Goal: Information Seeking & Learning: Compare options

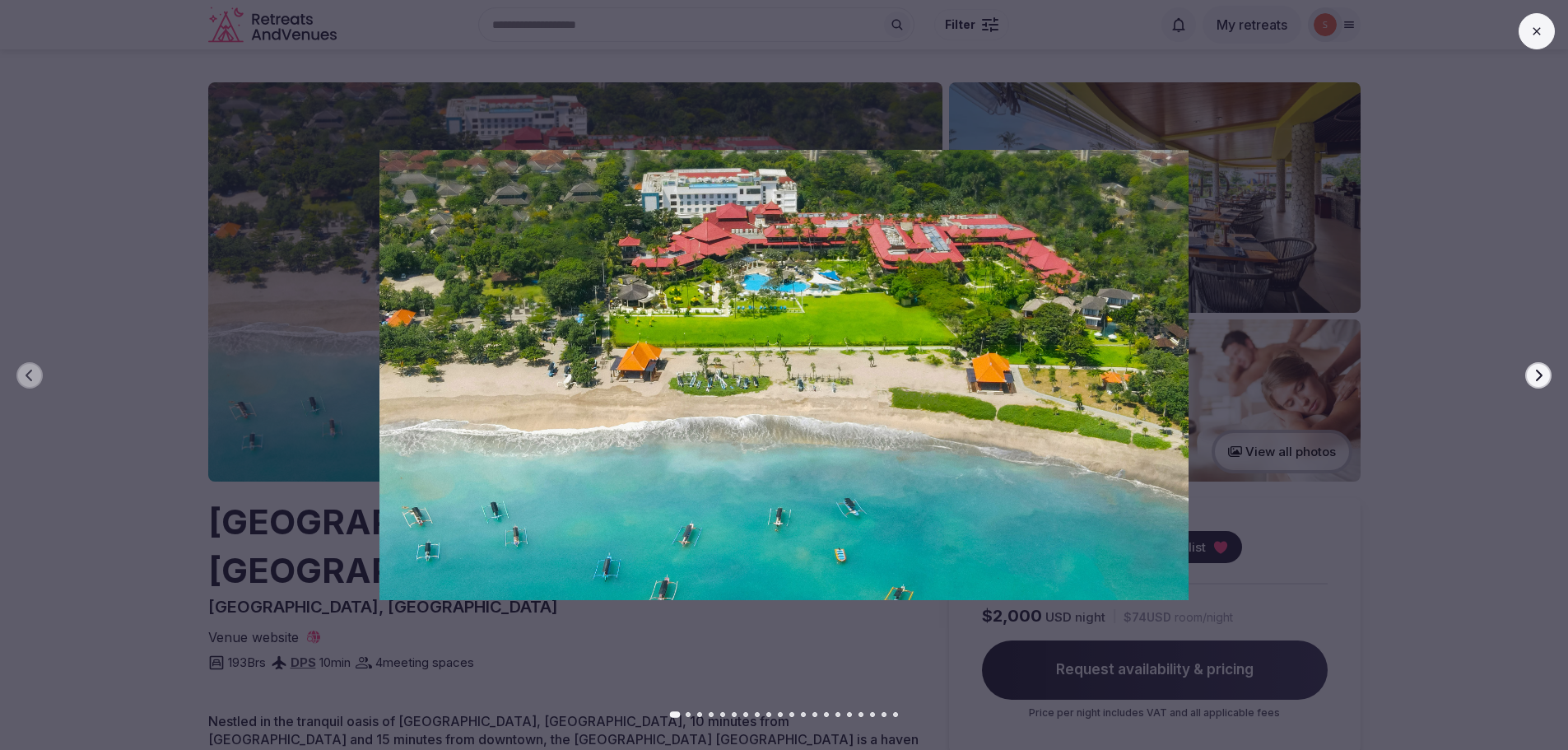
click at [1549, 379] on button "Next slide" at bounding box center [1539, 375] width 27 height 27
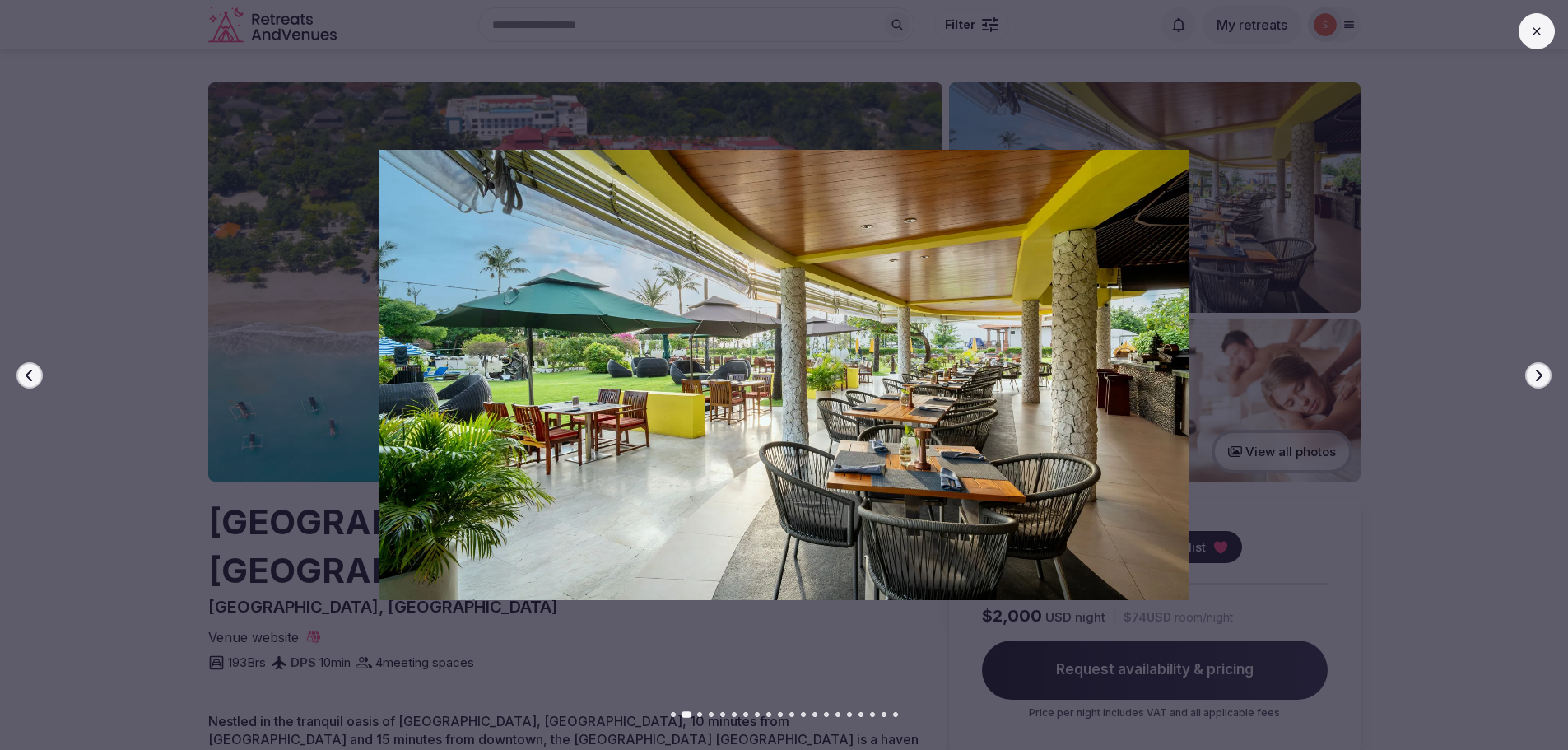
click at [1549, 379] on button "Next slide" at bounding box center [1539, 375] width 27 height 27
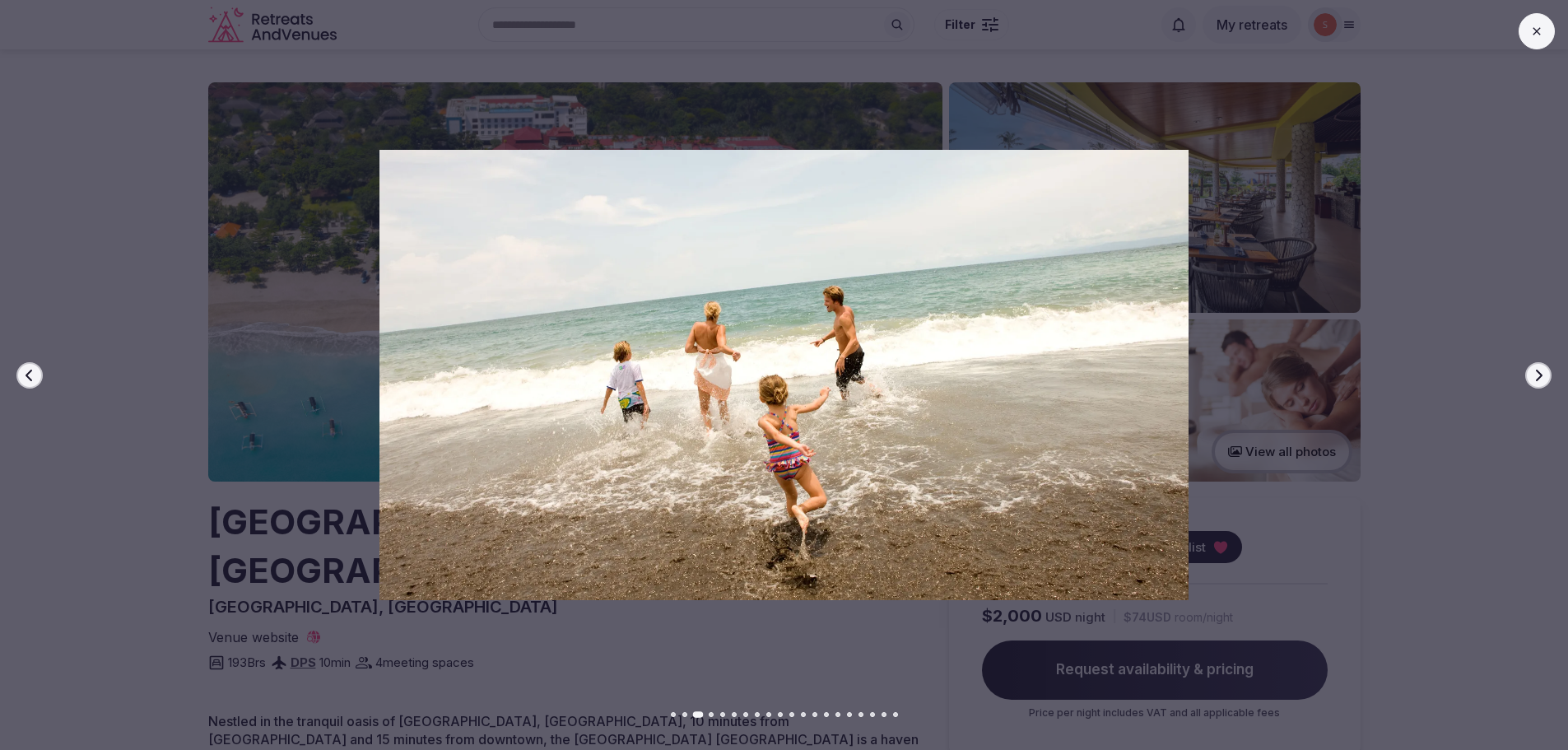
click at [1549, 379] on button "Next slide" at bounding box center [1539, 375] width 27 height 27
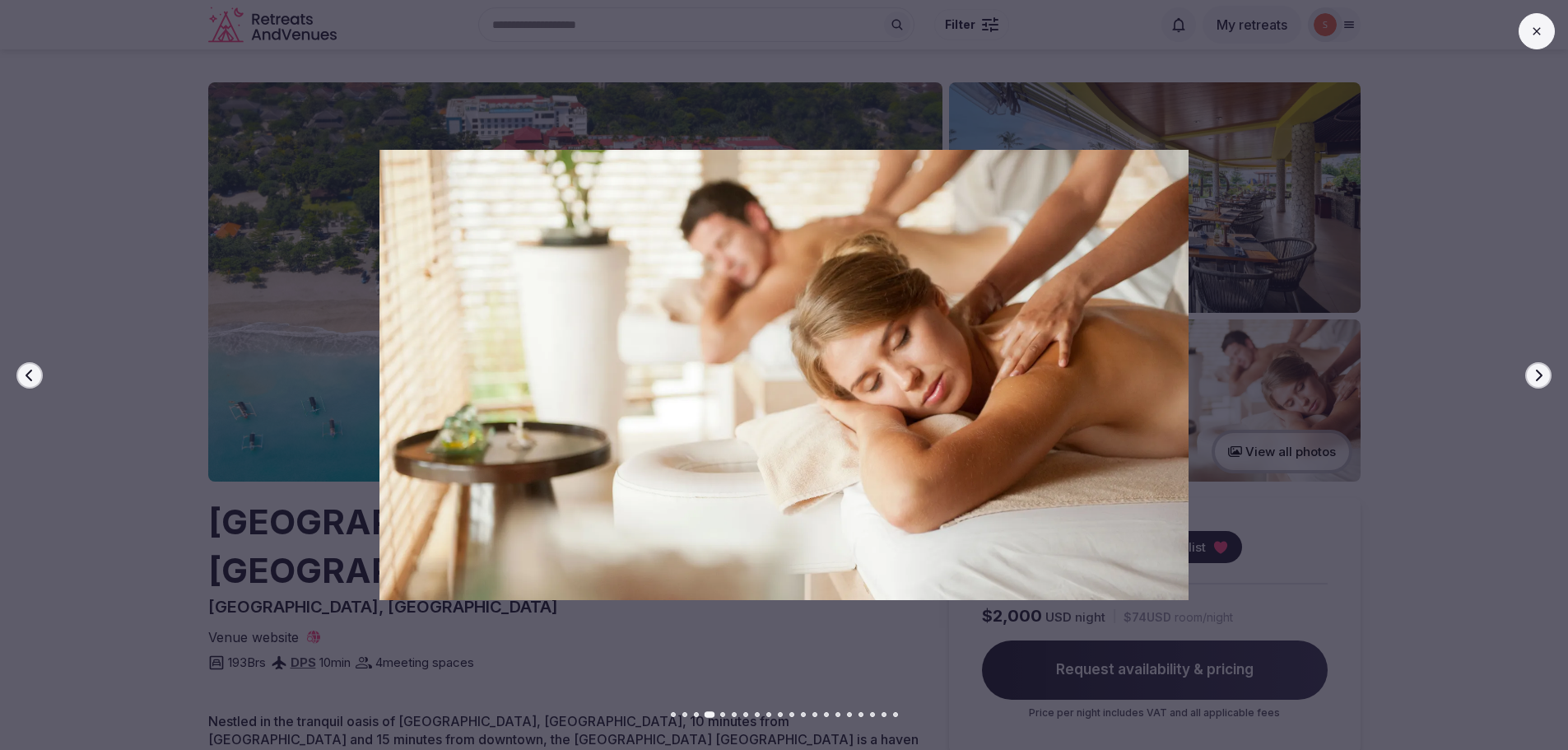
click at [1549, 379] on button "Next slide" at bounding box center [1539, 375] width 27 height 27
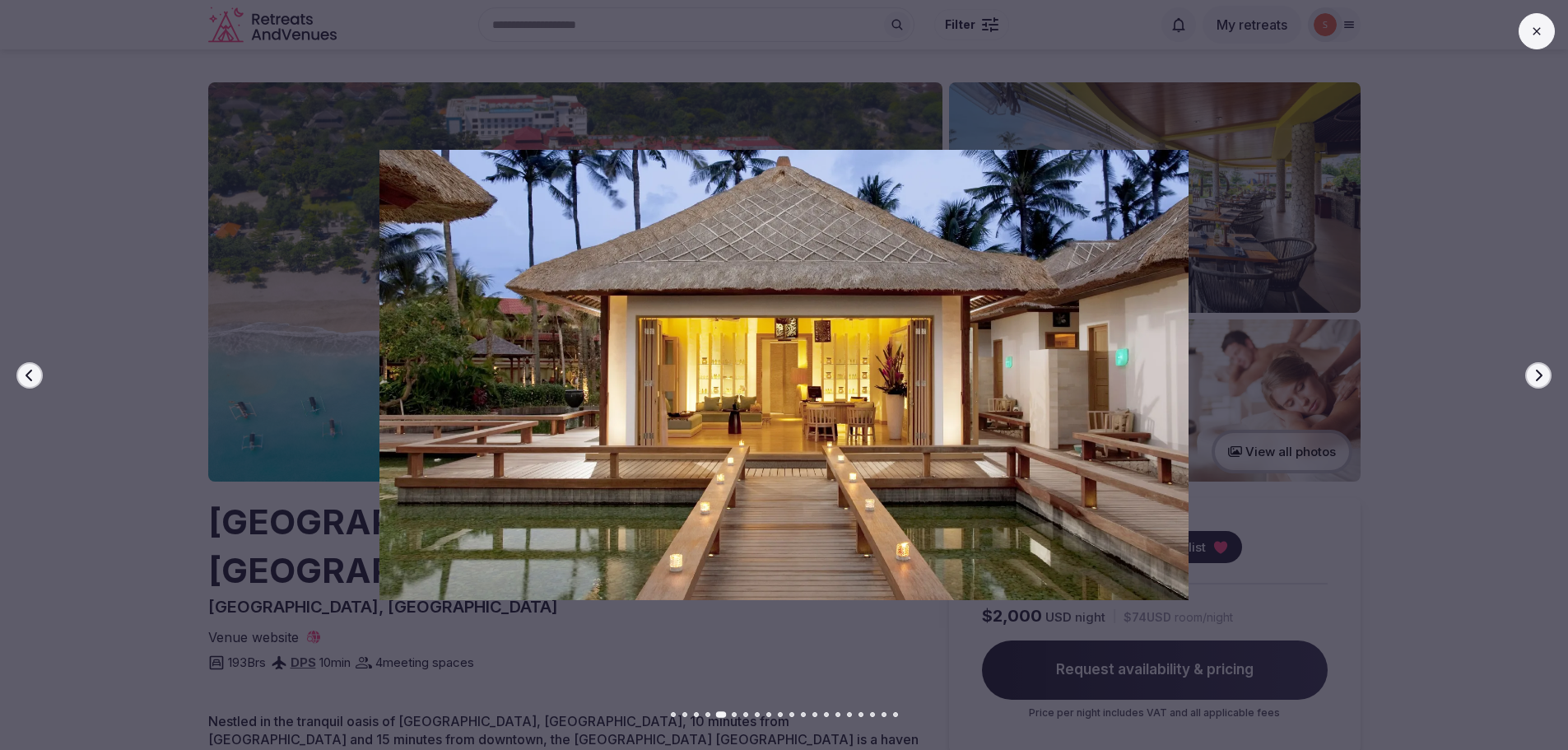
click at [1549, 379] on button "Next slide" at bounding box center [1539, 375] width 27 height 27
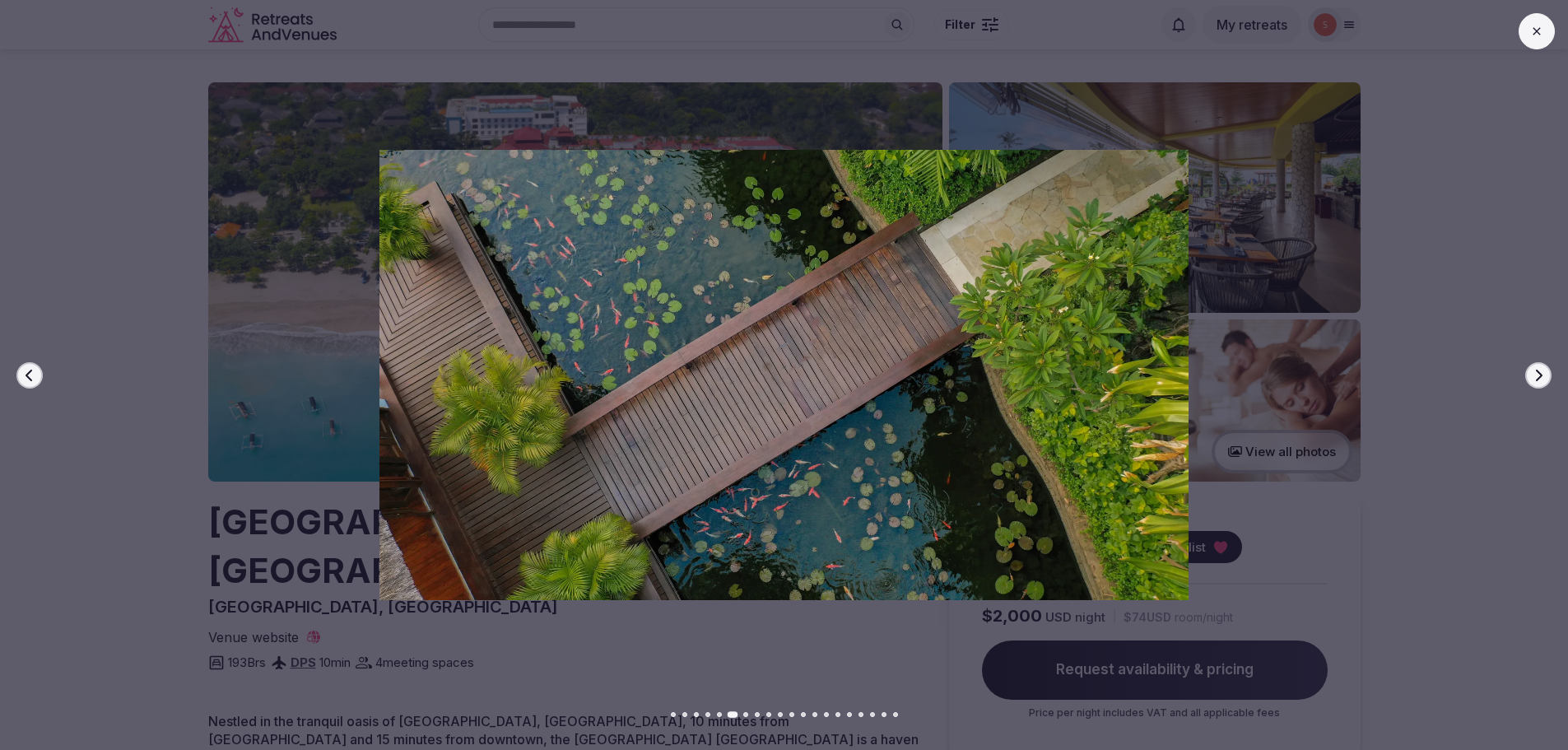
click at [1549, 379] on button "Next slide" at bounding box center [1539, 375] width 27 height 27
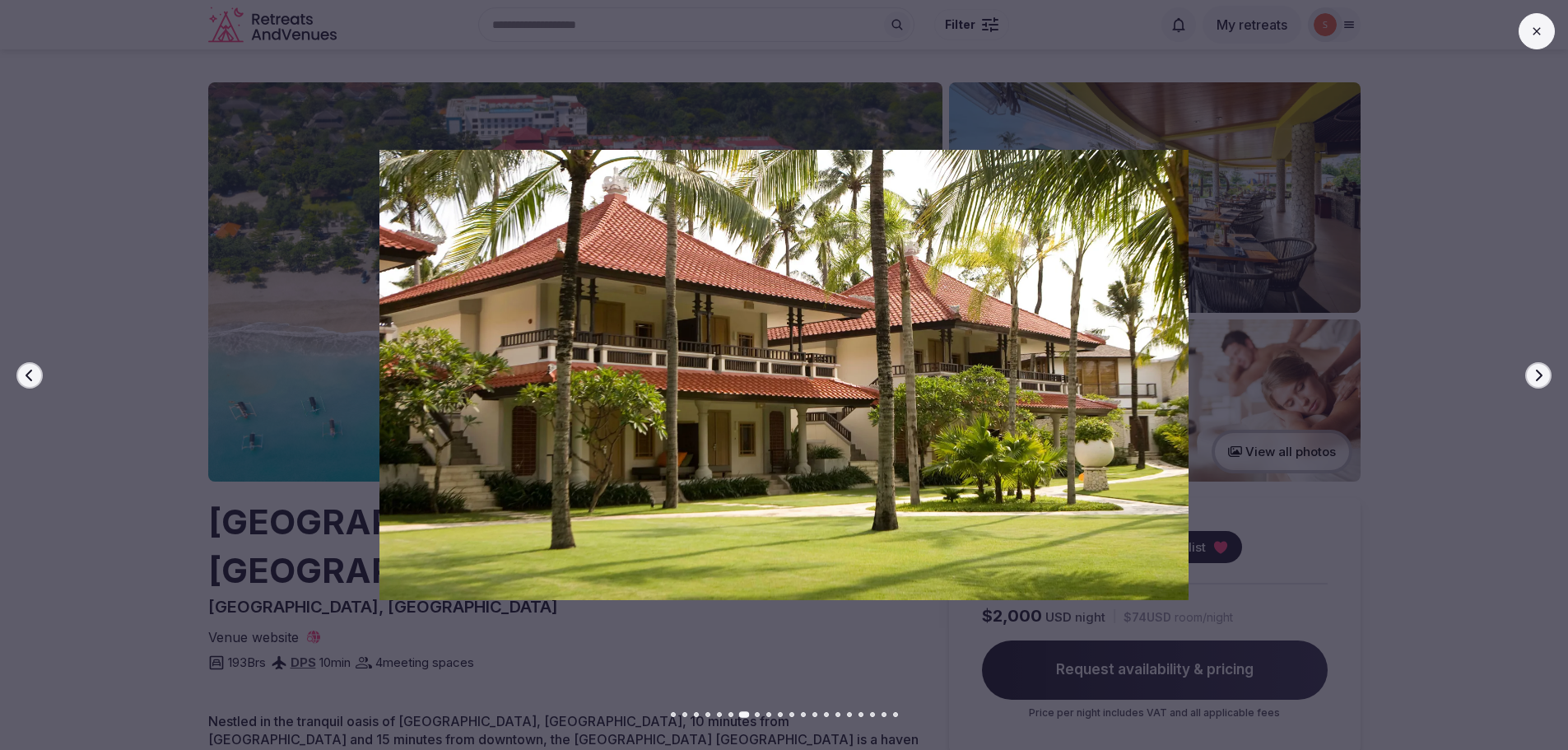
click at [1549, 379] on button "Next slide" at bounding box center [1539, 375] width 27 height 27
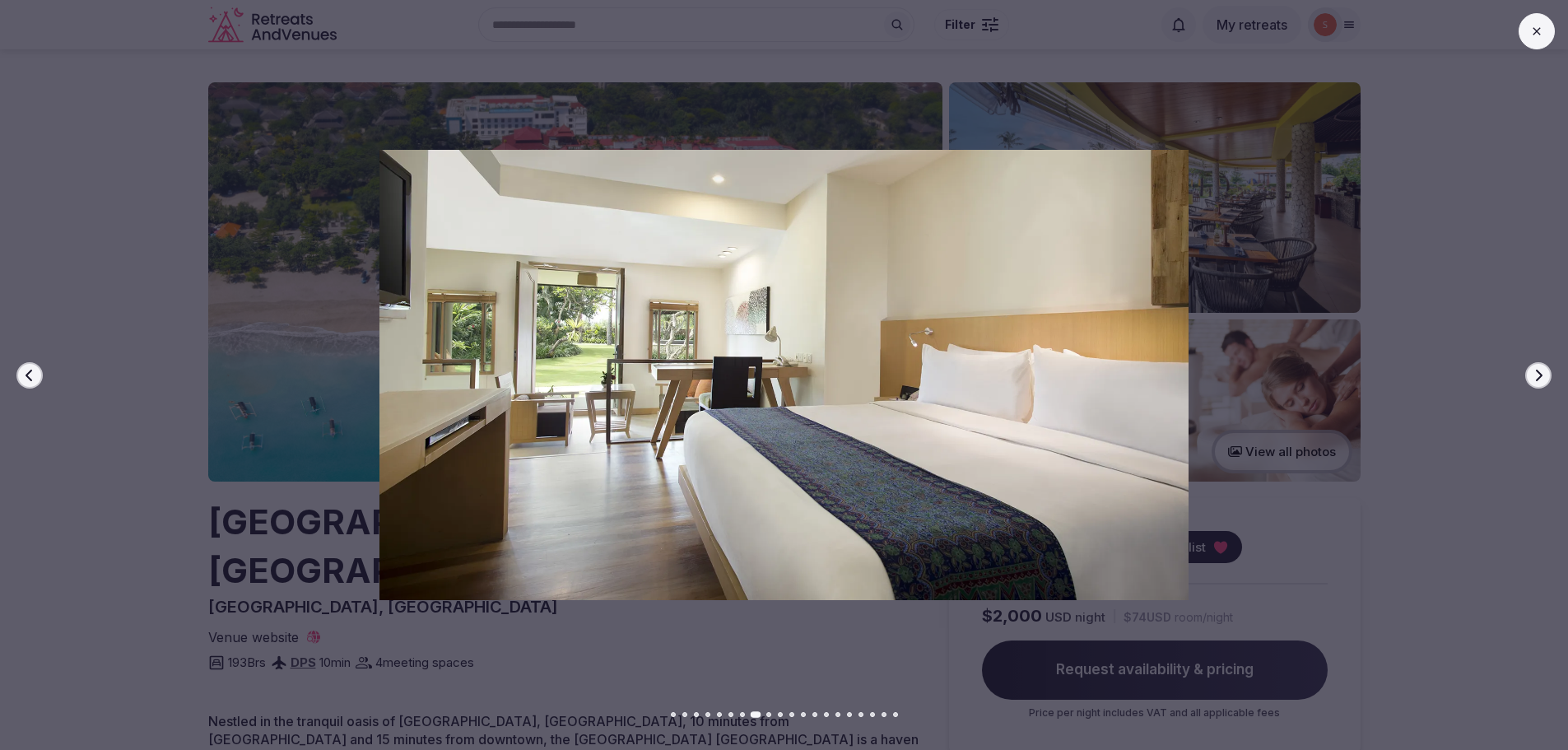
click at [1549, 379] on button "Next slide" at bounding box center [1539, 375] width 27 height 27
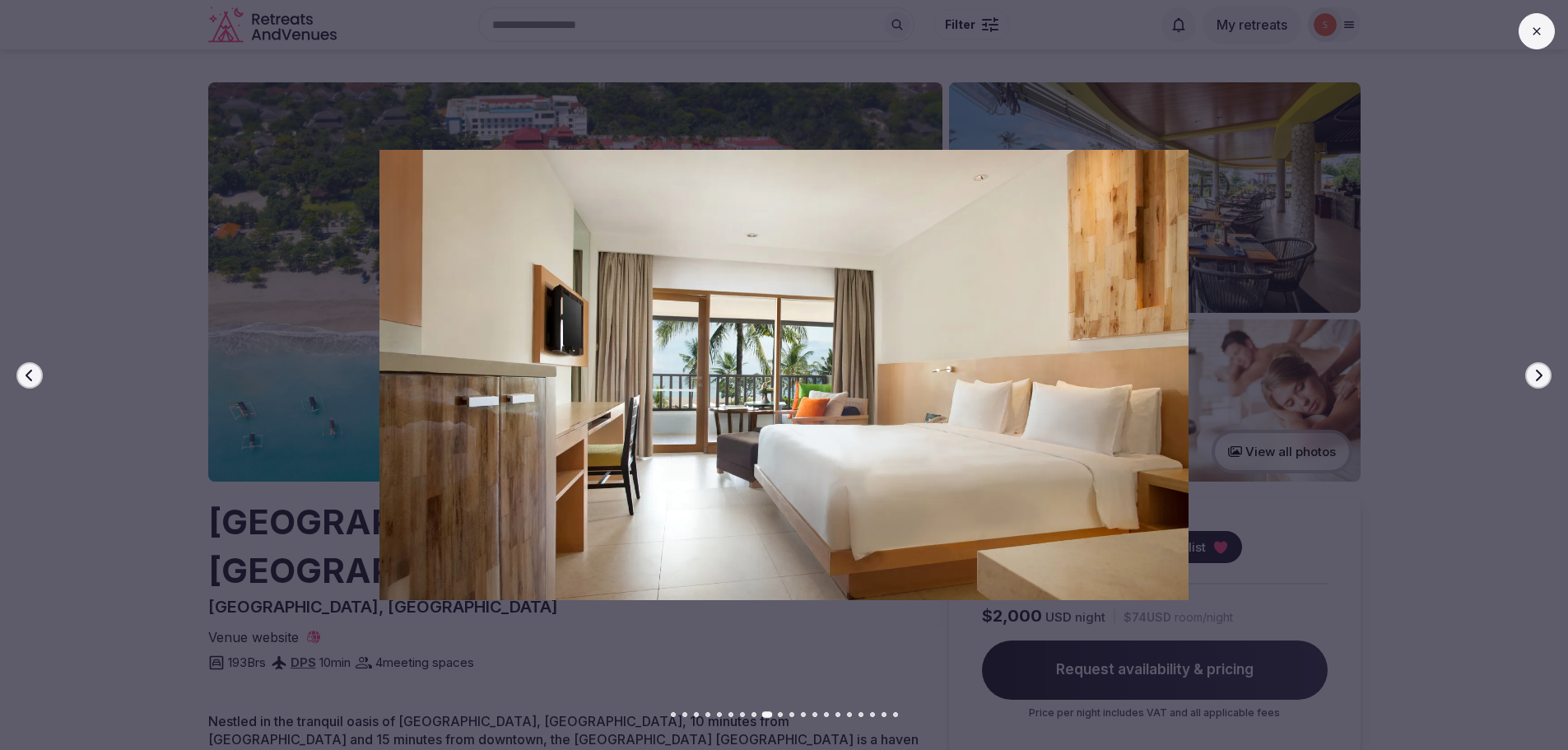
click at [1549, 379] on button "Next slide" at bounding box center [1539, 375] width 27 height 27
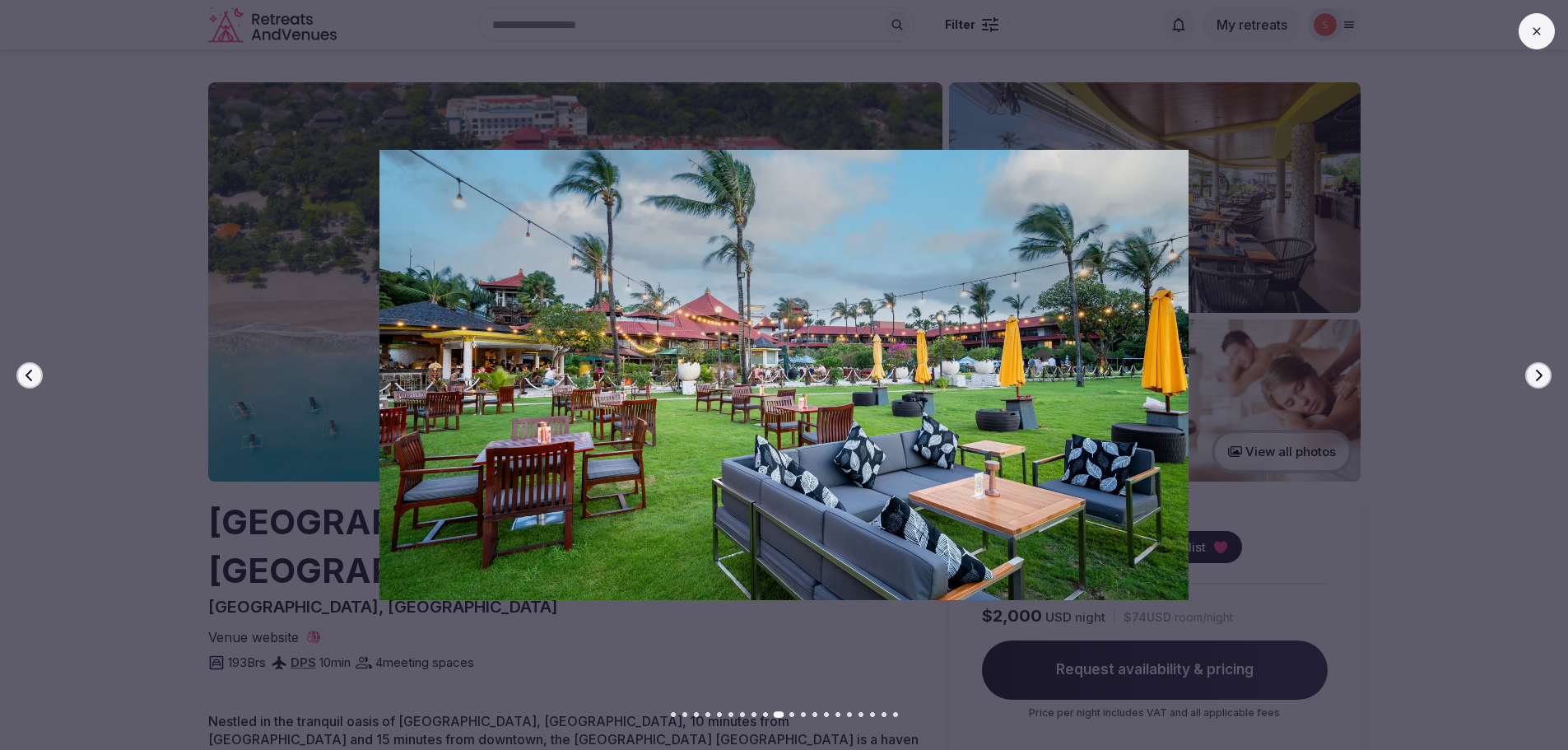
click at [1549, 379] on button "Next slide" at bounding box center [1539, 375] width 27 height 27
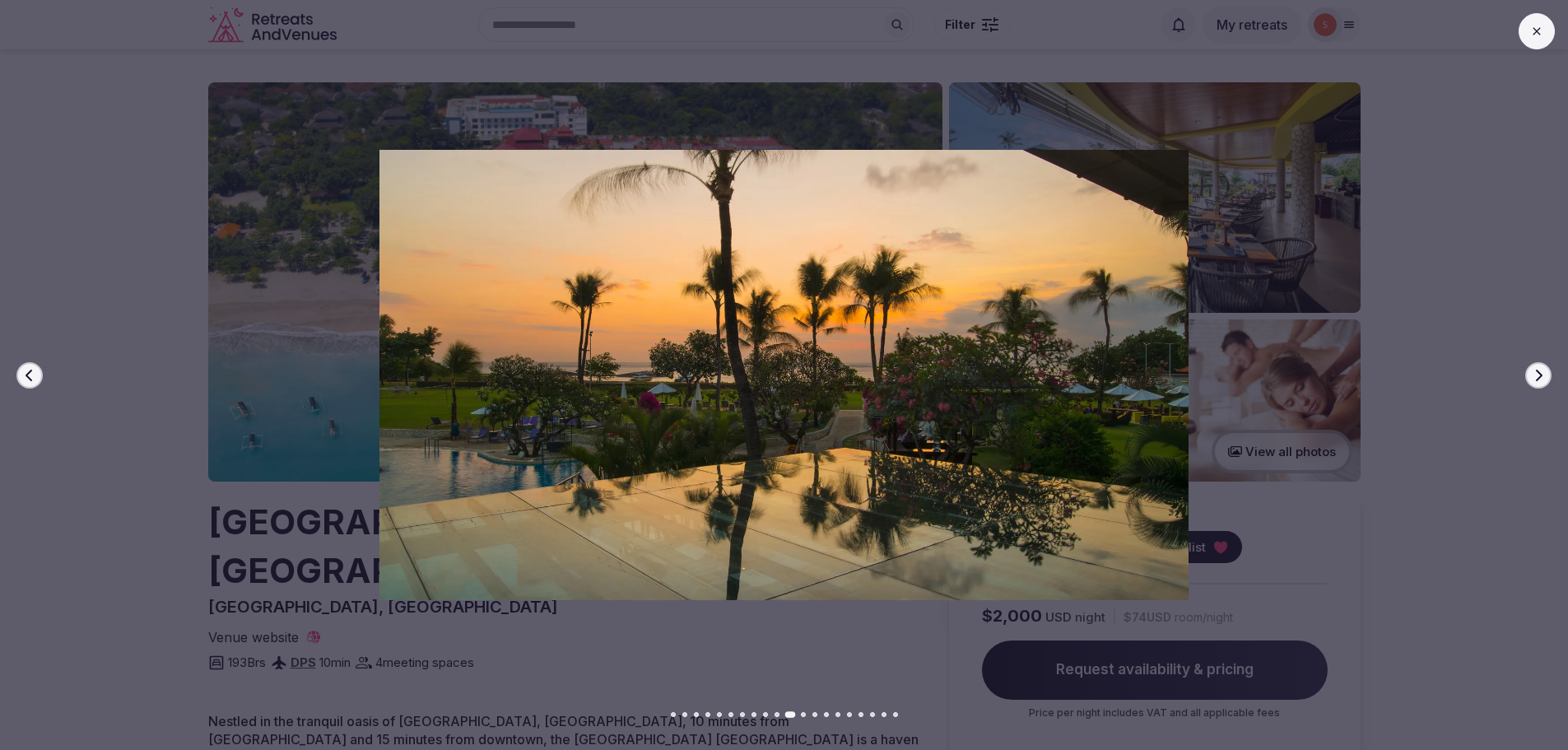
click at [1549, 379] on button "Next slide" at bounding box center [1539, 375] width 27 height 27
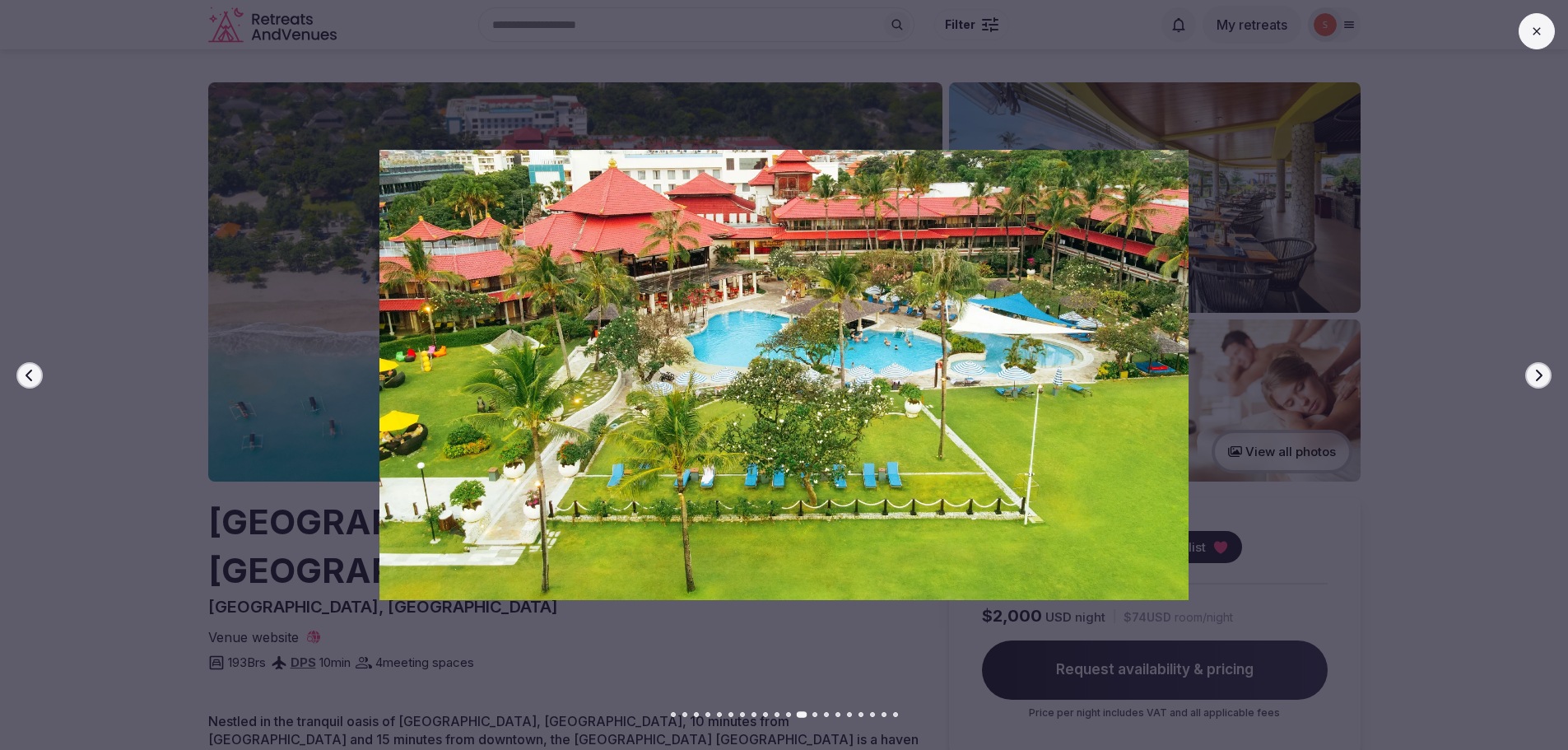
click at [1549, 379] on button "Next slide" at bounding box center [1539, 375] width 27 height 27
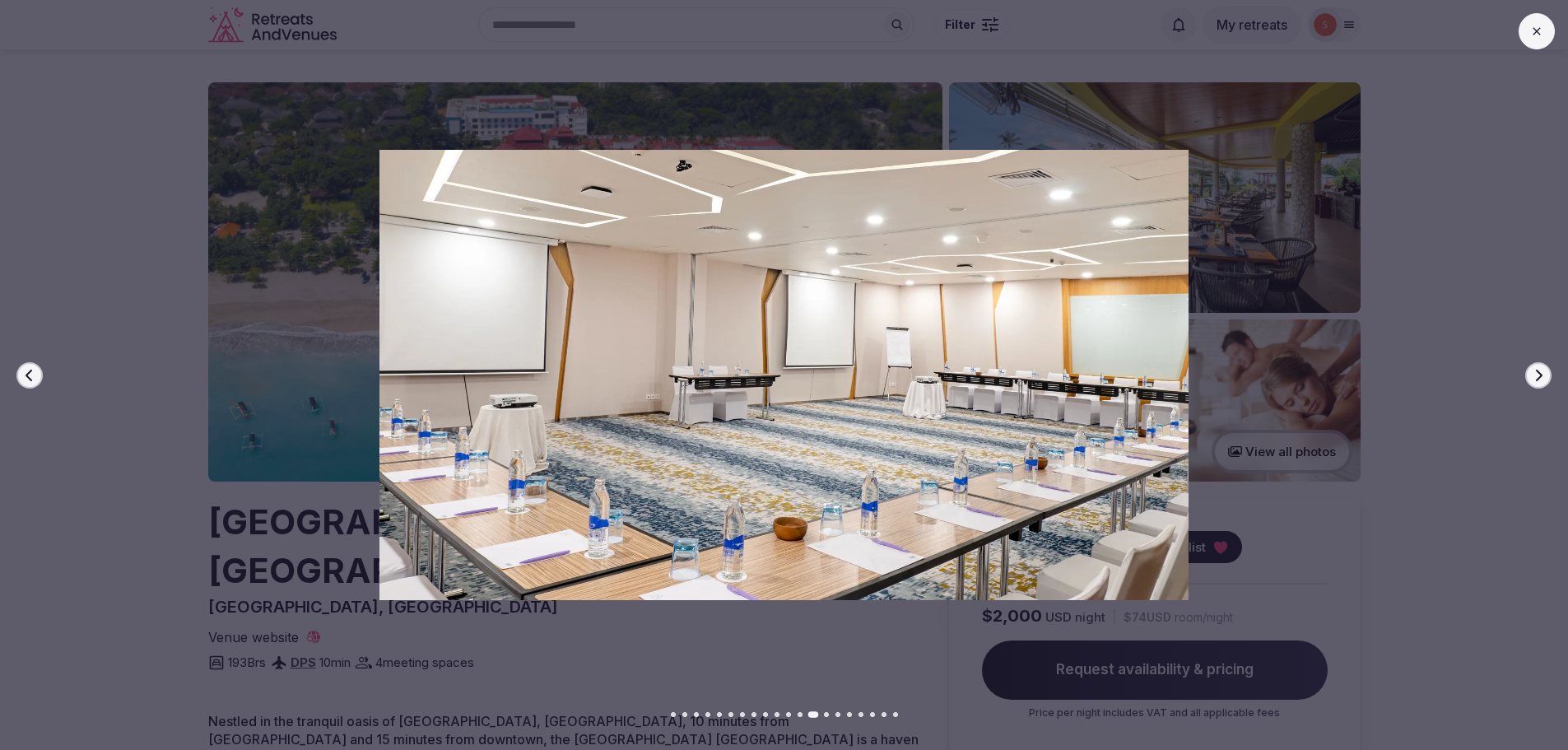
click at [1549, 379] on button "Next slide" at bounding box center [1539, 375] width 27 height 27
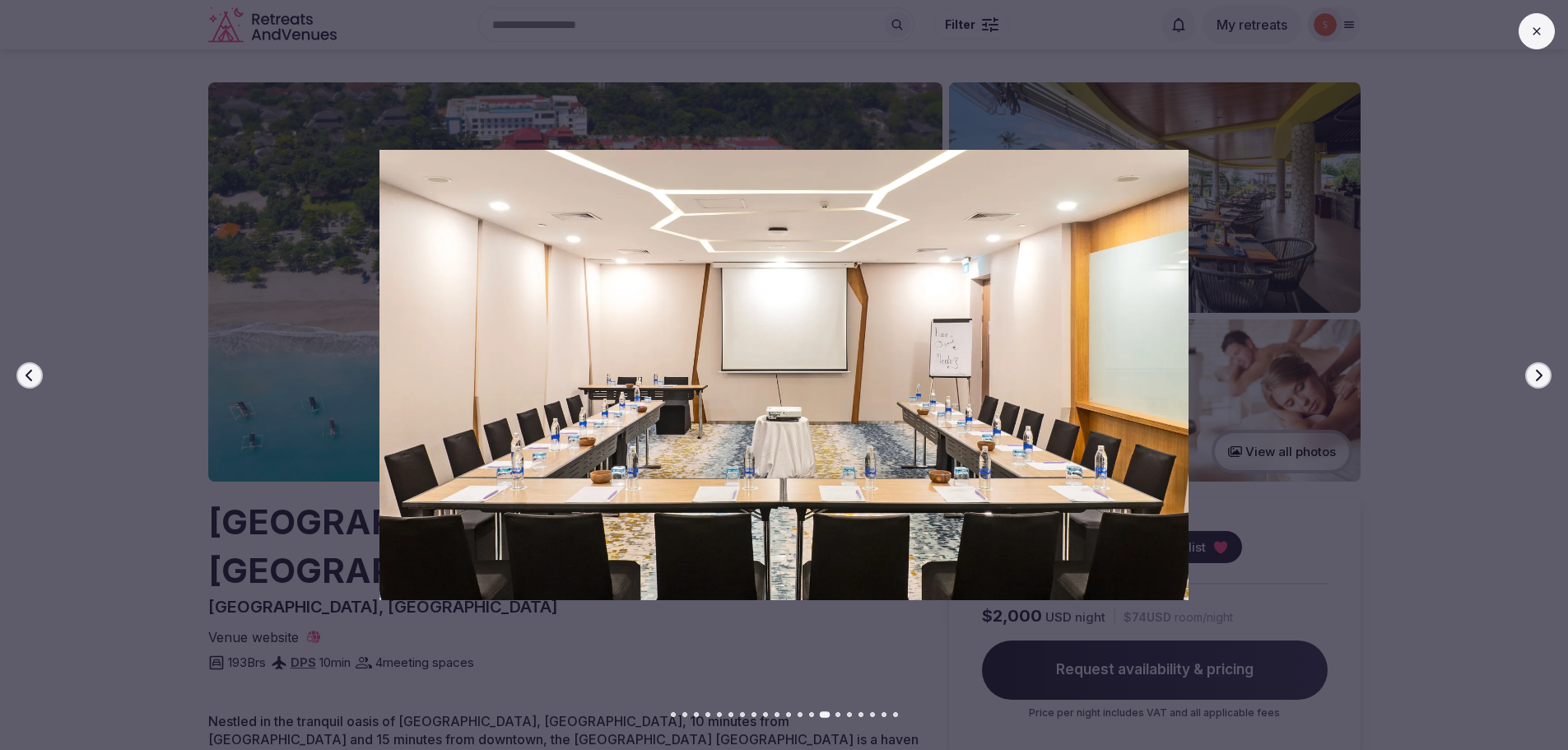
click at [1549, 379] on button "Next slide" at bounding box center [1539, 375] width 27 height 27
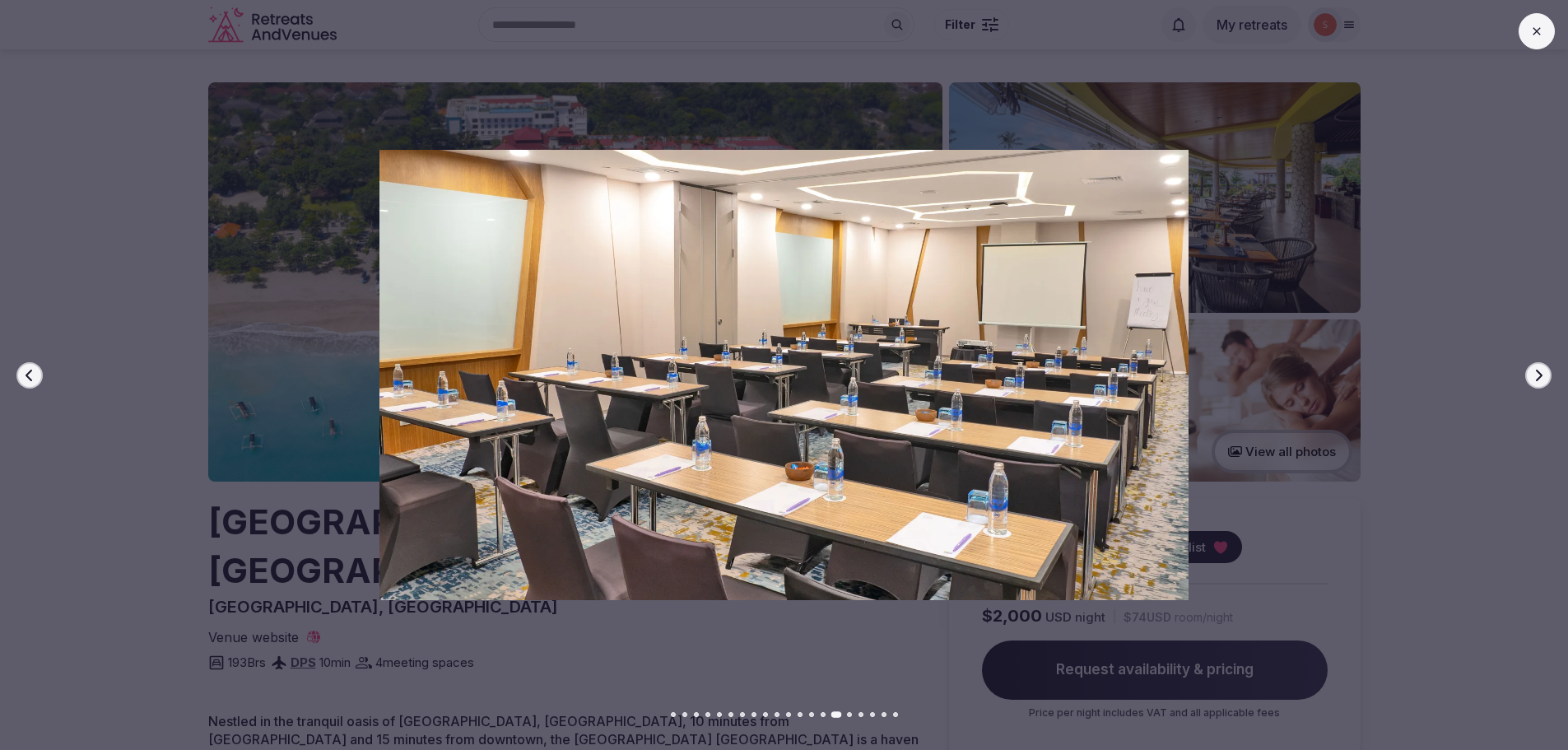
click at [1549, 379] on button "Next slide" at bounding box center [1539, 375] width 27 height 27
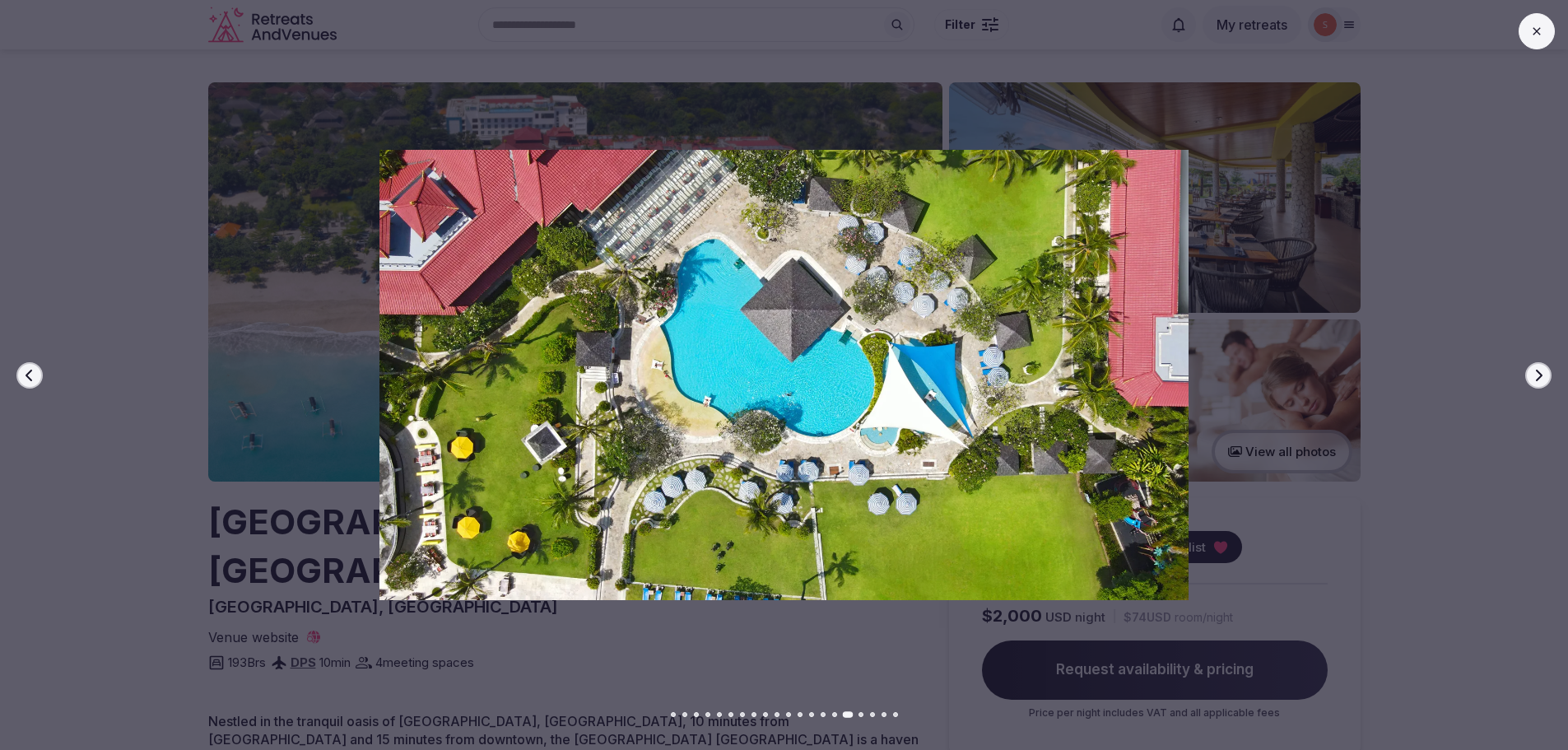
click at [1549, 379] on button "Next slide" at bounding box center [1539, 375] width 27 height 27
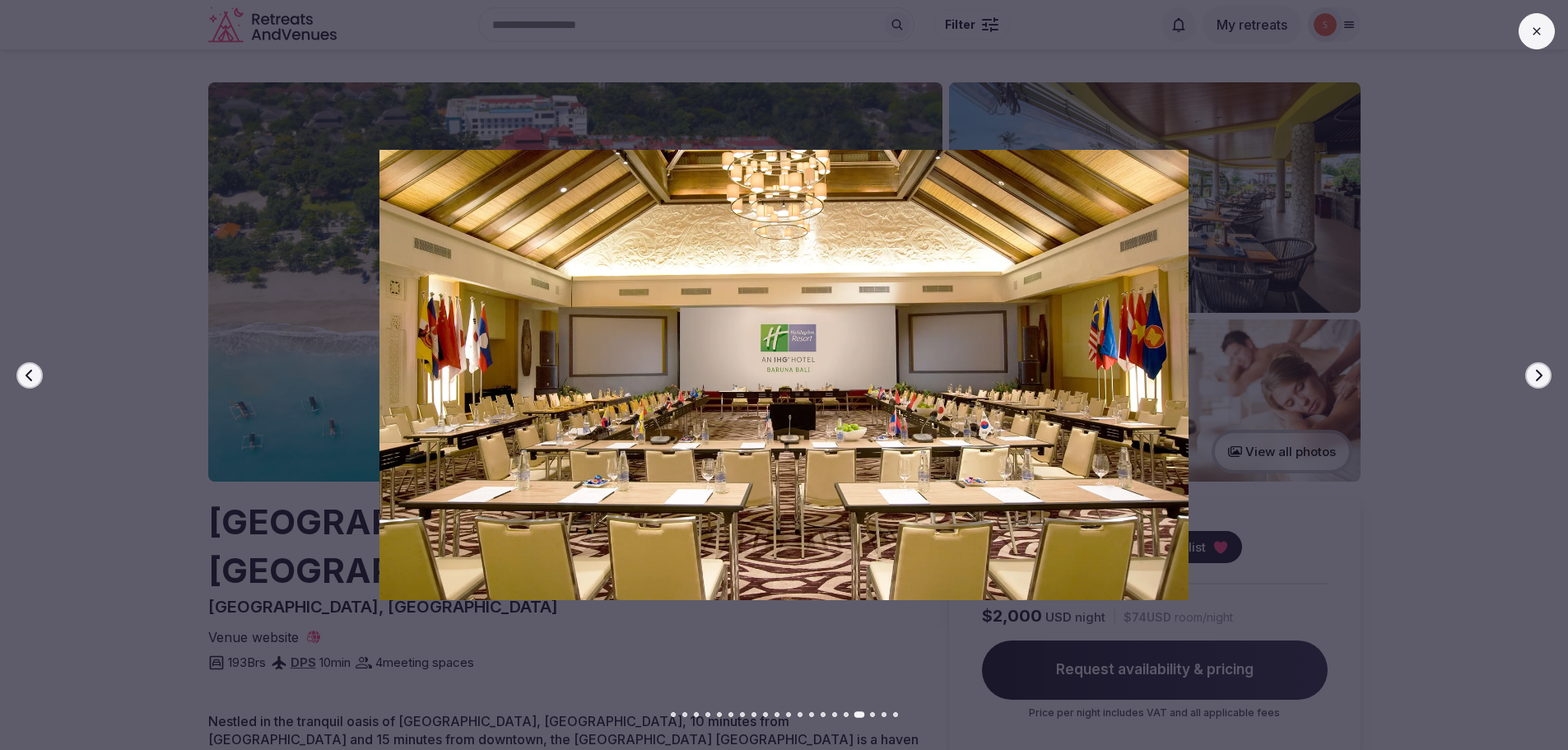
click at [1549, 379] on button "Next slide" at bounding box center [1539, 375] width 27 height 27
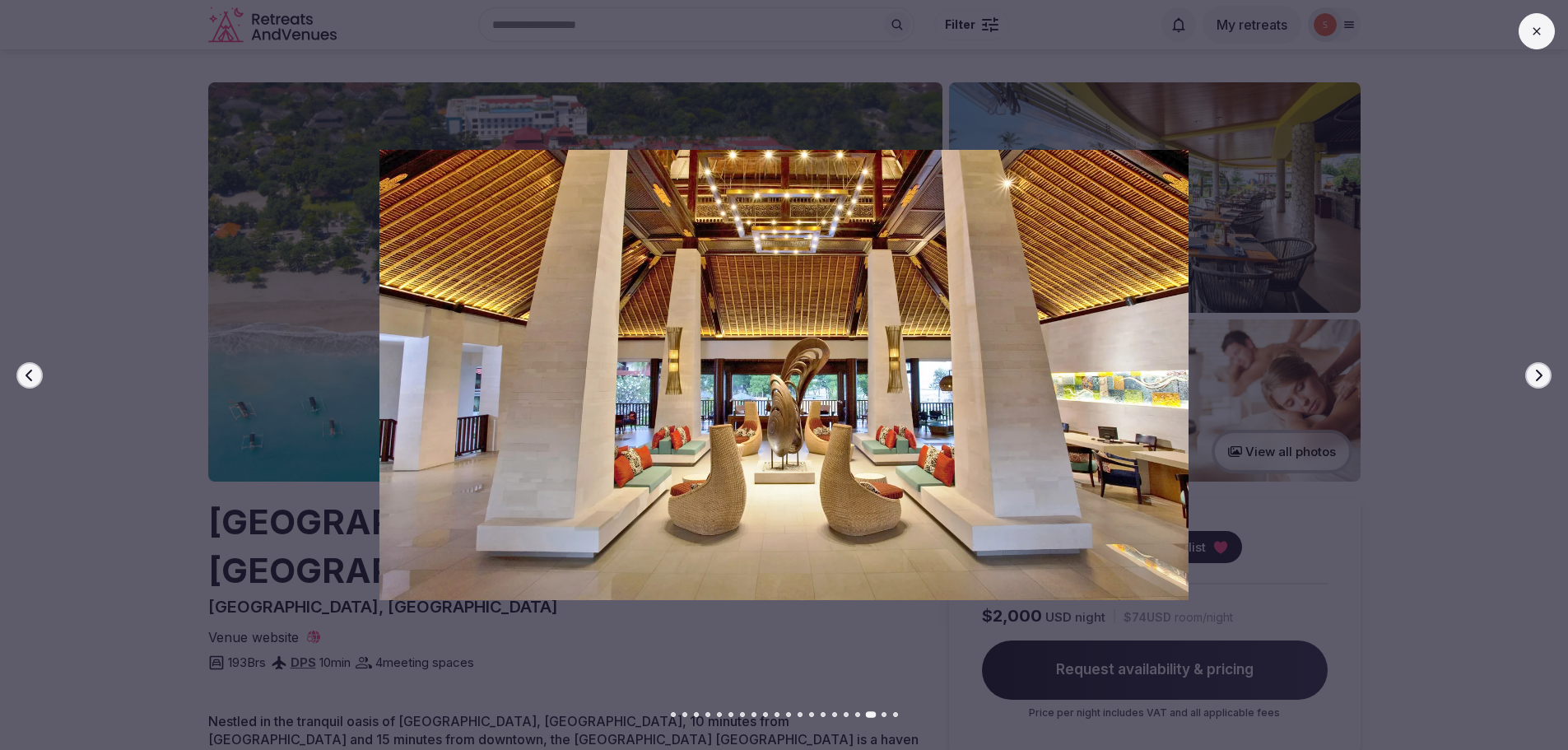
click at [1549, 379] on button "Next slide" at bounding box center [1539, 375] width 27 height 27
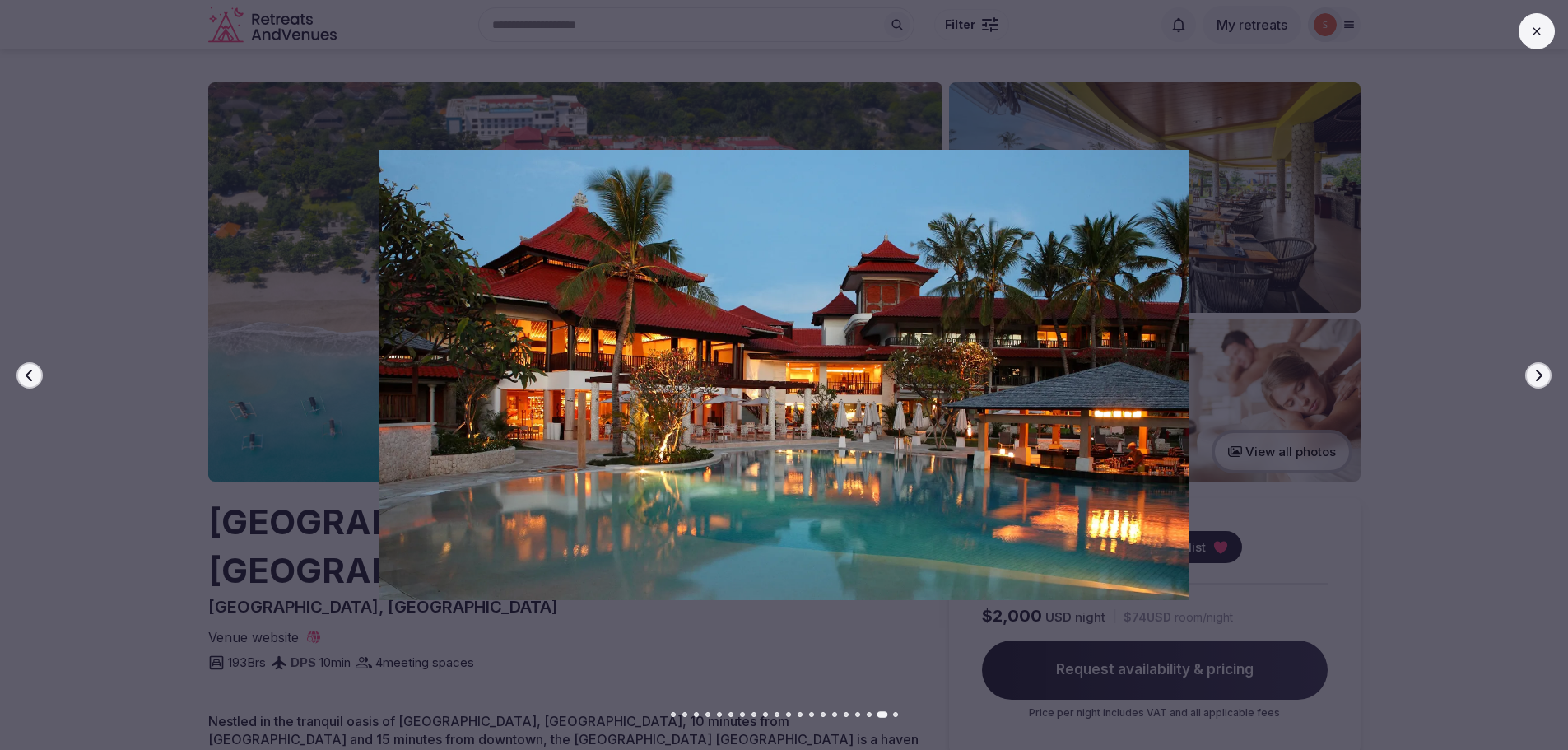
click at [1550, 376] on button "Next slide" at bounding box center [1539, 375] width 27 height 27
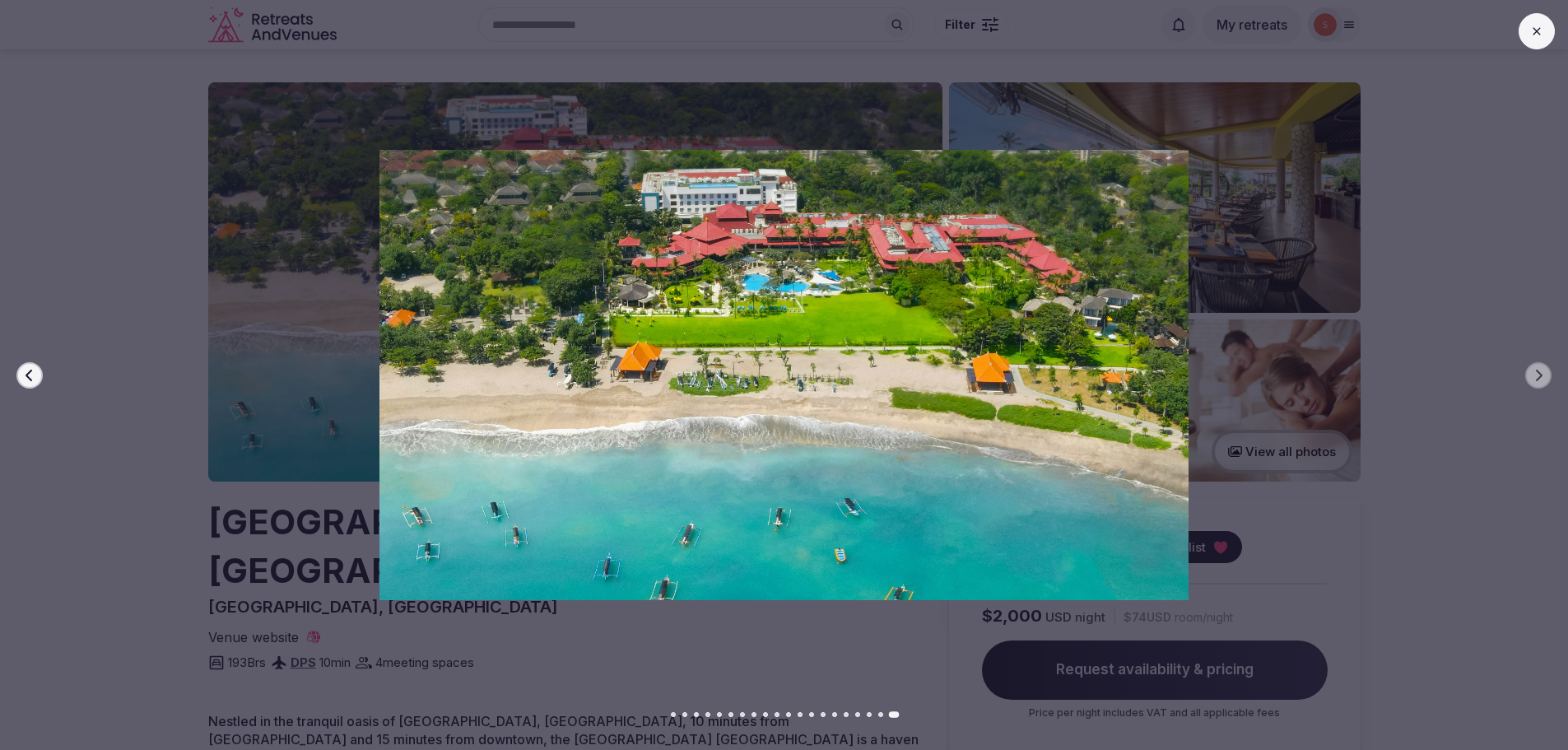
drag, startPoint x: 1542, startPoint y: 39, endPoint x: 1133, endPoint y: 292, distance: 480.9
click at [1541, 39] on button at bounding box center [1537, 30] width 36 height 36
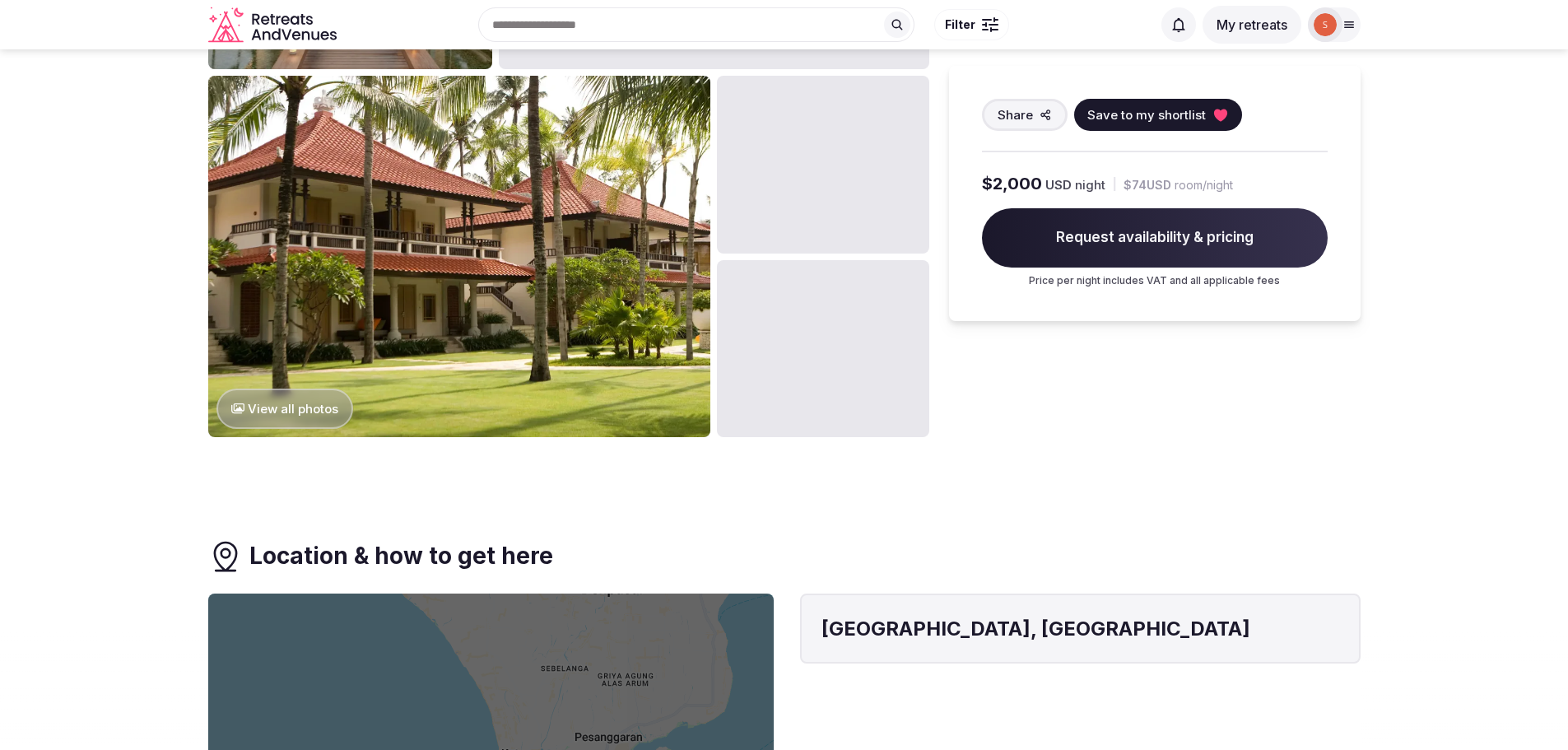
scroll to position [1152, 0]
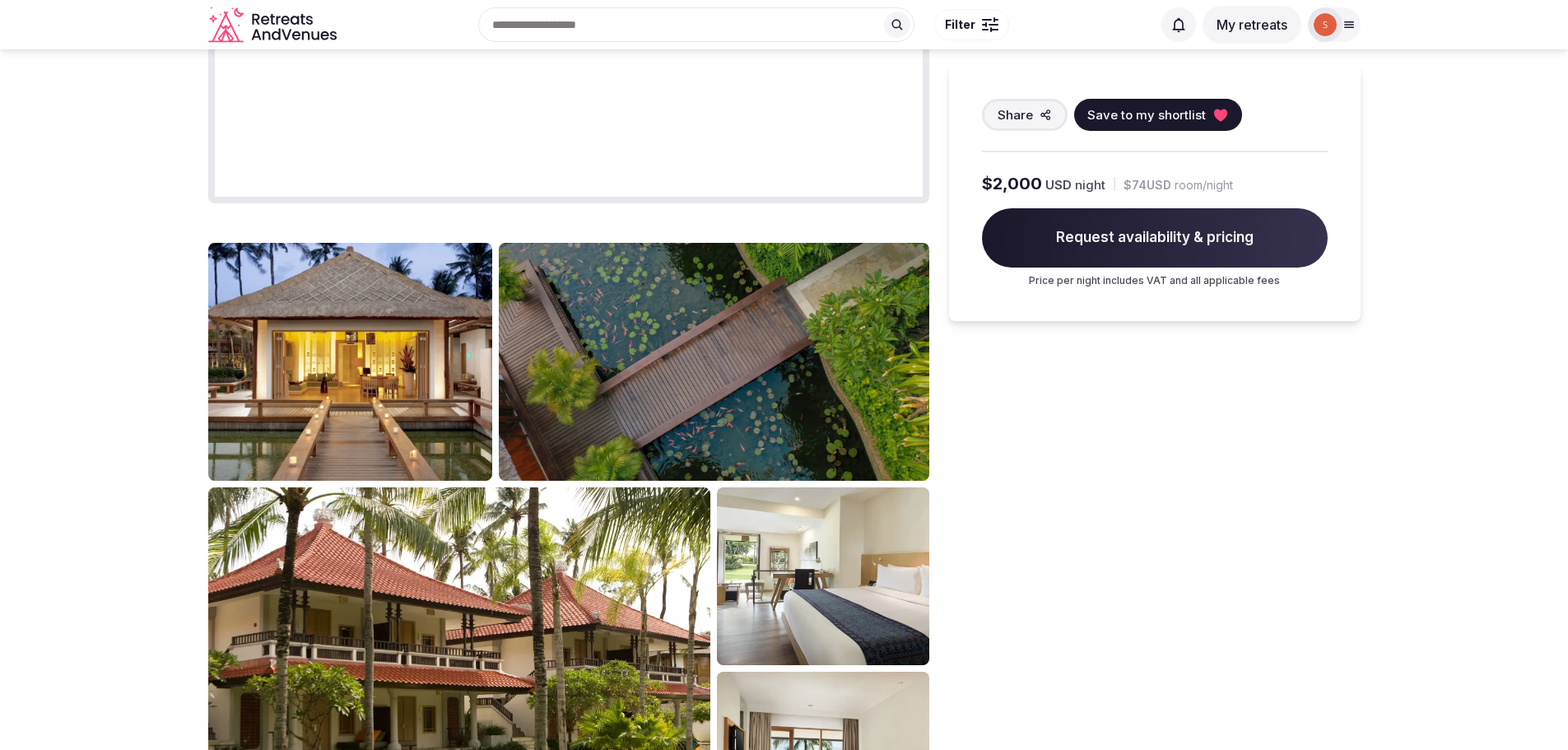
click at [451, 519] on img at bounding box center [460, 667] width 503 height 360
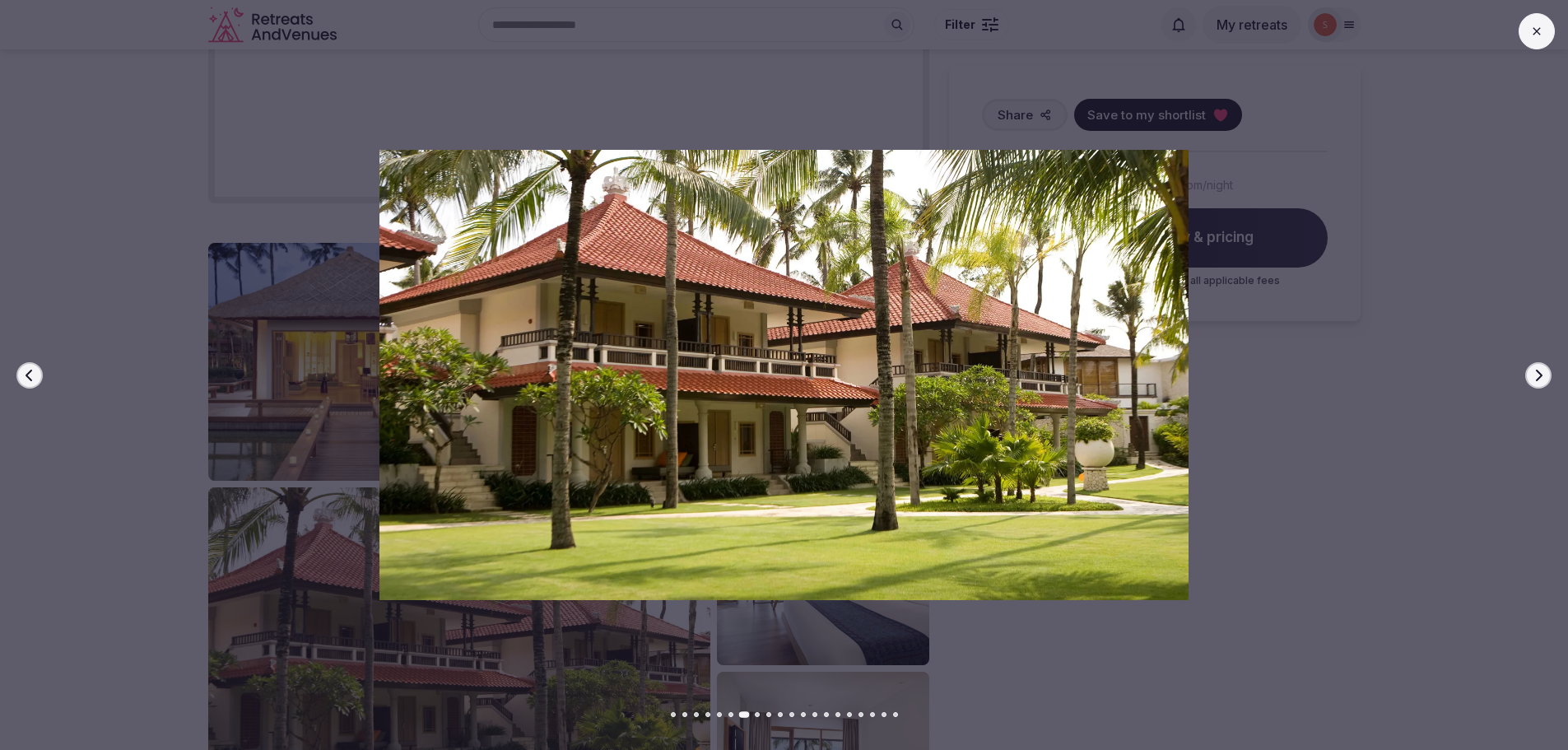
click at [1544, 383] on button "Next slide" at bounding box center [1539, 375] width 27 height 27
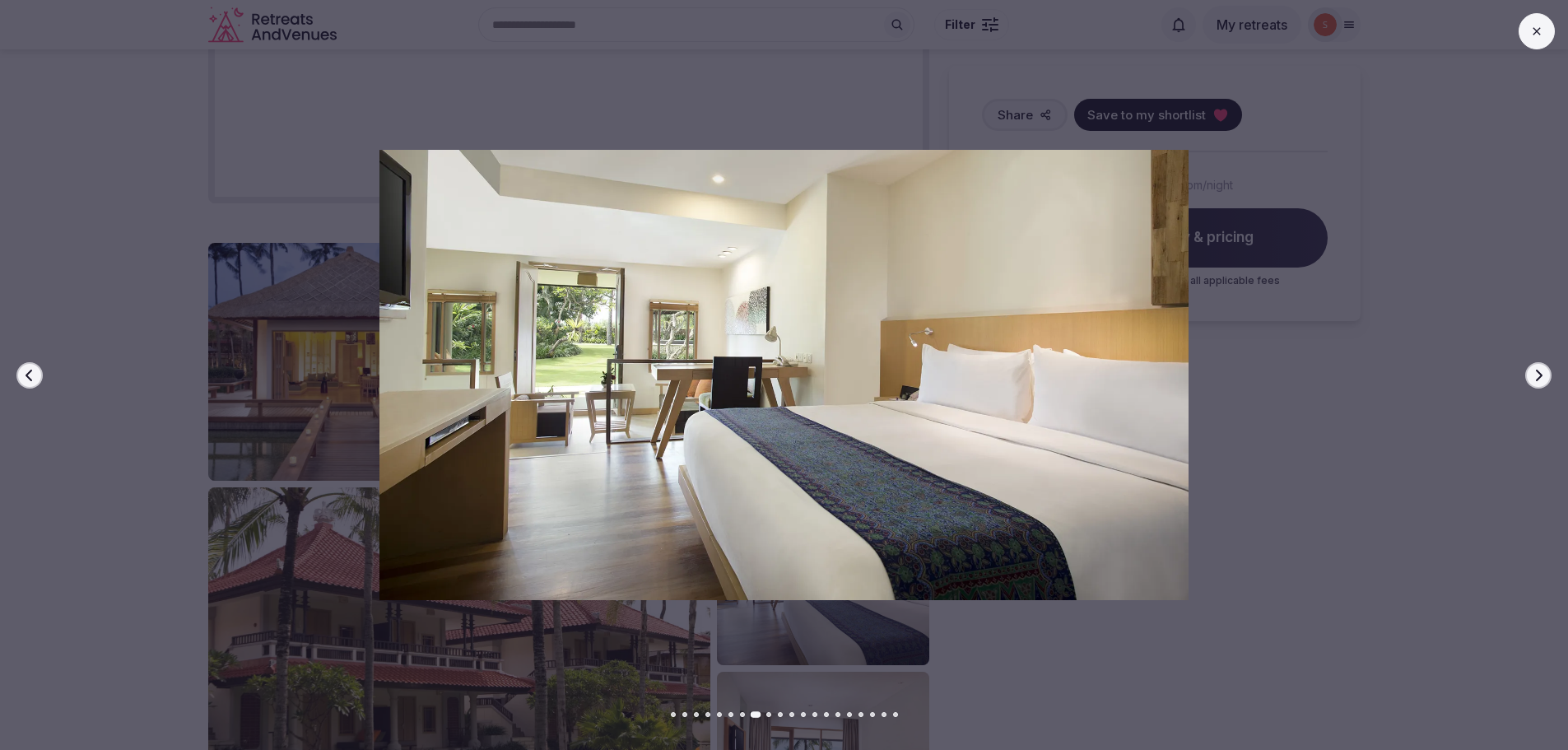
click at [1544, 383] on button "Next slide" at bounding box center [1539, 375] width 27 height 27
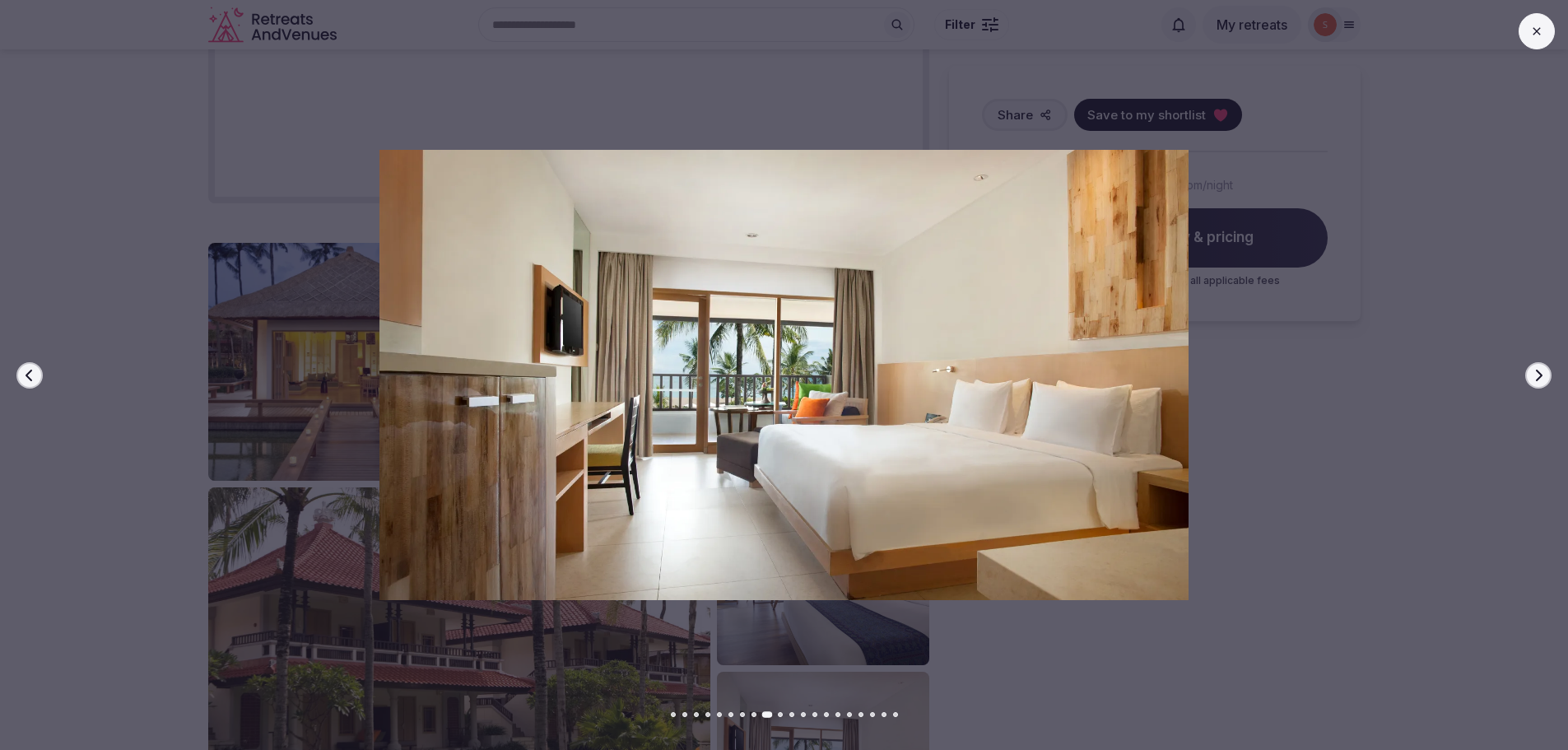
click at [1544, 383] on button "Next slide" at bounding box center [1539, 375] width 27 height 27
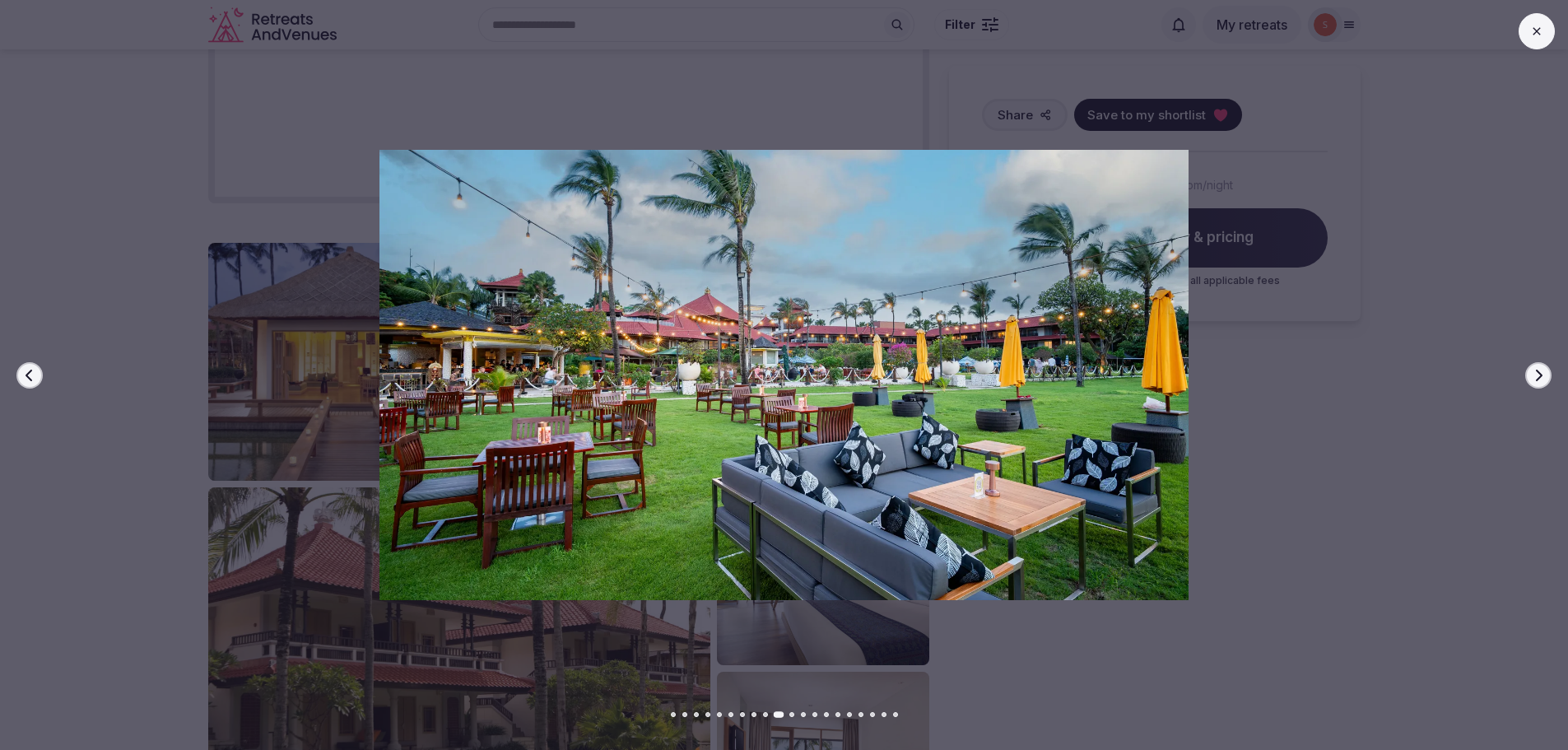
click at [1544, 383] on button "Next slide" at bounding box center [1539, 375] width 27 height 27
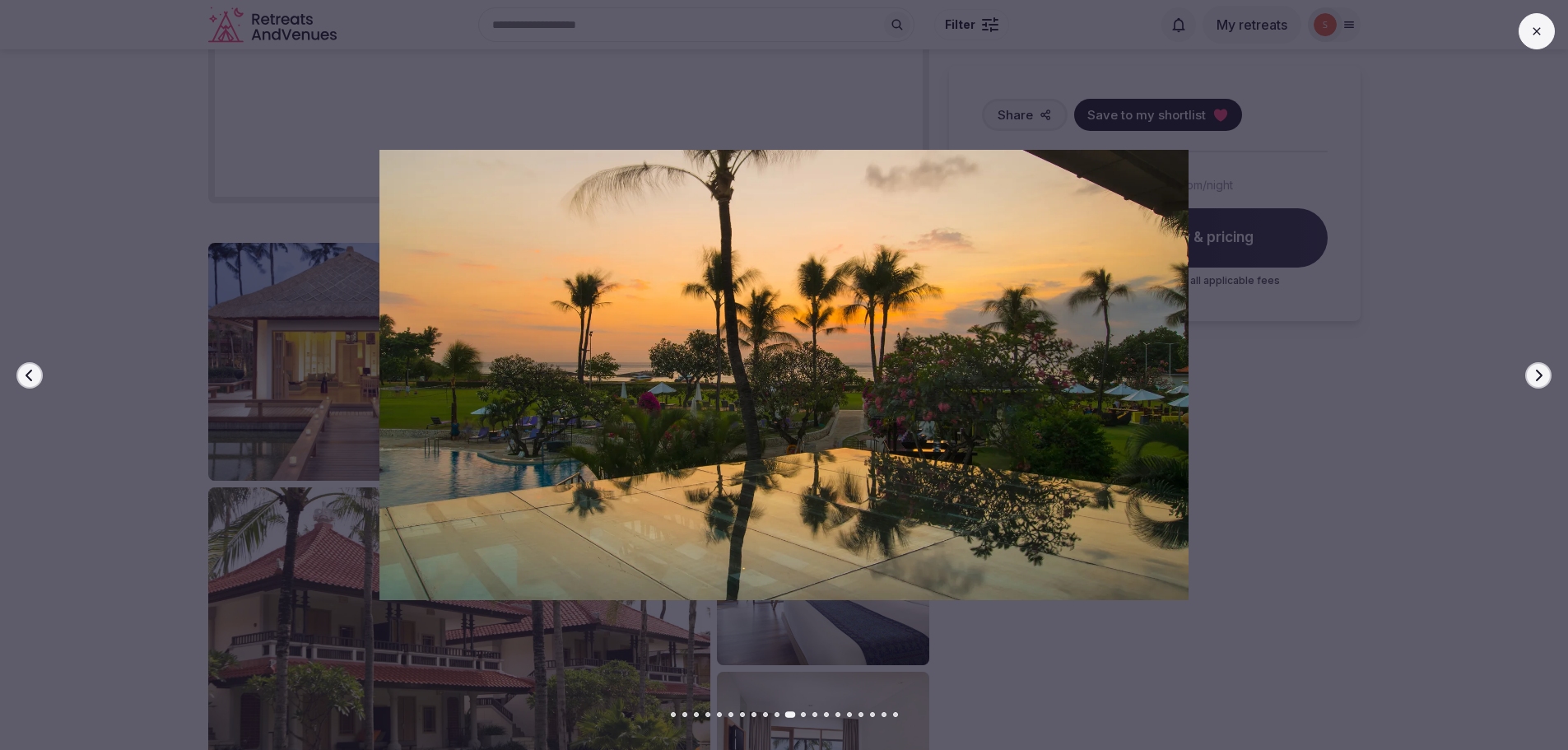
click at [1544, 383] on button "Next slide" at bounding box center [1539, 375] width 27 height 27
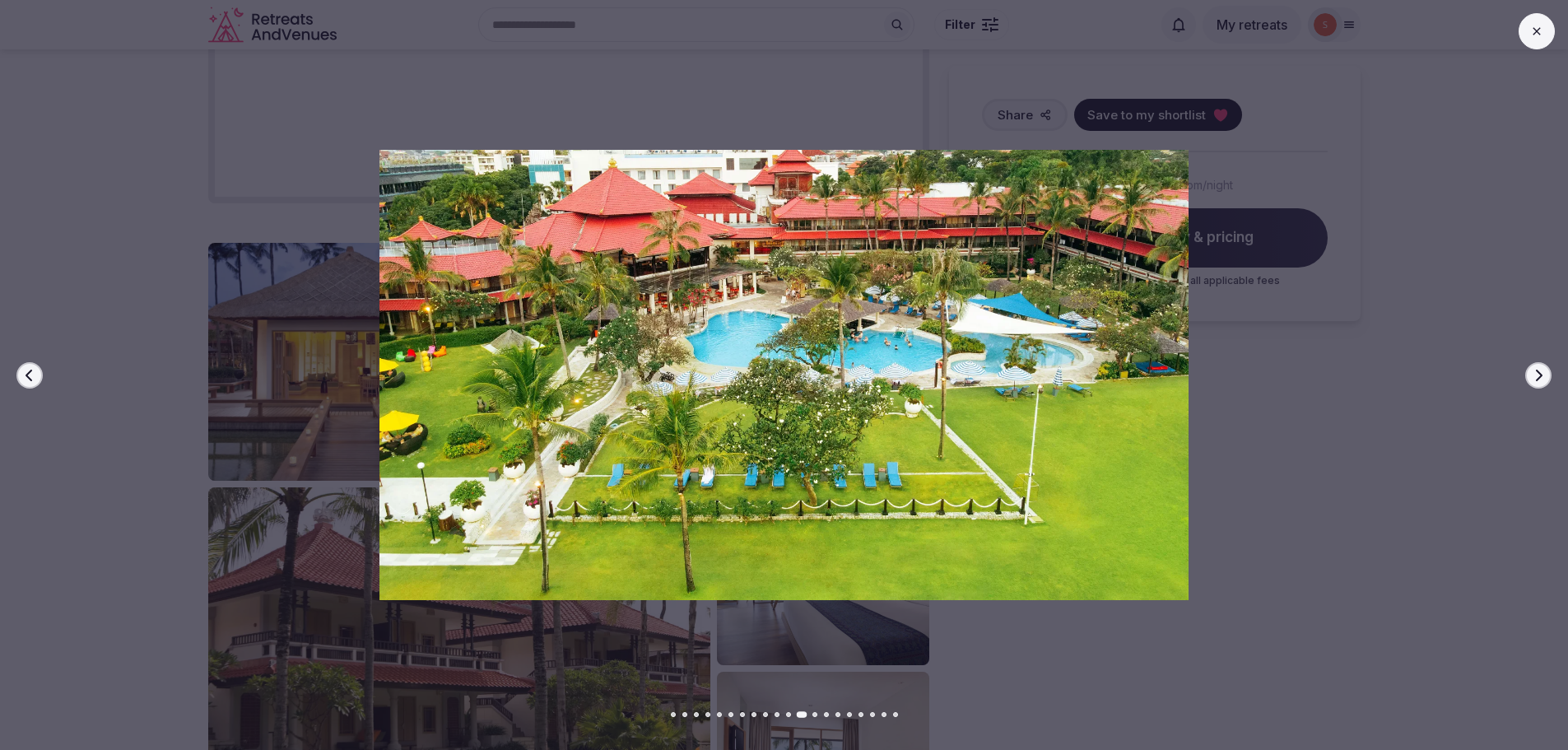
click at [1544, 383] on button "Next slide" at bounding box center [1539, 375] width 27 height 27
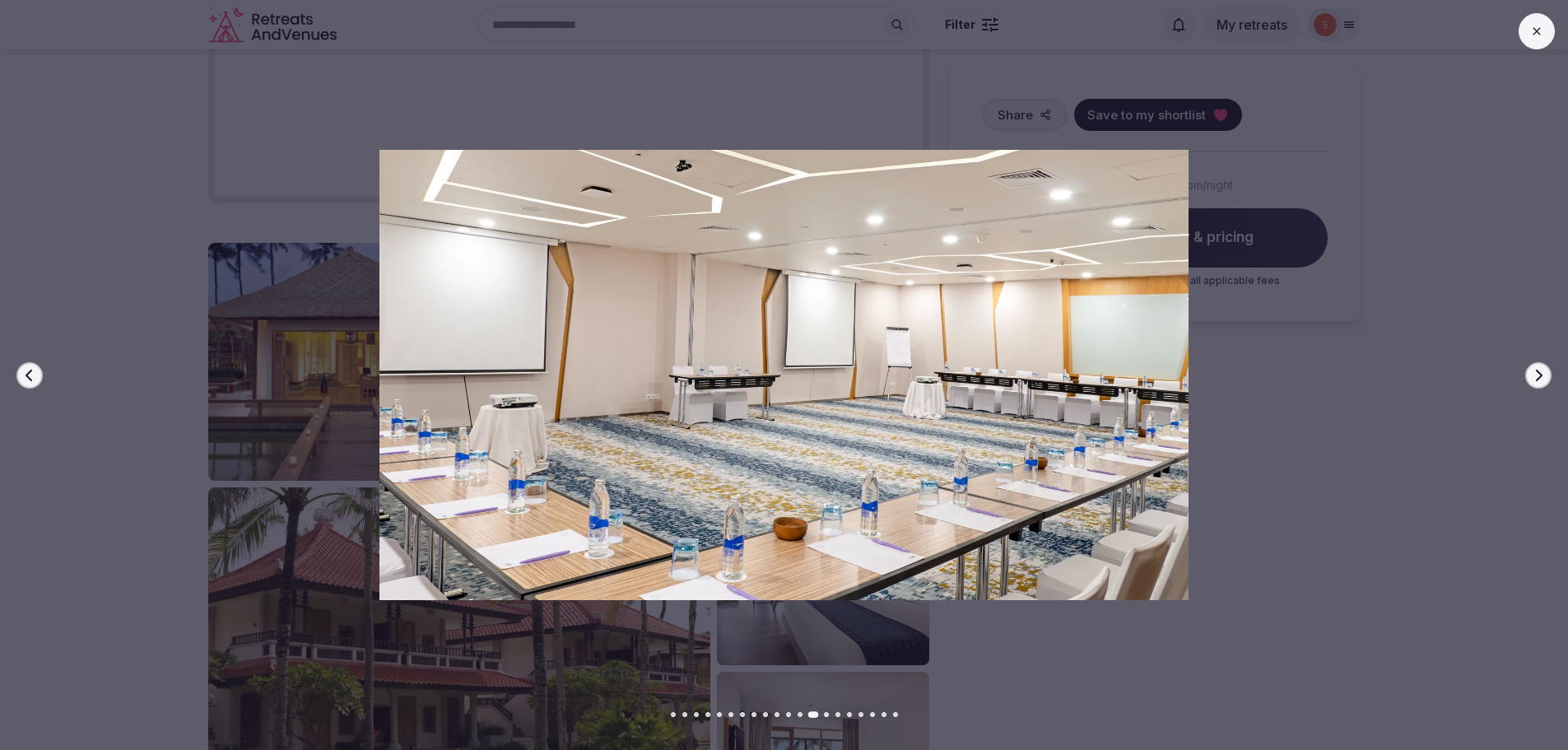
click at [1544, 383] on button "Next slide" at bounding box center [1539, 375] width 27 height 27
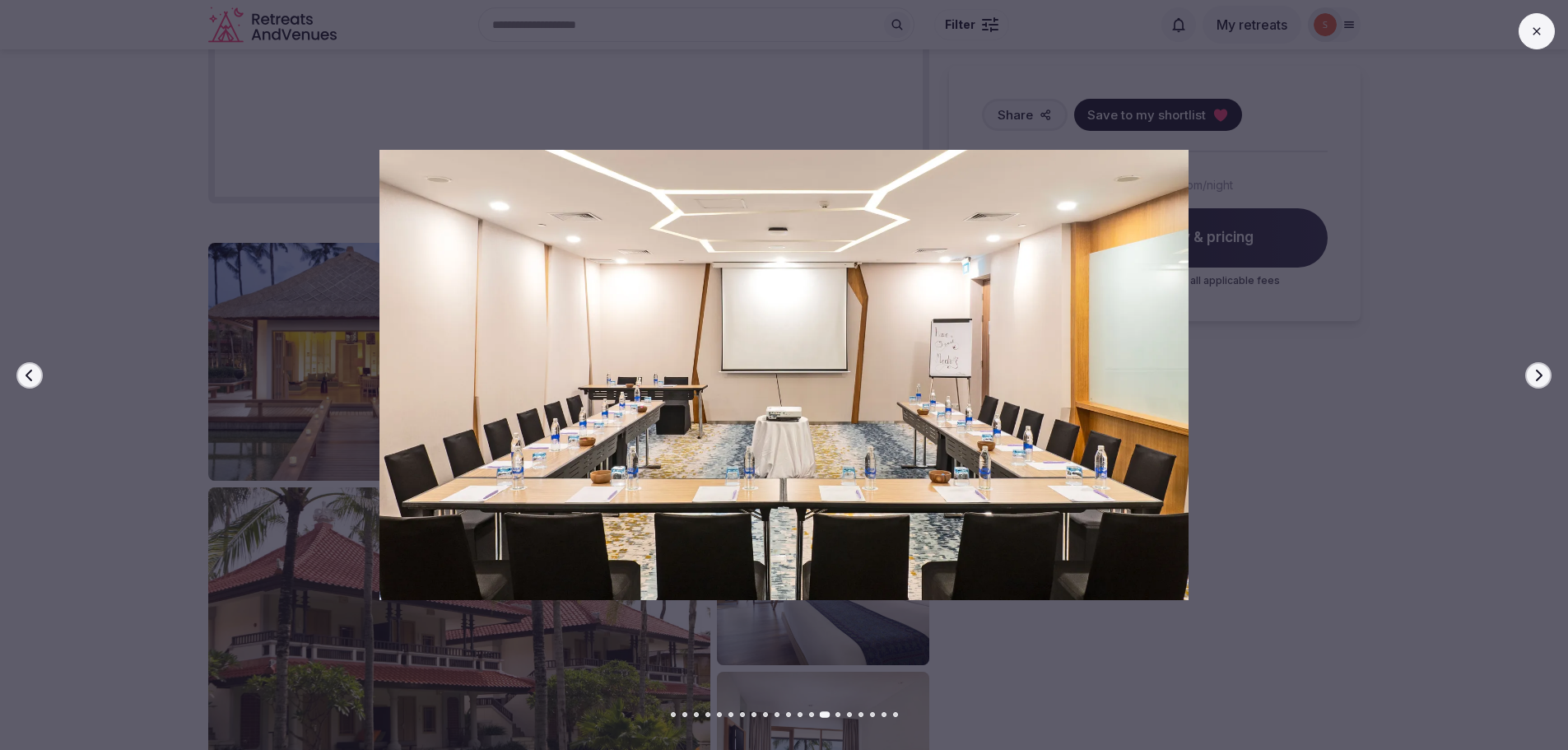
click at [1544, 383] on button "Next slide" at bounding box center [1539, 375] width 27 height 27
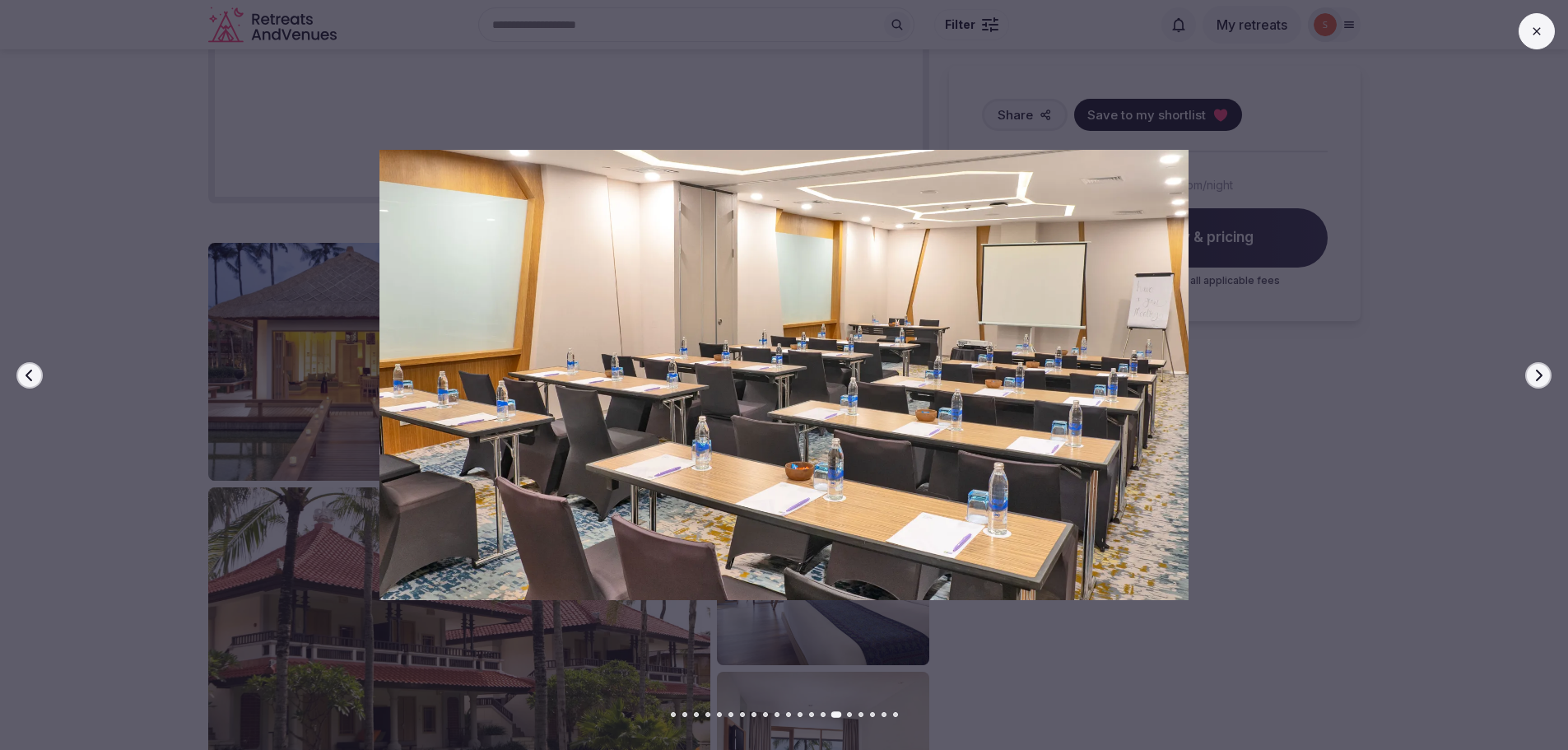
click at [1544, 383] on button "Next slide" at bounding box center [1539, 375] width 27 height 27
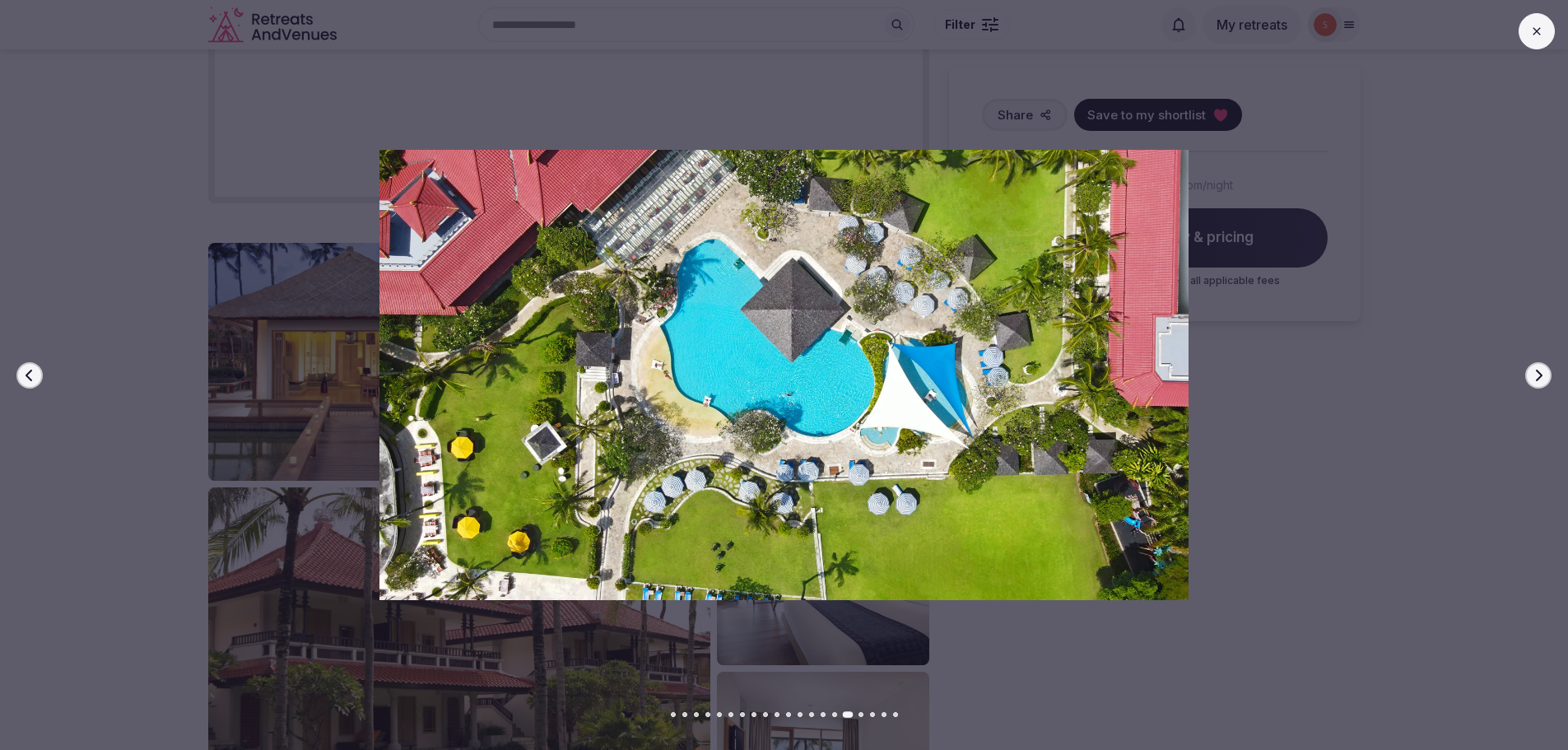
click at [1549, 24] on button at bounding box center [1537, 30] width 36 height 36
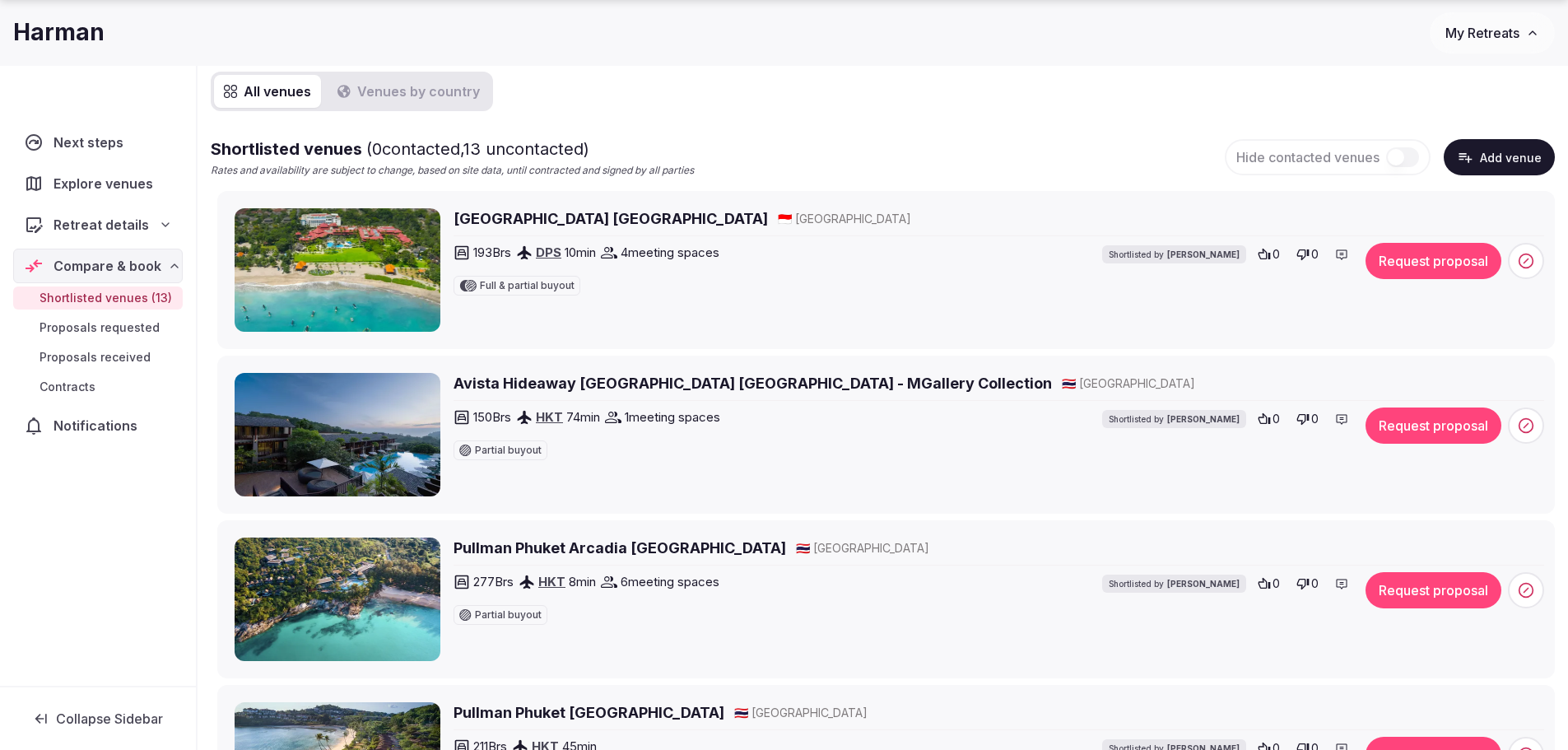
scroll to position [247, 0]
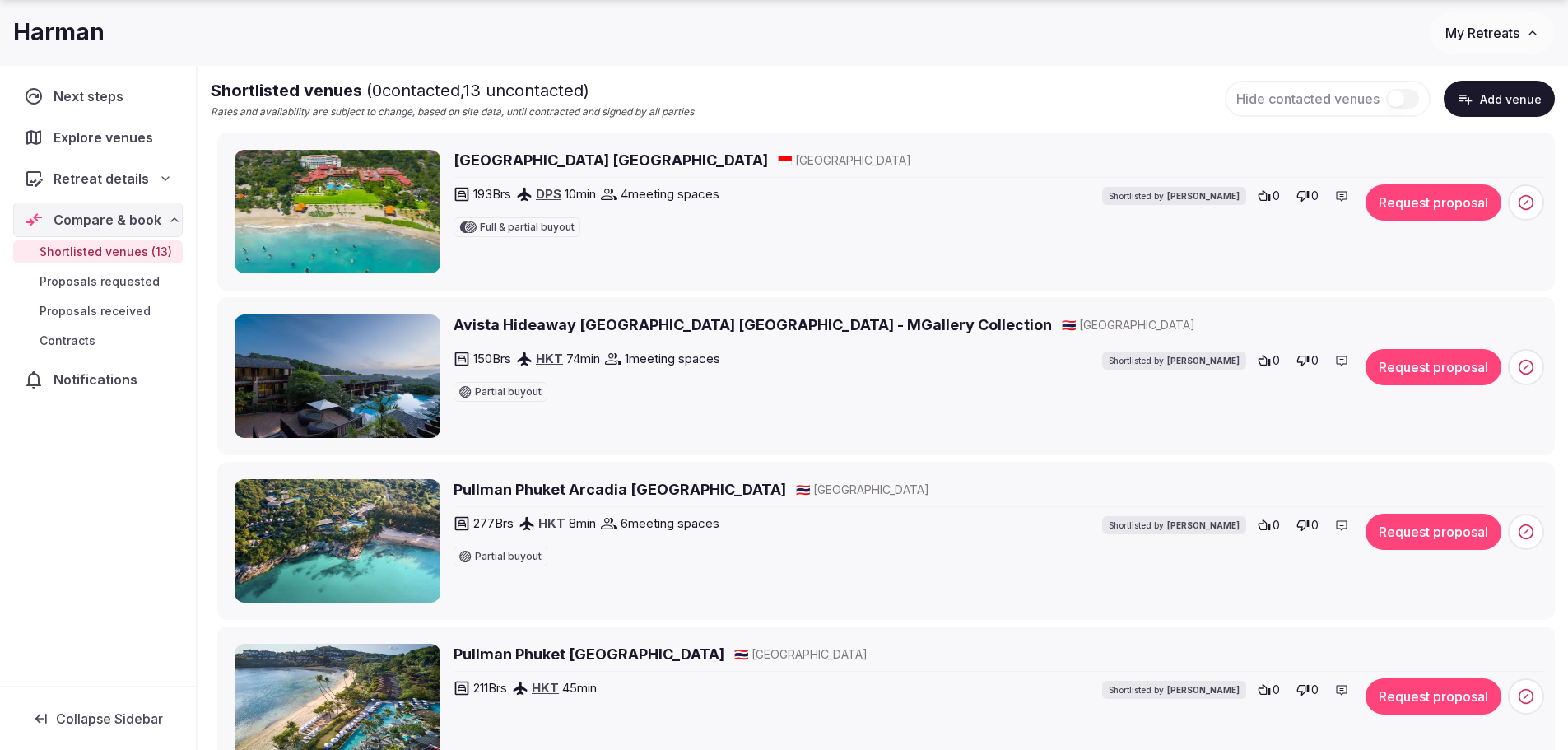
click at [502, 323] on h2 "Avista Hideaway Patong Resort Phuket - MGallery Collection" at bounding box center [752, 324] width 598 height 21
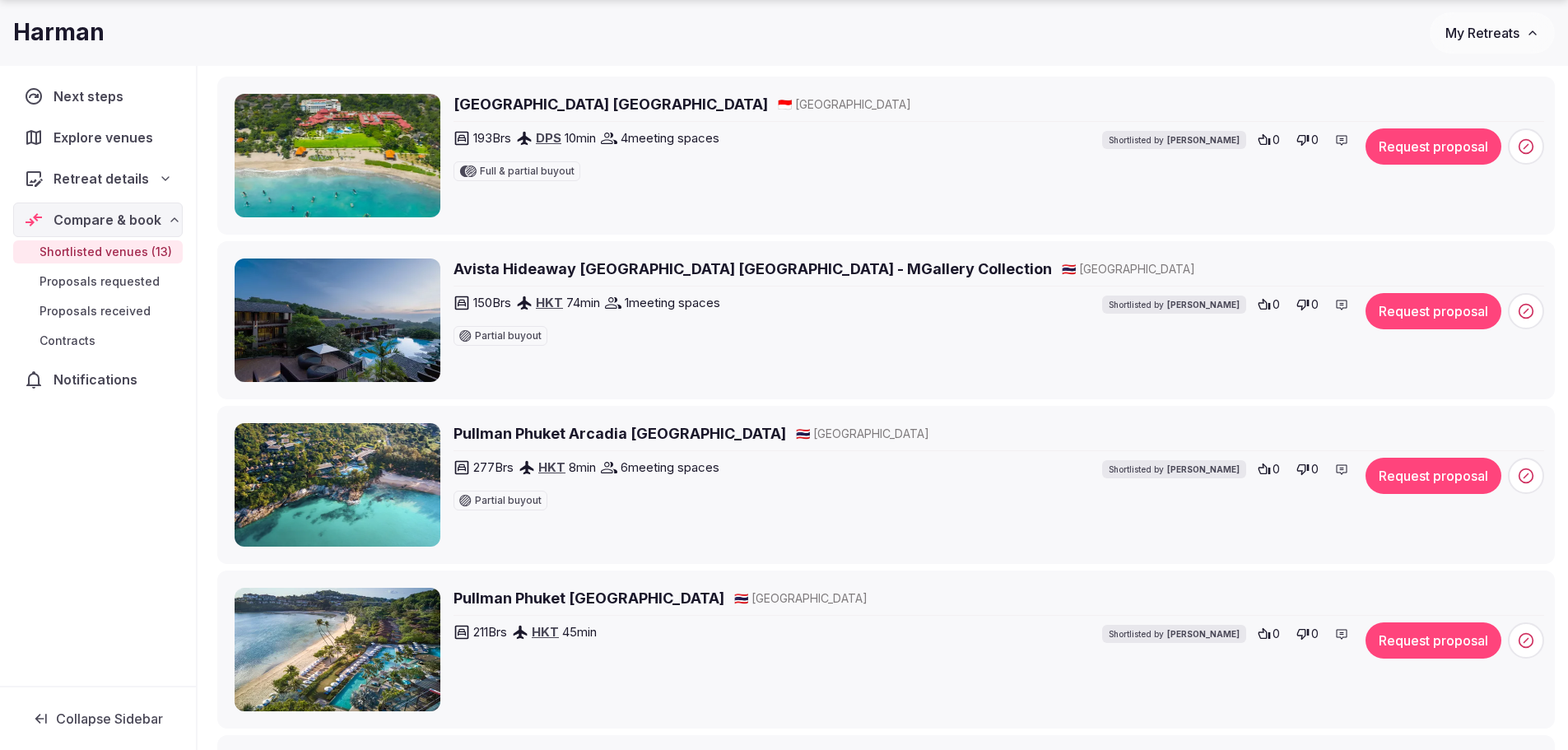
scroll to position [329, 0]
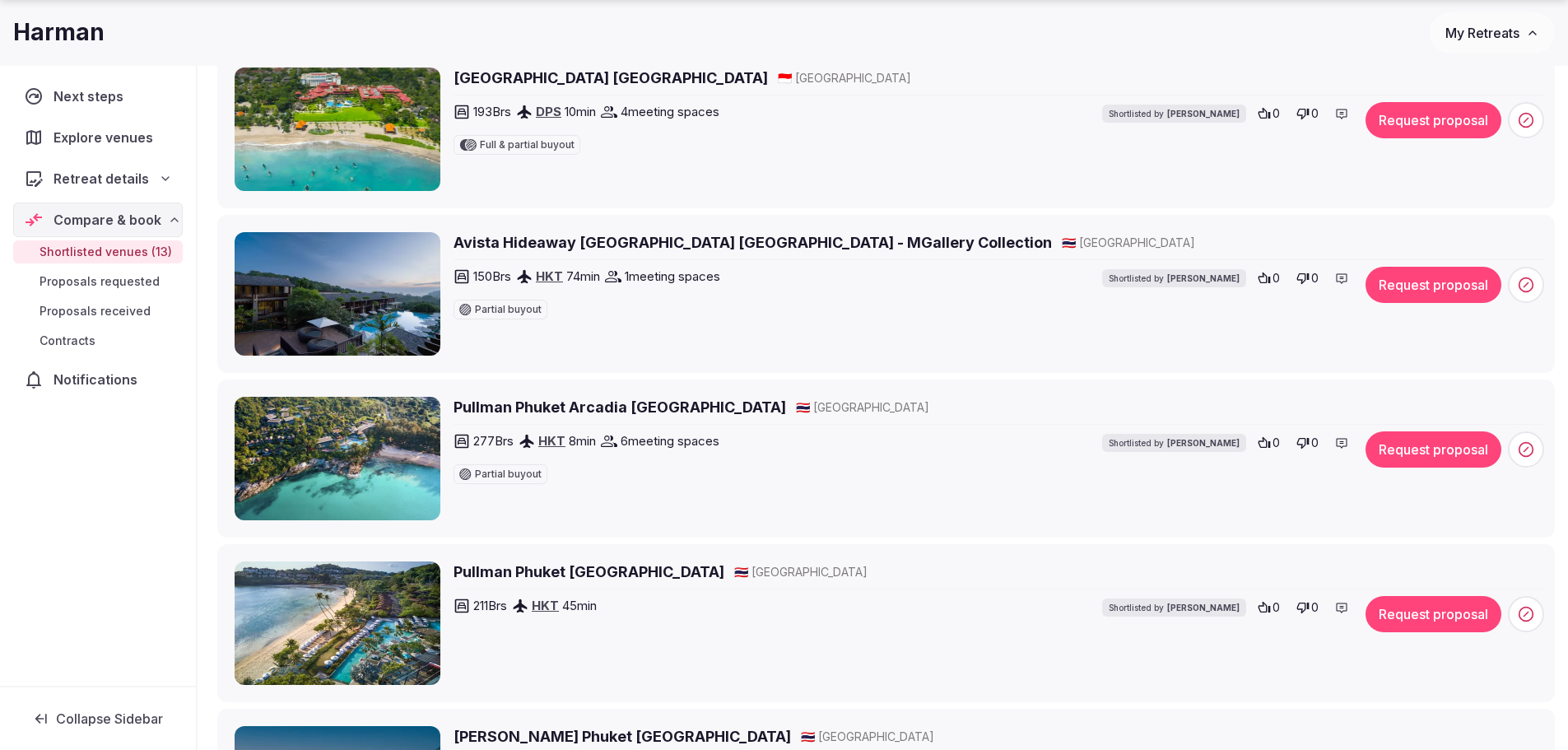
click at [658, 412] on h2 "Pullman Phuket Arcadia Naithon Beach" at bounding box center [620, 406] width 333 height 21
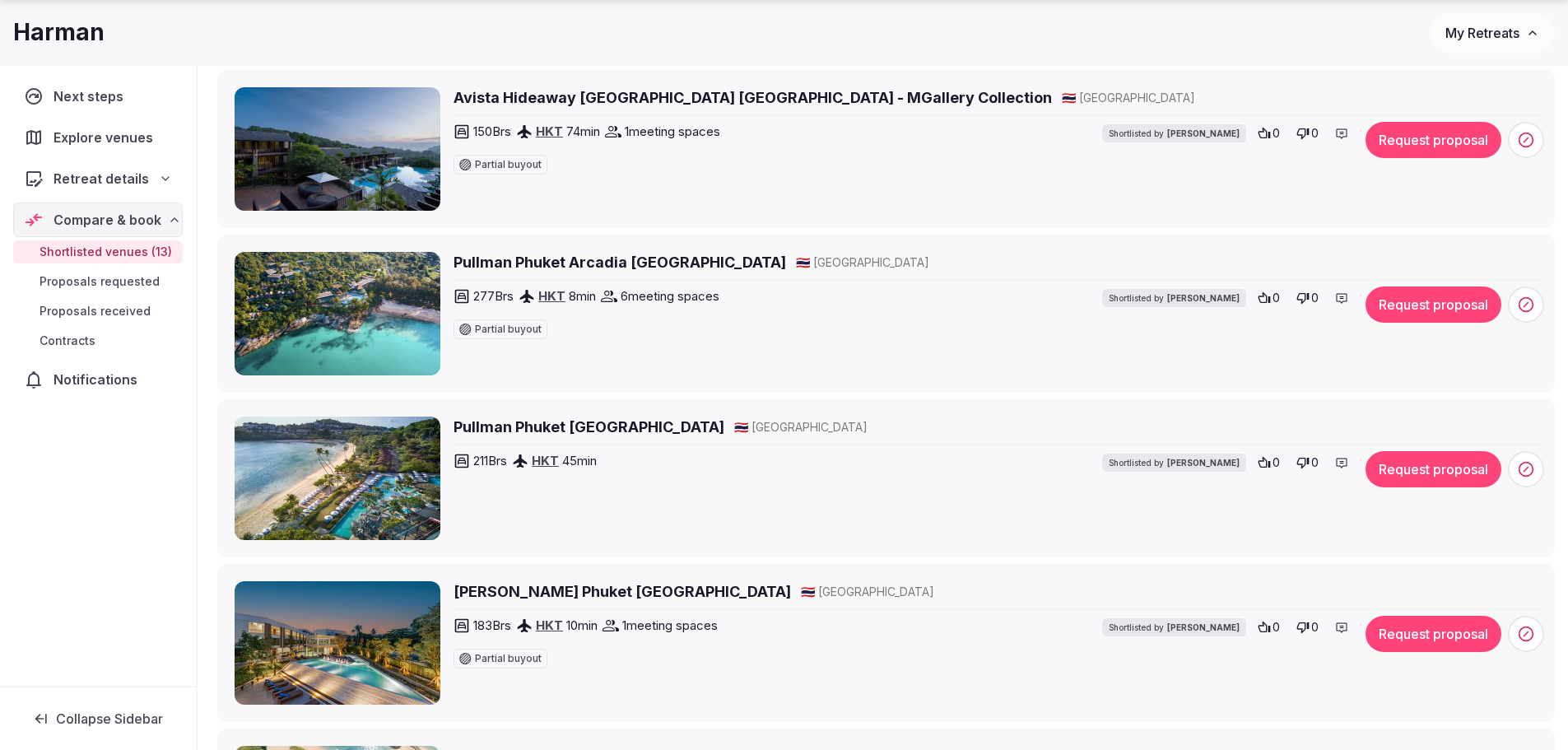
scroll to position [494, 0]
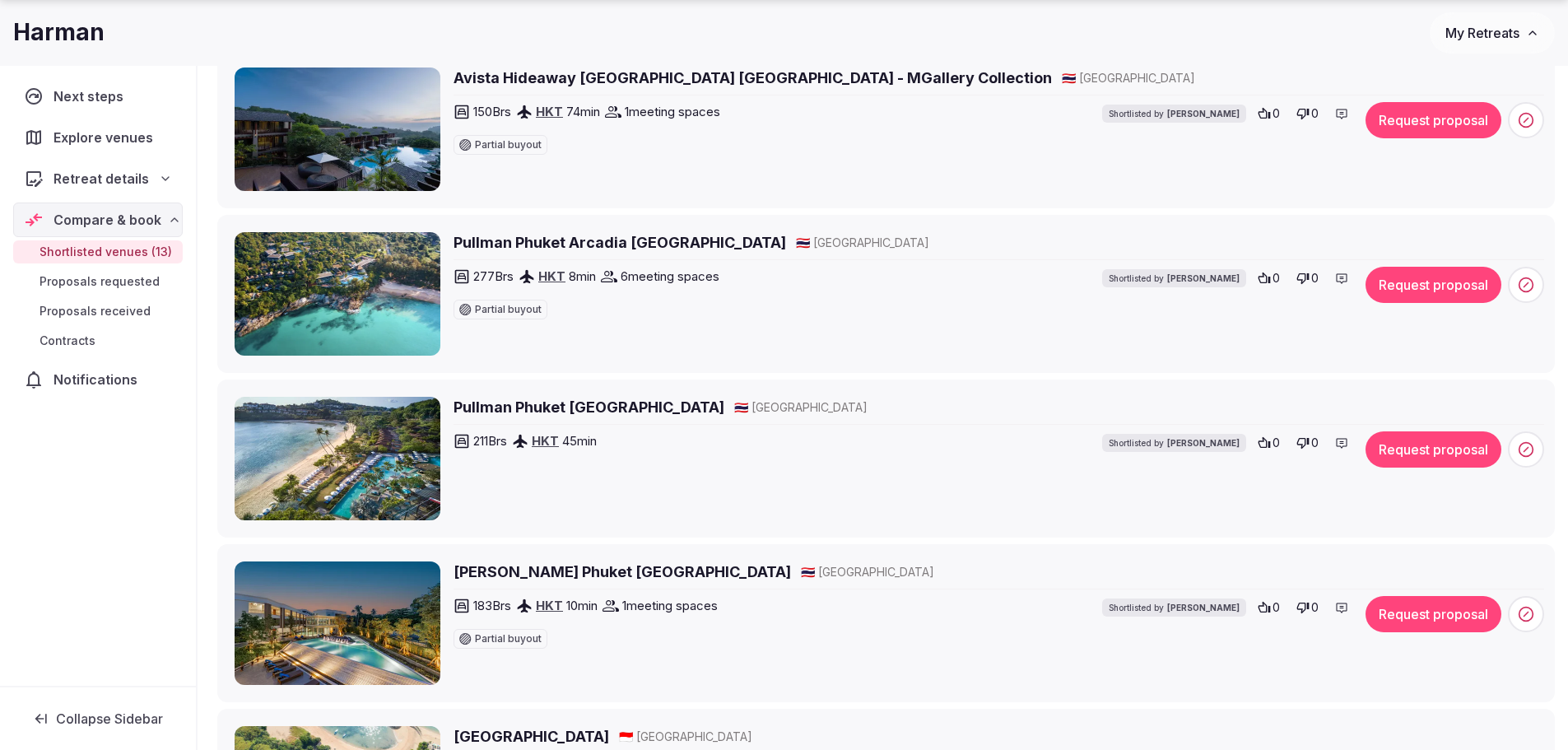
click at [576, 404] on h2 "Pullman Phuket Panwa Beach Resort" at bounding box center [589, 406] width 271 height 21
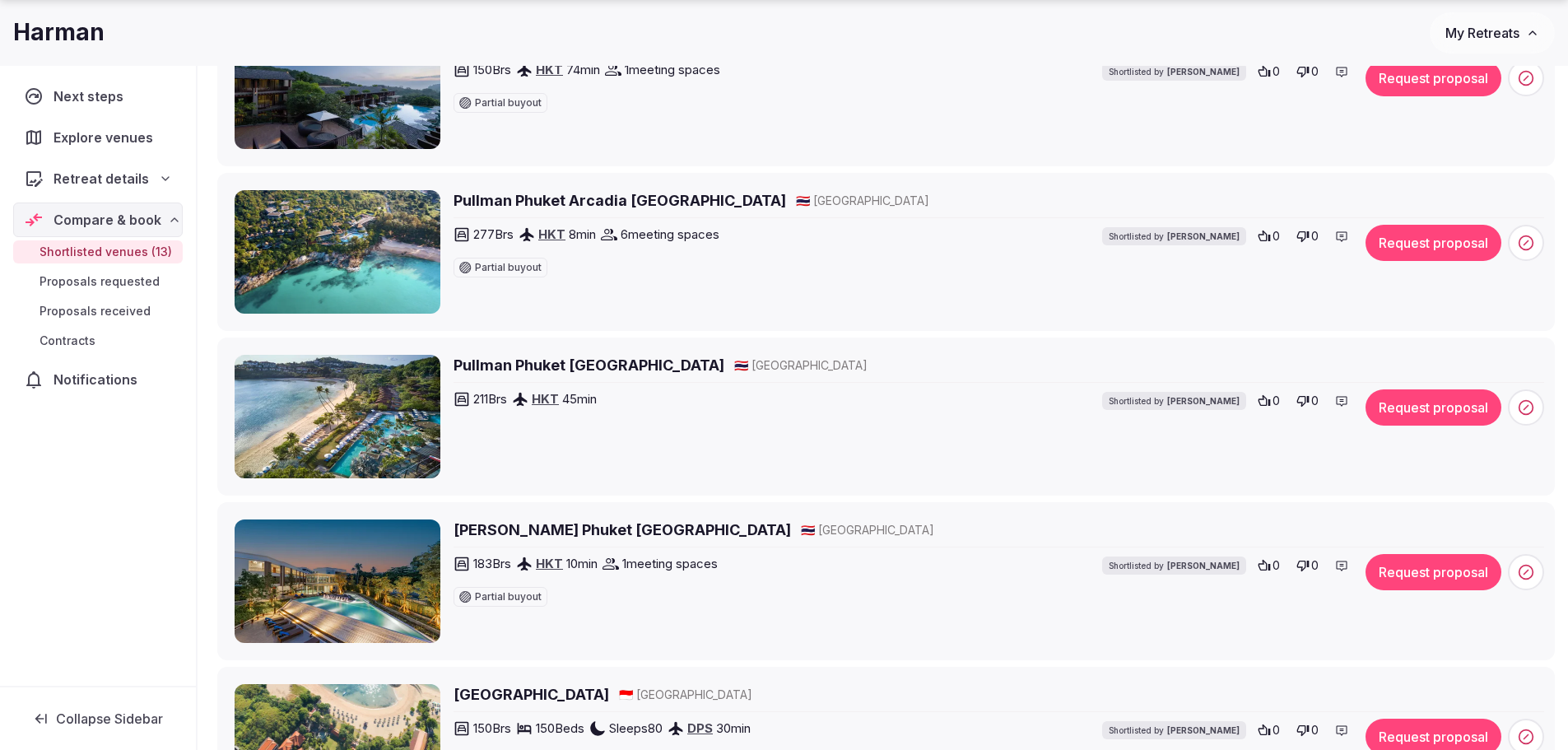
scroll to position [576, 0]
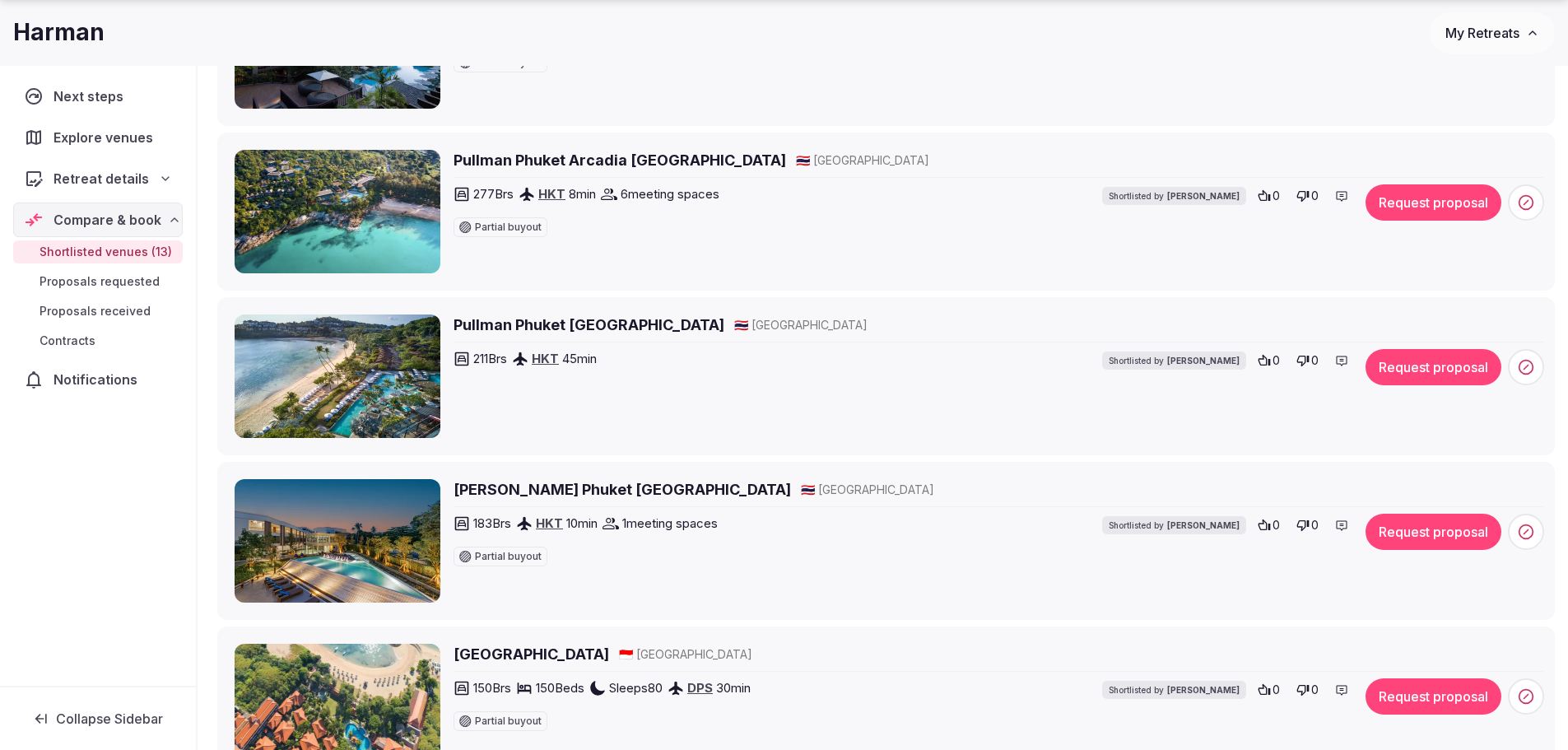
click at [518, 490] on h2 "Bella Nara Phuket Naiyang Beach" at bounding box center [622, 489] width 338 height 21
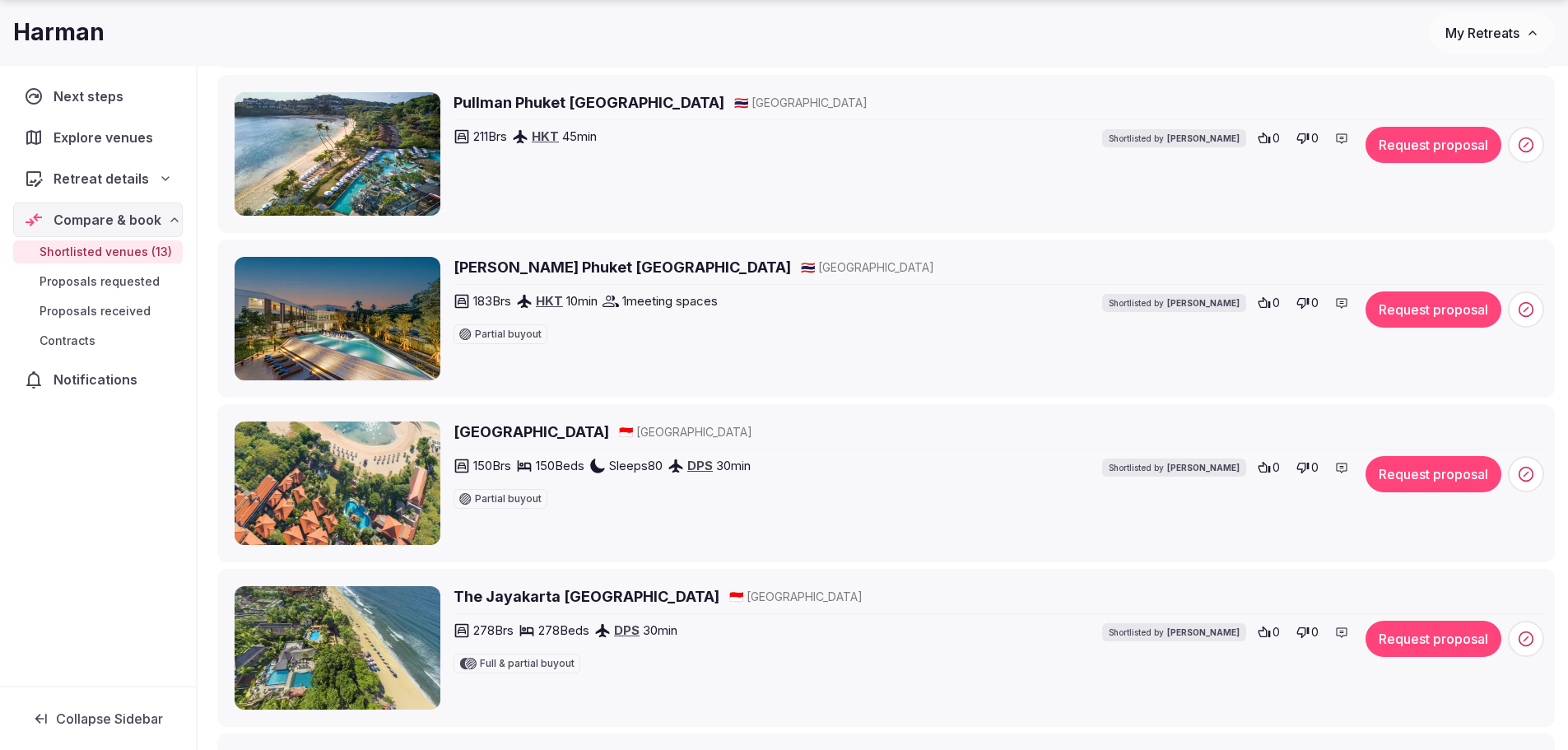
scroll to position [823, 0]
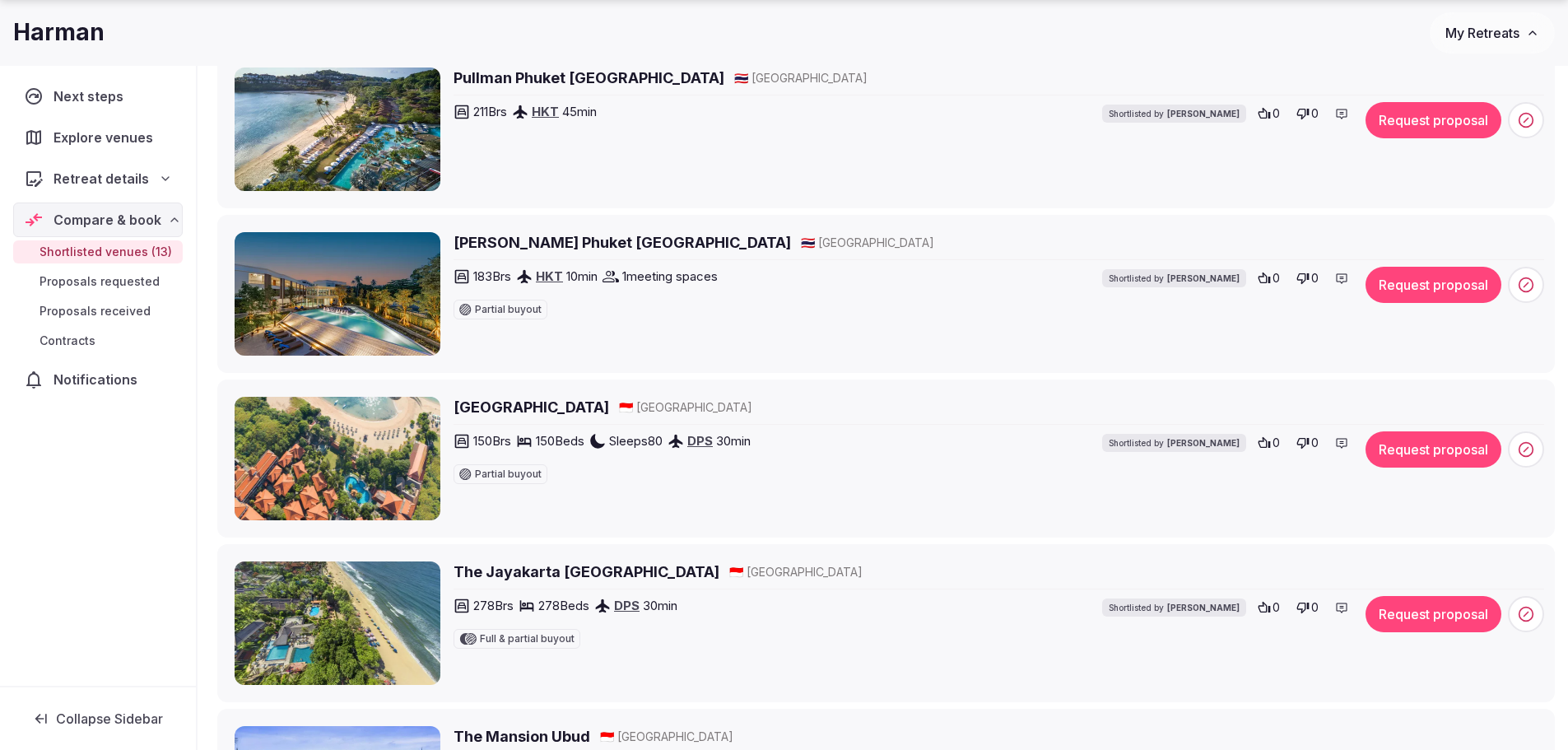
click at [516, 402] on h2 "Bali Tropic Resort & Spa" at bounding box center [531, 406] width 155 height 21
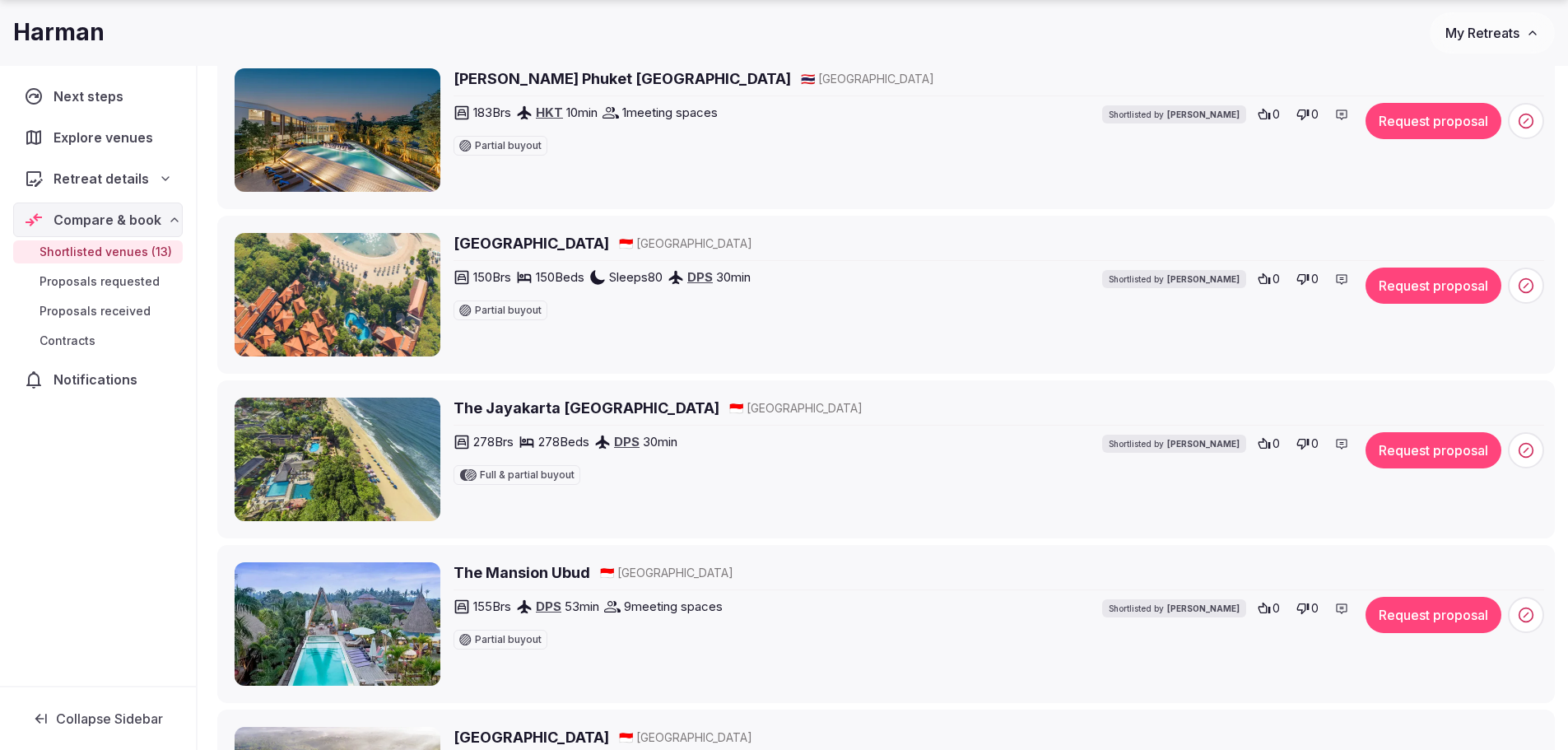
scroll to position [988, 0]
click at [500, 403] on h2 "The Jayakarta Bali Beach Resort and Spa" at bounding box center [586, 406] width 266 height 21
click at [521, 401] on h2 "The Jayakarta Bali Beach Resort and Spa" at bounding box center [586, 406] width 266 height 21
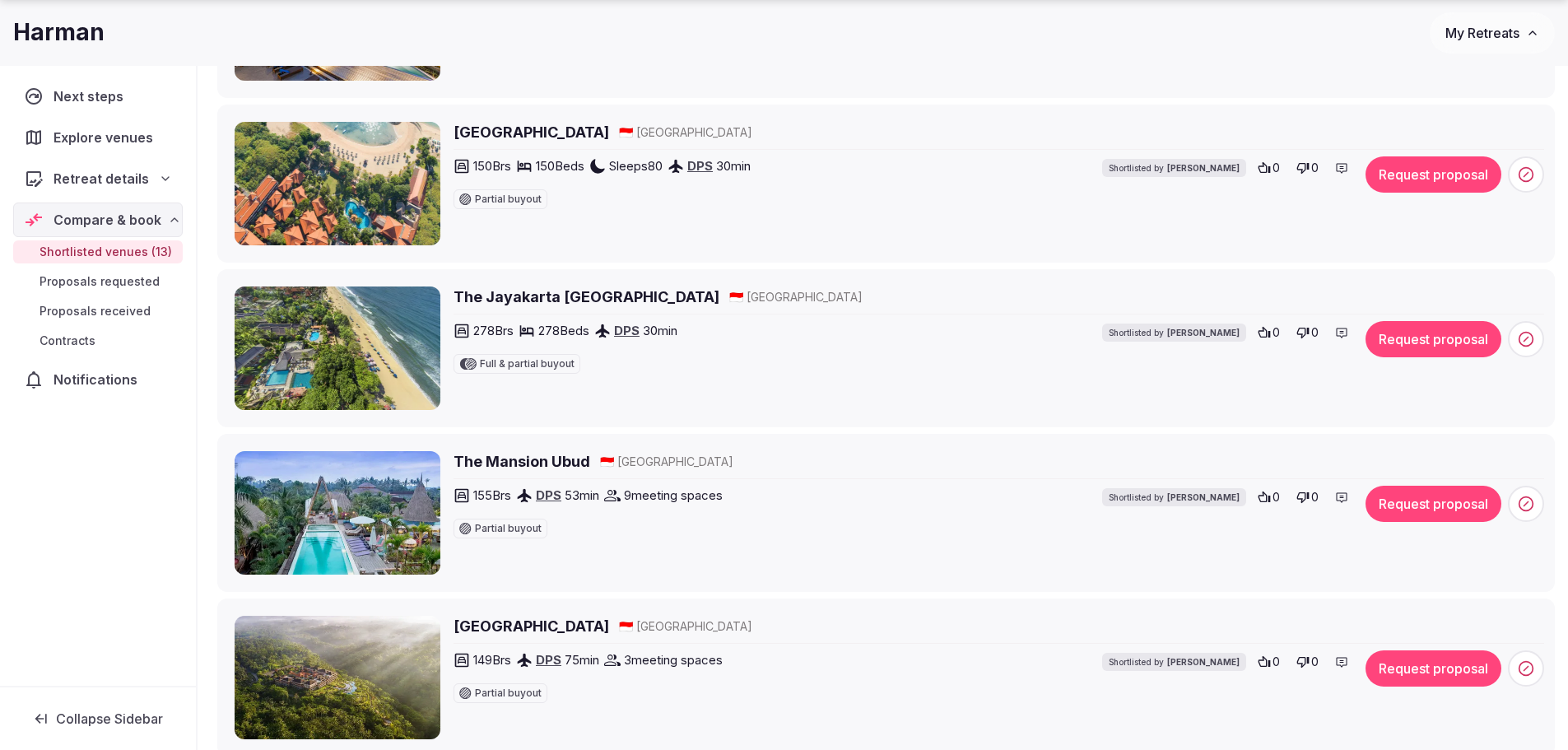
scroll to position [1152, 0]
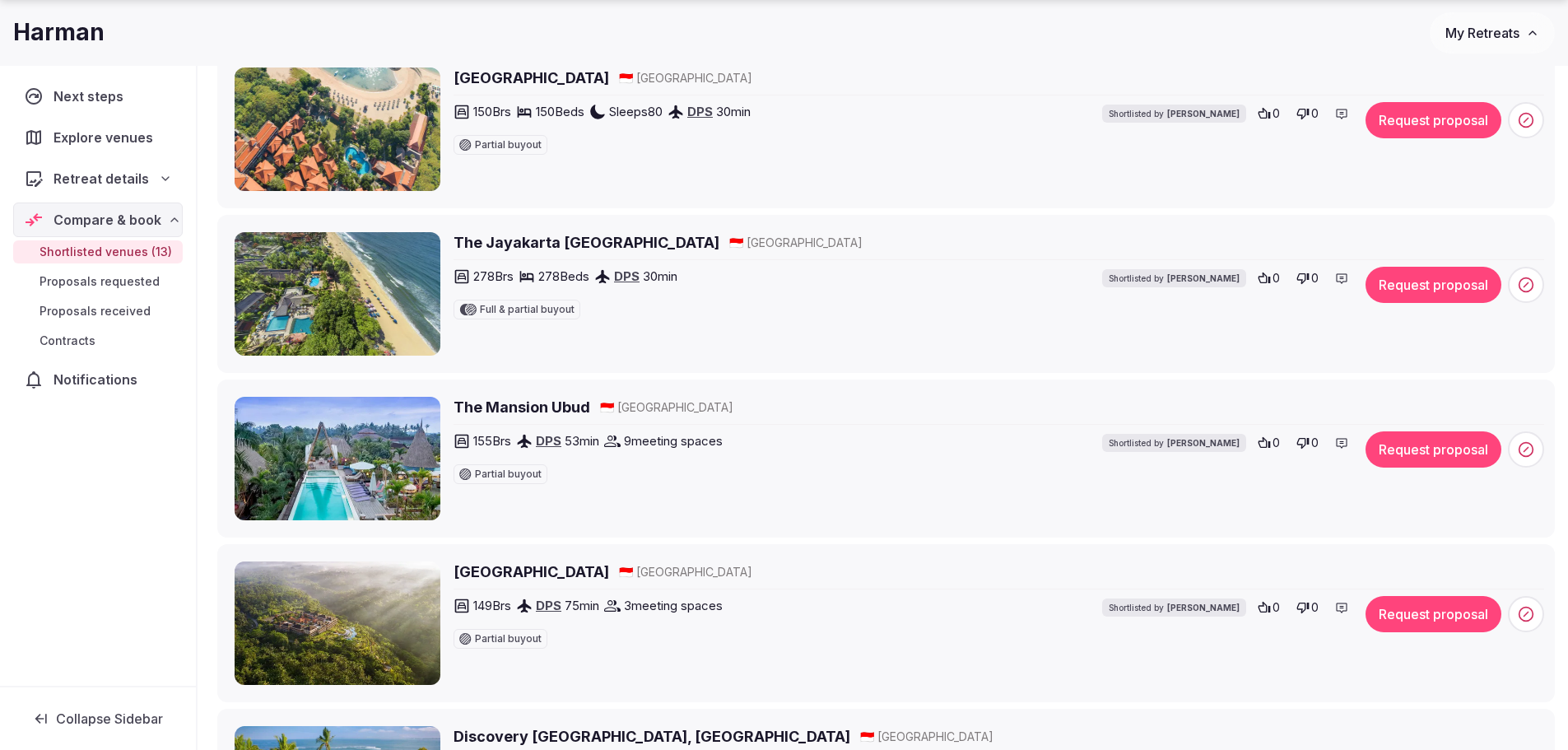
click at [481, 404] on h2 "The Mansion Ubud" at bounding box center [521, 406] width 136 height 21
click at [1398, 450] on button "Request proposal" at bounding box center [1433, 449] width 135 height 36
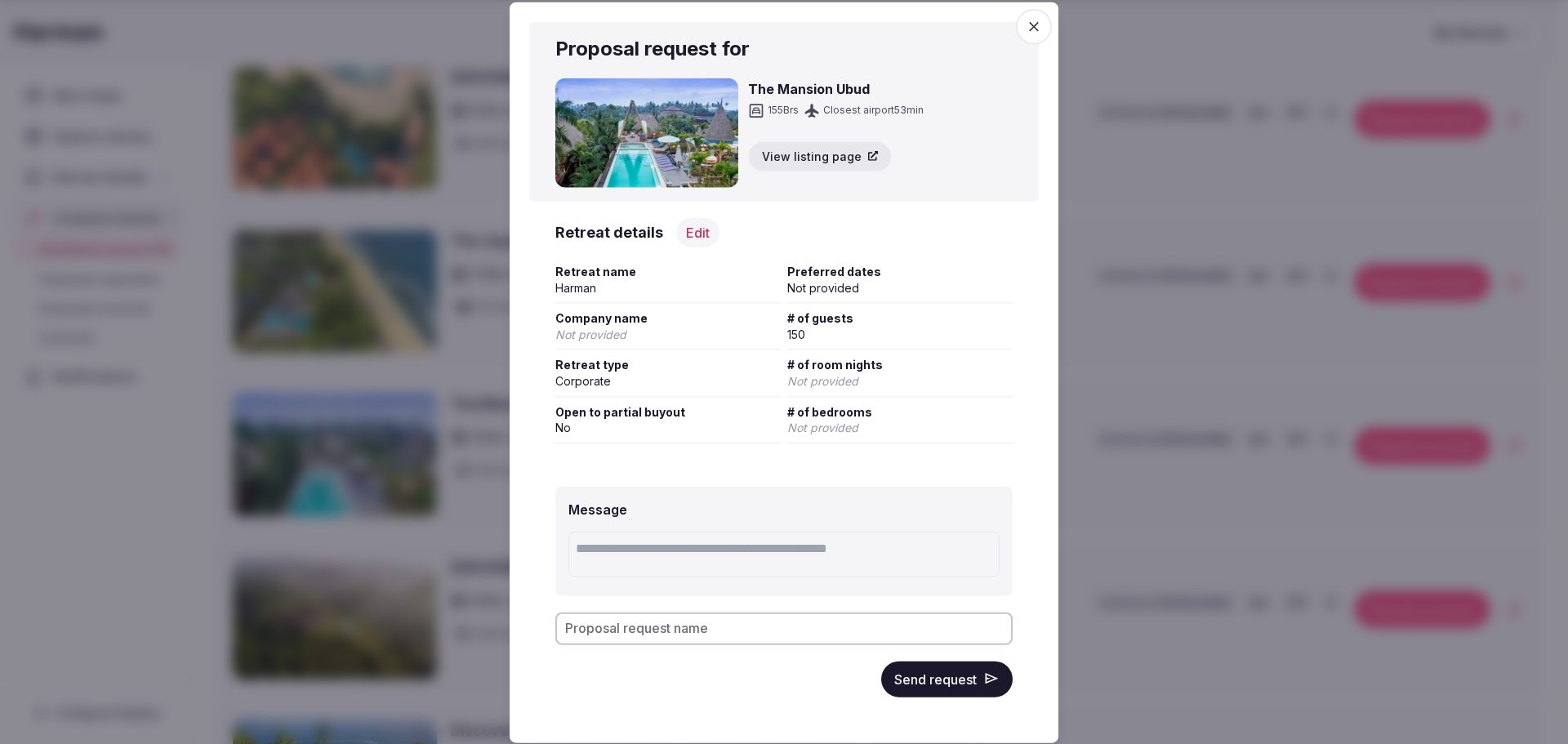
click at [952, 676] on button "Send request" at bounding box center [947, 678] width 131 height 36
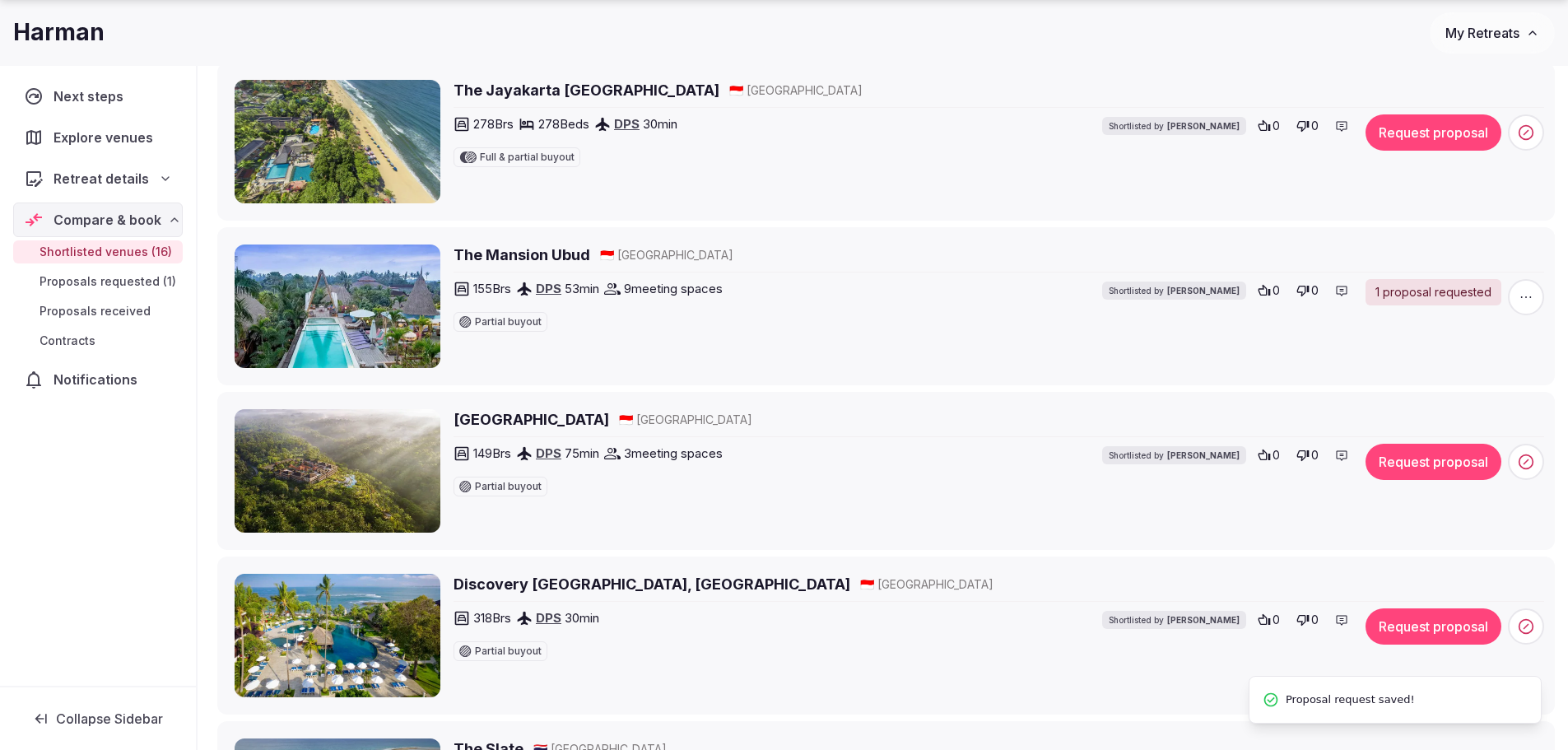
scroll to position [1316, 0]
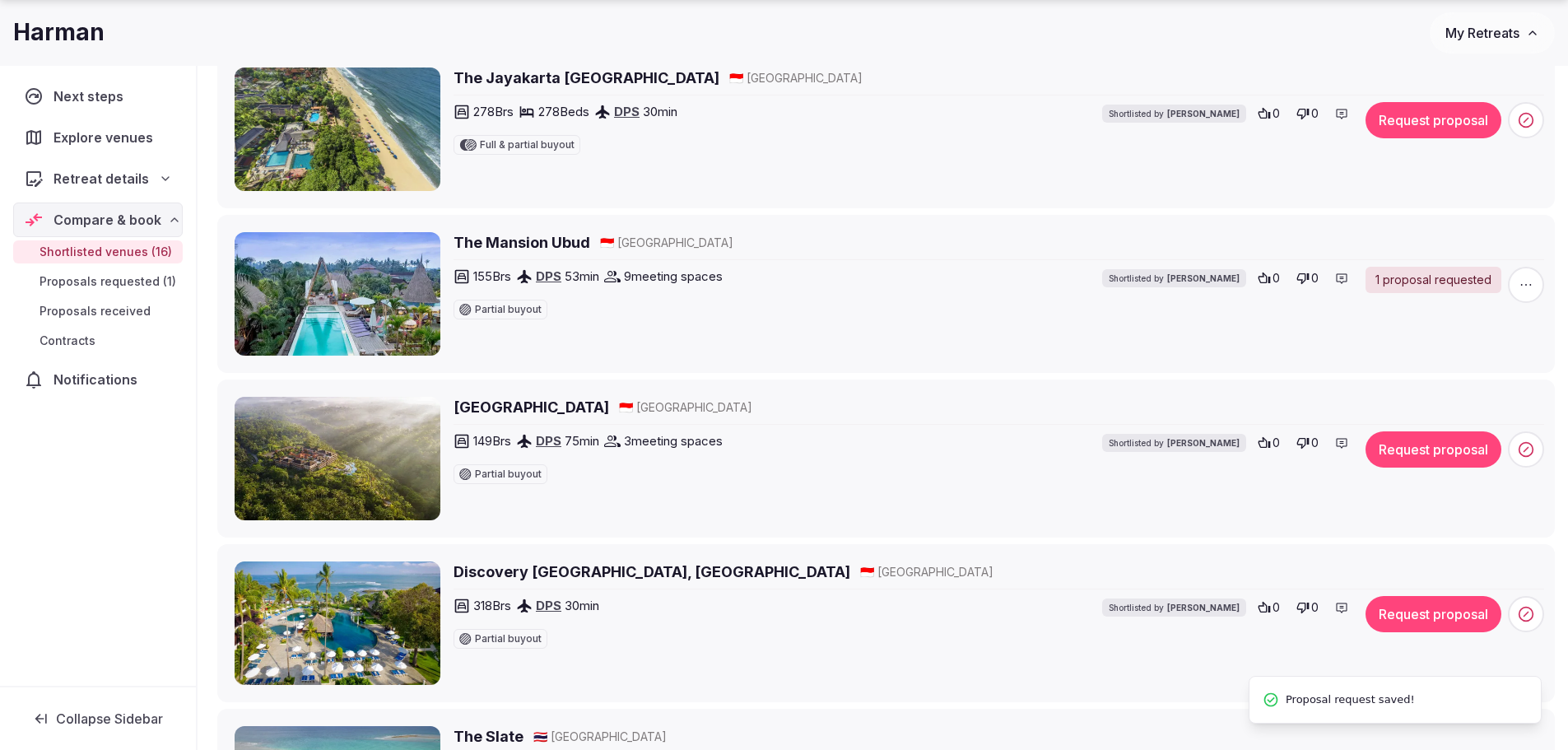
click at [527, 408] on h2 "Padma Resort Ubud" at bounding box center [531, 406] width 155 height 21
click at [1438, 447] on button "Request proposal" at bounding box center [1433, 449] width 135 height 36
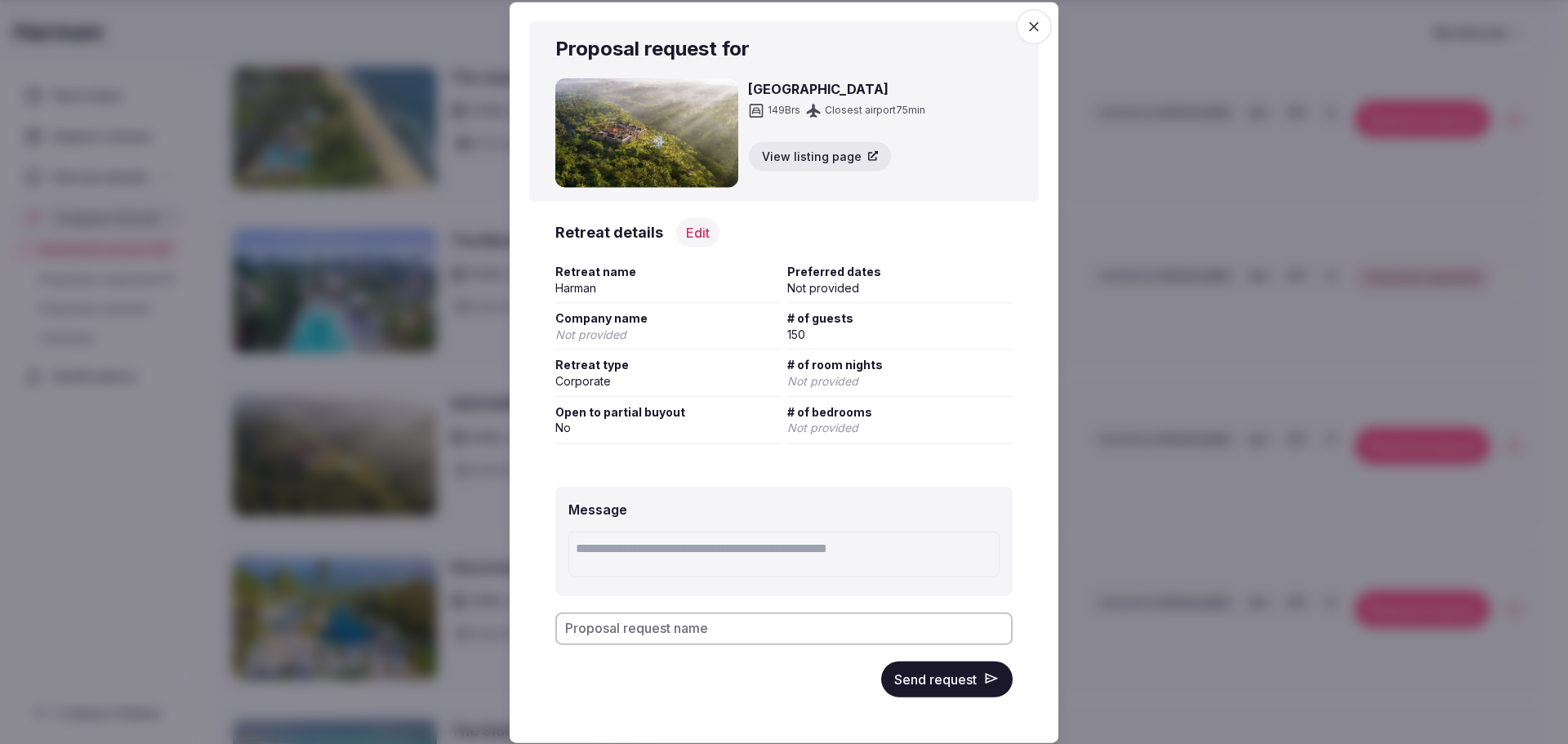
click at [935, 686] on button "Send request" at bounding box center [947, 678] width 131 height 36
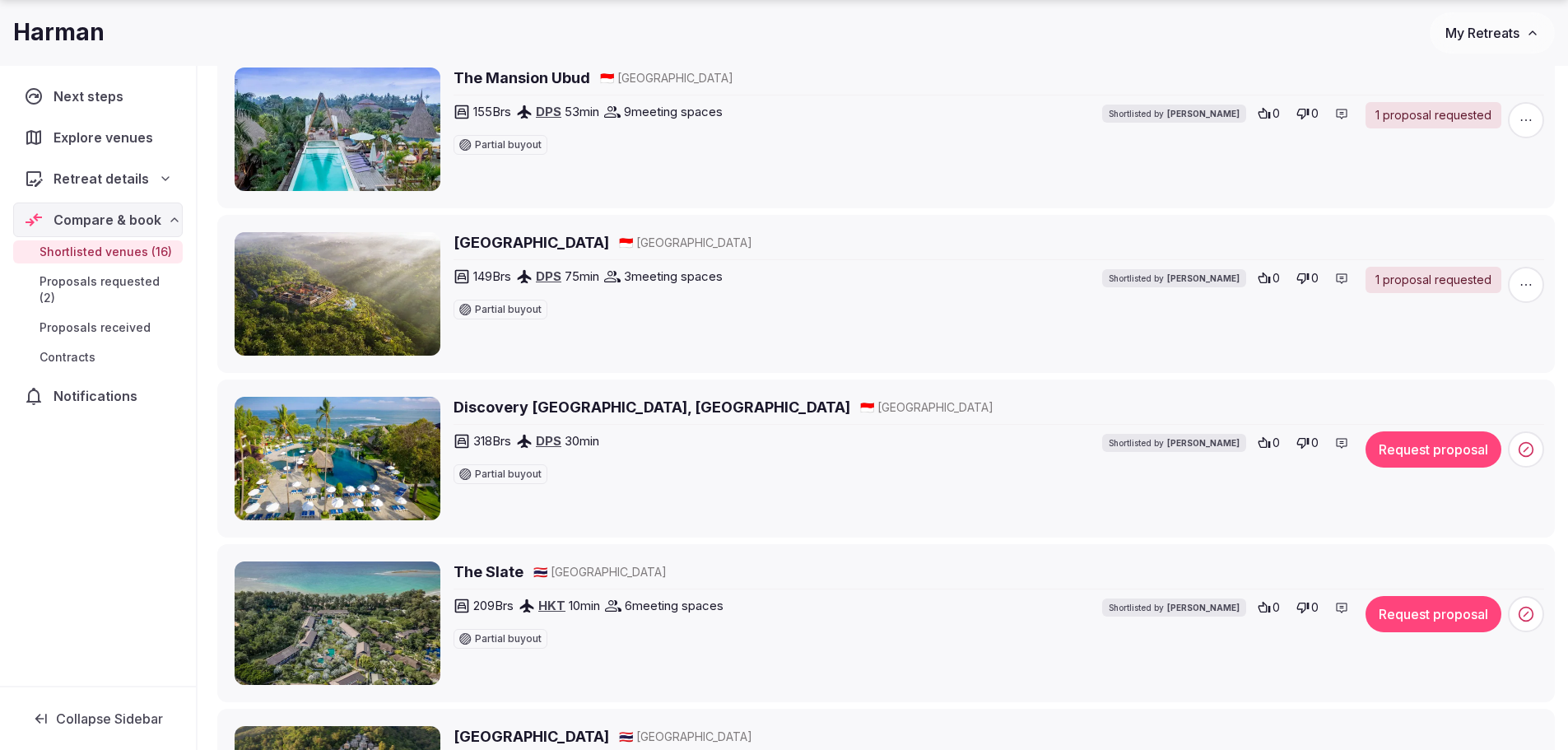
scroll to position [1564, 0]
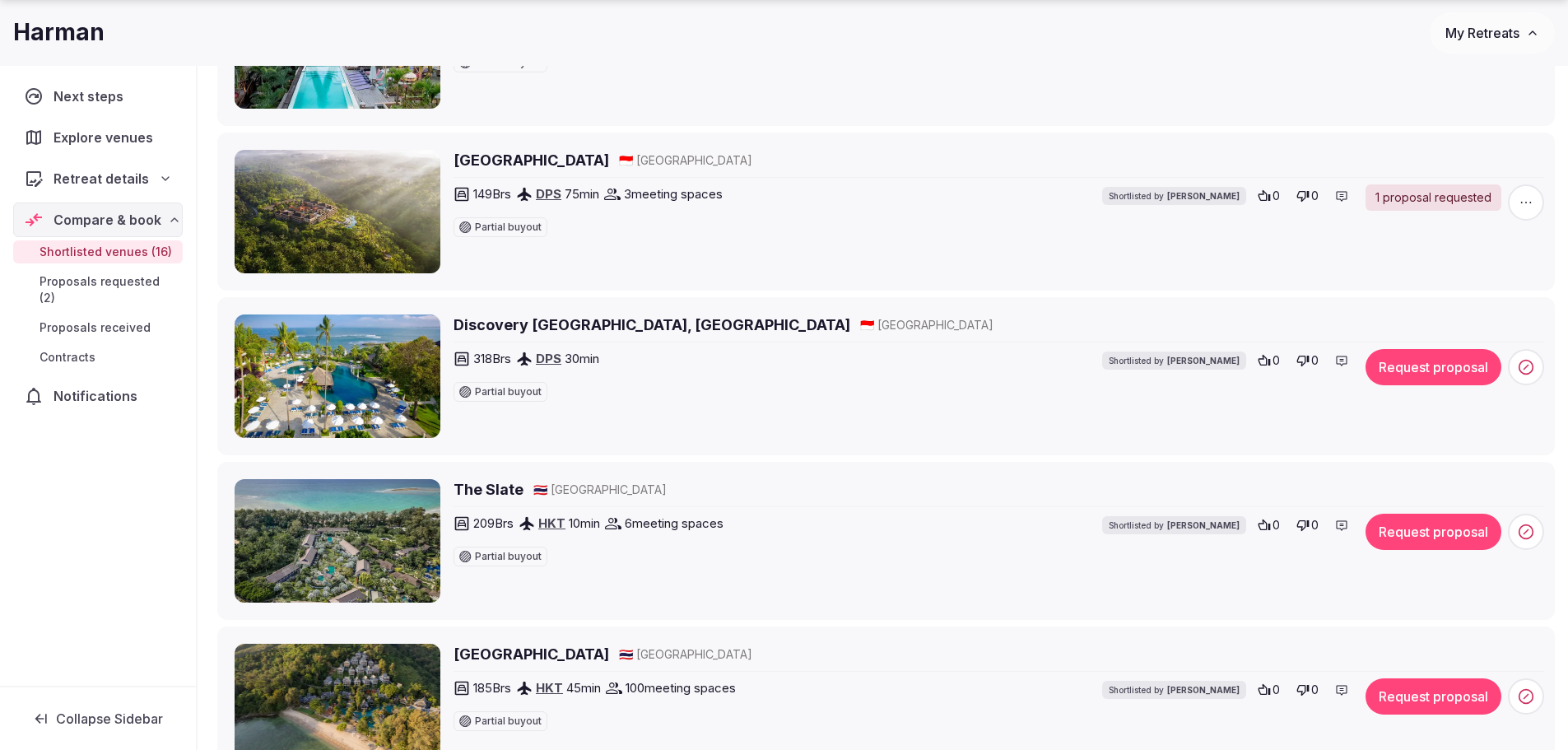
click at [584, 320] on h2 "Discovery Kartika Plaza Hotel, Bali" at bounding box center [652, 324] width 397 height 21
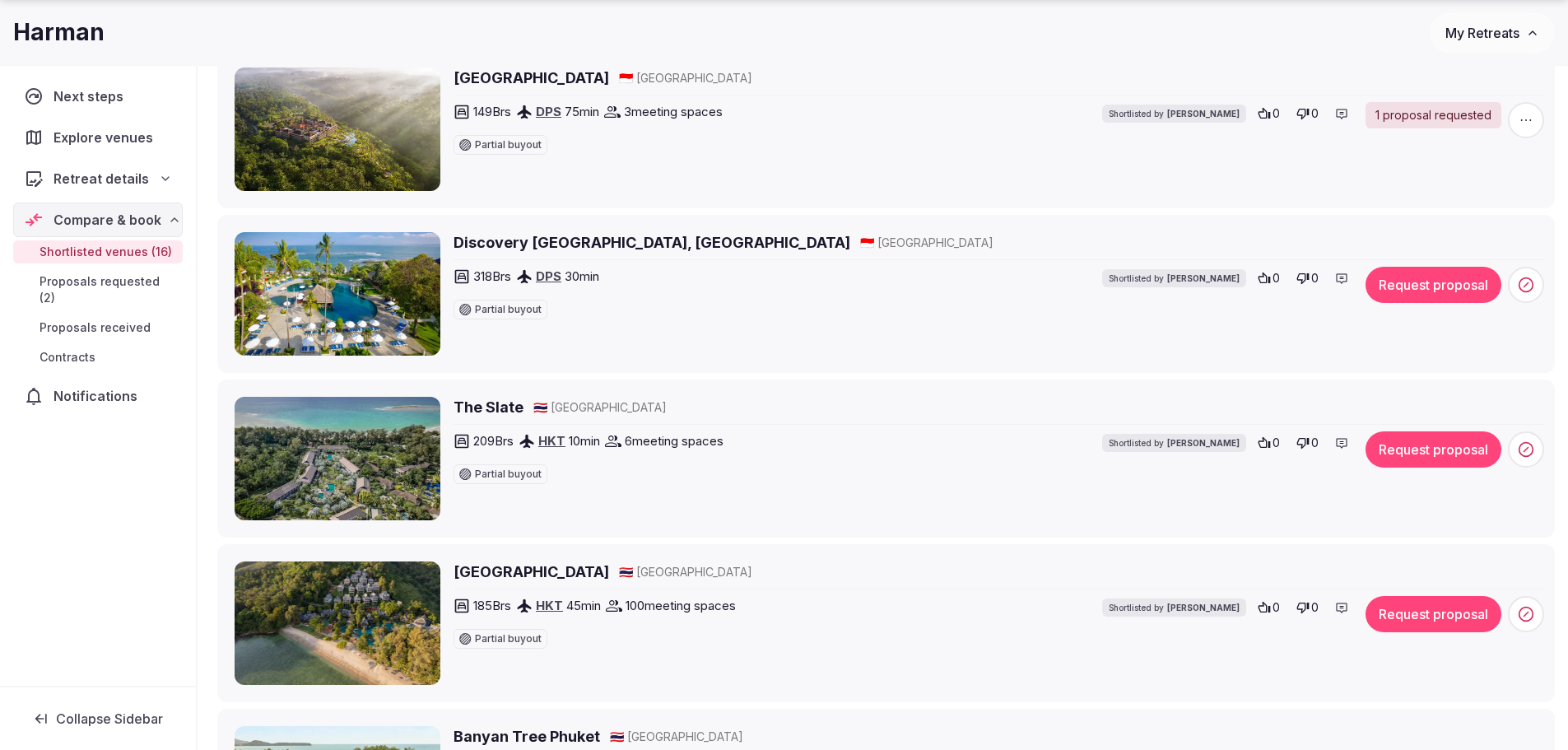
click at [498, 405] on h2 "The Slate" at bounding box center [488, 406] width 70 height 21
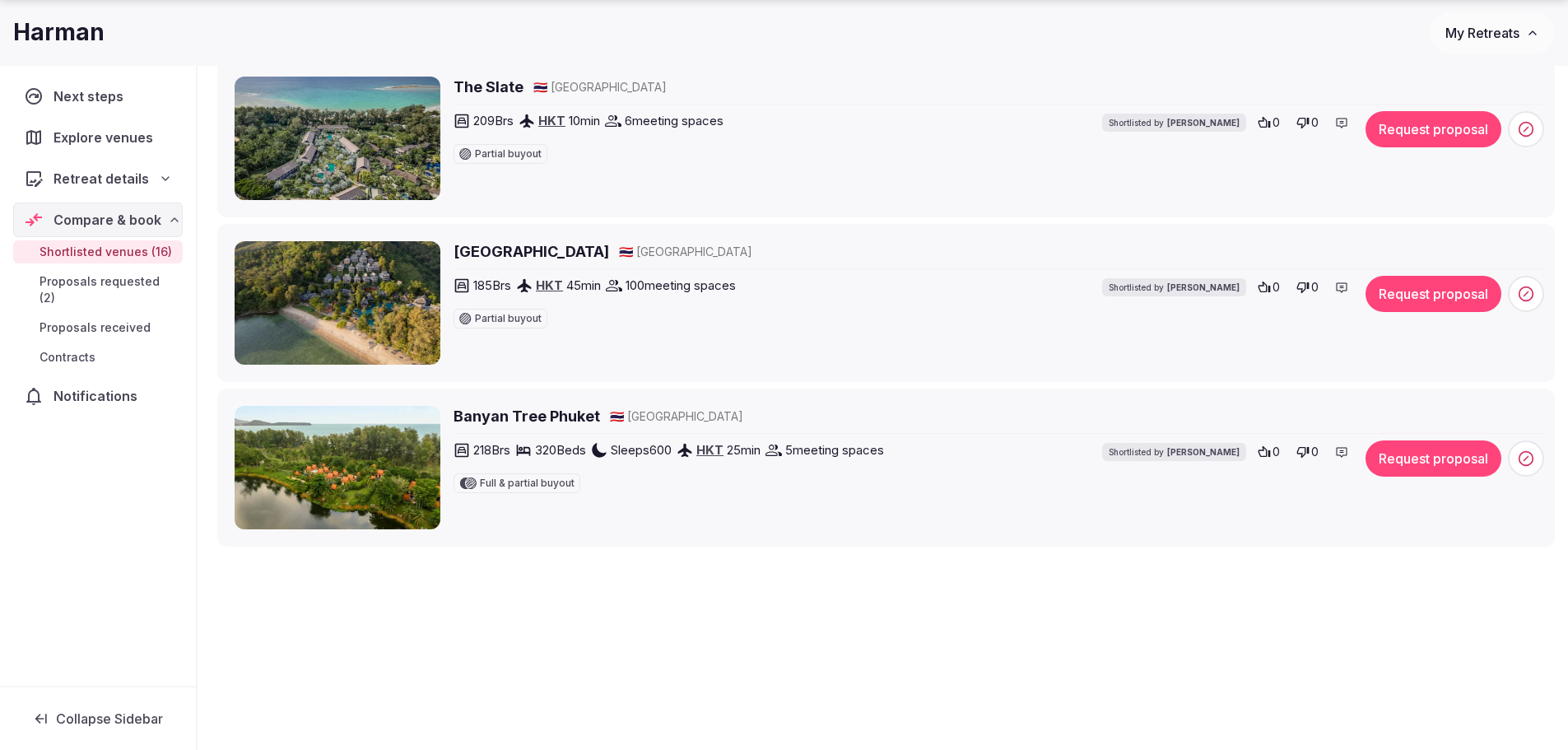
scroll to position [1975, 0]
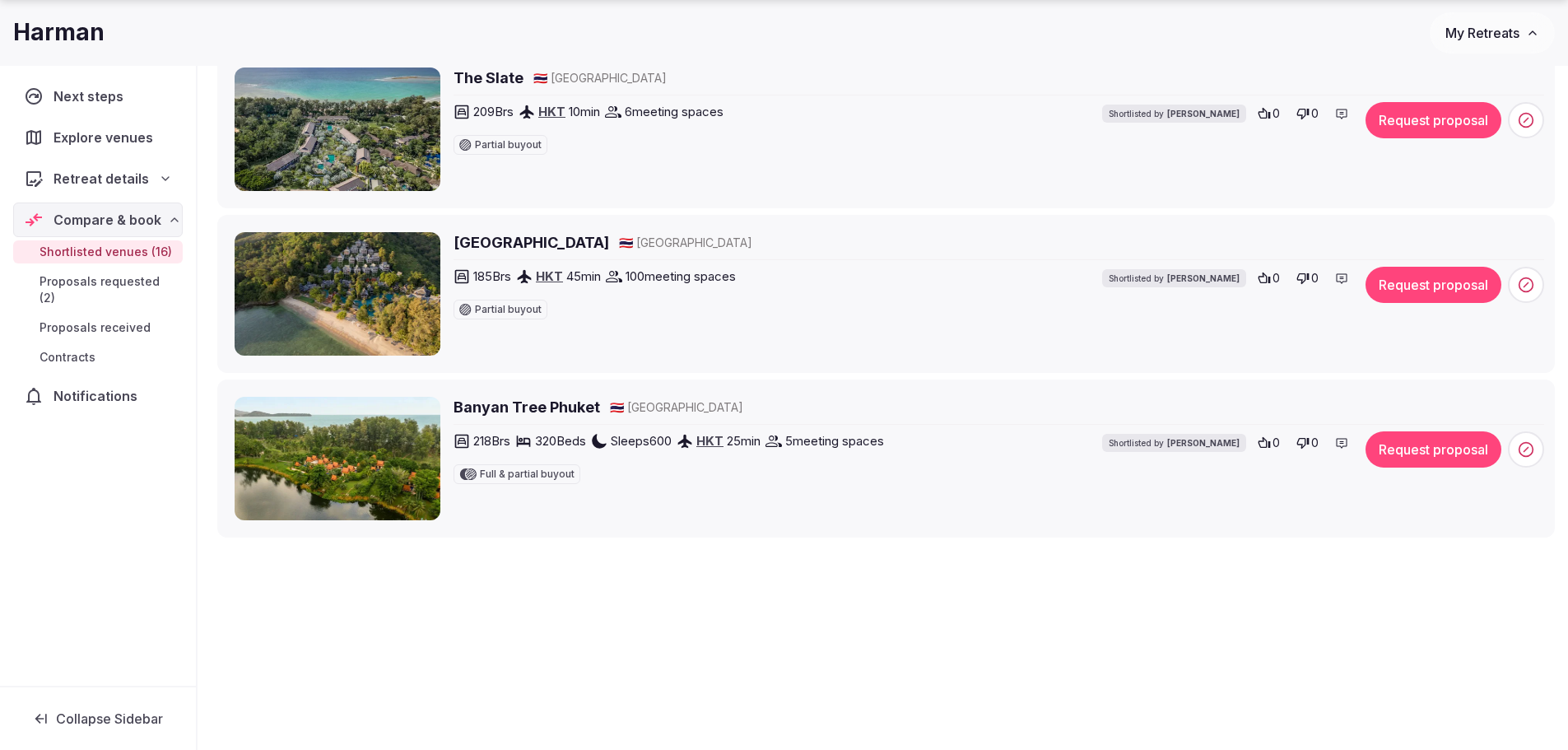
click at [515, 241] on h2 "Thavorn Beach Village Resort" at bounding box center [531, 241] width 155 height 21
click at [1433, 282] on button "Request proposal" at bounding box center [1433, 285] width 135 height 36
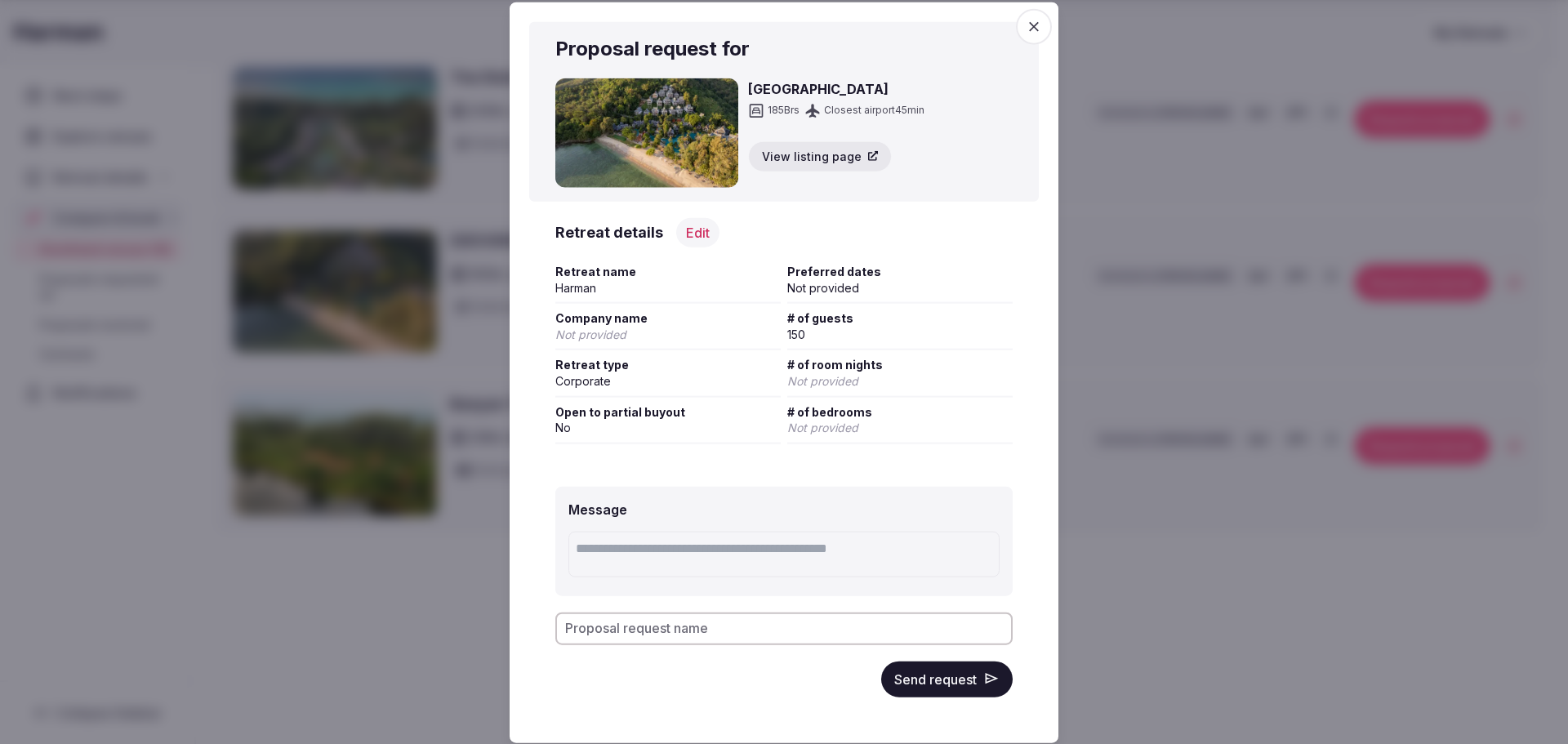
click at [924, 678] on button "Send request" at bounding box center [947, 678] width 131 height 36
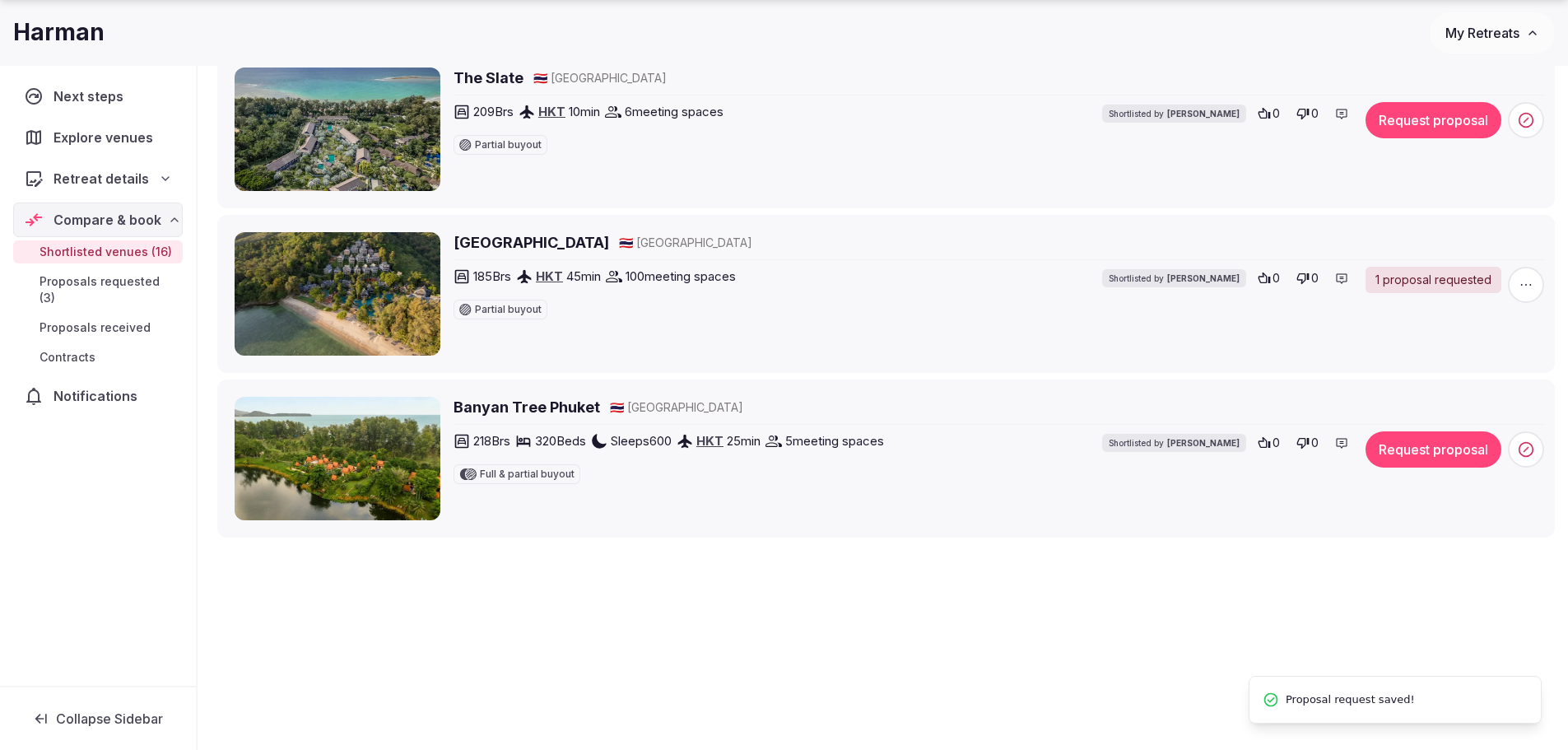
click at [511, 404] on h2 "Banyan Tree Phuket" at bounding box center [526, 406] width 146 height 21
click at [1447, 444] on button "Request proposal" at bounding box center [1433, 449] width 135 height 36
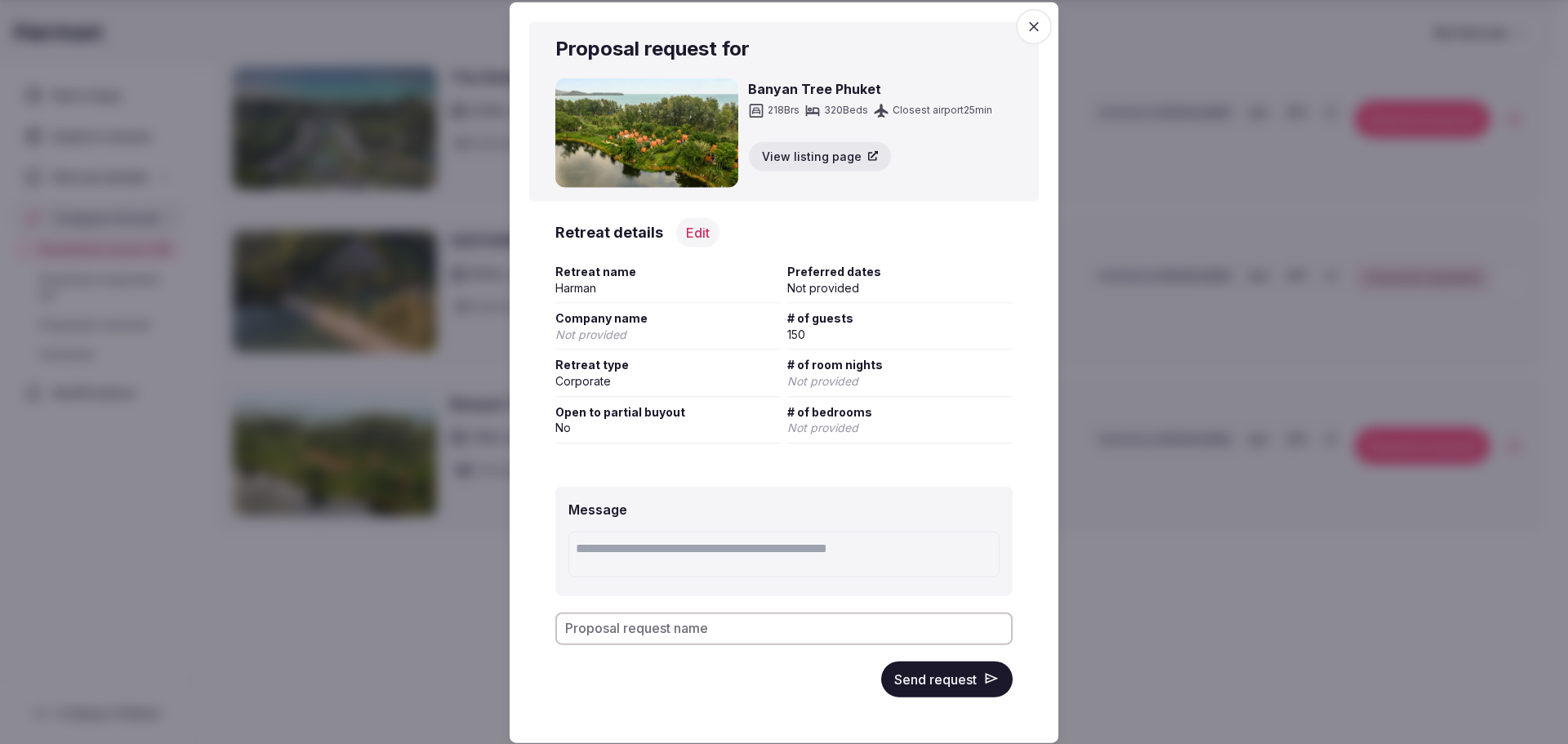
click at [948, 675] on button "Send request" at bounding box center [947, 678] width 131 height 36
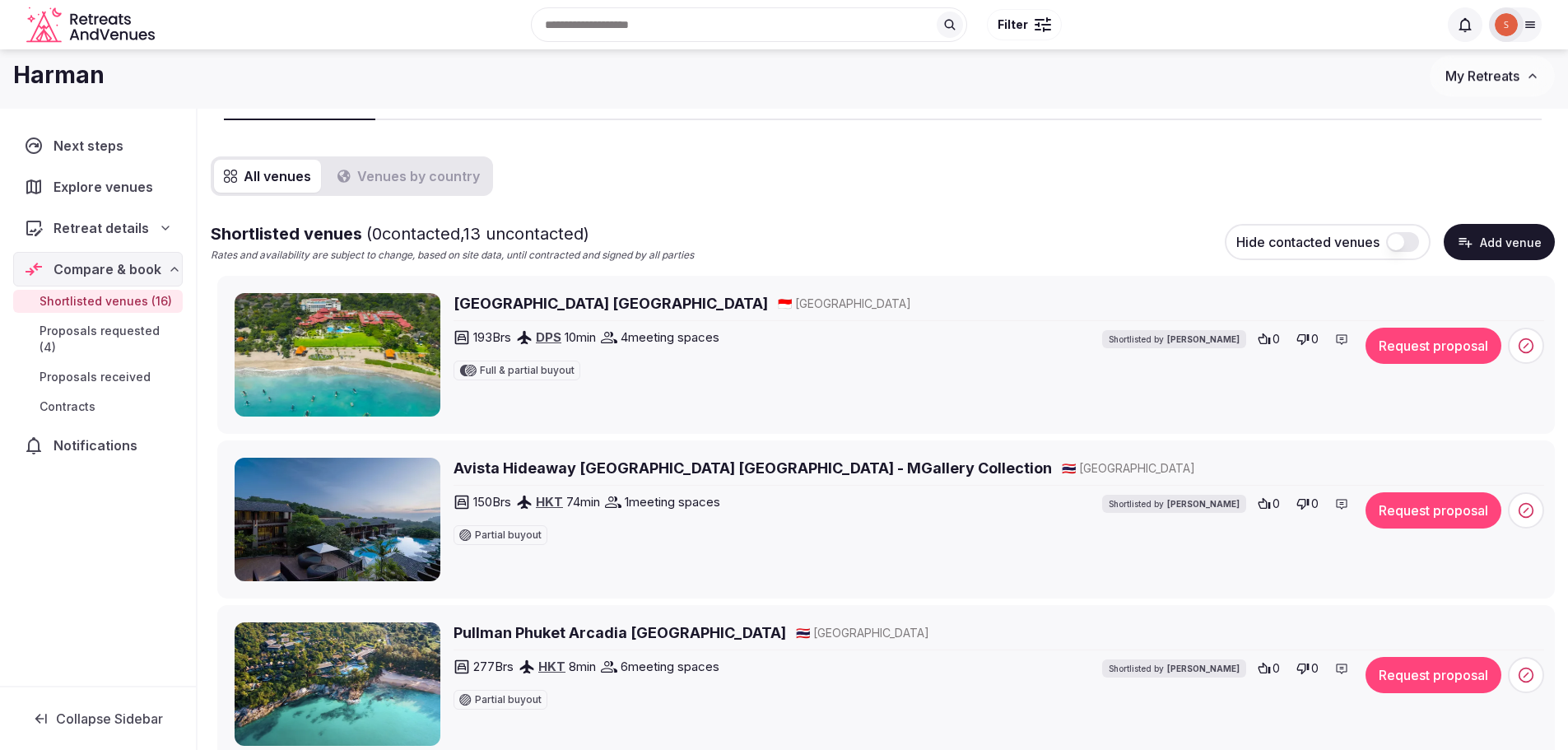
scroll to position [0, 0]
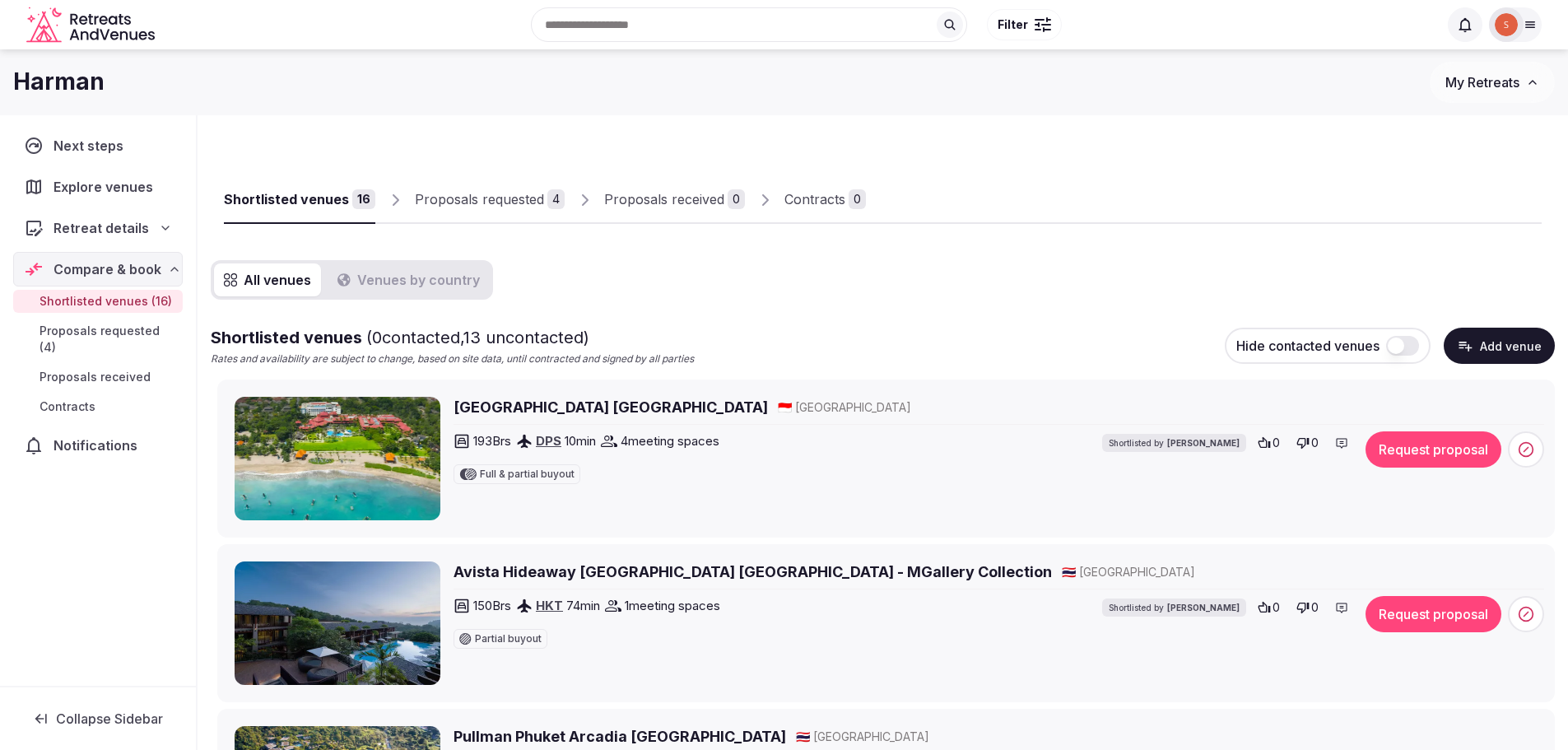
click at [1419, 448] on button "Request proposal" at bounding box center [1433, 449] width 135 height 36
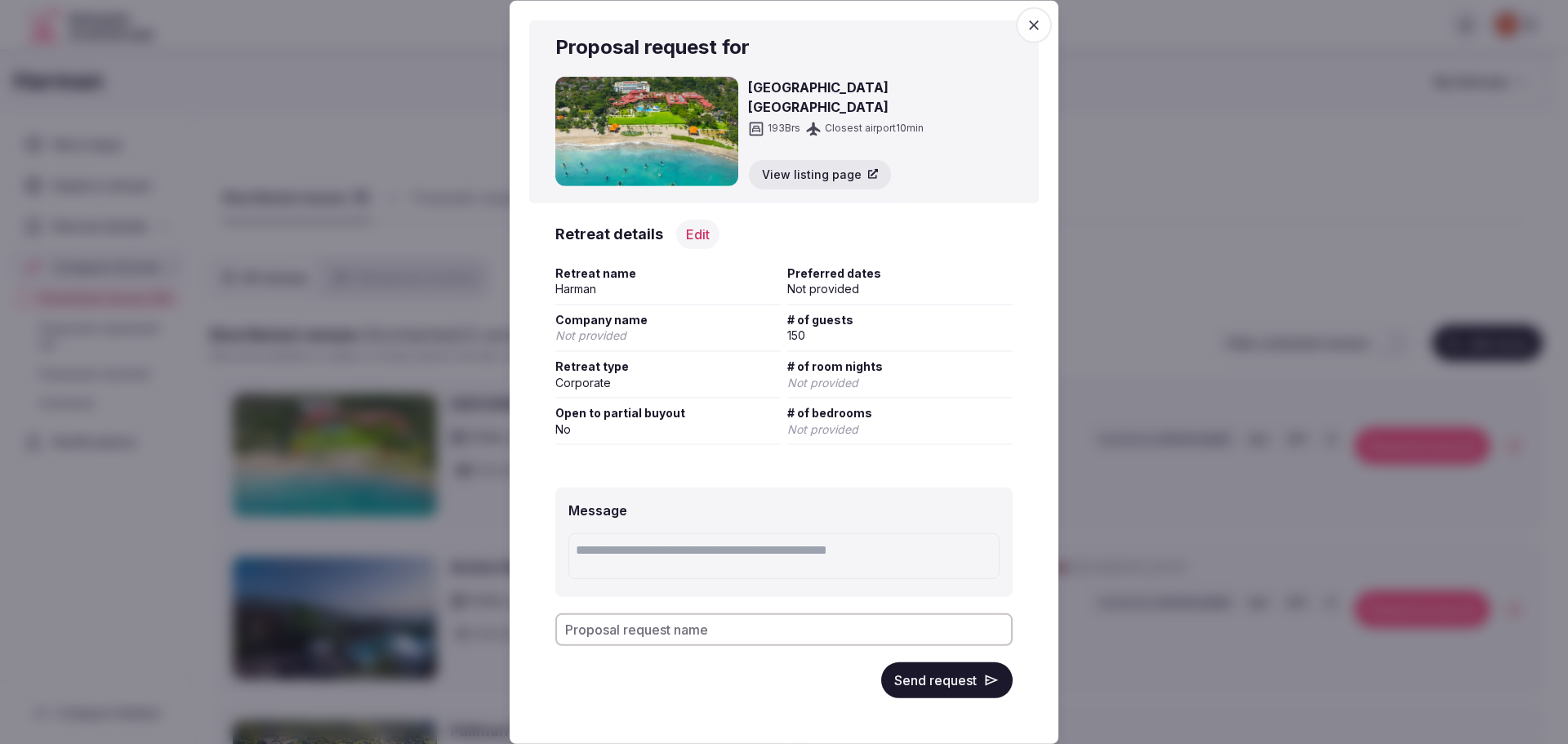
click at [944, 674] on button "Send request" at bounding box center [947, 680] width 131 height 36
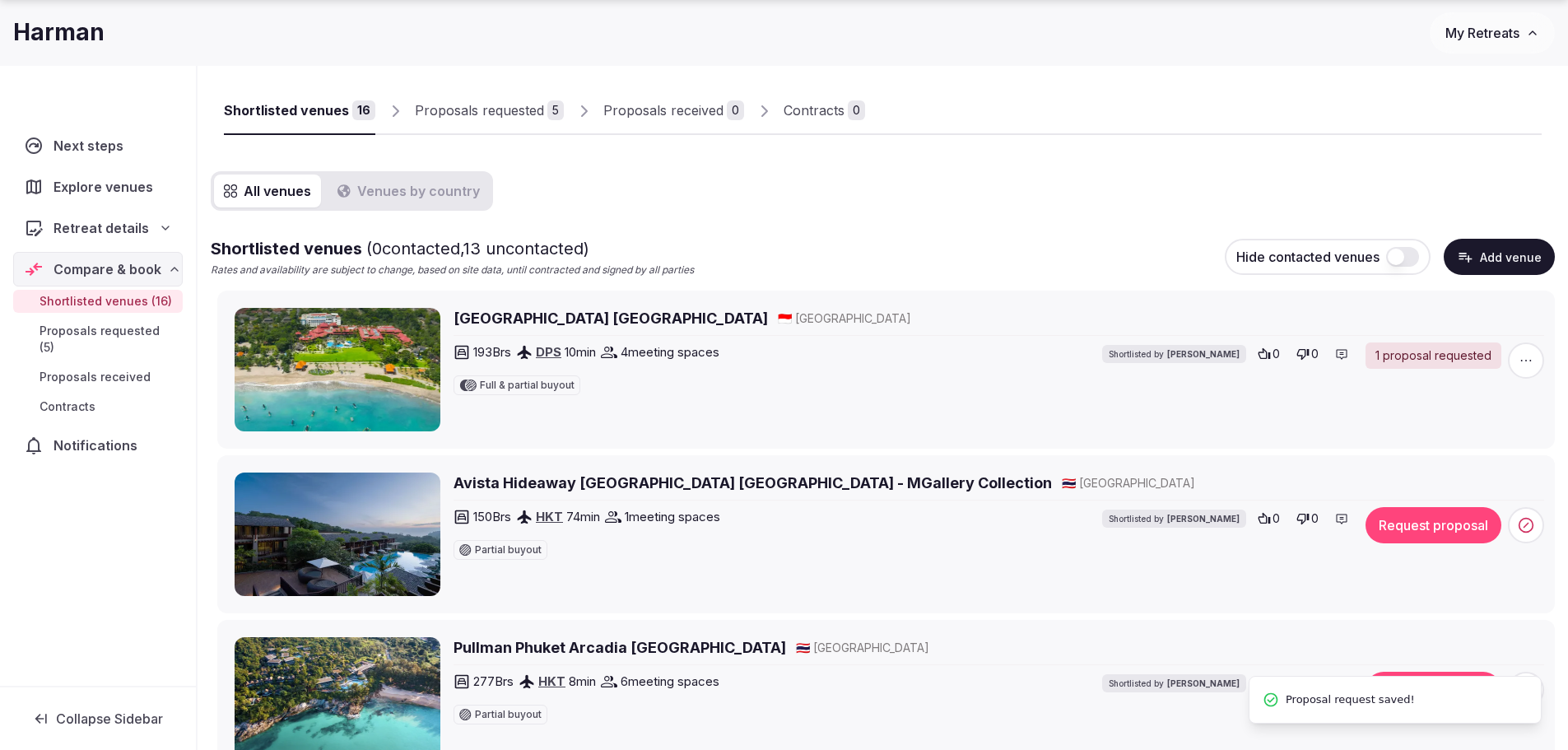
scroll to position [247, 0]
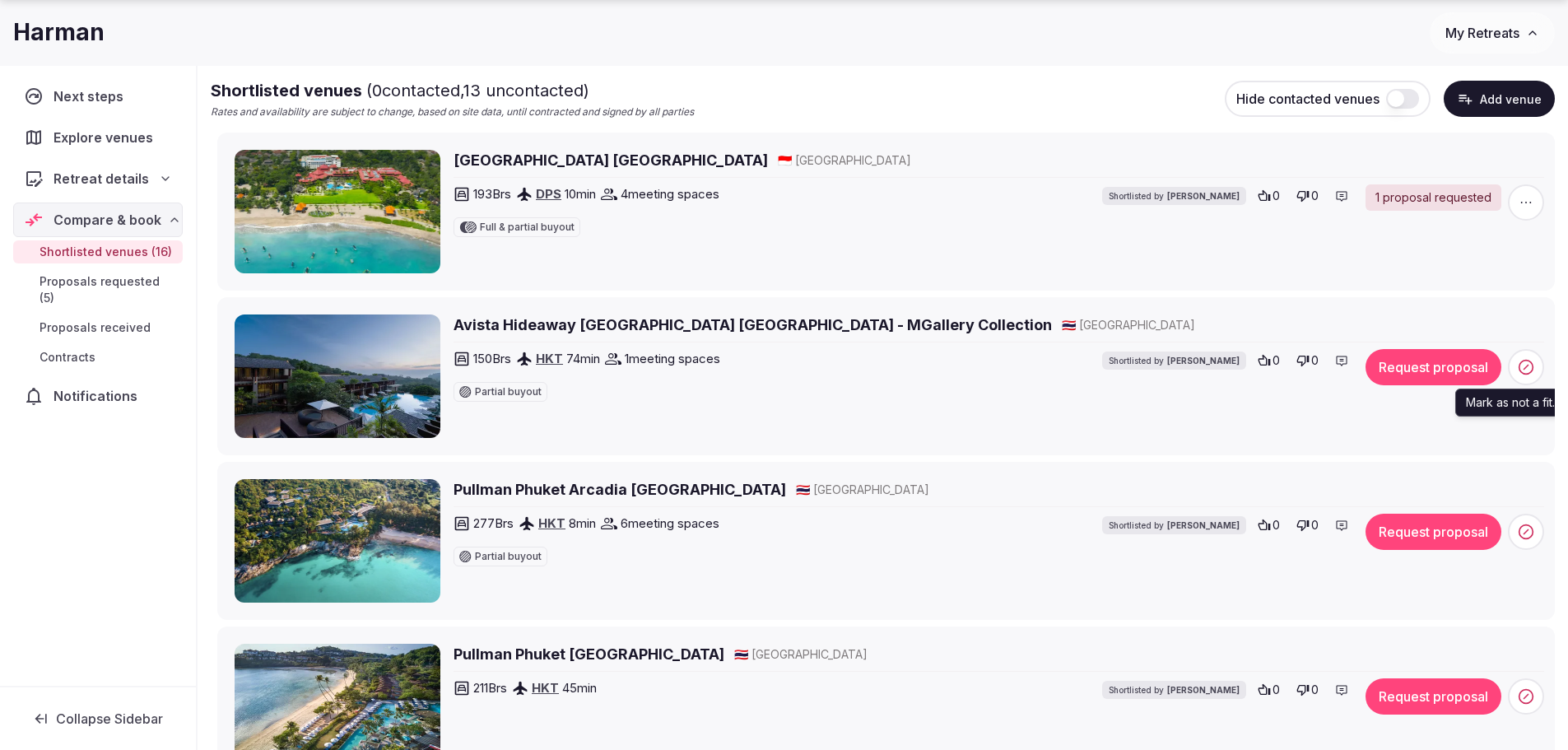
click at [1529, 372] on icon at bounding box center [1526, 367] width 17 height 17
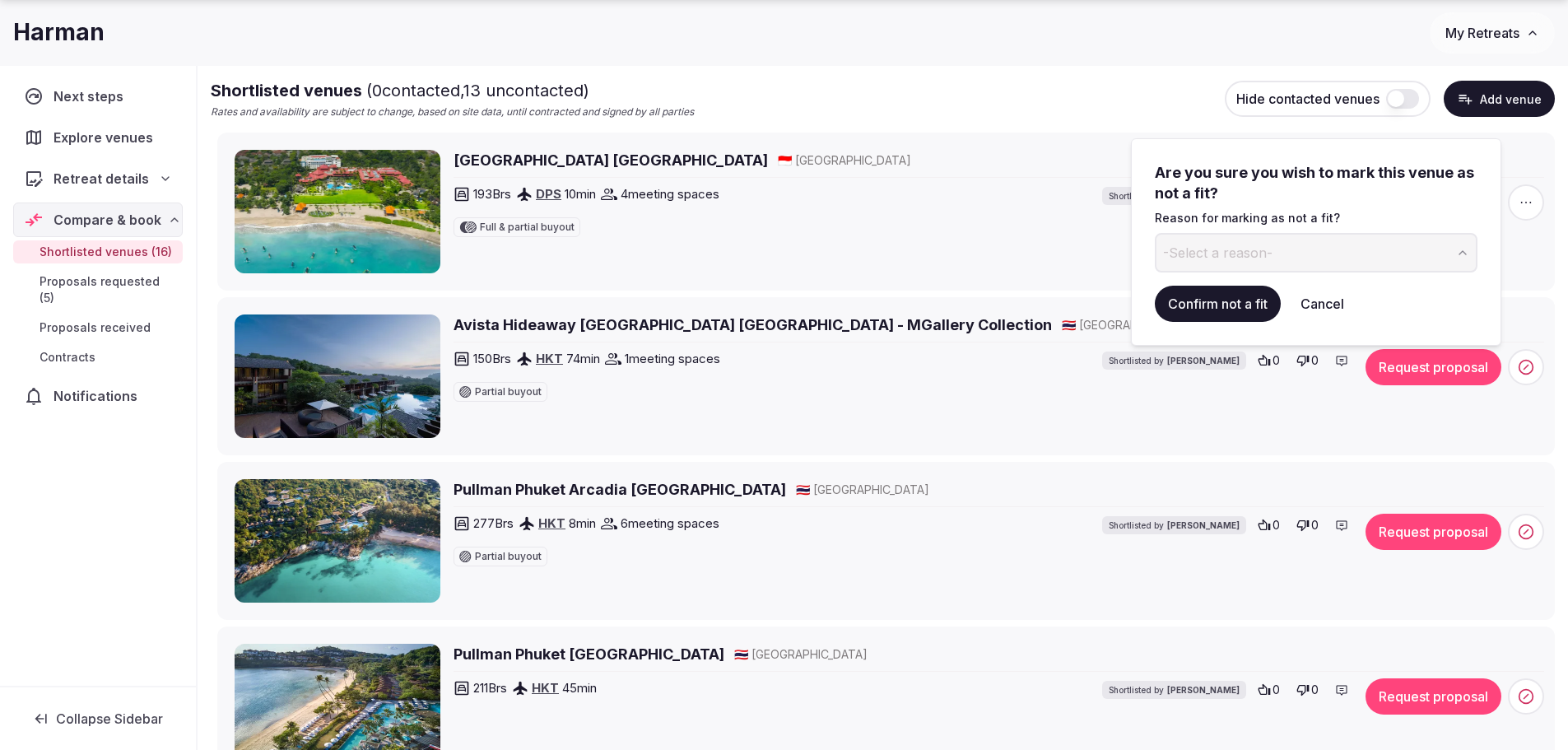
click at [1379, 252] on button "-Select a reason-" at bounding box center [1316, 252] width 323 height 39
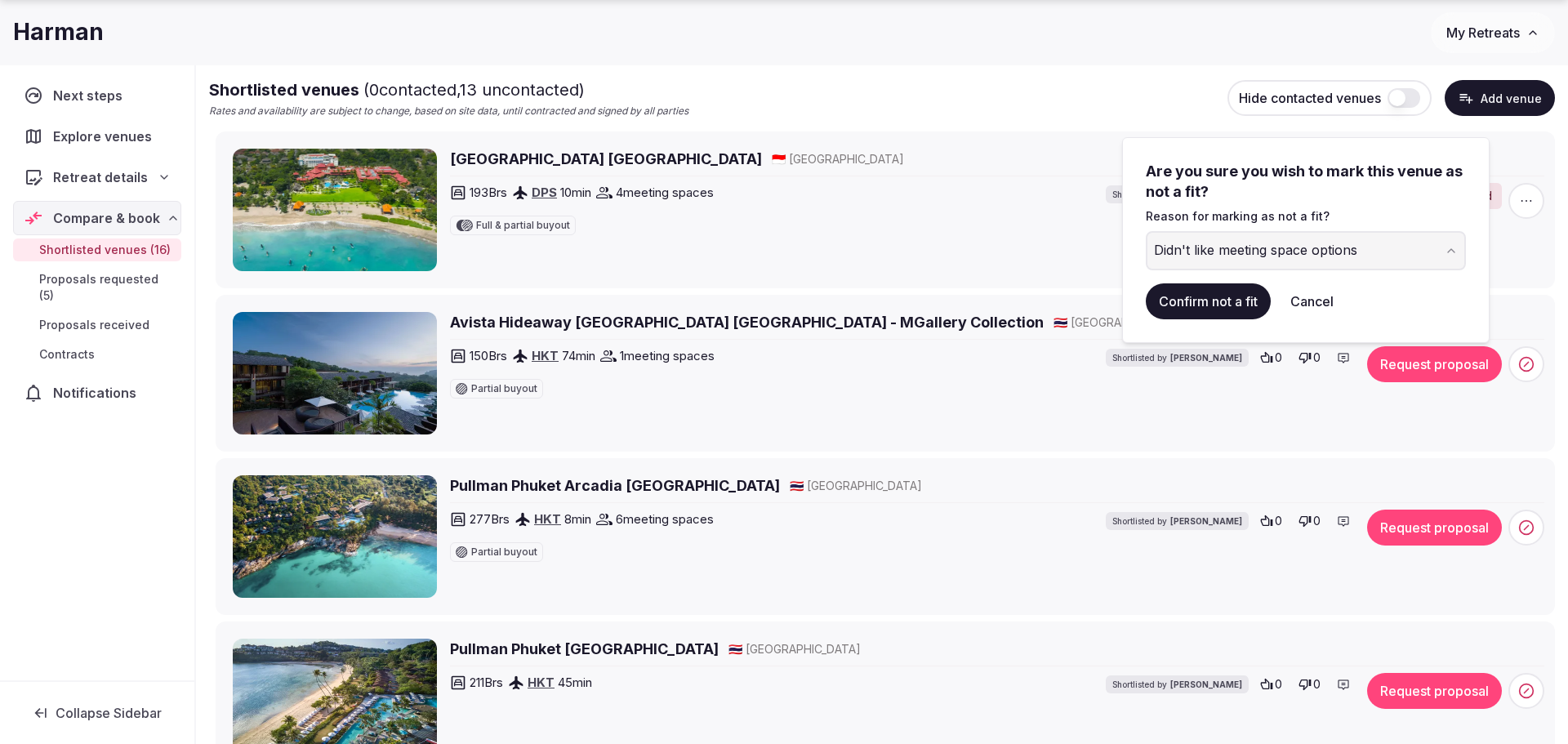
click at [1286, 265] on button "Didn't like meeting space options" at bounding box center [1305, 250] width 320 height 39
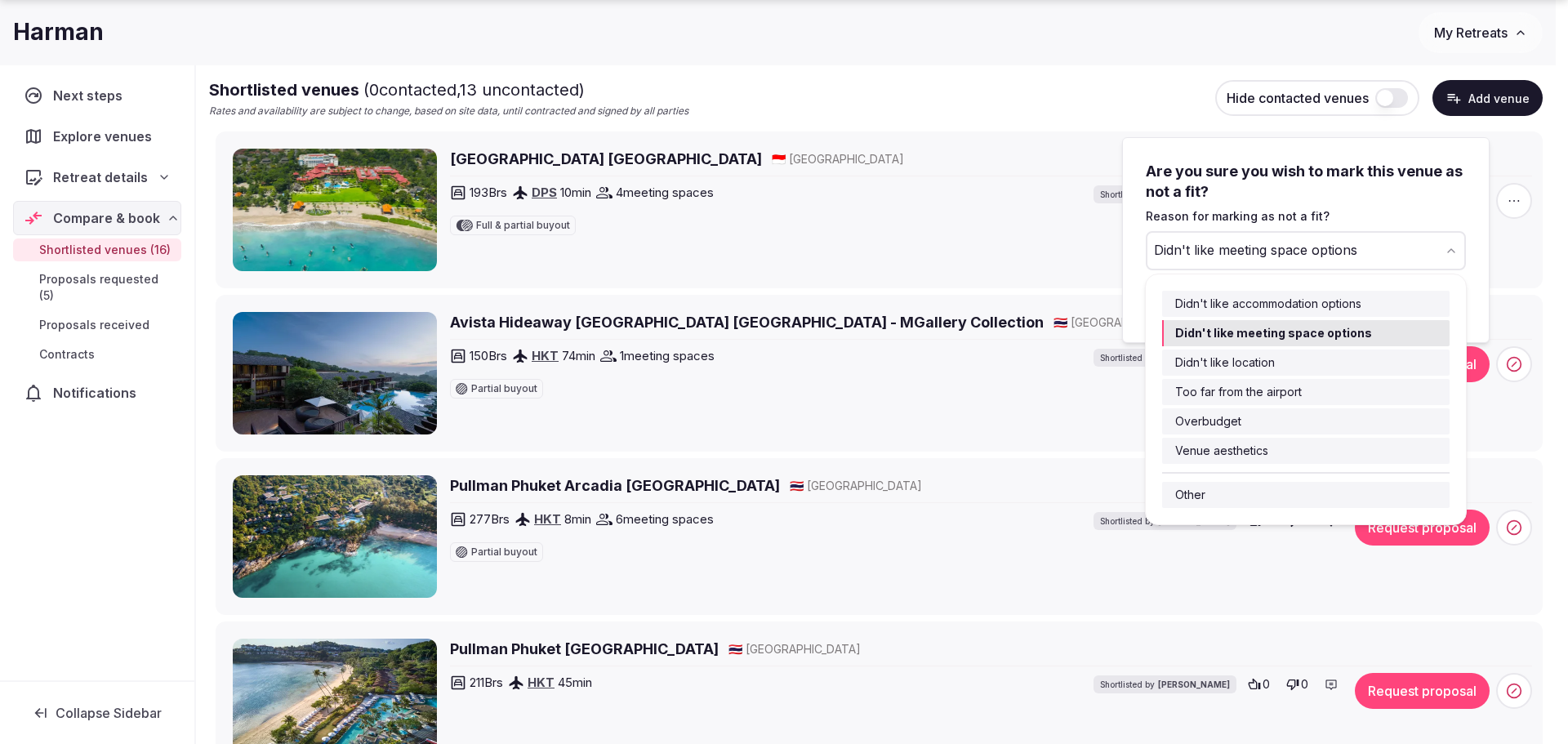
click at [1286, 260] on button "Didn't like meeting space options" at bounding box center [1305, 250] width 320 height 39
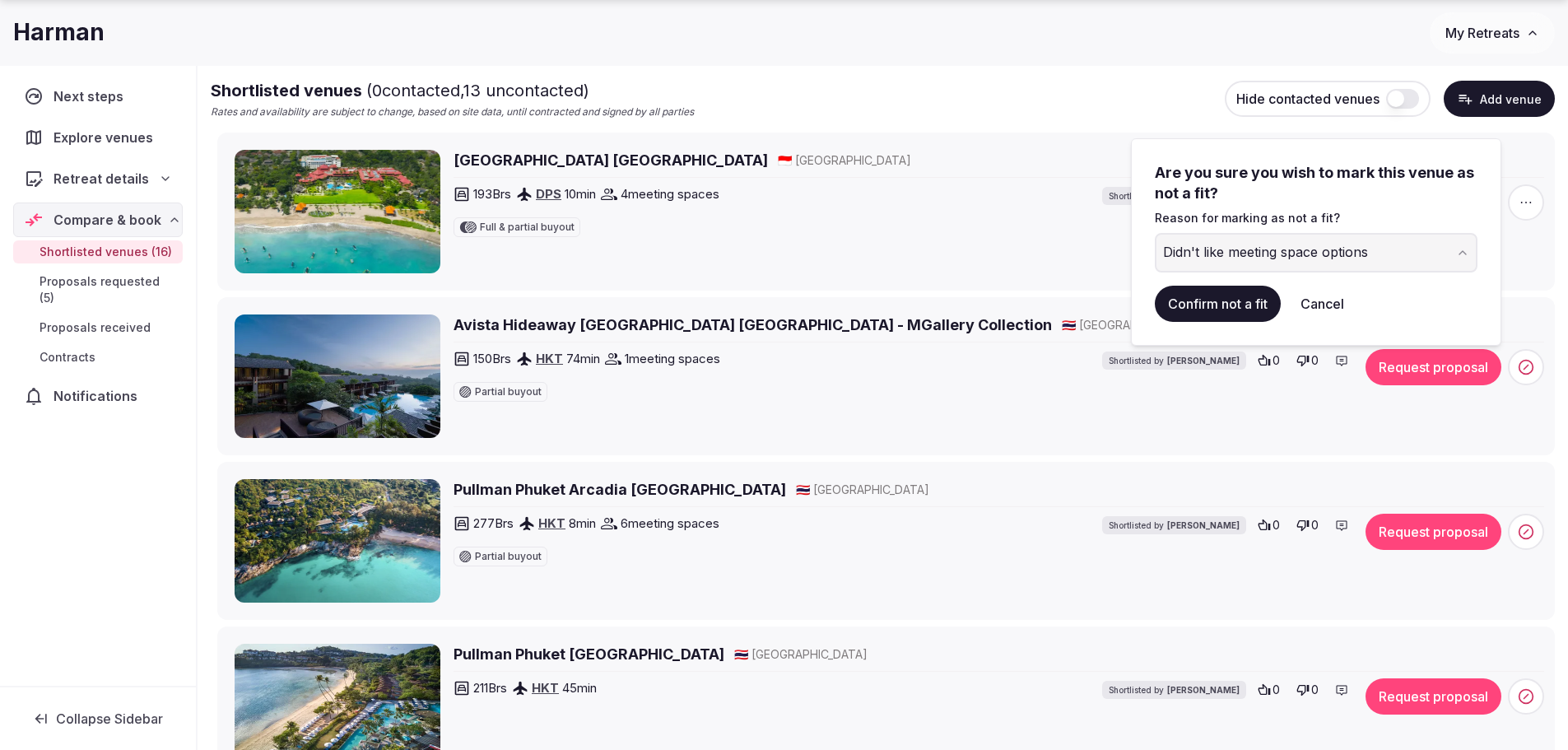
click at [1235, 308] on button "Confirm not a fit" at bounding box center [1217, 303] width 126 height 36
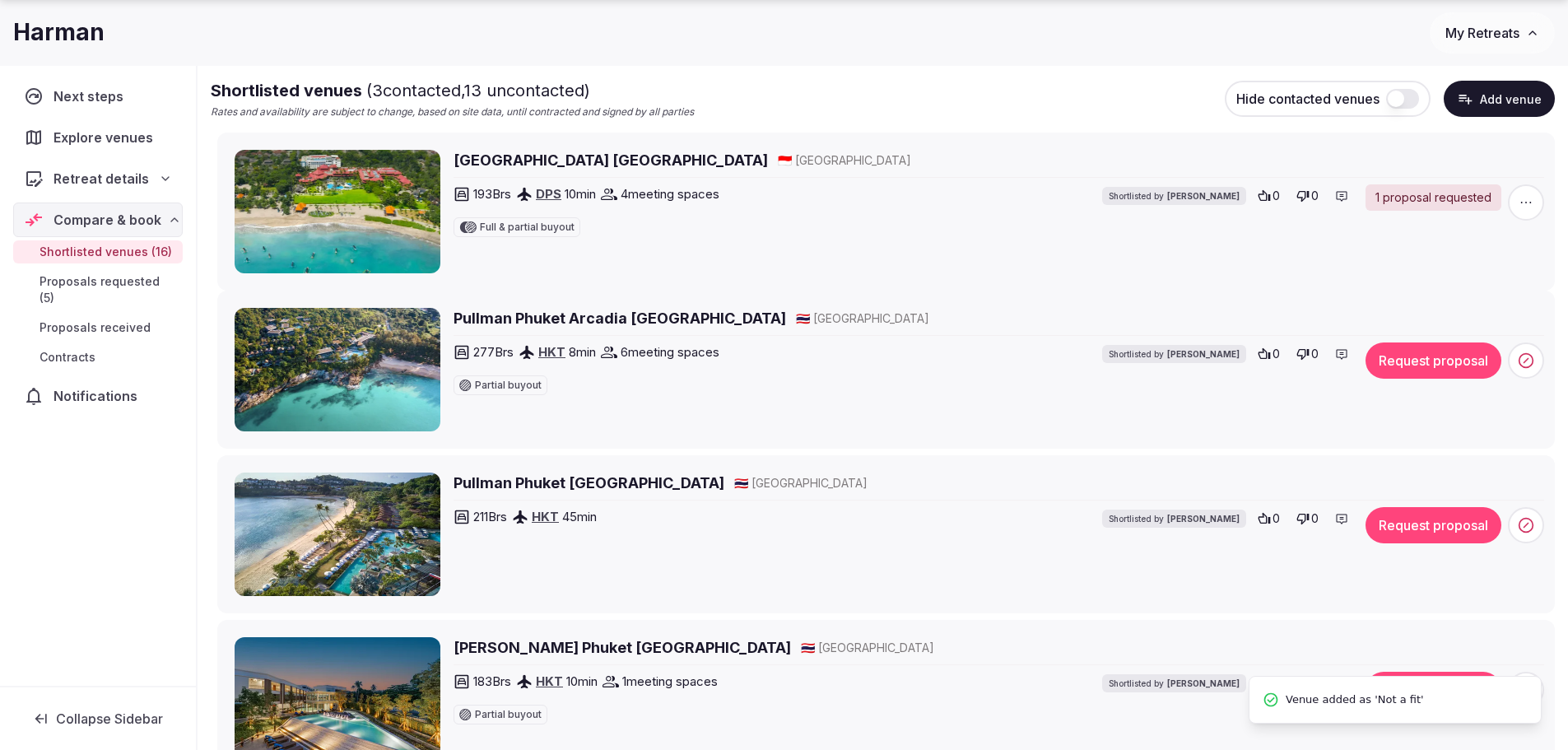
scroll to position [0, 0]
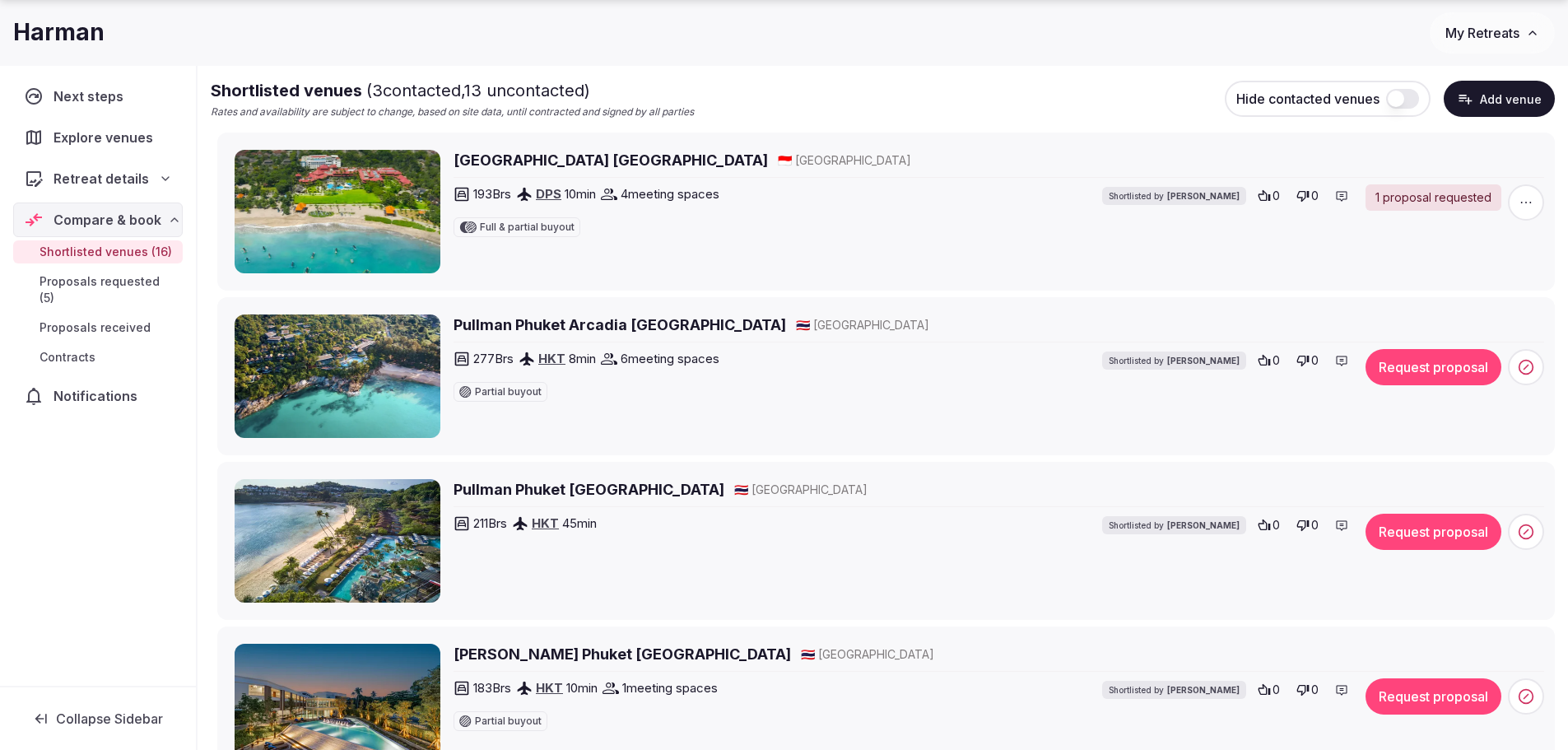
click at [570, 327] on h2 "Pullman Phuket Arcadia Naithon Beach" at bounding box center [620, 324] width 333 height 21
click at [1527, 371] on icon at bounding box center [1526, 367] width 17 height 17
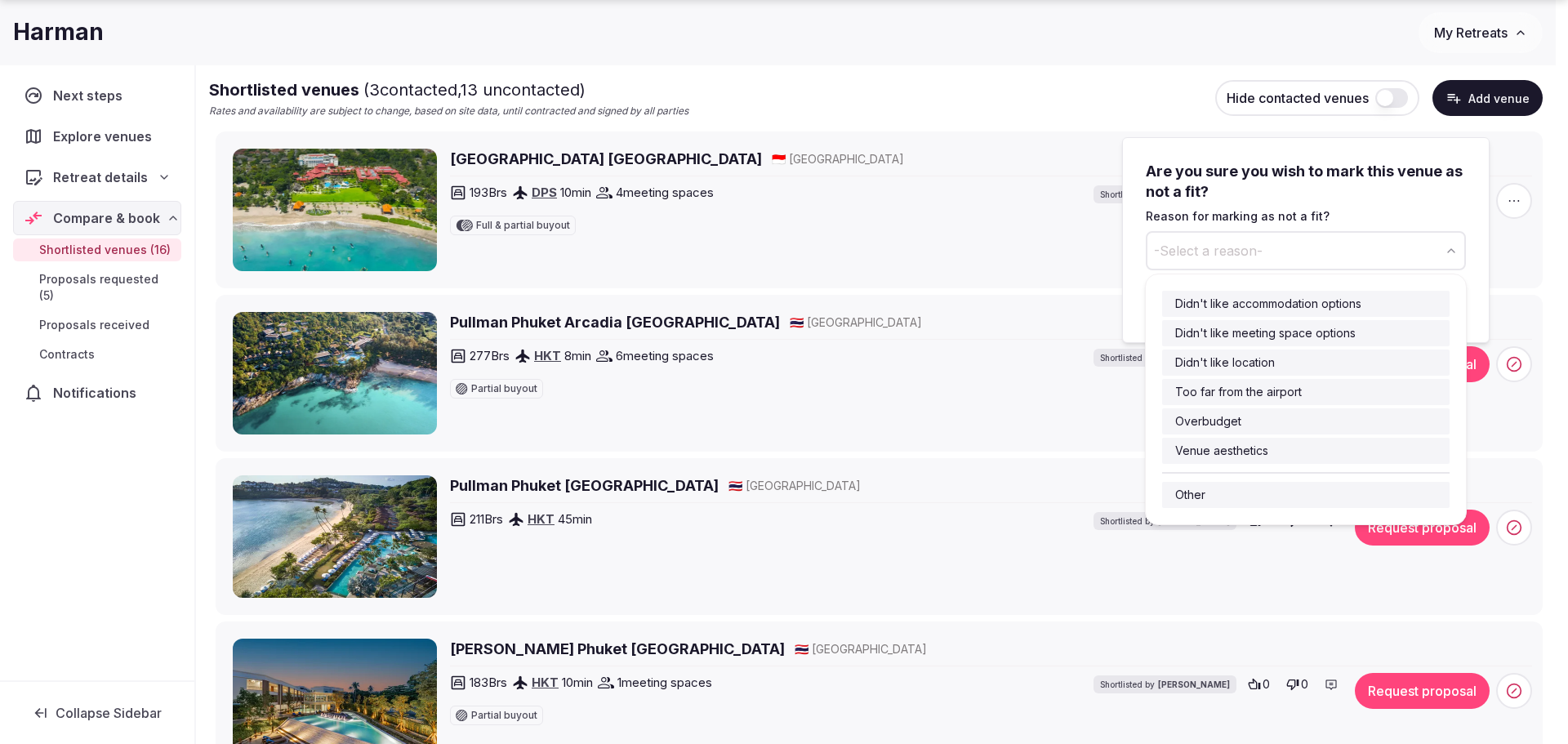
click at [1448, 253] on icon "button" at bounding box center [1450, 250] width 13 height 13
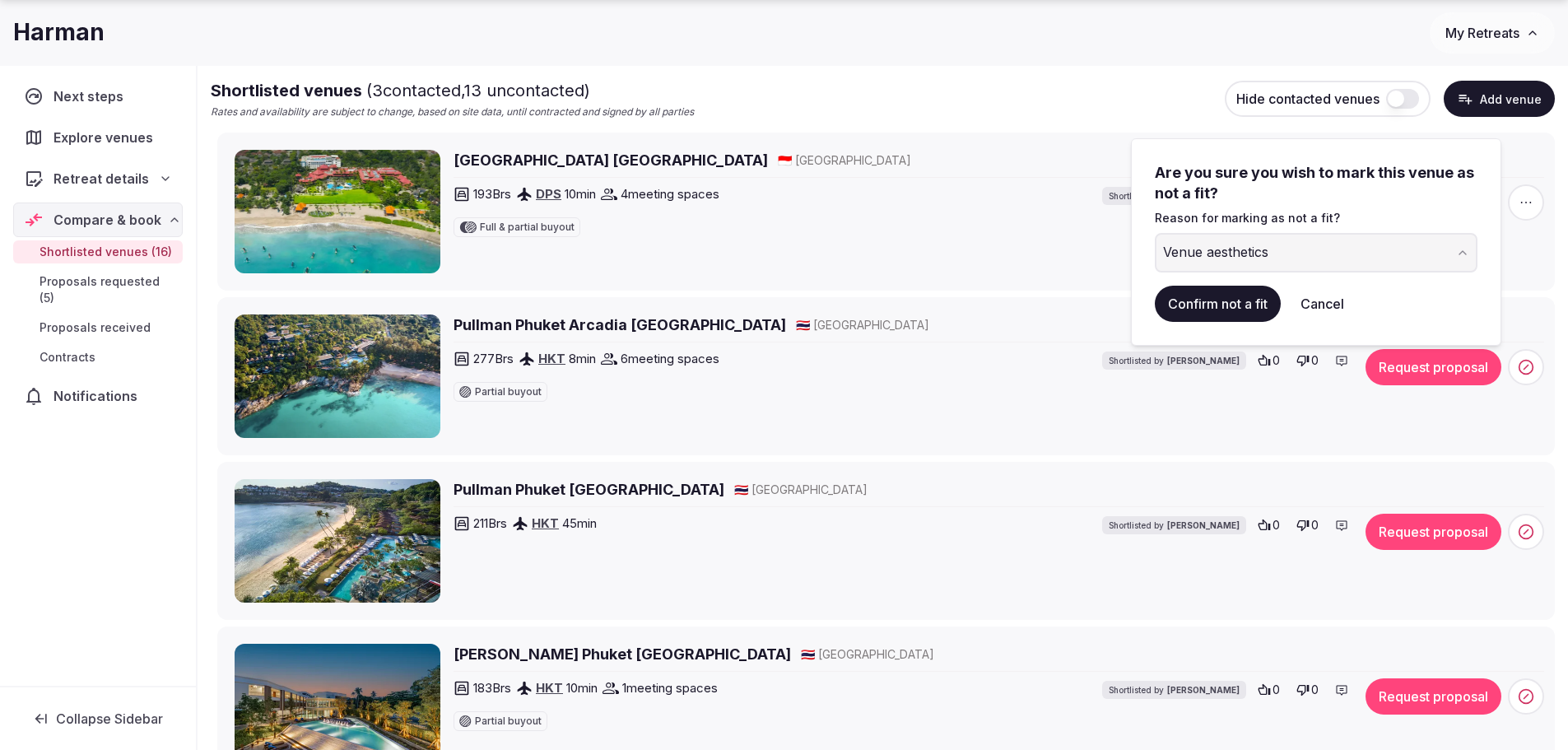
click at [1226, 307] on button "Confirm not a fit" at bounding box center [1217, 303] width 126 height 36
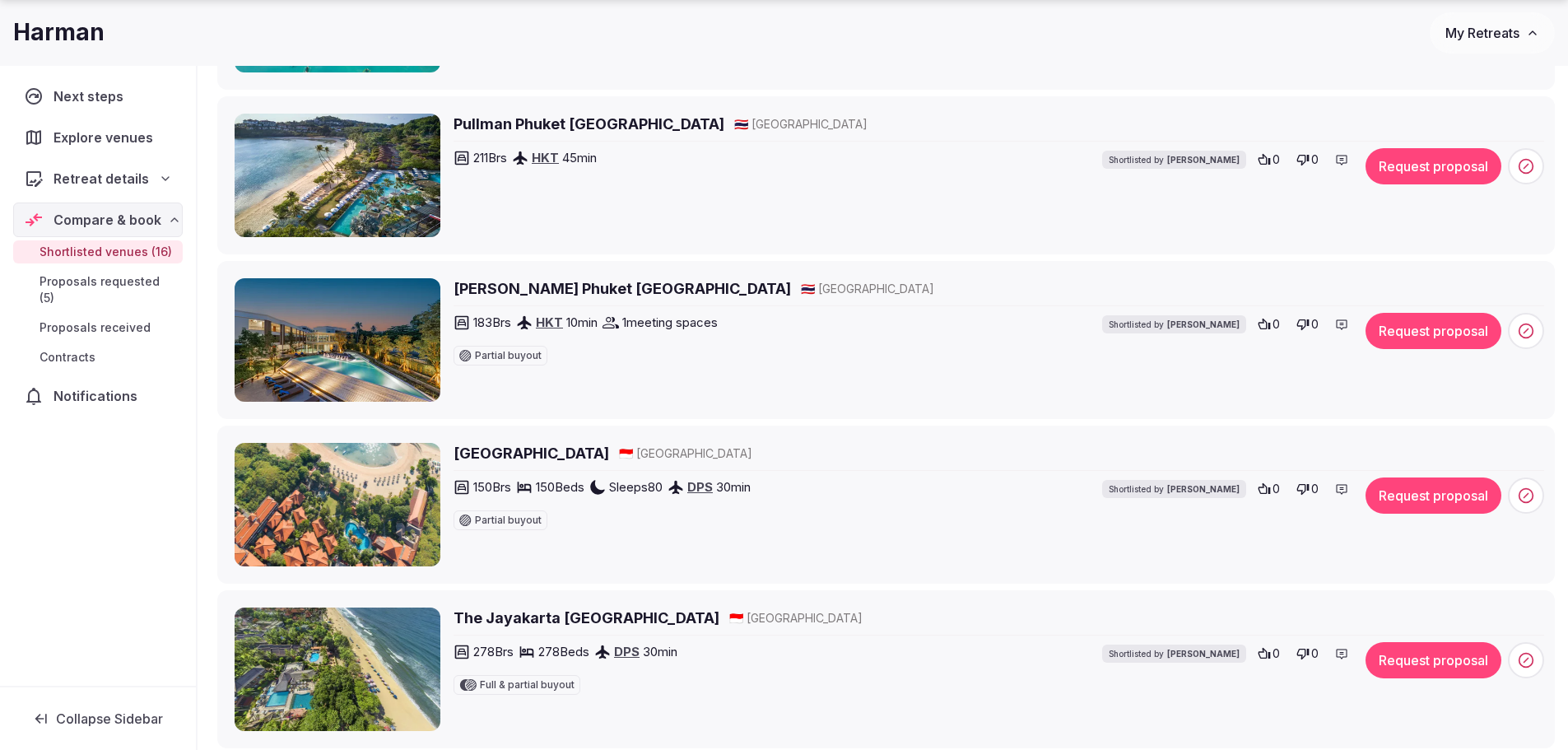
scroll to position [411, 0]
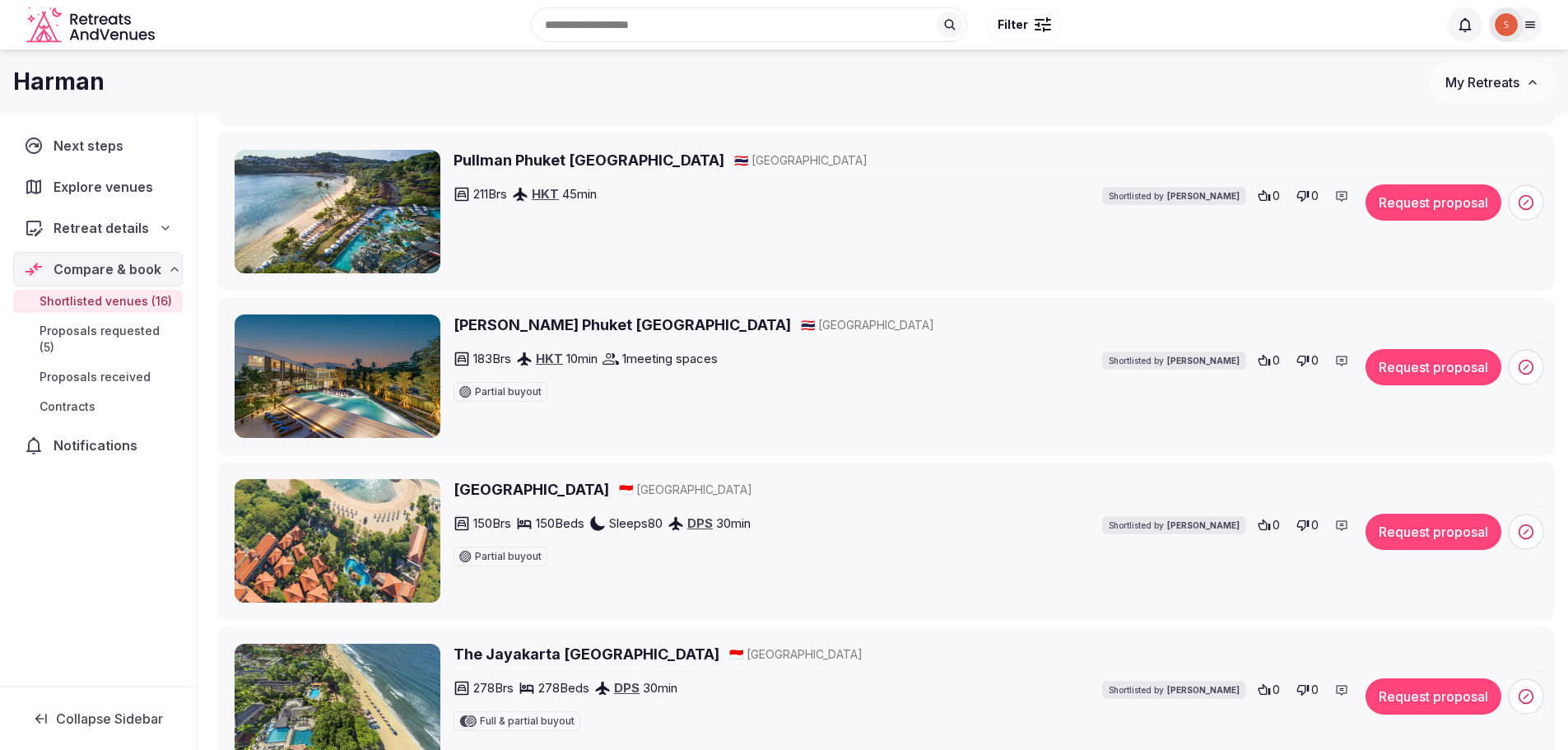
click at [1467, 540] on button "Request proposal" at bounding box center [1433, 531] width 135 height 36
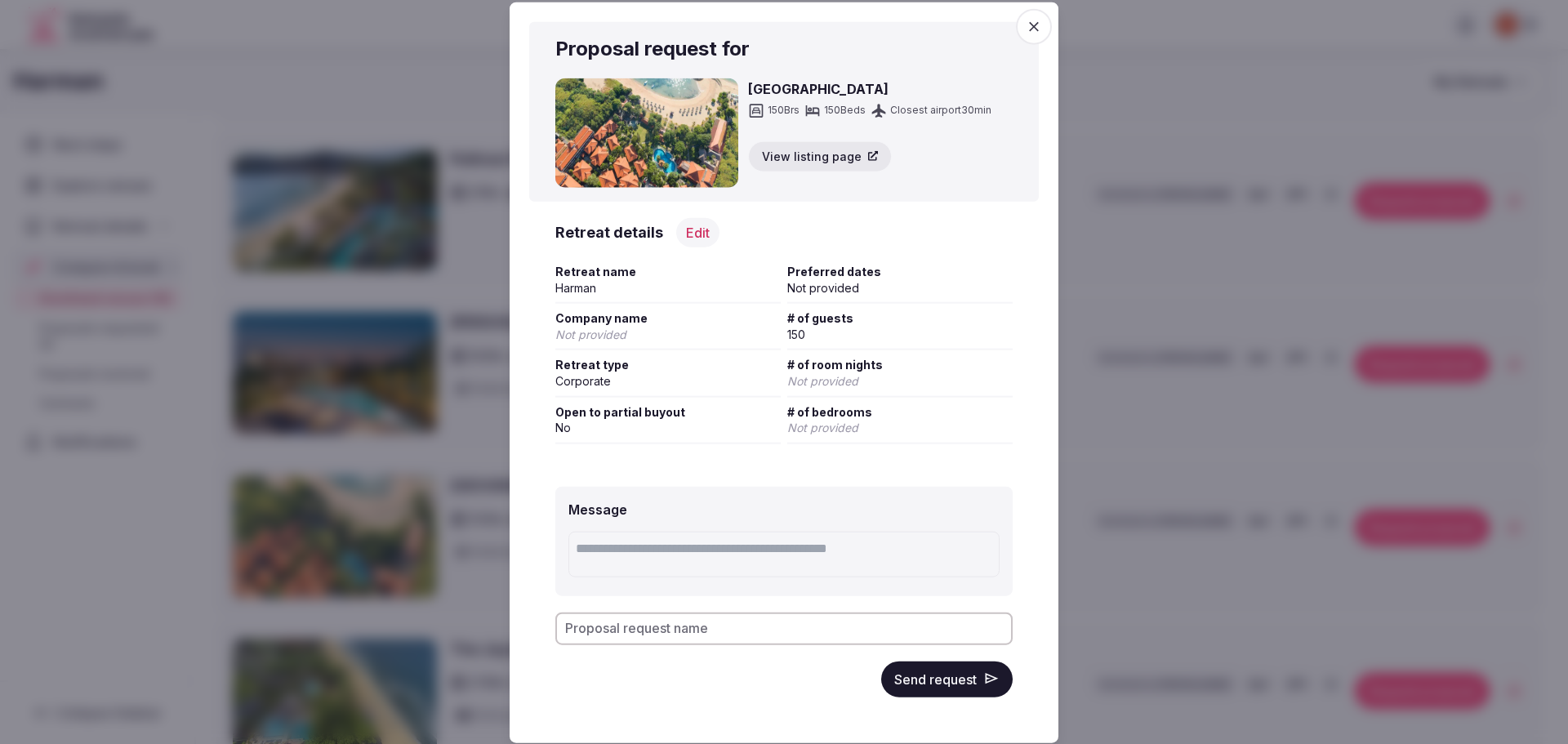
click at [930, 685] on button "Send request" at bounding box center [947, 678] width 131 height 36
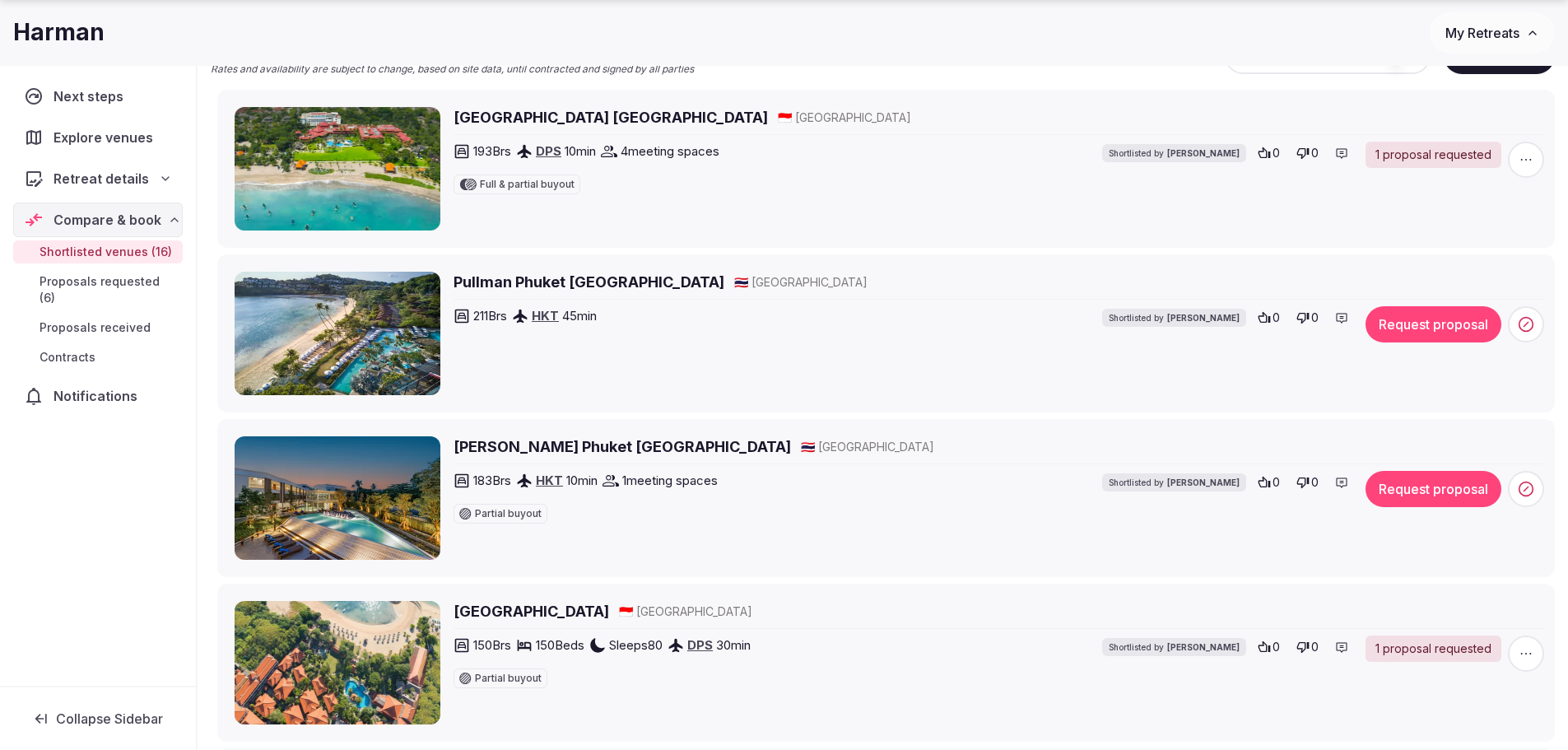
scroll to position [329, 0]
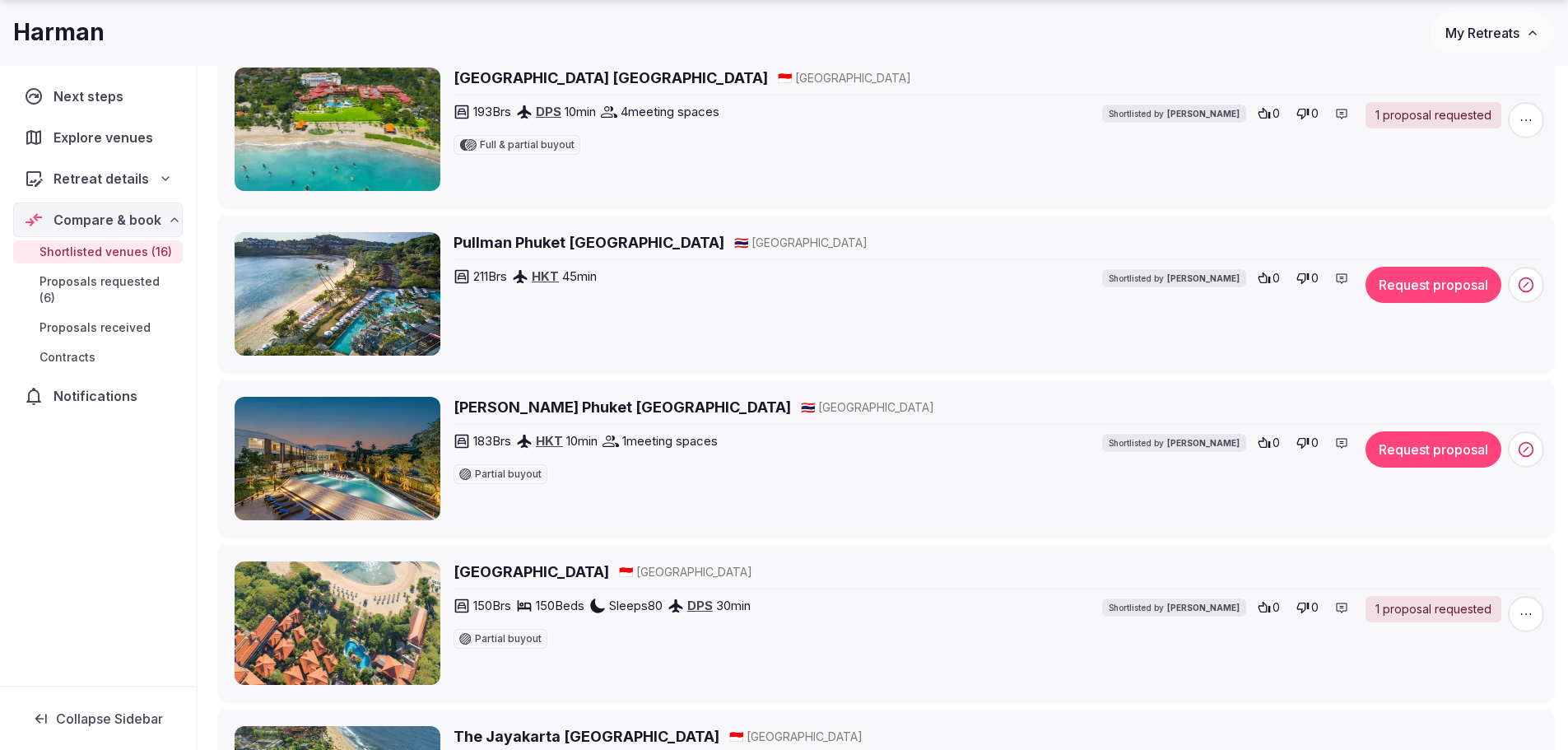
click at [599, 412] on h2 "Bella Nara Phuket Naiyang Beach" at bounding box center [622, 406] width 338 height 21
click at [1527, 448] on icon at bounding box center [1527, 449] width 4 height 4
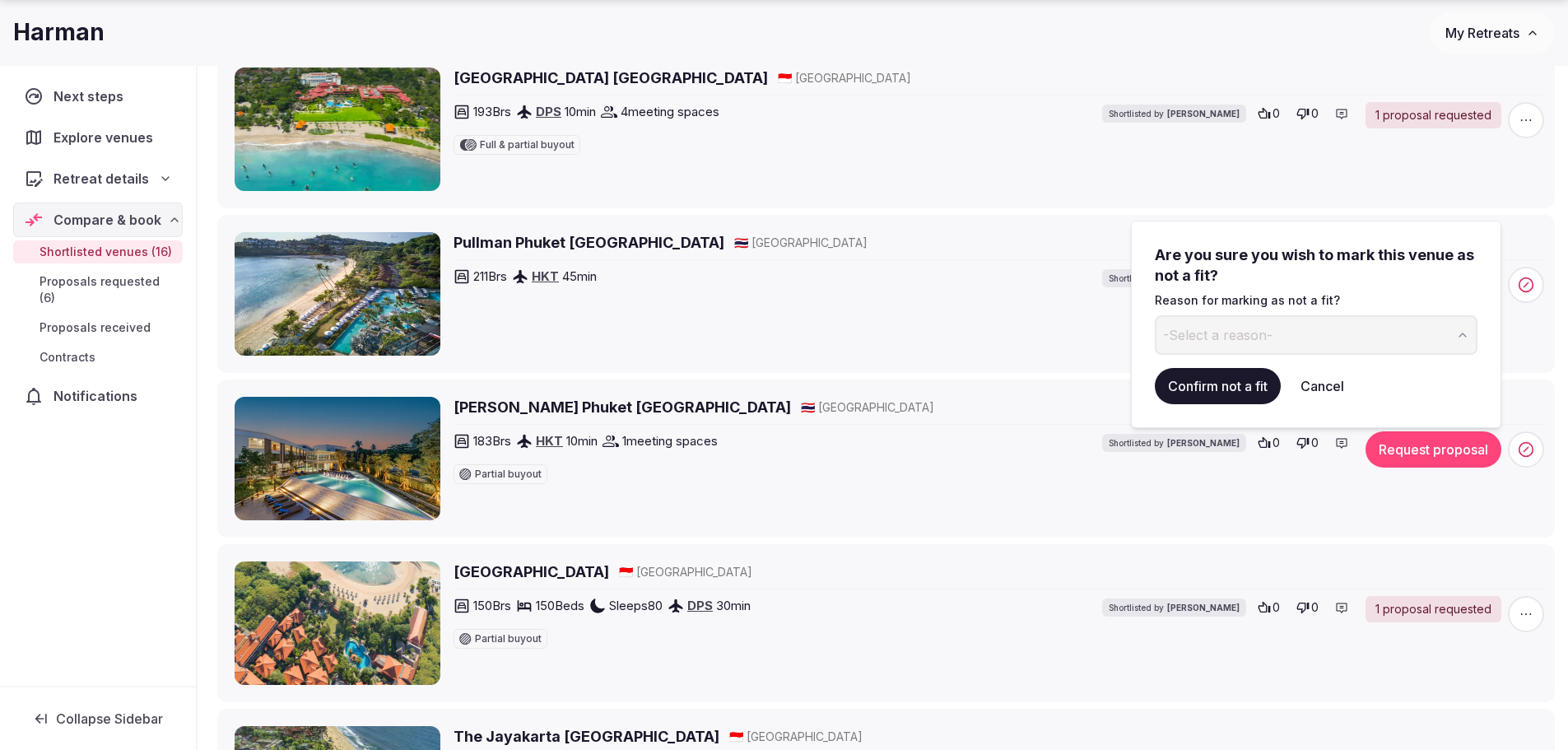
click at [1263, 339] on span "-Select a reason-" at bounding box center [1218, 335] width 110 height 18
click at [1225, 380] on button "Confirm not a fit" at bounding box center [1217, 386] width 126 height 36
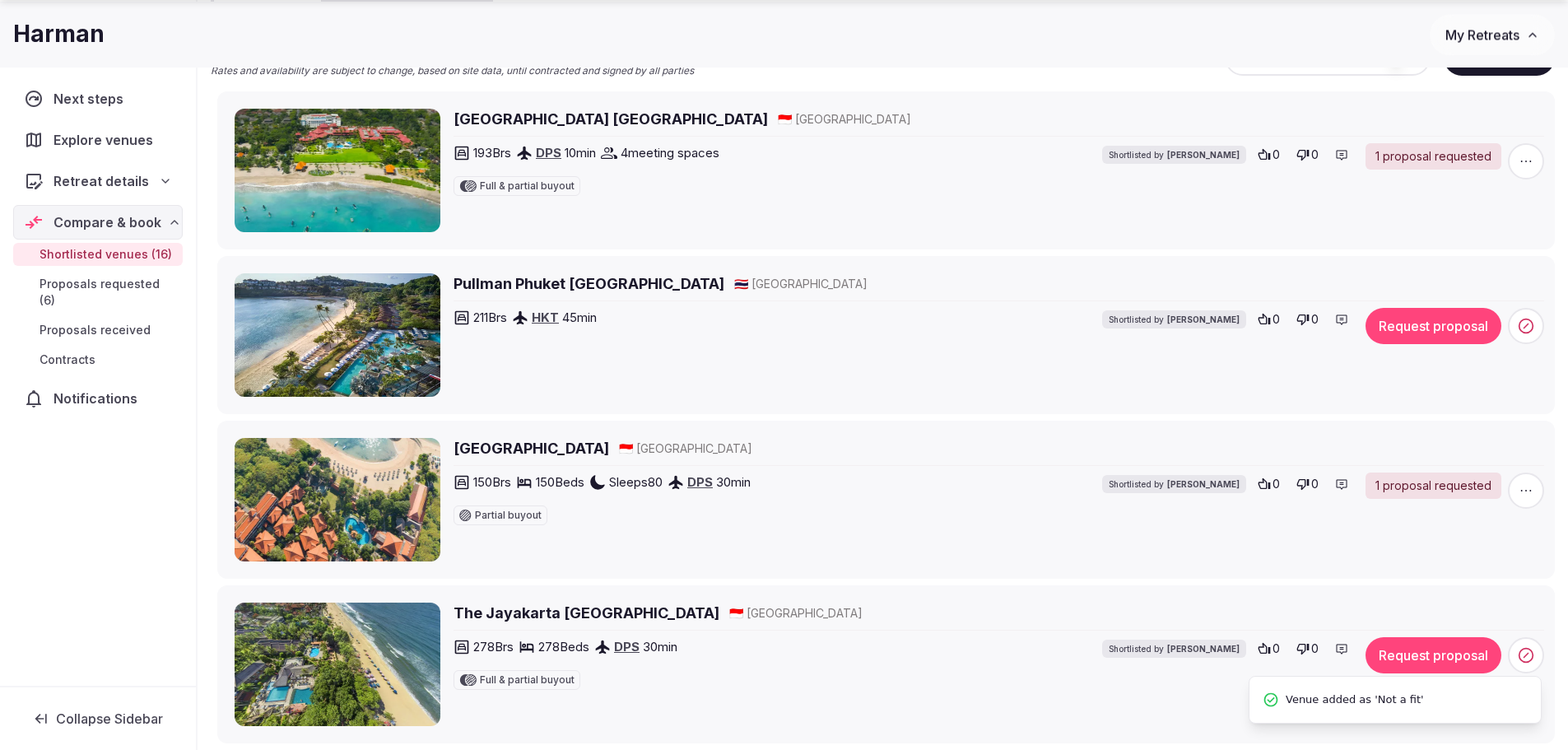
scroll to position [494, 0]
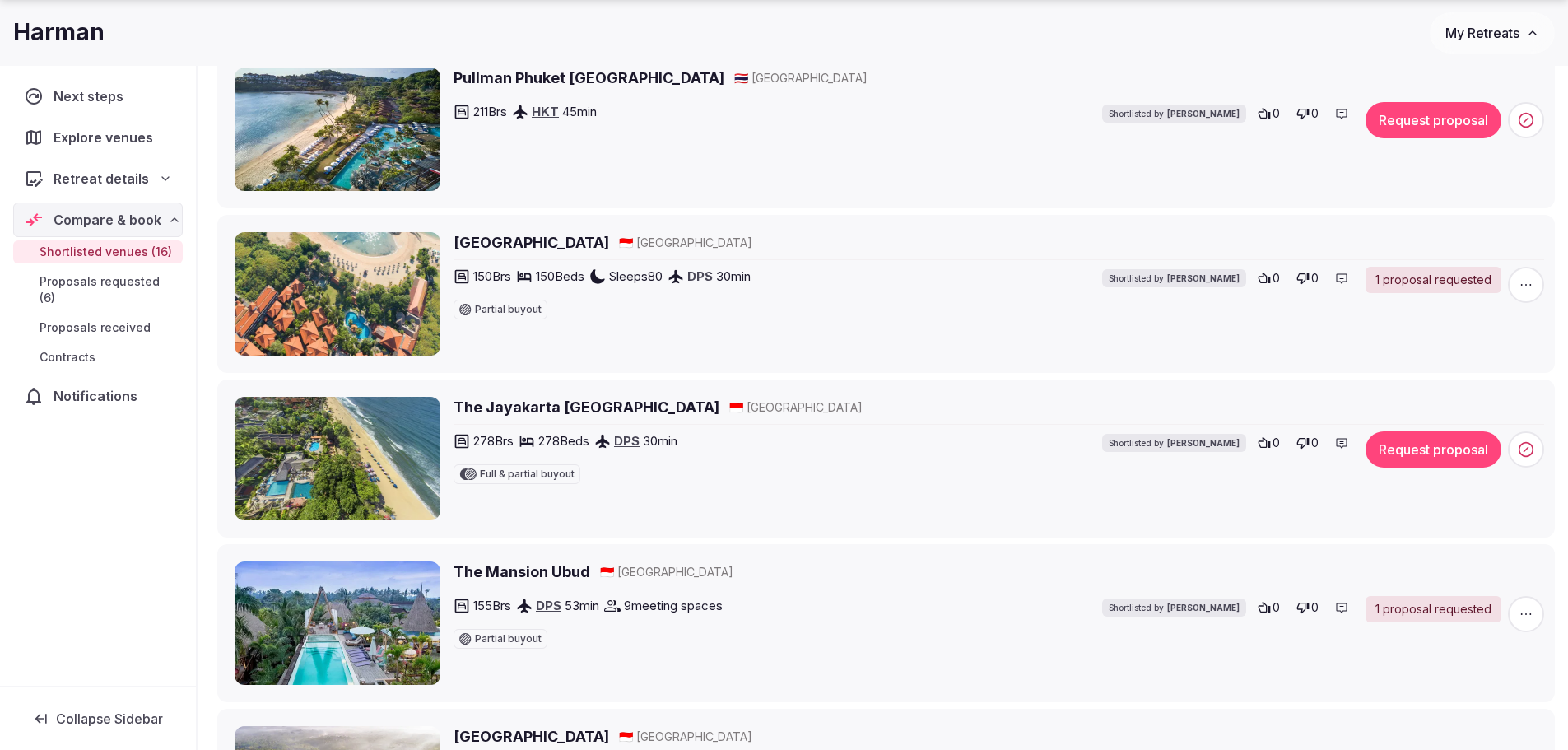
click at [557, 409] on h2 "The Jayakarta Bali Beach Resort and Spa" at bounding box center [586, 406] width 266 height 21
click at [1540, 447] on span at bounding box center [1526, 449] width 36 height 36
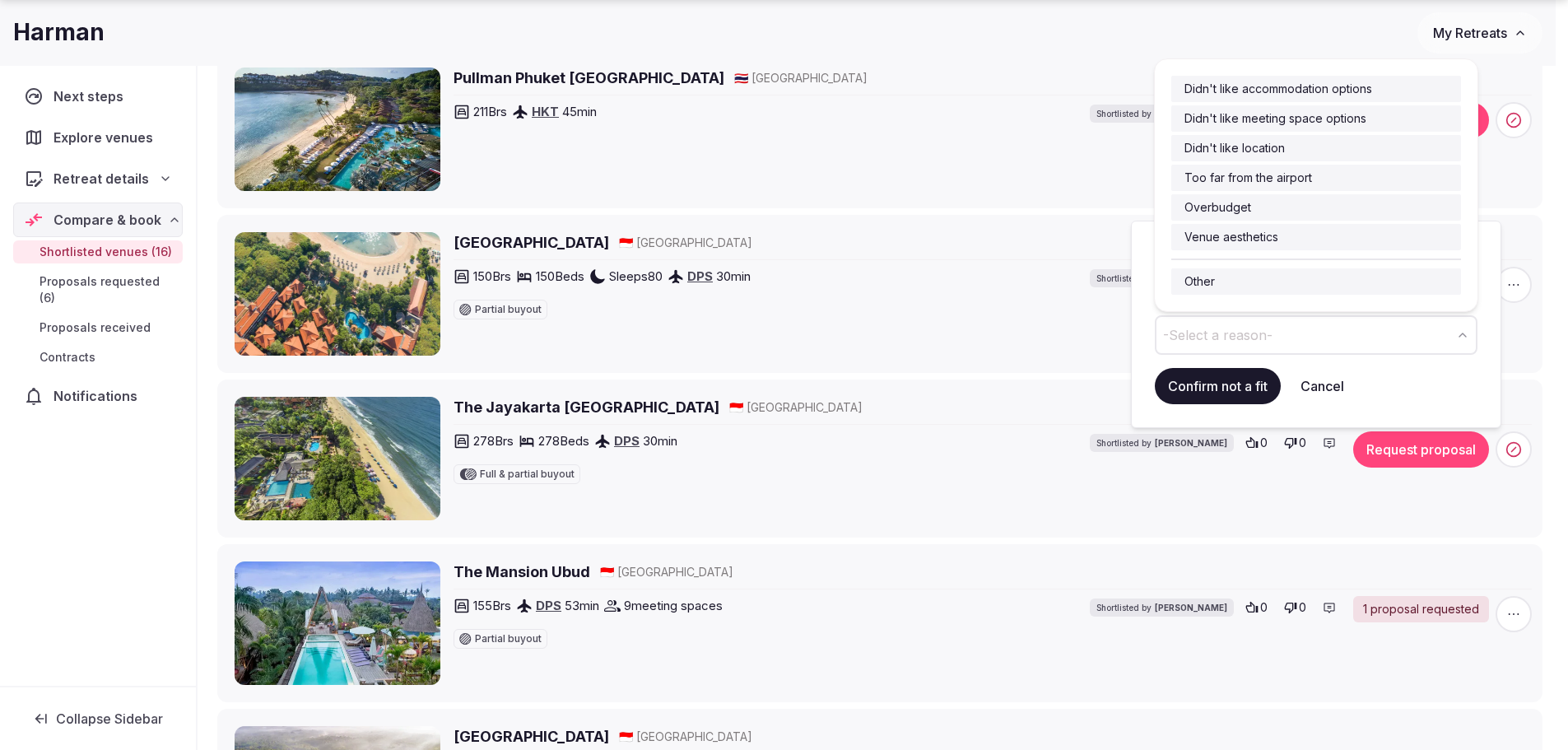
click at [1298, 340] on button "-Select a reason-" at bounding box center [1316, 335] width 323 height 39
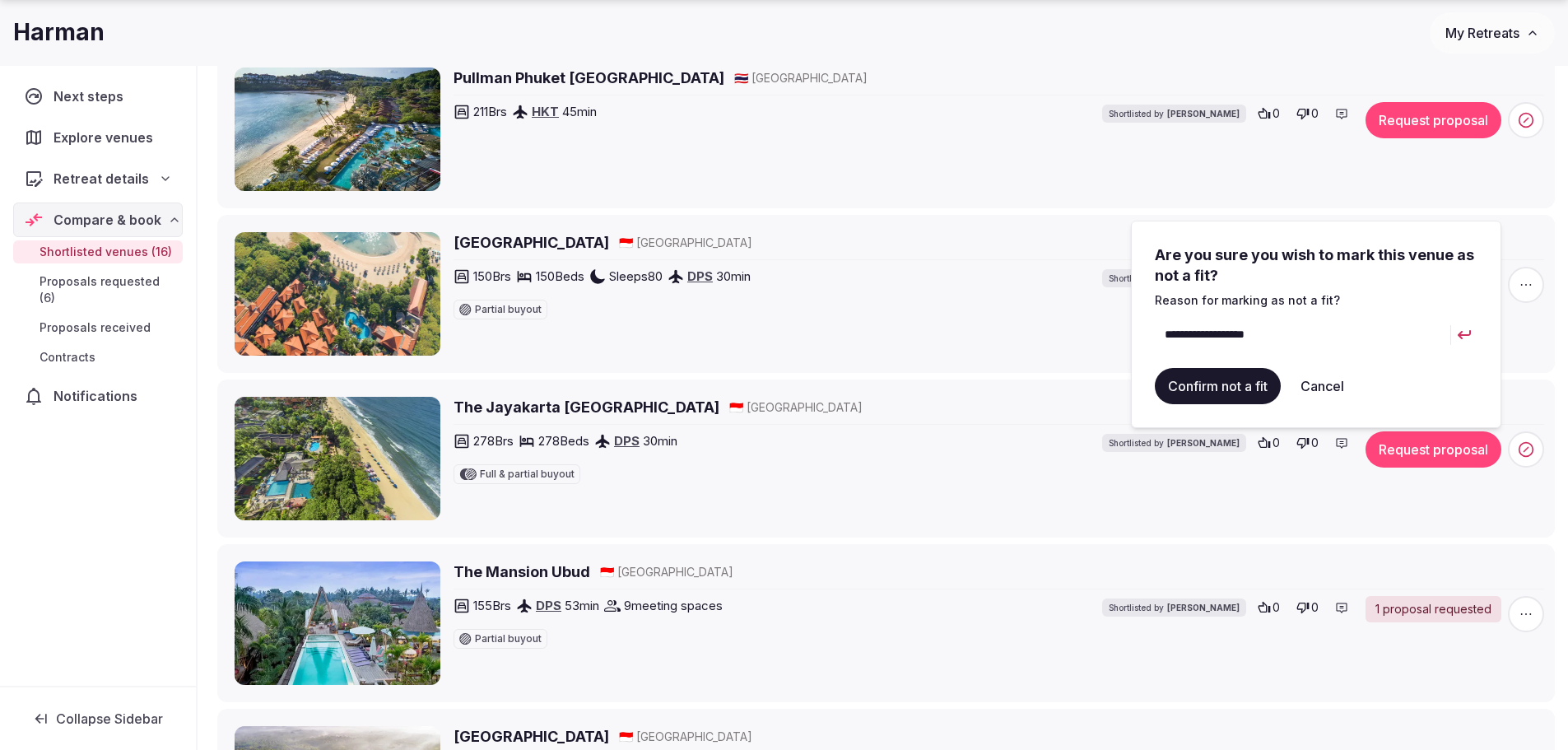
type input "**********"
click at [1451, 315] on button "submit" at bounding box center [1464, 335] width 27 height 39
click at [1253, 387] on button "Confirm not a fit" at bounding box center [1217, 386] width 126 height 36
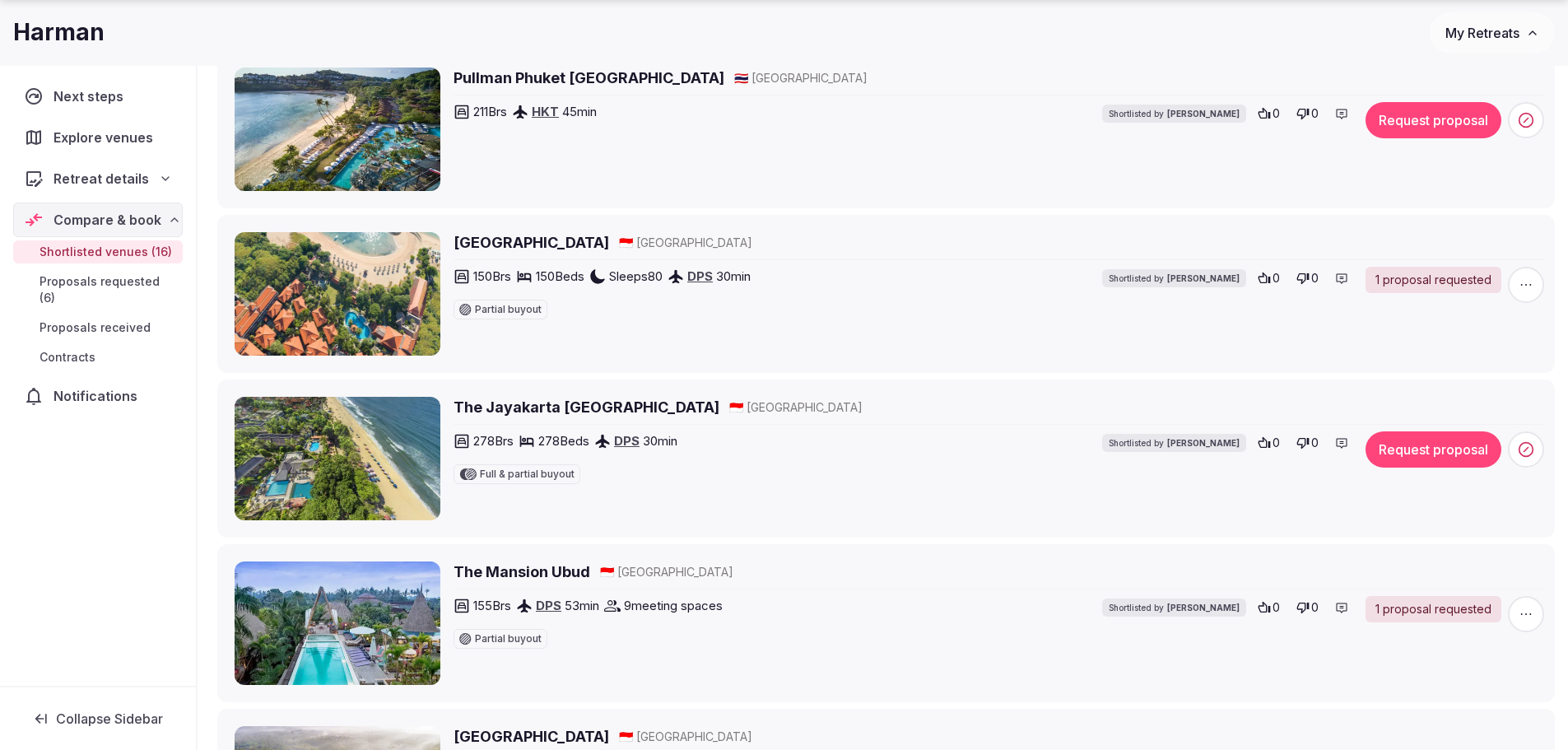
click at [645, 408] on h2 "The Jayakarta Bali Beach Resort and Spa" at bounding box center [586, 406] width 266 height 21
click at [1526, 441] on icon at bounding box center [1526, 449] width 17 height 17
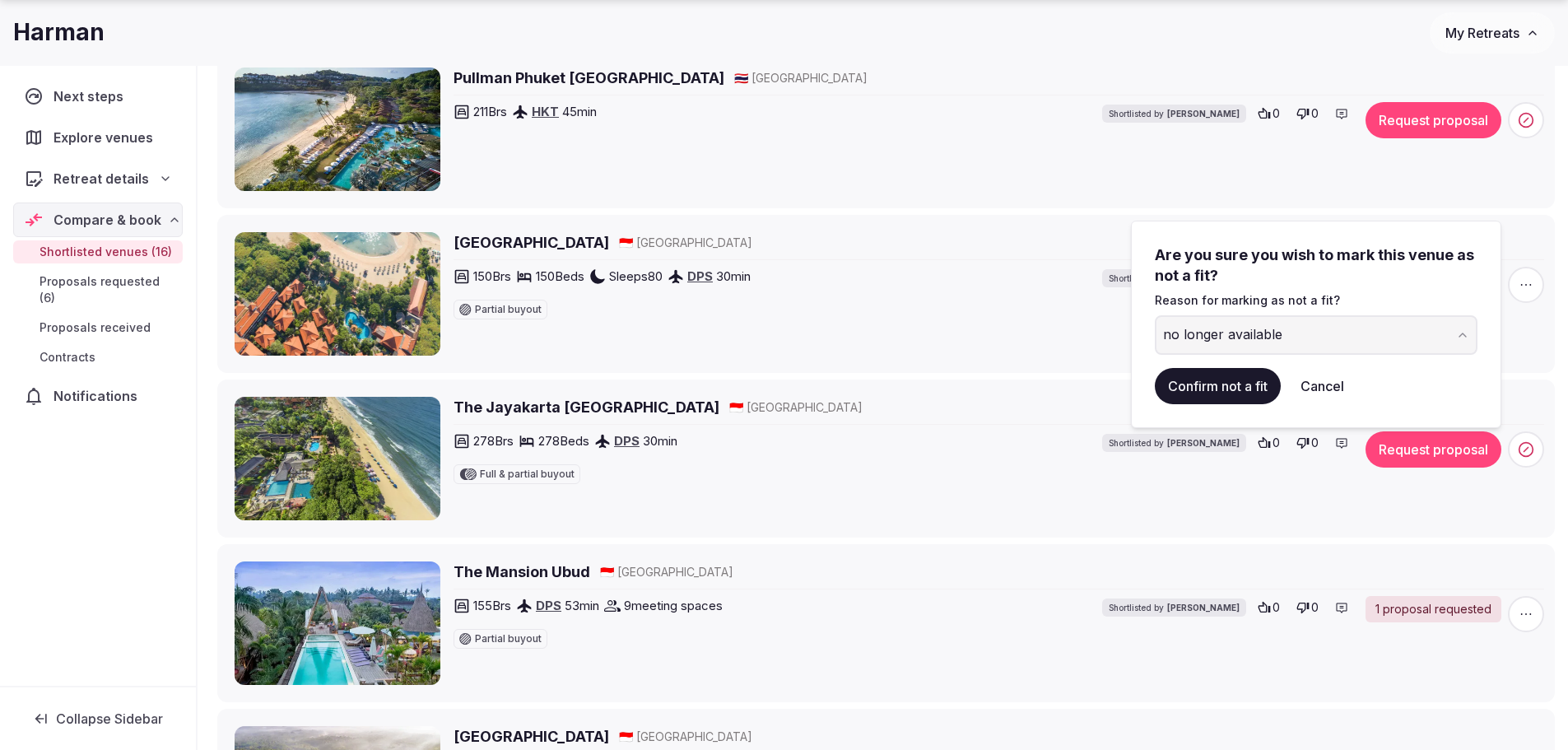
click at [1224, 386] on button "Confirm not a fit" at bounding box center [1217, 386] width 126 height 36
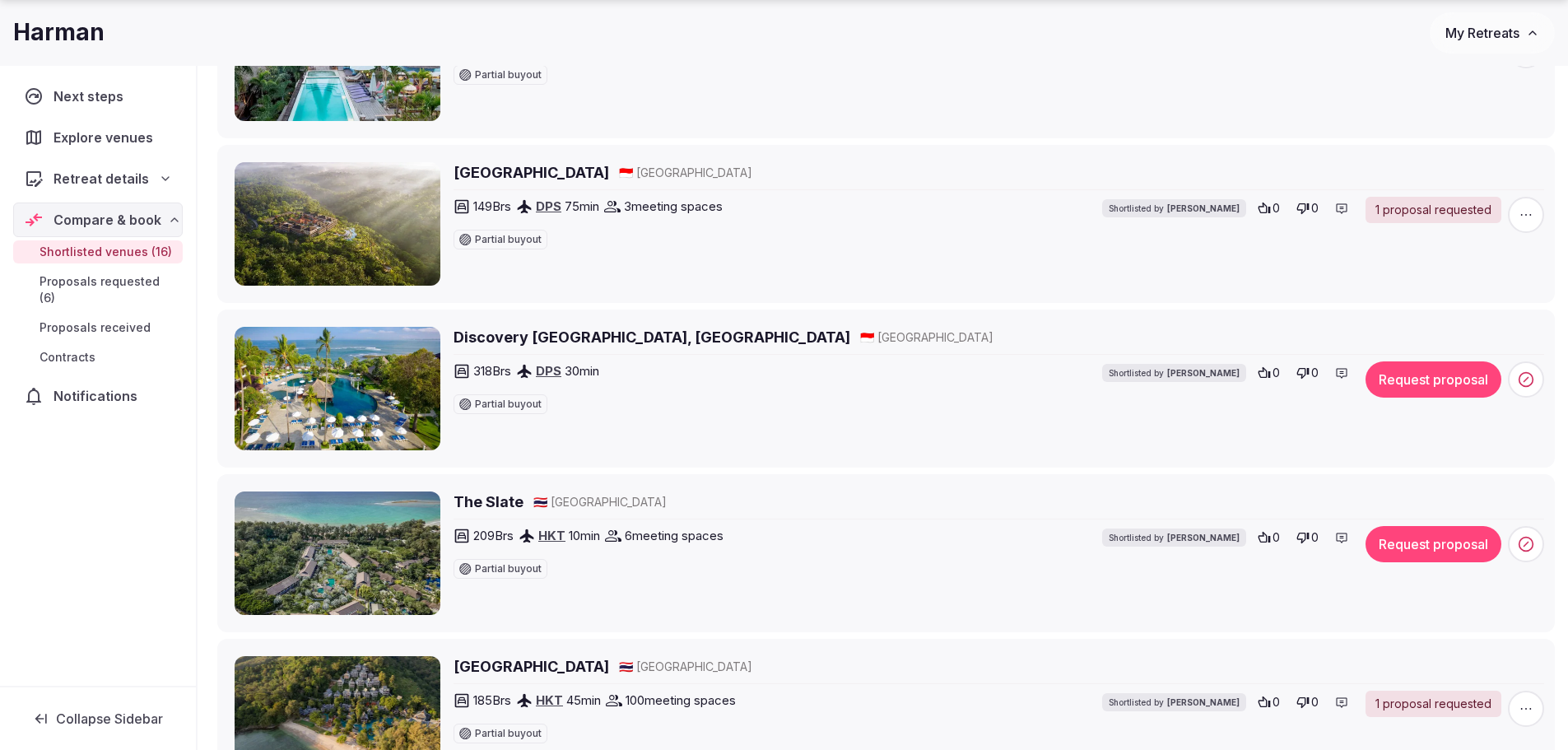
scroll to position [1152, 0]
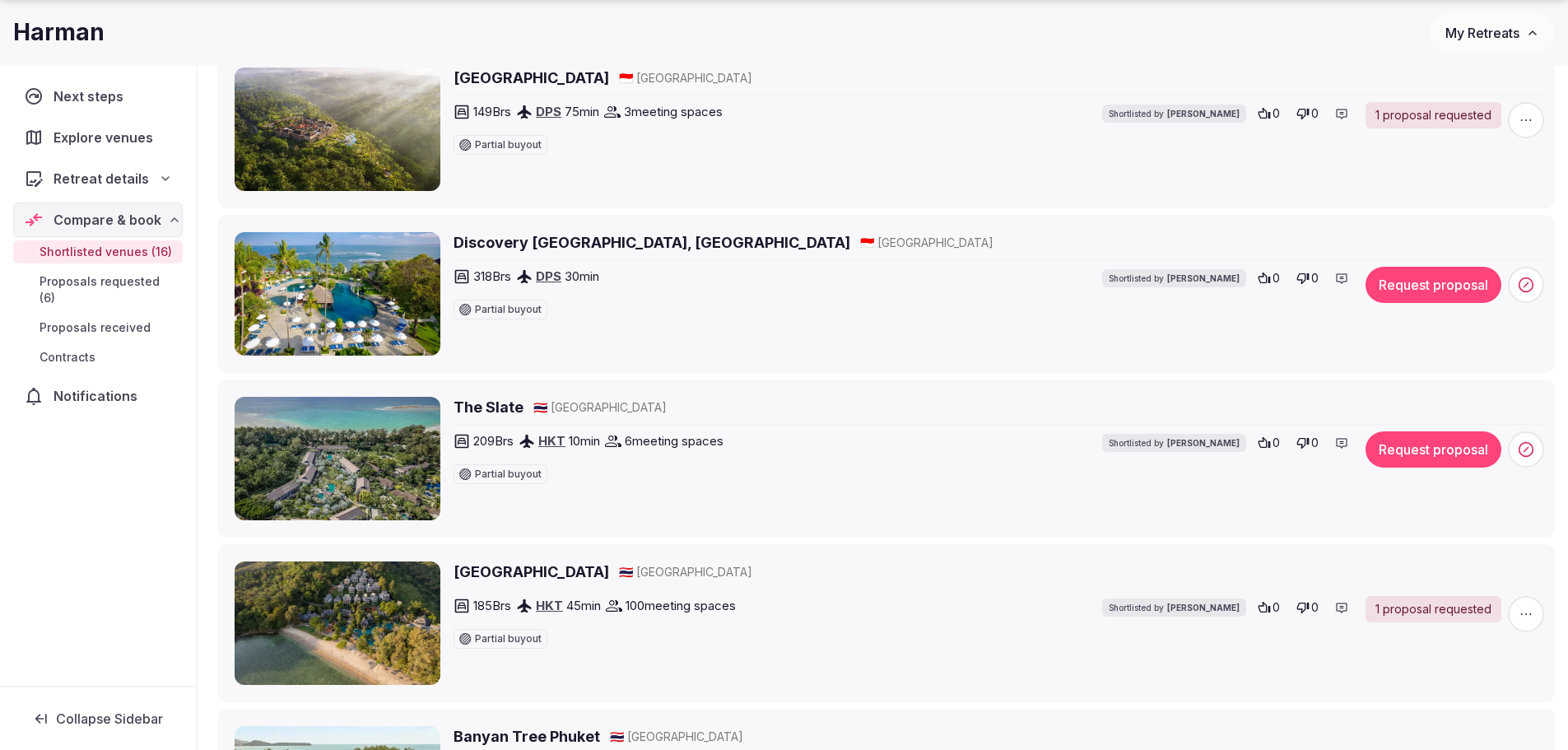
click at [1454, 452] on button "Request proposal" at bounding box center [1433, 449] width 135 height 36
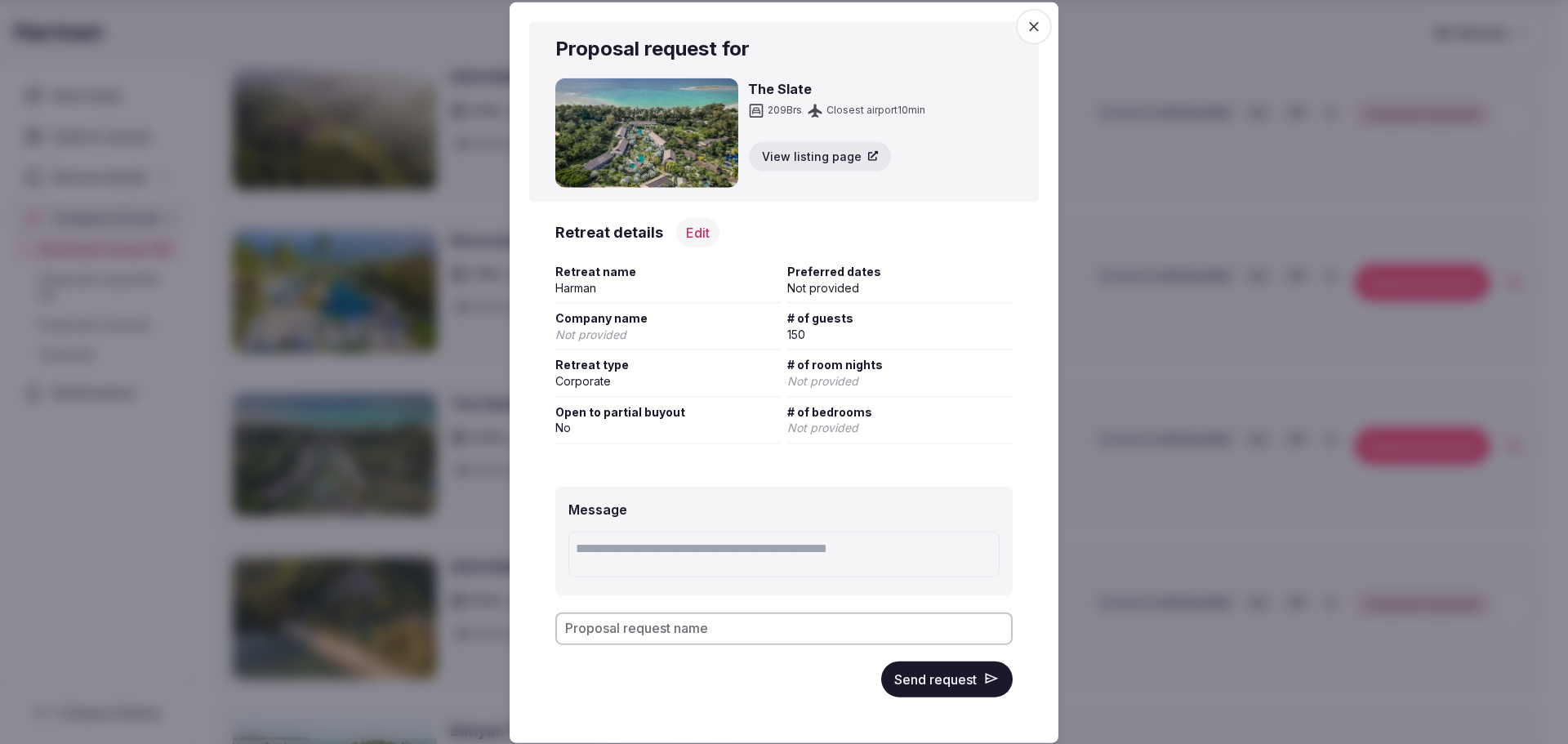
click at [913, 680] on button "Send request" at bounding box center [947, 678] width 131 height 36
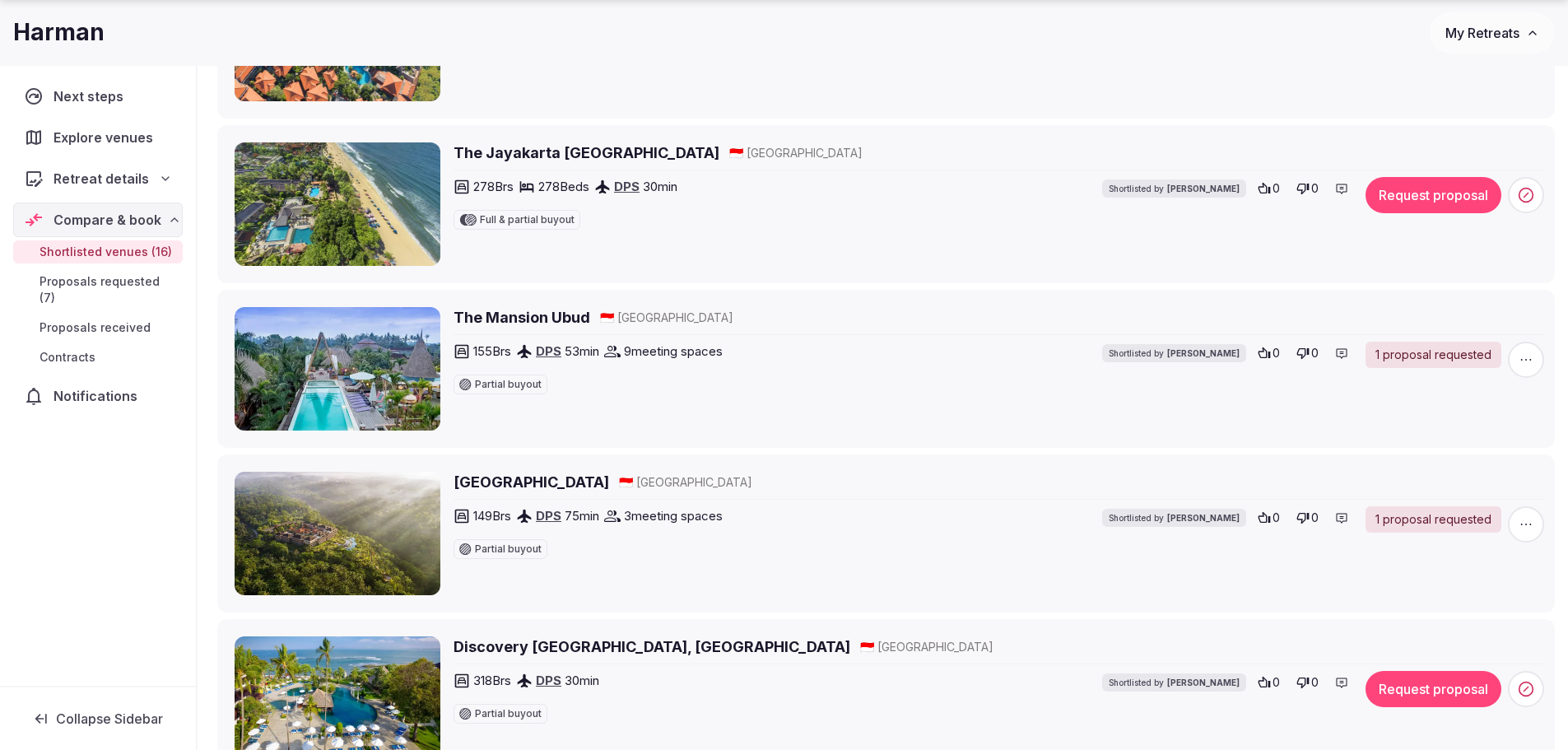
scroll to position [905, 0]
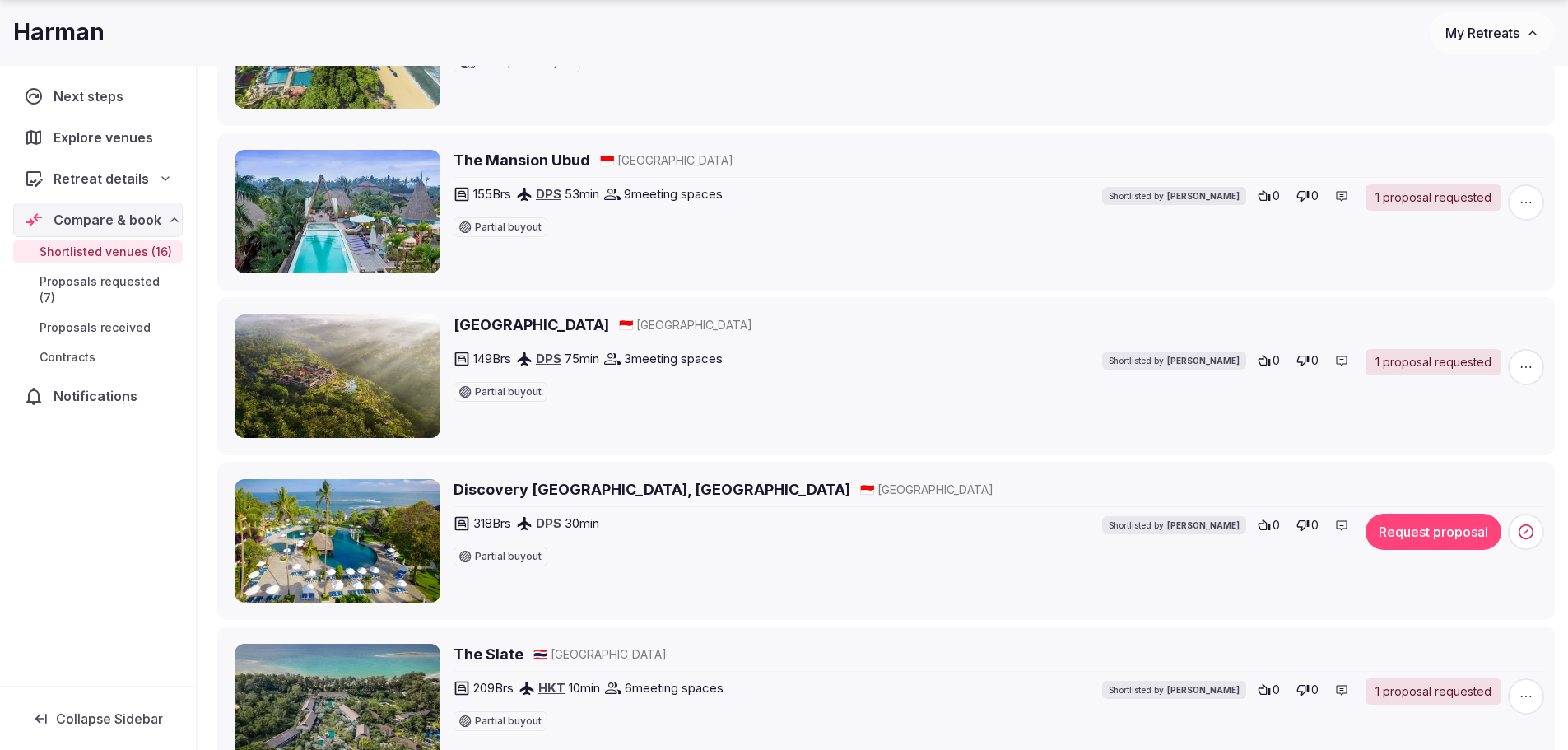
click at [593, 482] on h2 "Discovery Kartika Plaza Hotel, Bali" at bounding box center [652, 489] width 397 height 21
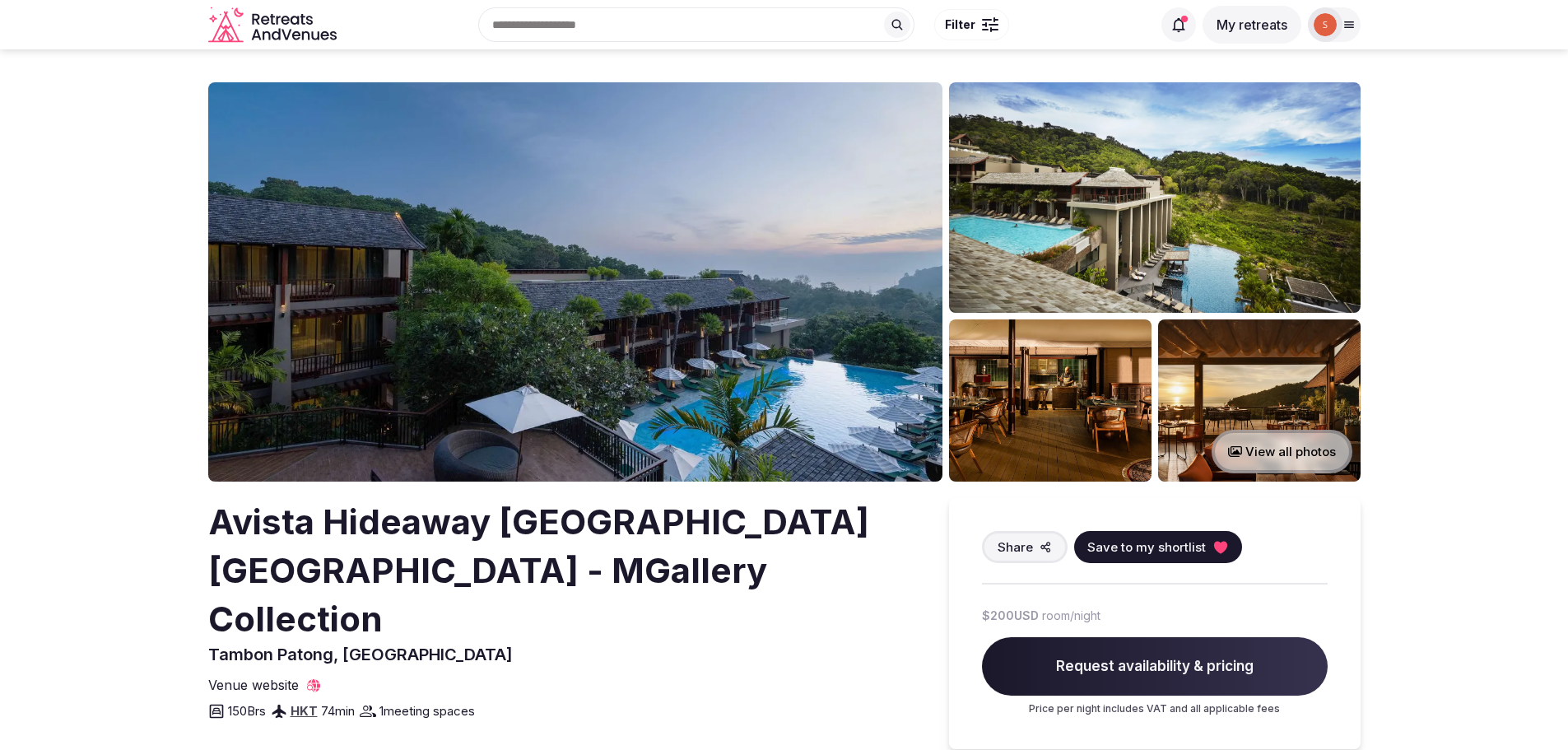
click at [549, 317] on img at bounding box center [575, 282] width 734 height 400
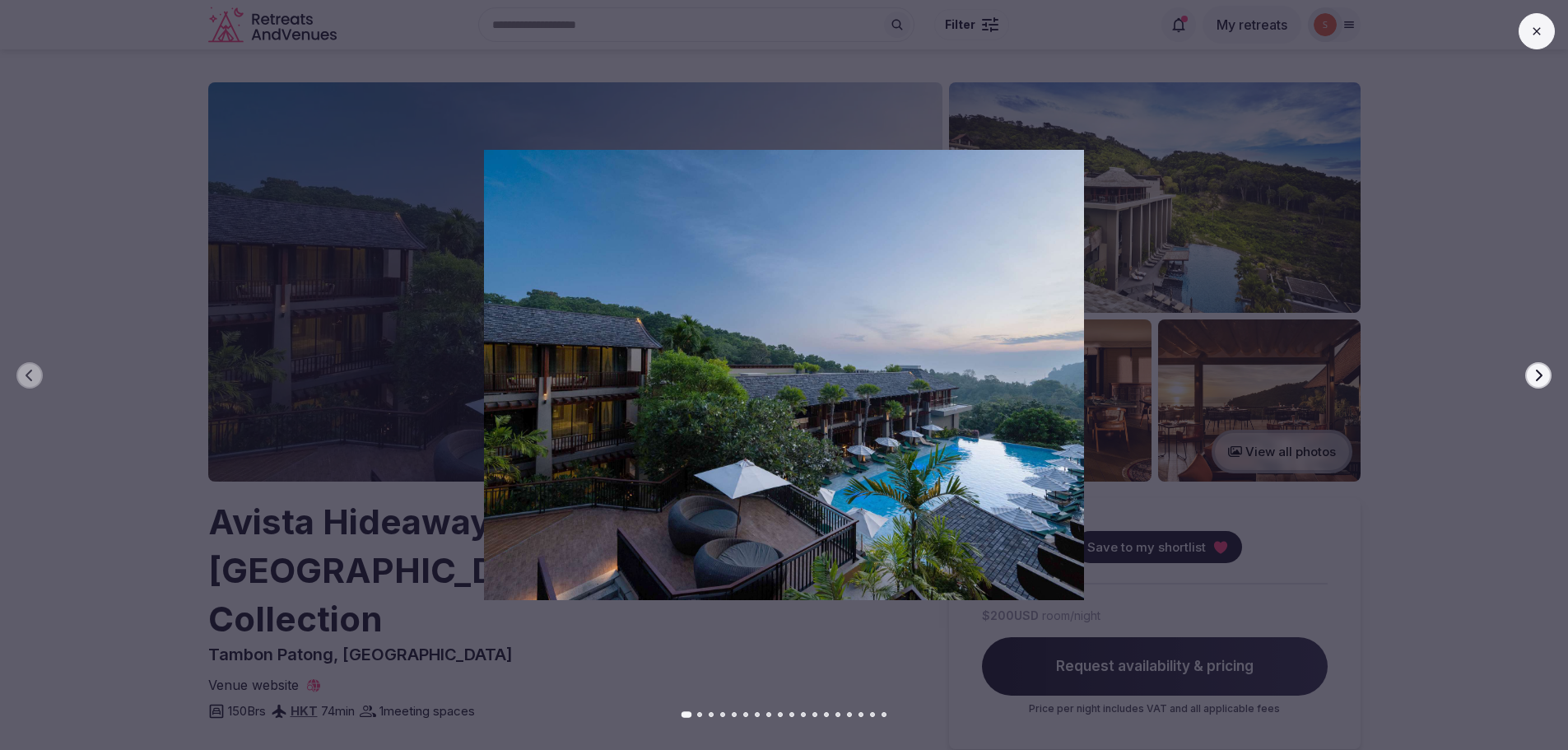
click at [1542, 369] on icon "button" at bounding box center [1538, 375] width 13 height 13
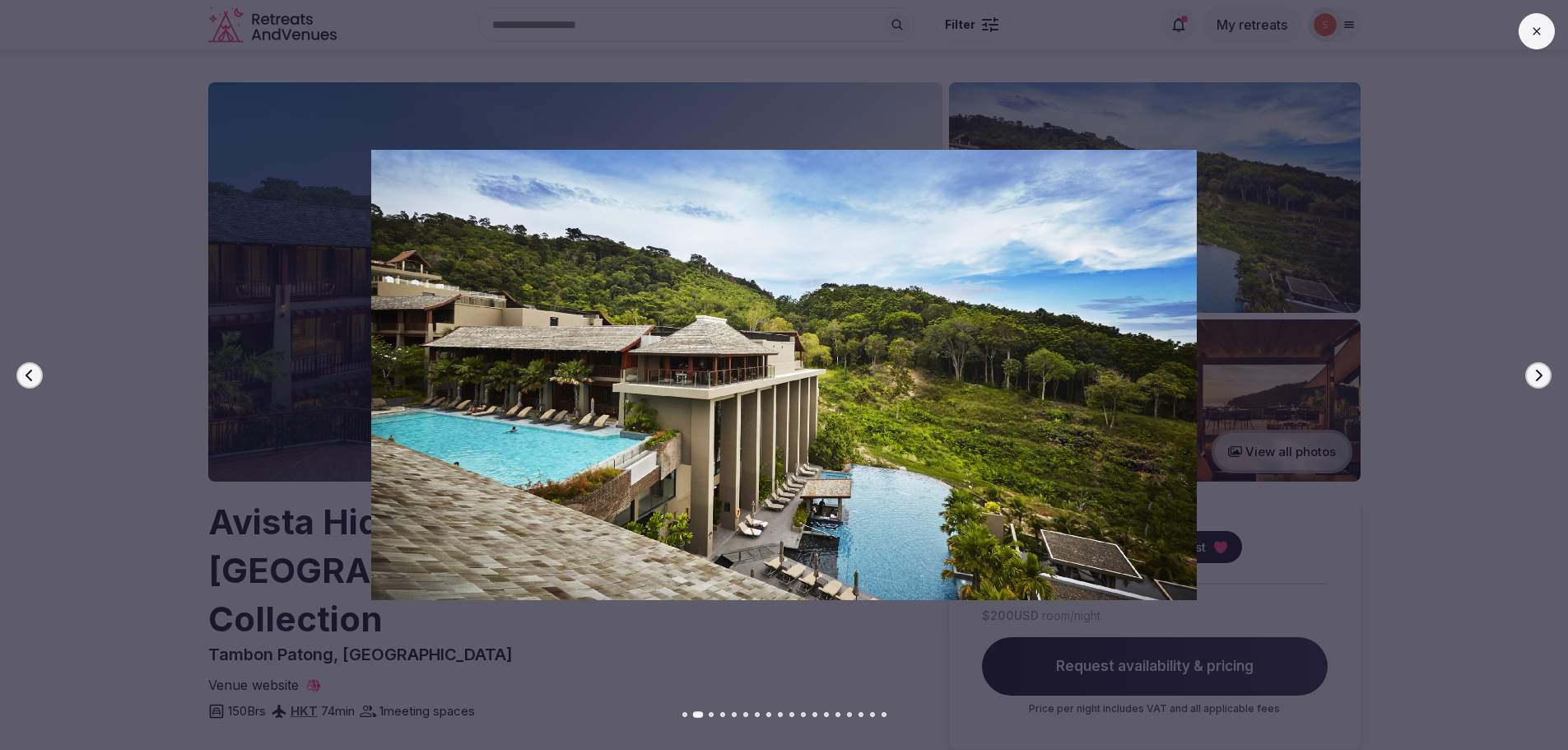
click at [1542, 369] on icon "button" at bounding box center [1538, 375] width 13 height 13
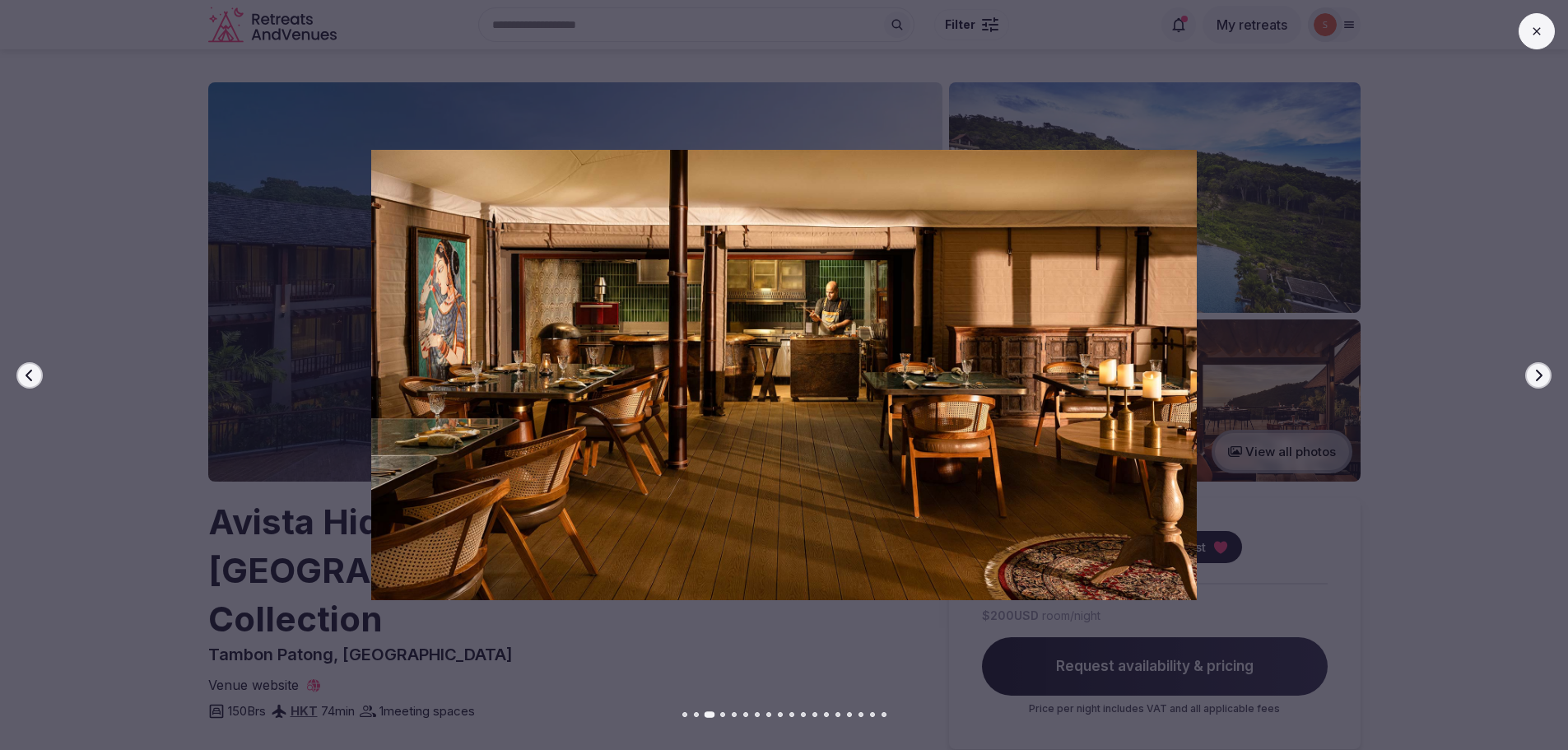
click at [1542, 369] on icon "button" at bounding box center [1538, 375] width 13 height 13
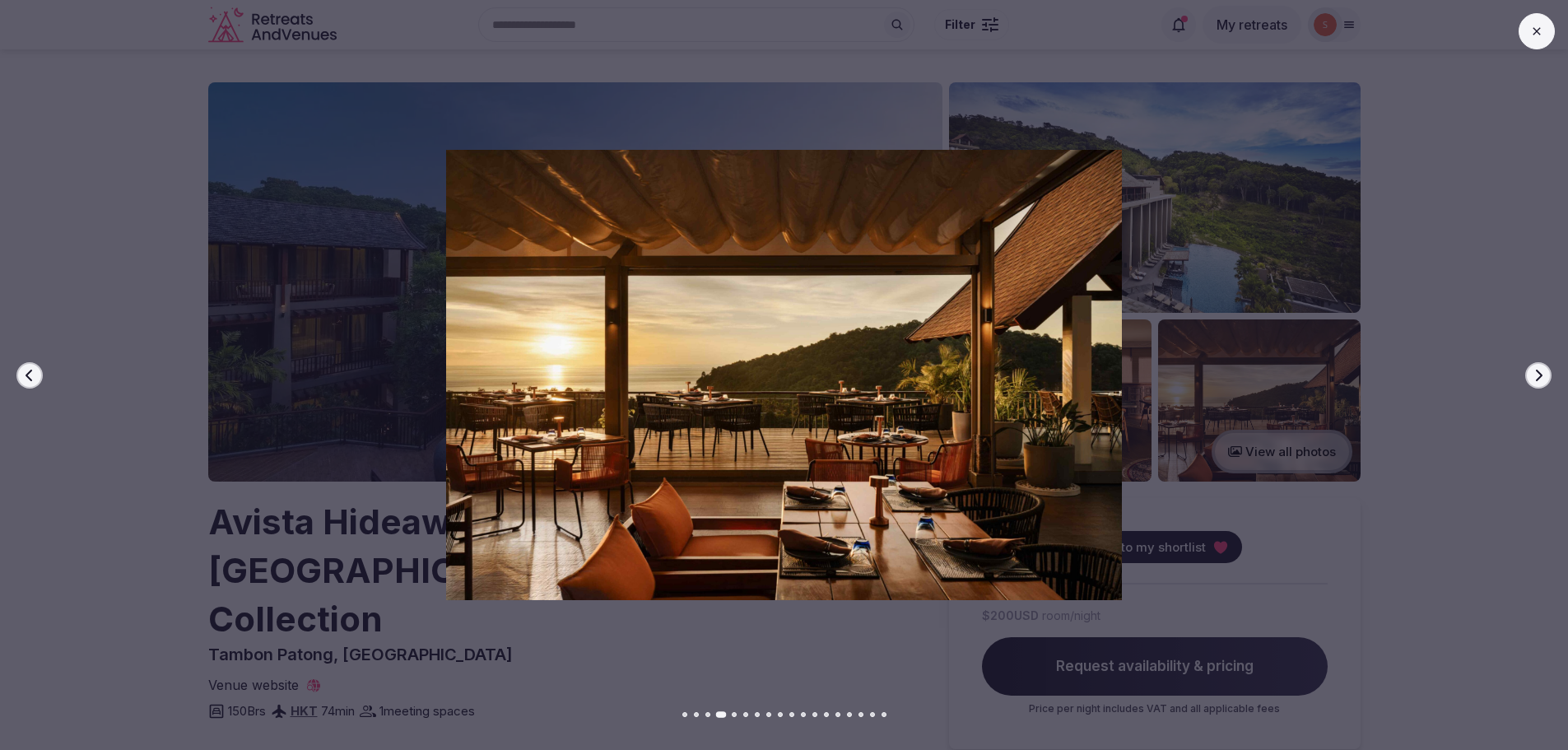
click at [1542, 369] on icon "button" at bounding box center [1538, 375] width 13 height 13
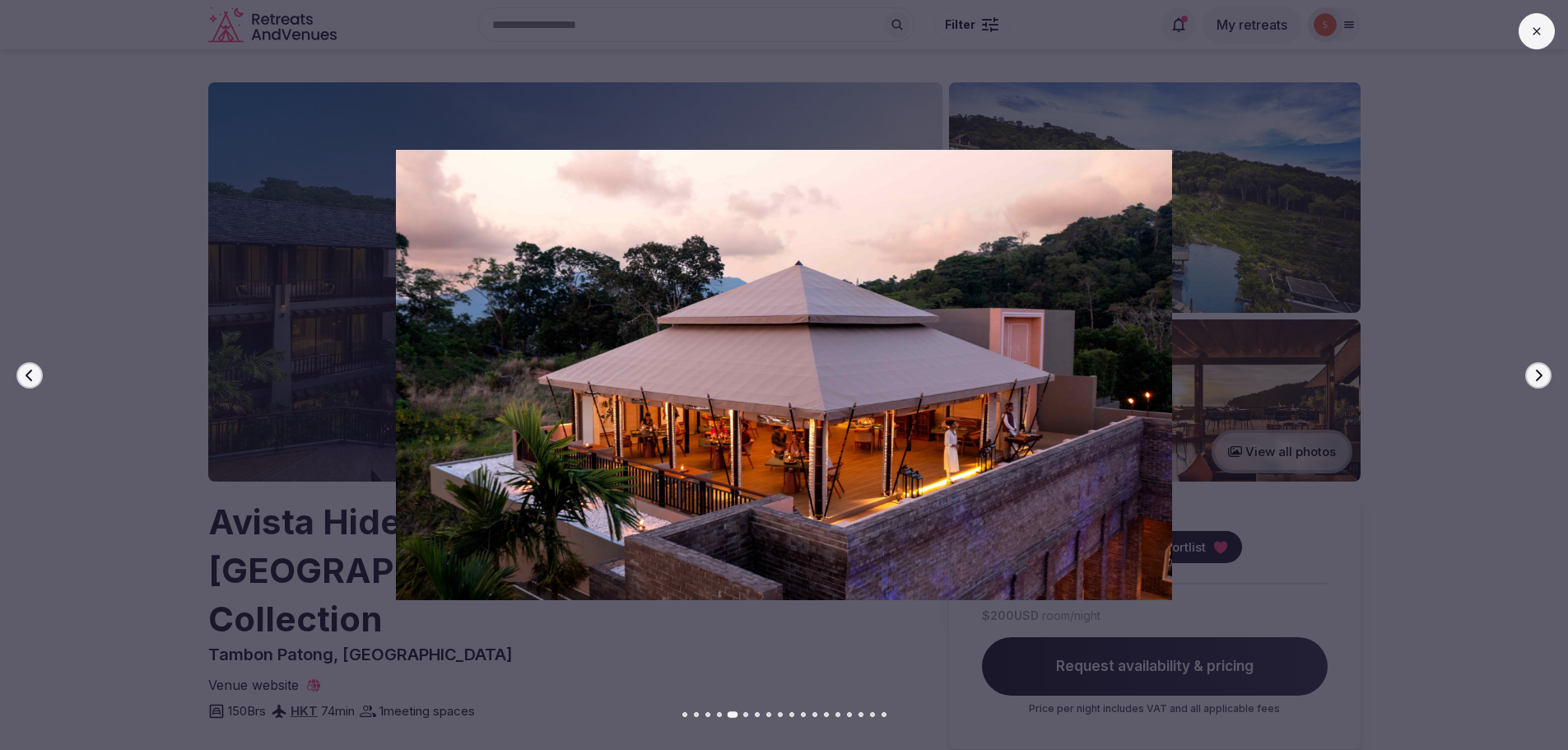
click at [1542, 369] on icon "button" at bounding box center [1538, 375] width 13 height 13
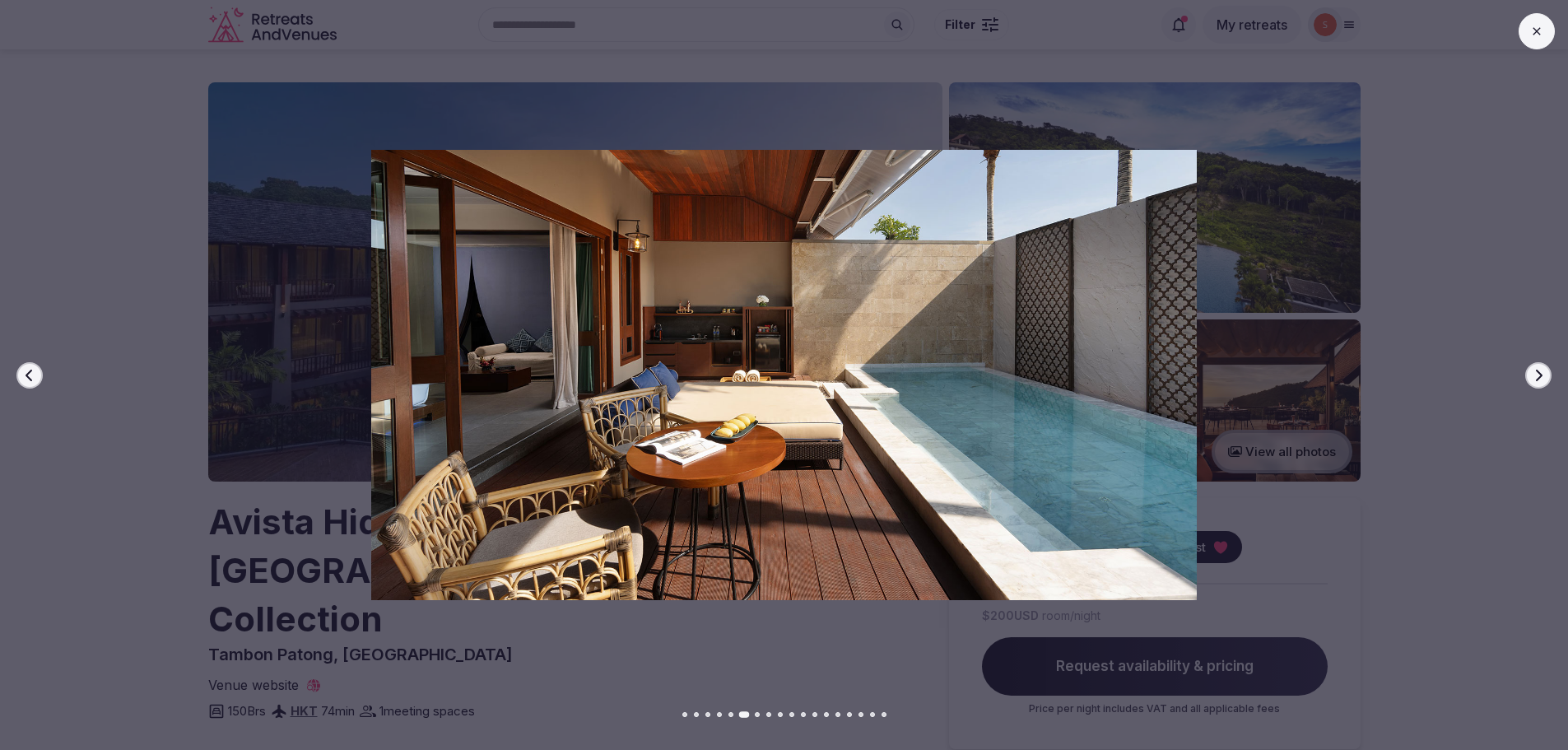
click at [1542, 369] on icon "button" at bounding box center [1538, 375] width 13 height 13
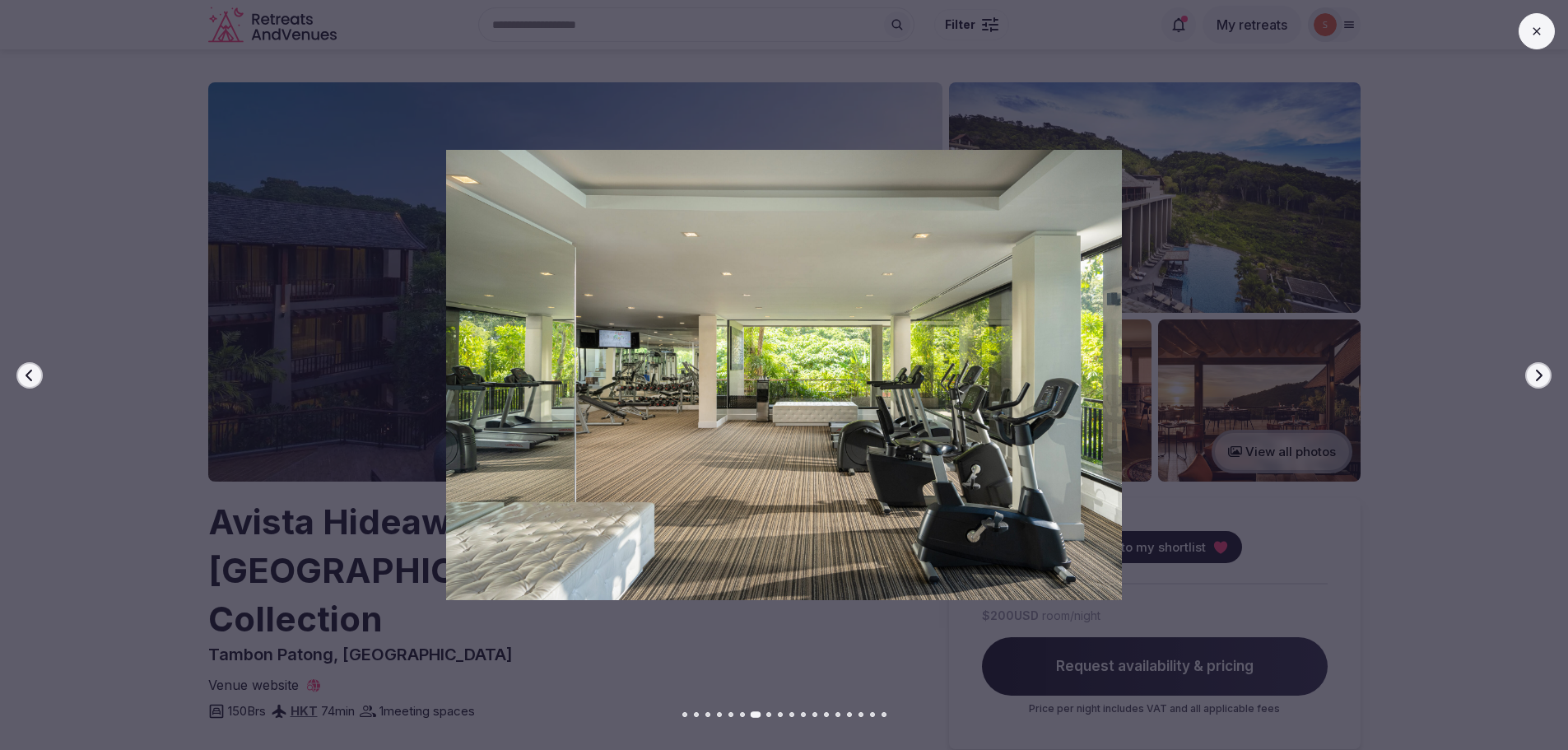
click at [1542, 369] on icon "button" at bounding box center [1538, 375] width 13 height 13
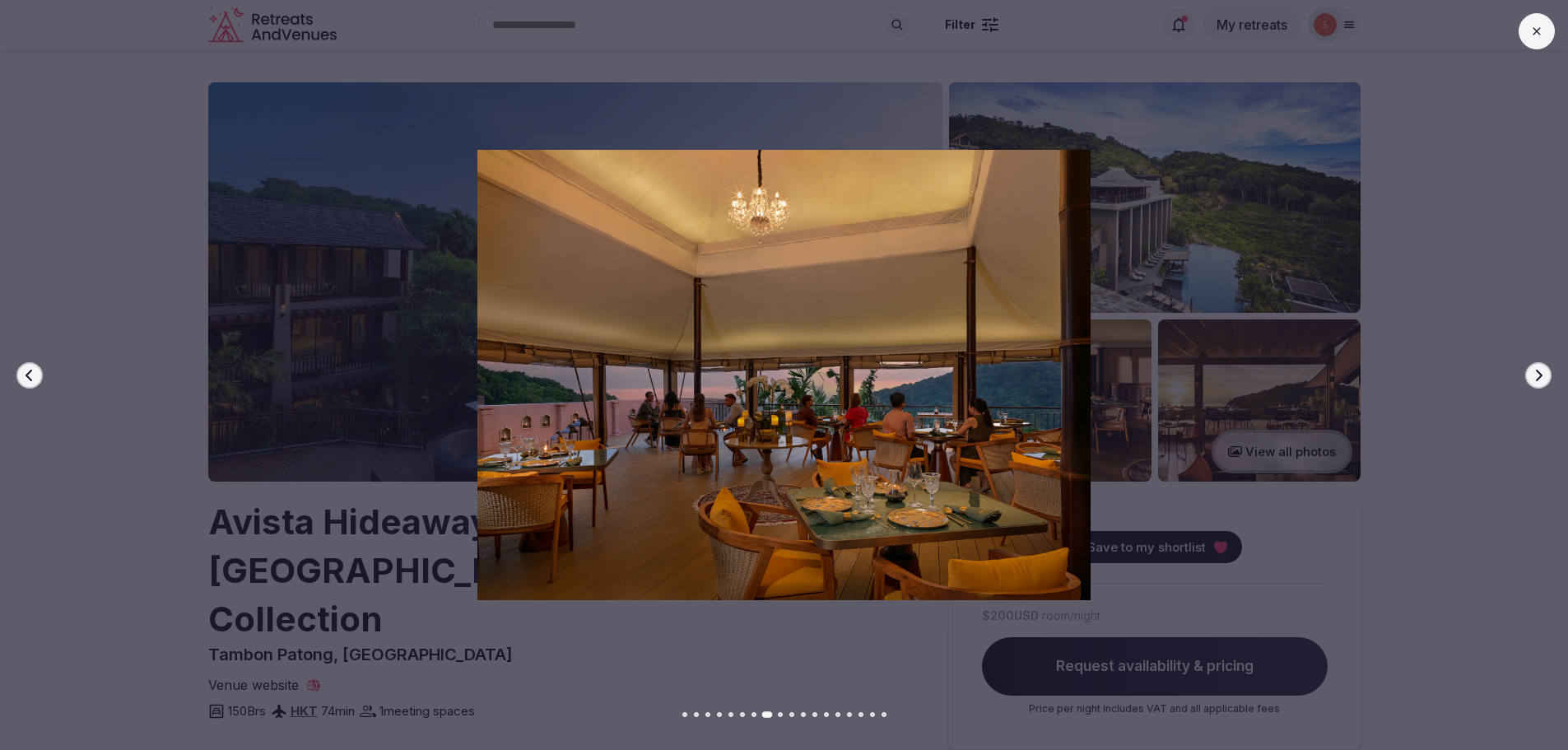
click at [1542, 369] on icon "button" at bounding box center [1538, 375] width 13 height 13
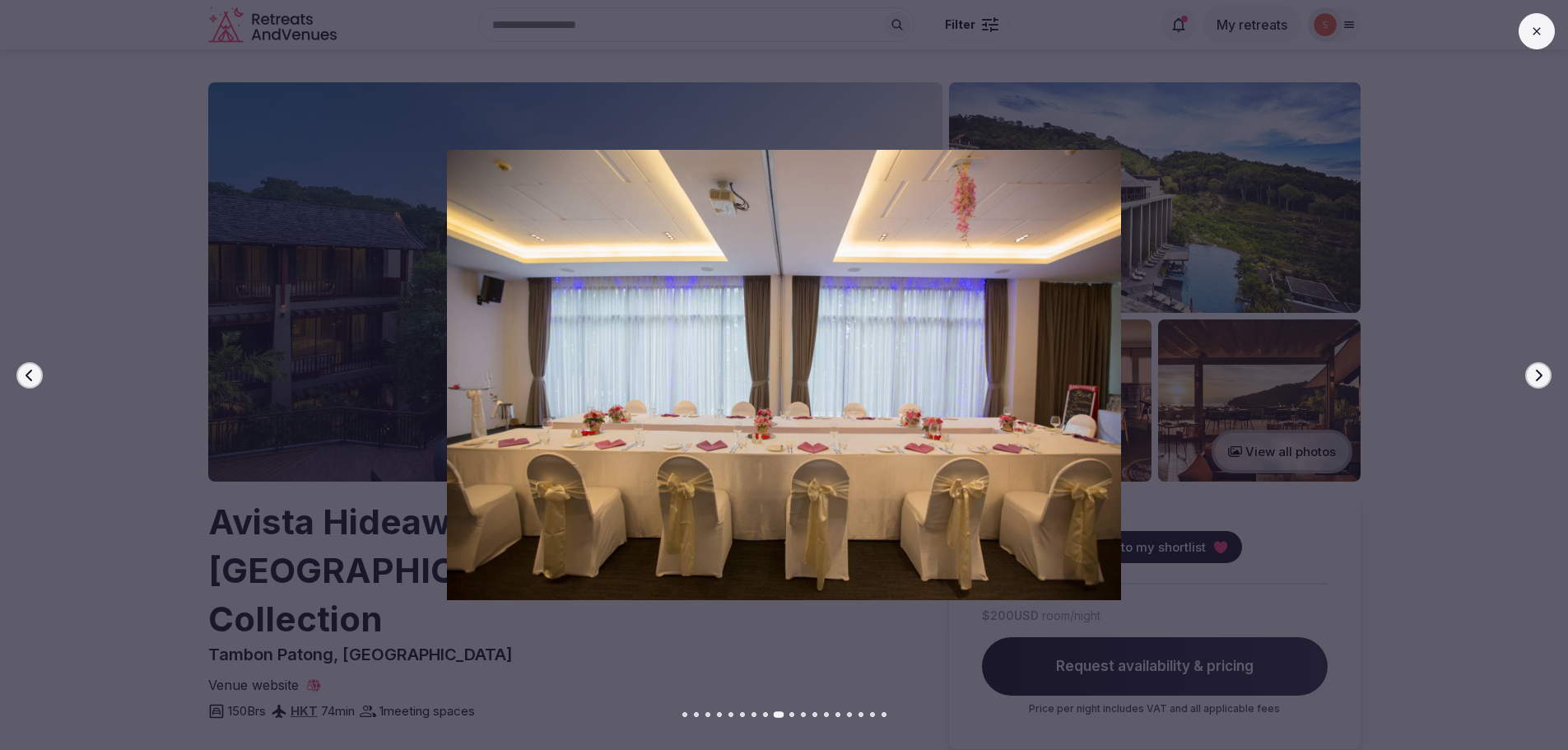
click at [1542, 369] on icon "button" at bounding box center [1538, 375] width 13 height 13
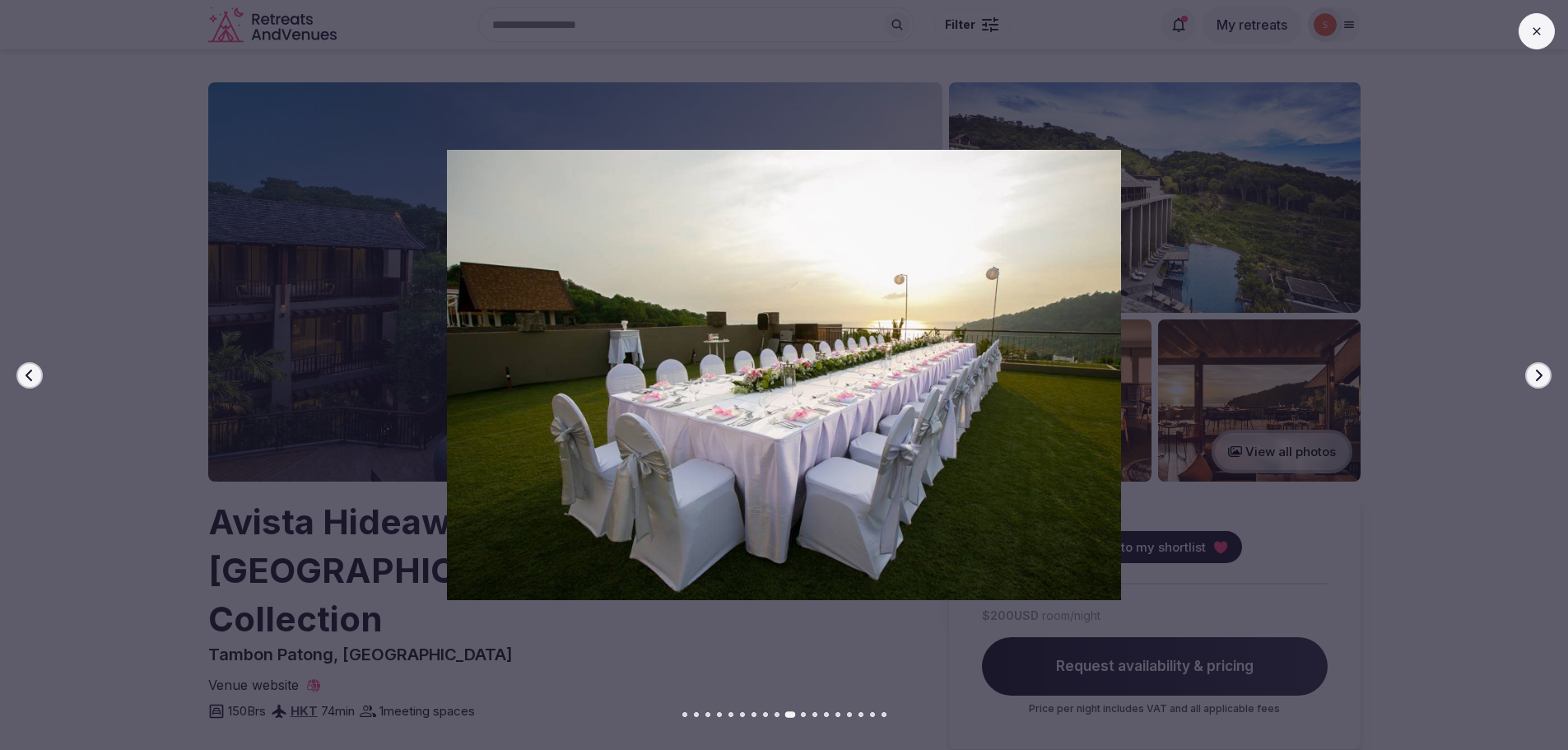
click at [1542, 369] on icon "button" at bounding box center [1538, 375] width 13 height 13
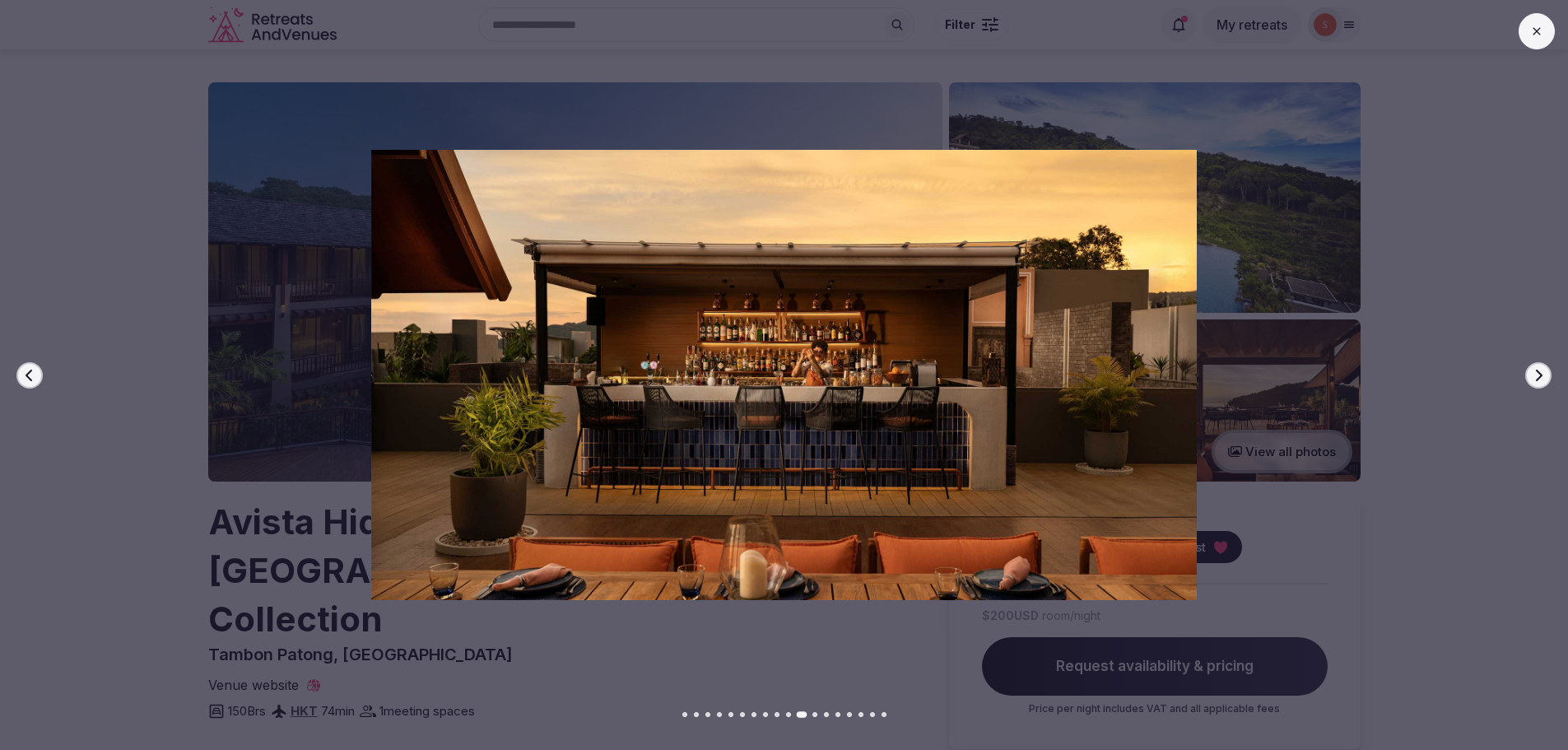
click at [1541, 369] on icon "button" at bounding box center [1538, 375] width 13 height 13
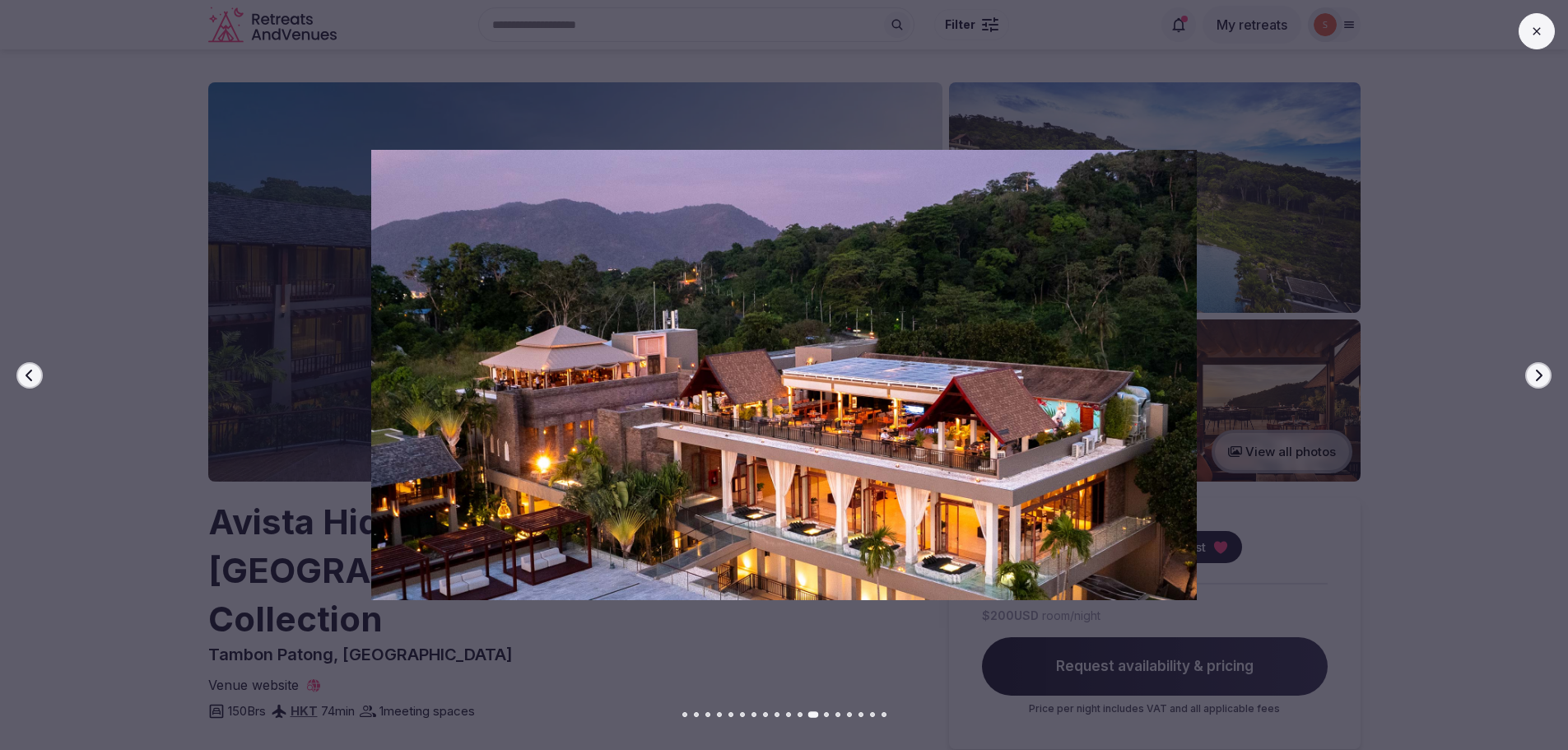
click at [1541, 369] on icon "button" at bounding box center [1538, 375] width 13 height 13
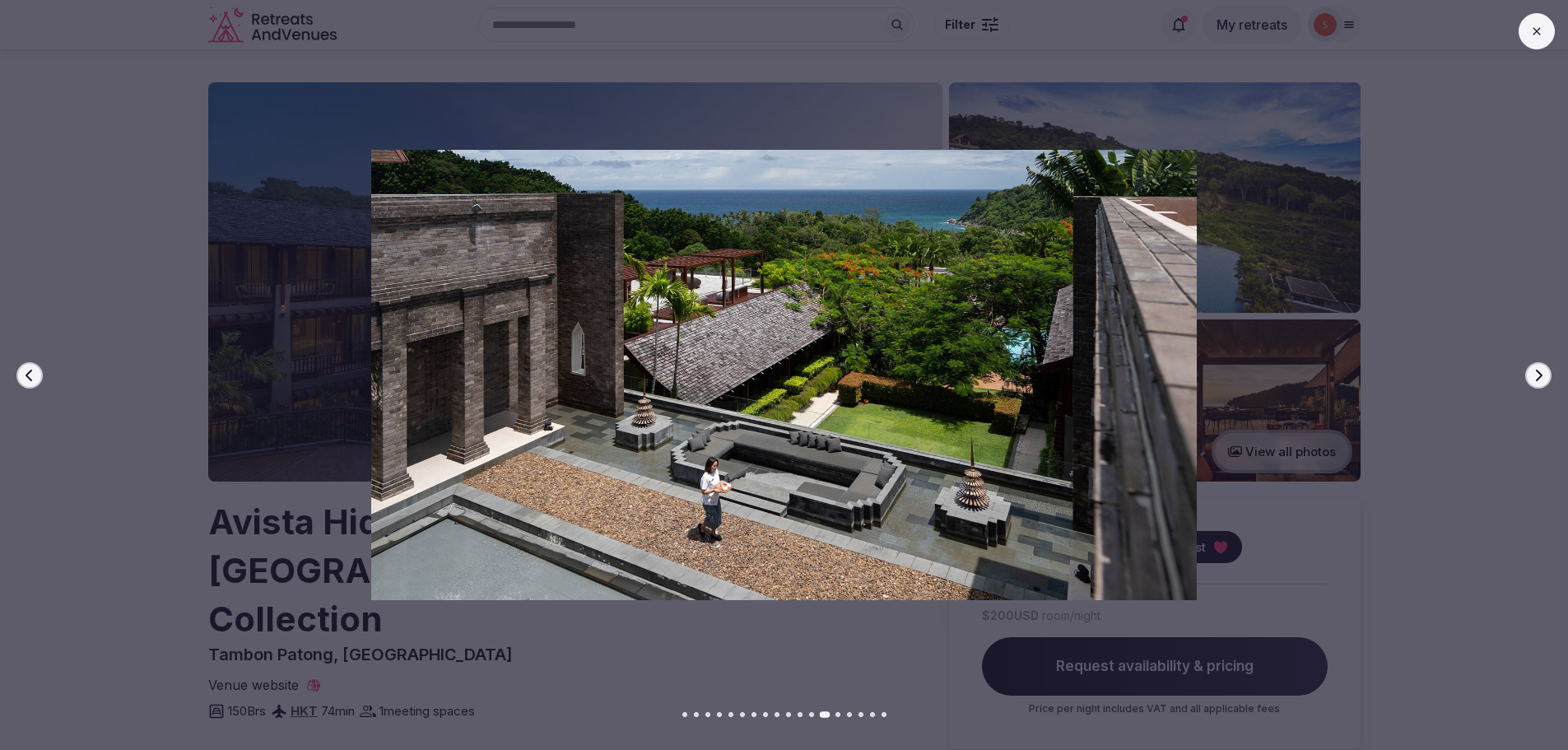
click at [47, 368] on div at bounding box center [778, 375] width 1582 height 451
click at [37, 376] on button "Previous slide" at bounding box center [29, 375] width 27 height 27
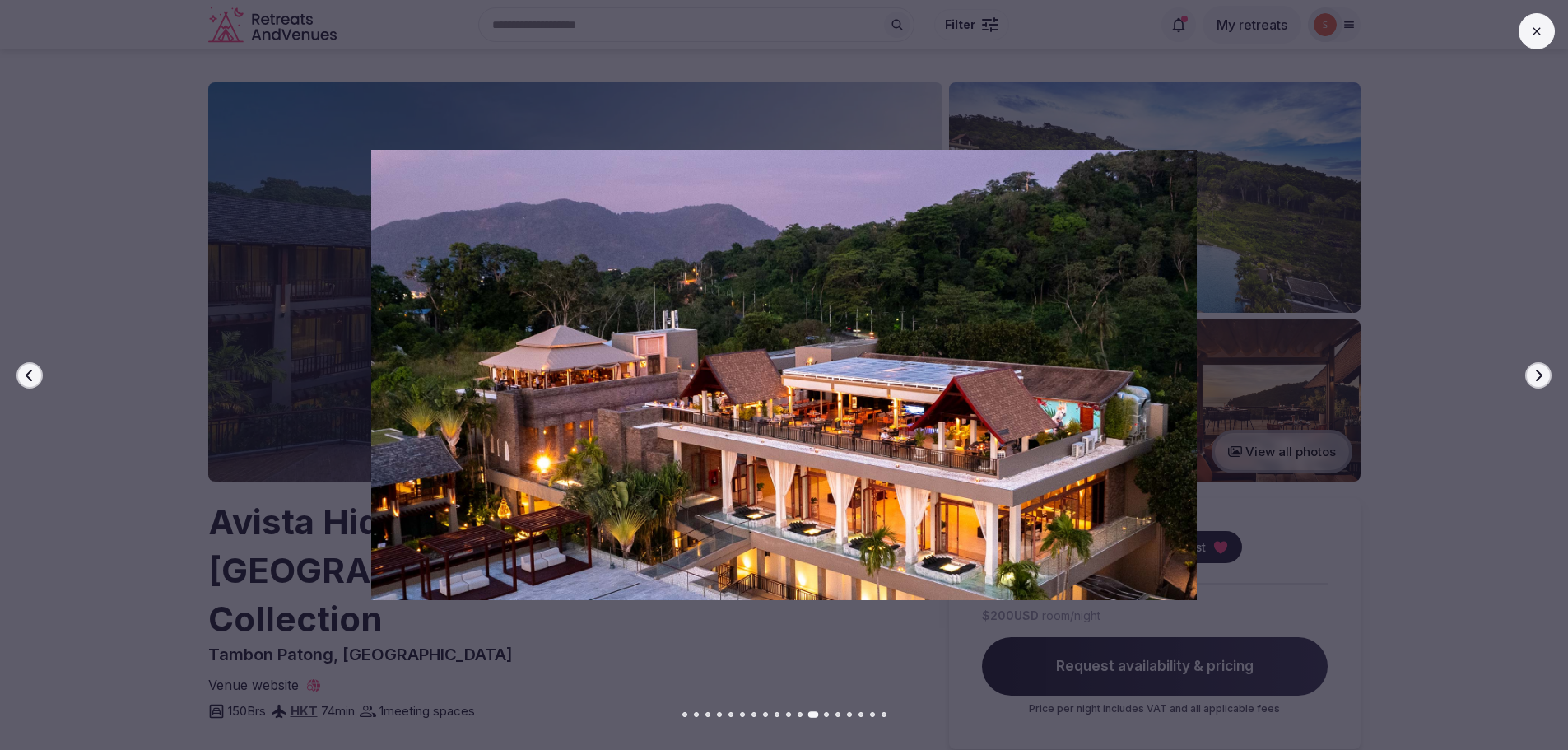
click at [1542, 377] on icon "button" at bounding box center [1538, 375] width 13 height 13
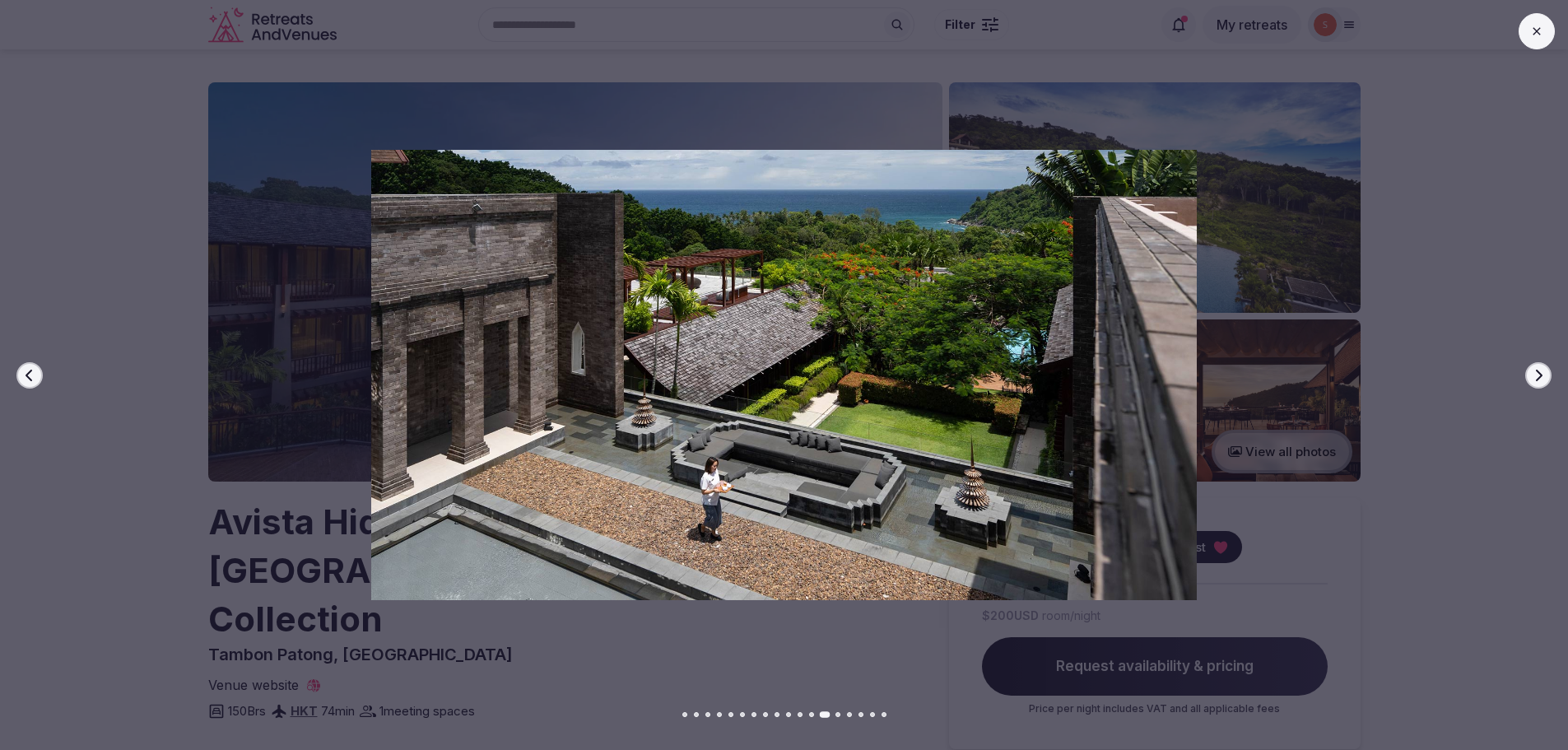
click at [1542, 377] on icon "button" at bounding box center [1538, 375] width 13 height 13
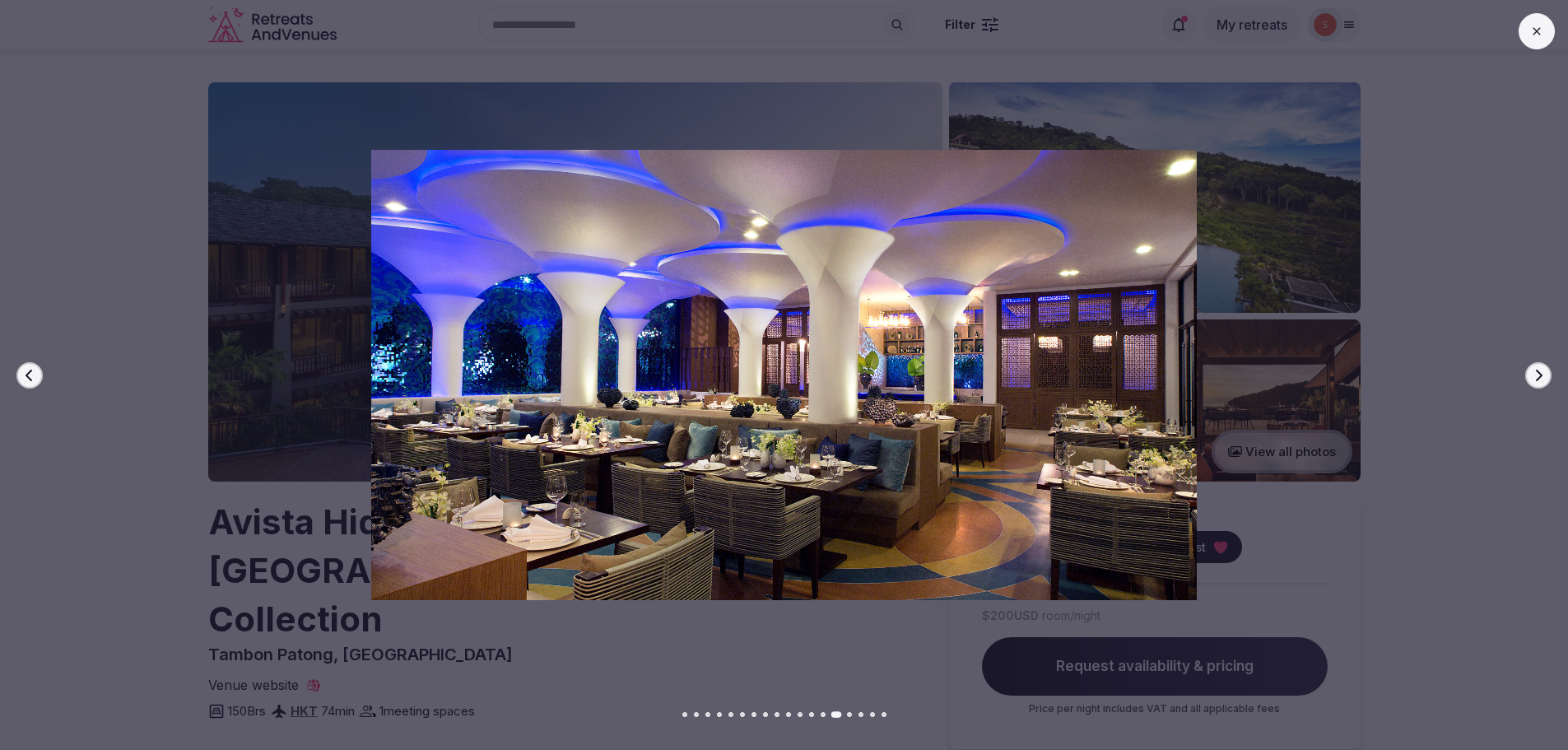
click at [1542, 377] on icon "button" at bounding box center [1538, 375] width 13 height 13
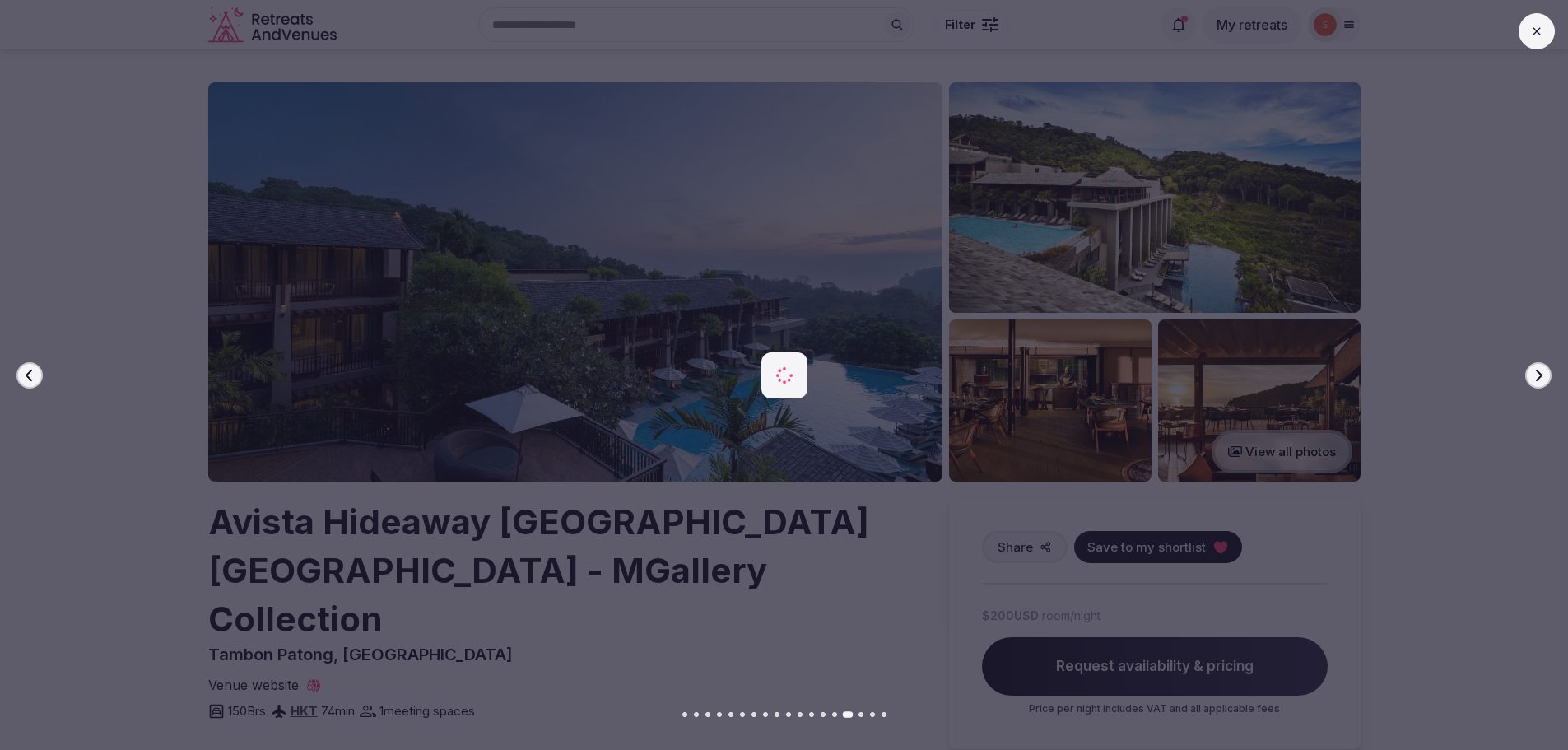
click at [1542, 377] on icon "button" at bounding box center [1538, 375] width 13 height 13
click at [1542, 376] on icon "button" at bounding box center [1538, 375] width 13 height 13
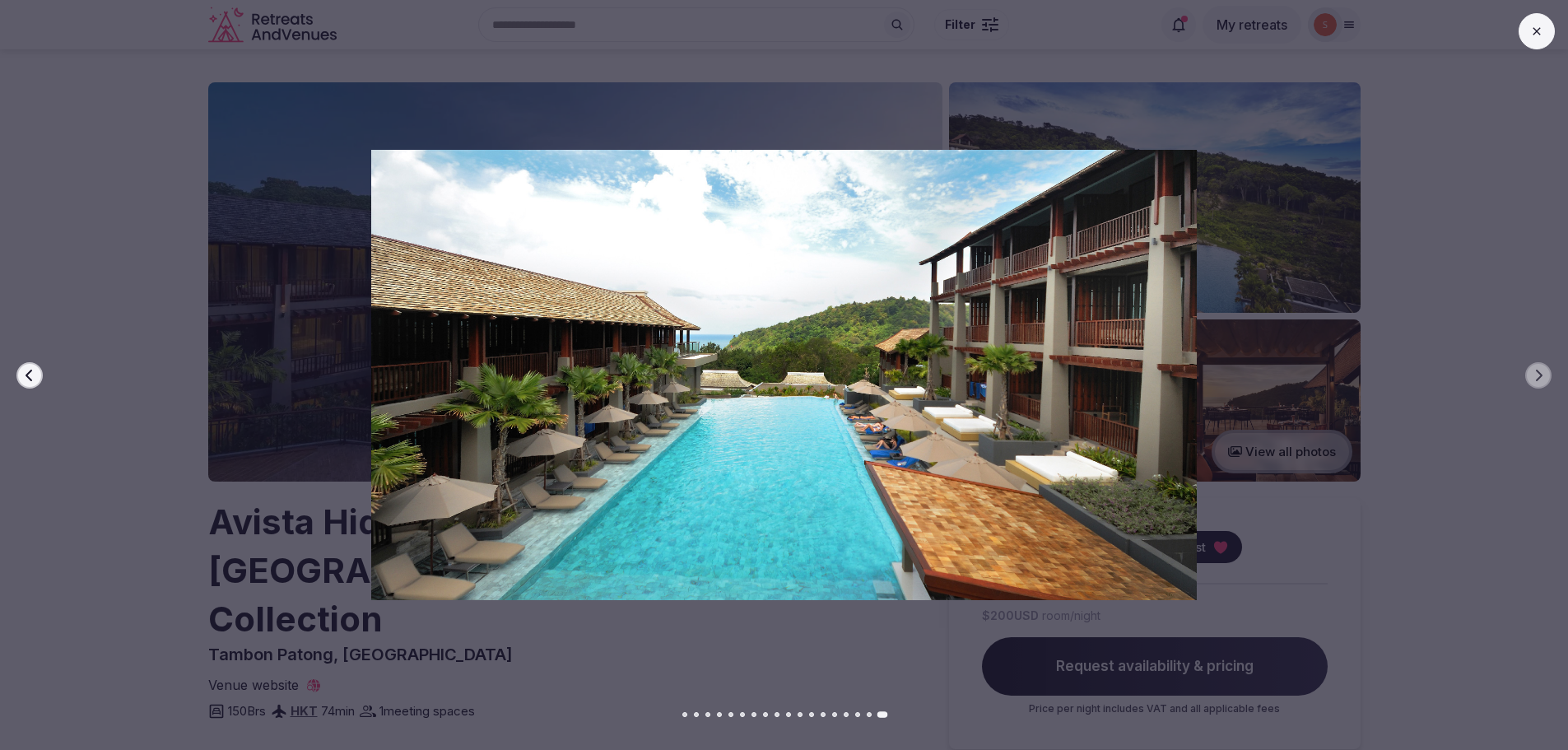
click at [1520, 34] on button at bounding box center [1537, 30] width 36 height 36
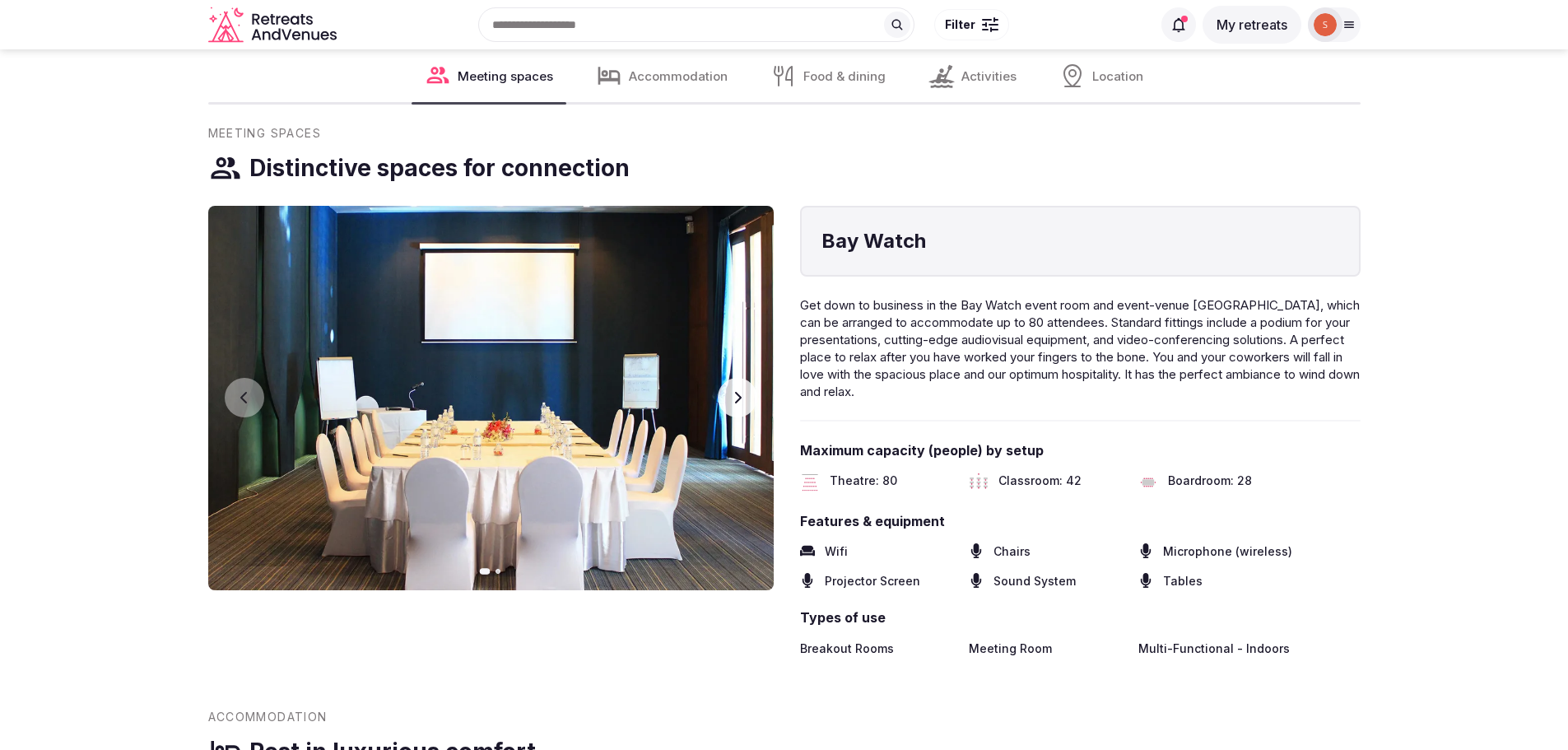
scroll to position [1810, 0]
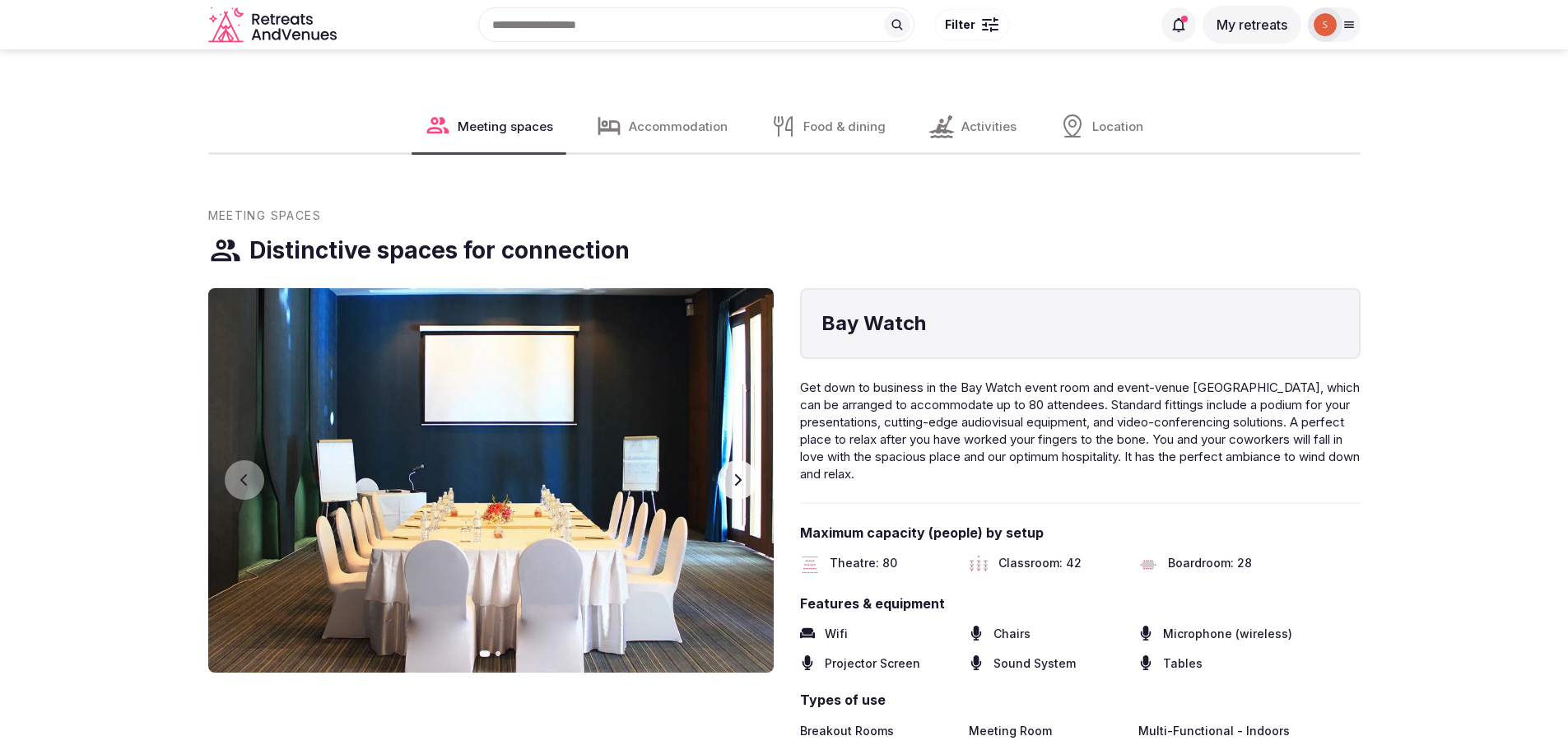
click at [746, 460] on button "Next slide" at bounding box center [737, 480] width 39 height 39
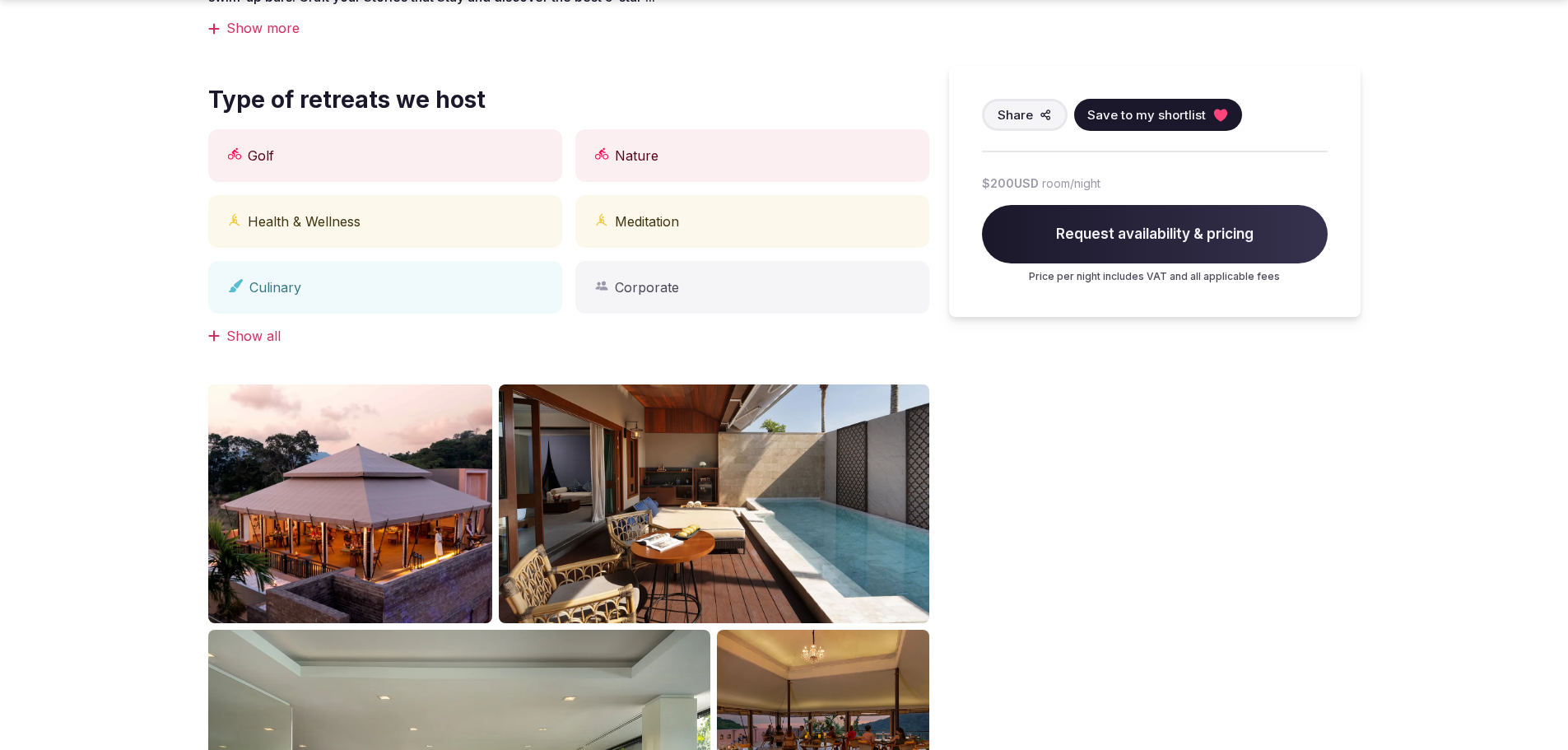
scroll to position [1070, 0]
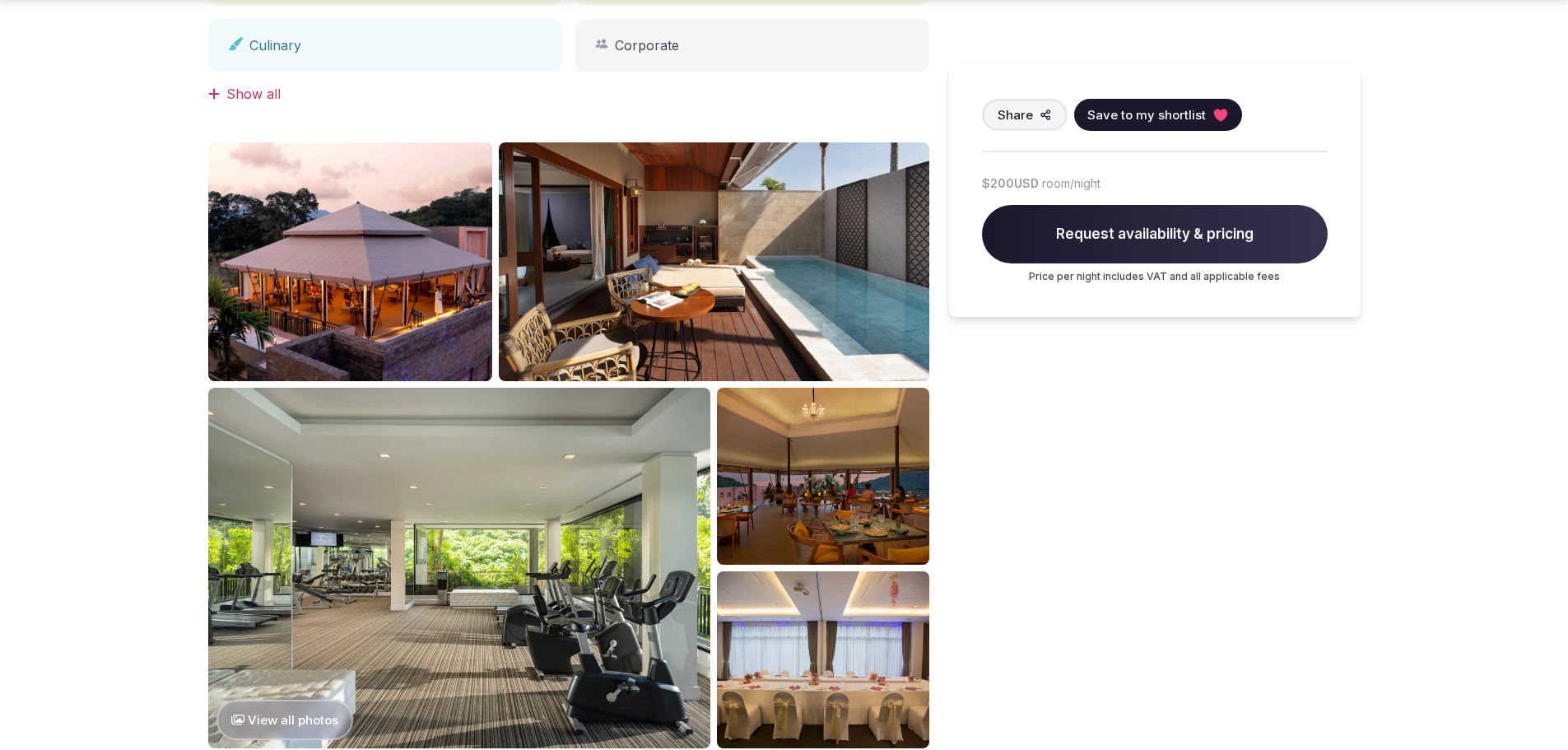
click at [320, 650] on img at bounding box center [460, 567] width 503 height 360
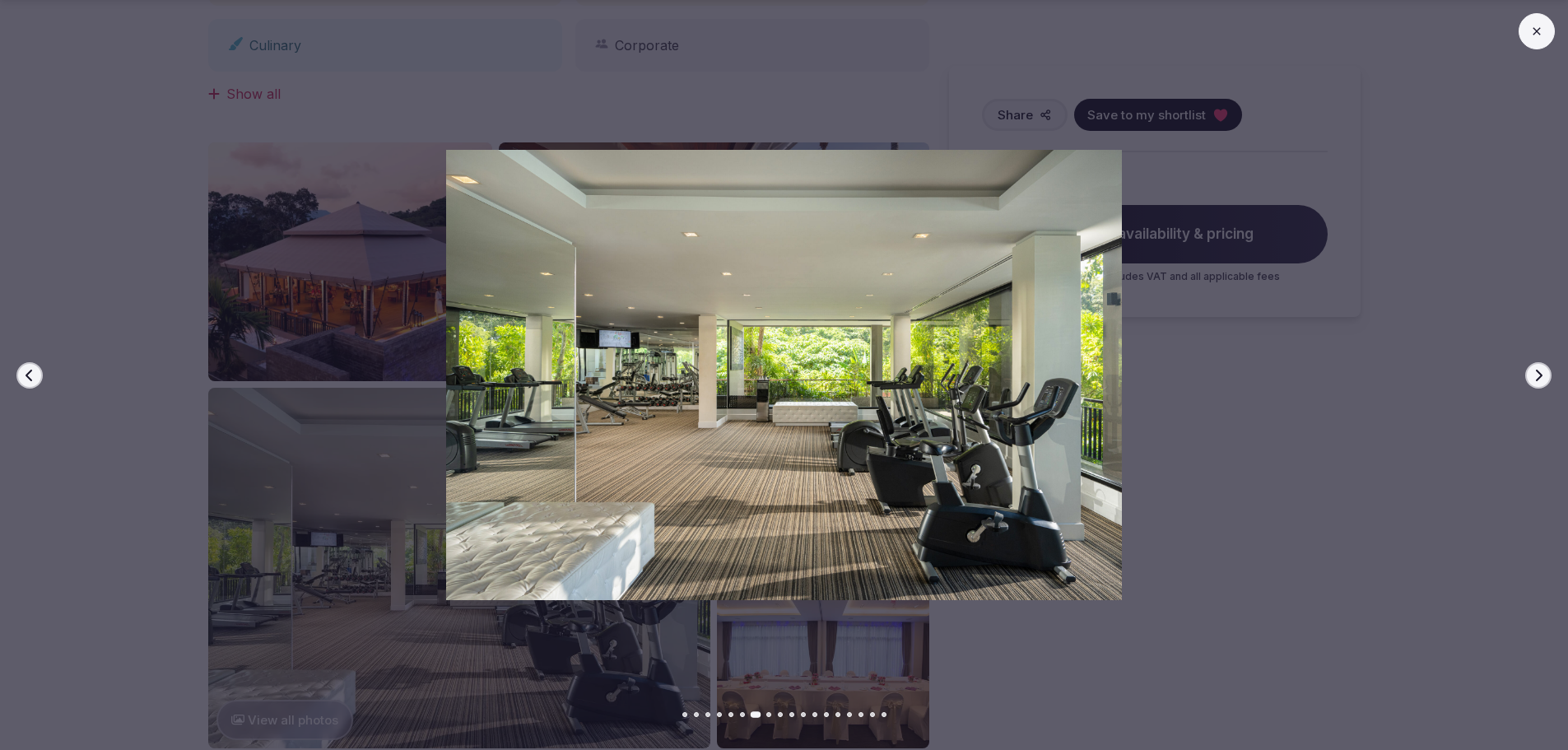
click at [1539, 378] on icon "button" at bounding box center [1539, 375] width 7 height 12
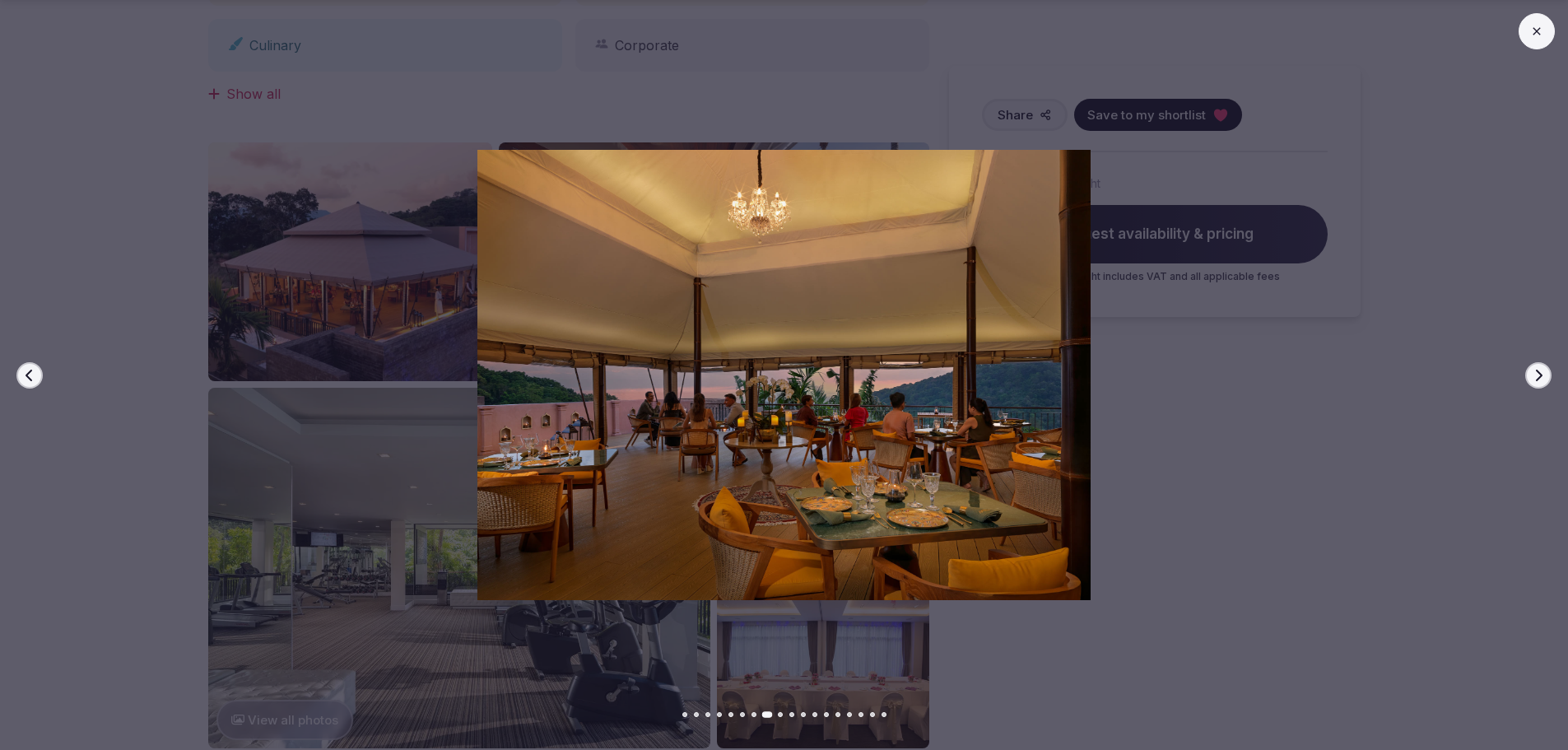
click at [1539, 378] on icon "button" at bounding box center [1539, 375] width 7 height 12
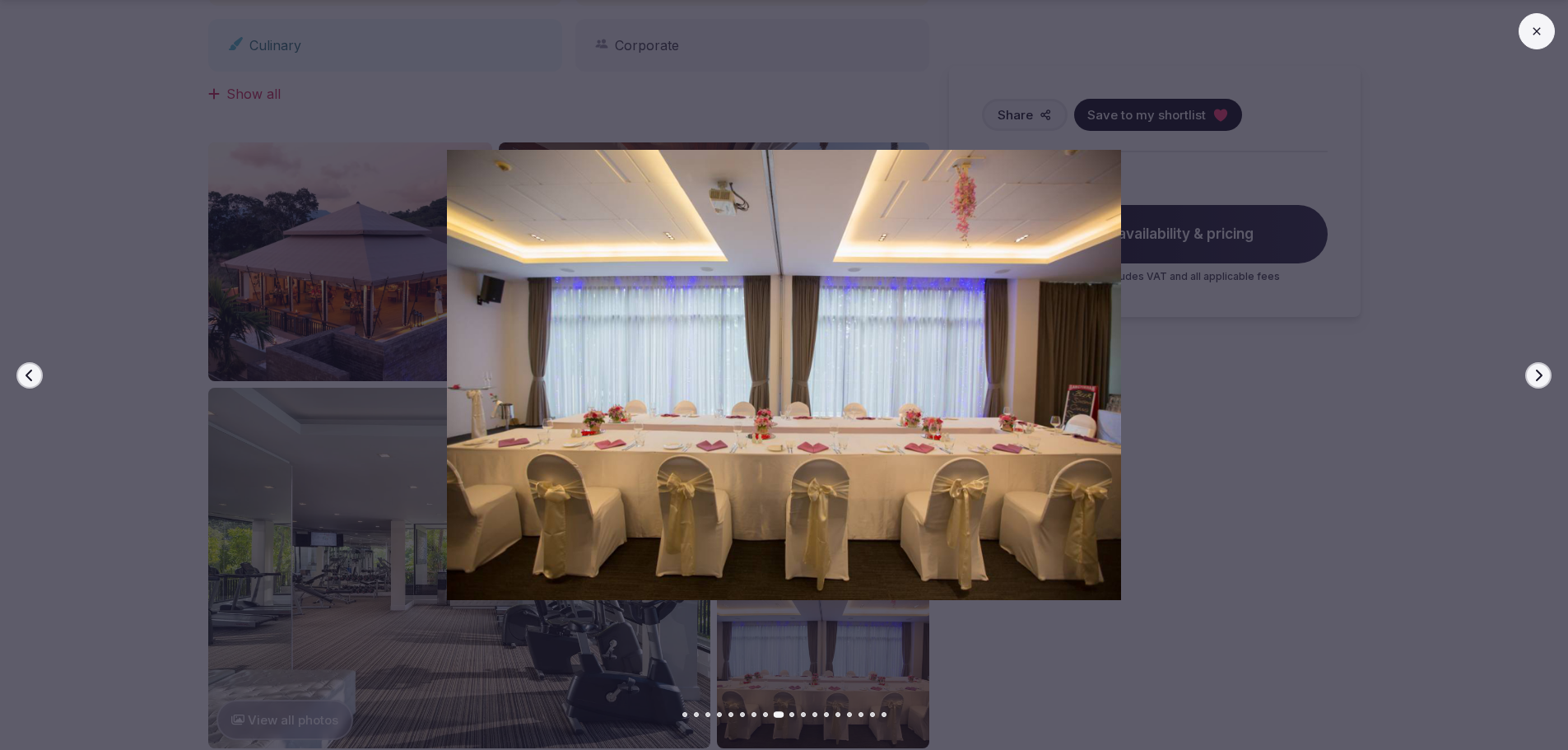
click at [1539, 378] on icon "button" at bounding box center [1539, 375] width 7 height 12
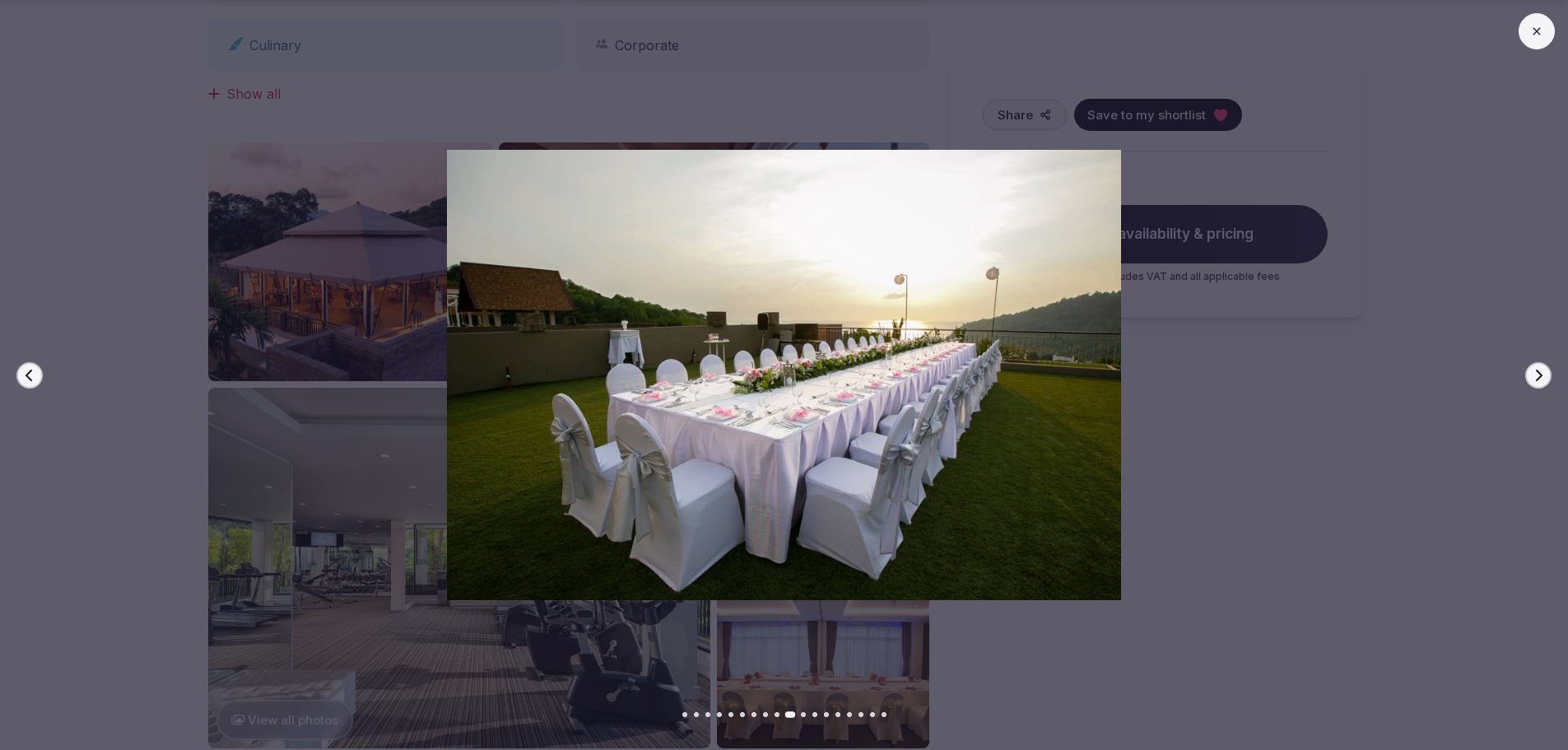
click at [1539, 378] on icon "button" at bounding box center [1539, 375] width 7 height 12
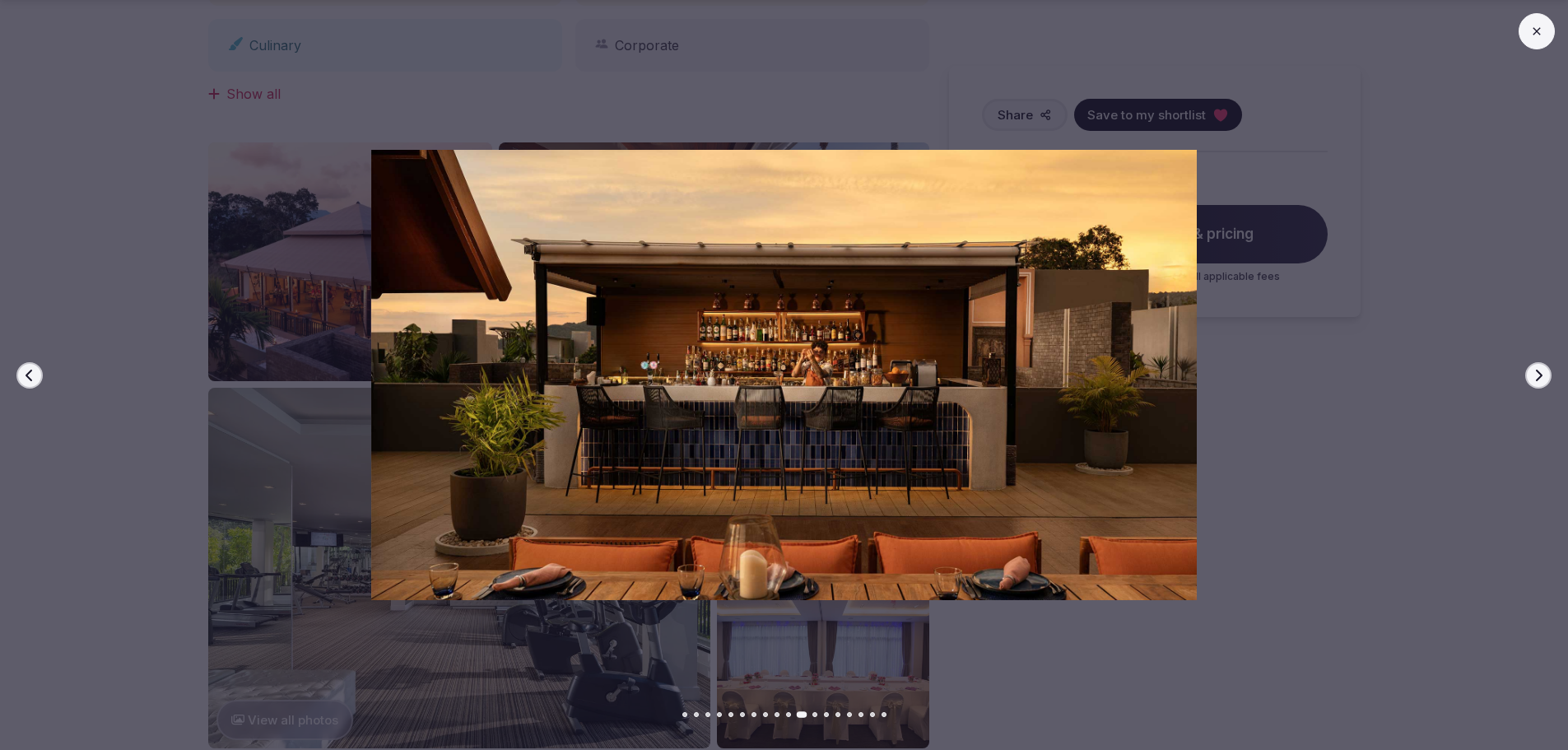
click at [1539, 378] on icon "button" at bounding box center [1539, 375] width 7 height 12
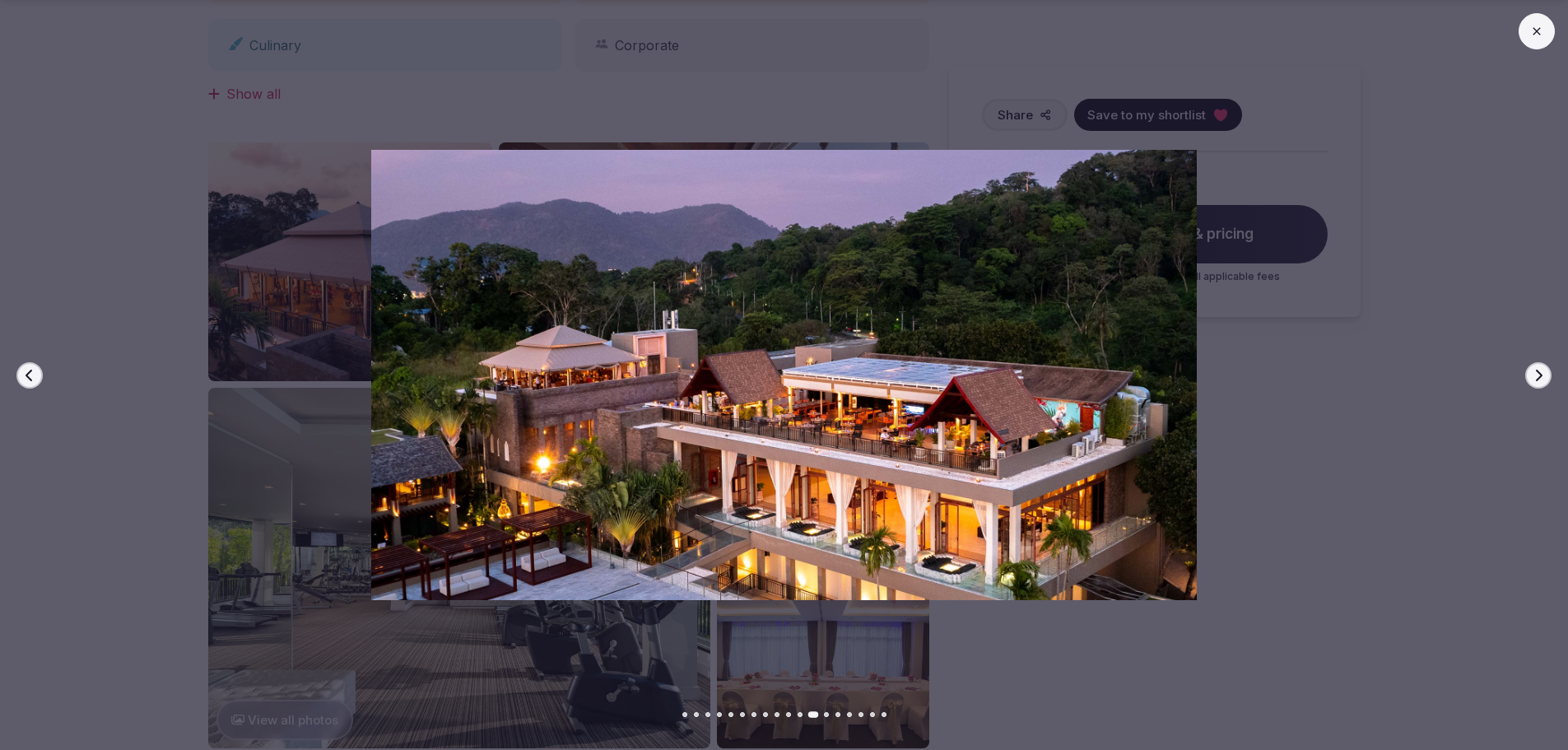
click at [1539, 378] on icon "button" at bounding box center [1539, 375] width 7 height 12
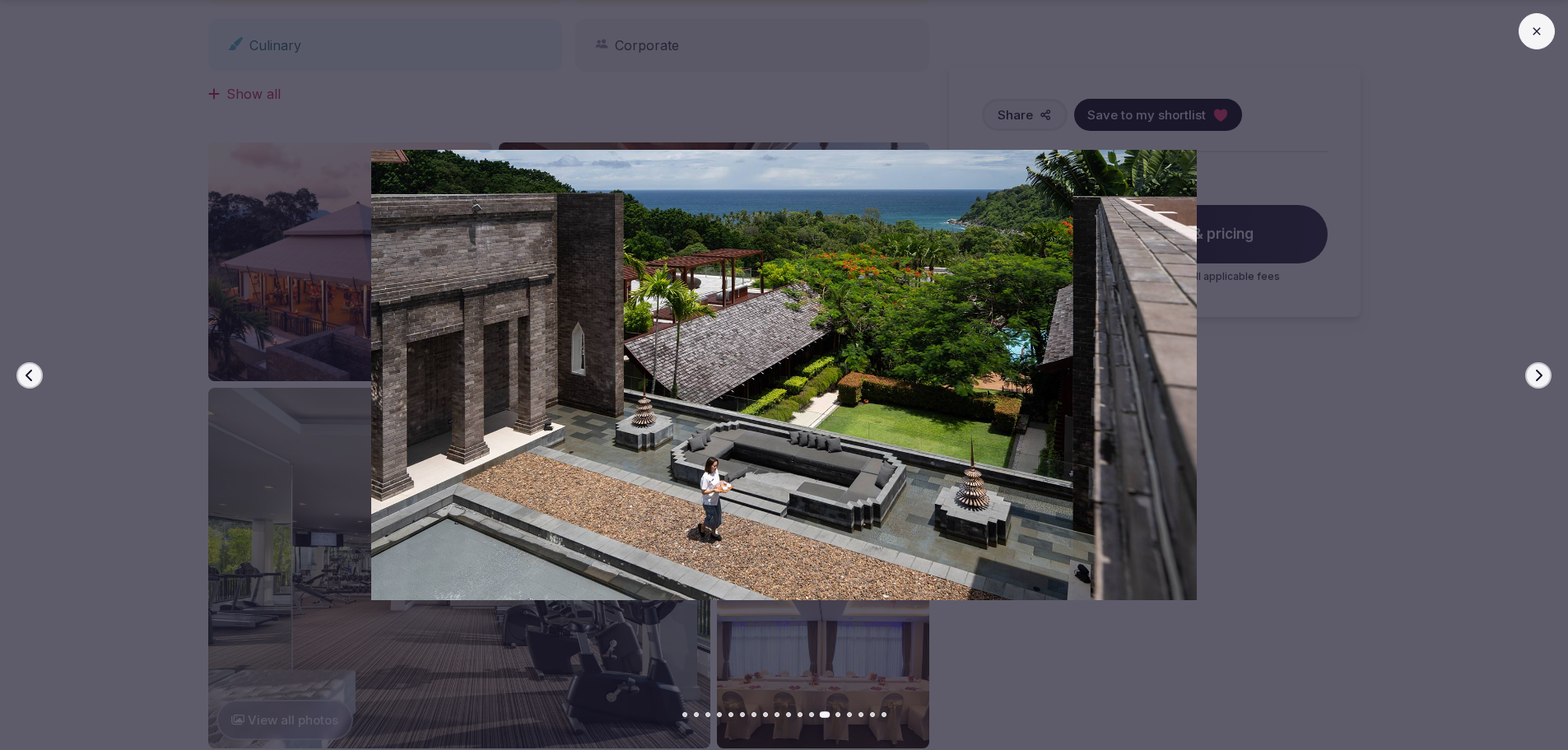
click at [1539, 378] on icon "button" at bounding box center [1539, 375] width 7 height 12
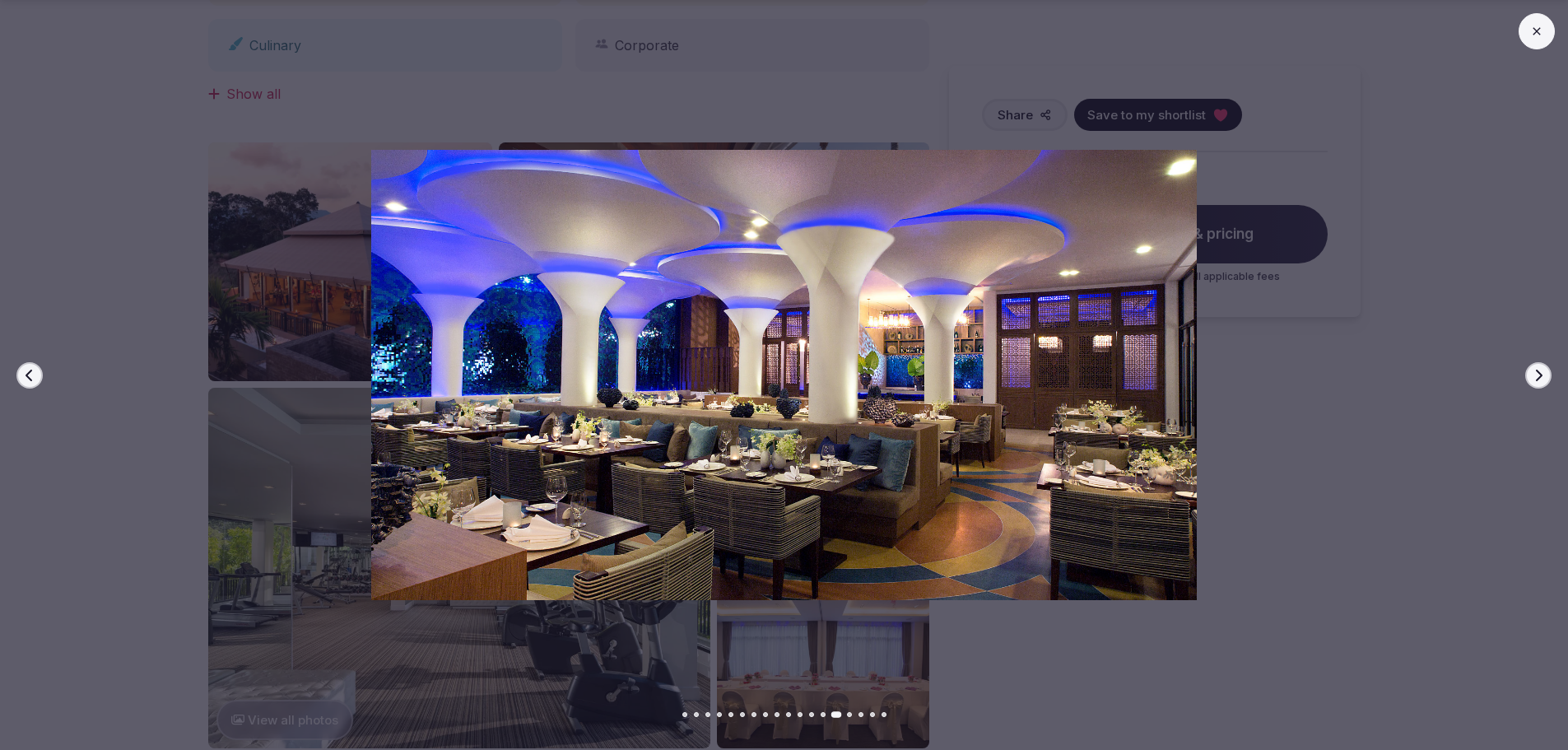
click at [33, 369] on icon "button" at bounding box center [28, 375] width 13 height 13
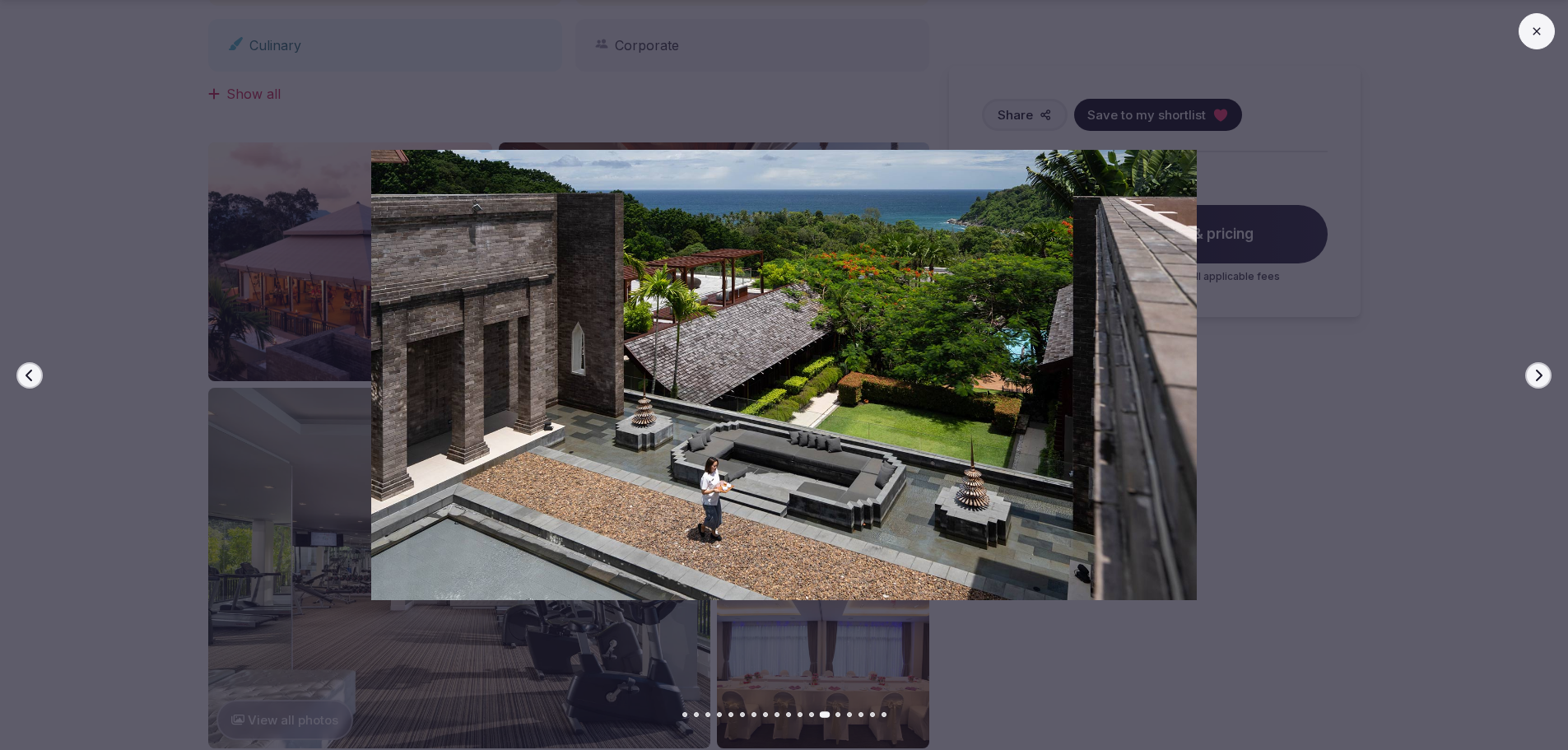
click at [33, 369] on icon "button" at bounding box center [28, 375] width 13 height 13
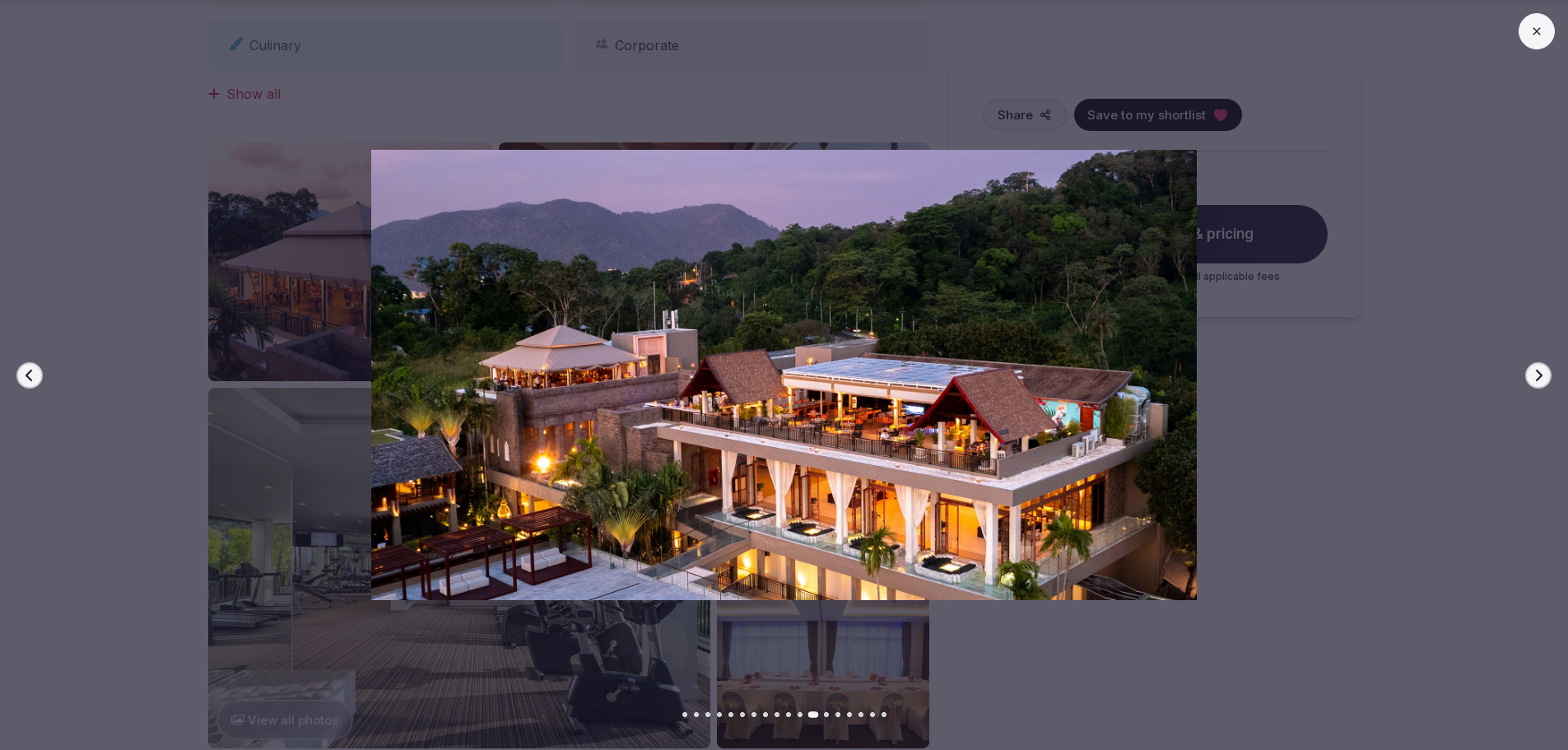
click at [1533, 26] on icon at bounding box center [1537, 30] width 13 height 13
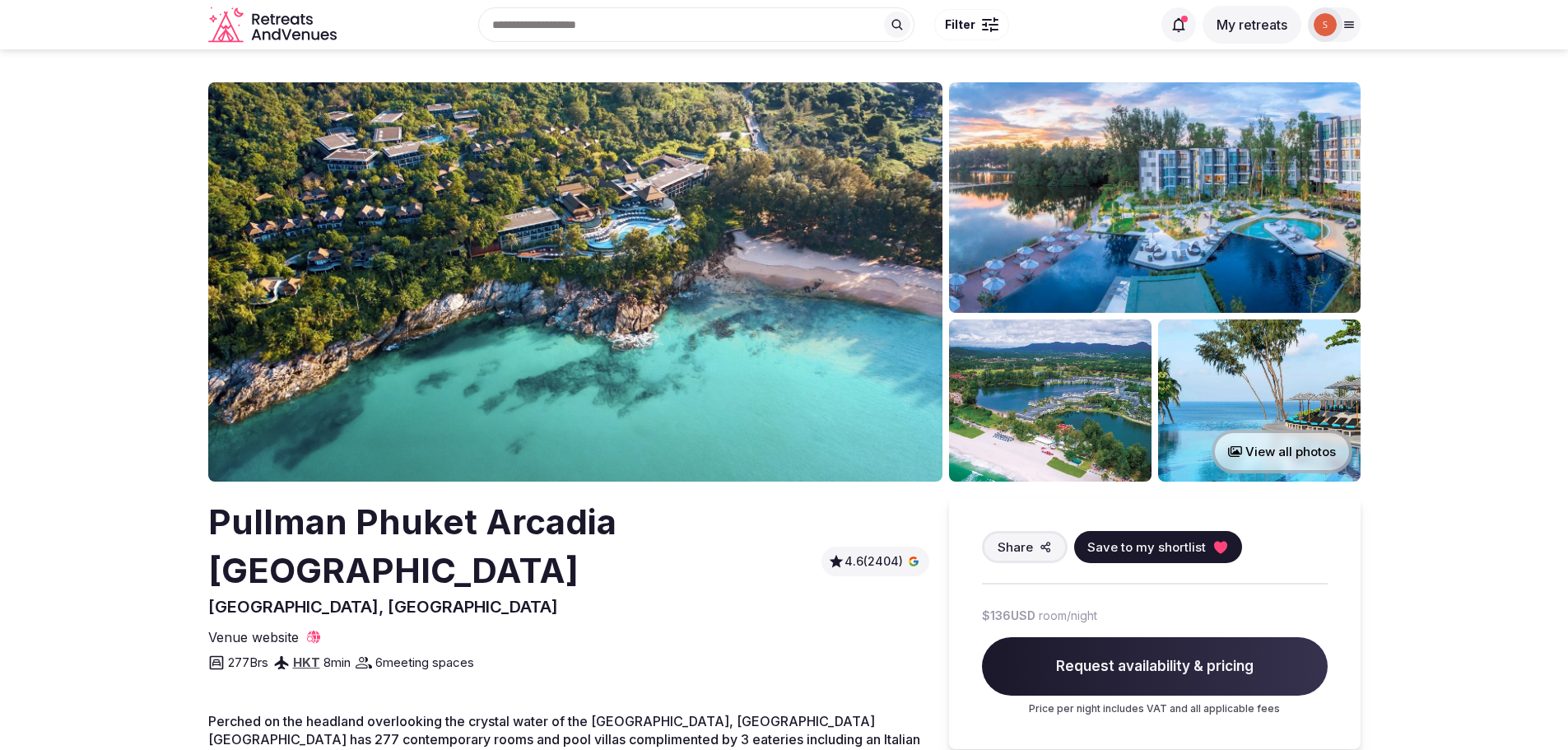
click at [637, 337] on img at bounding box center [575, 282] width 734 height 400
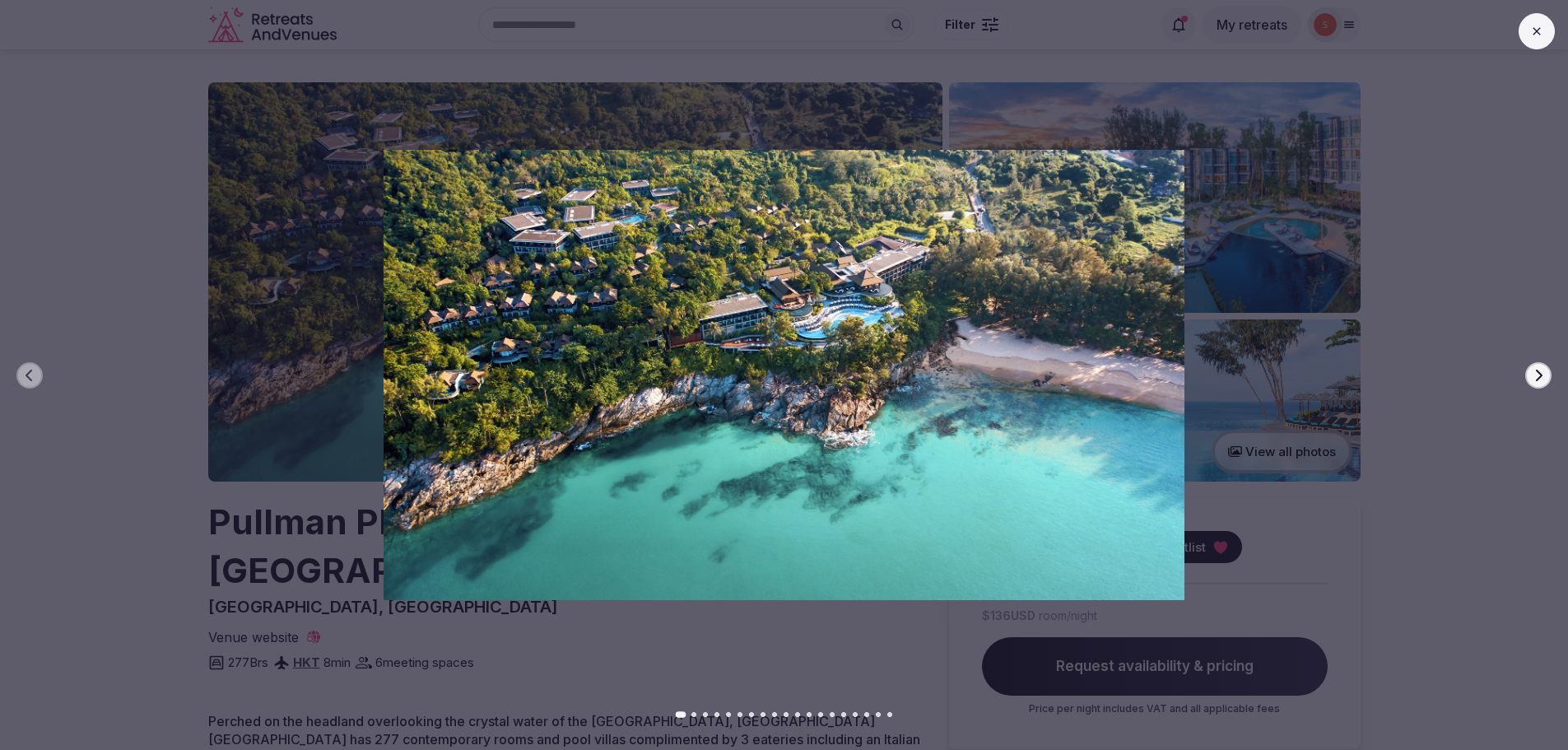
click at [1535, 369] on icon "button" at bounding box center [1538, 375] width 13 height 13
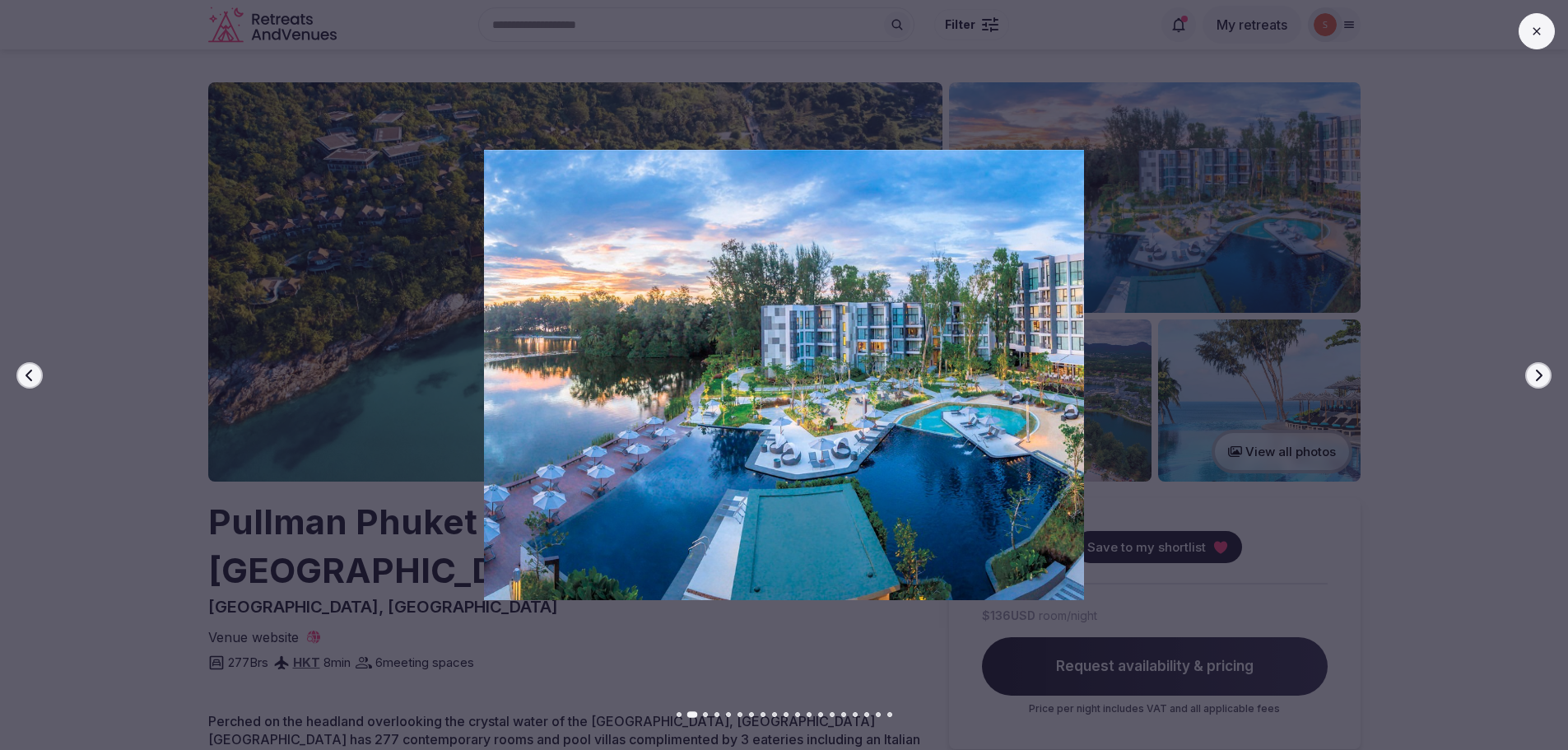
click at [1535, 369] on icon "button" at bounding box center [1538, 375] width 13 height 13
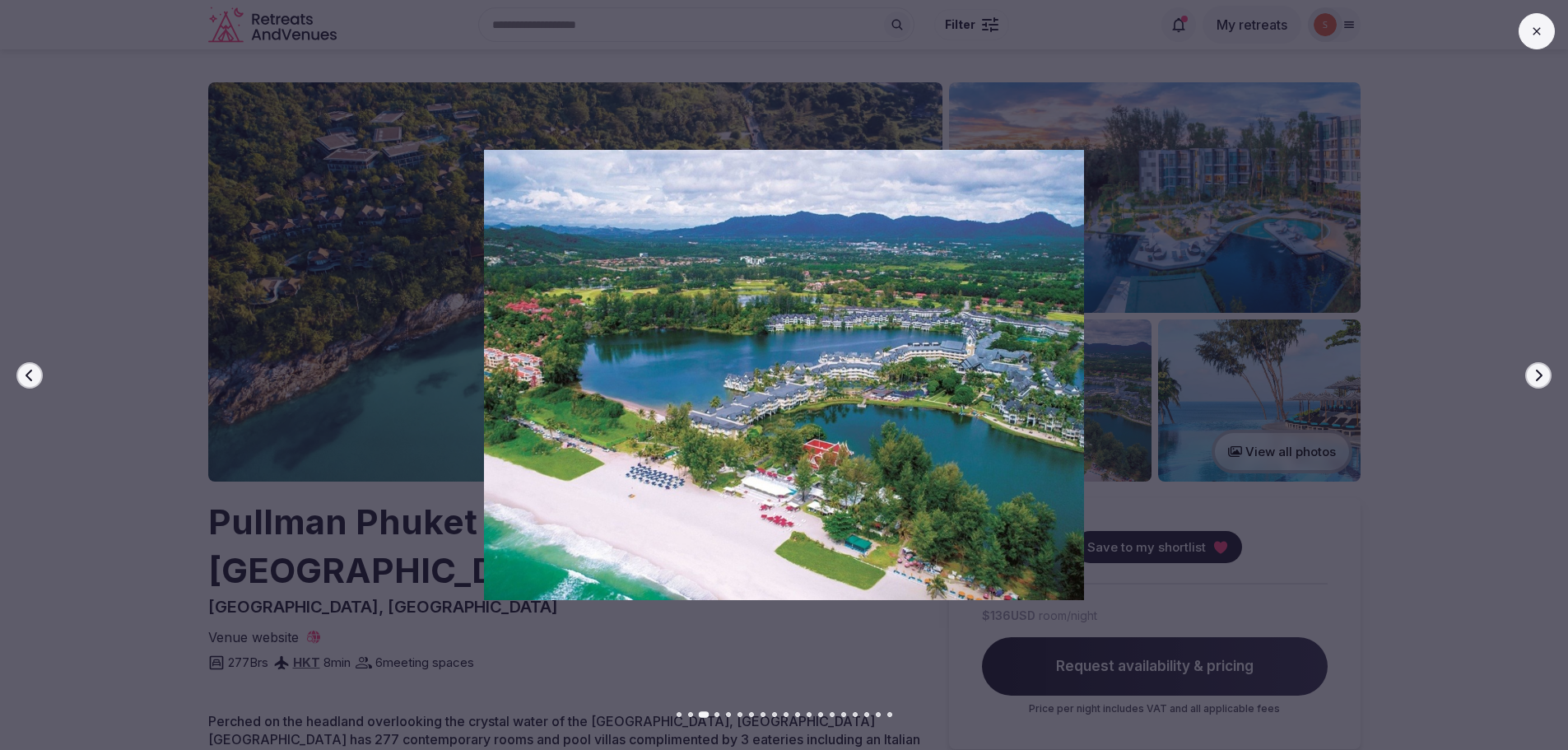
click at [1535, 369] on icon "button" at bounding box center [1538, 375] width 13 height 13
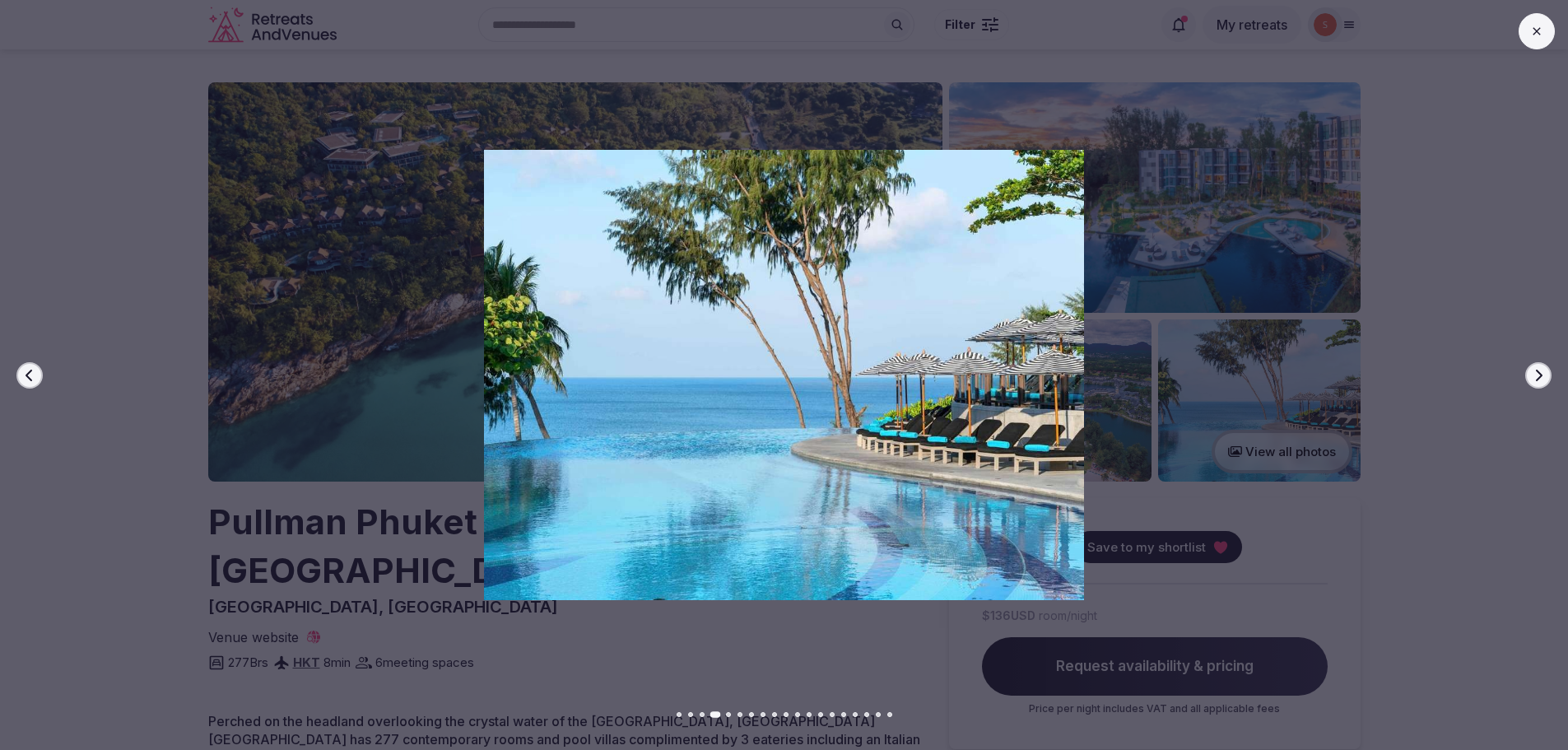
click at [1535, 369] on icon "button" at bounding box center [1538, 375] width 13 height 13
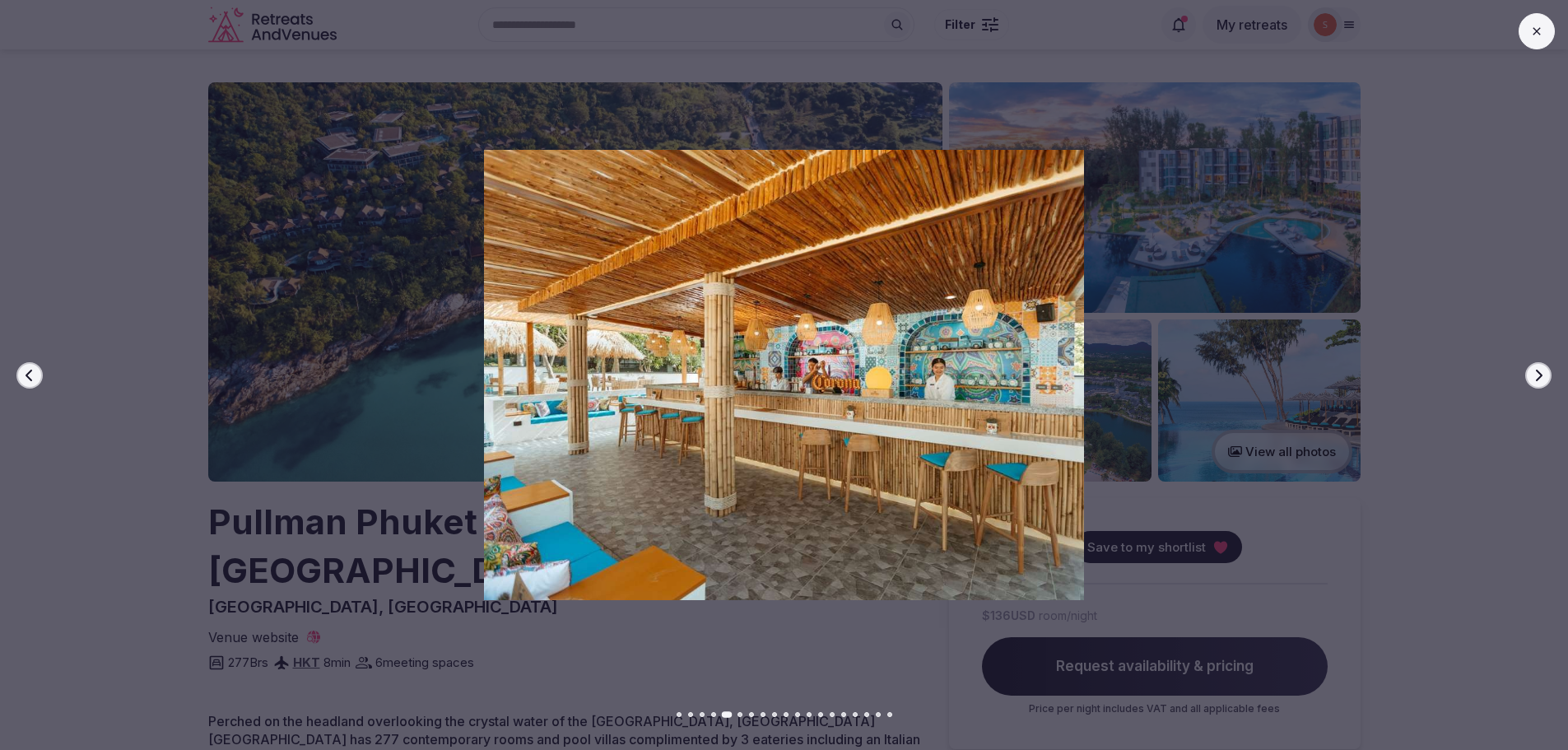
click at [1535, 369] on icon "button" at bounding box center [1538, 375] width 13 height 13
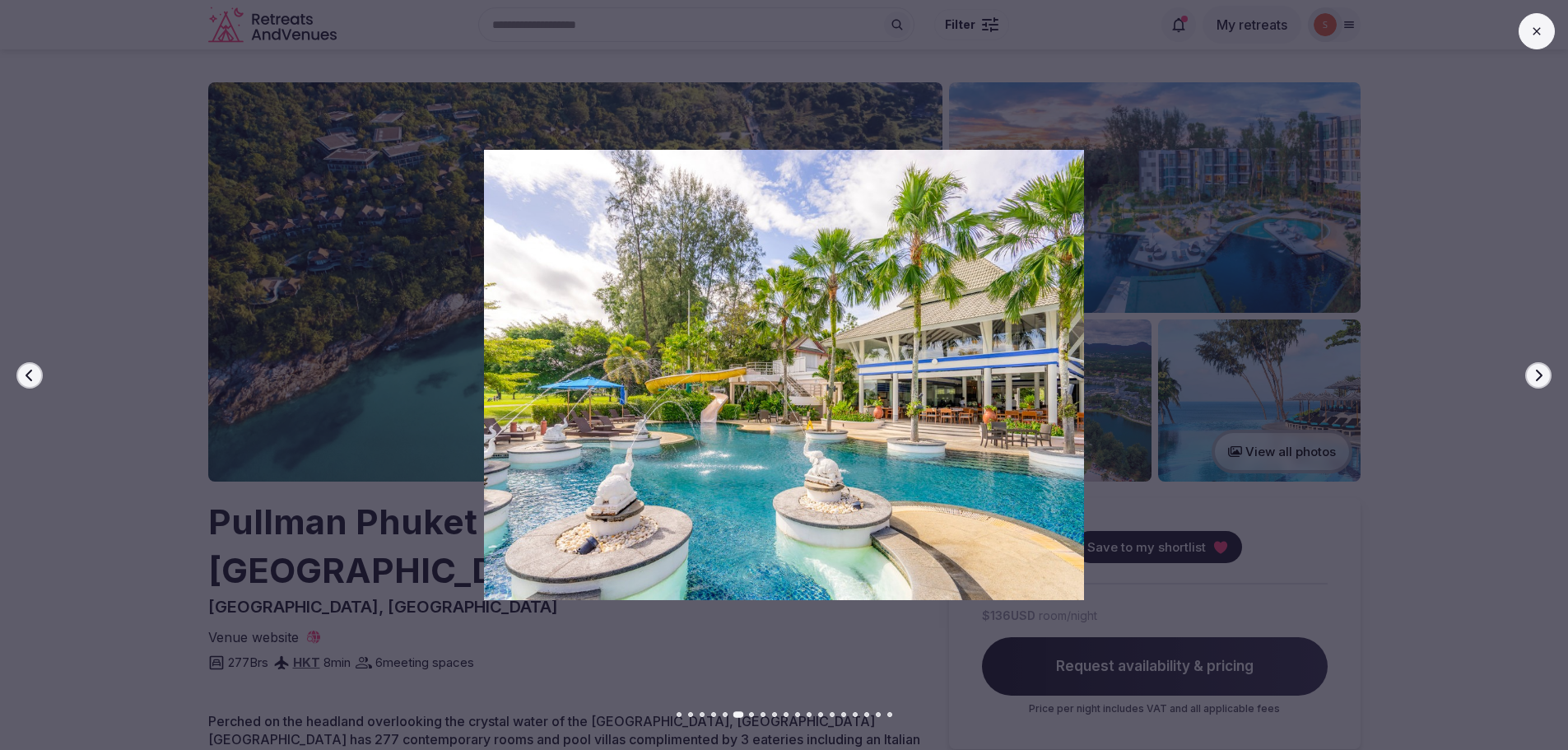
click at [1535, 369] on icon "button" at bounding box center [1538, 375] width 13 height 13
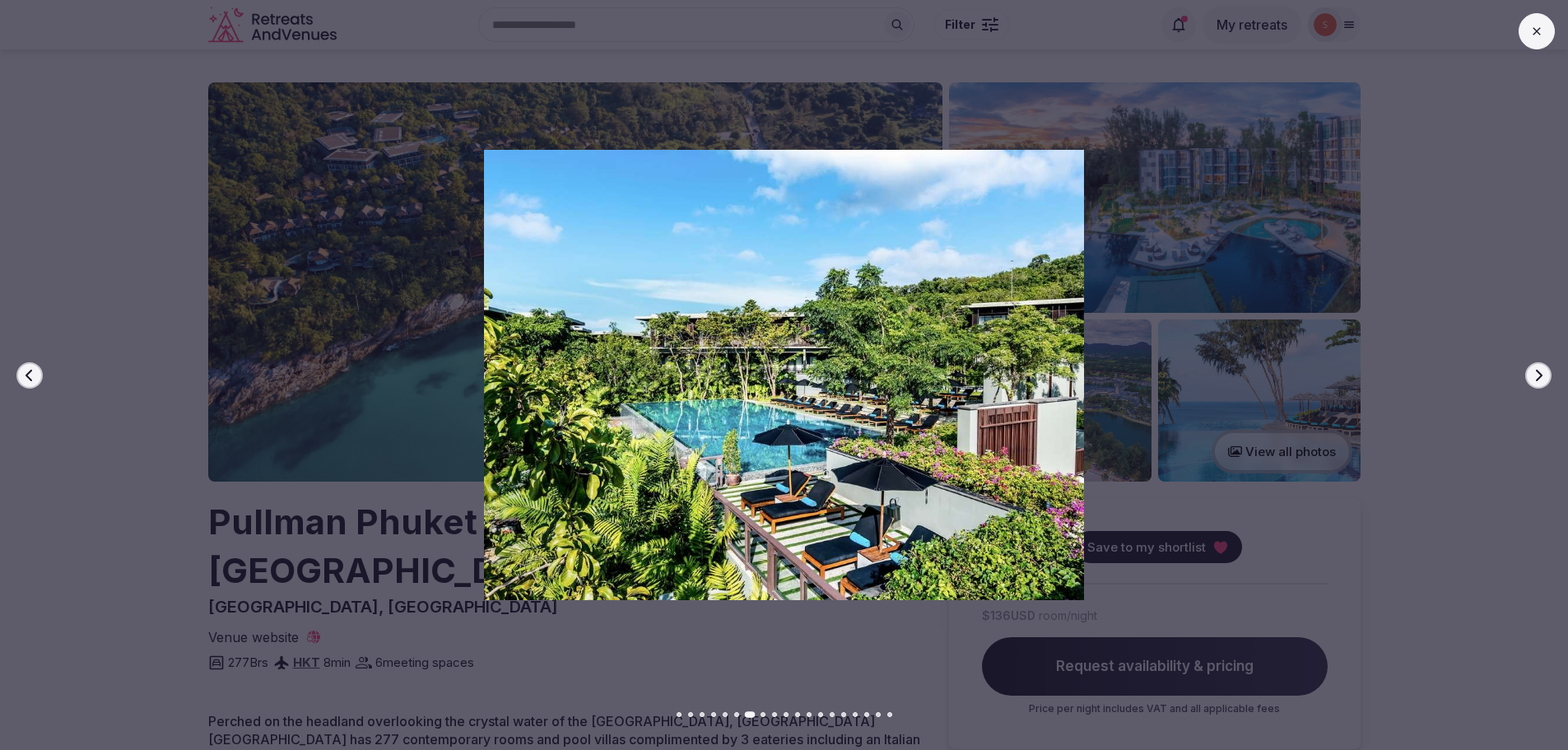
click at [1535, 369] on icon "button" at bounding box center [1538, 375] width 13 height 13
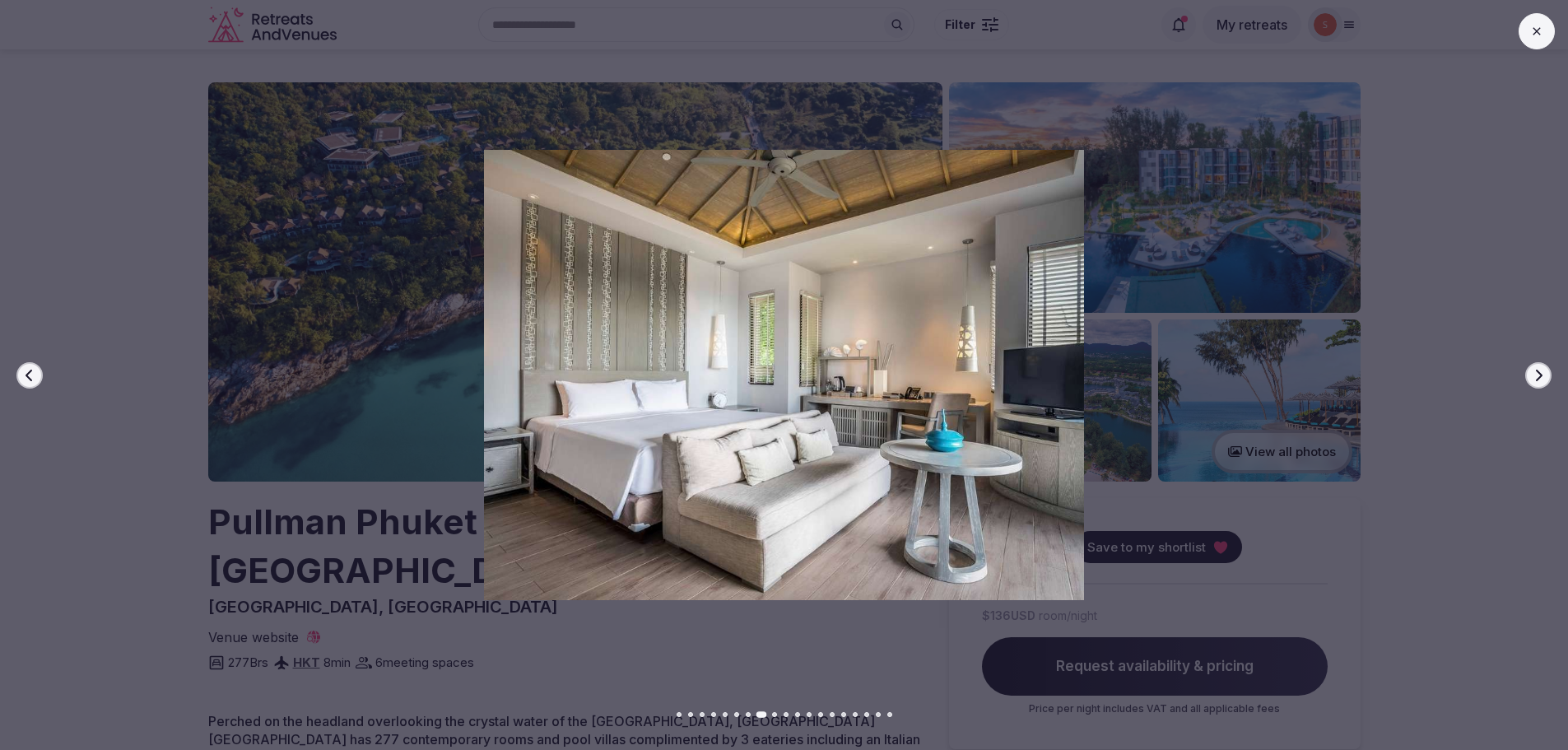
click at [1535, 369] on icon "button" at bounding box center [1538, 375] width 13 height 13
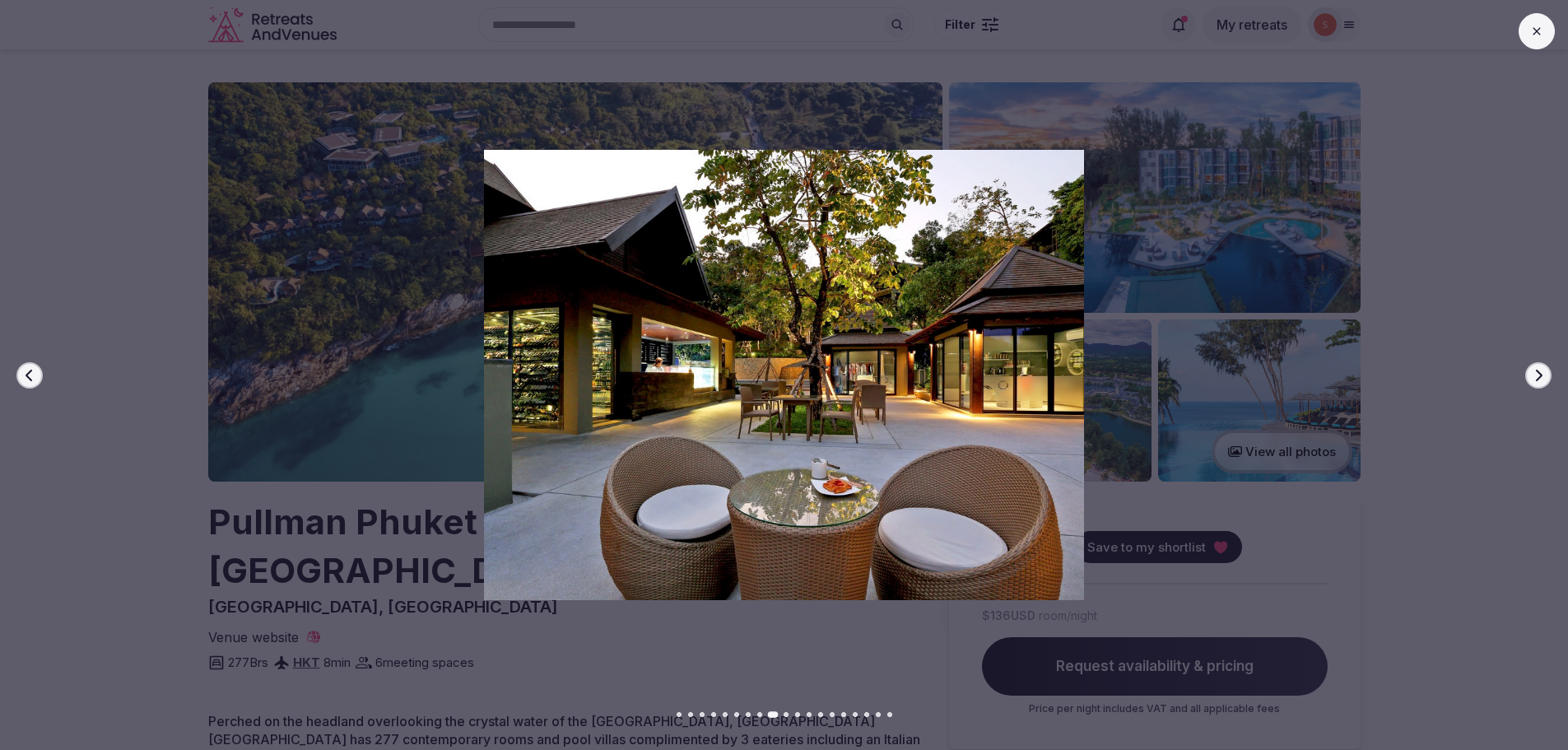
click at [1535, 369] on icon "button" at bounding box center [1538, 375] width 13 height 13
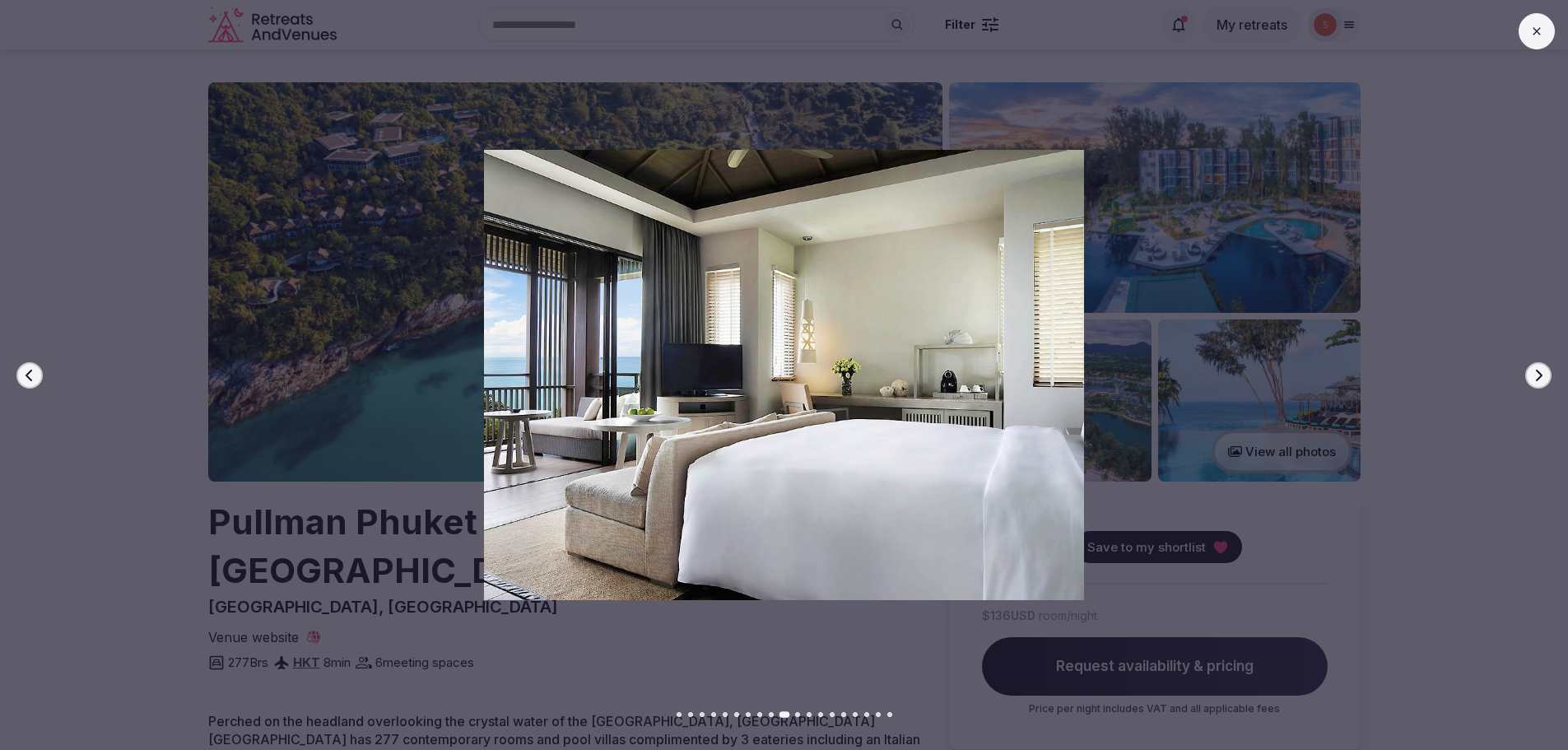
click at [1534, 369] on icon "button" at bounding box center [1538, 375] width 13 height 13
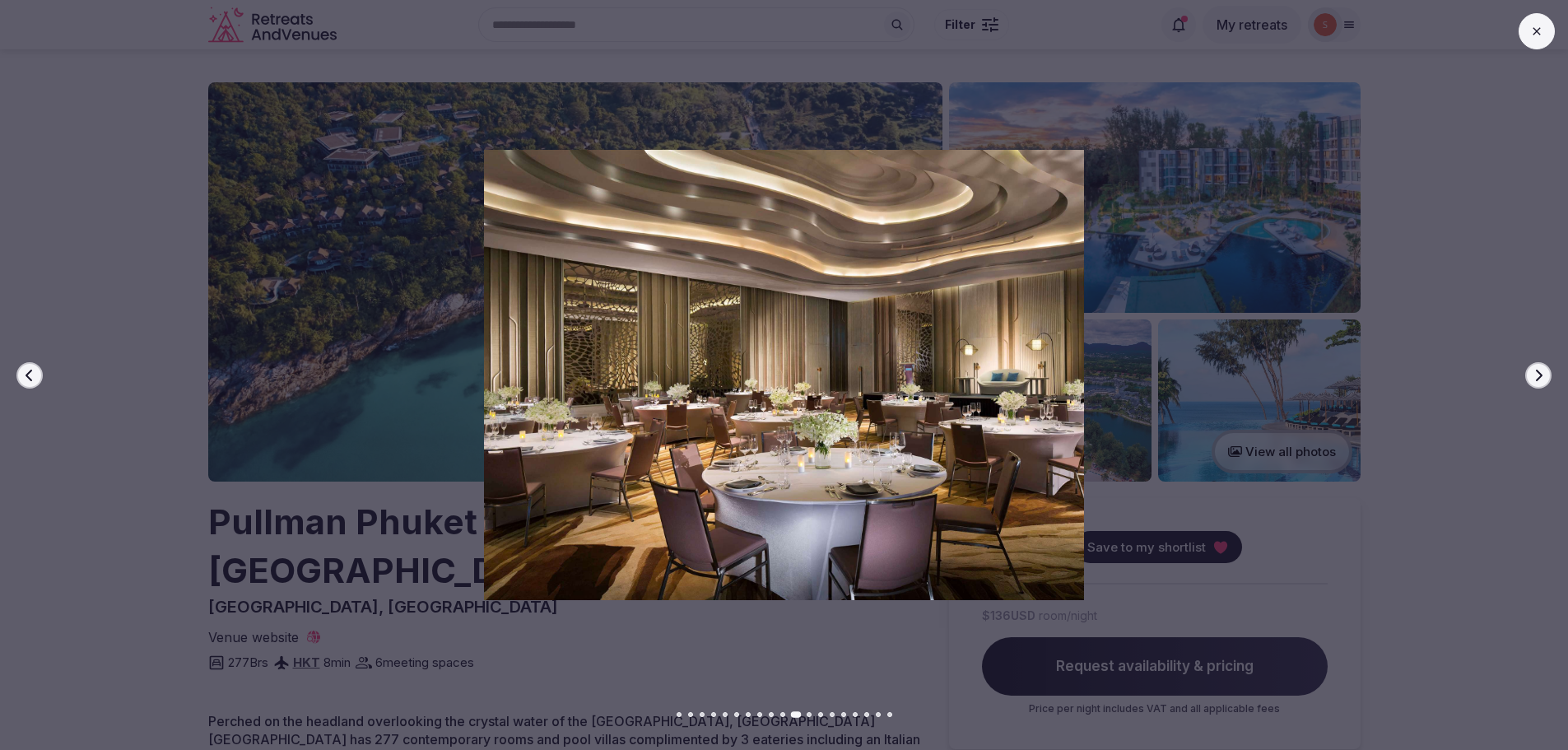
click at [1534, 369] on icon "button" at bounding box center [1538, 375] width 13 height 13
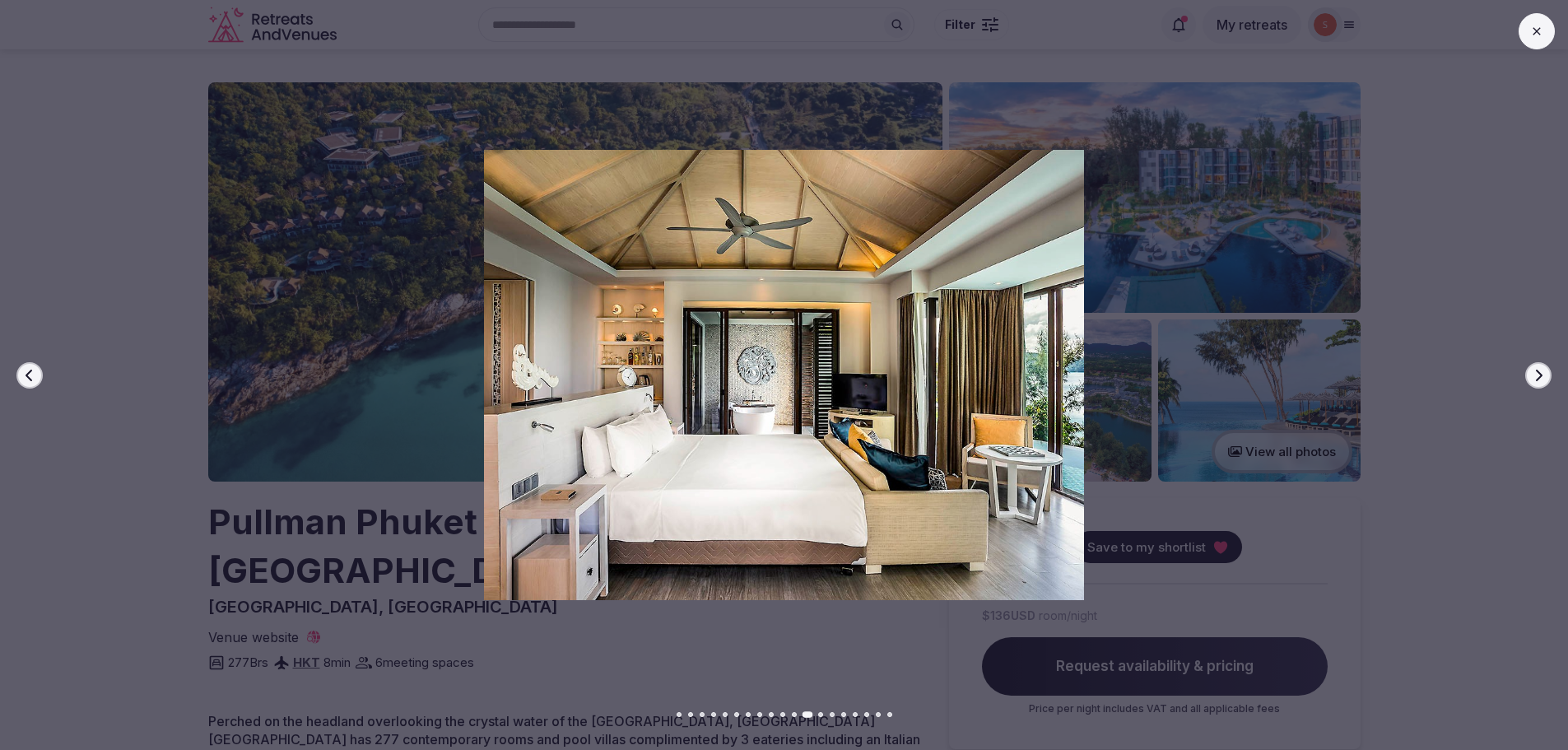
click at [1534, 369] on icon "button" at bounding box center [1538, 375] width 13 height 13
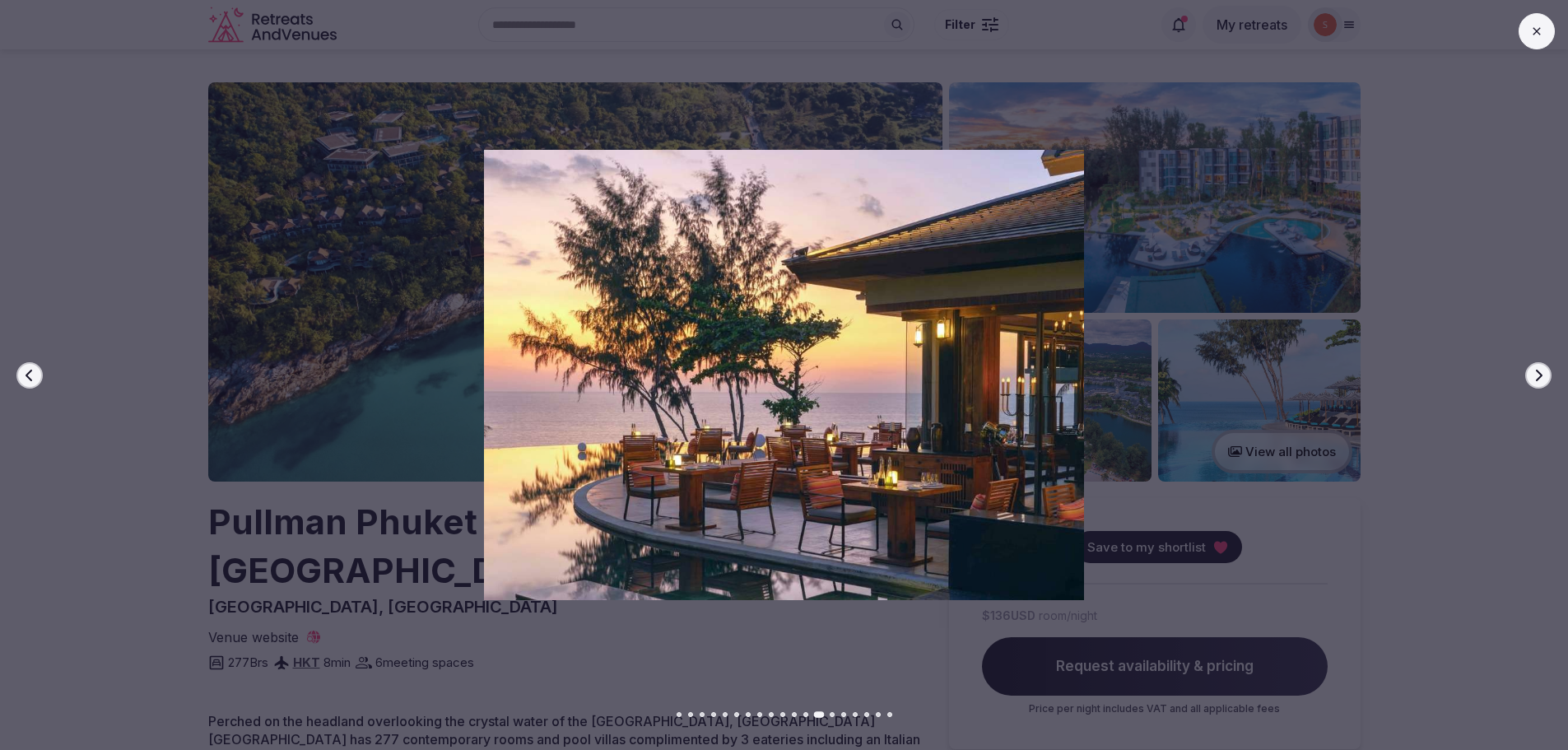
click at [1534, 369] on icon "button" at bounding box center [1538, 375] width 13 height 13
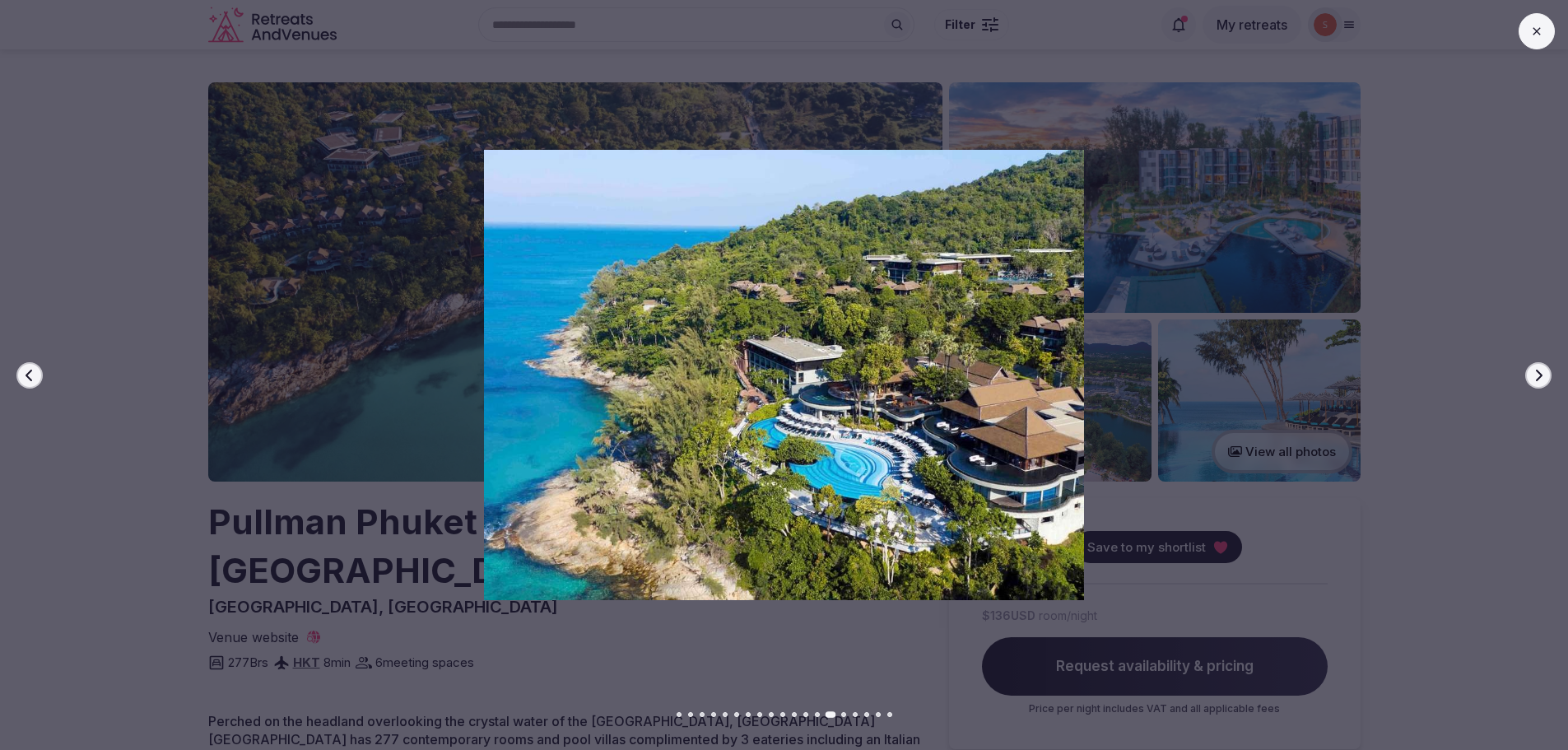
click at [1534, 369] on icon "button" at bounding box center [1538, 375] width 13 height 13
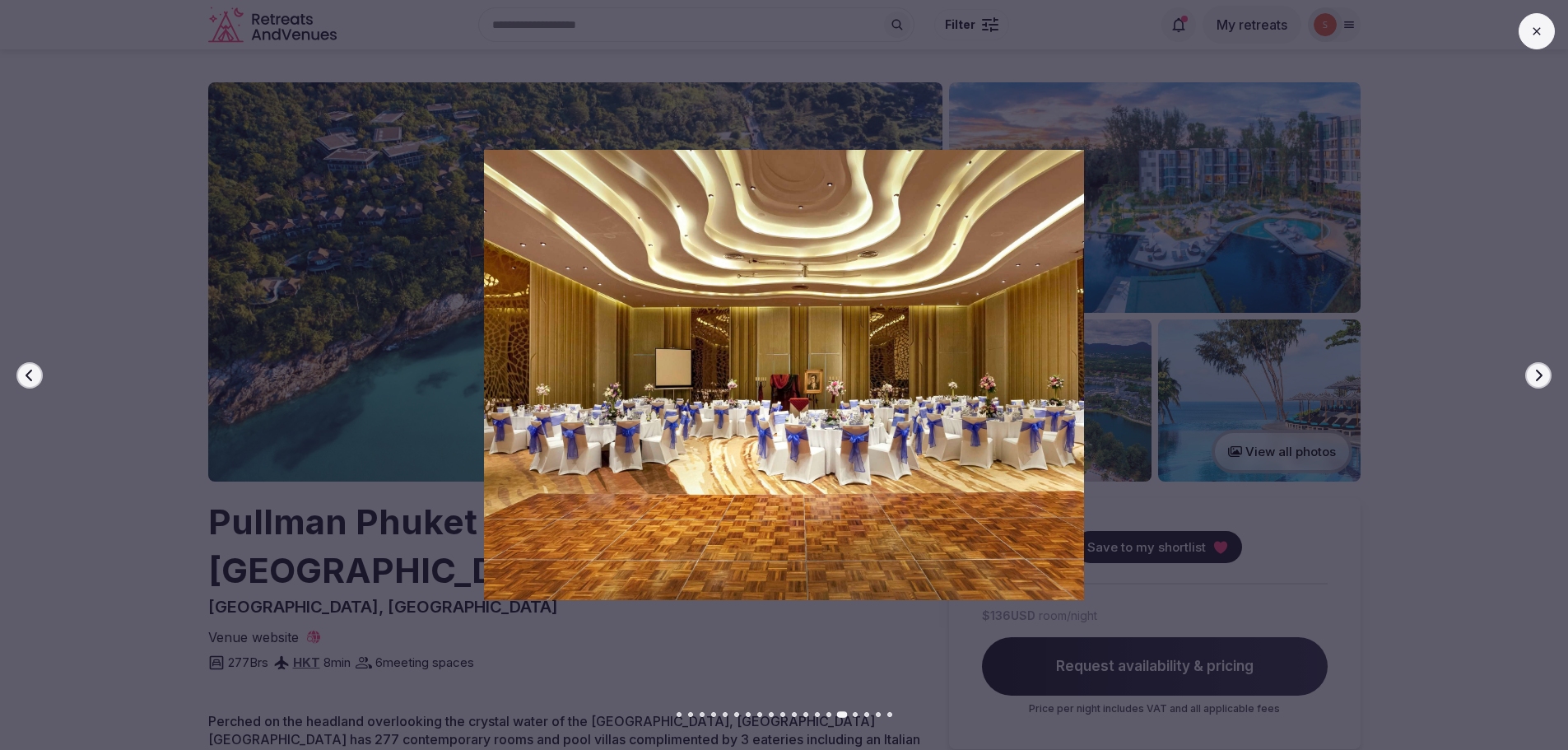
click at [1534, 369] on icon "button" at bounding box center [1538, 375] width 13 height 13
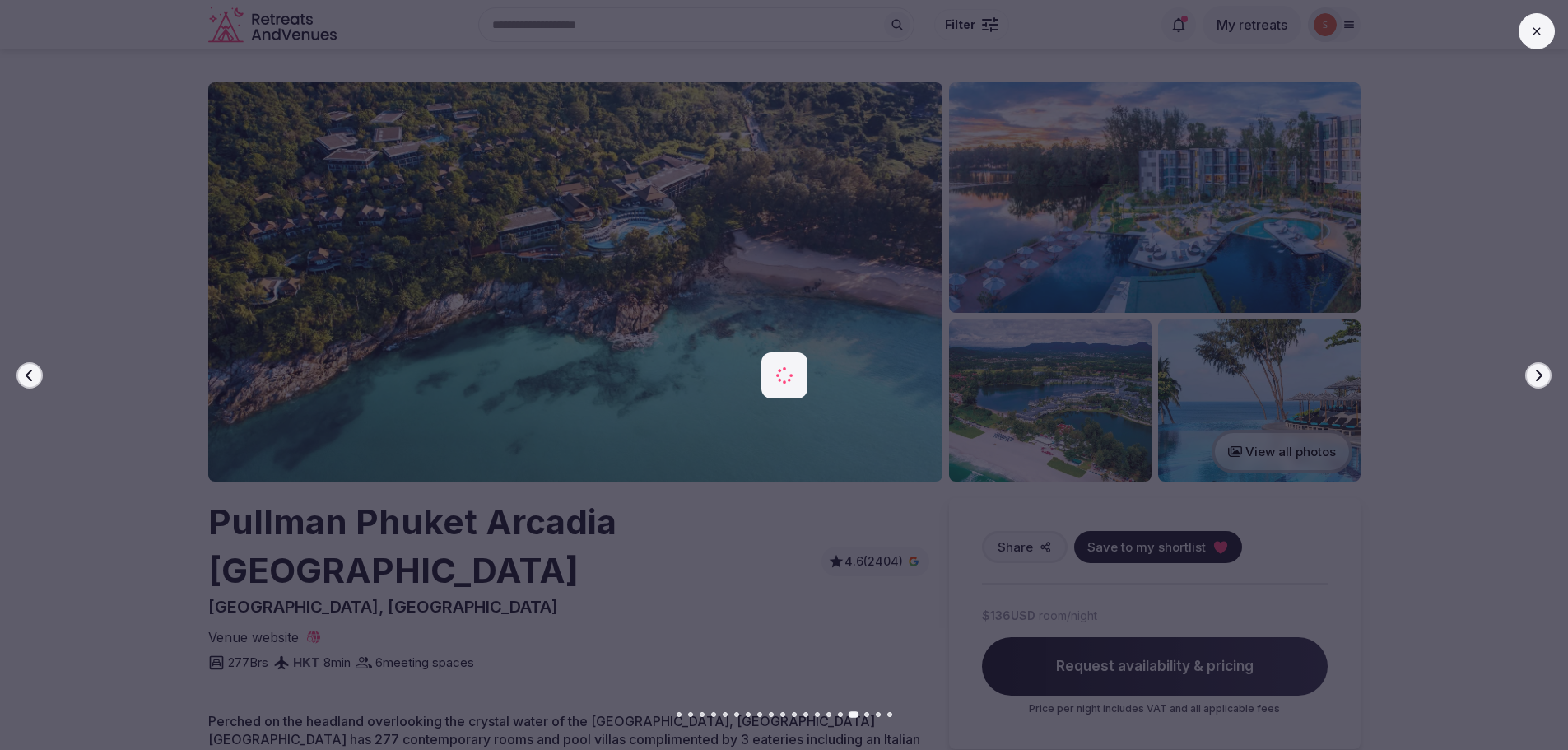
click at [1534, 369] on icon "button" at bounding box center [1538, 375] width 13 height 13
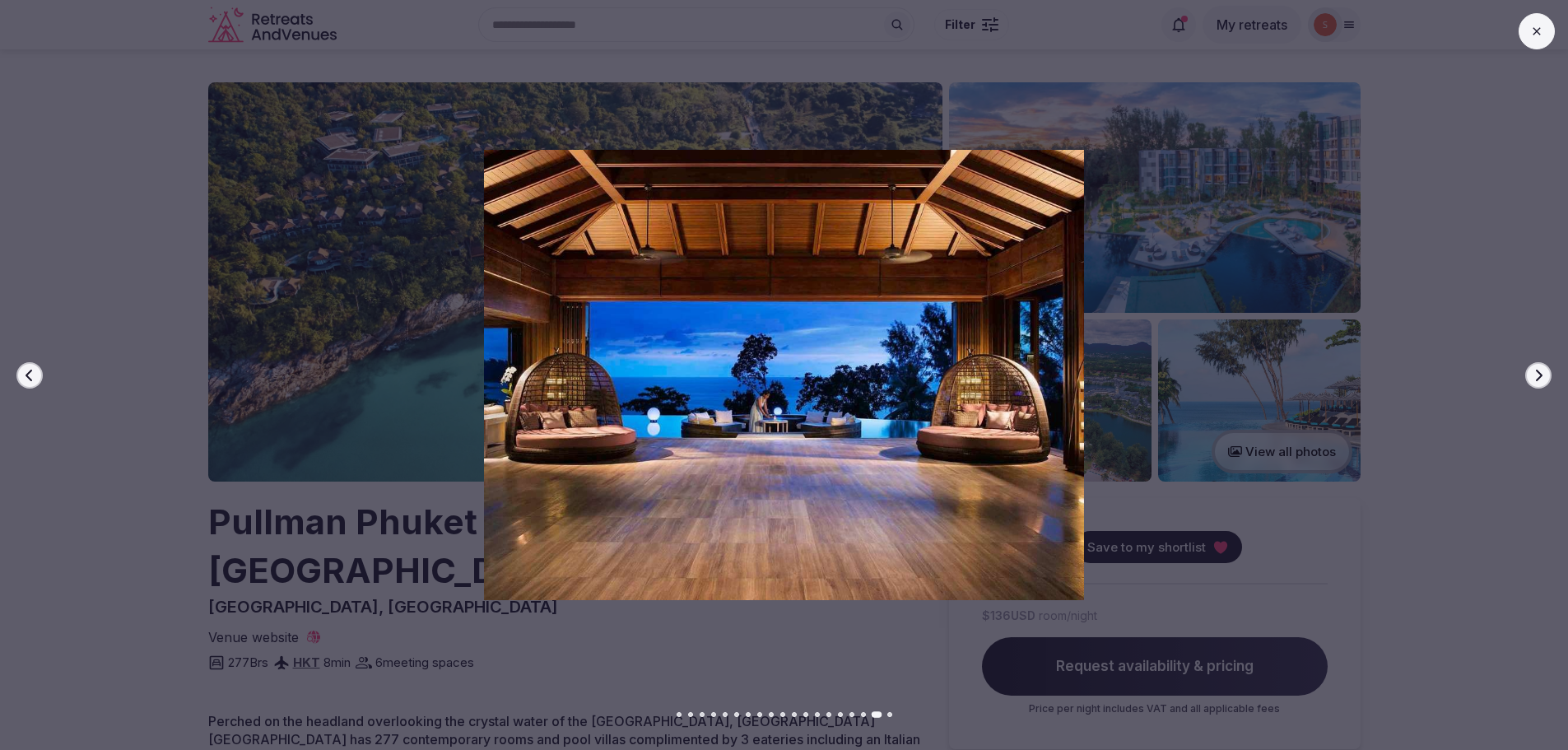
click at [1534, 369] on icon "button" at bounding box center [1538, 375] width 13 height 13
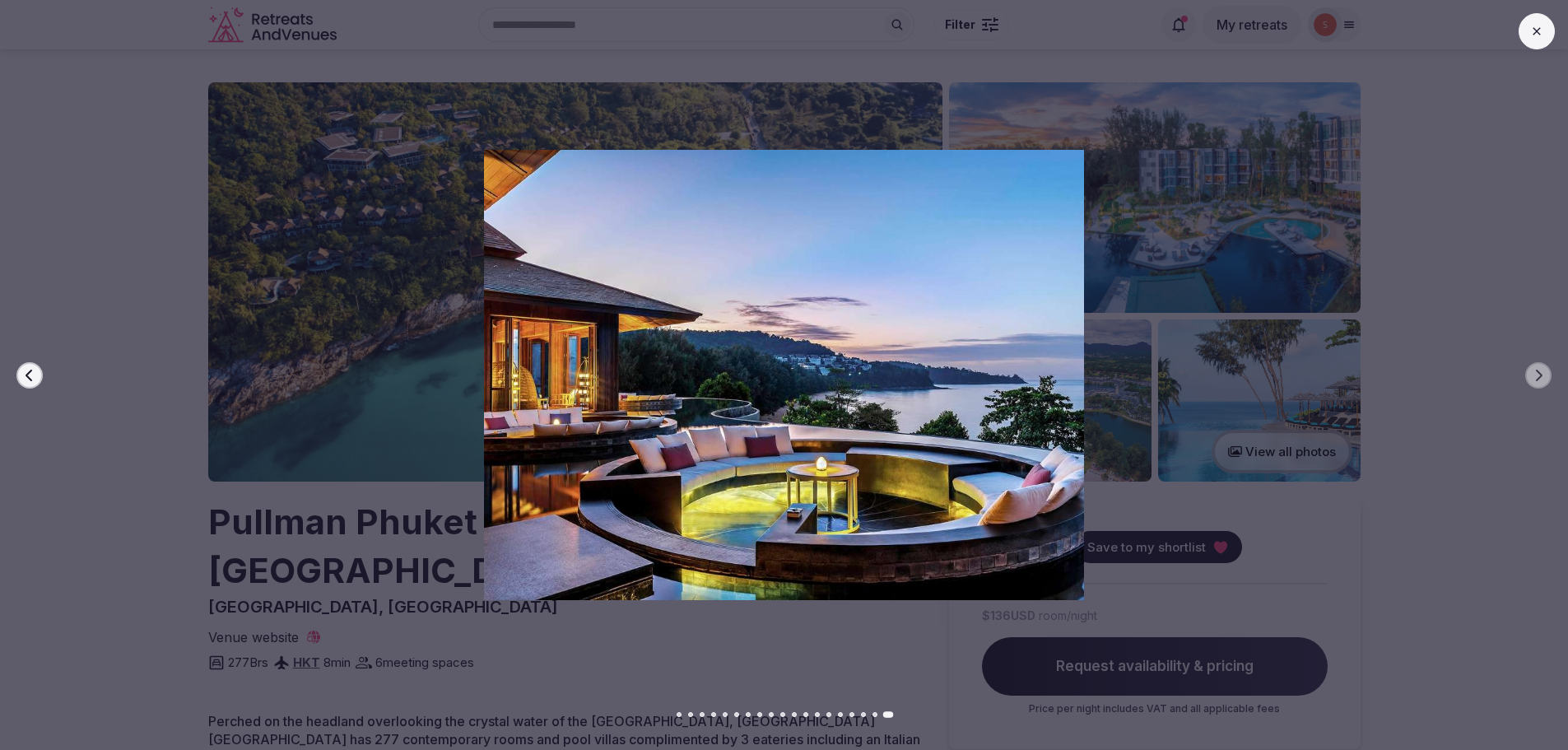
click at [25, 376] on icon "button" at bounding box center [28, 375] width 13 height 13
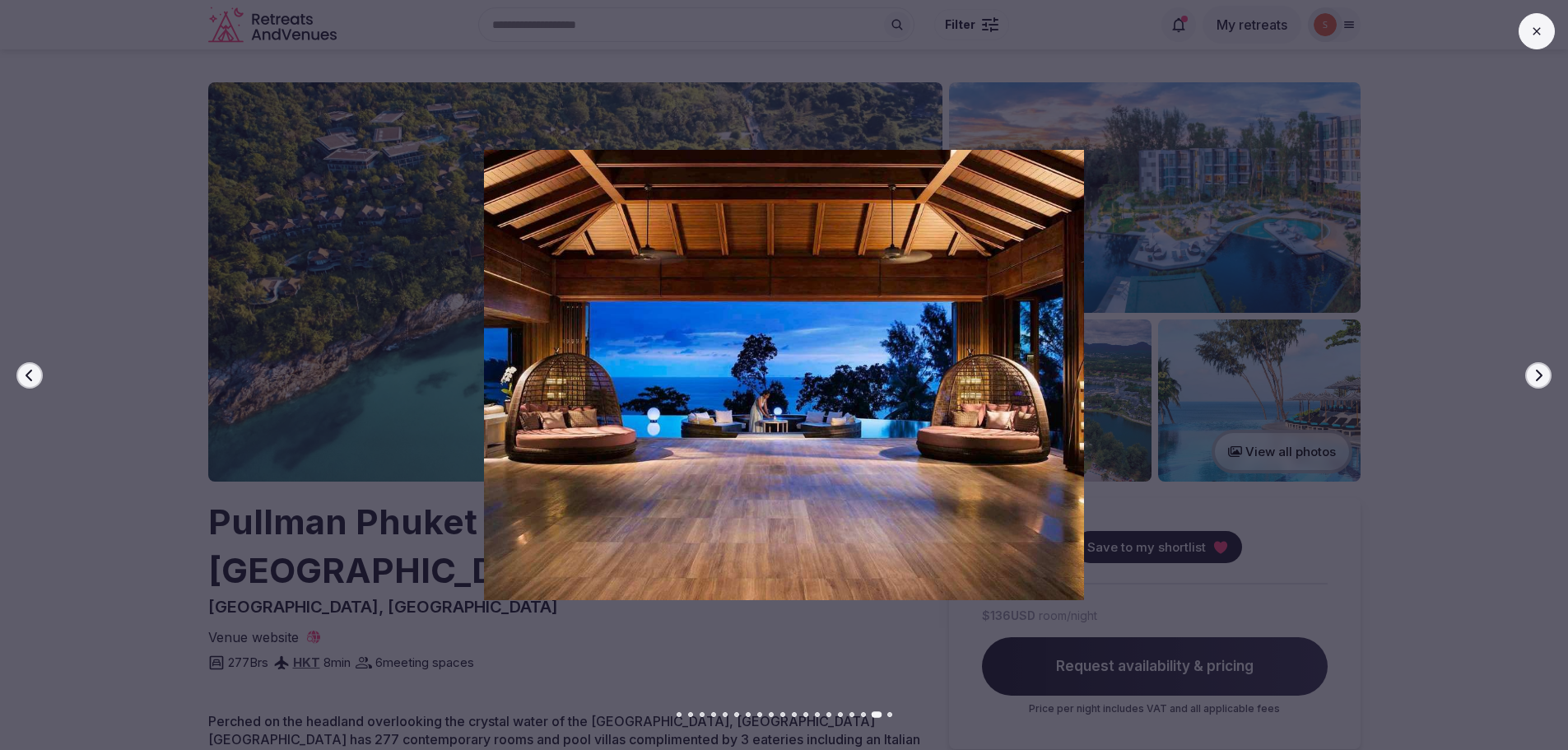
click at [1539, 377] on icon "button" at bounding box center [1538, 375] width 13 height 13
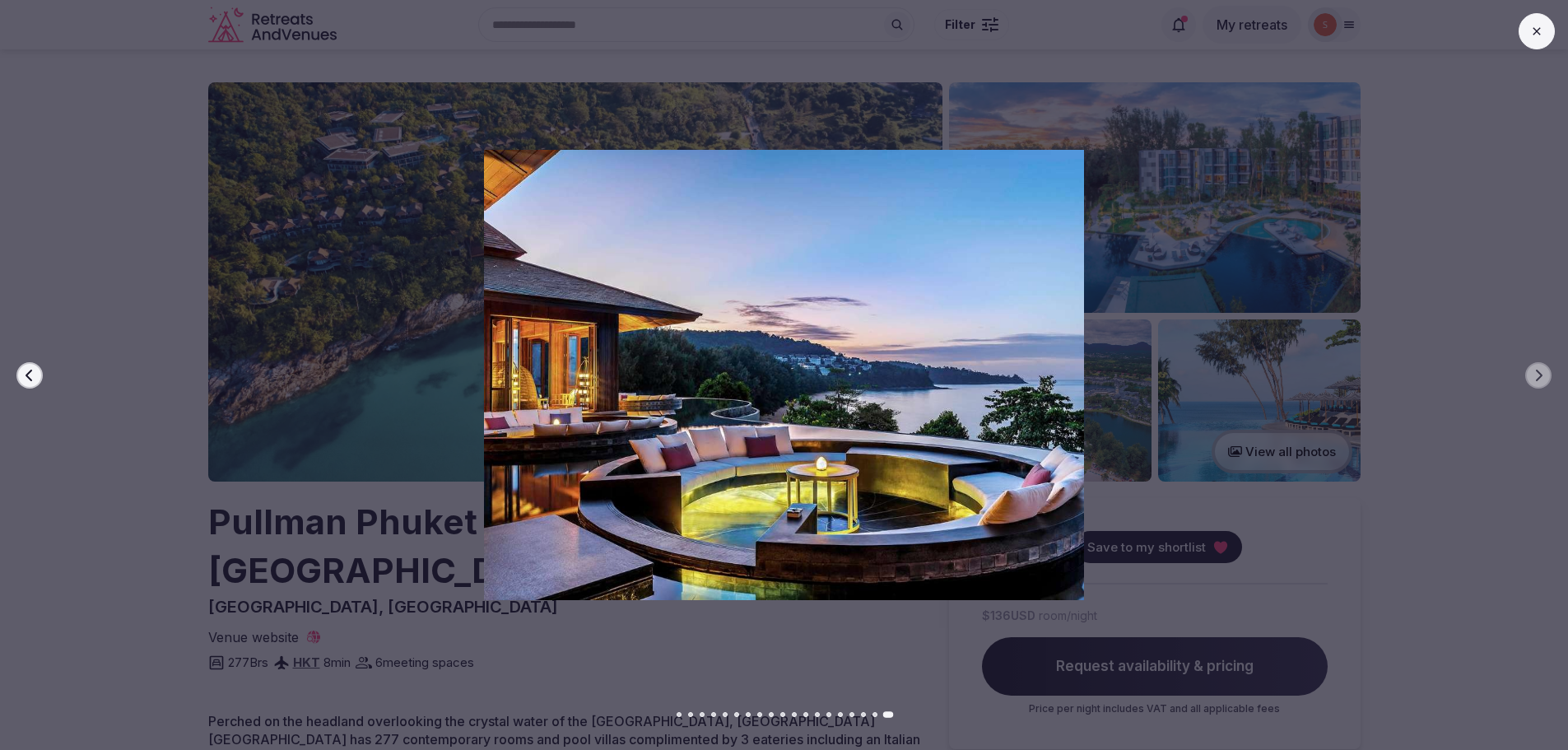
click at [1531, 38] on button at bounding box center [1537, 30] width 36 height 36
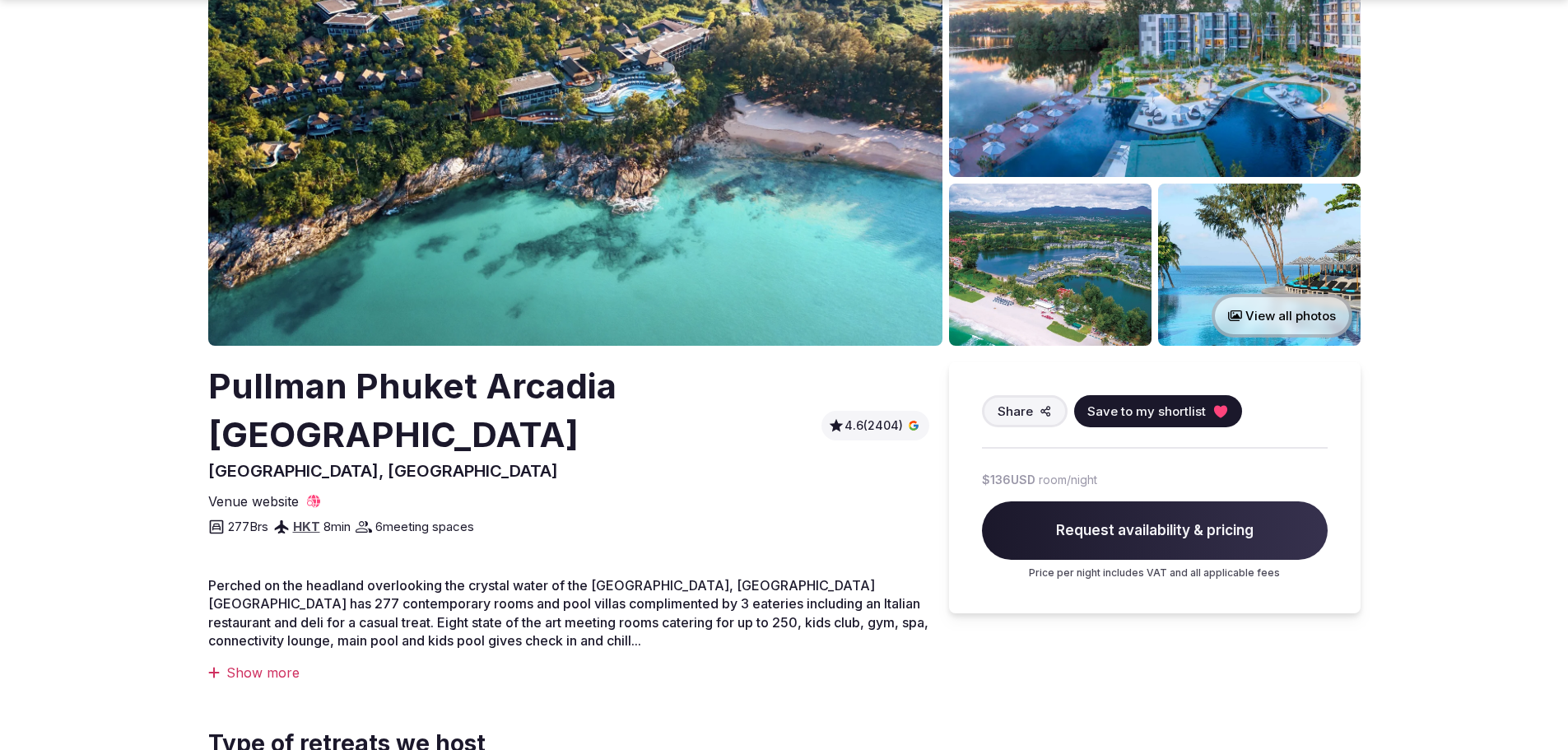
scroll to position [165, 0]
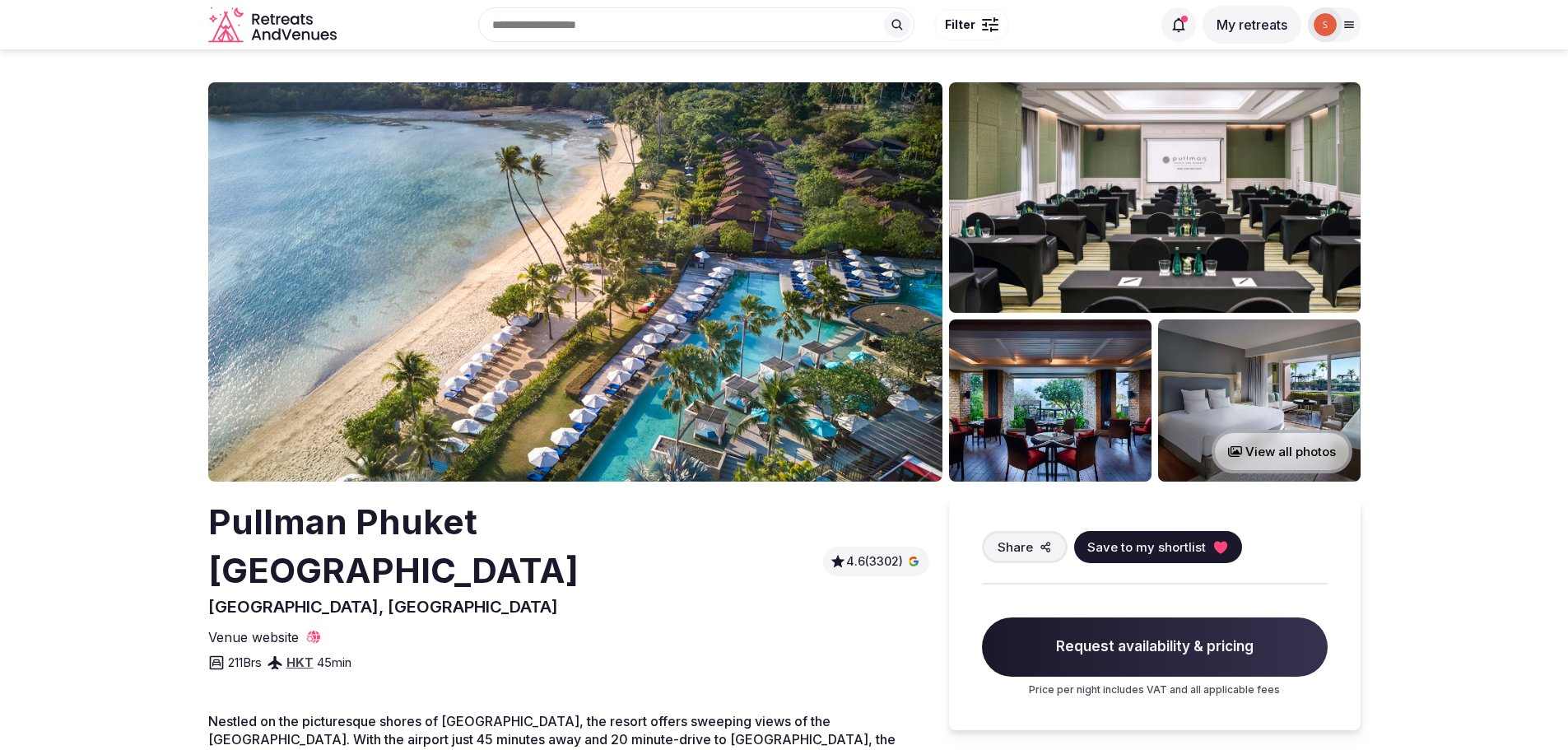
click at [577, 381] on img at bounding box center [575, 282] width 734 height 400
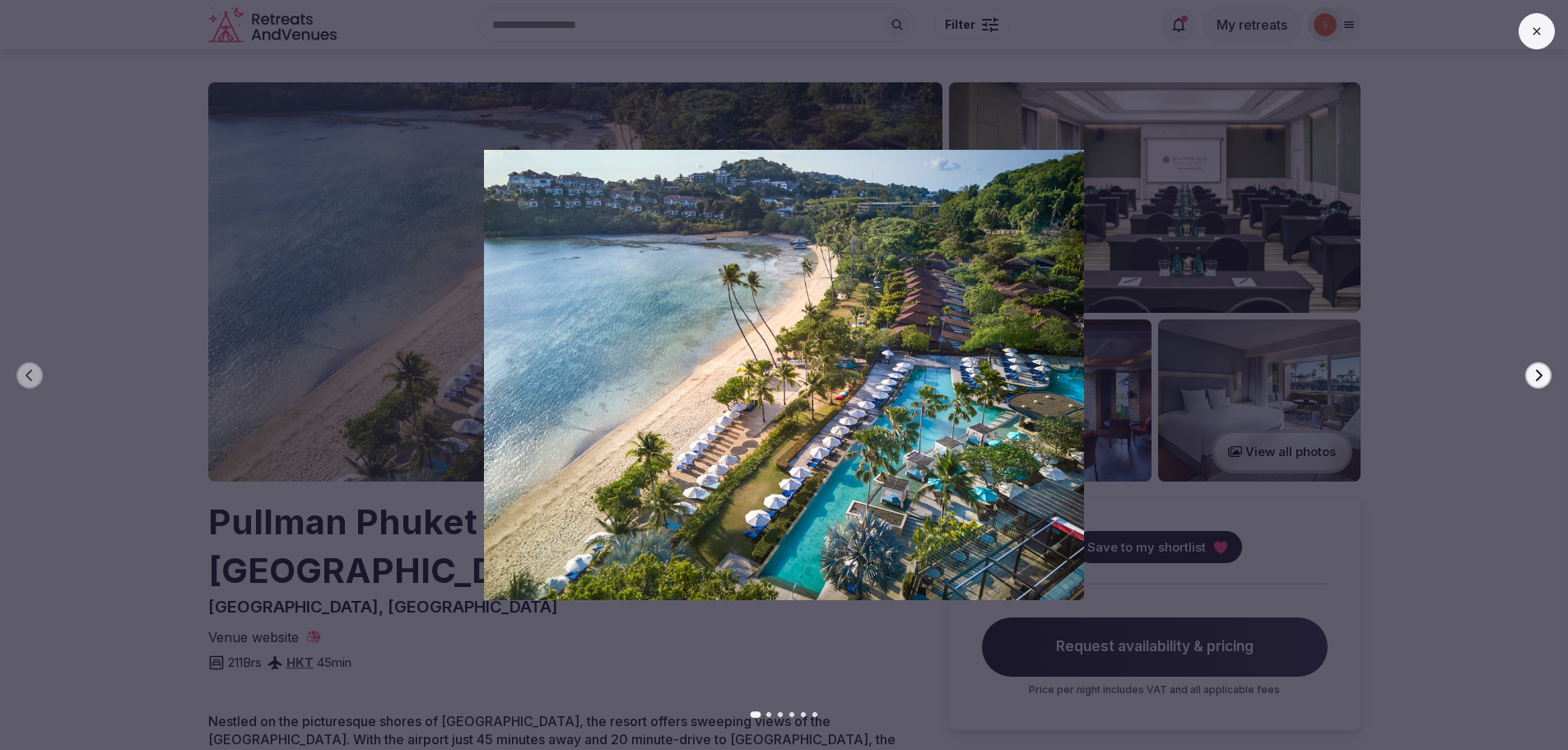
click at [1541, 374] on icon "button" at bounding box center [1538, 375] width 13 height 13
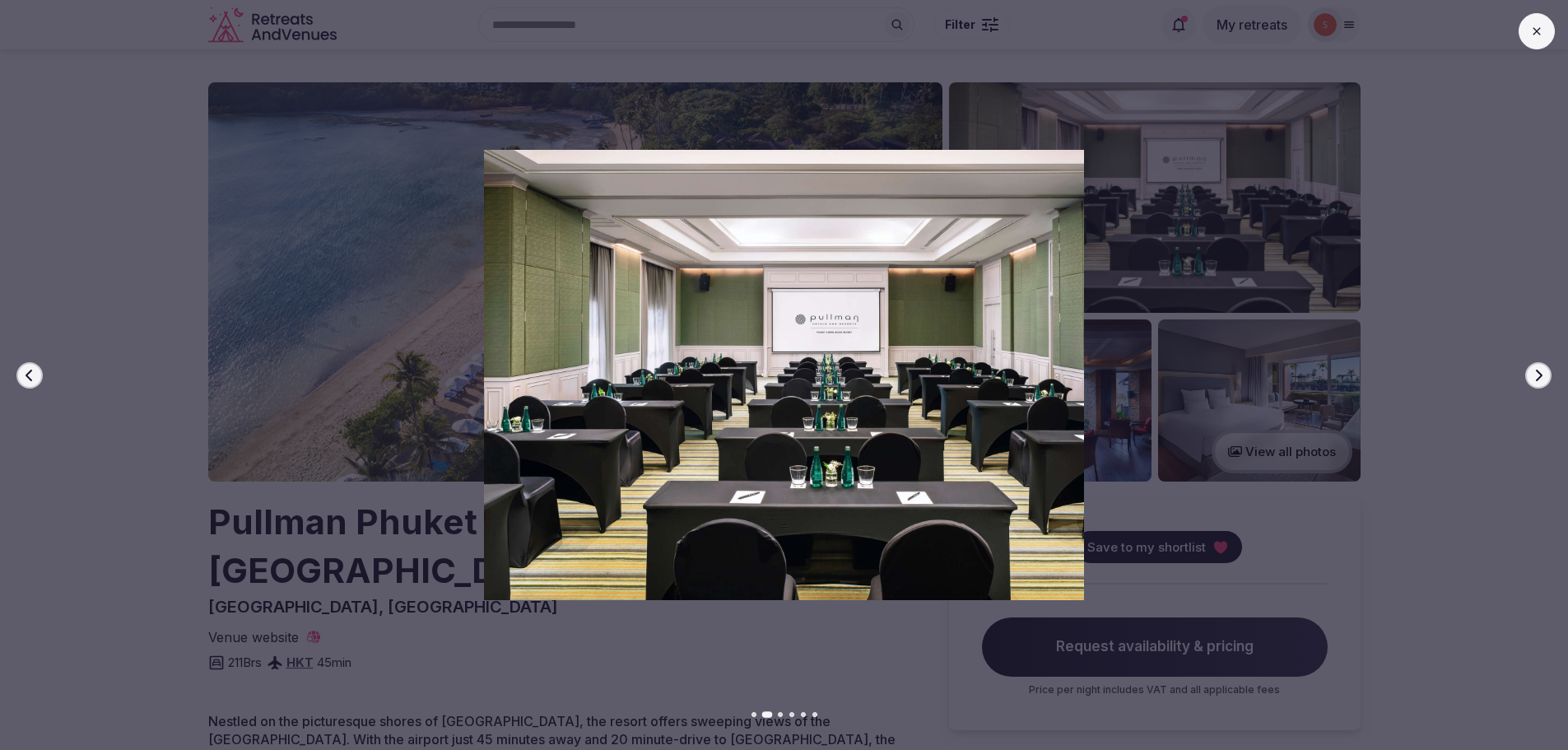
click at [1541, 374] on icon "button" at bounding box center [1538, 375] width 13 height 13
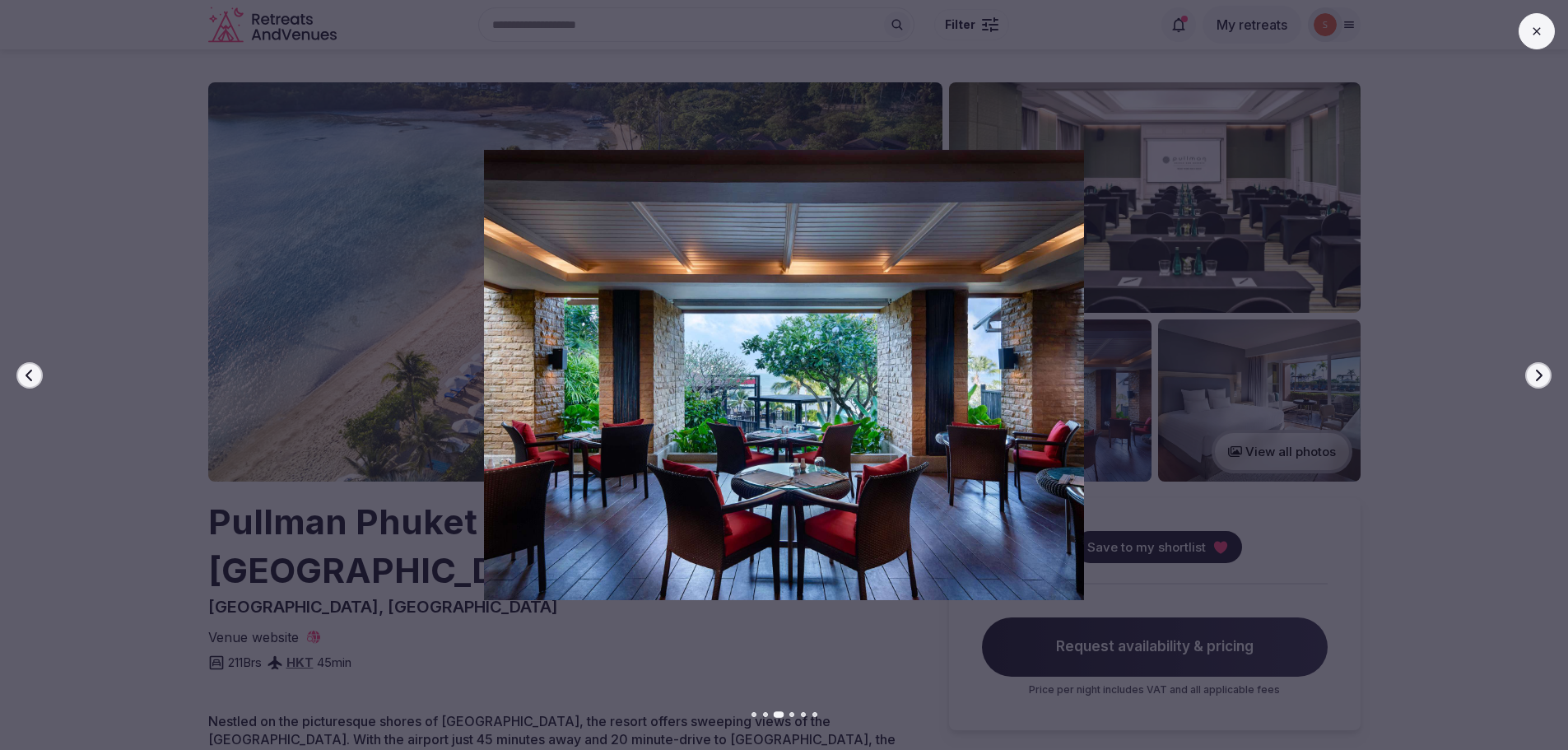
click at [1541, 374] on icon "button" at bounding box center [1538, 375] width 13 height 13
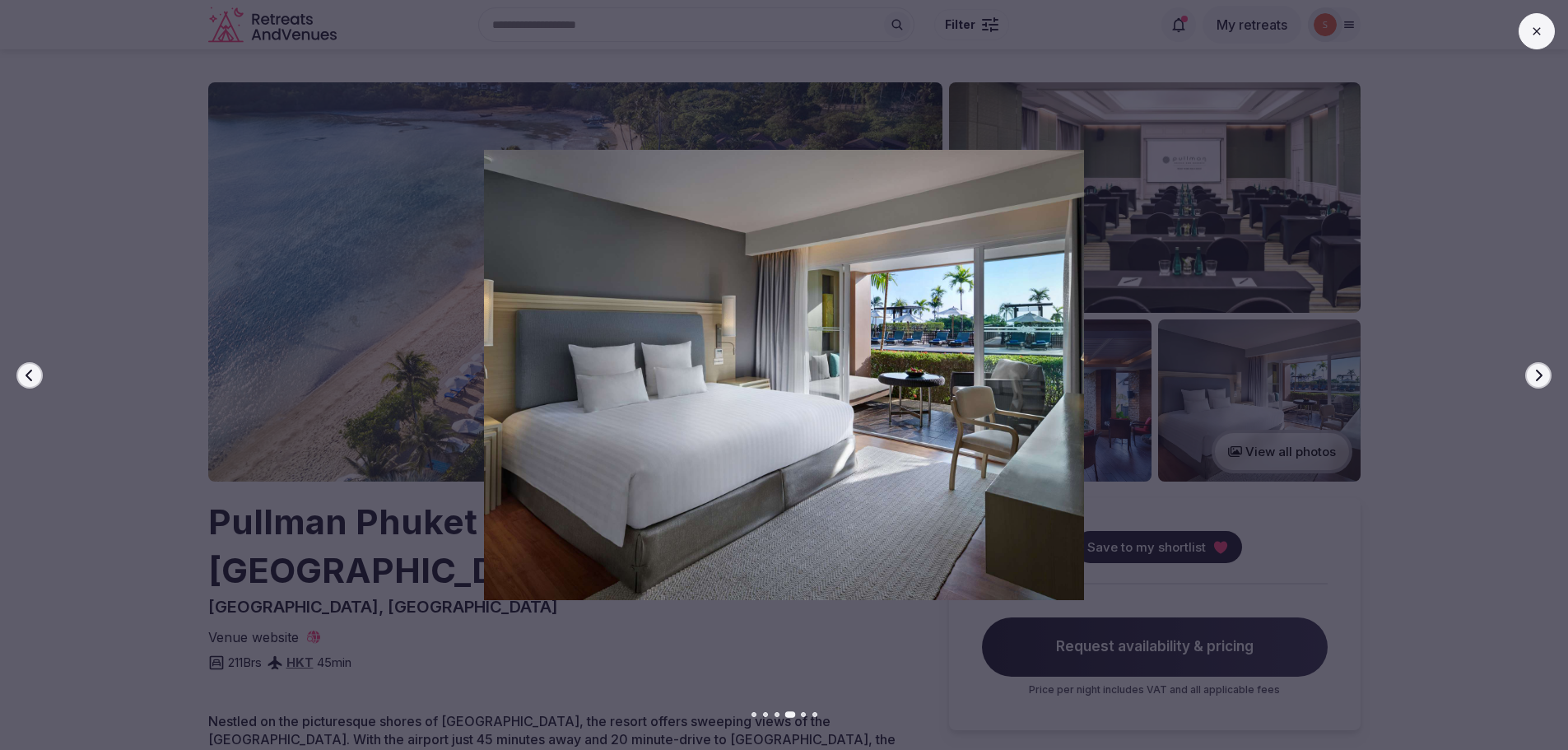
click at [1541, 374] on icon "button" at bounding box center [1538, 375] width 13 height 13
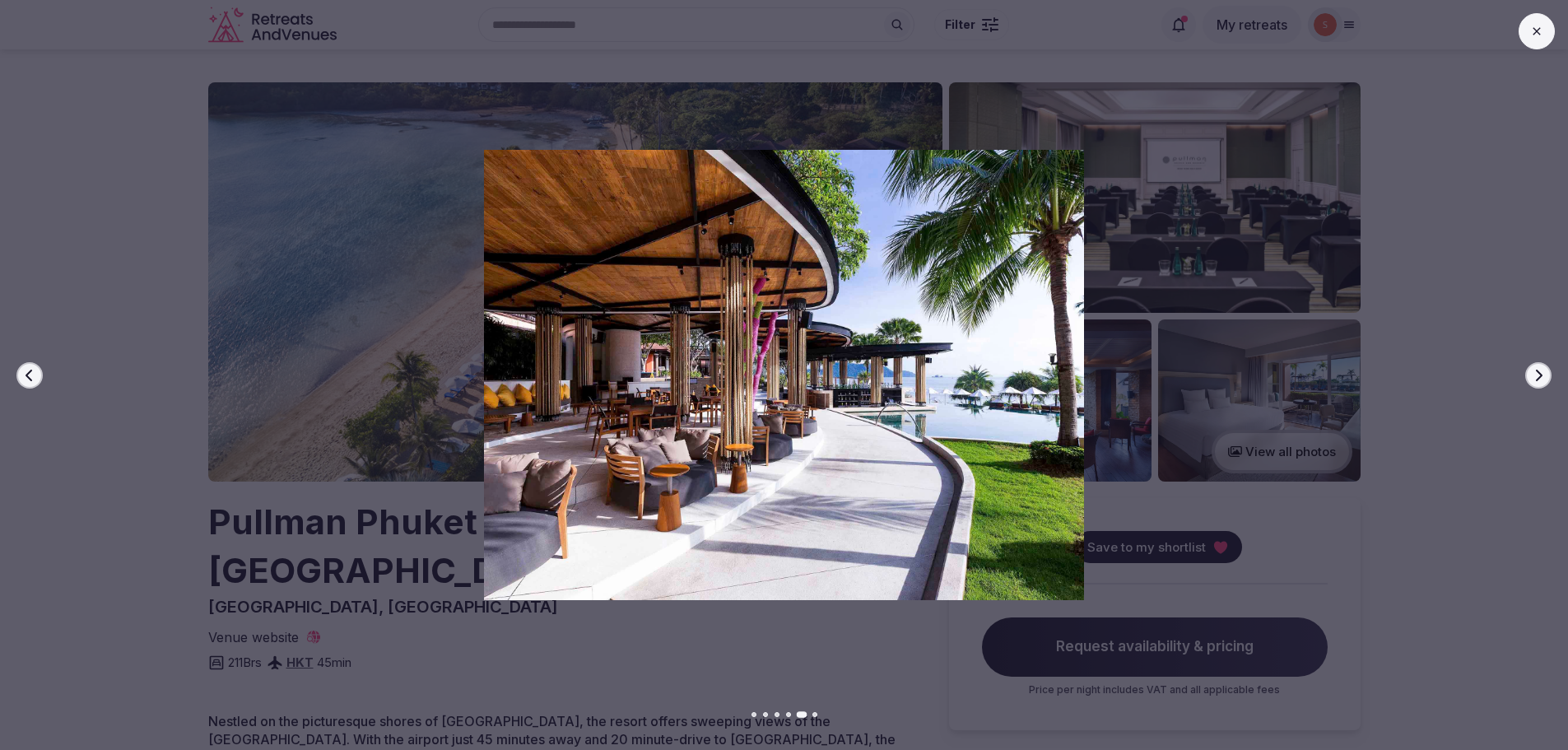
click at [1541, 374] on icon "button" at bounding box center [1538, 375] width 13 height 13
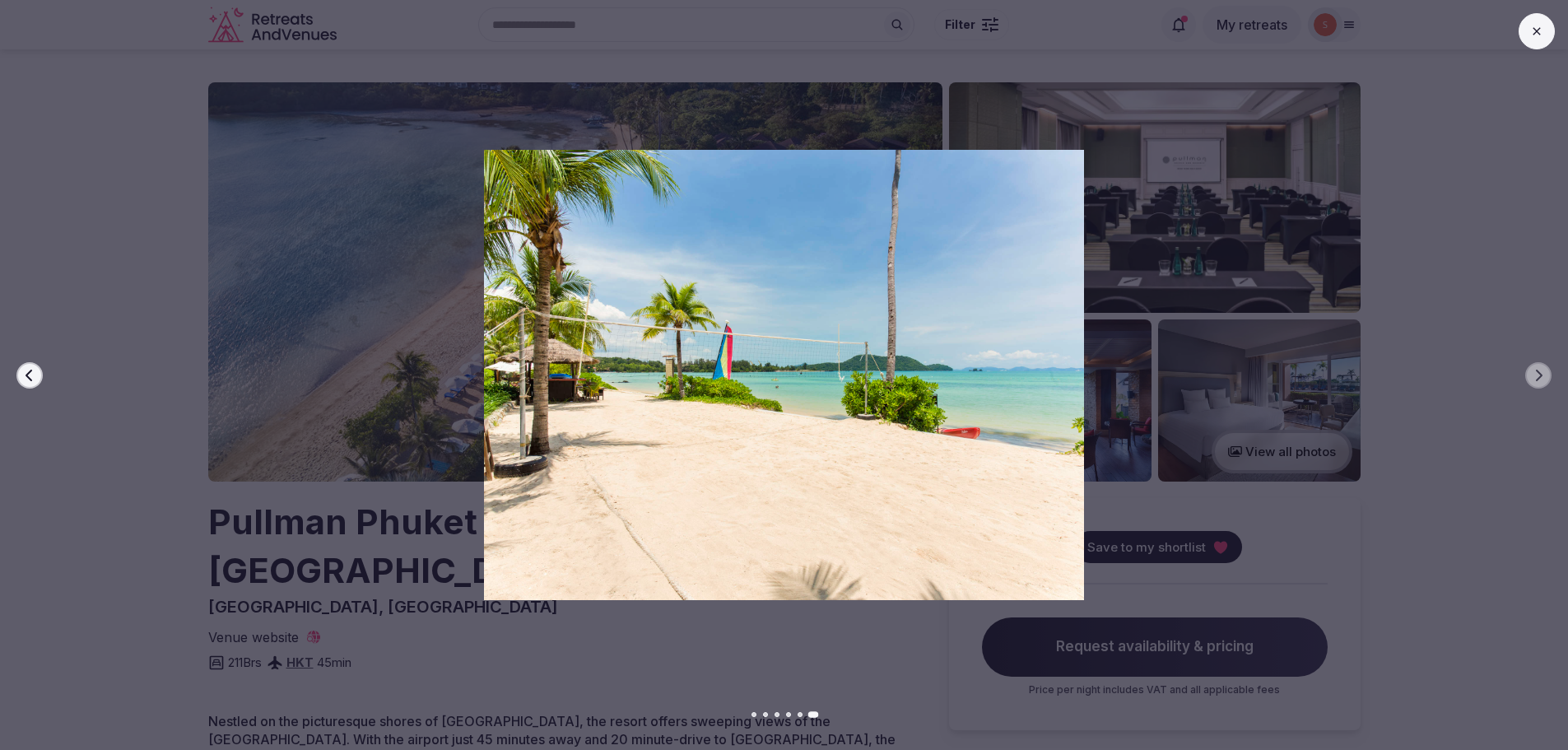
click at [1530, 42] on button at bounding box center [1537, 30] width 36 height 36
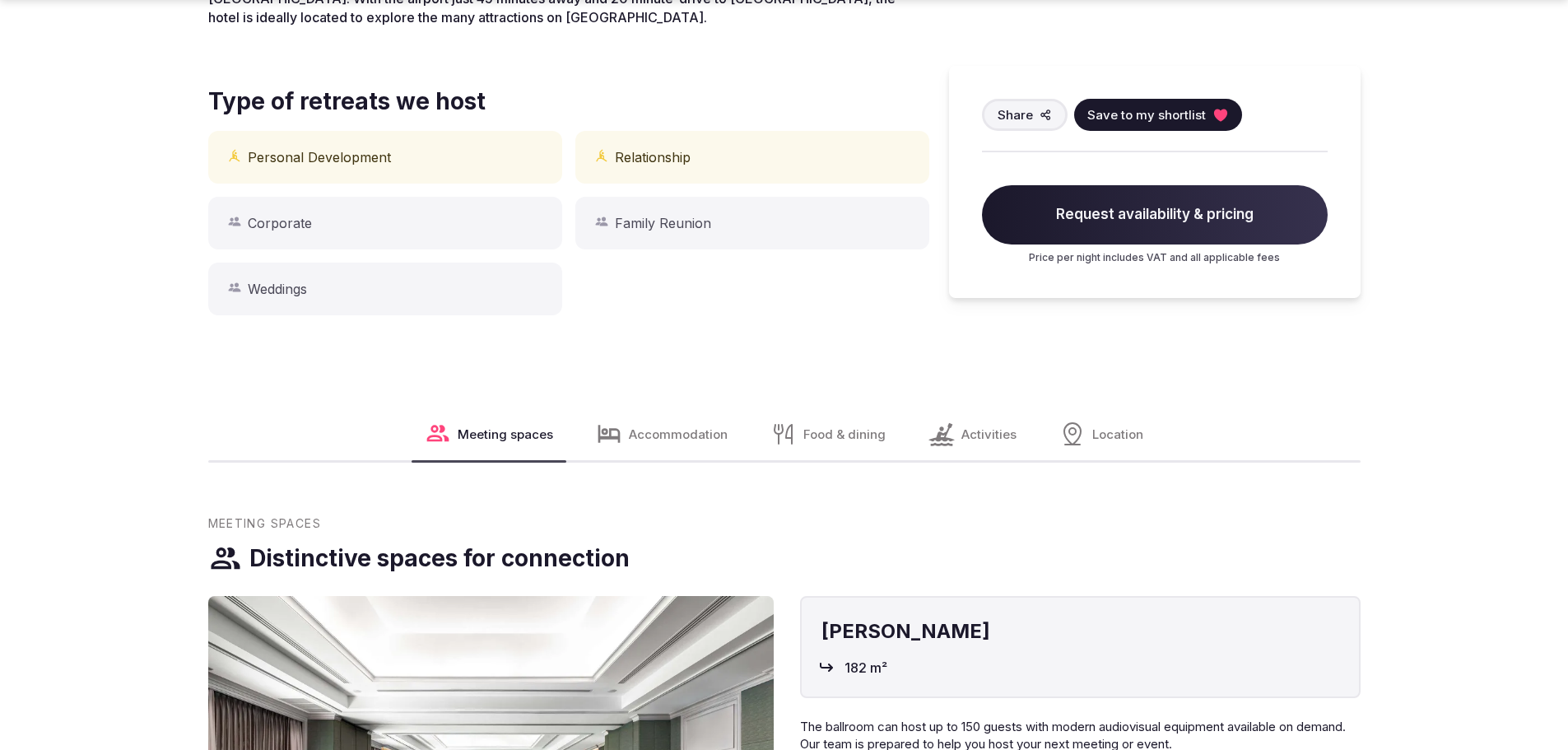
scroll to position [1152, 0]
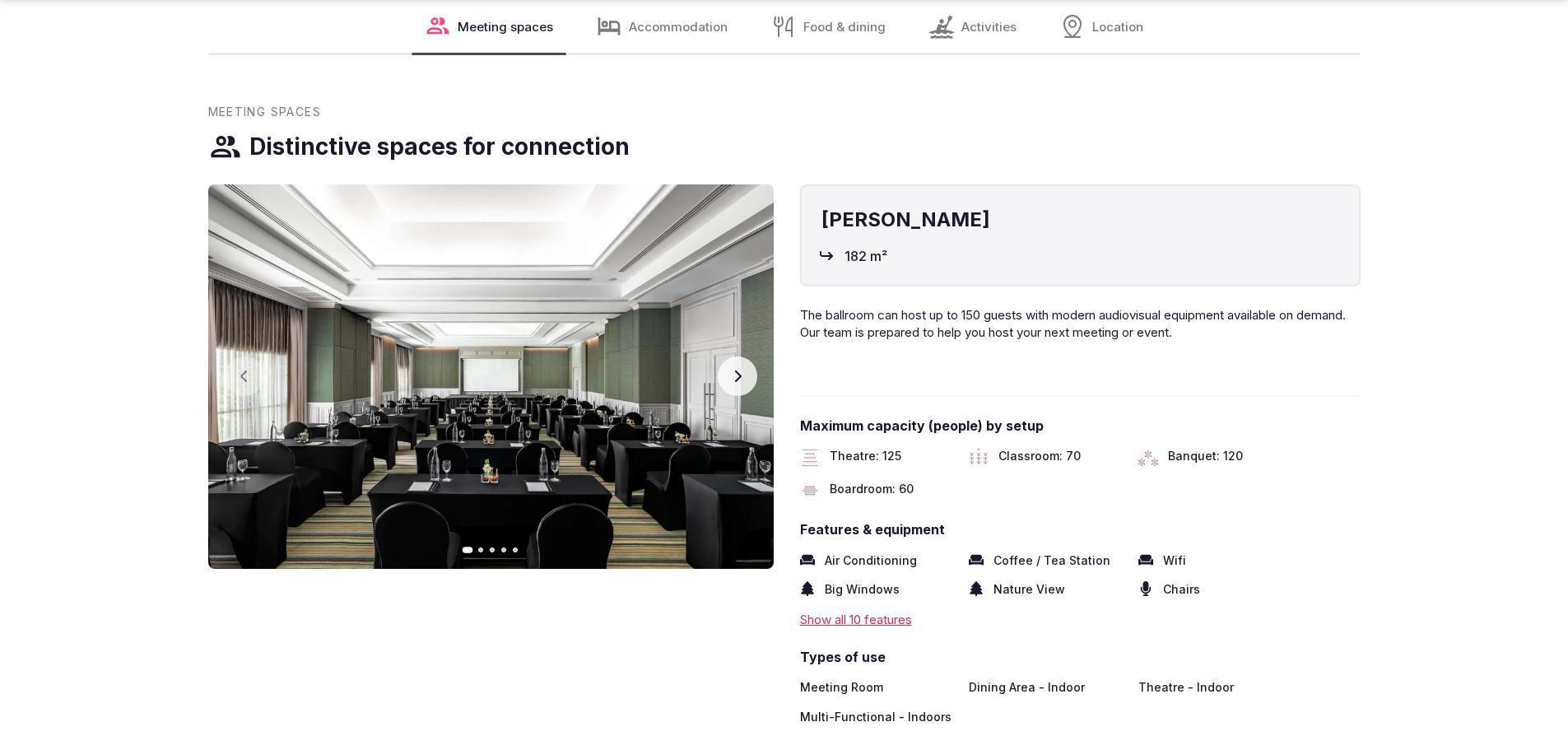
click at [736, 374] on icon "button" at bounding box center [736, 375] width 13 height 13
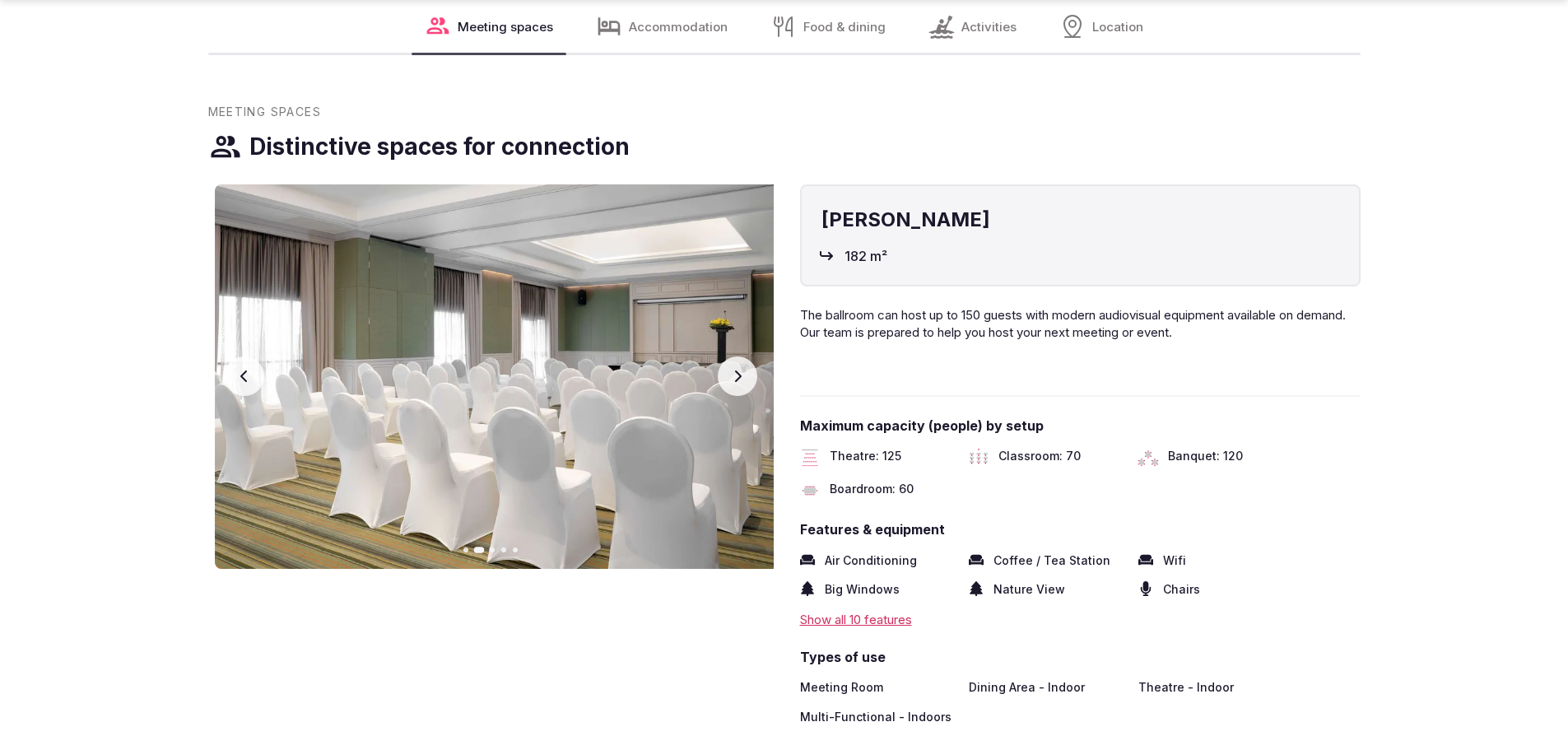
click at [736, 374] on icon "button" at bounding box center [736, 375] width 13 height 13
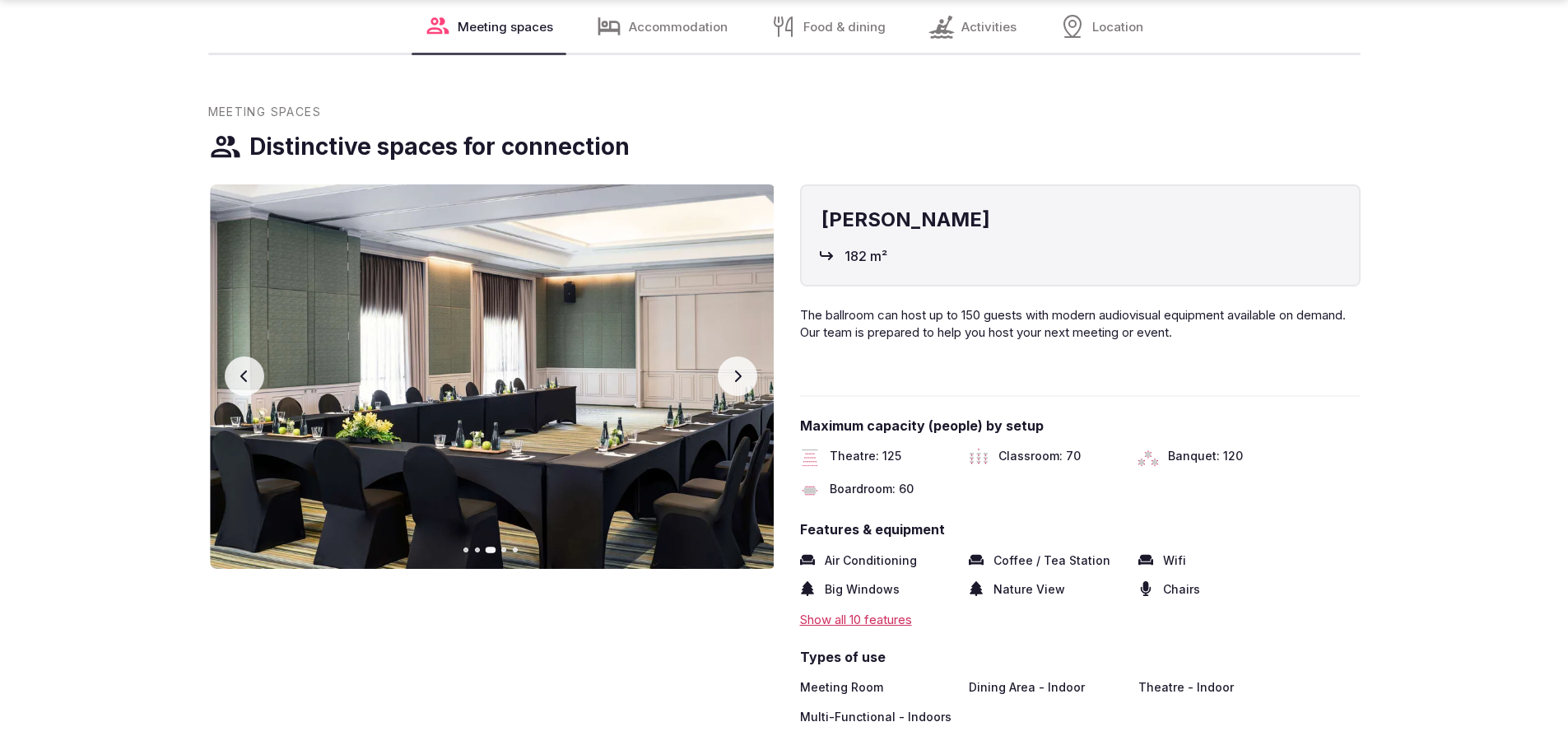
click at [736, 374] on icon "button" at bounding box center [736, 375] width 13 height 13
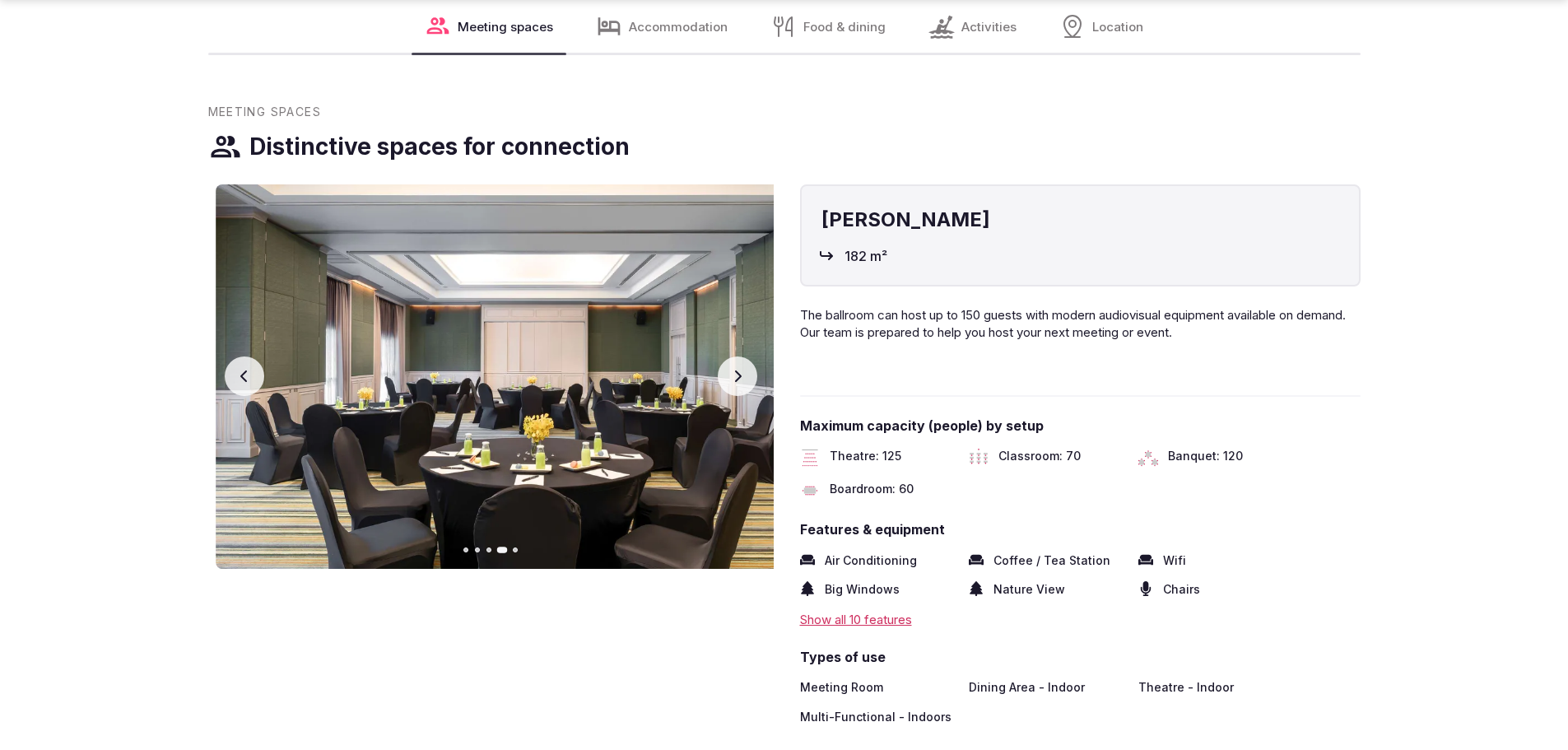
click at [736, 374] on icon "button" at bounding box center [736, 375] width 13 height 13
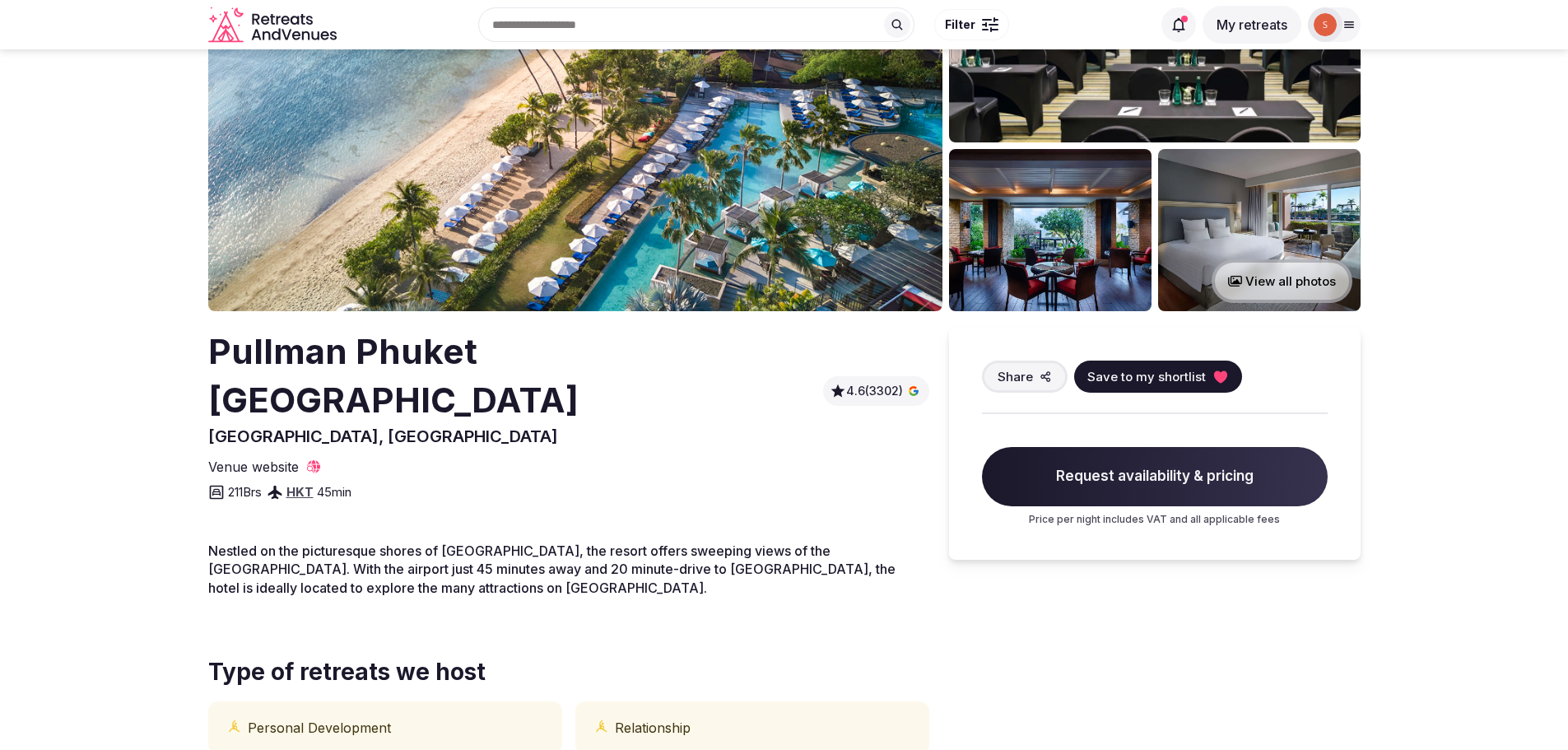
scroll to position [0, 0]
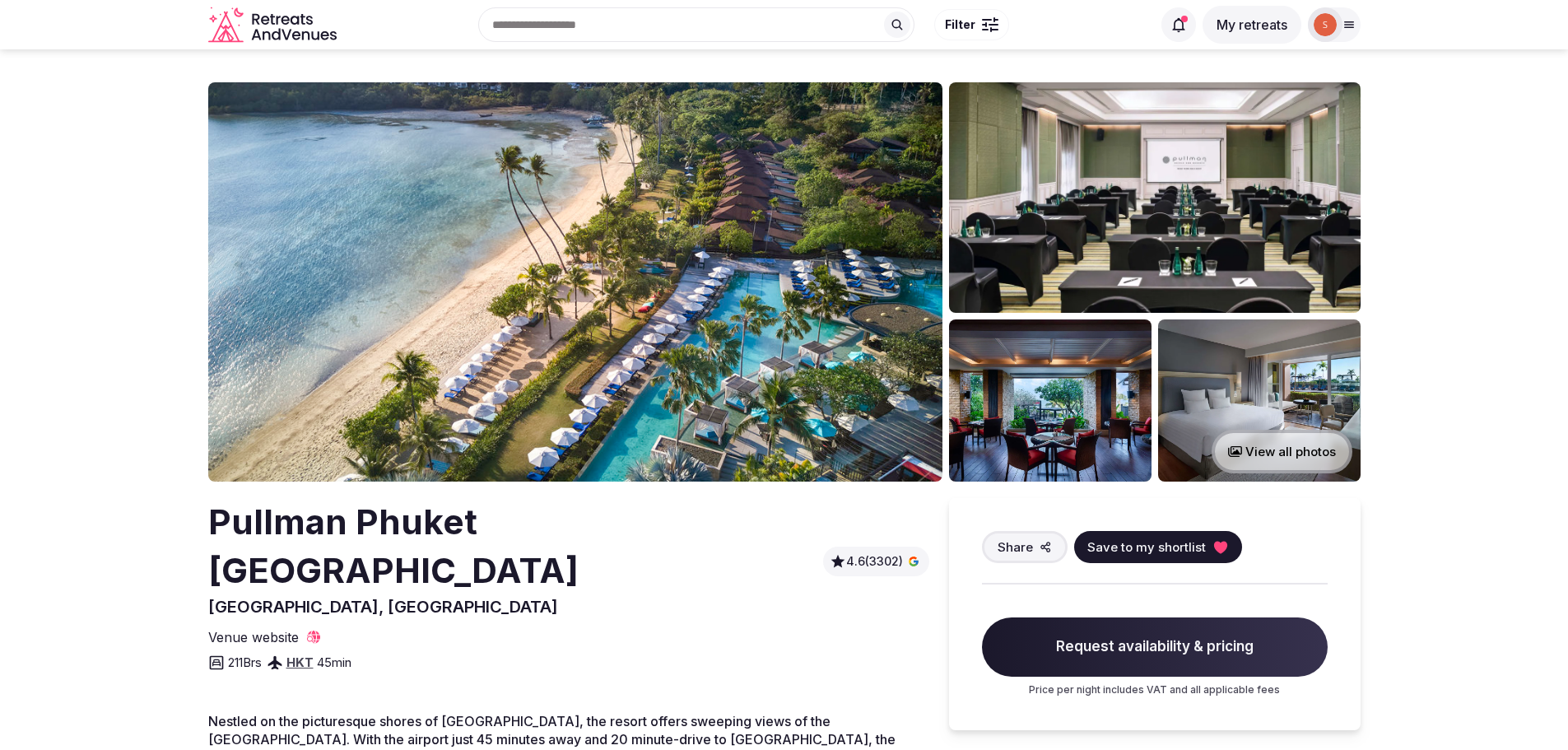
click at [741, 311] on img at bounding box center [575, 282] width 734 height 400
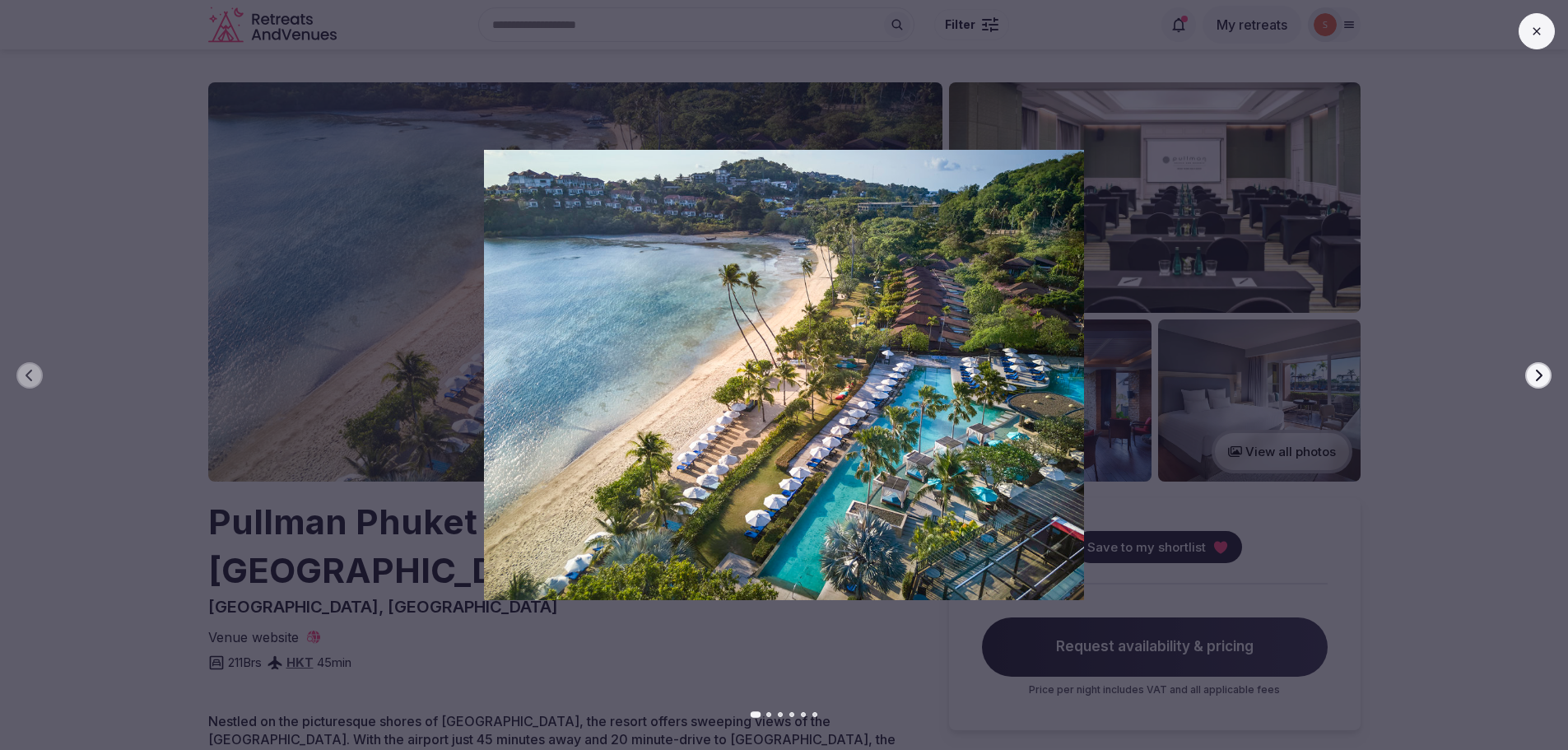
click at [1545, 367] on button "Next slide" at bounding box center [1539, 375] width 27 height 27
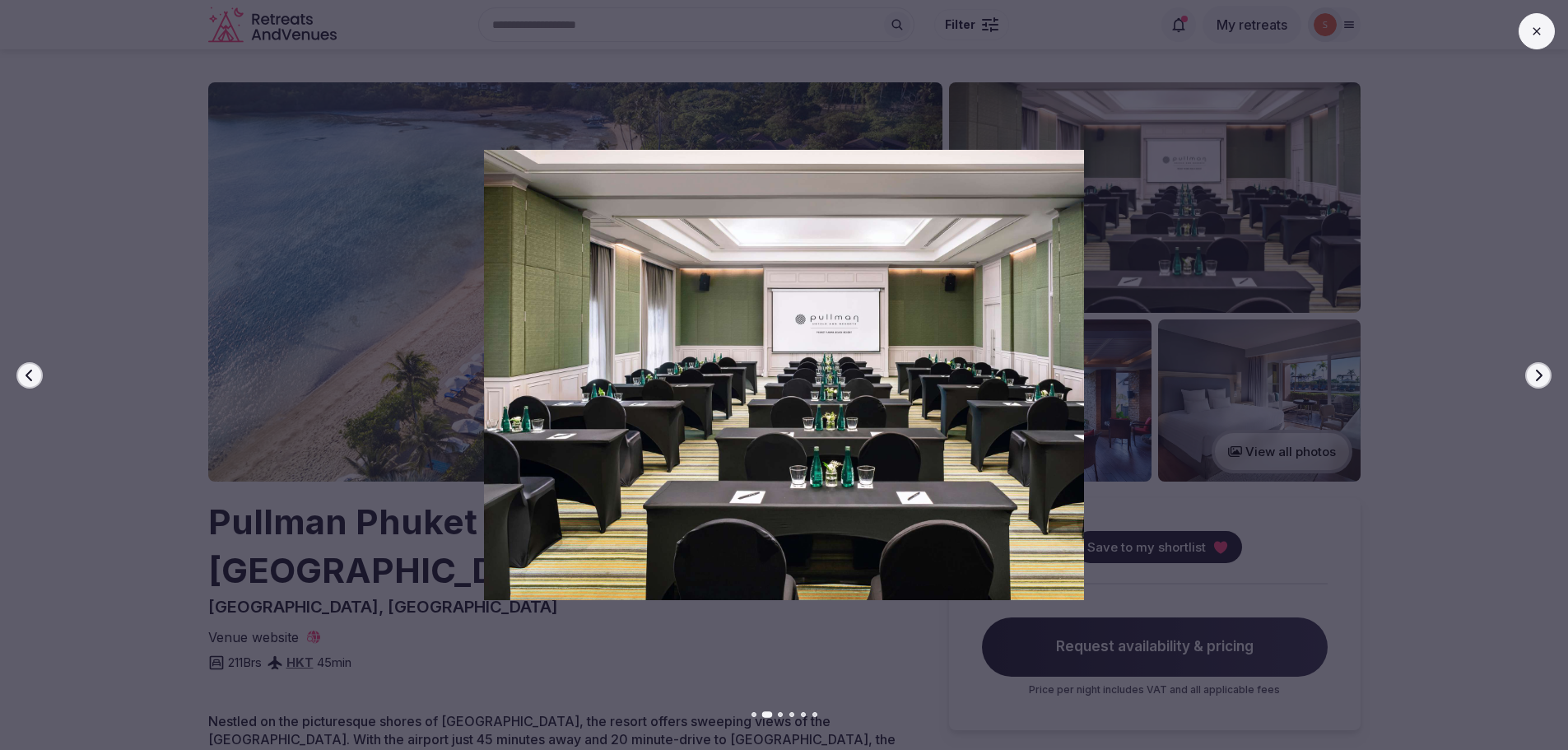
click at [1545, 367] on button "Next slide" at bounding box center [1539, 375] width 27 height 27
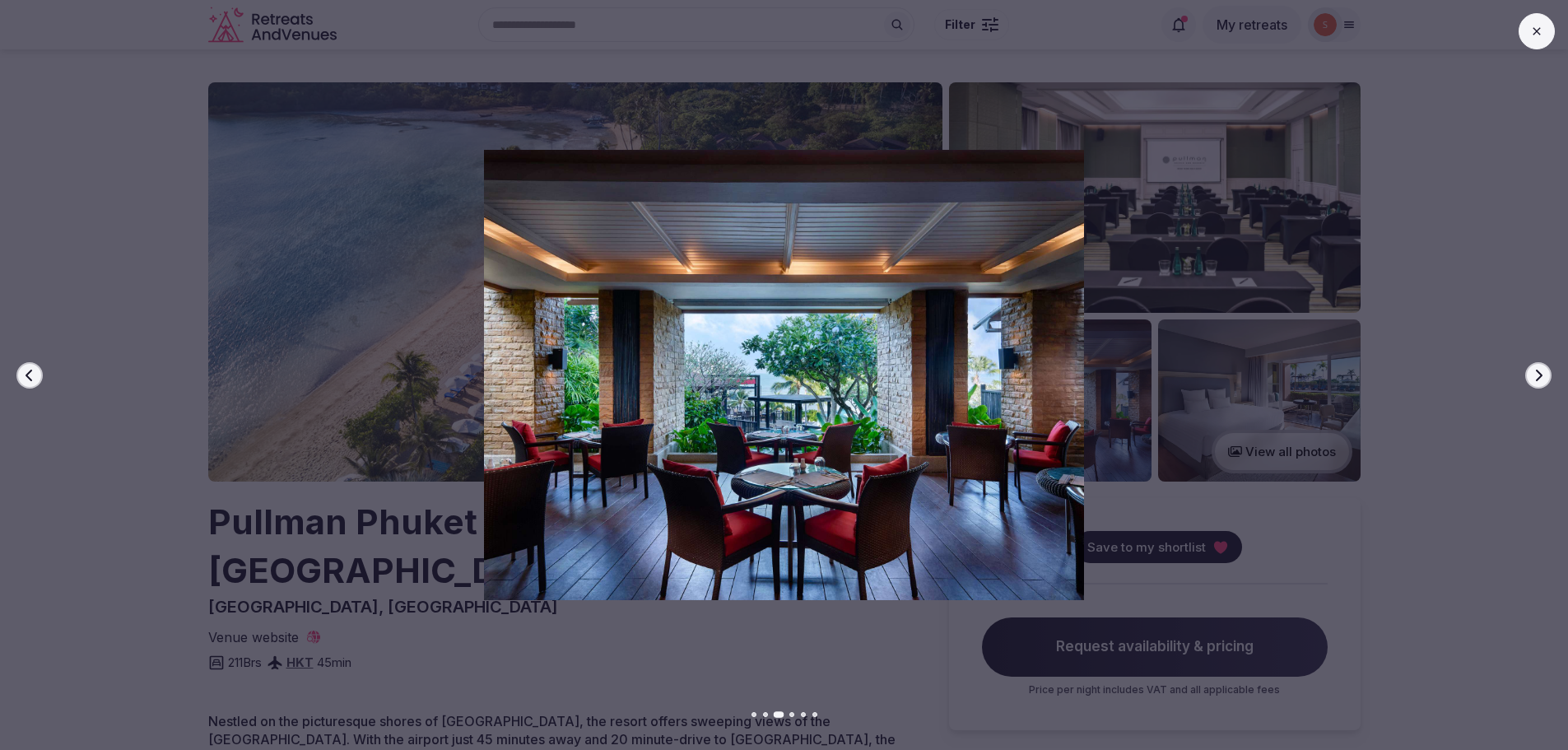
click at [1545, 367] on button "Next slide" at bounding box center [1539, 375] width 27 height 27
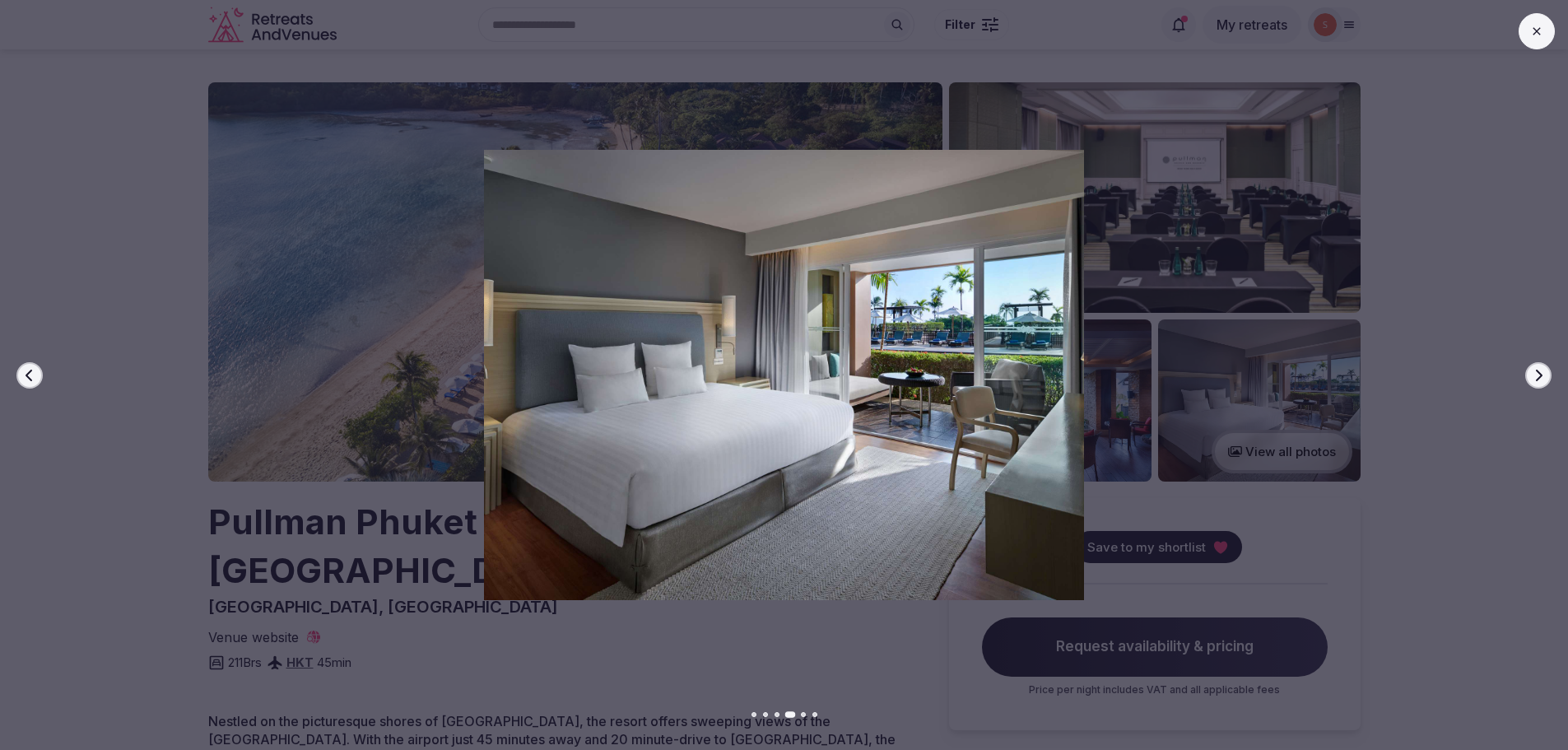
click at [1545, 367] on button "Next slide" at bounding box center [1539, 375] width 27 height 27
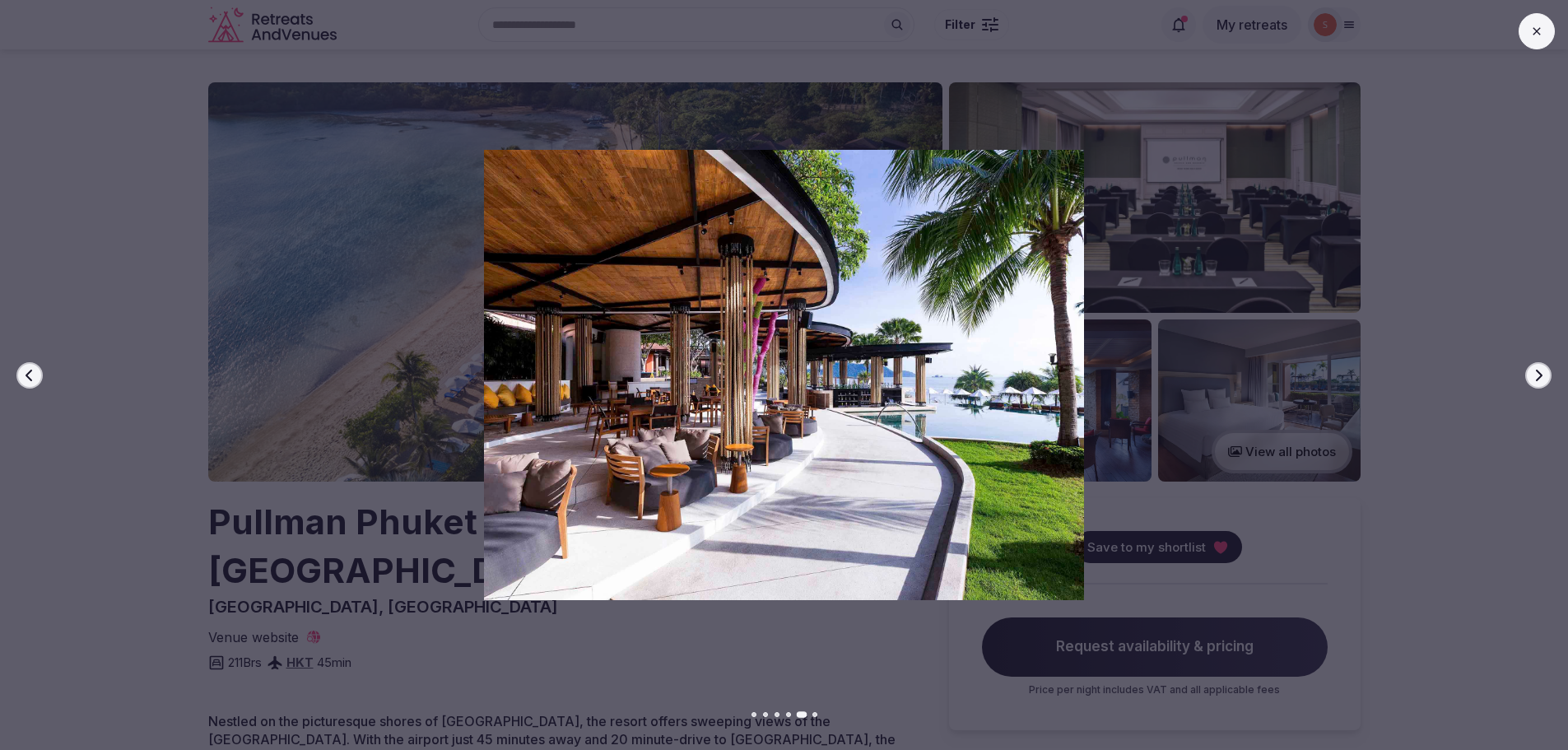
click at [1545, 367] on button "Next slide" at bounding box center [1539, 375] width 27 height 27
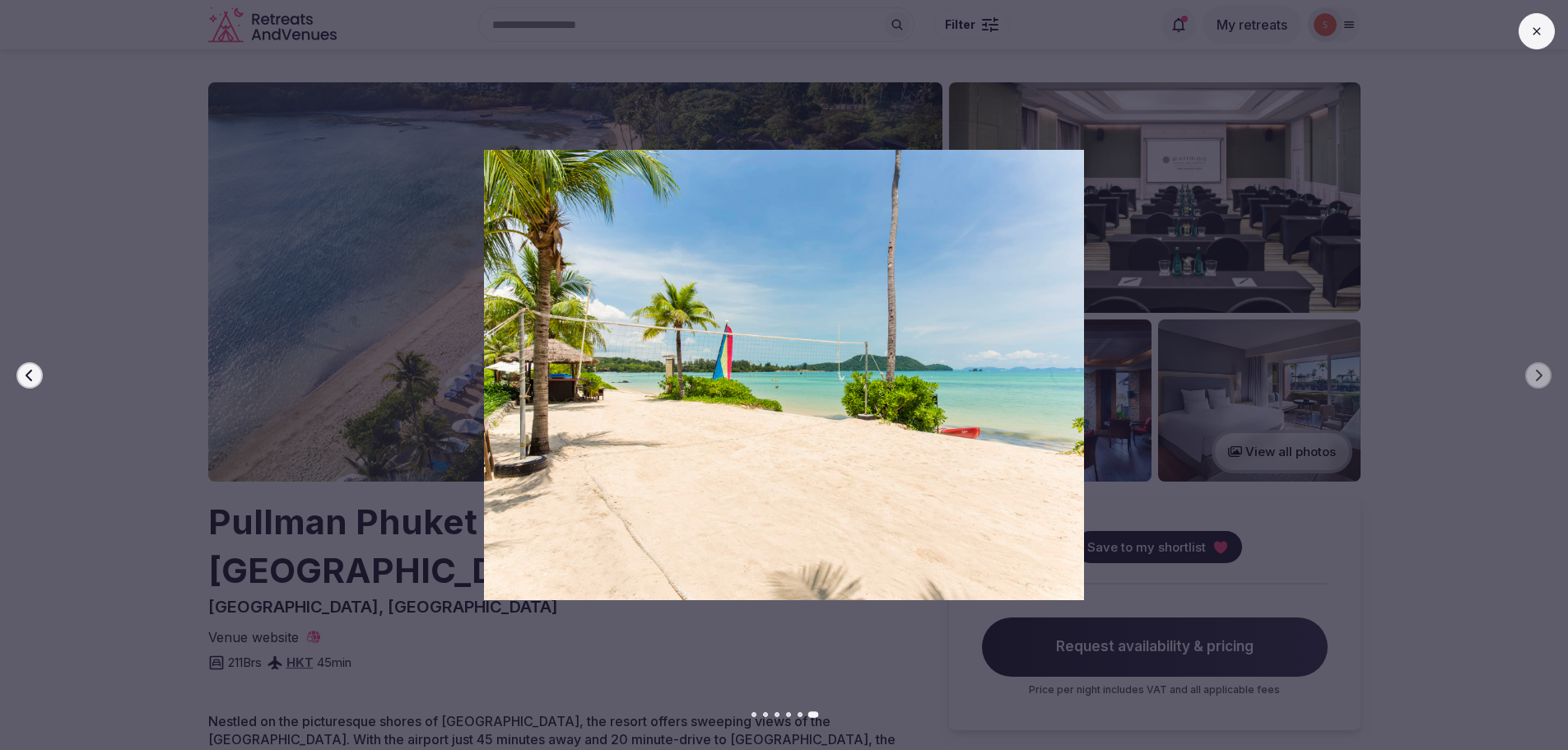
click at [1547, 38] on button at bounding box center [1537, 30] width 36 height 36
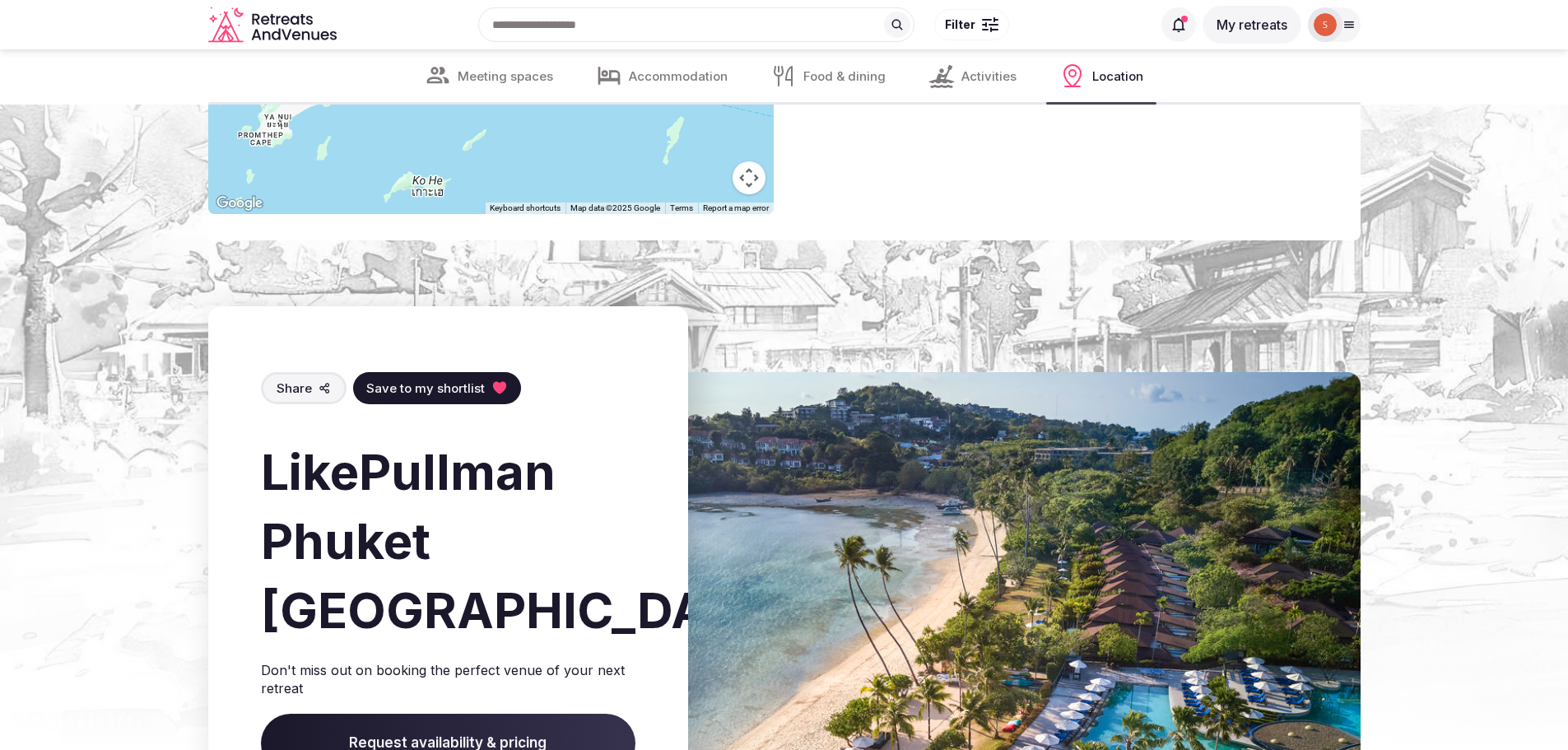
scroll to position [3621, 0]
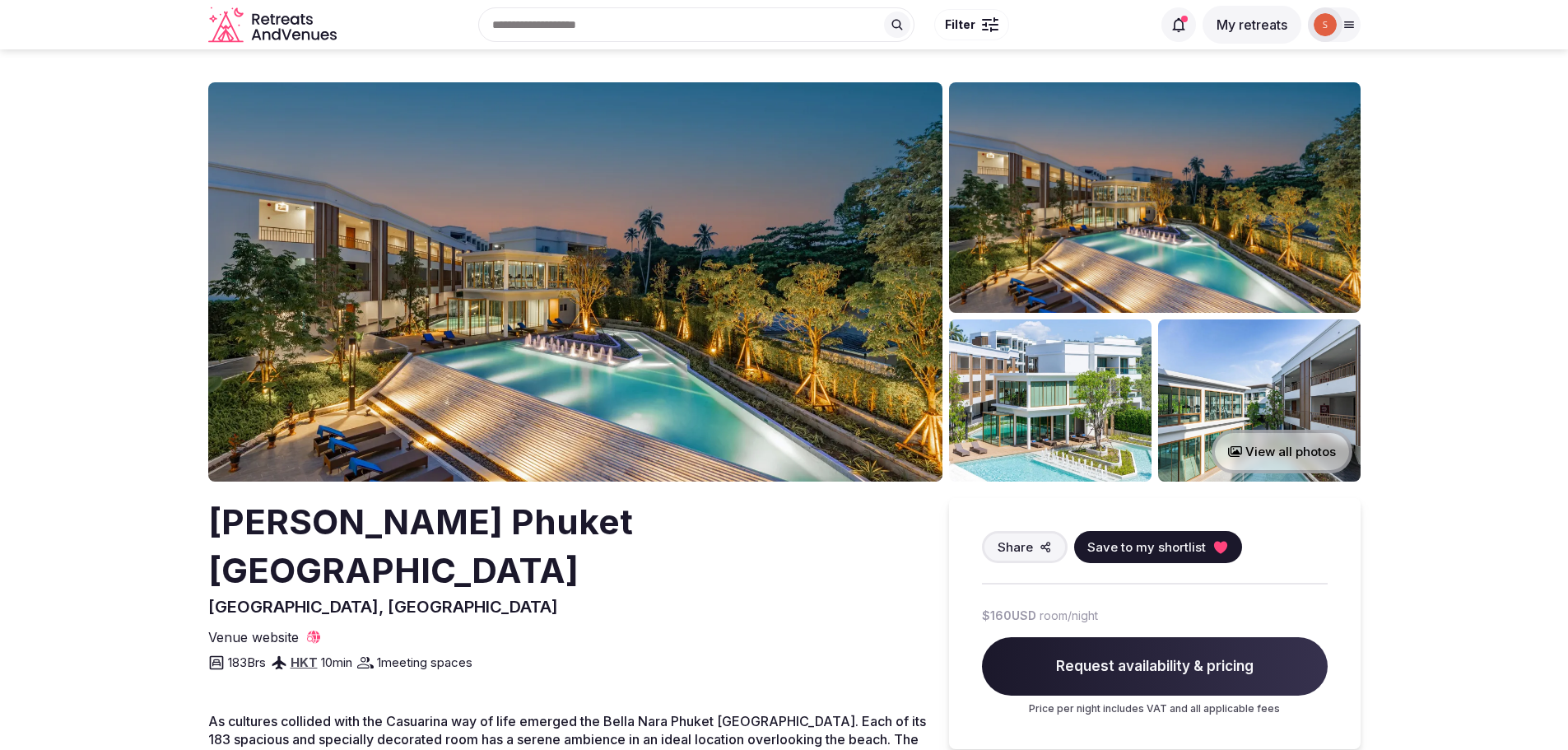
click at [552, 302] on img at bounding box center [575, 282] width 734 height 400
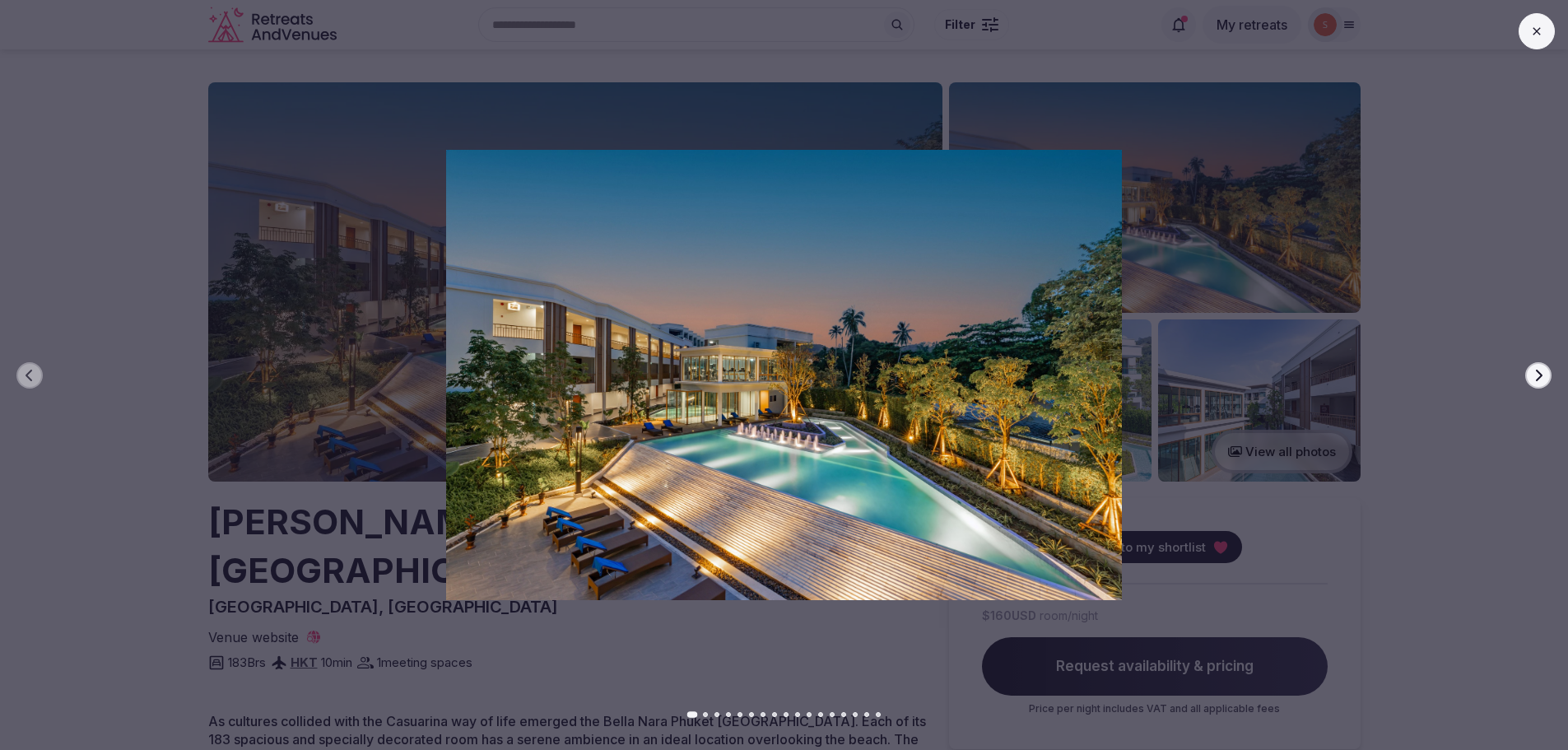
click at [1542, 377] on icon "button" at bounding box center [1538, 375] width 13 height 13
click at [1543, 377] on icon "button" at bounding box center [1538, 375] width 13 height 13
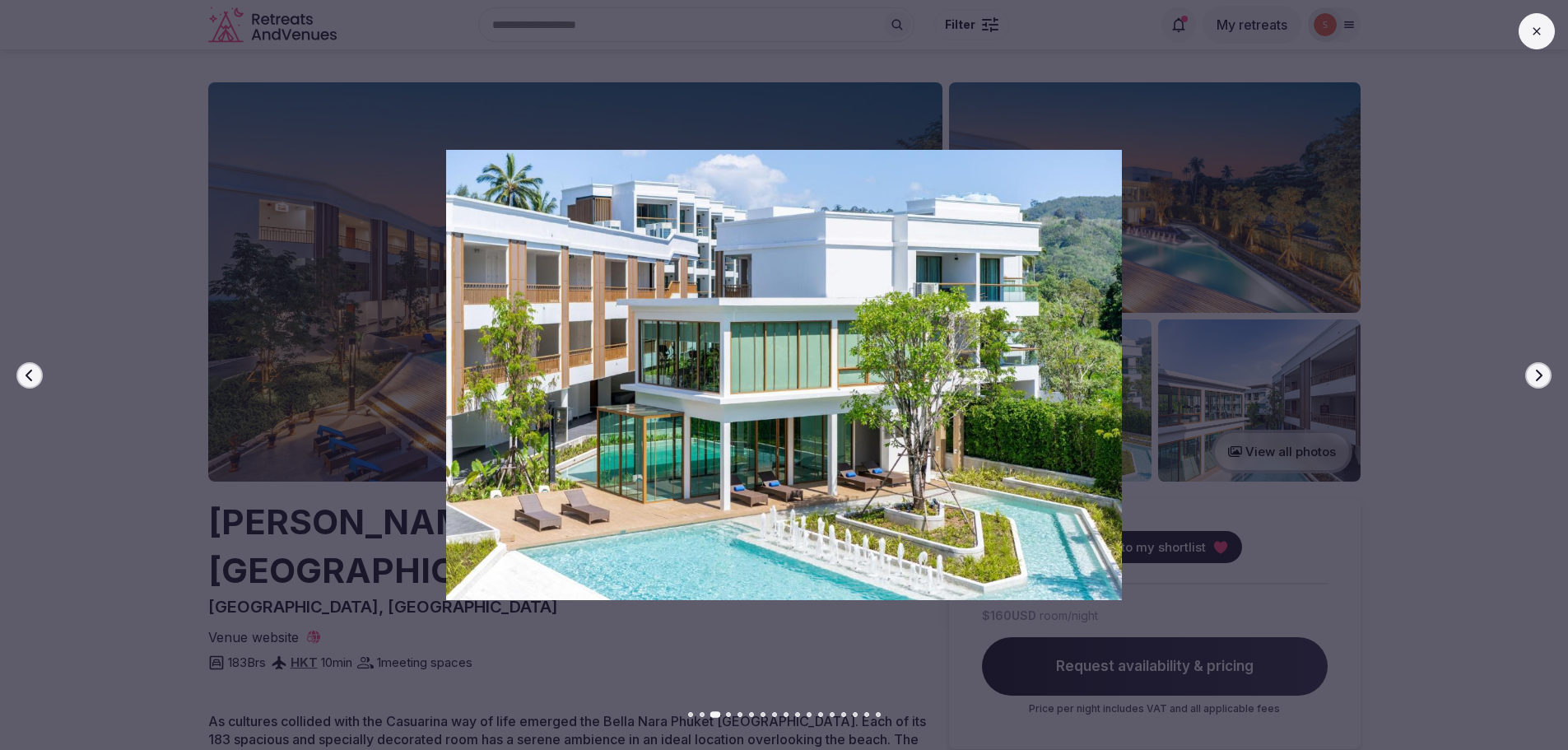
click at [1543, 377] on icon "button" at bounding box center [1538, 375] width 13 height 13
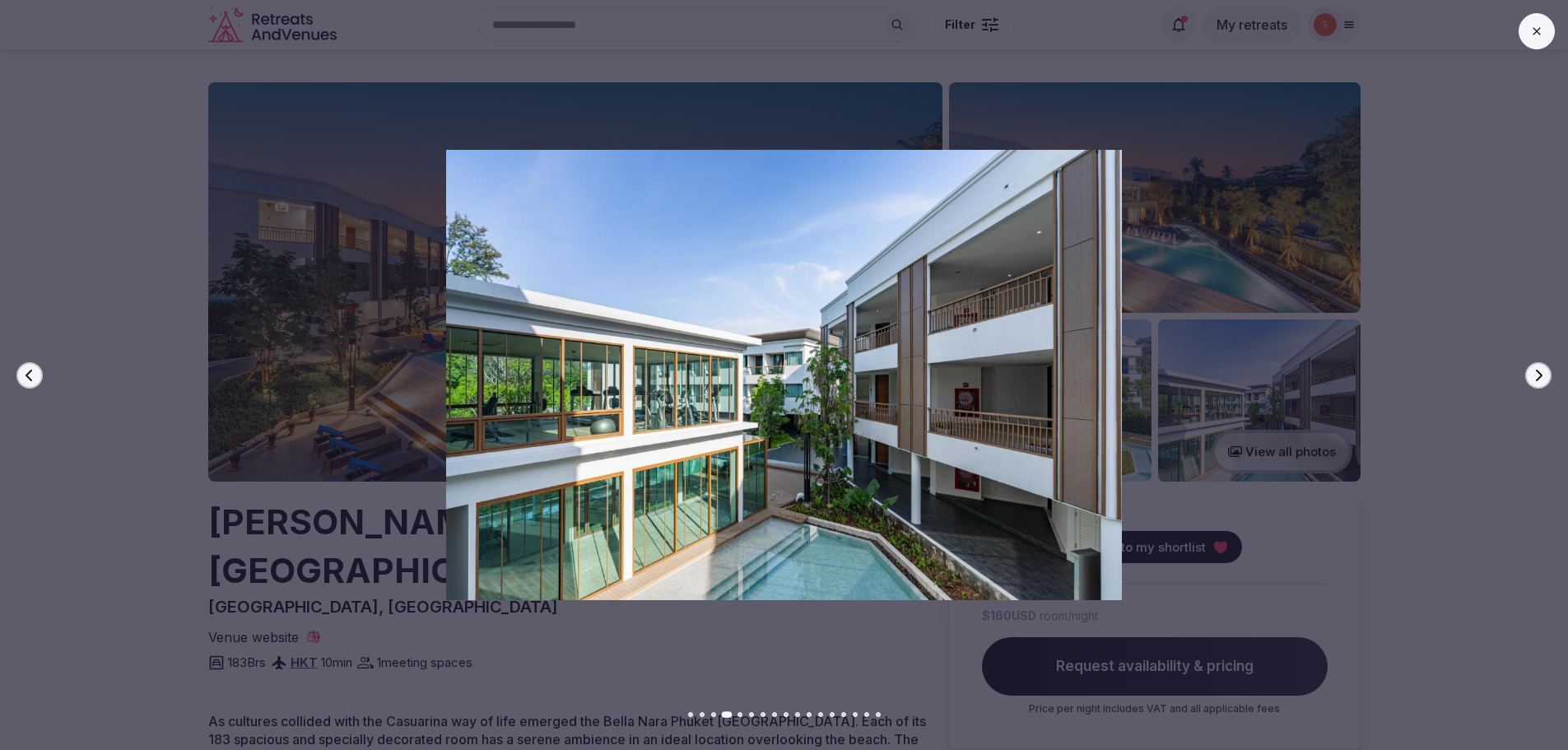
click at [1543, 377] on icon "button" at bounding box center [1538, 375] width 13 height 13
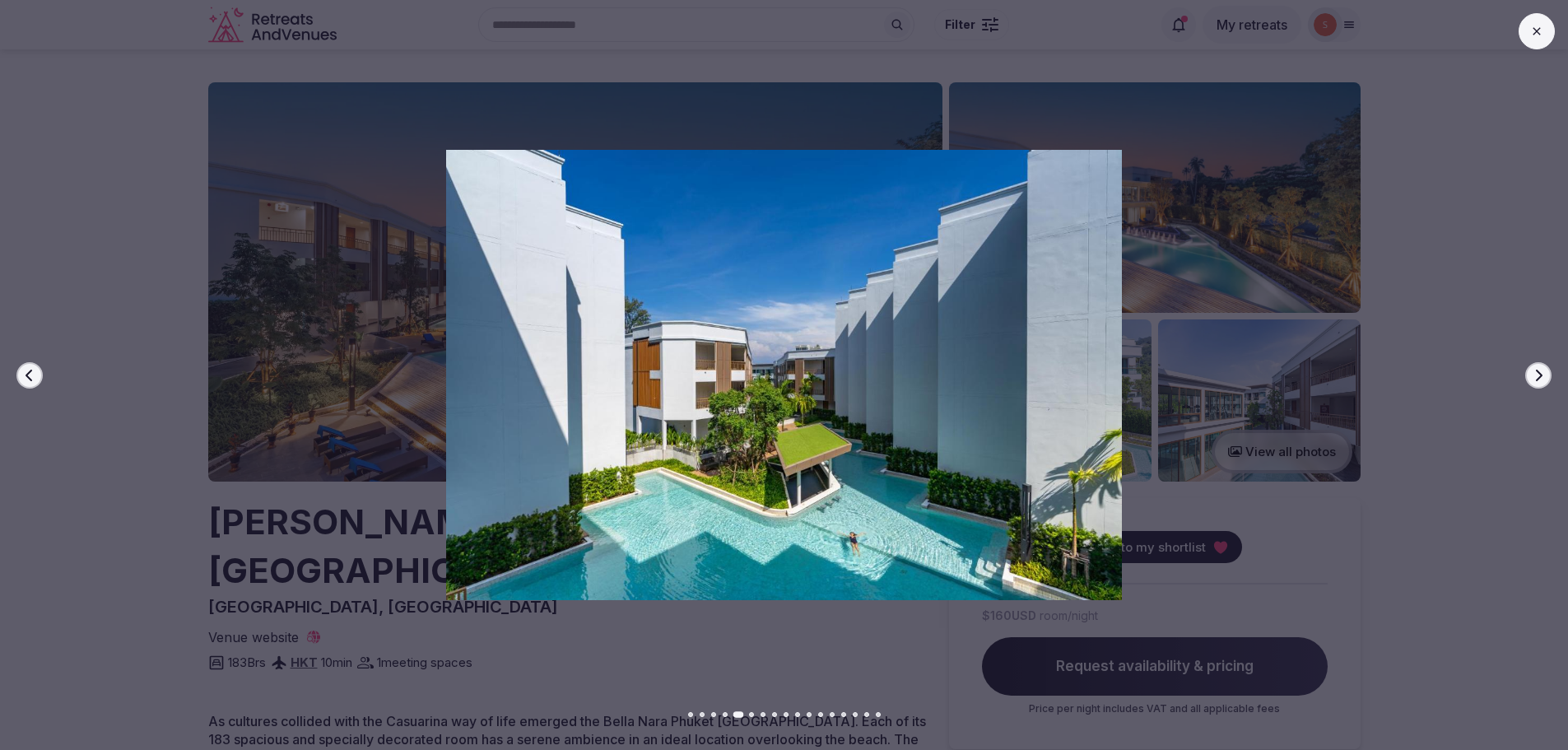
click at [1543, 377] on icon "button" at bounding box center [1538, 375] width 13 height 13
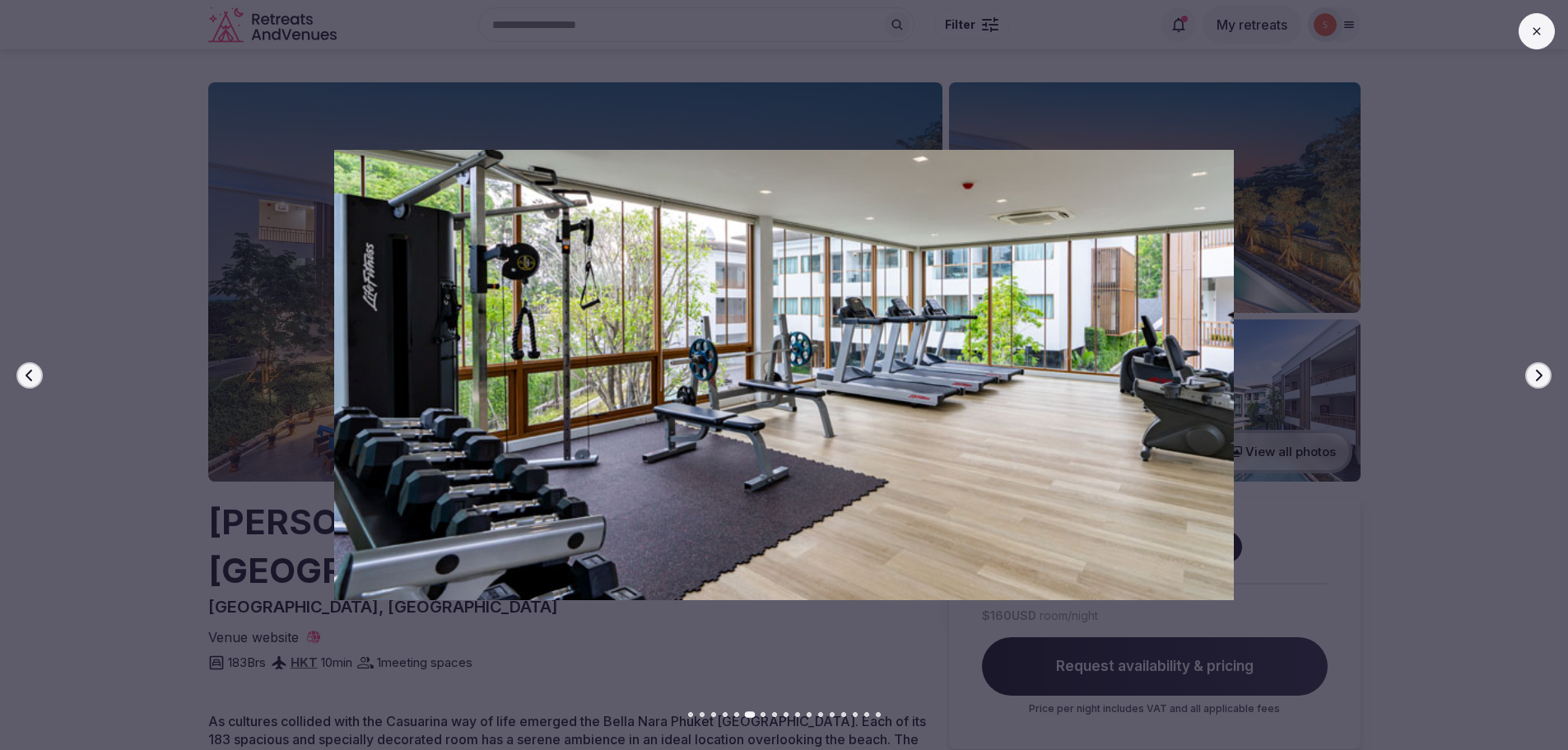
click at [1543, 377] on icon "button" at bounding box center [1538, 375] width 13 height 13
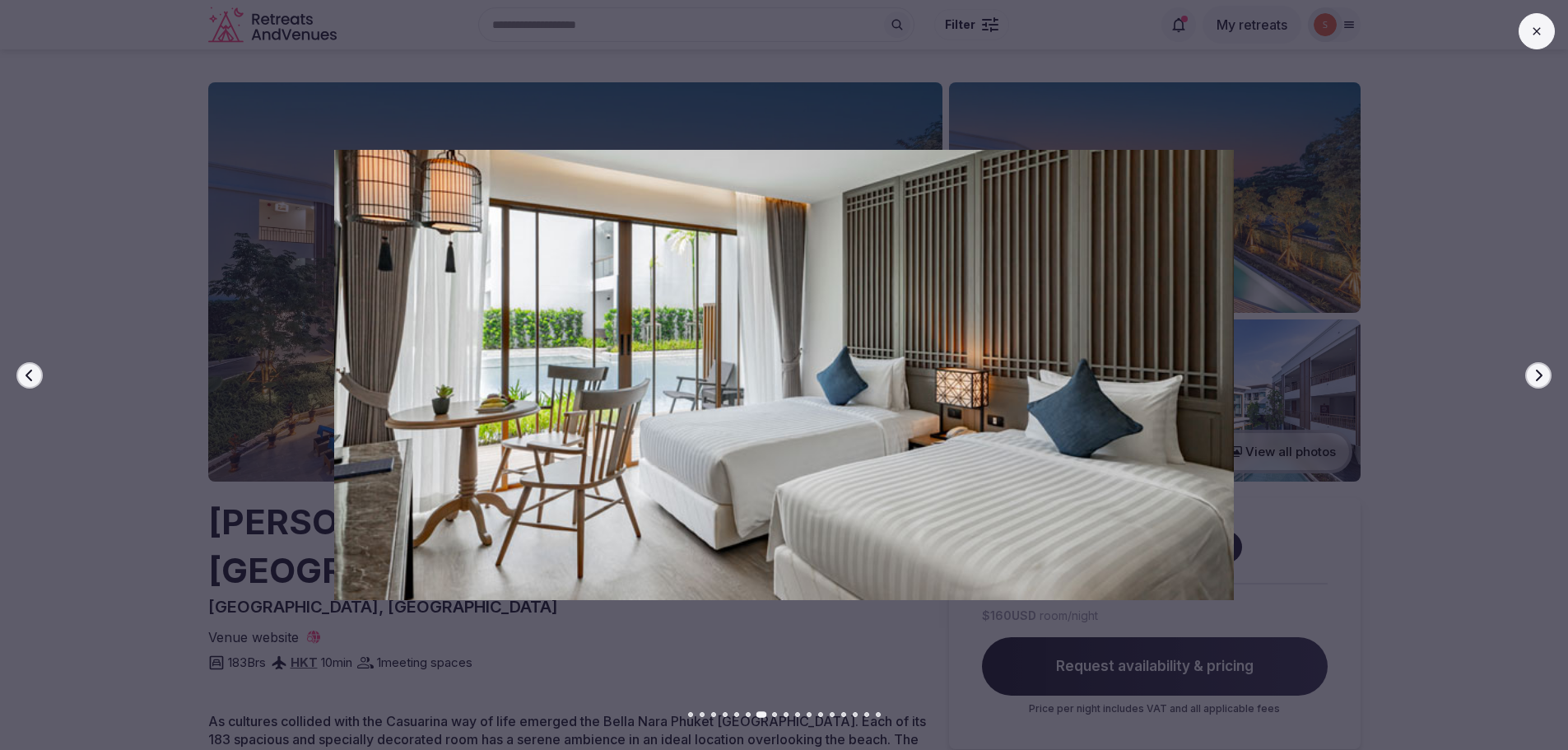
click at [1543, 377] on icon "button" at bounding box center [1538, 375] width 13 height 13
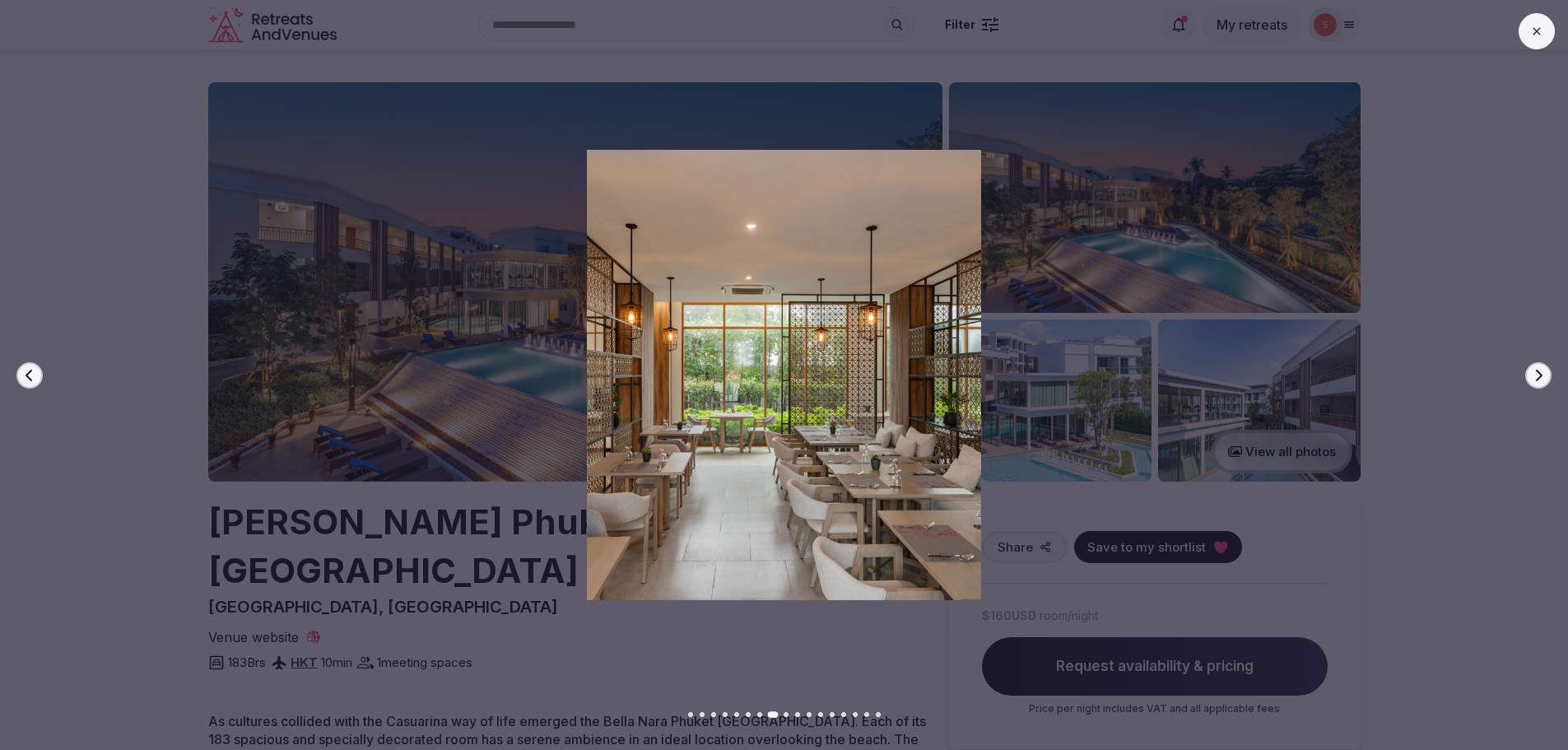
click at [1543, 377] on icon "button" at bounding box center [1538, 375] width 13 height 13
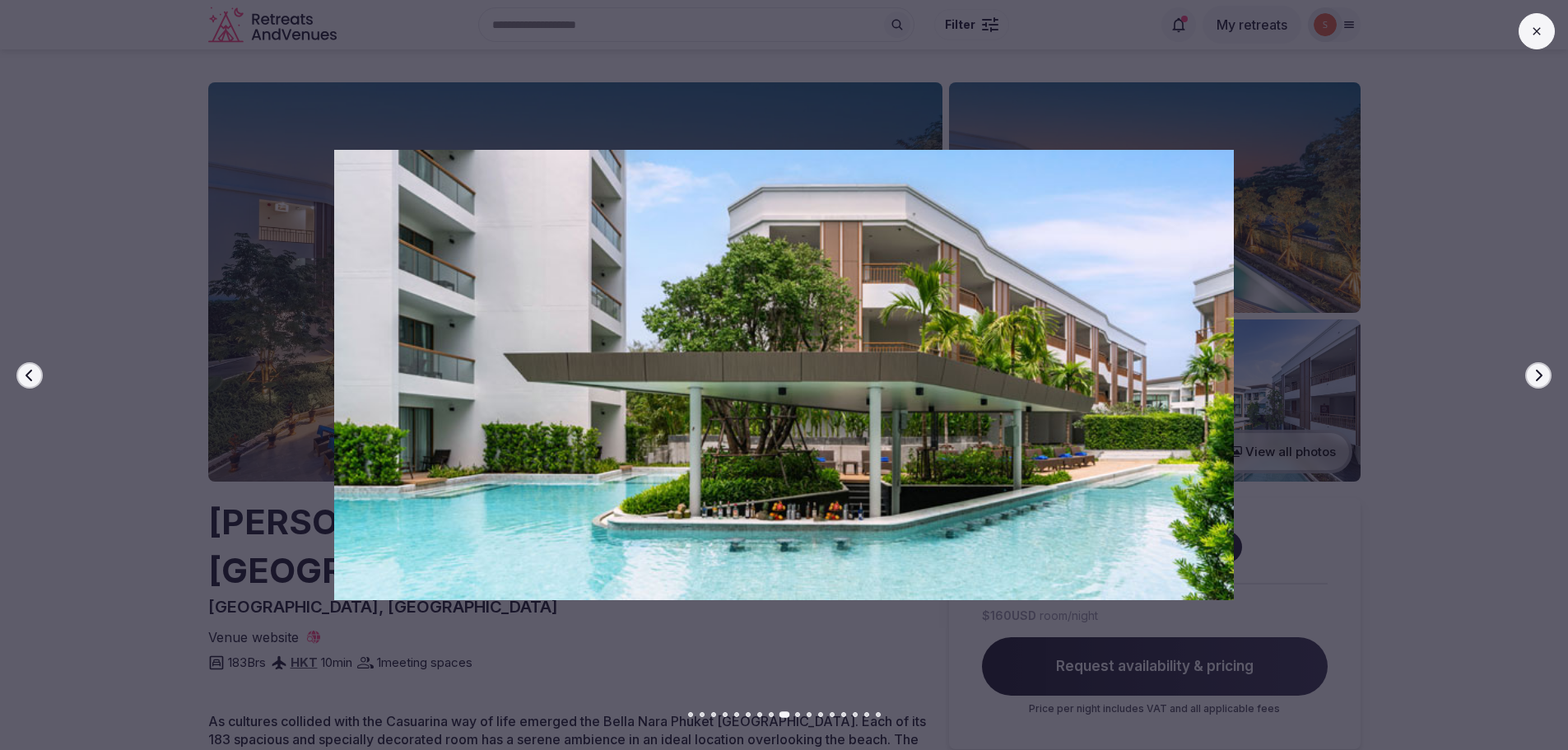
click at [1543, 377] on icon "button" at bounding box center [1538, 375] width 13 height 13
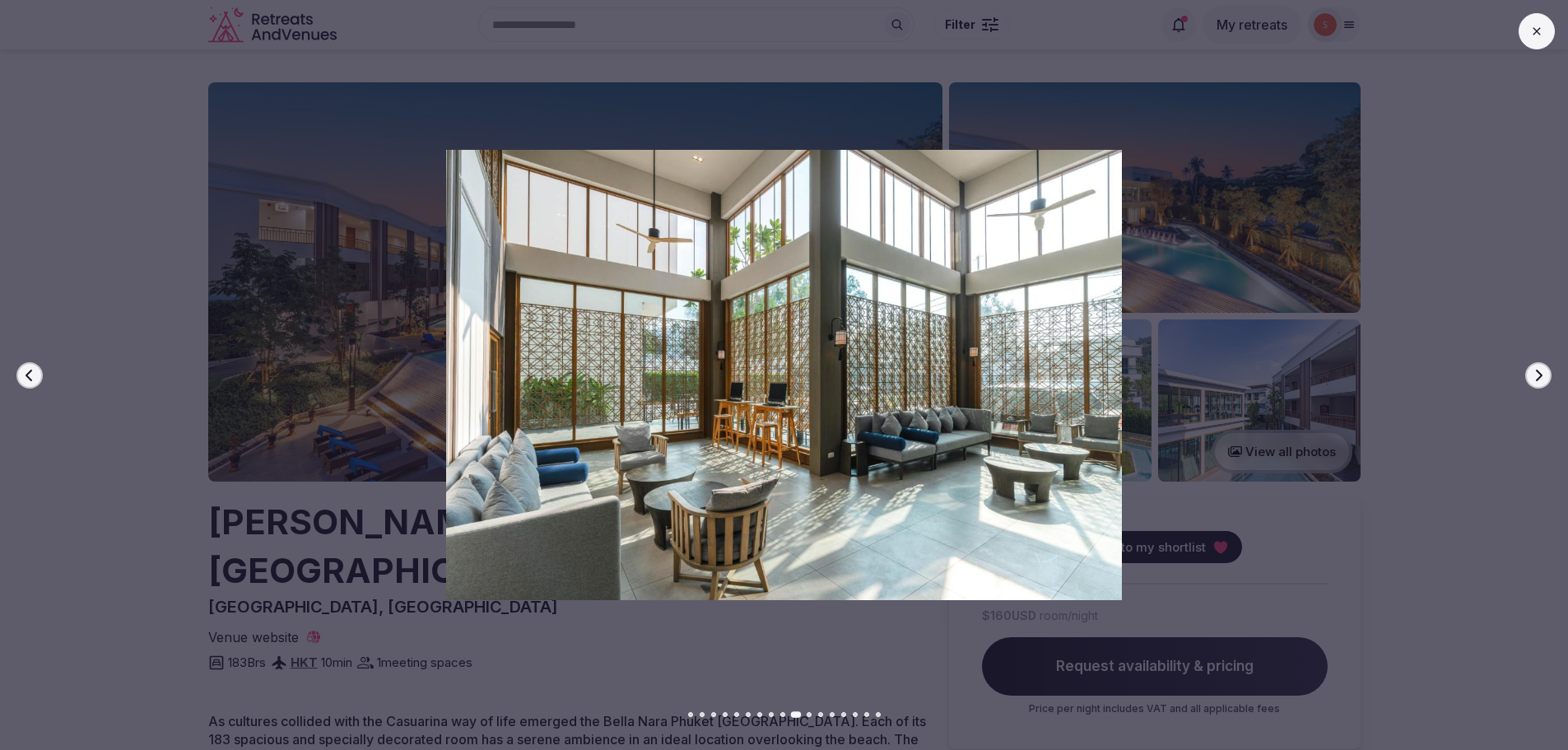
click at [1543, 377] on icon "button" at bounding box center [1538, 375] width 13 height 13
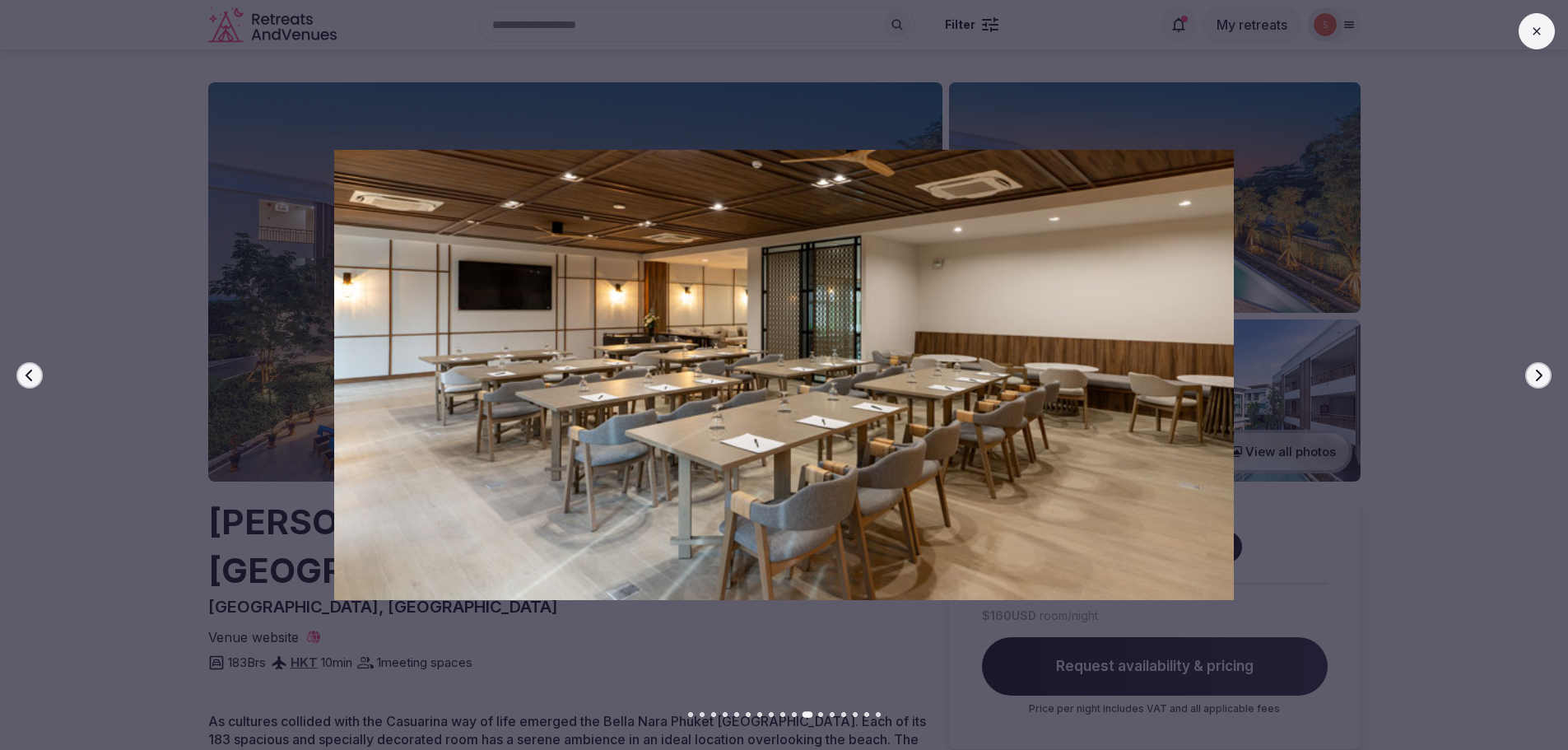
click at [1543, 377] on icon "button" at bounding box center [1538, 375] width 13 height 13
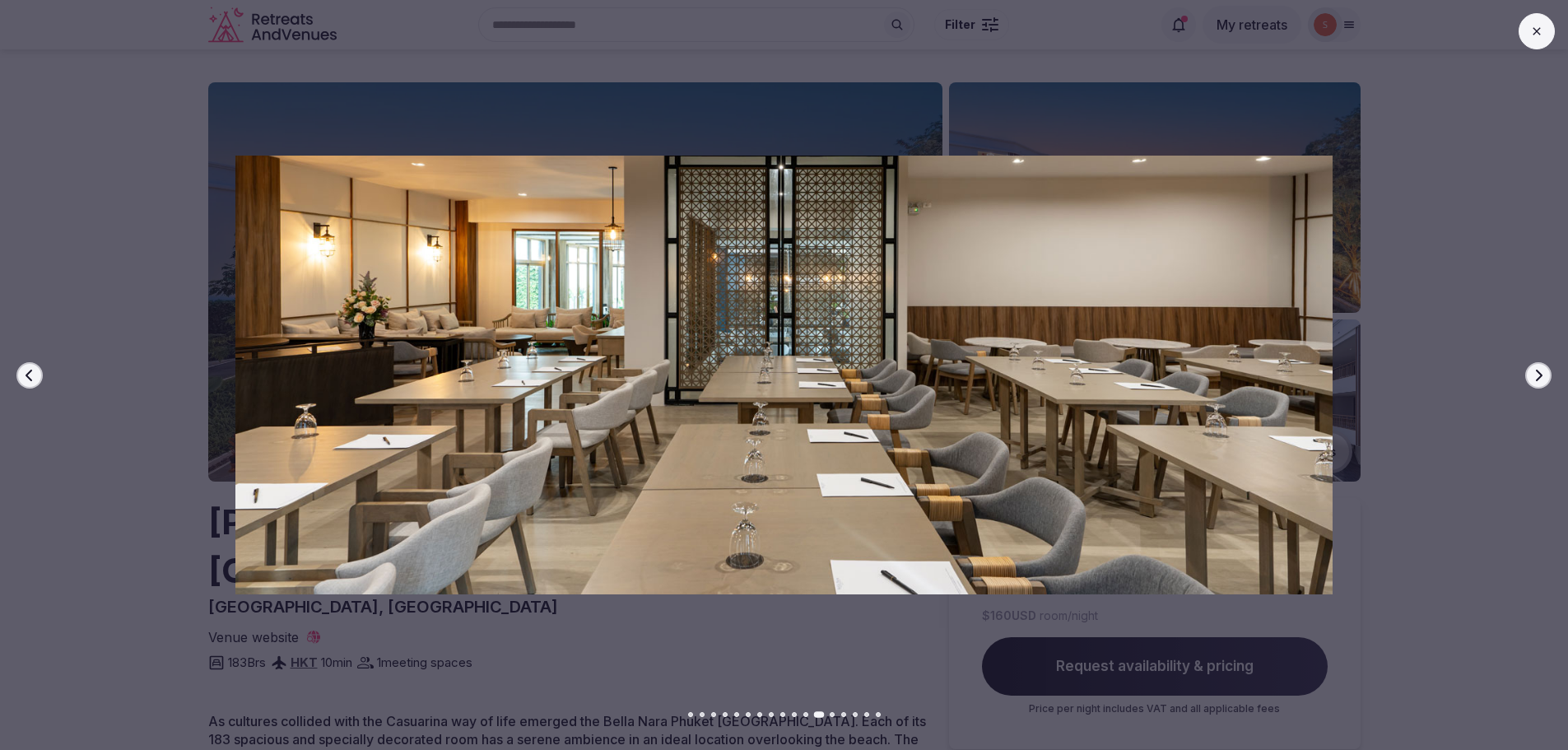
click at [1543, 377] on icon "button" at bounding box center [1538, 375] width 13 height 13
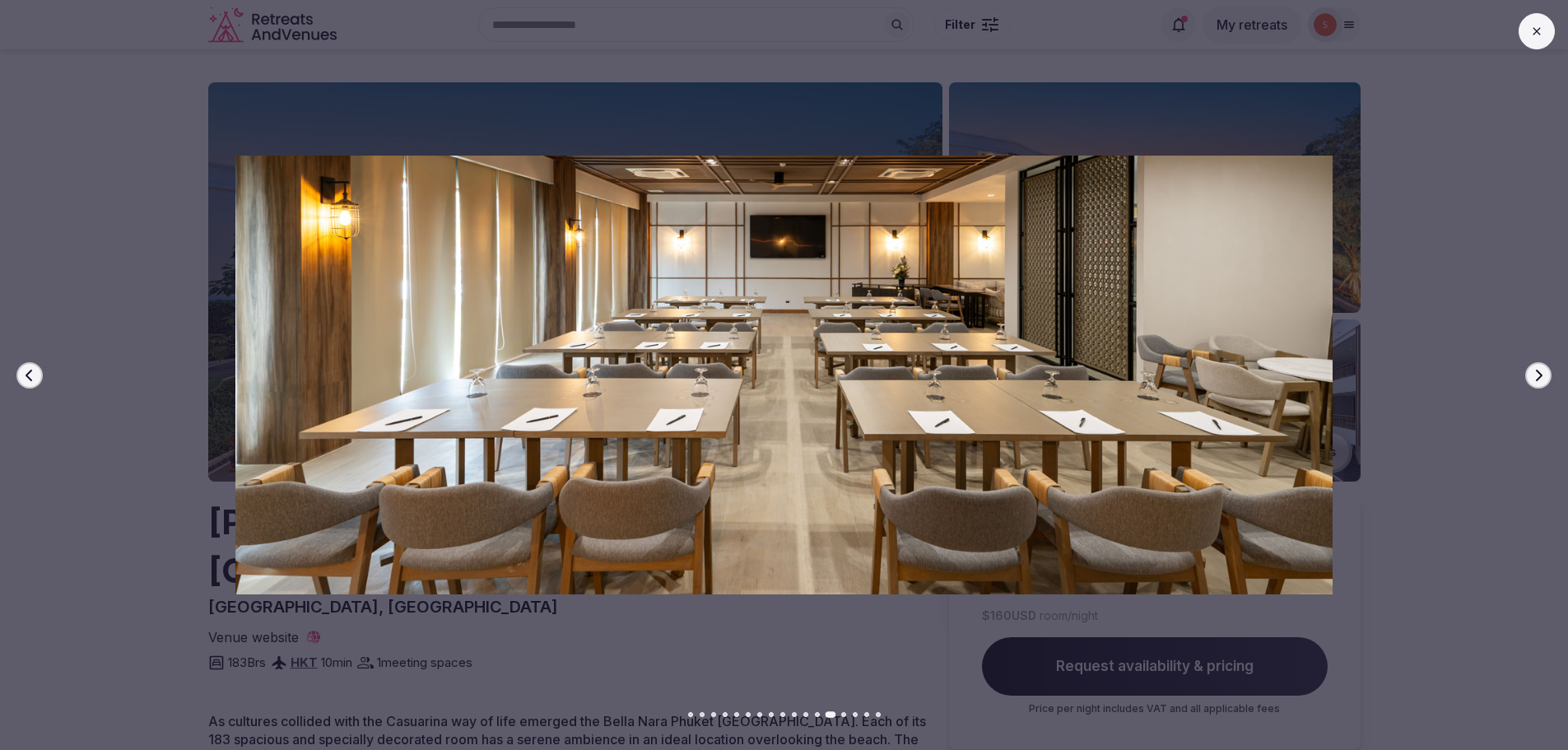
click at [1543, 377] on icon "button" at bounding box center [1538, 375] width 13 height 13
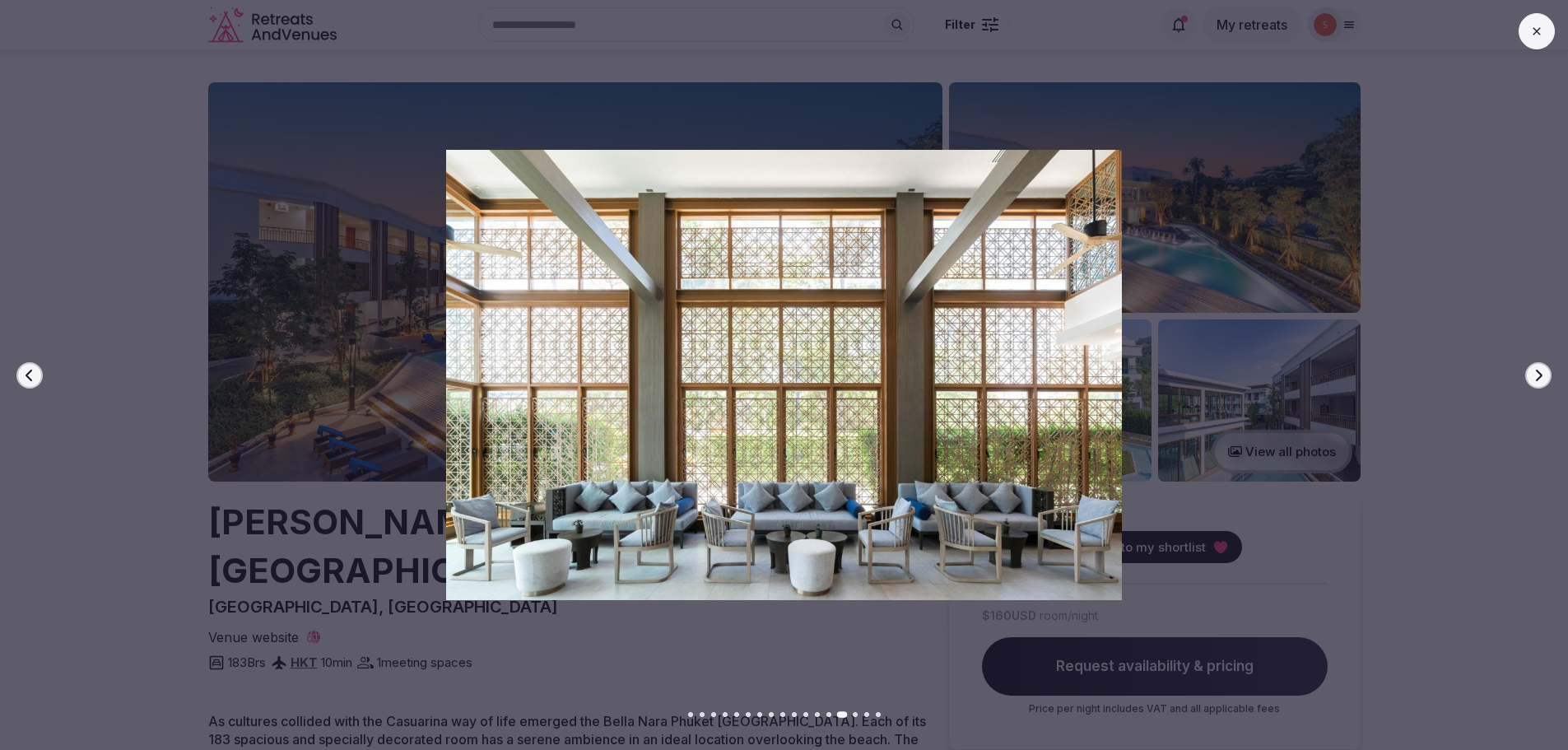
click at [1543, 377] on icon "button" at bounding box center [1538, 375] width 13 height 13
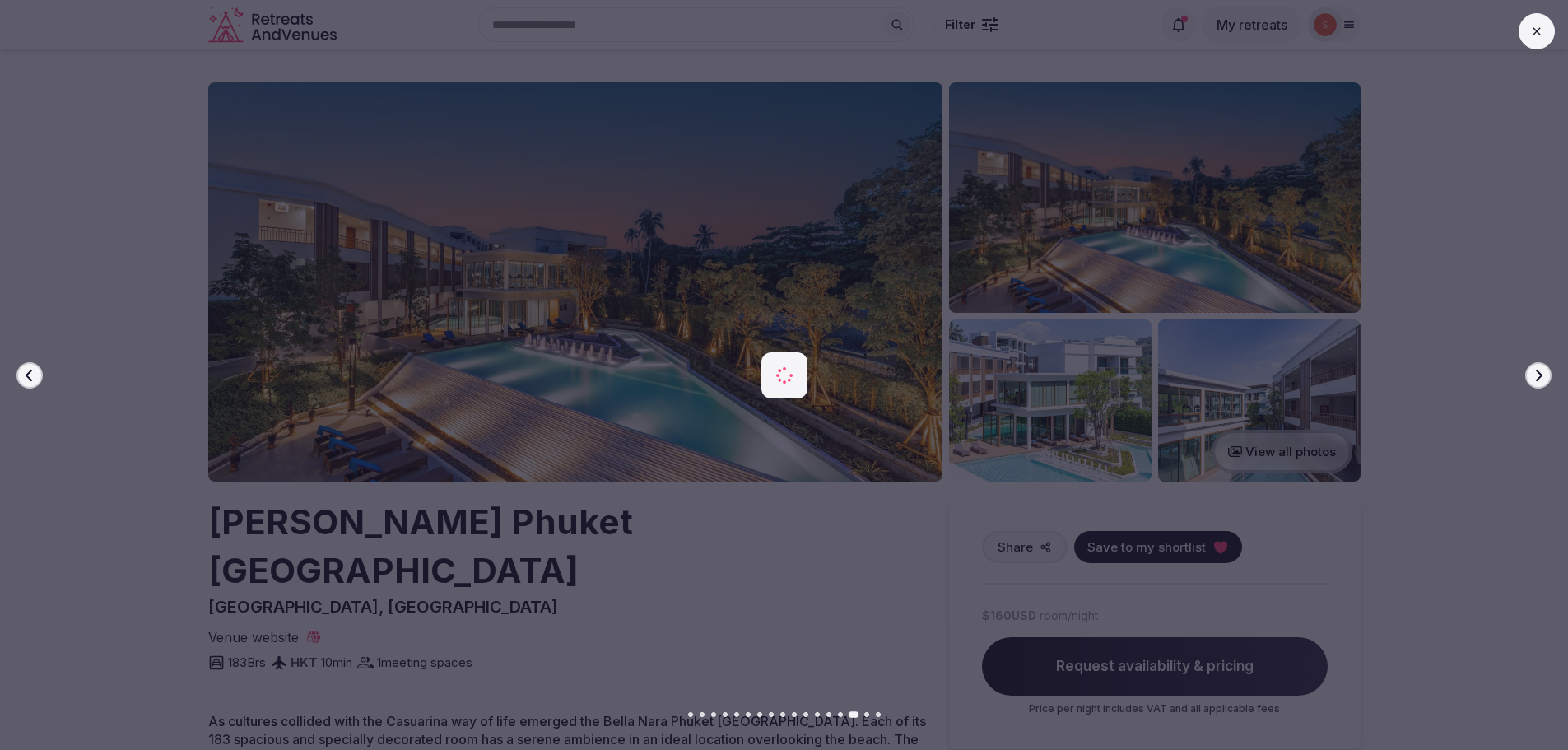
click at [1543, 377] on icon "button" at bounding box center [1538, 375] width 13 height 13
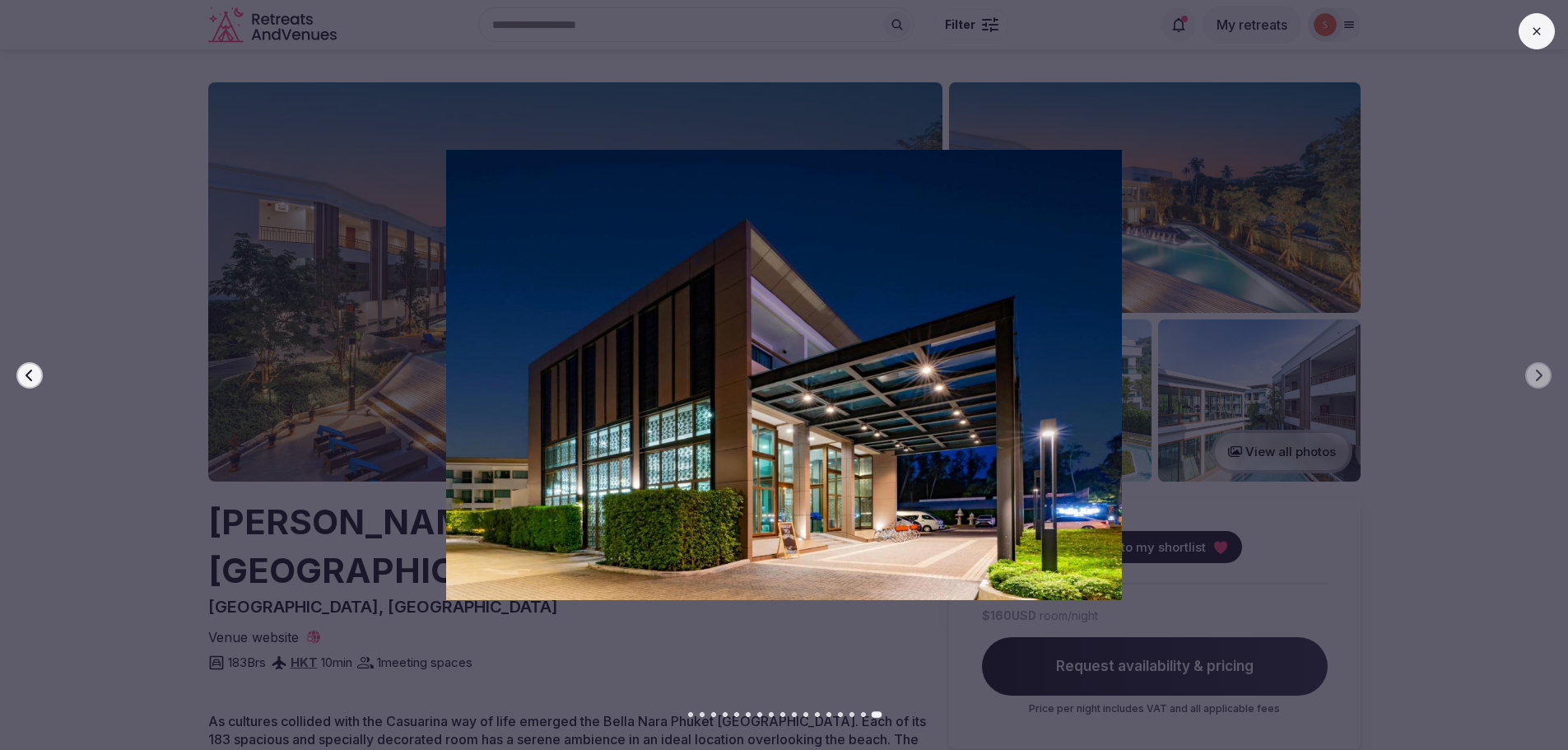
click at [1536, 23] on button at bounding box center [1537, 30] width 36 height 36
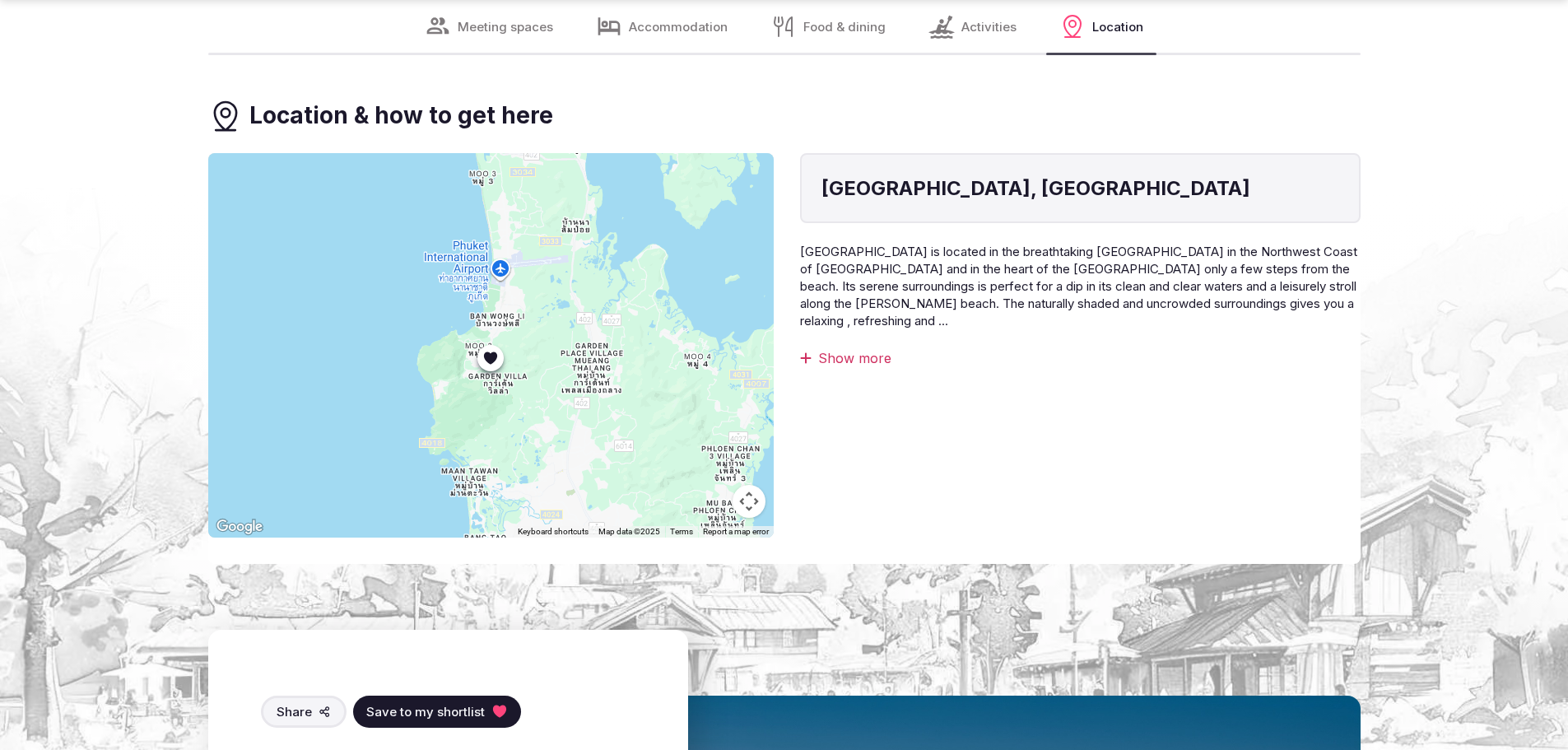
scroll to position [5761, 0]
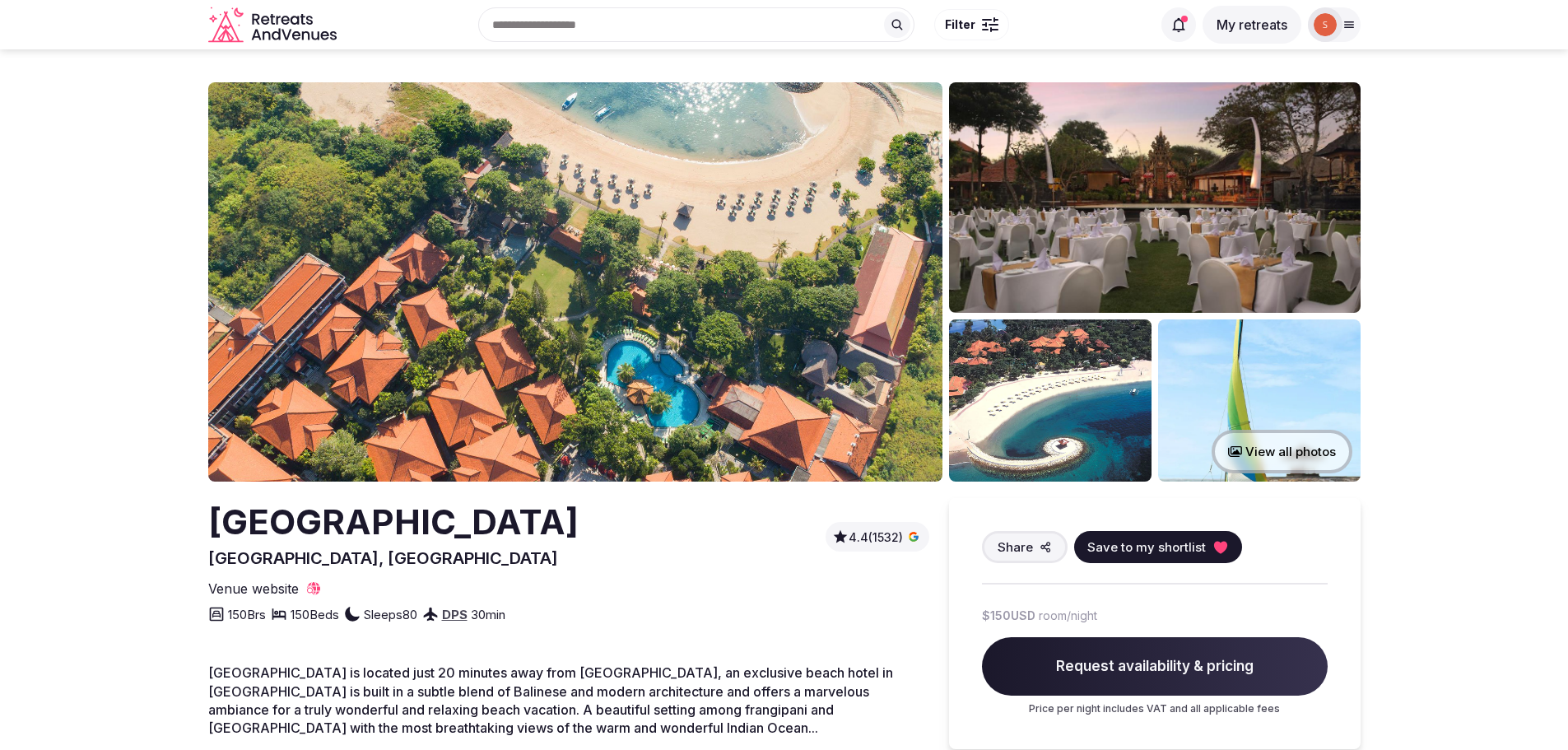
click at [644, 290] on img at bounding box center [575, 282] width 734 height 400
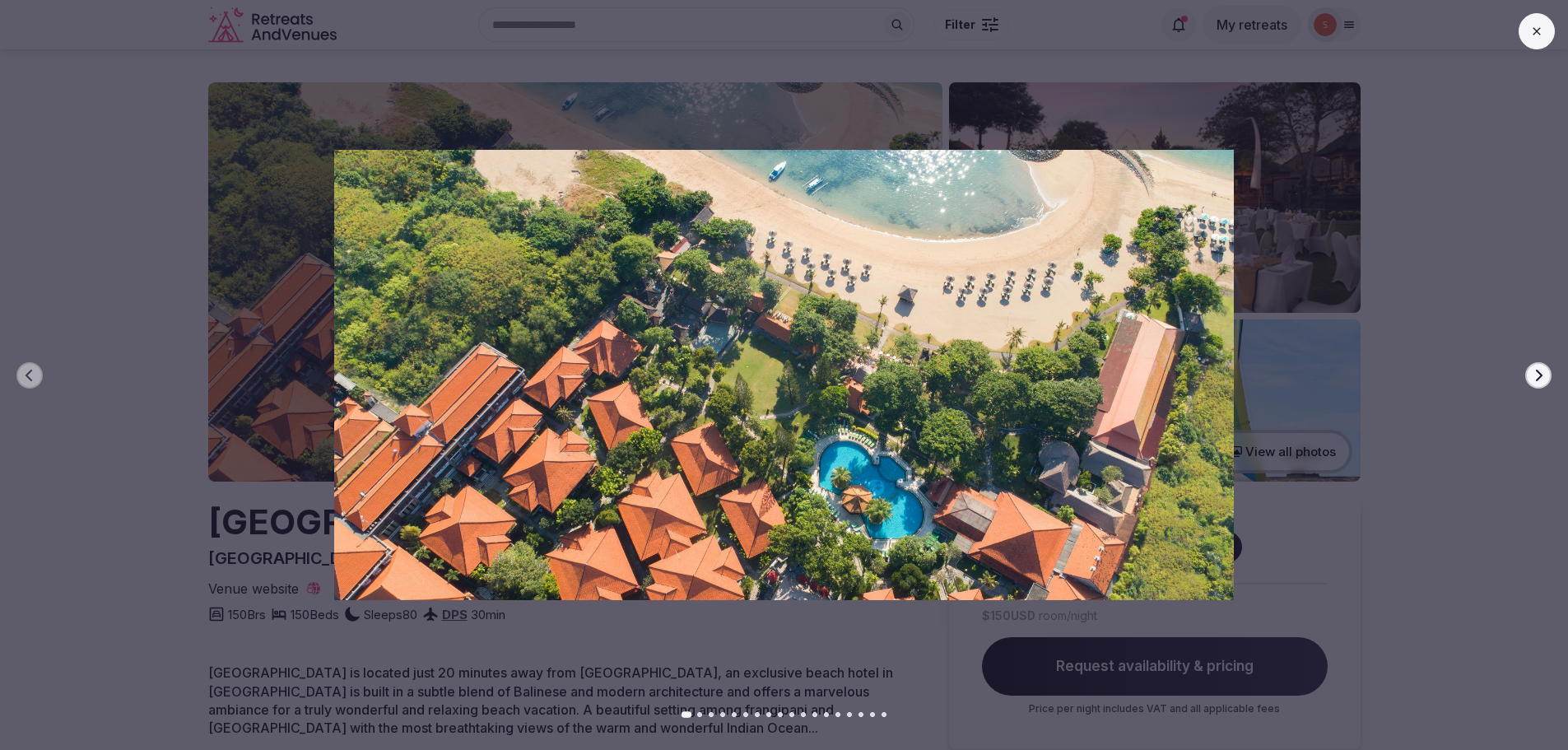
click at [1534, 374] on icon "button" at bounding box center [1538, 375] width 13 height 13
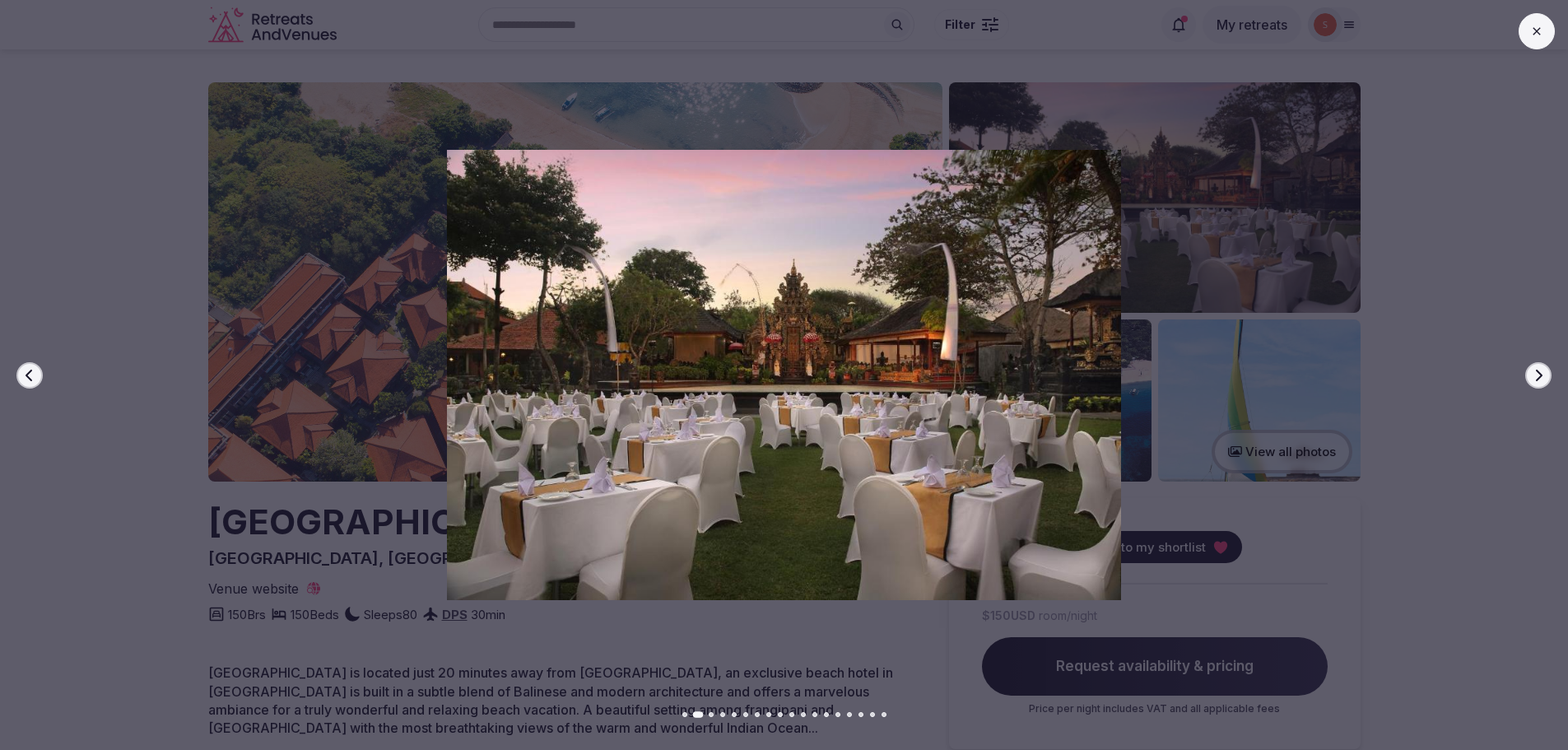
click at [1534, 374] on icon "button" at bounding box center [1538, 375] width 13 height 13
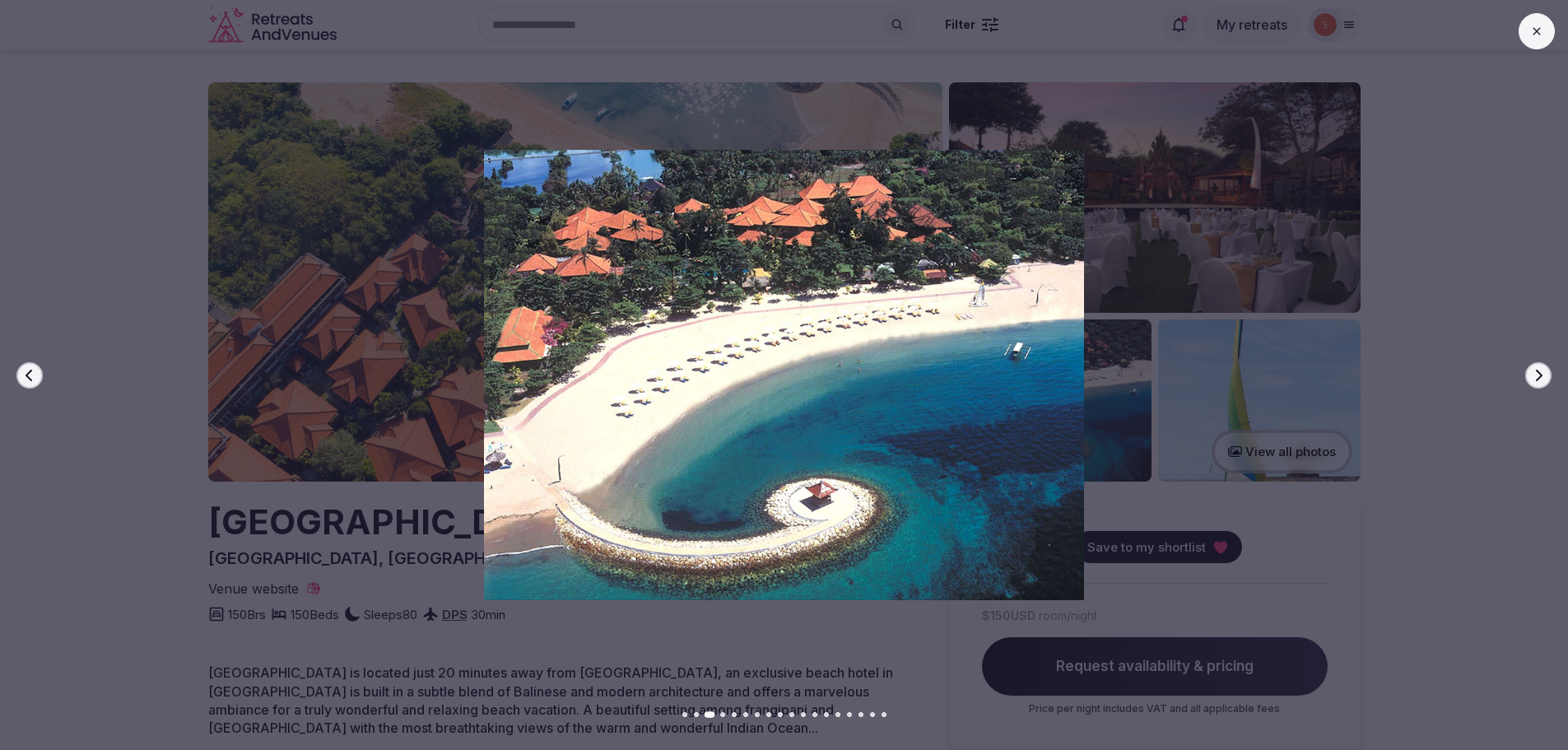
click at [1534, 374] on icon "button" at bounding box center [1538, 375] width 13 height 13
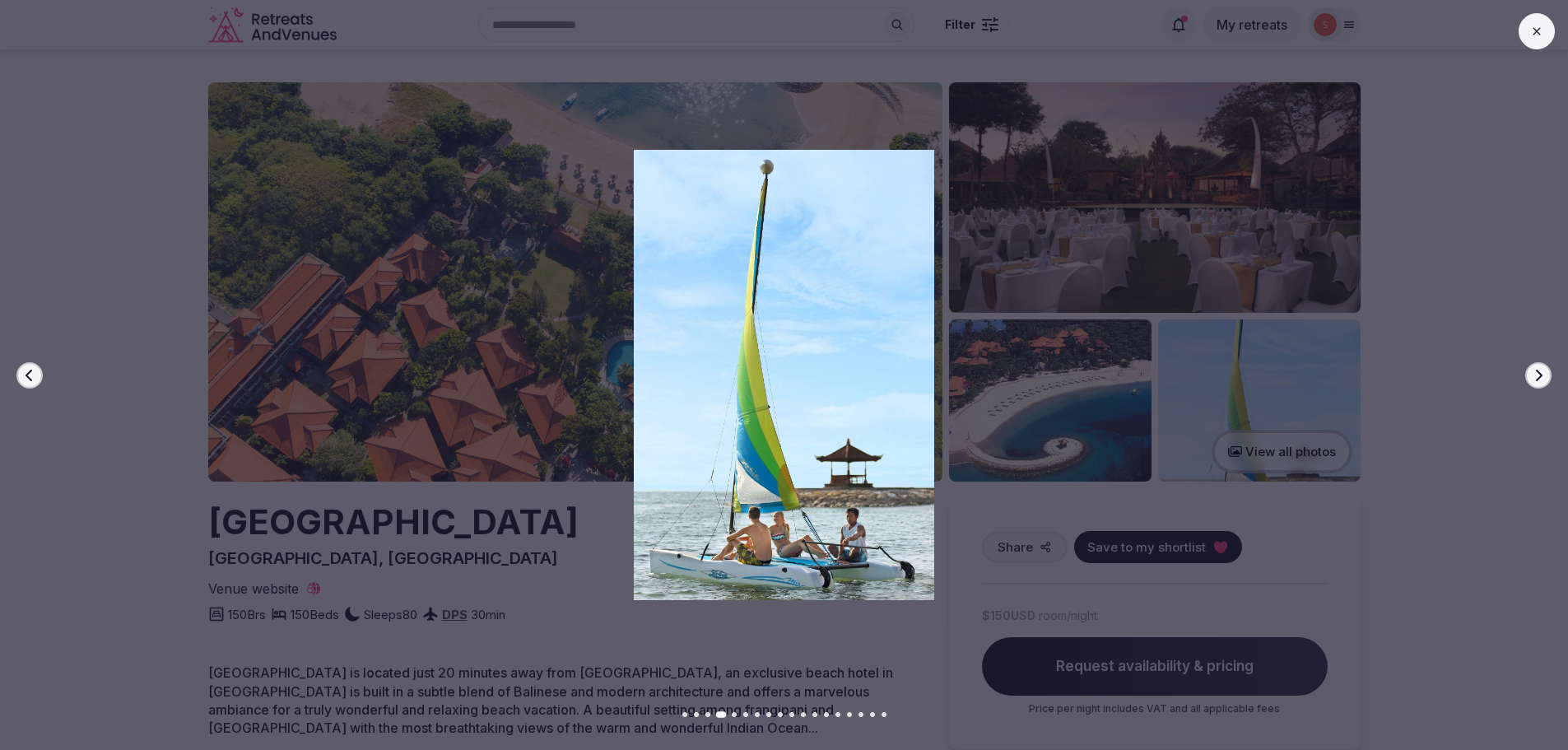
click at [1534, 374] on icon "button" at bounding box center [1538, 375] width 13 height 13
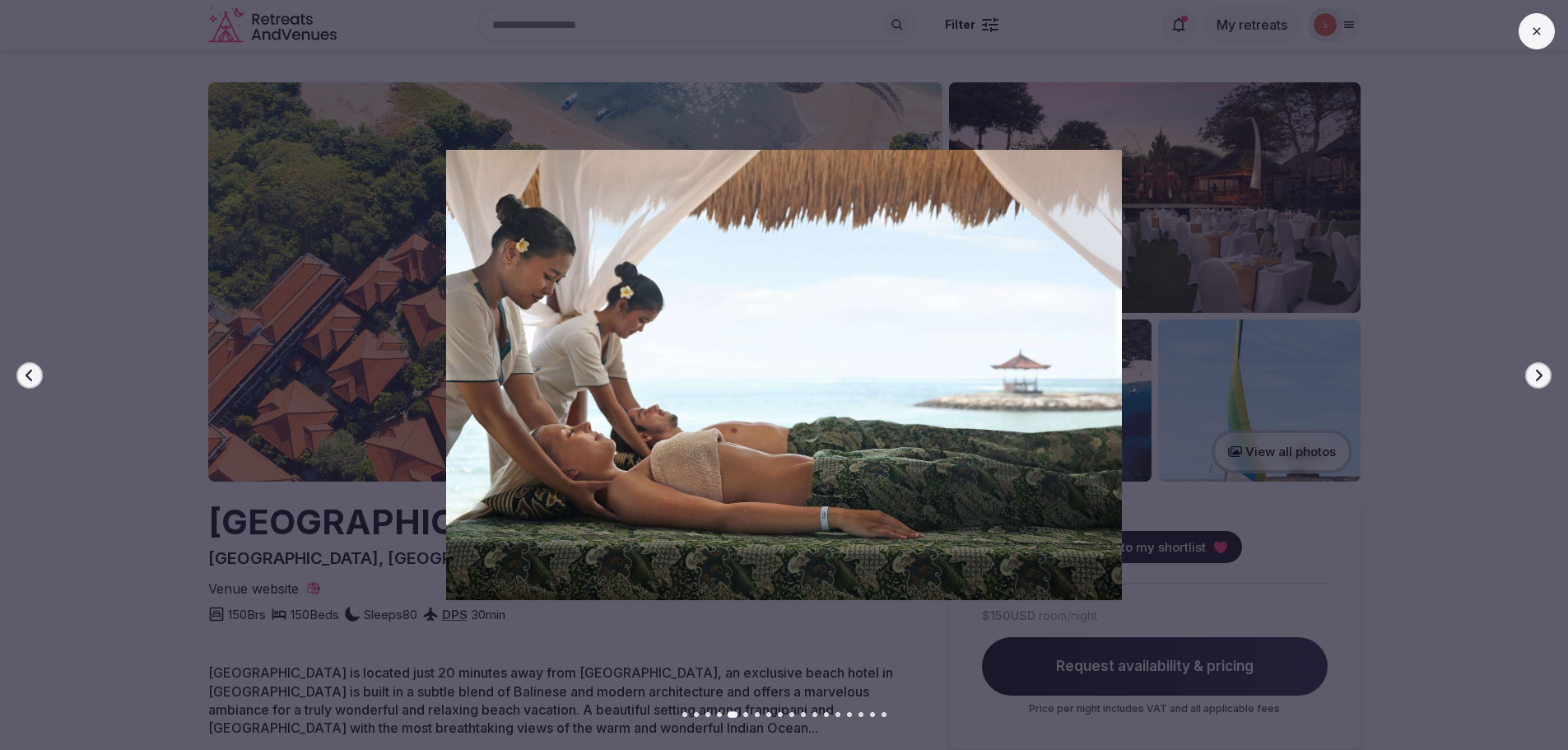
click at [1534, 374] on icon "button" at bounding box center [1538, 375] width 13 height 13
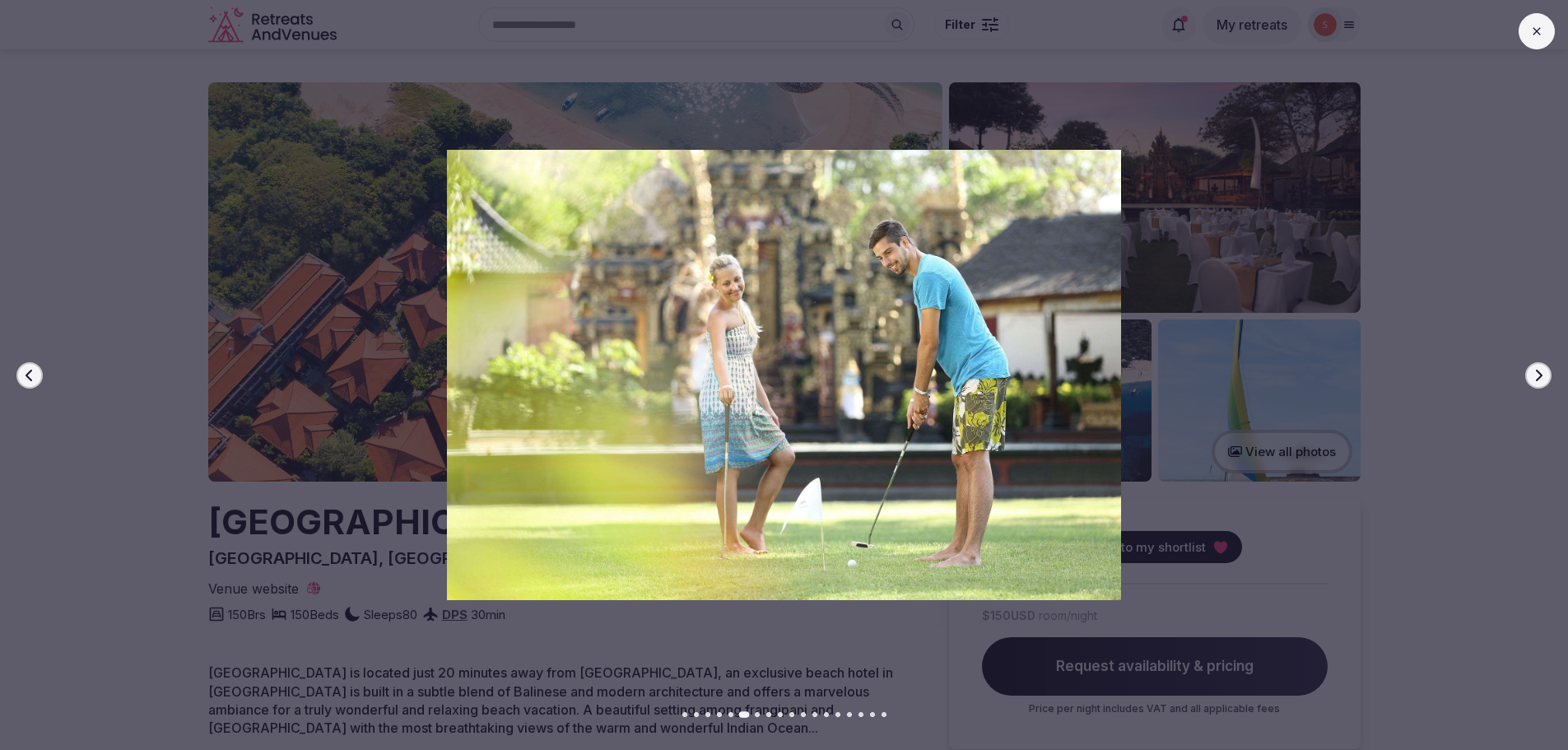
click at [1534, 374] on icon "button" at bounding box center [1538, 375] width 13 height 13
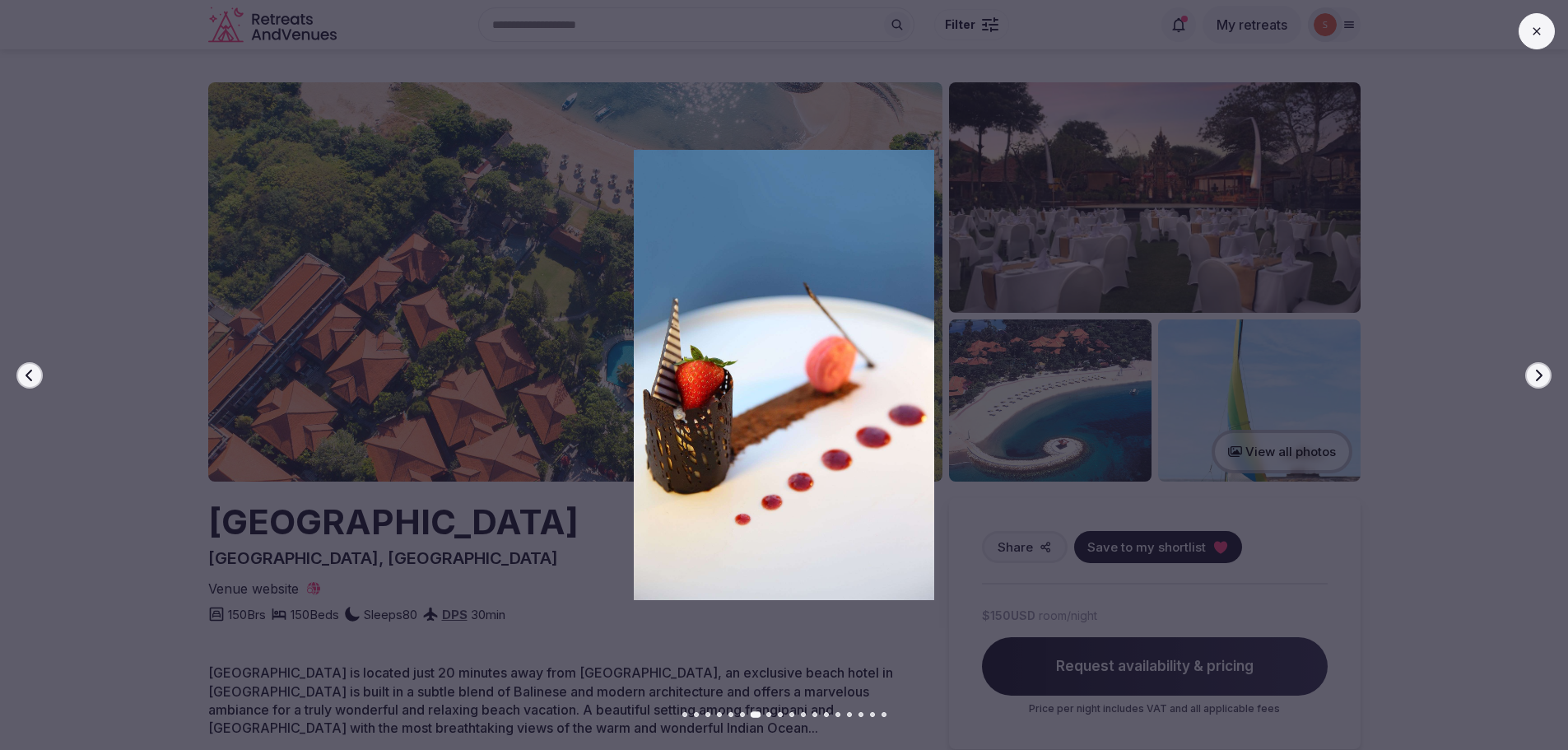
click at [1534, 374] on icon "button" at bounding box center [1538, 375] width 13 height 13
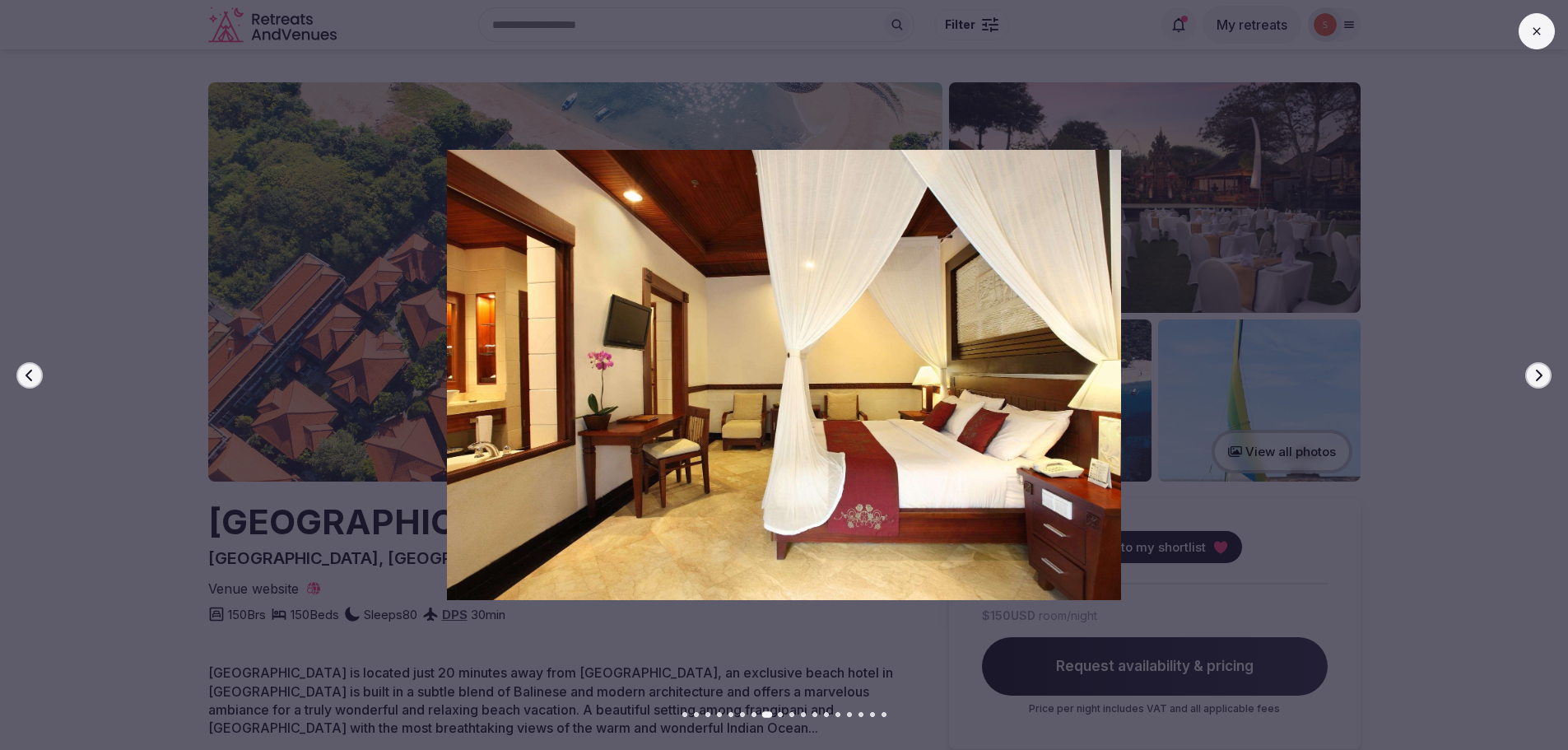
click at [1534, 374] on icon "button" at bounding box center [1538, 375] width 13 height 13
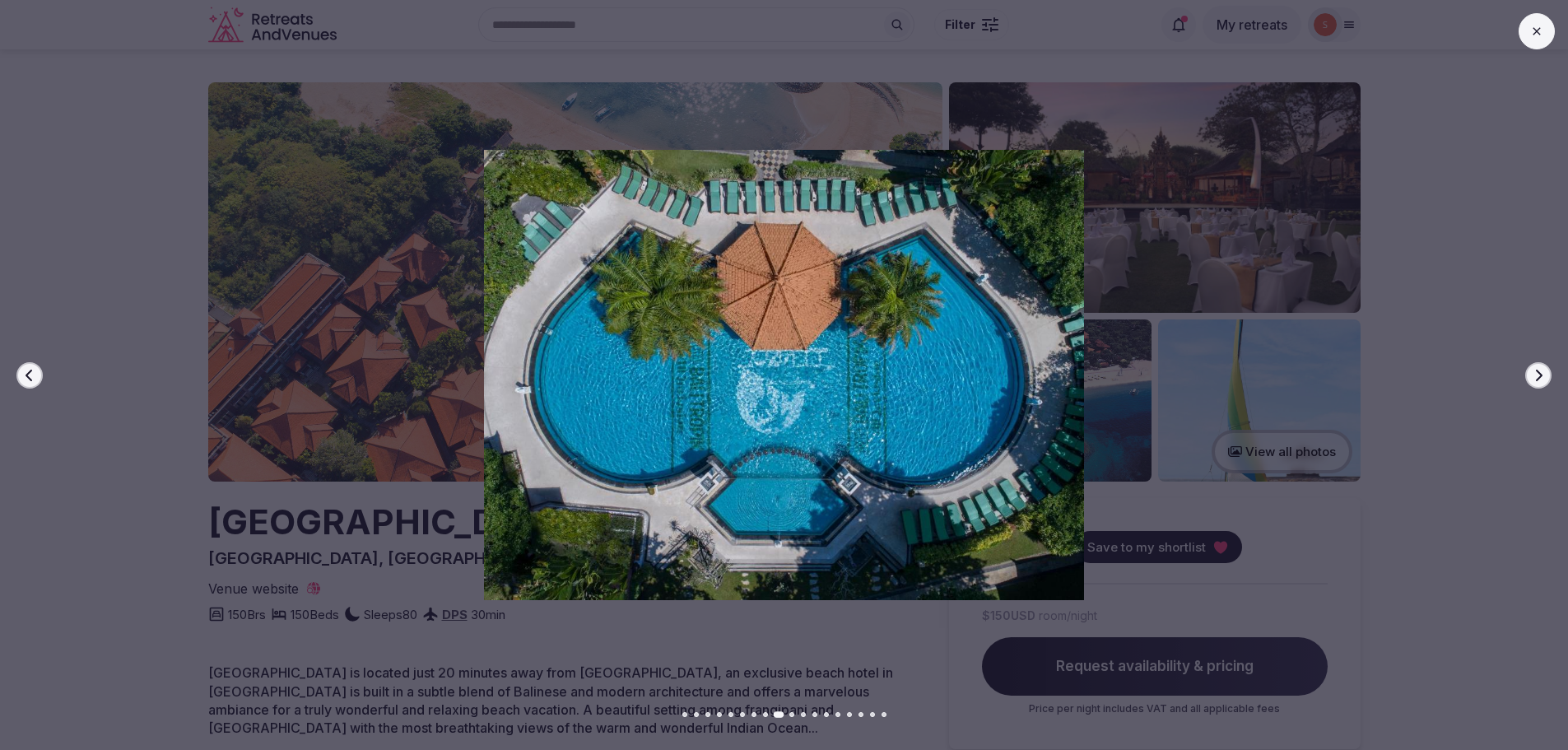
click at [1534, 374] on icon "button" at bounding box center [1538, 375] width 13 height 13
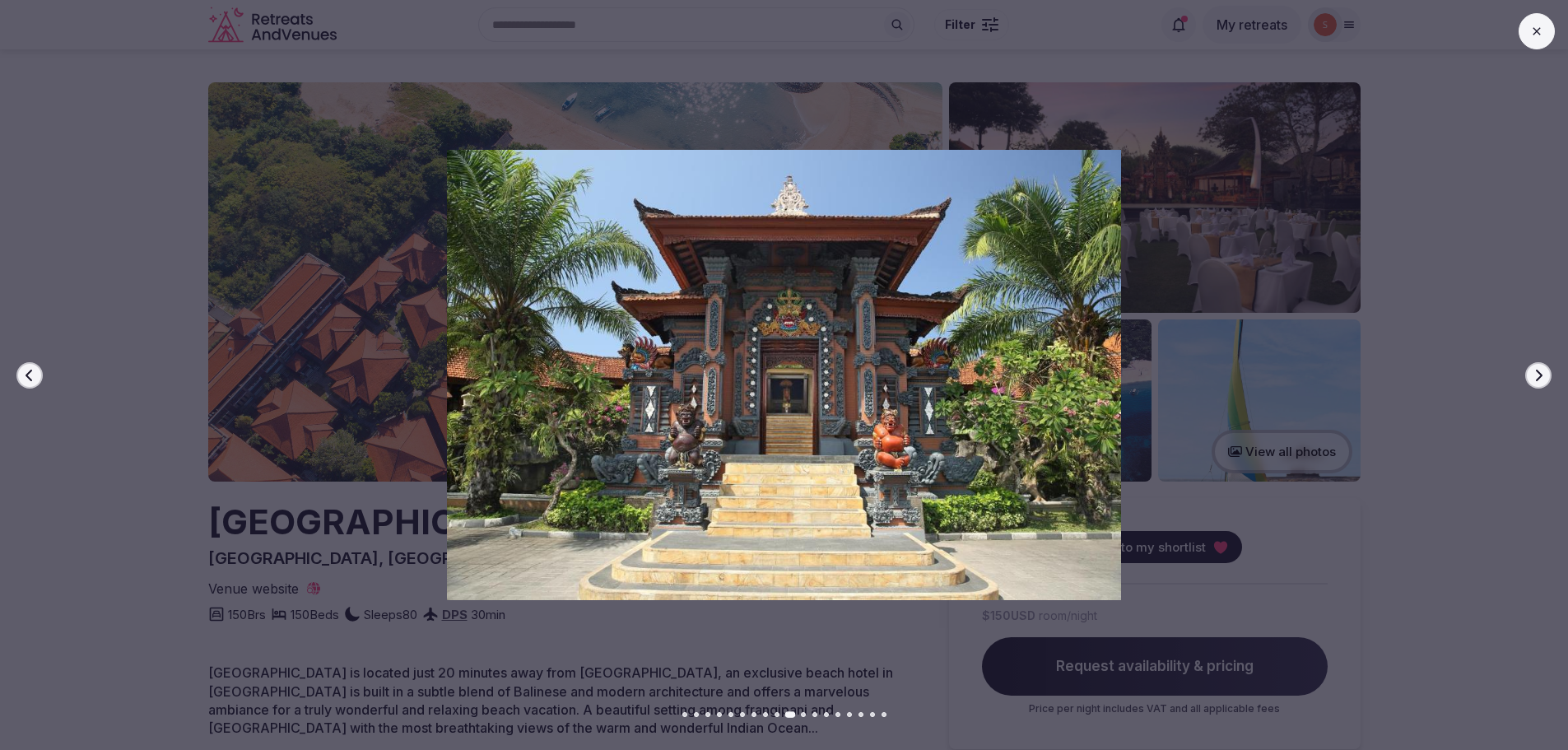
click at [1534, 374] on icon "button" at bounding box center [1538, 375] width 13 height 13
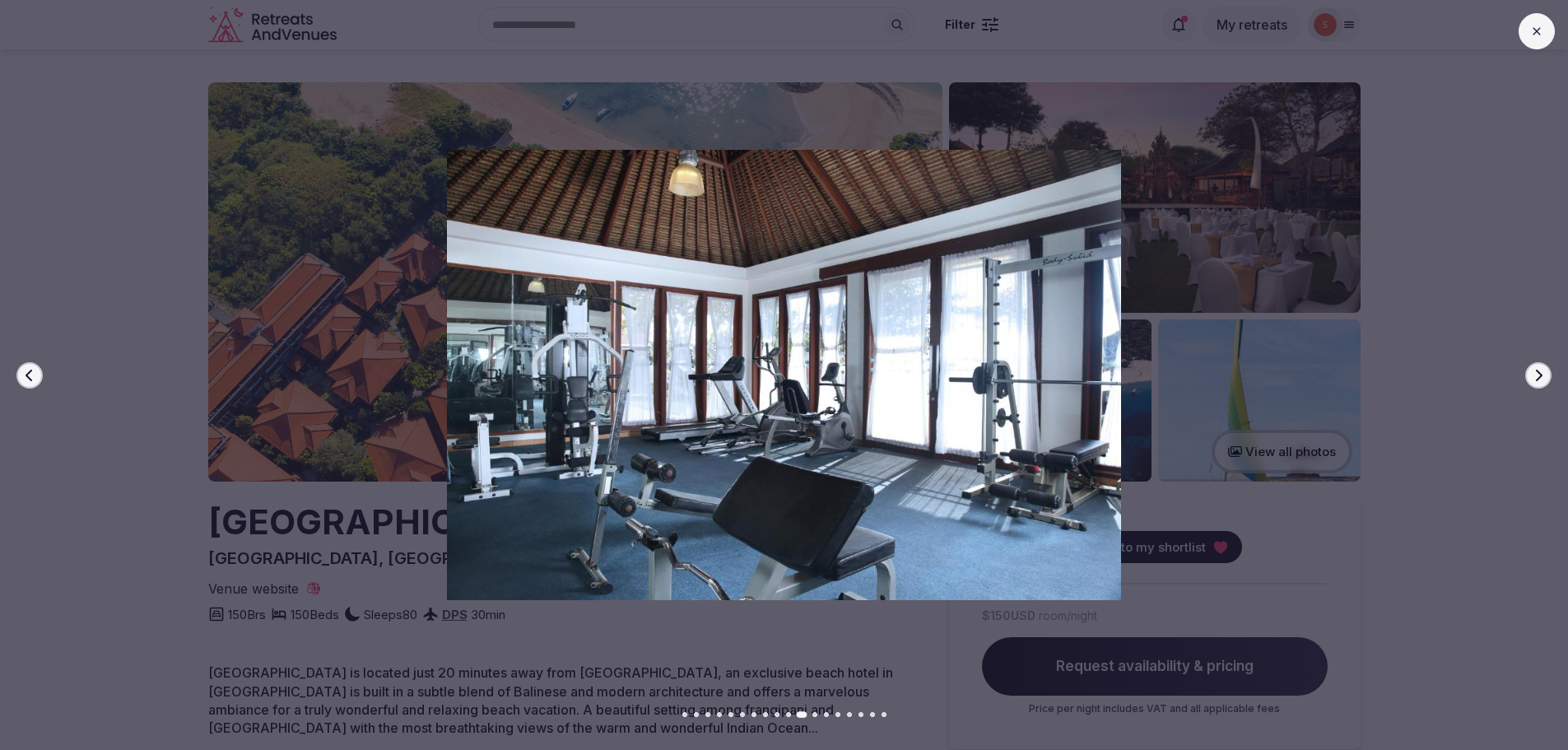
click at [1534, 374] on icon "button" at bounding box center [1538, 375] width 13 height 13
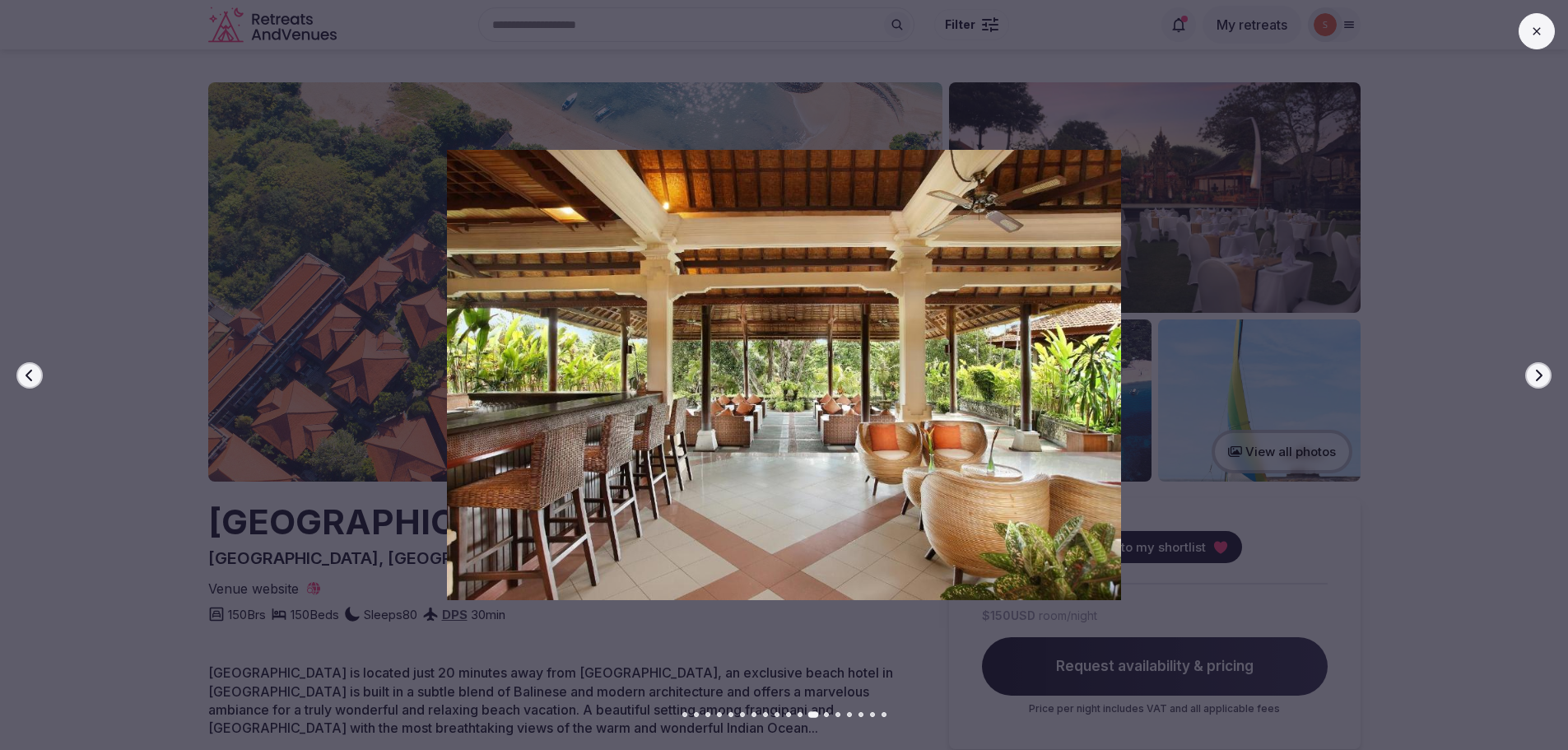
click at [1534, 374] on icon "button" at bounding box center [1538, 375] width 13 height 13
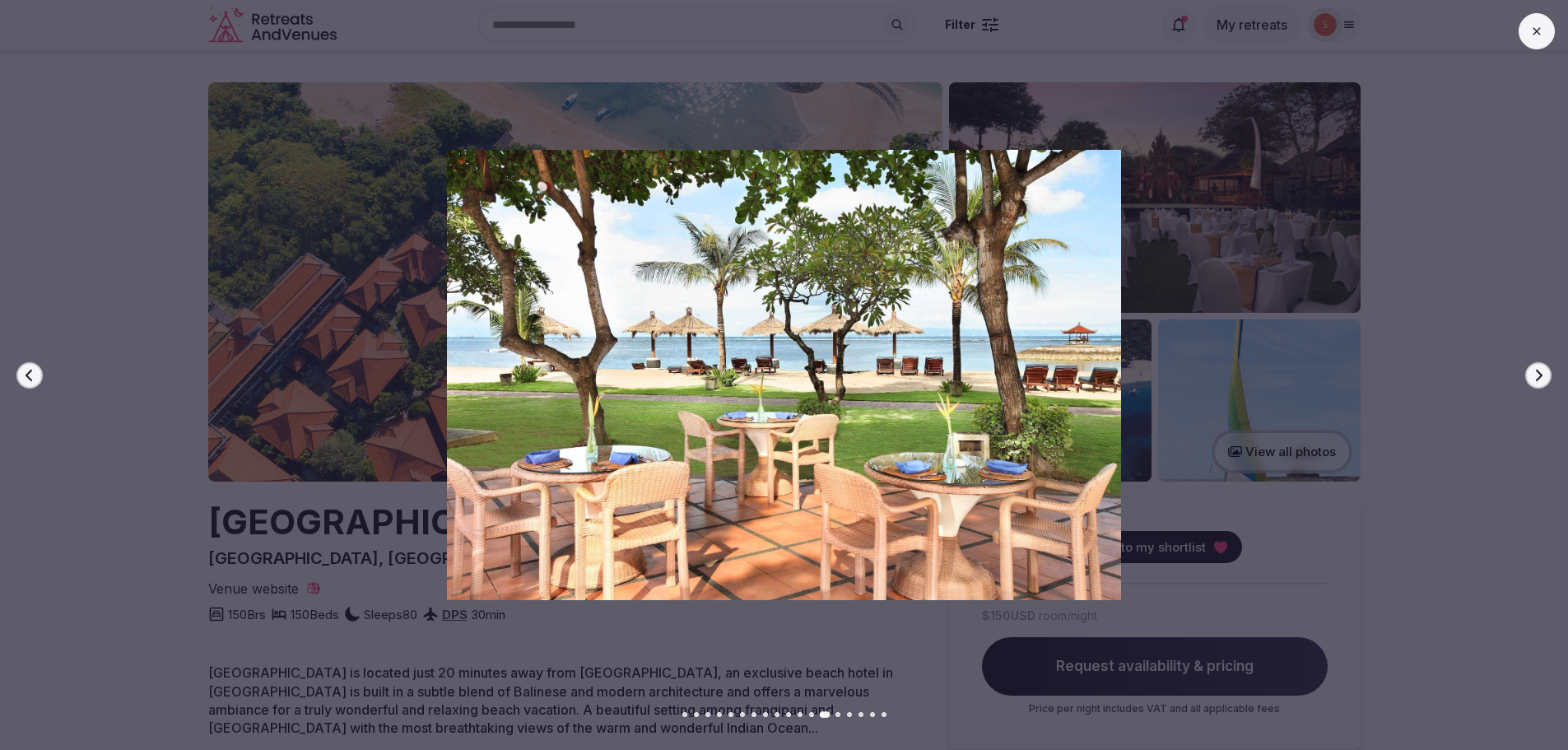
click at [1534, 374] on icon "button" at bounding box center [1538, 375] width 13 height 13
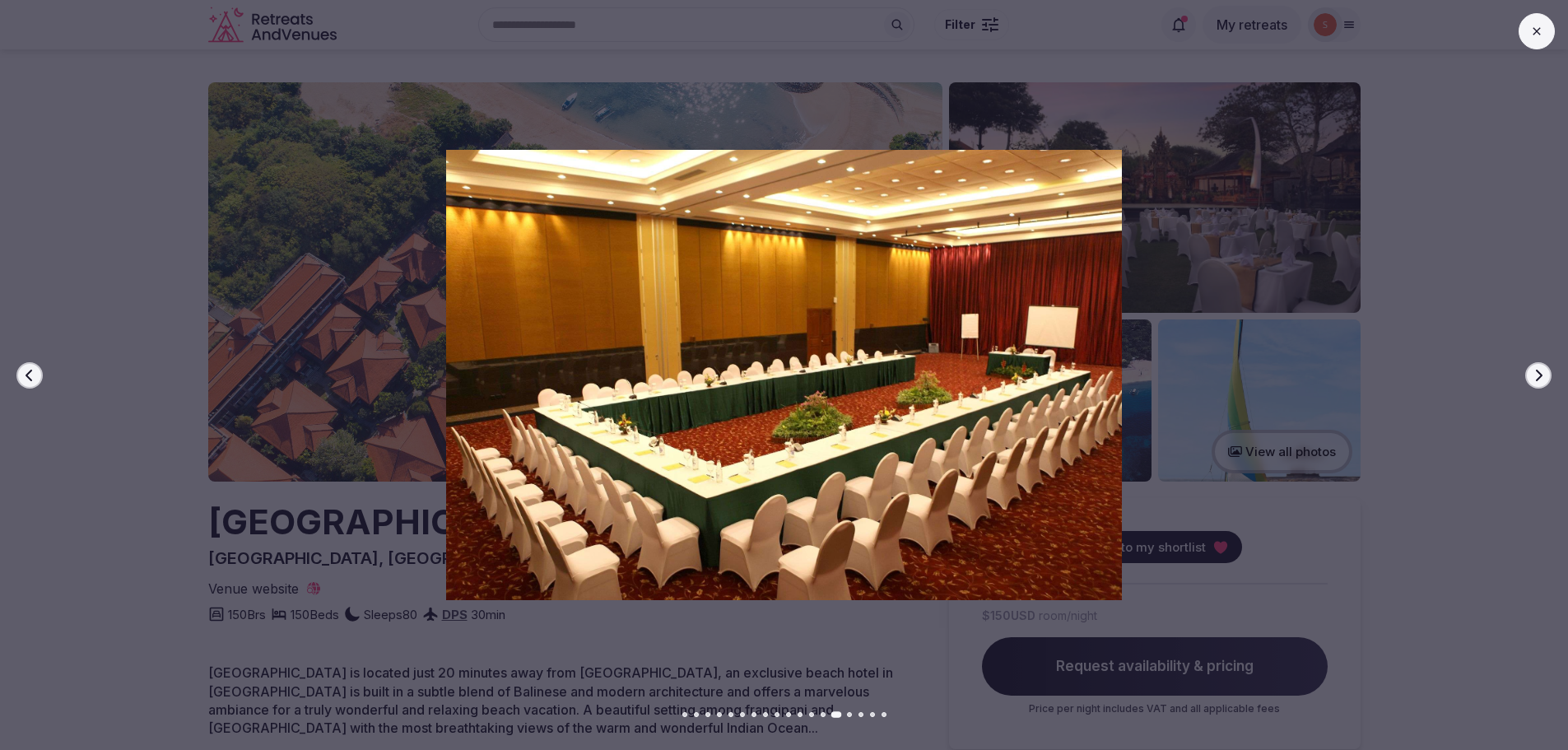
click at [1534, 374] on icon "button" at bounding box center [1538, 375] width 13 height 13
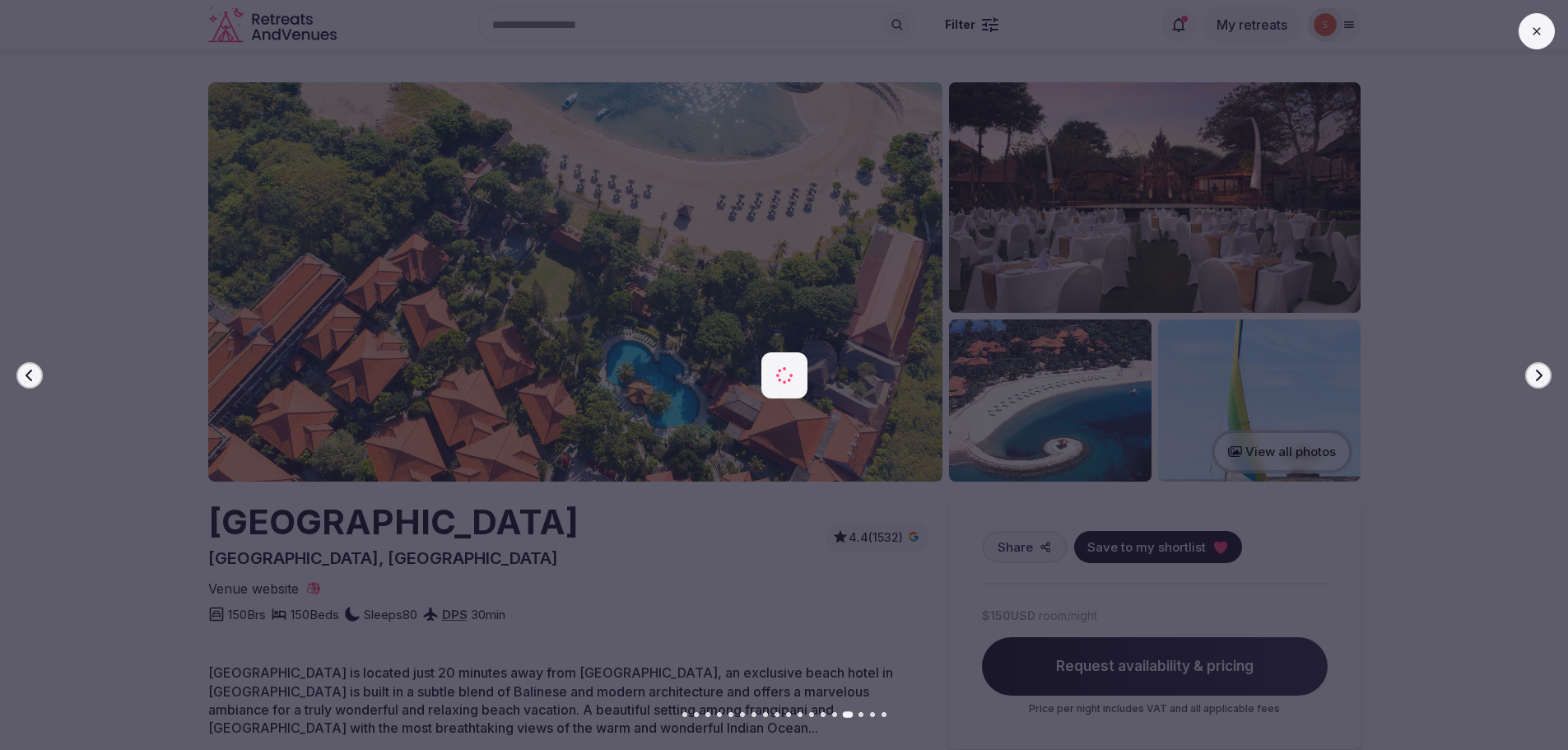
click at [1534, 374] on icon "button" at bounding box center [1538, 375] width 13 height 13
click at [1518, 22] on div "Previous slide Next slide" at bounding box center [784, 375] width 1568 height 750
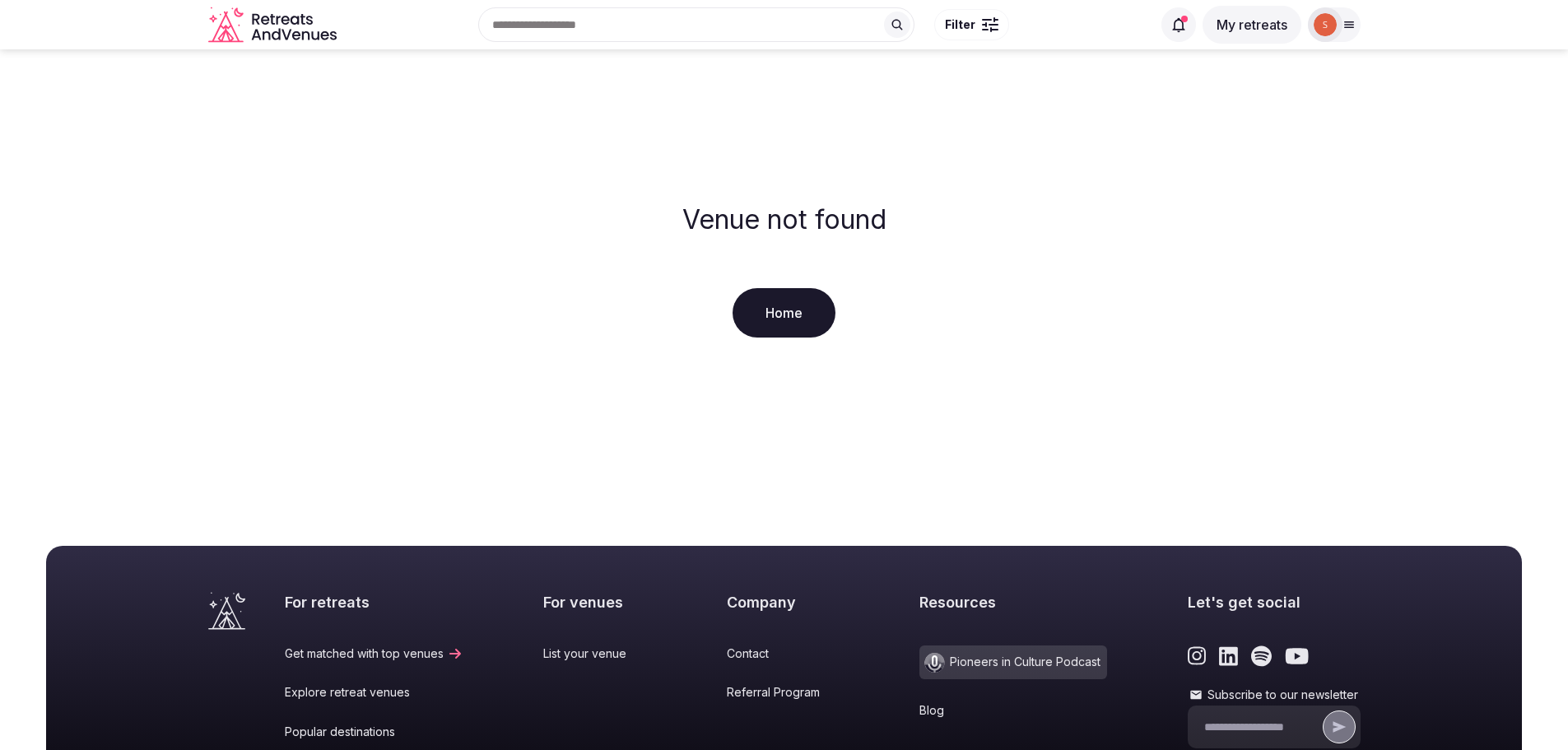
click at [771, 310] on link "Home" at bounding box center [784, 312] width 103 height 49
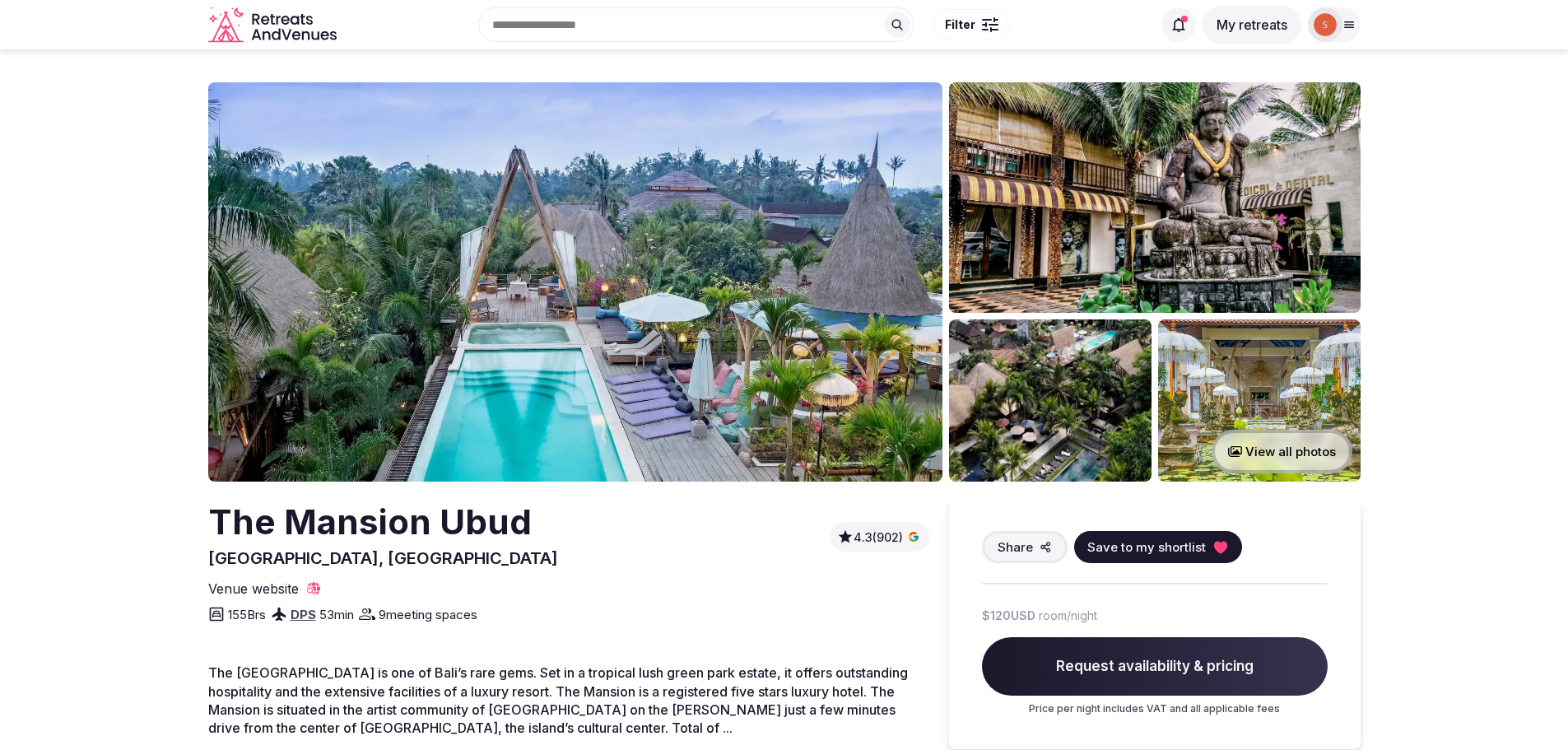
click at [612, 329] on img at bounding box center [575, 282] width 734 height 400
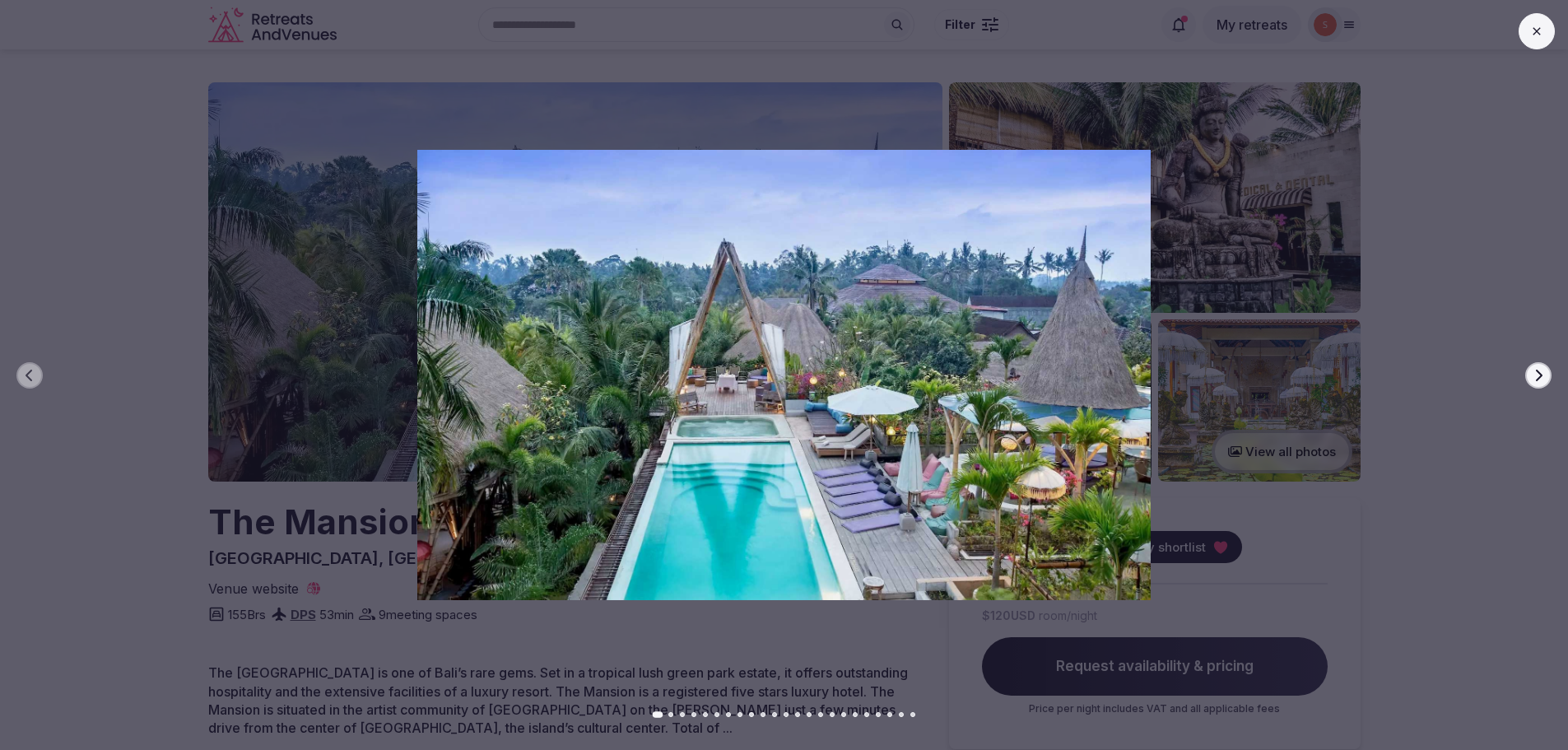
click at [1540, 374] on icon "button" at bounding box center [1538, 375] width 13 height 13
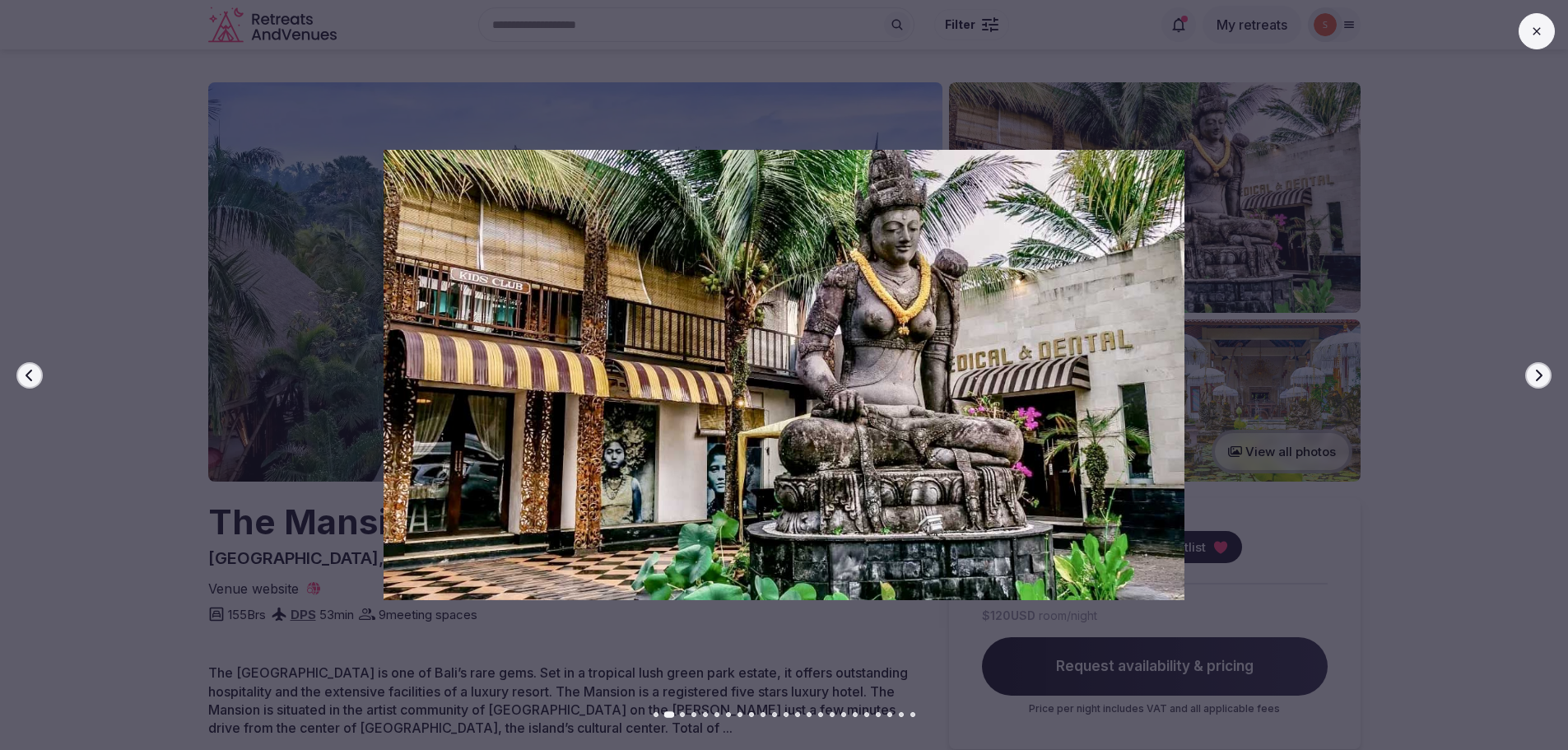
click at [1540, 374] on icon "button" at bounding box center [1538, 375] width 13 height 13
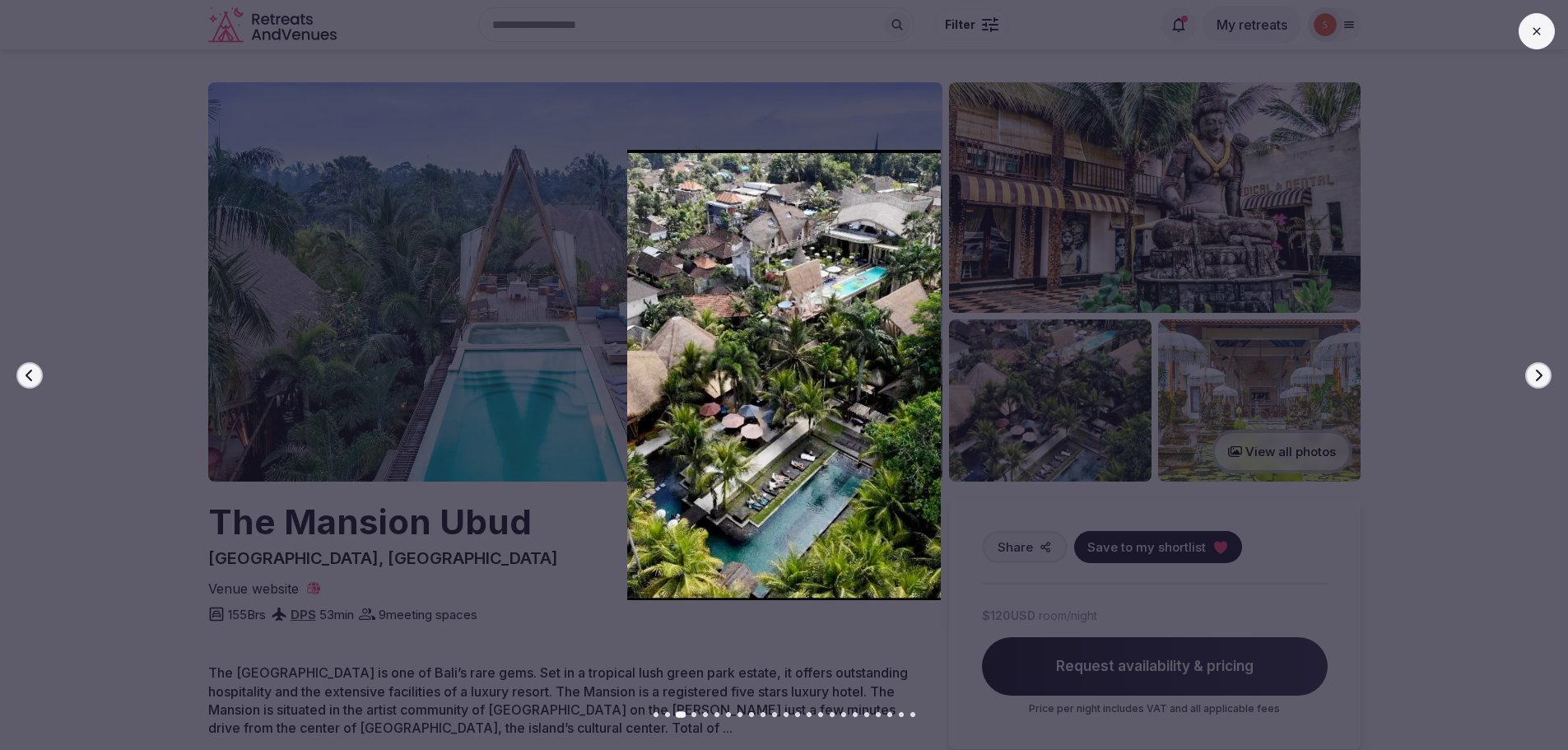
click at [1540, 374] on icon "button" at bounding box center [1538, 375] width 13 height 13
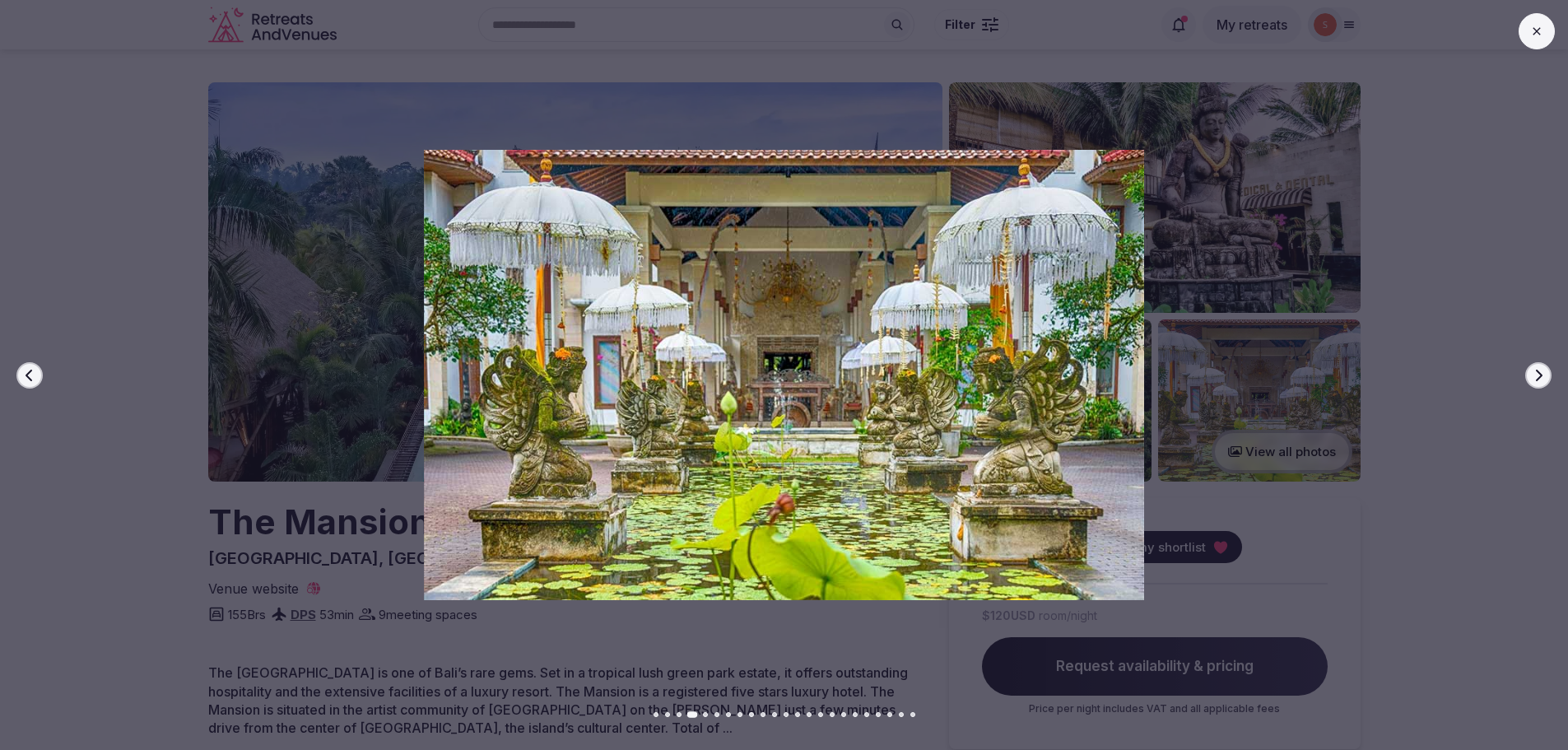
click at [28, 383] on button "Previous slide" at bounding box center [29, 375] width 27 height 27
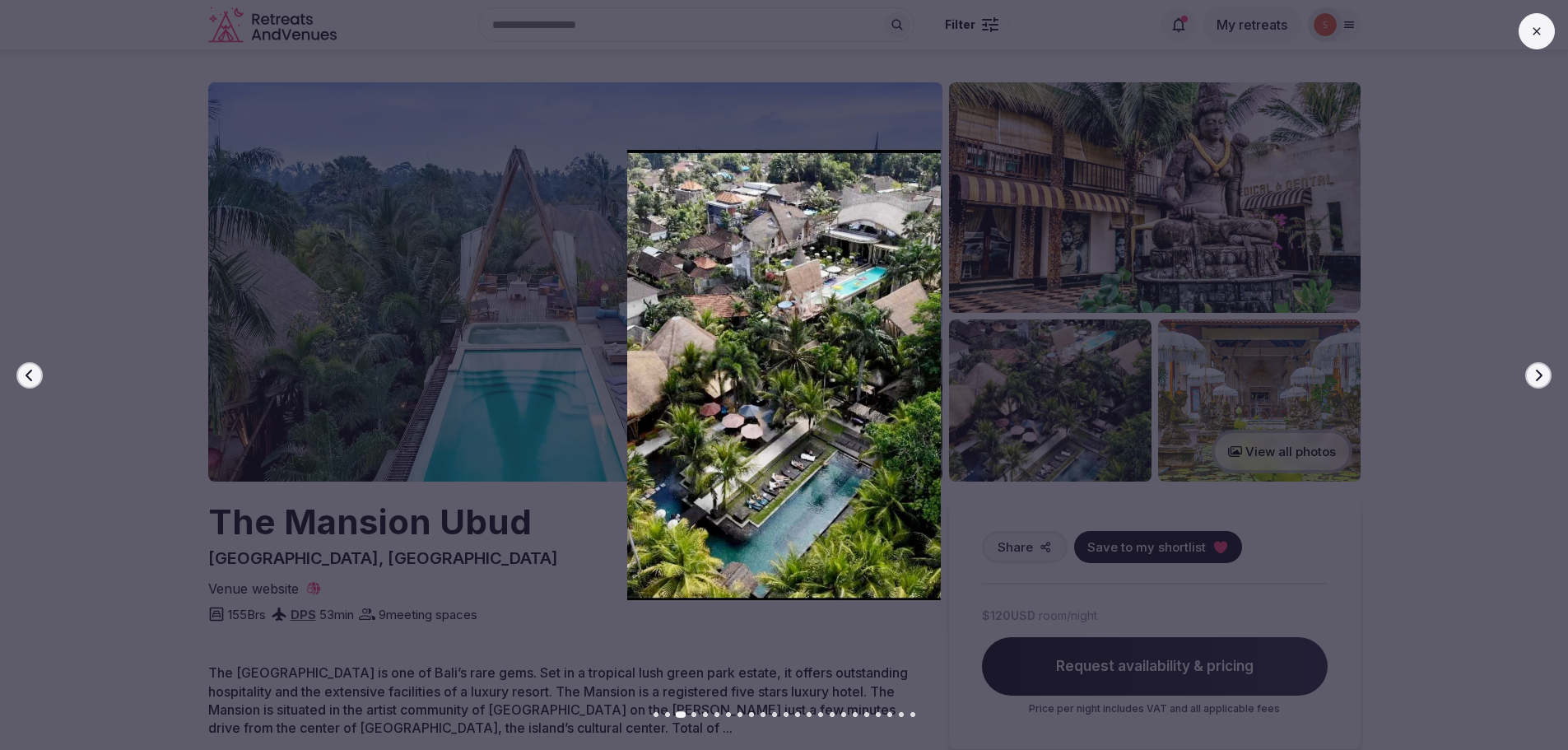
click at [1544, 377] on icon "button" at bounding box center [1538, 375] width 13 height 13
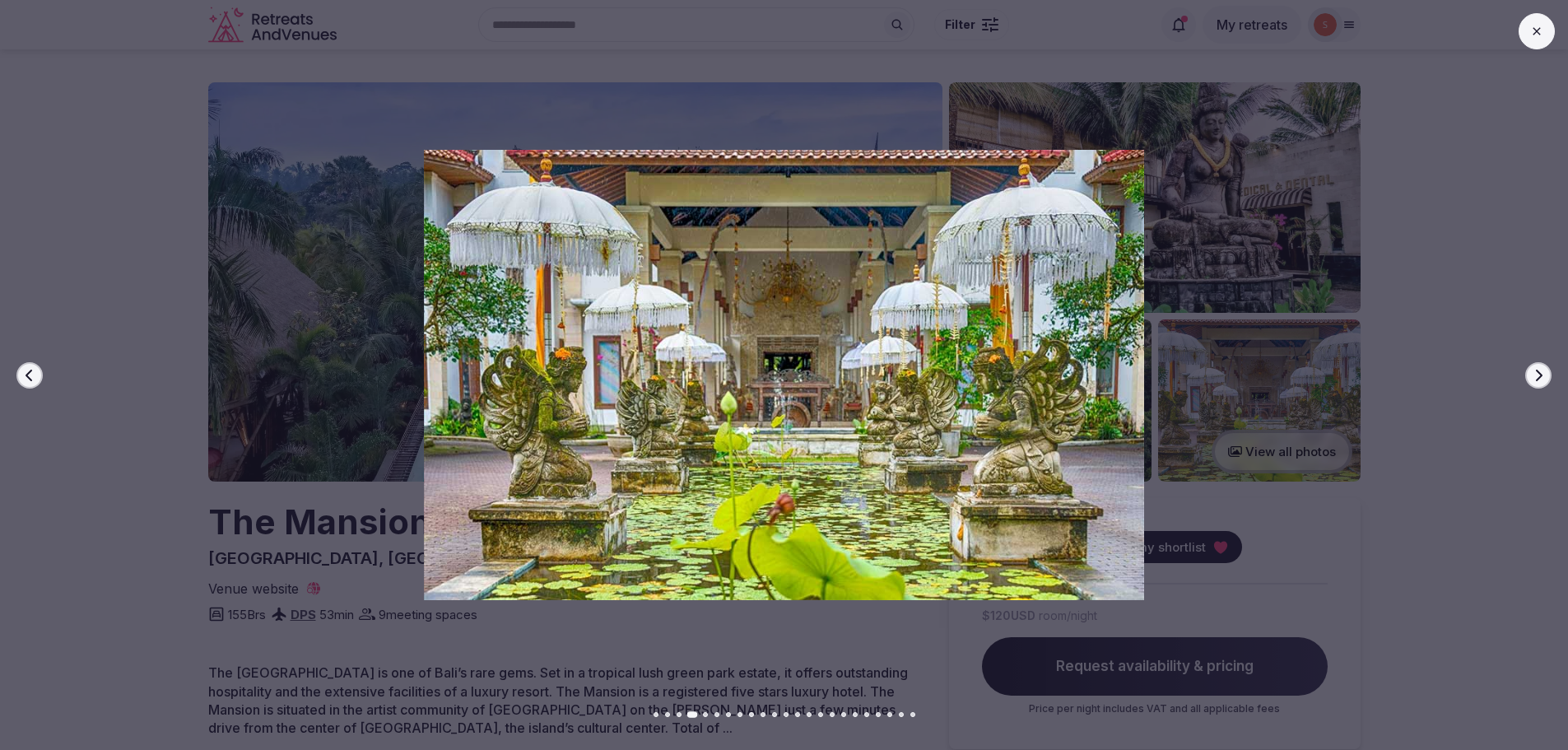
click at [1544, 377] on icon "button" at bounding box center [1538, 375] width 13 height 13
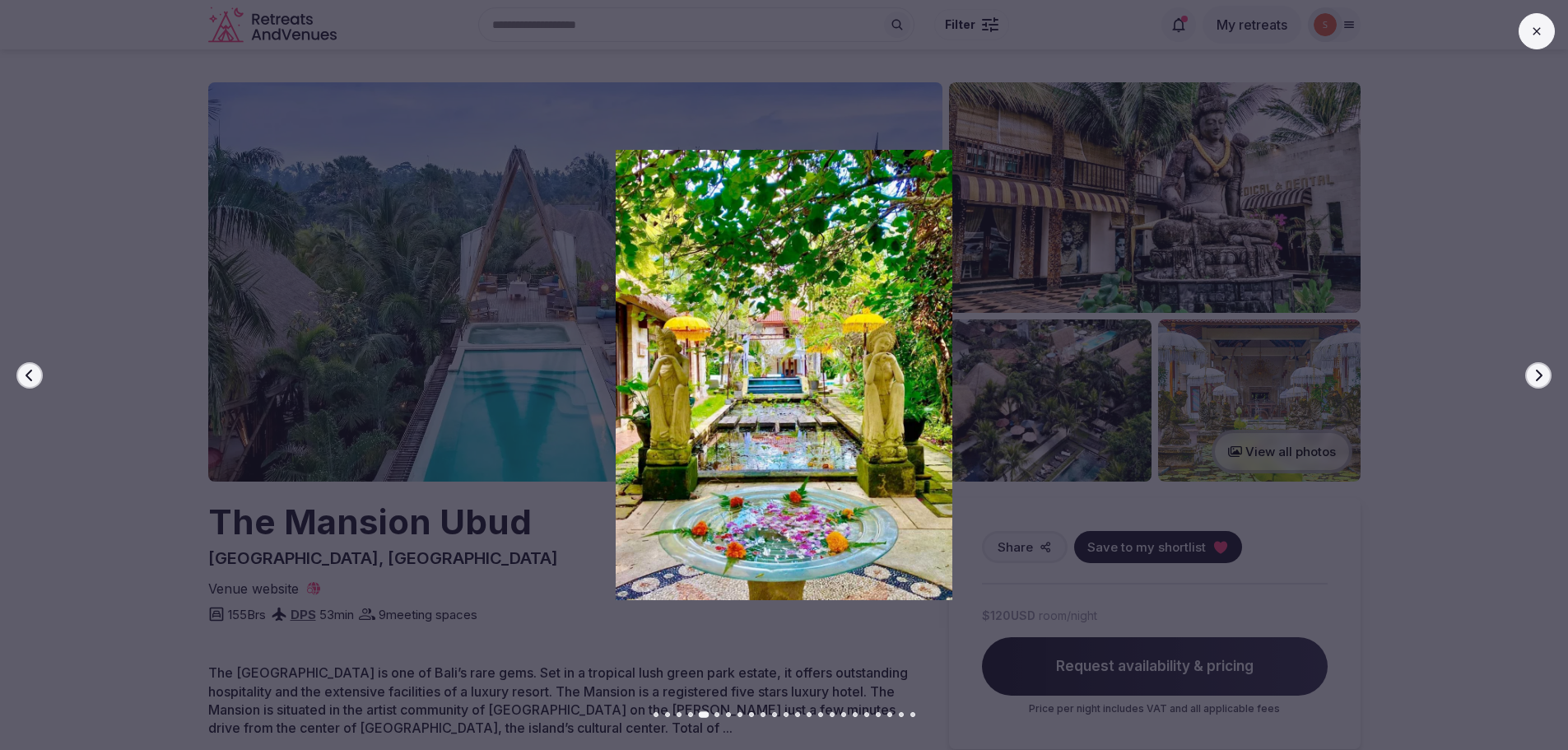
click at [1544, 377] on icon "button" at bounding box center [1538, 375] width 13 height 13
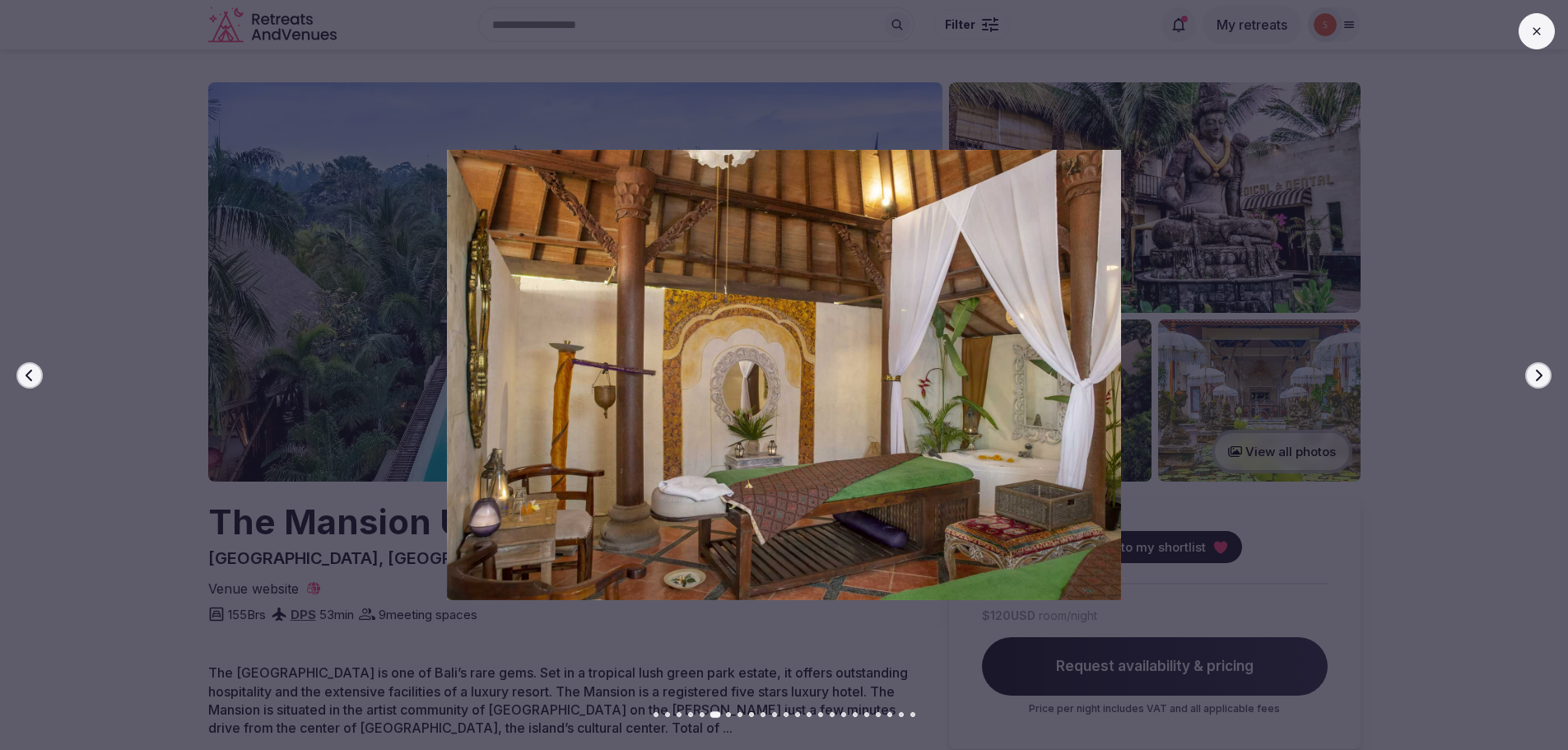
click at [1544, 377] on icon "button" at bounding box center [1538, 375] width 13 height 13
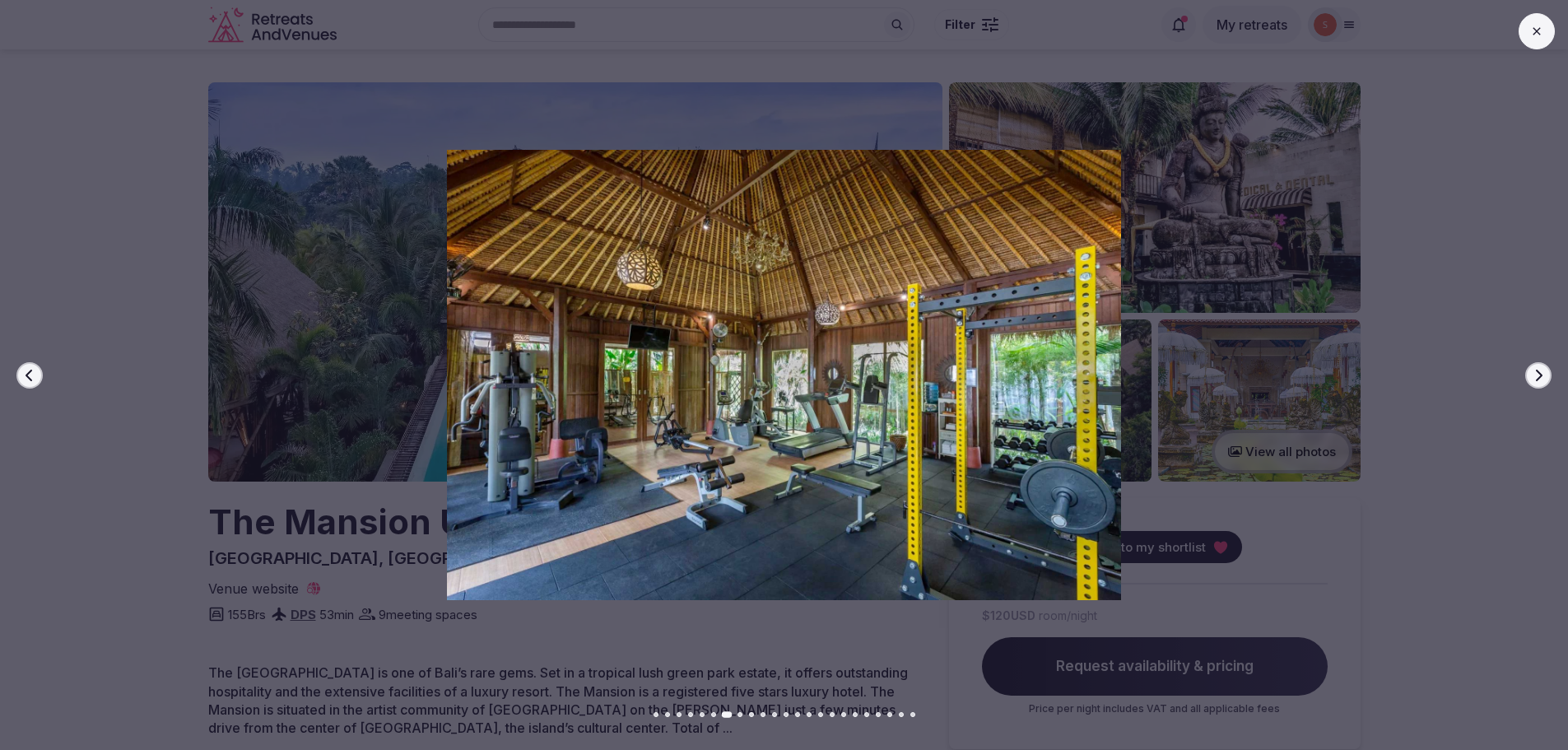
click at [1544, 377] on icon "button" at bounding box center [1538, 375] width 13 height 13
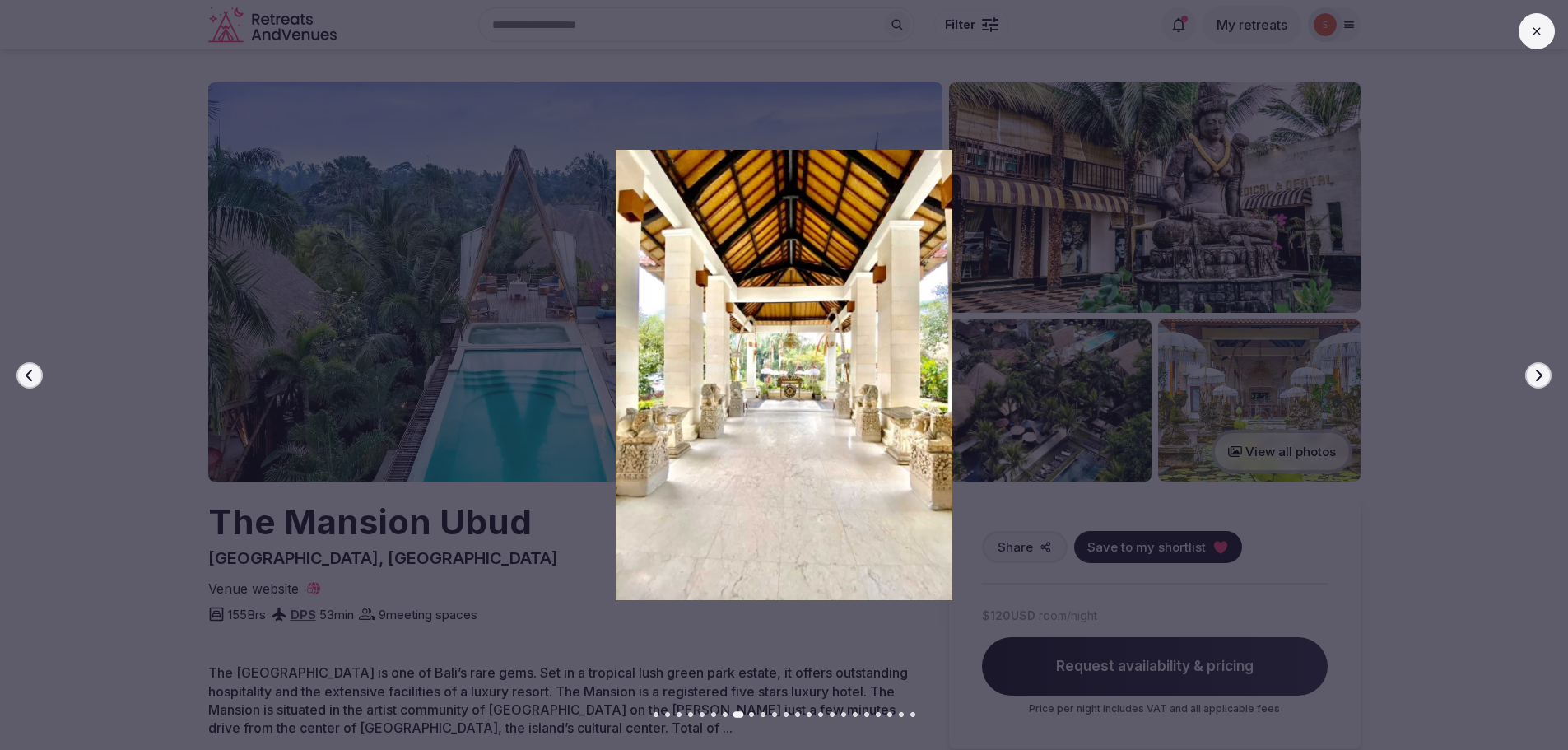
click at [1544, 377] on icon "button" at bounding box center [1538, 375] width 13 height 13
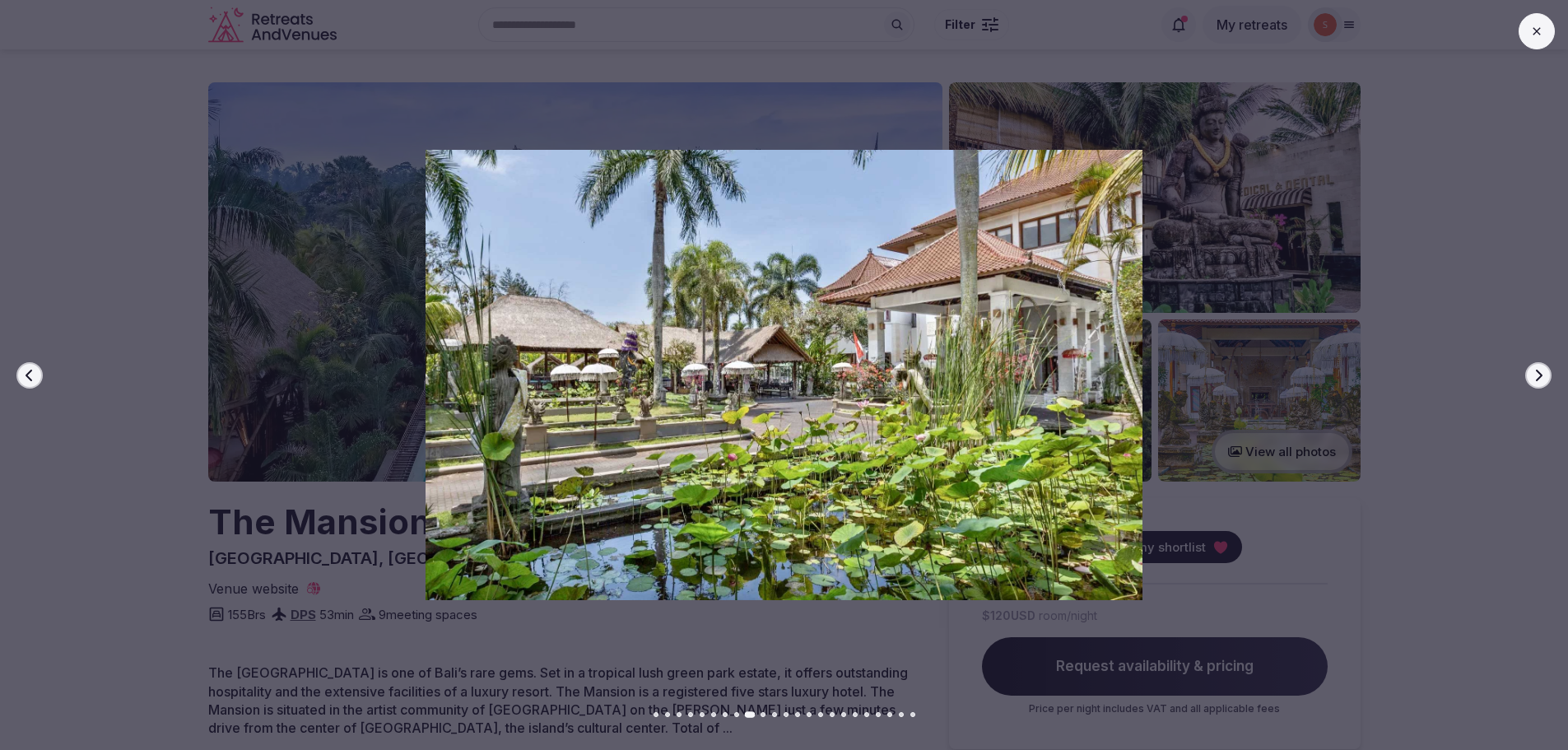
click at [1544, 377] on icon "button" at bounding box center [1538, 375] width 13 height 13
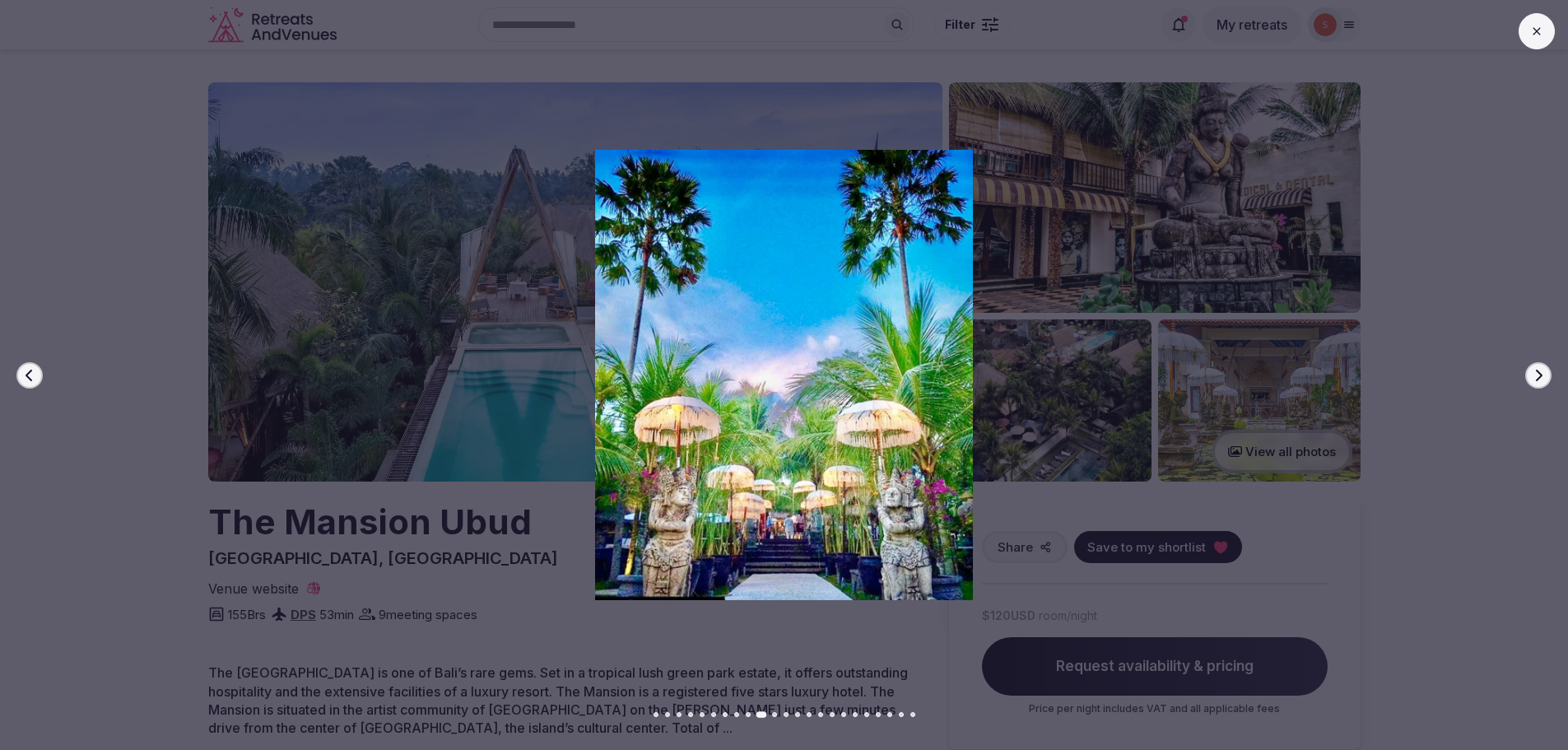
click at [1544, 377] on icon "button" at bounding box center [1538, 375] width 13 height 13
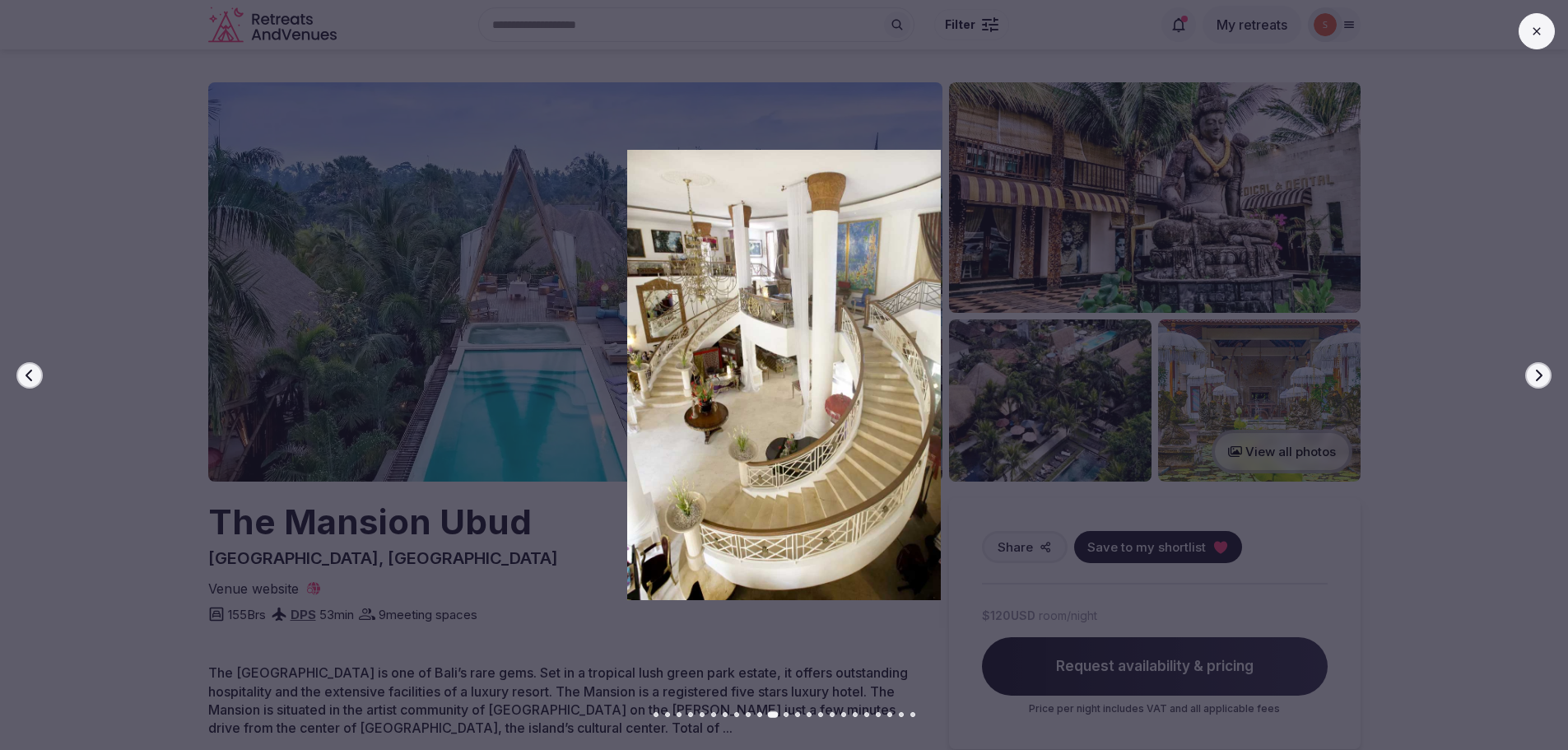
click at [1544, 377] on icon "button" at bounding box center [1538, 375] width 13 height 13
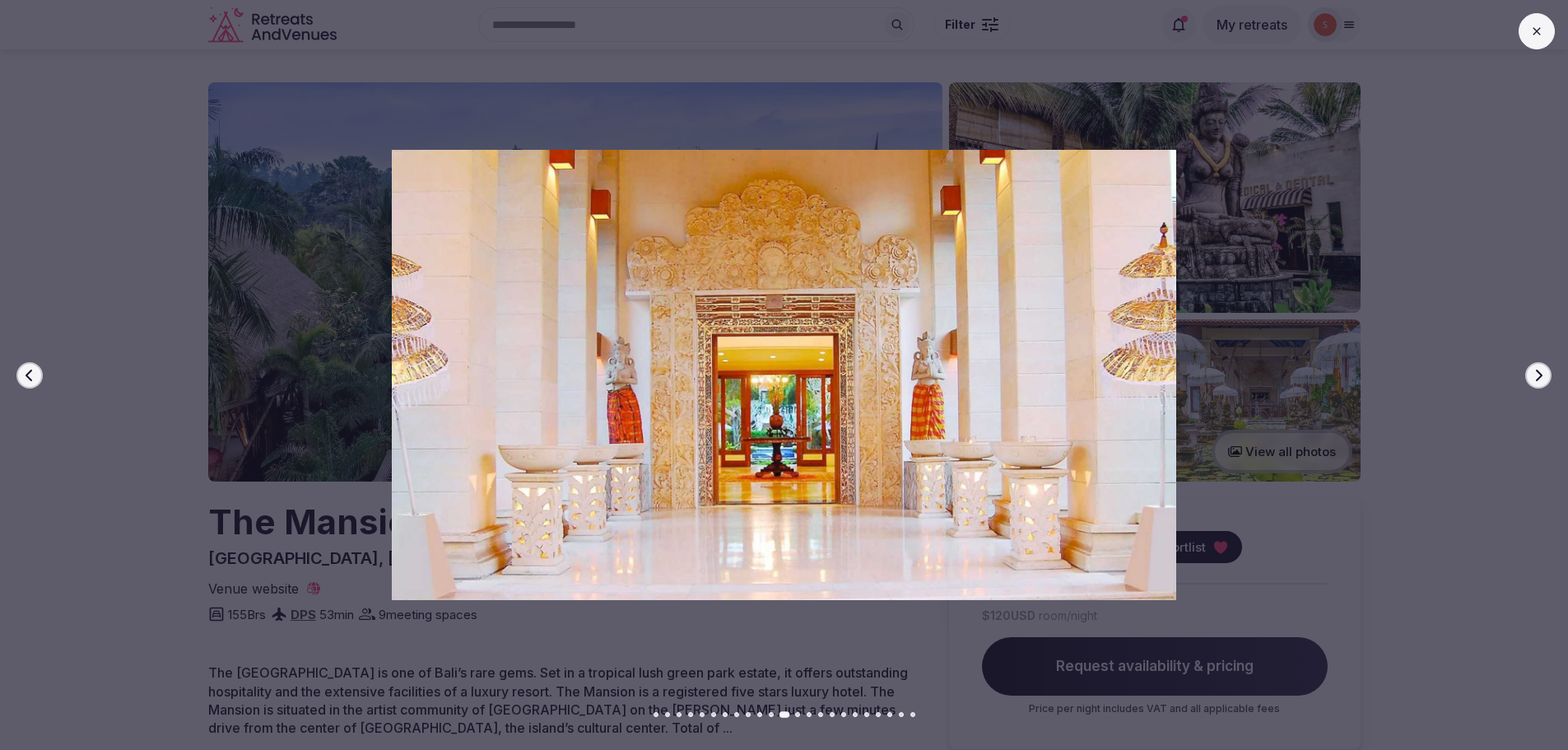
click at [1544, 377] on icon "button" at bounding box center [1538, 375] width 13 height 13
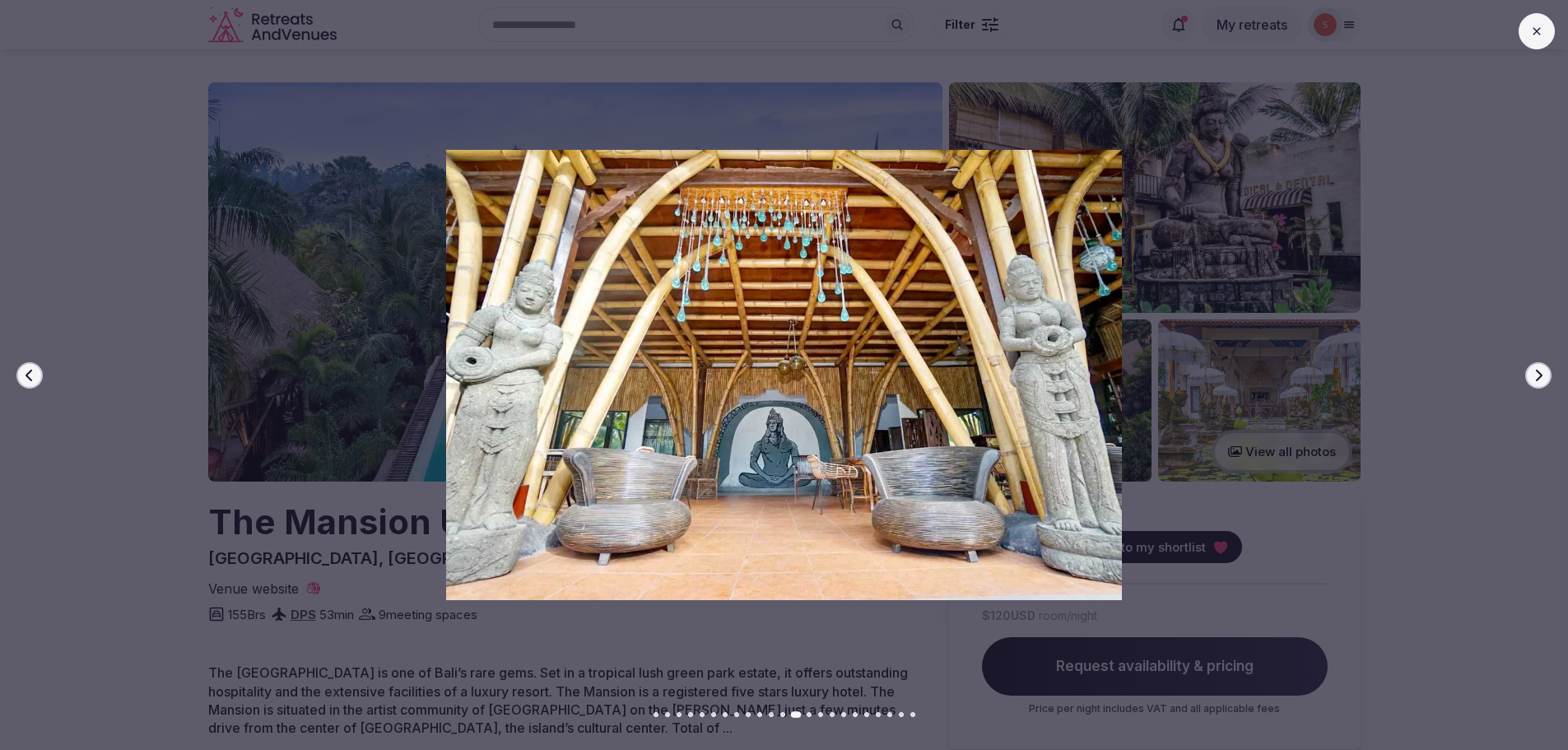
click at [1544, 377] on icon "button" at bounding box center [1538, 375] width 13 height 13
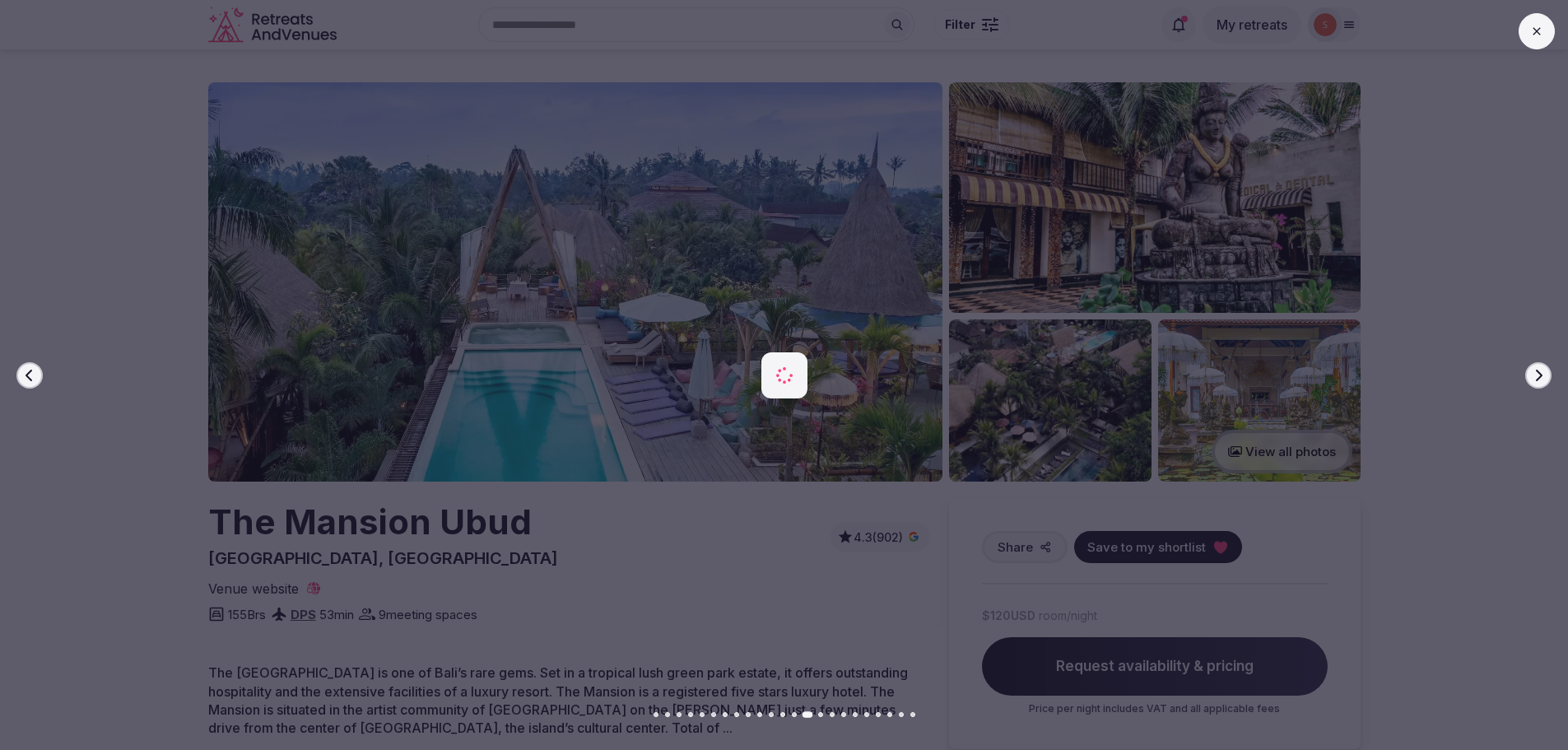
click at [1544, 377] on icon "button" at bounding box center [1538, 375] width 13 height 13
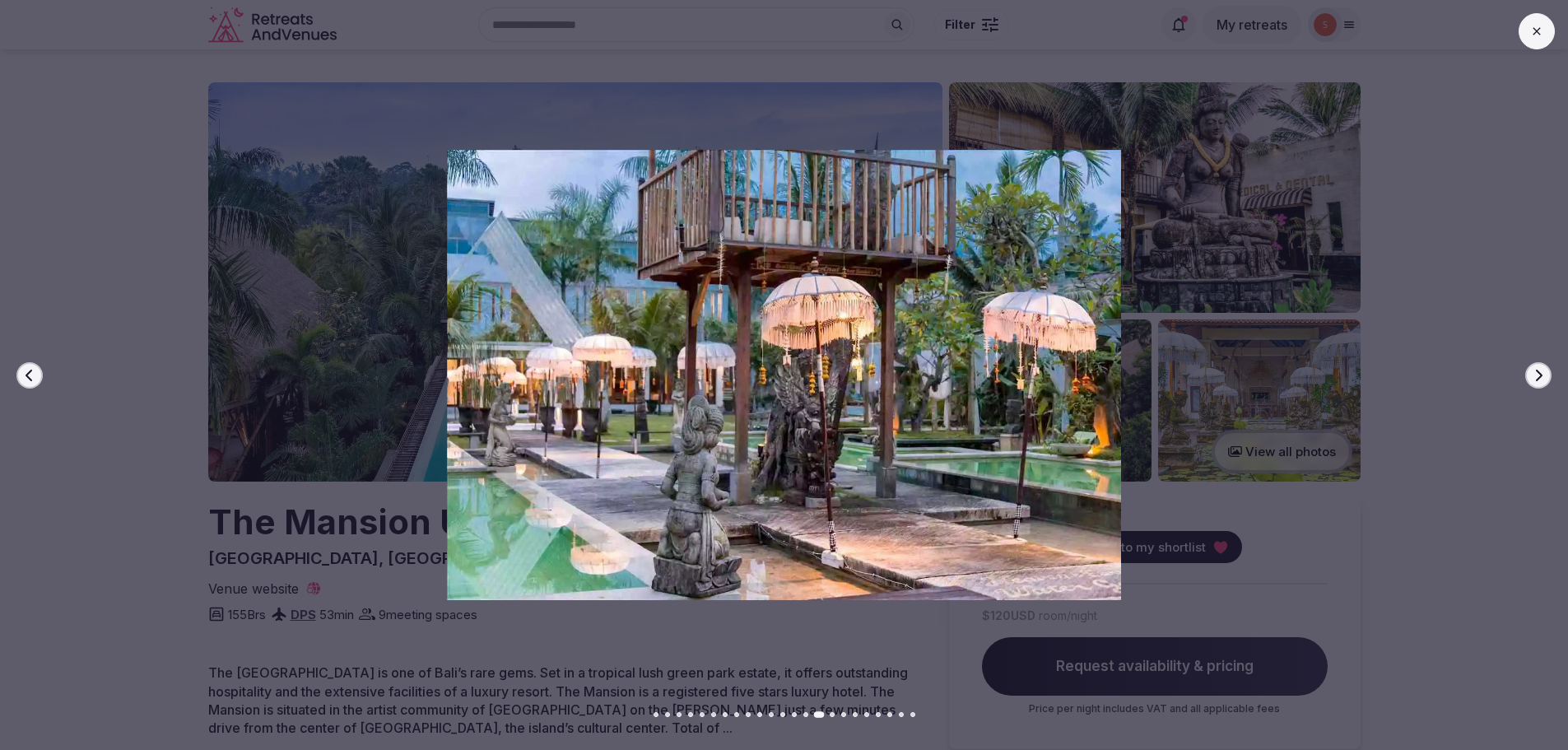
click at [1544, 377] on icon "button" at bounding box center [1538, 375] width 13 height 13
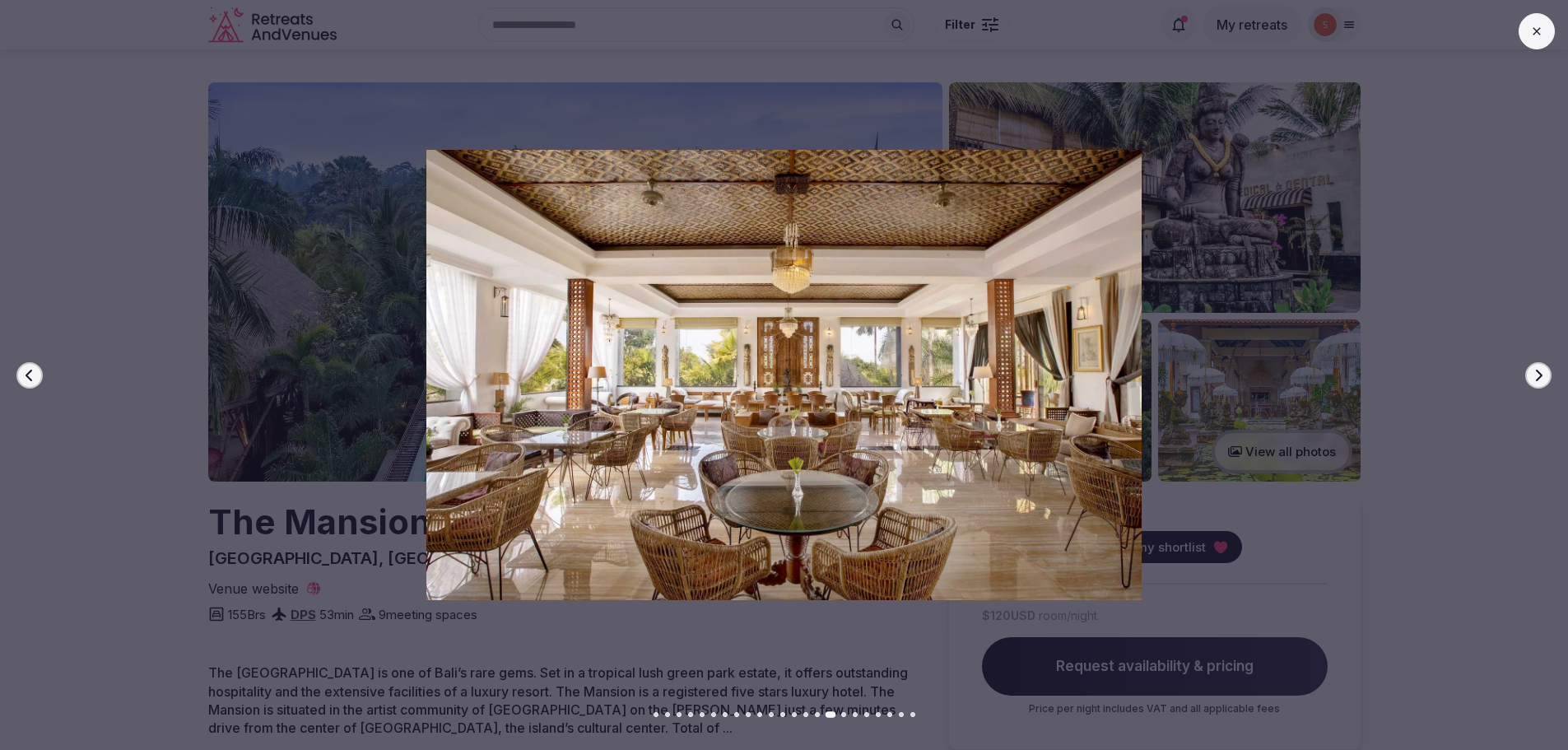
click at [1544, 377] on icon "button" at bounding box center [1538, 375] width 13 height 13
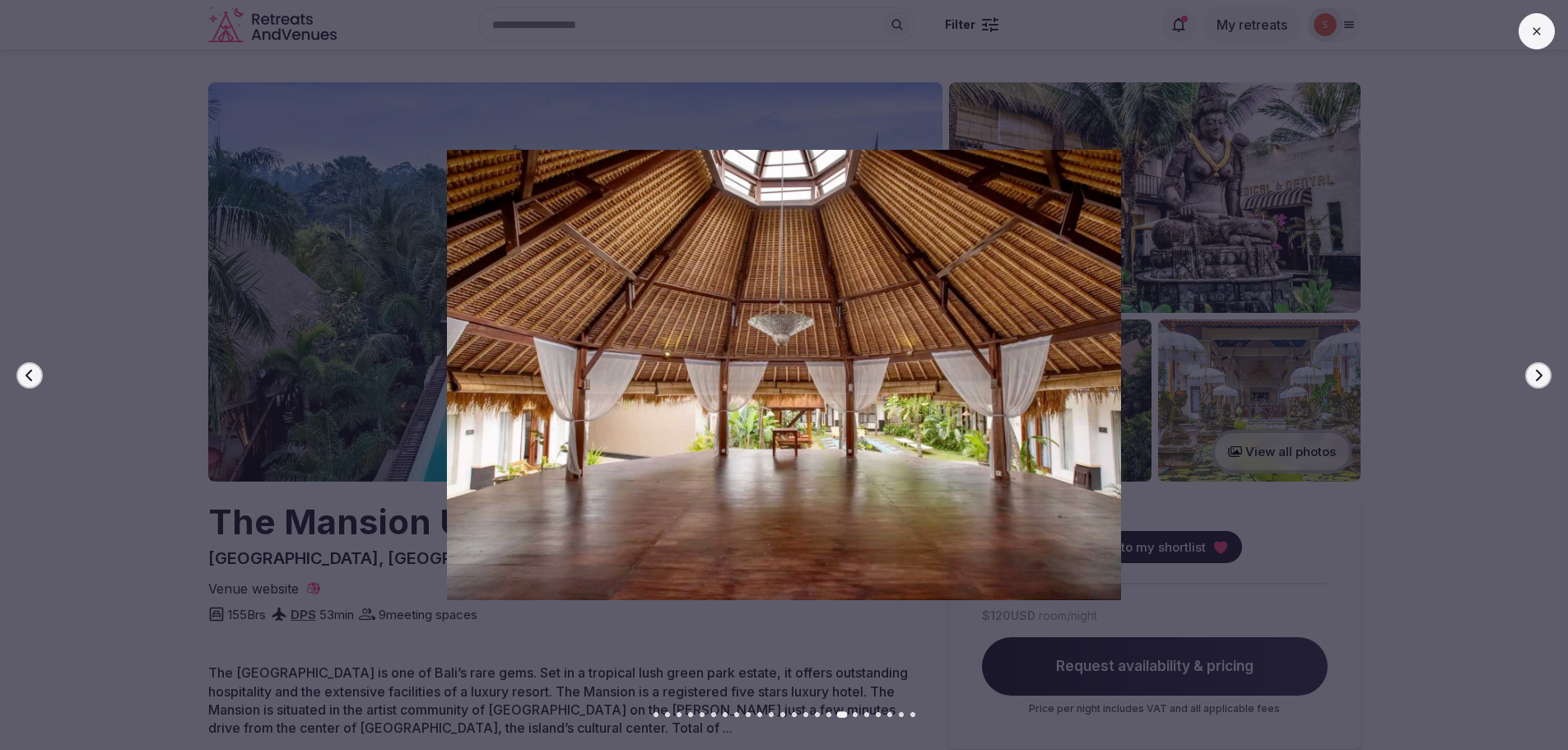
click at [1544, 378] on icon "button" at bounding box center [1538, 375] width 13 height 13
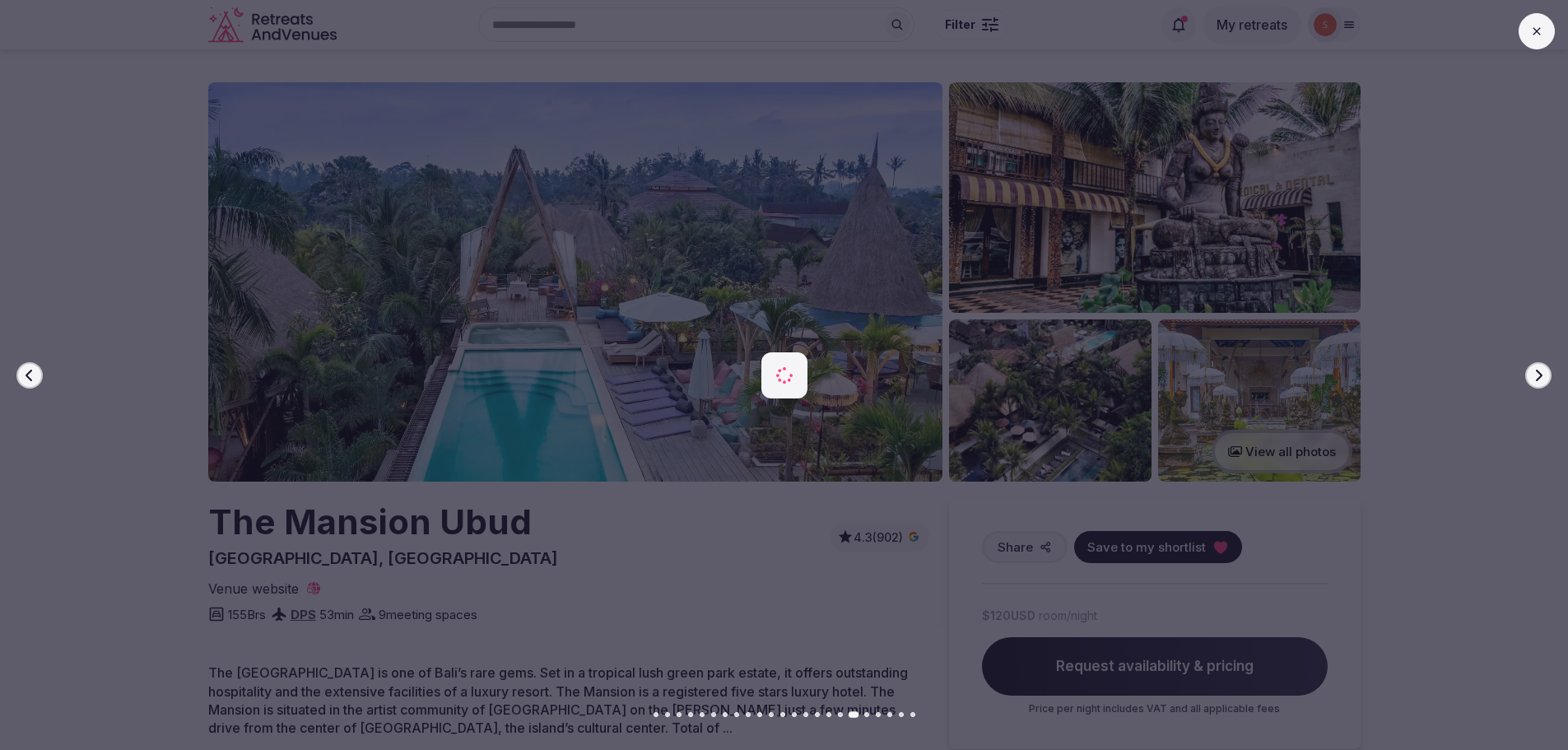
click at [1544, 378] on icon "button" at bounding box center [1538, 375] width 13 height 13
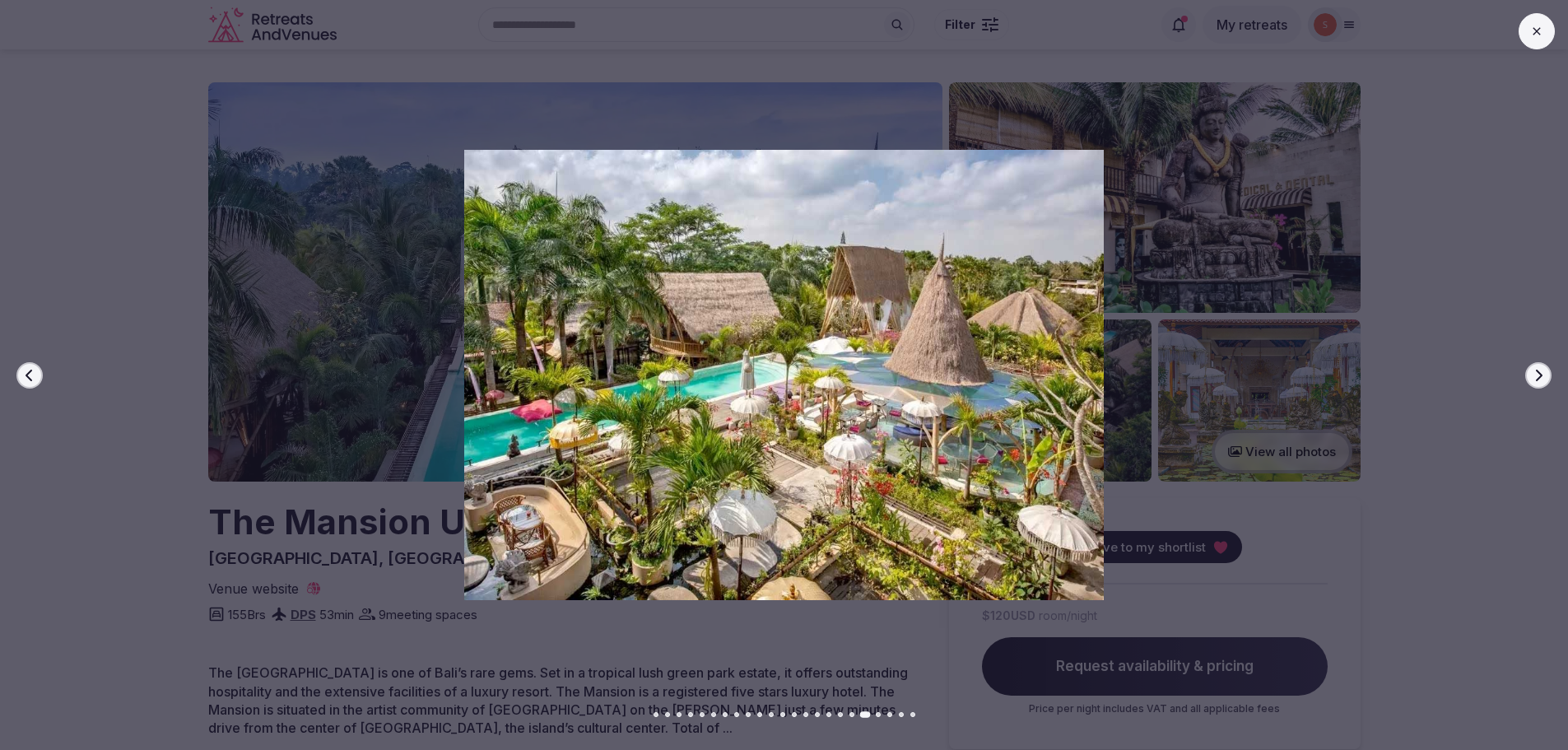
click at [1544, 378] on icon "button" at bounding box center [1538, 375] width 13 height 13
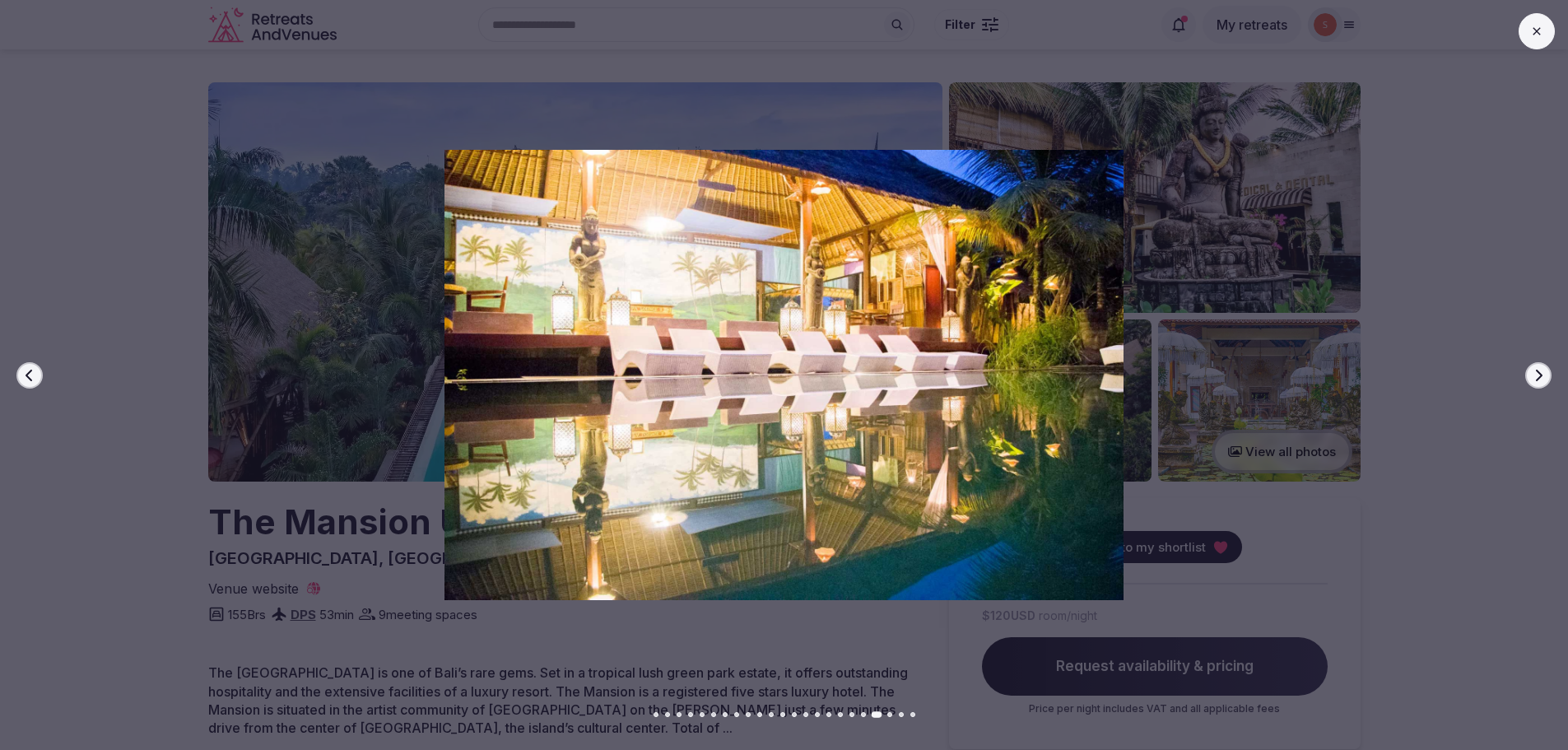
click at [1544, 378] on icon "button" at bounding box center [1538, 375] width 13 height 13
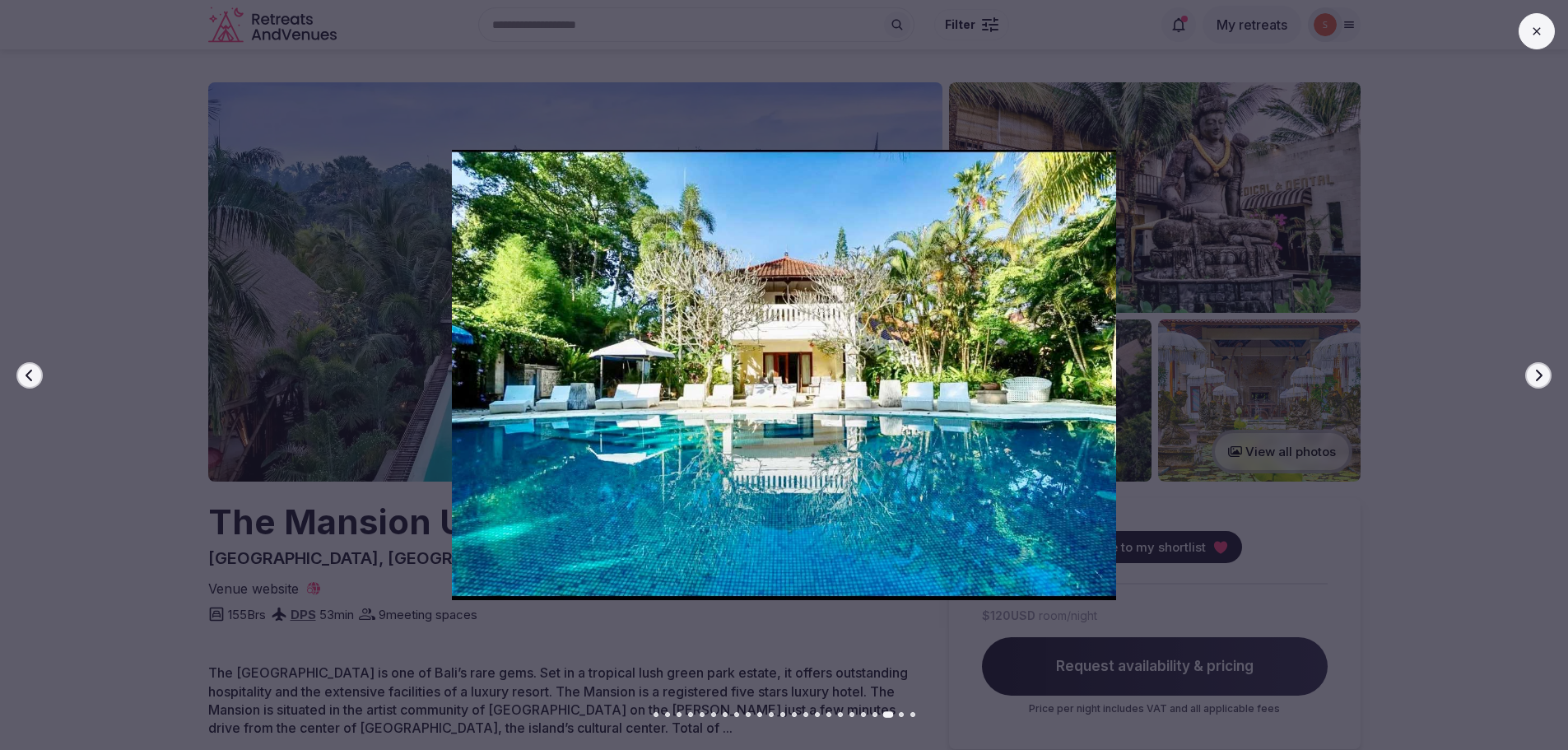
click at [1544, 378] on icon "button" at bounding box center [1538, 375] width 13 height 13
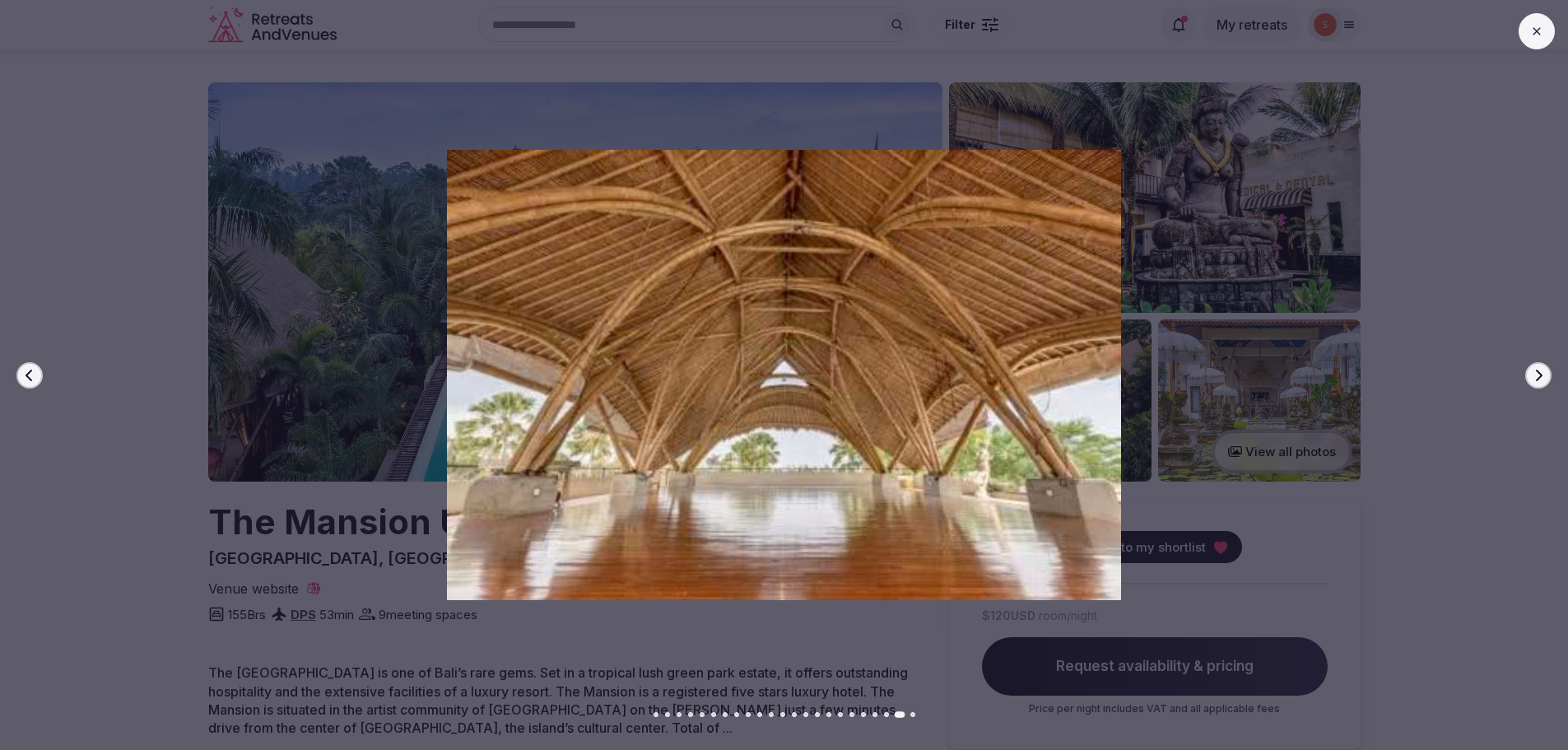
click at [1544, 378] on icon "button" at bounding box center [1538, 375] width 13 height 13
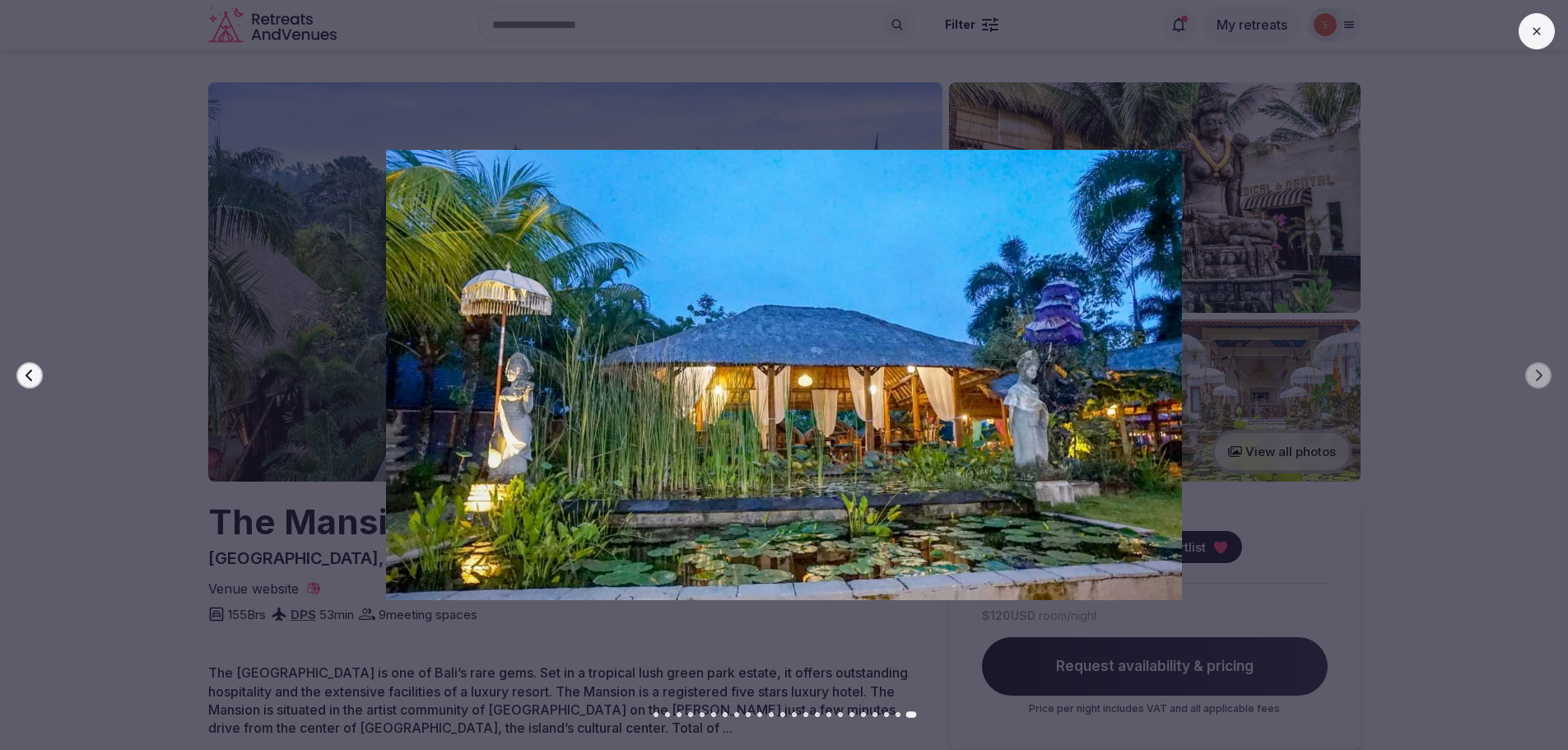
click at [24, 371] on icon "button" at bounding box center [28, 375] width 13 height 13
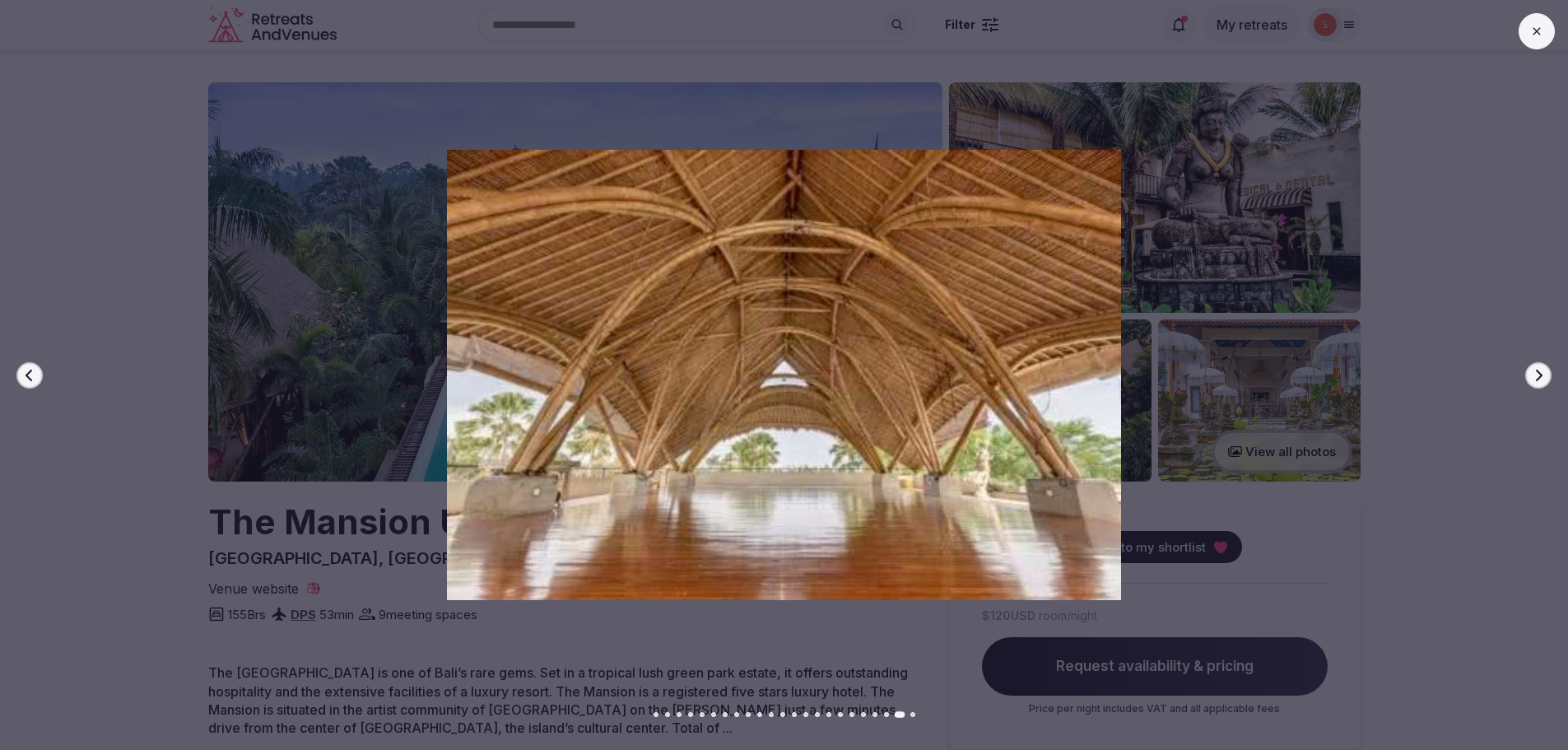
click at [1548, 374] on button "Next slide" at bounding box center [1539, 375] width 27 height 27
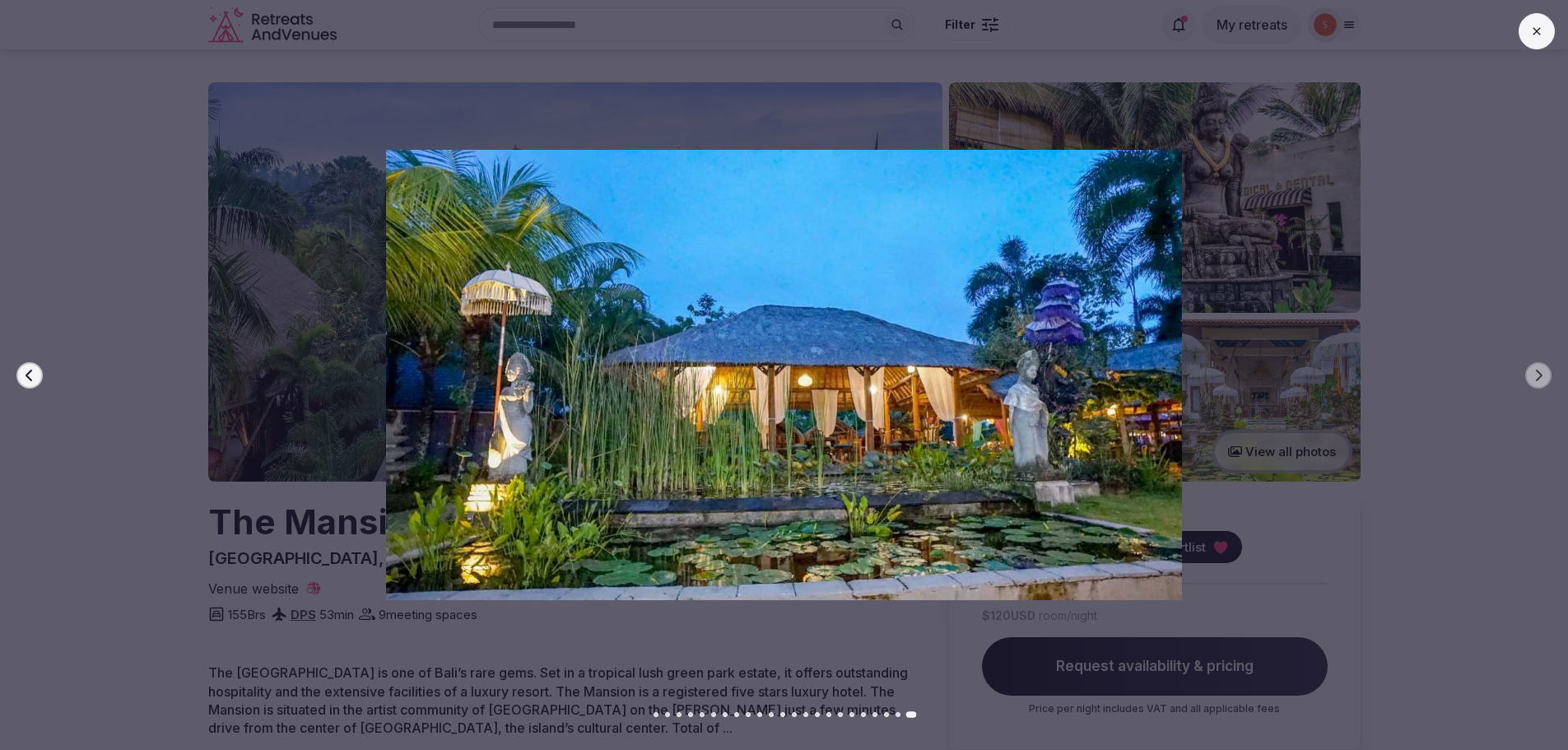
click at [1539, 36] on icon at bounding box center [1537, 30] width 13 height 13
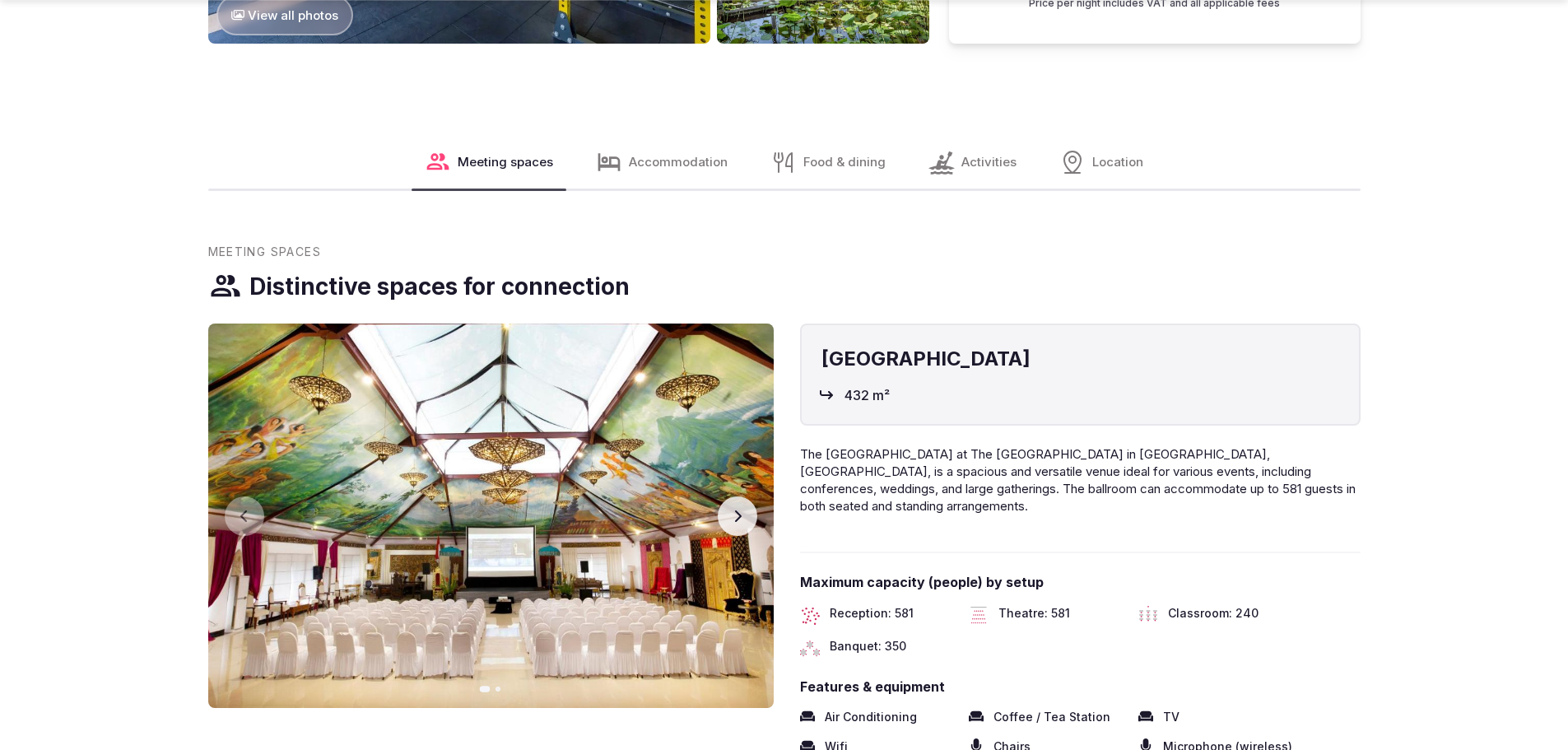
scroll to position [1810, 0]
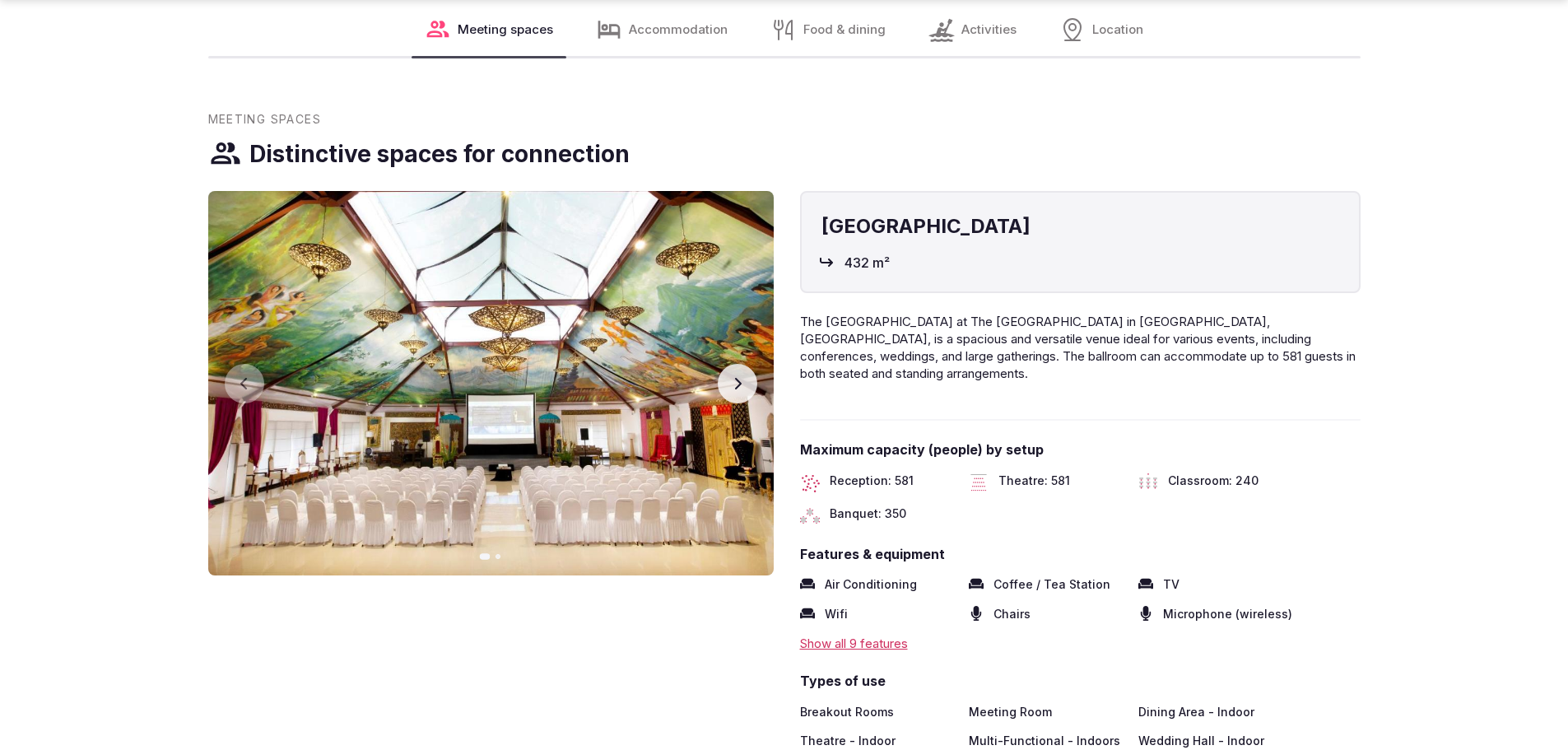
click at [730, 374] on button "Next slide" at bounding box center [737, 384] width 39 height 39
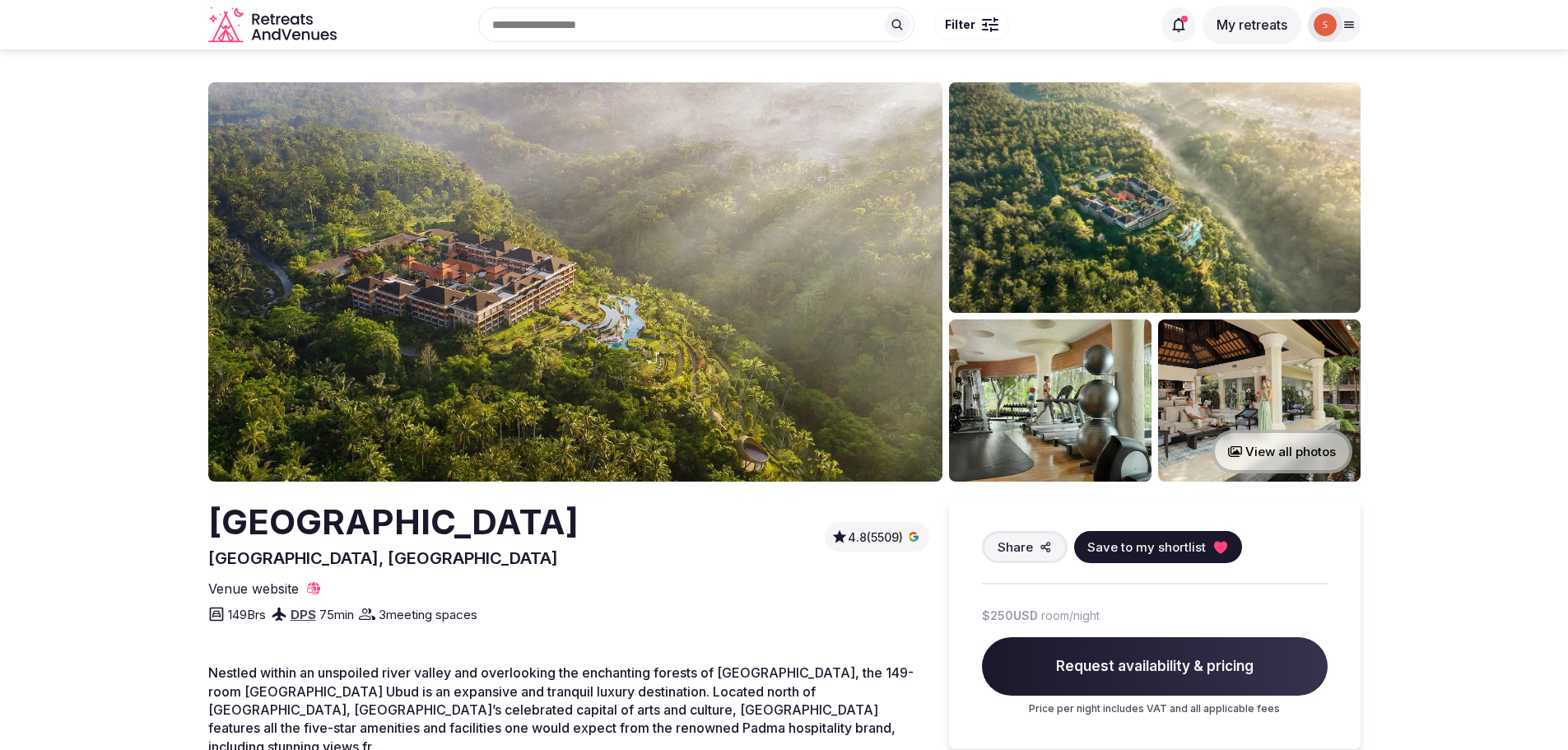
click at [651, 324] on img at bounding box center [575, 282] width 734 height 400
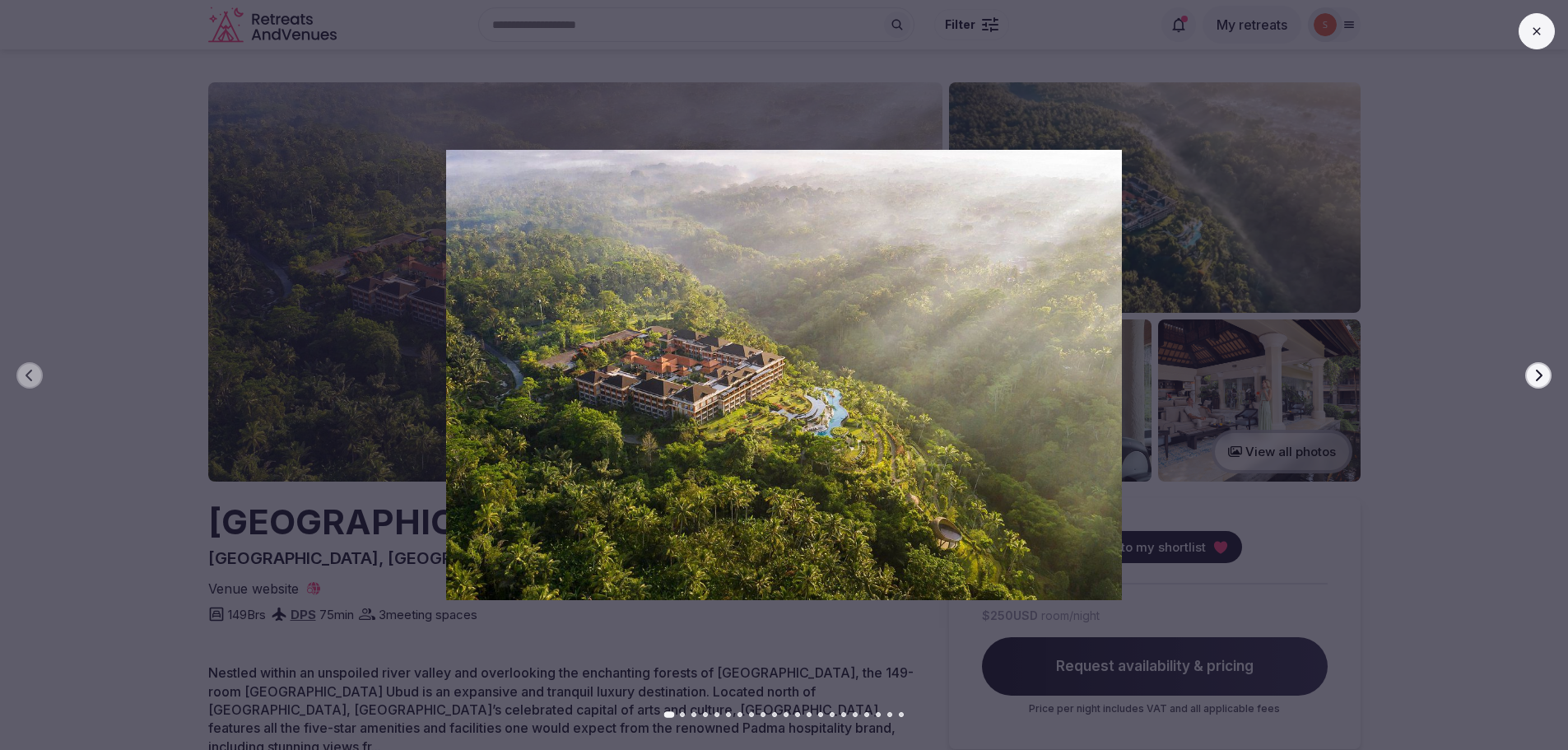
click at [1541, 385] on button "Next slide" at bounding box center [1539, 375] width 27 height 27
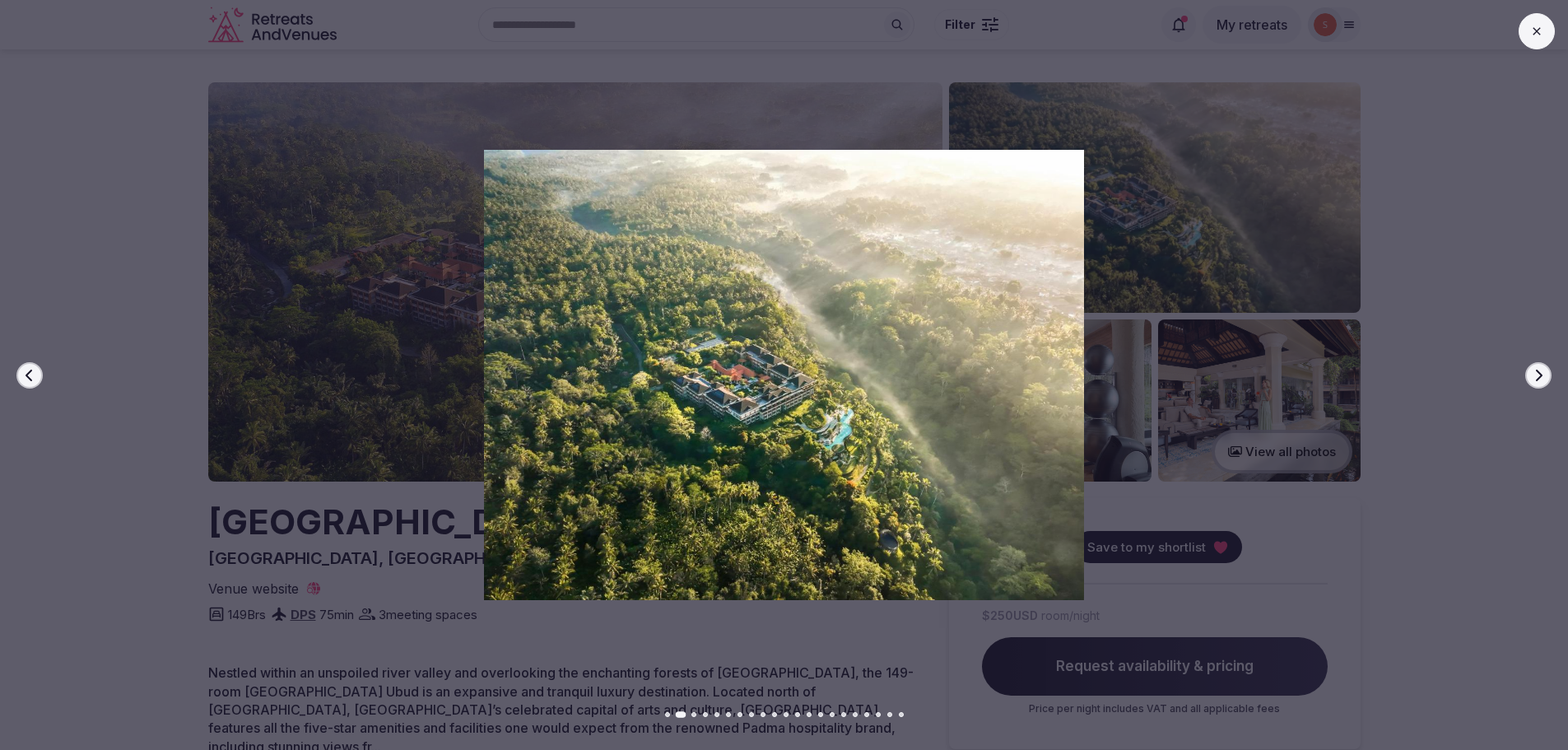
click at [1541, 385] on button "Next slide" at bounding box center [1539, 375] width 27 height 27
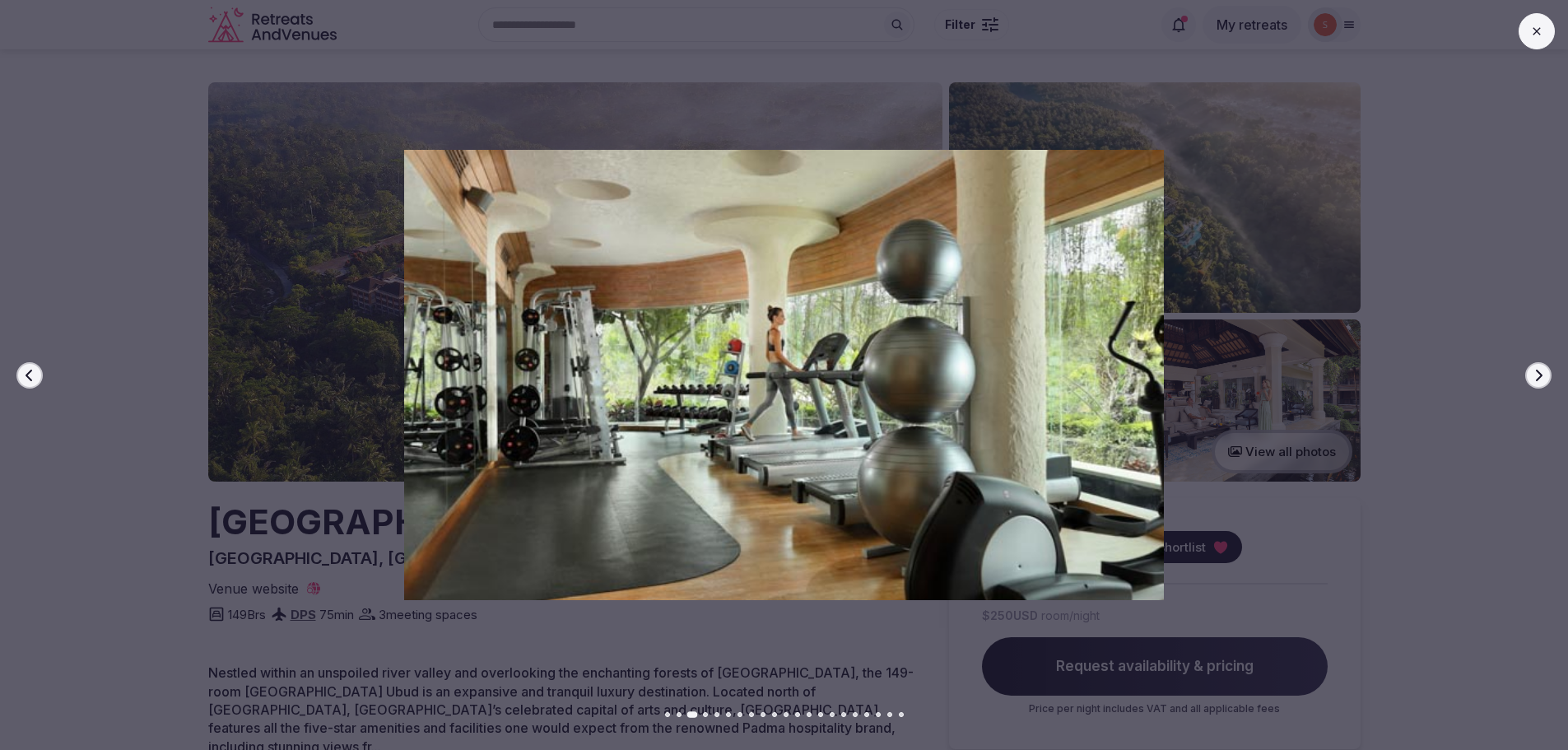
click at [1541, 385] on button "Next slide" at bounding box center [1539, 375] width 27 height 27
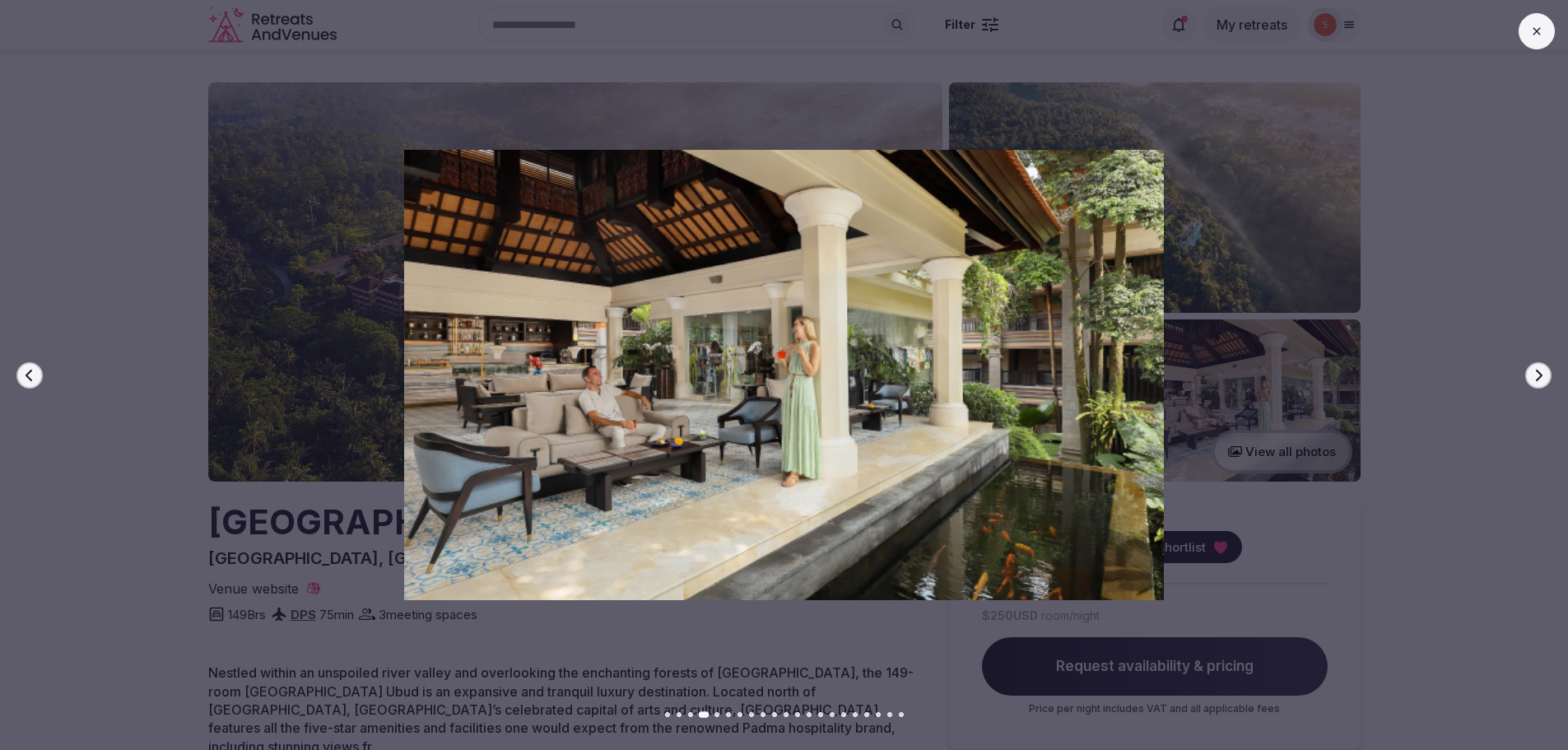
click at [1541, 385] on button "Next slide" at bounding box center [1539, 375] width 27 height 27
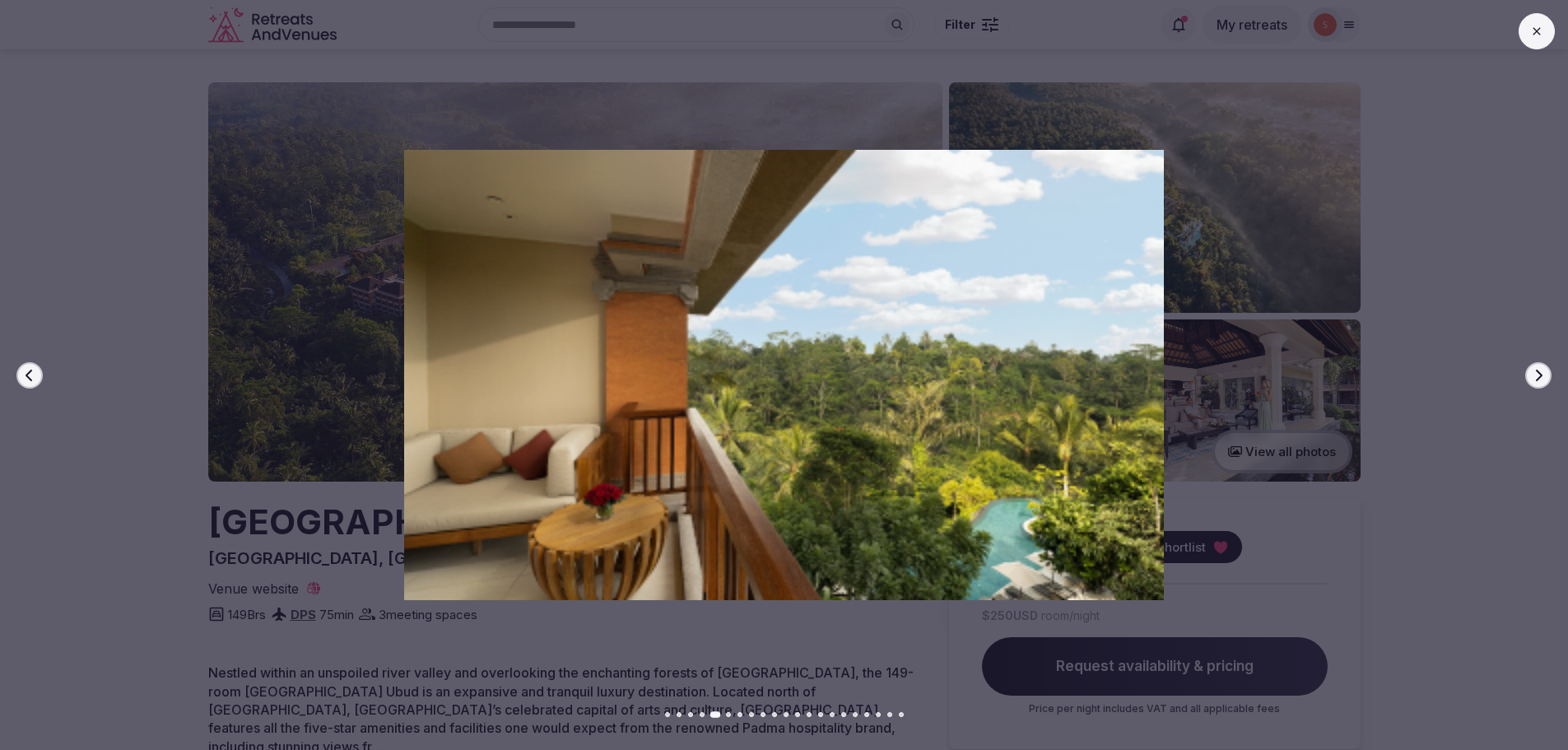
click at [1541, 385] on button "Next slide" at bounding box center [1539, 375] width 27 height 27
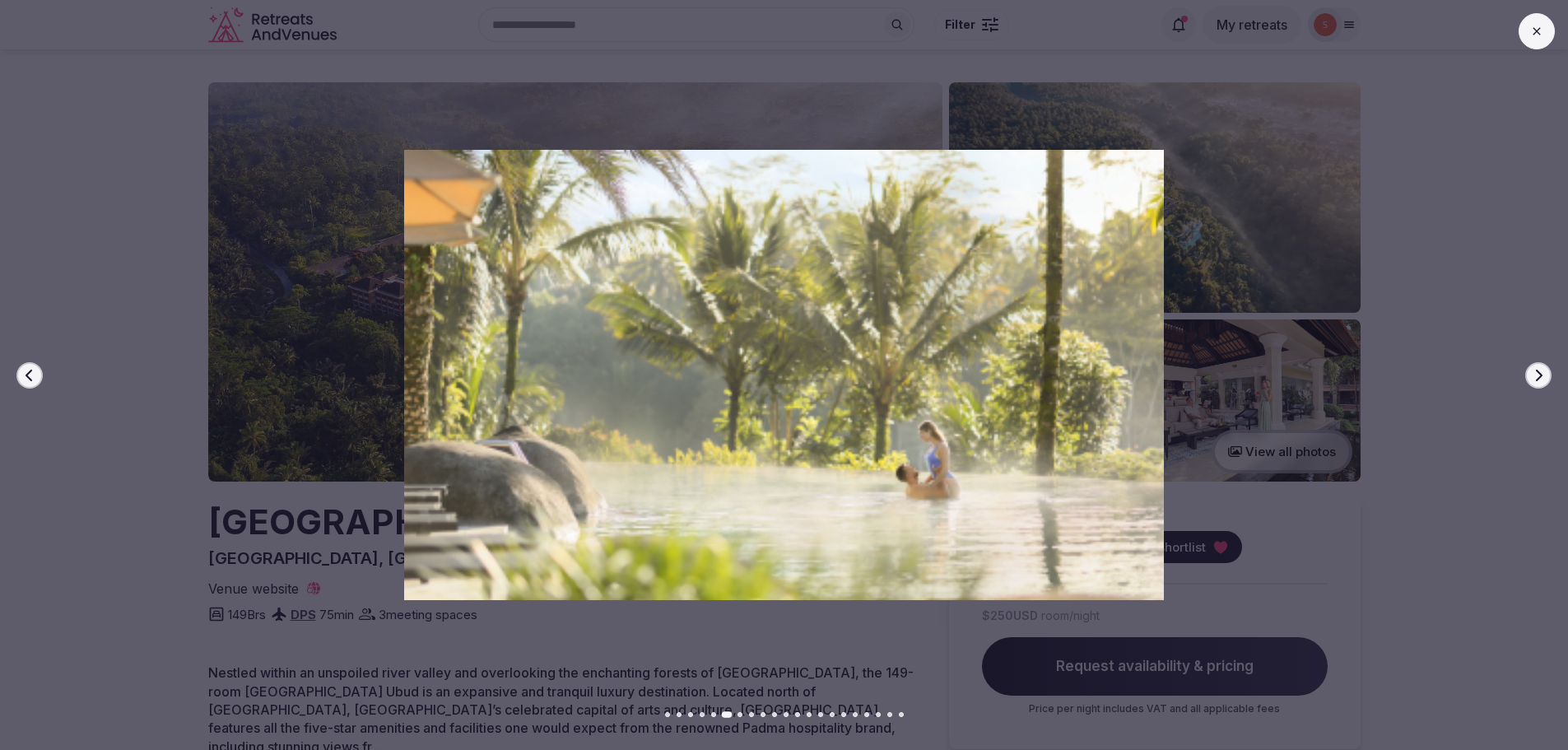
click at [1541, 385] on button "Next slide" at bounding box center [1539, 375] width 27 height 27
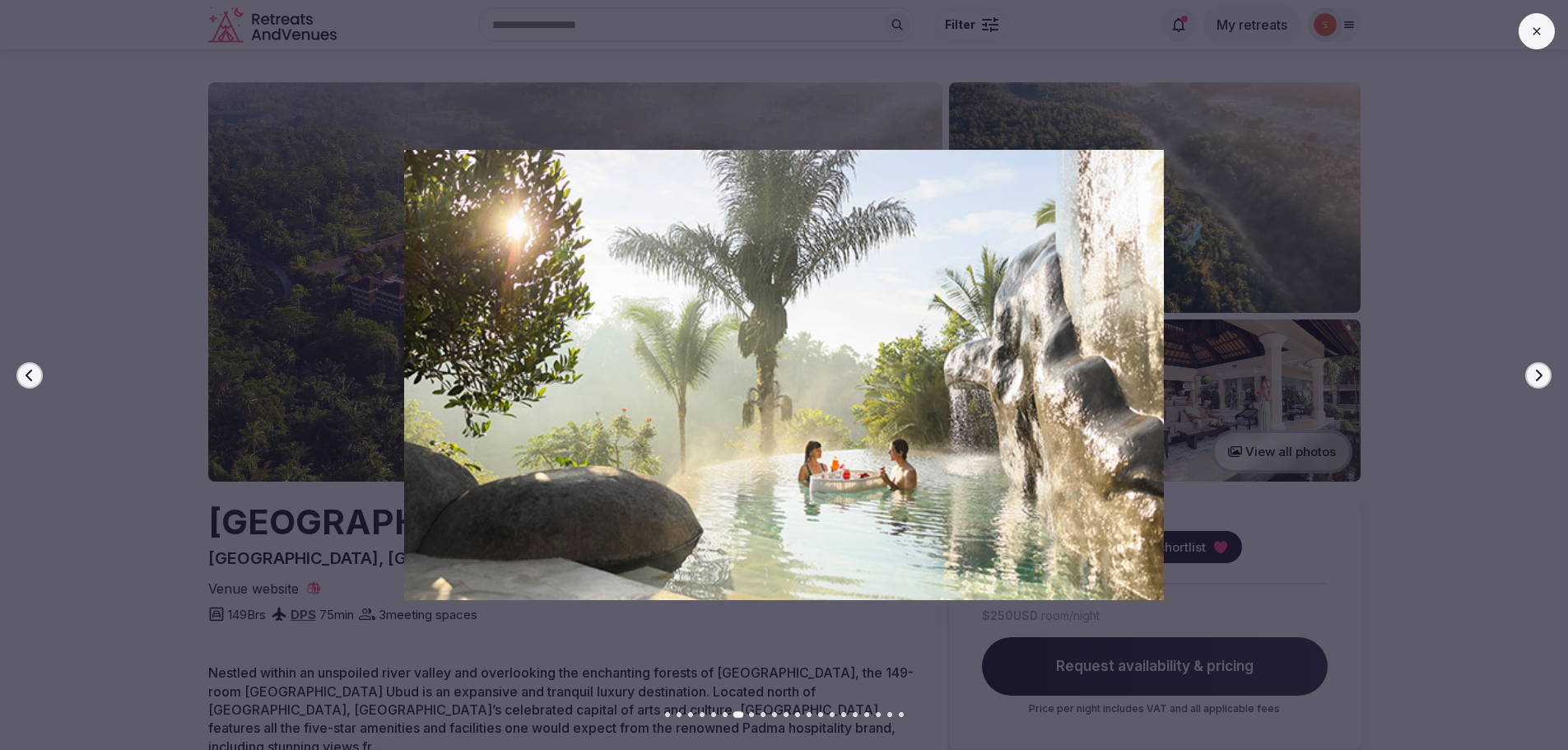
click at [1541, 385] on button "Next slide" at bounding box center [1539, 375] width 27 height 27
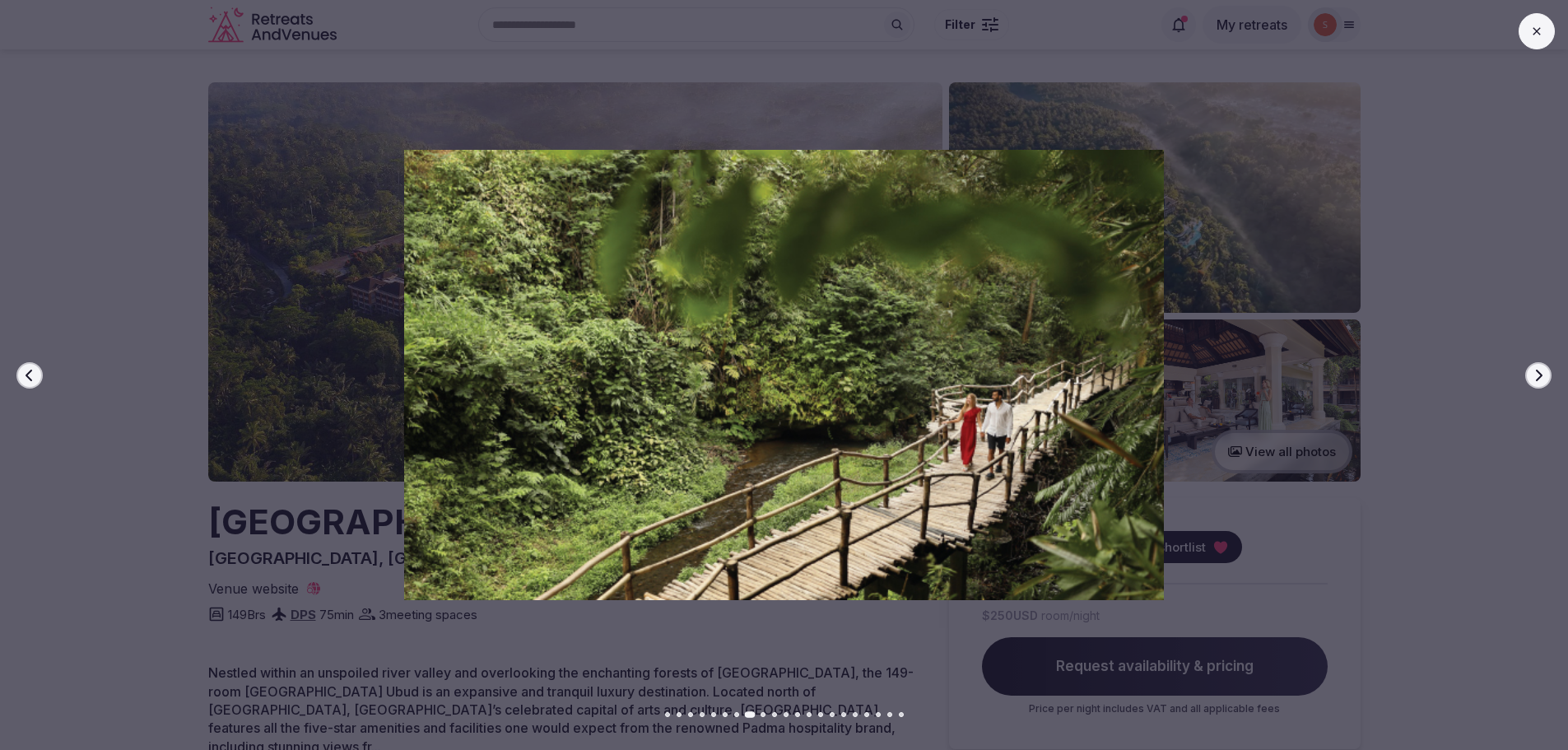
click at [1541, 385] on button "Next slide" at bounding box center [1539, 375] width 27 height 27
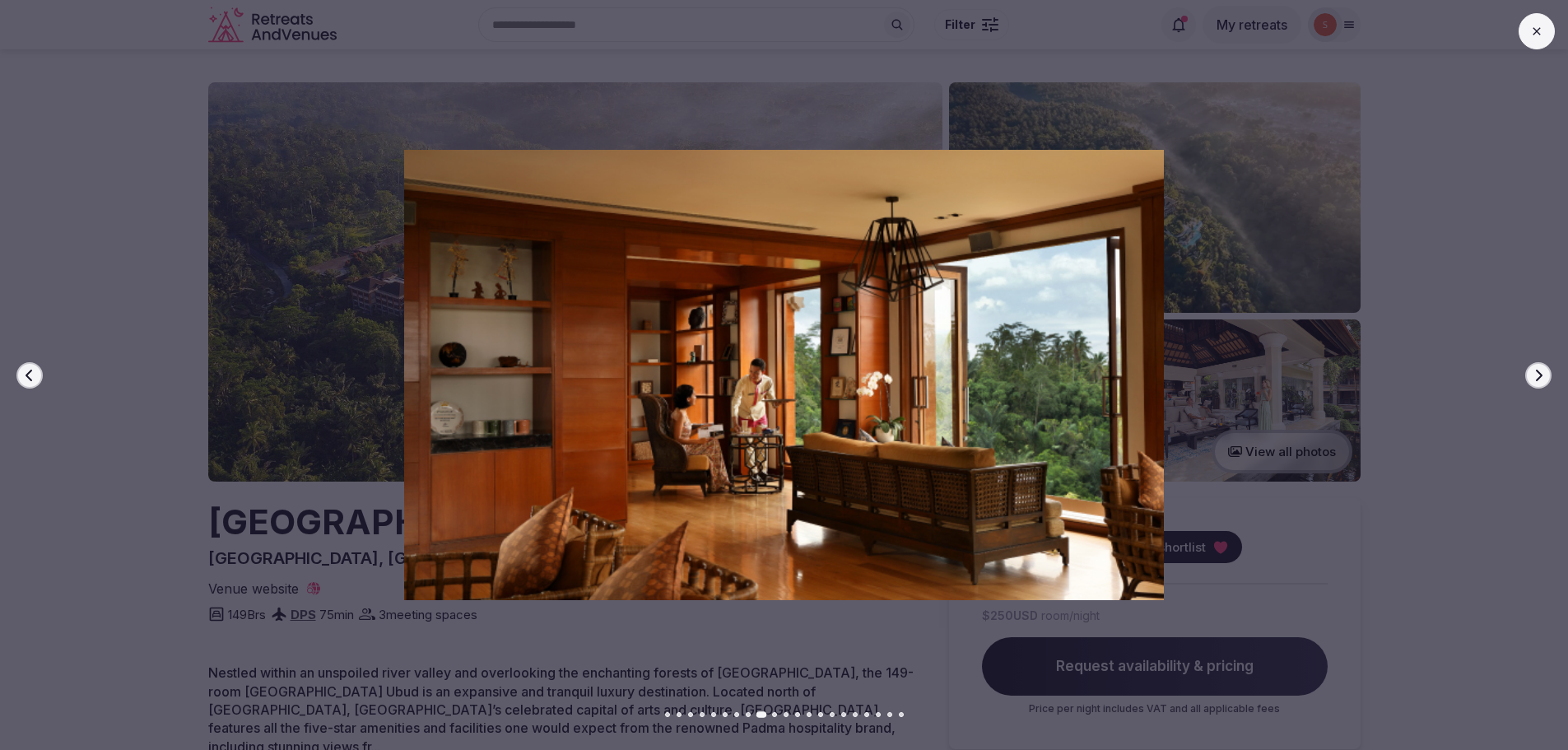
click at [1541, 385] on button "Next slide" at bounding box center [1539, 375] width 27 height 27
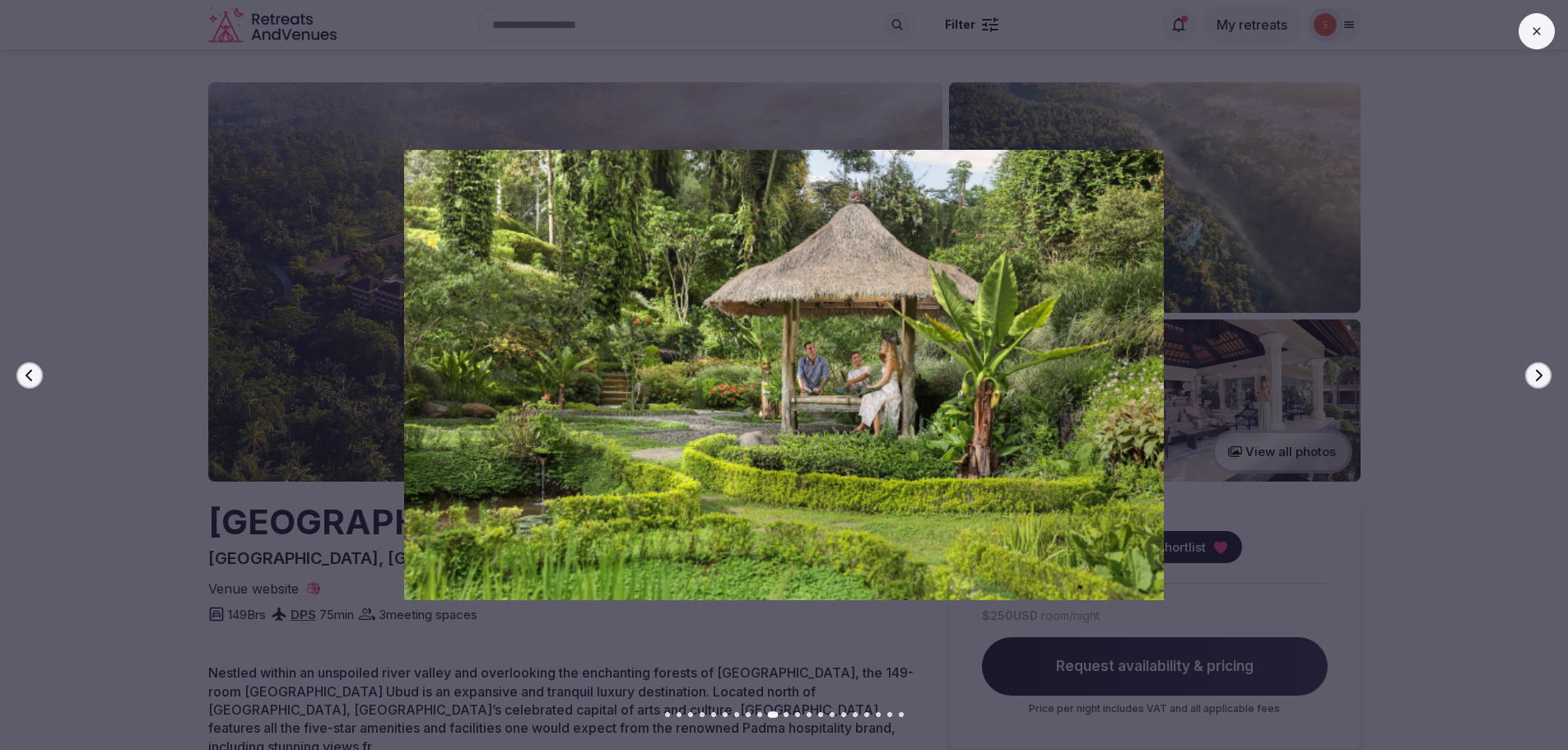
click at [1541, 385] on button "Next slide" at bounding box center [1539, 375] width 27 height 27
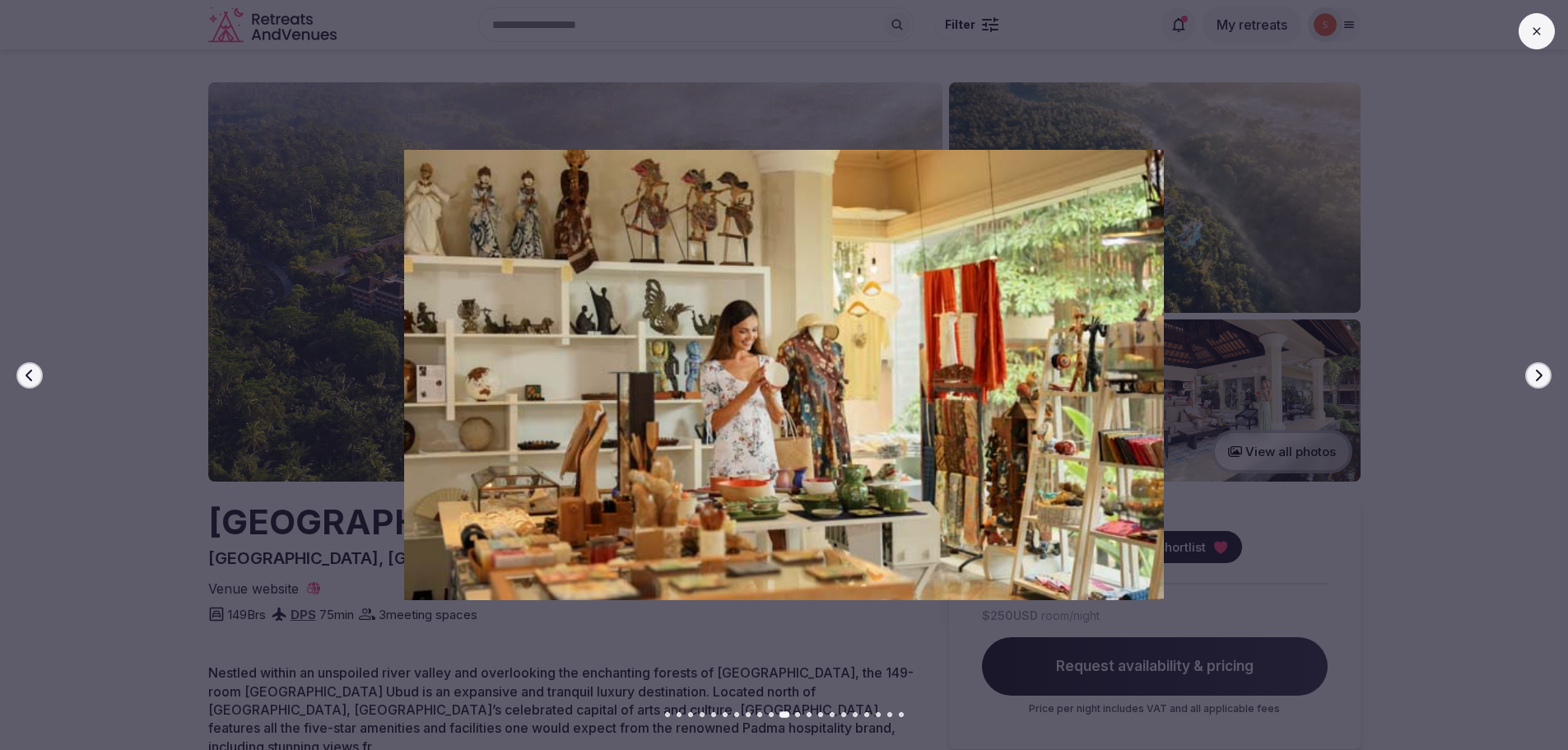
click at [1541, 385] on button "Next slide" at bounding box center [1539, 375] width 27 height 27
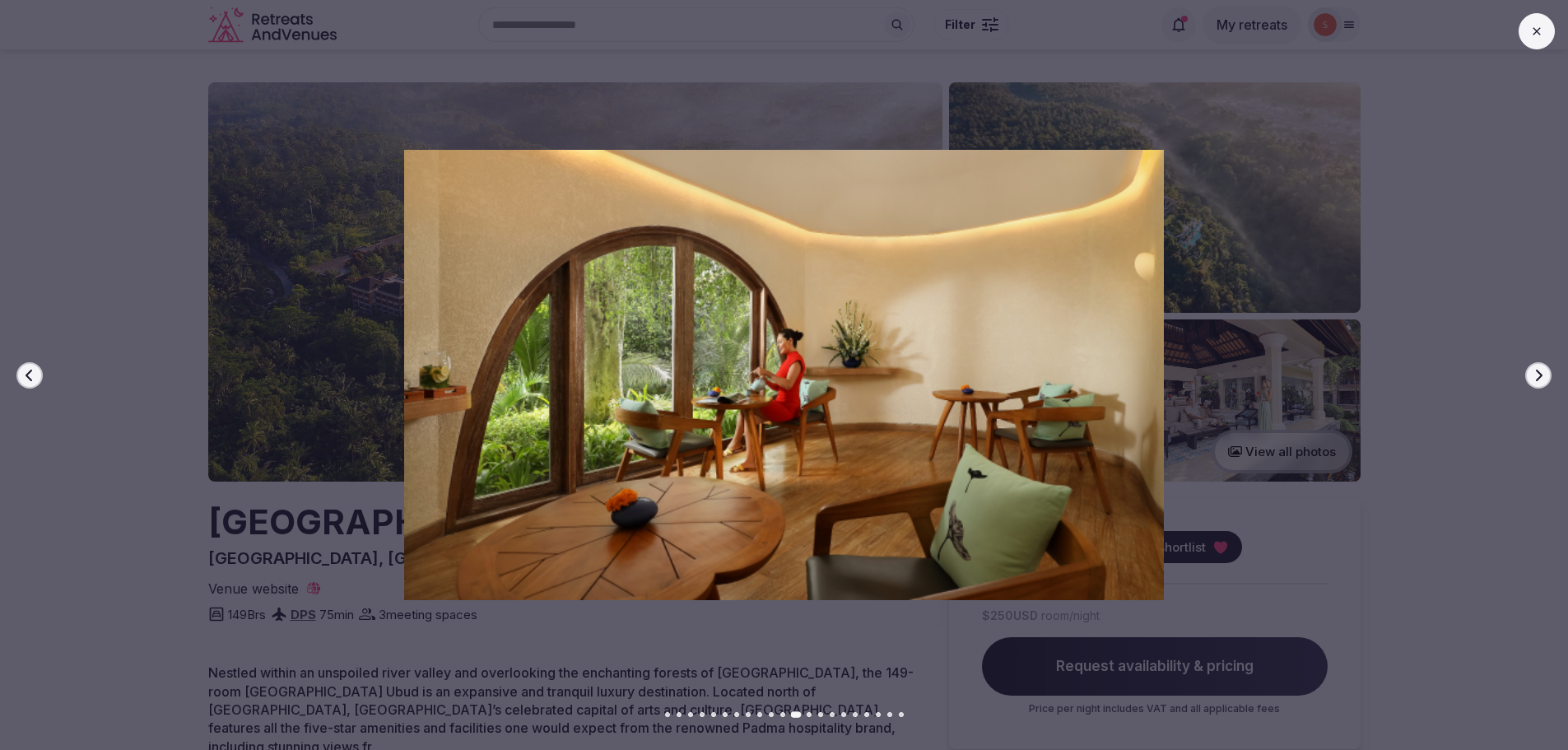
click at [1541, 385] on button "Next slide" at bounding box center [1539, 375] width 27 height 27
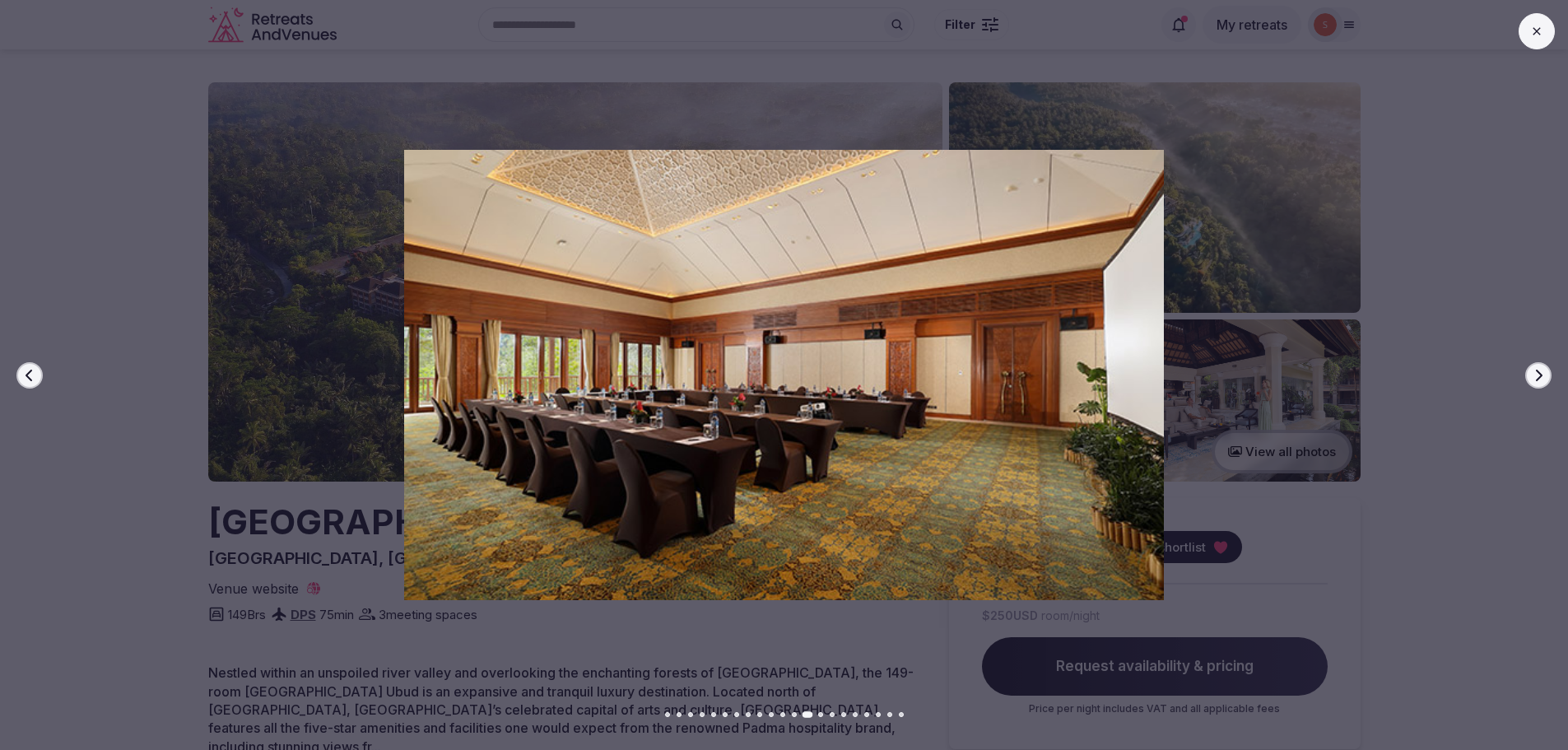
click at [1541, 385] on button "Next slide" at bounding box center [1539, 375] width 27 height 27
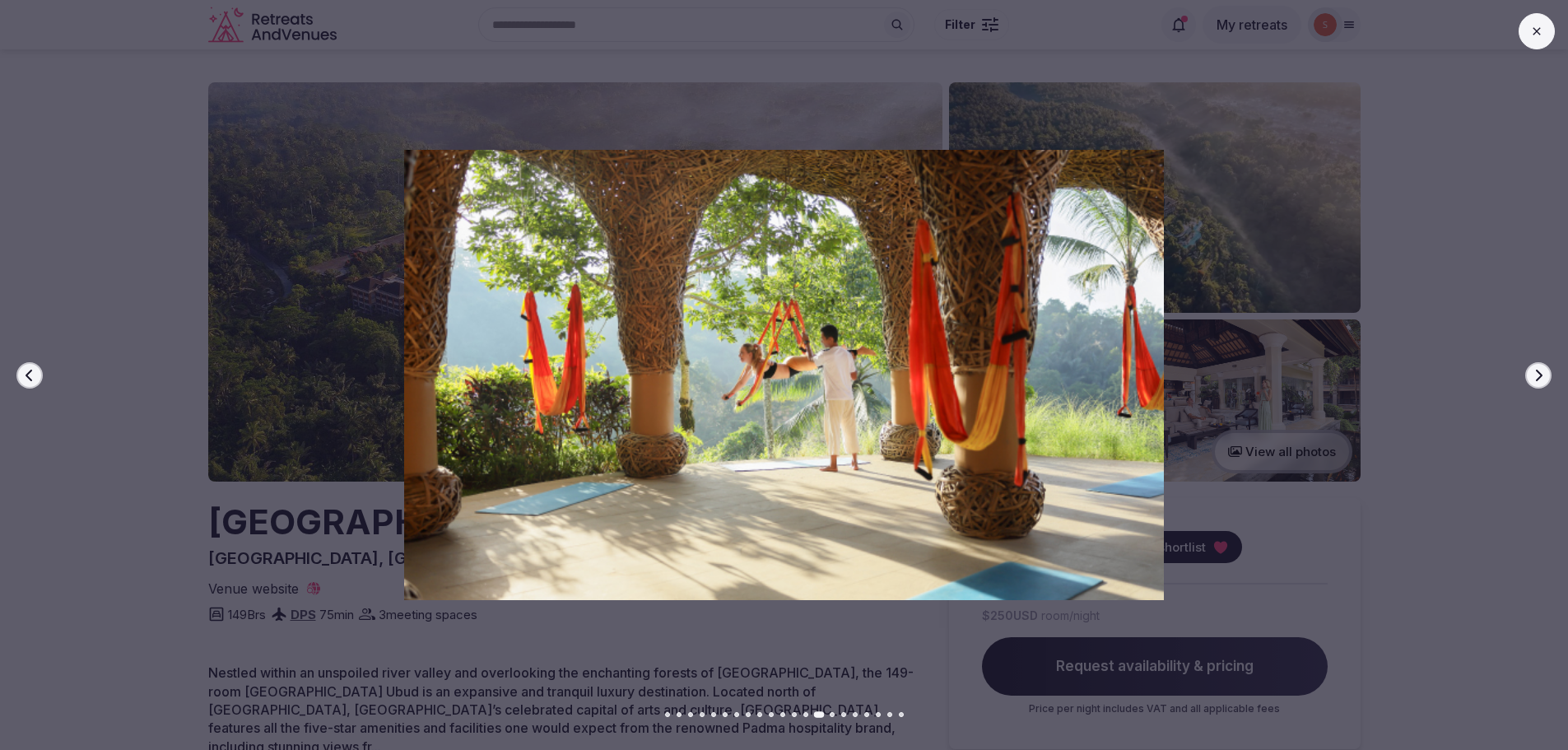
click at [1541, 385] on button "Next slide" at bounding box center [1539, 375] width 27 height 27
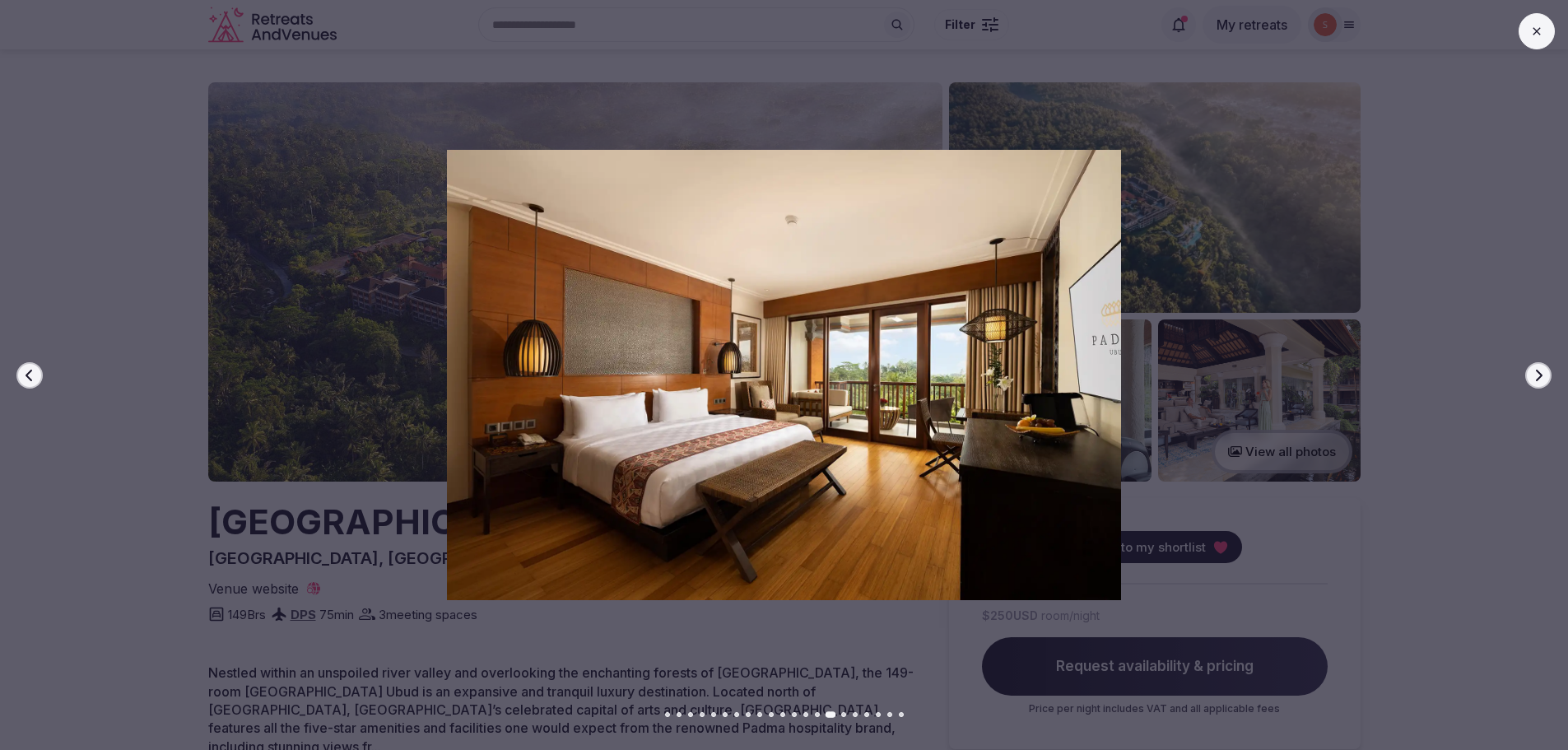
click at [1541, 385] on button "Next slide" at bounding box center [1539, 375] width 27 height 27
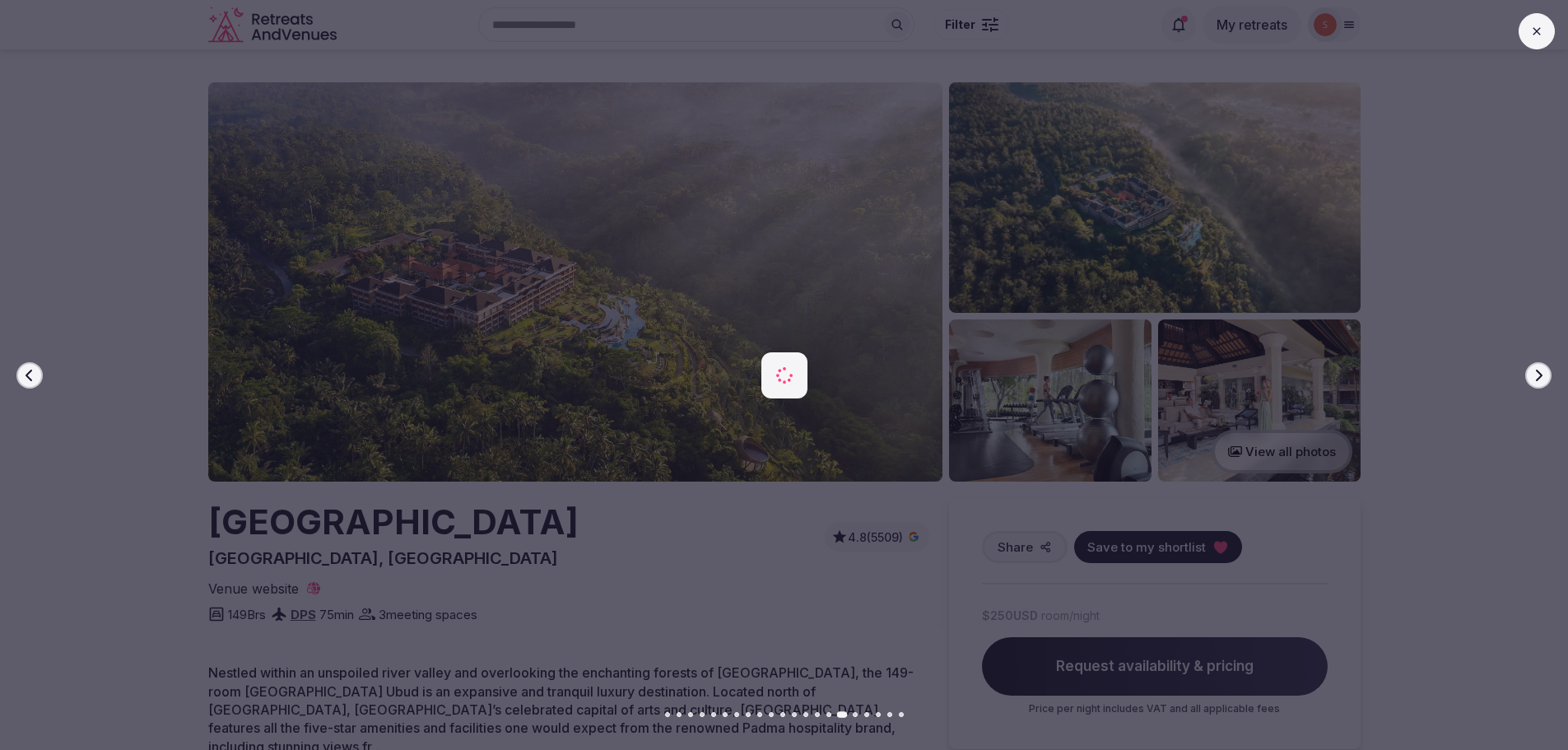
click at [1541, 385] on button "Next slide" at bounding box center [1539, 375] width 27 height 27
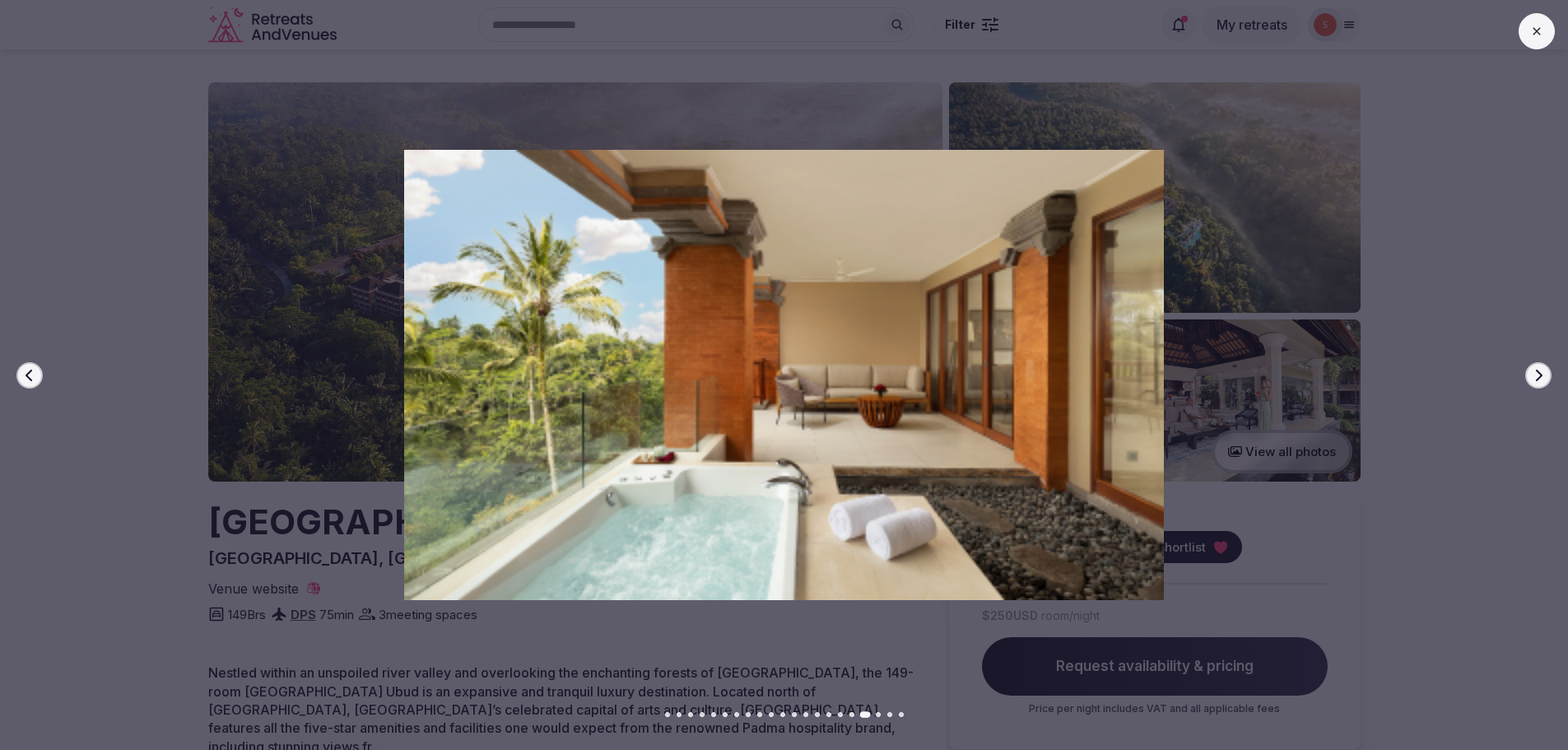
click at [1541, 385] on button "Next slide" at bounding box center [1539, 375] width 27 height 27
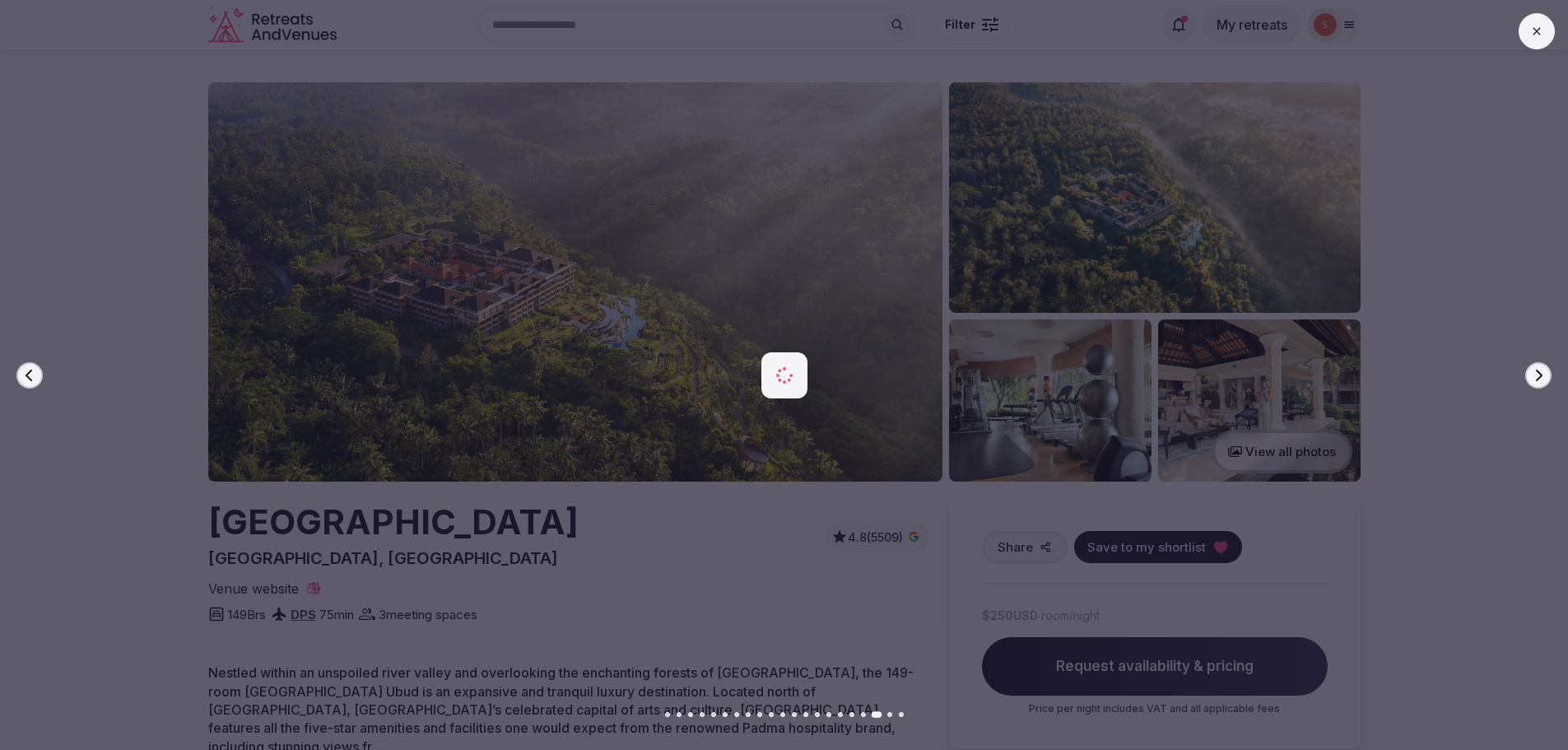
click at [1541, 385] on button "Next slide" at bounding box center [1539, 375] width 27 height 27
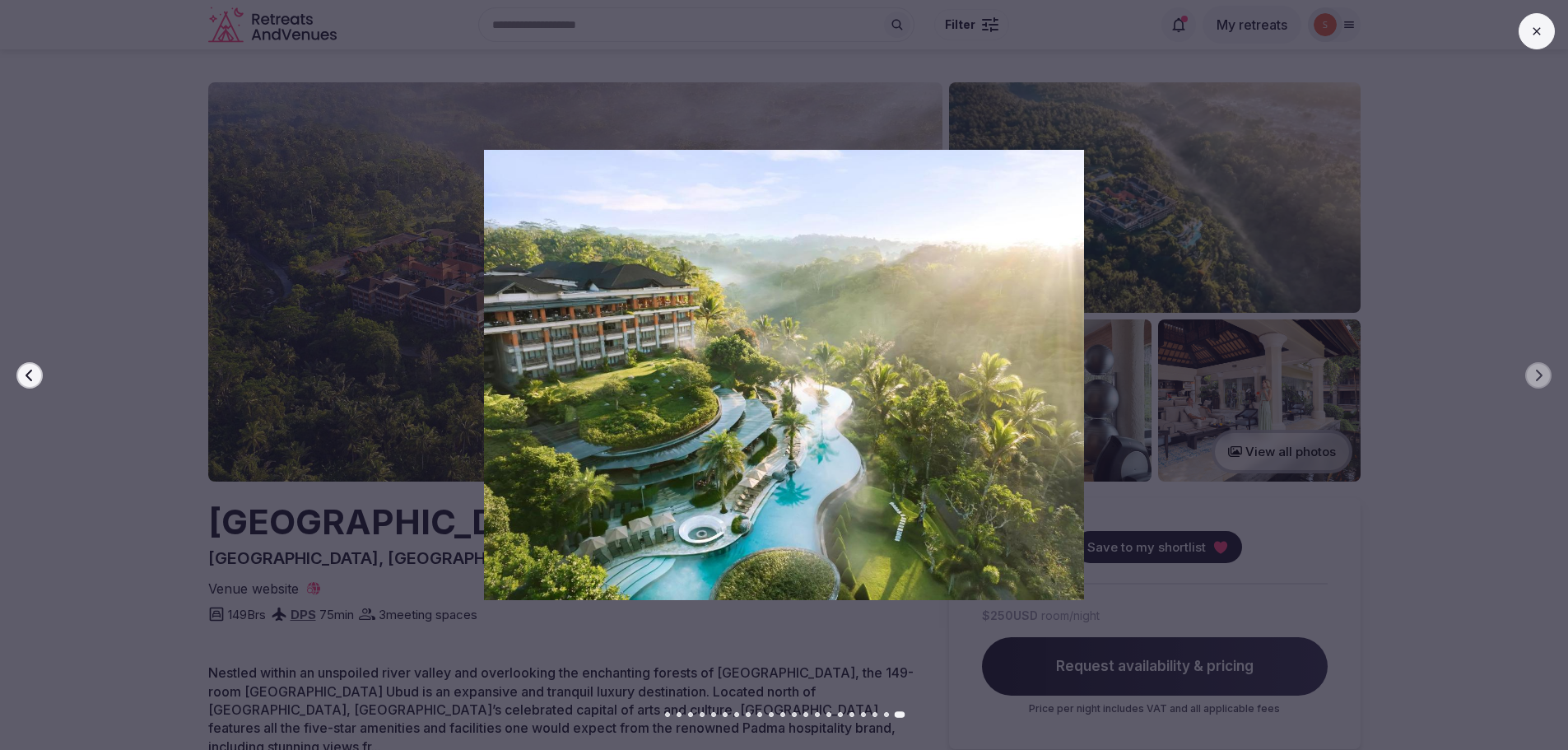
click at [1526, 39] on button at bounding box center [1537, 30] width 36 height 36
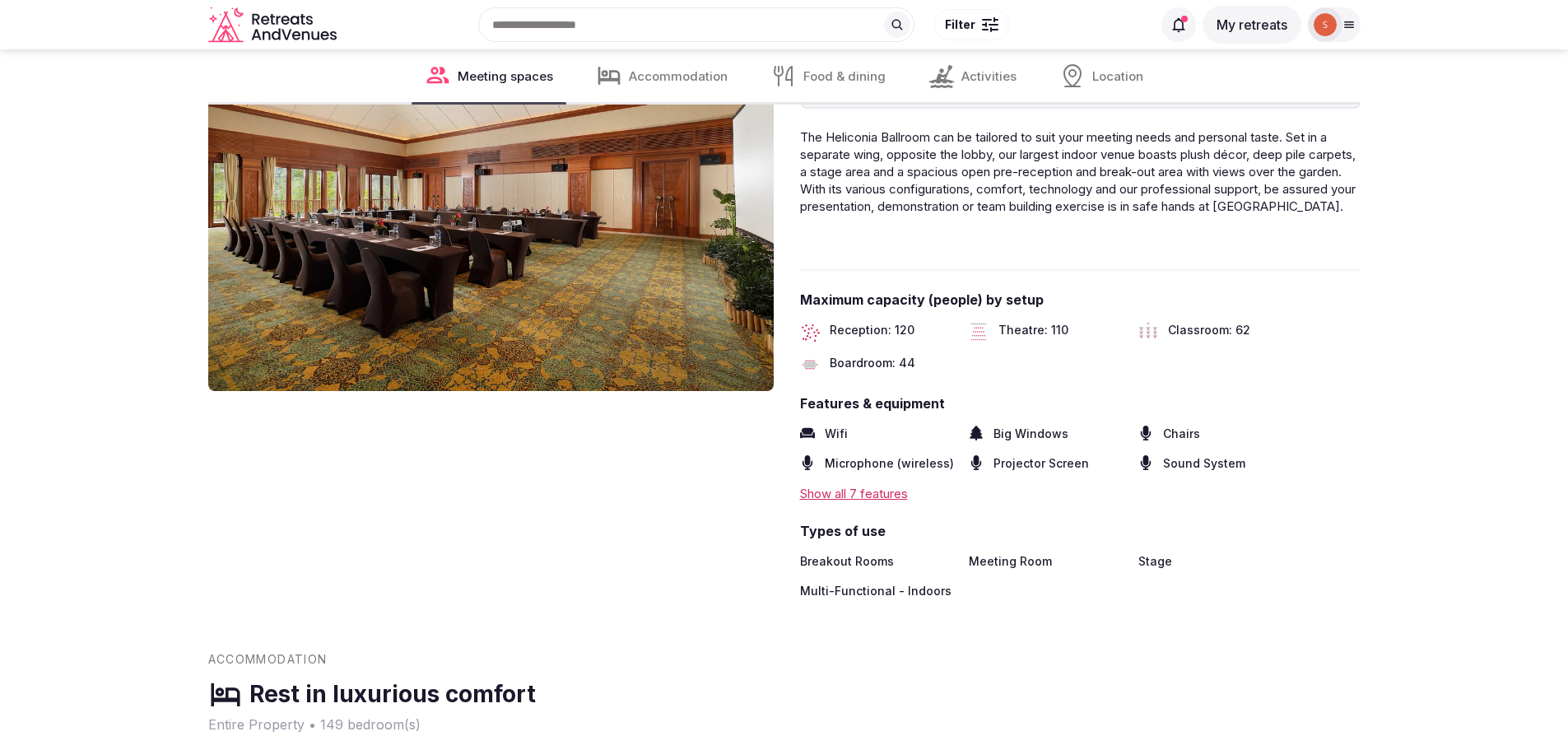
scroll to position [1810, 0]
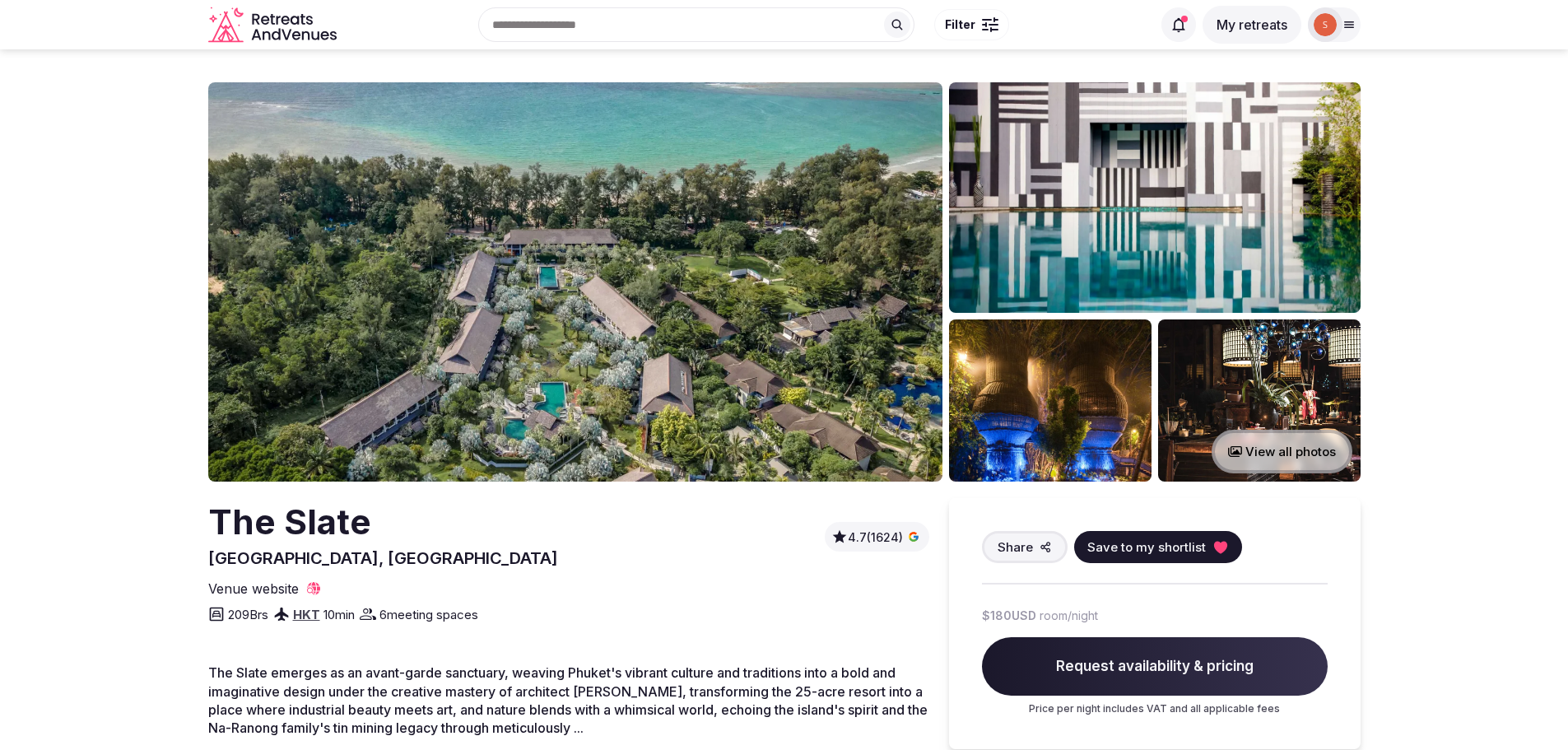
click at [691, 335] on img at bounding box center [575, 282] width 734 height 400
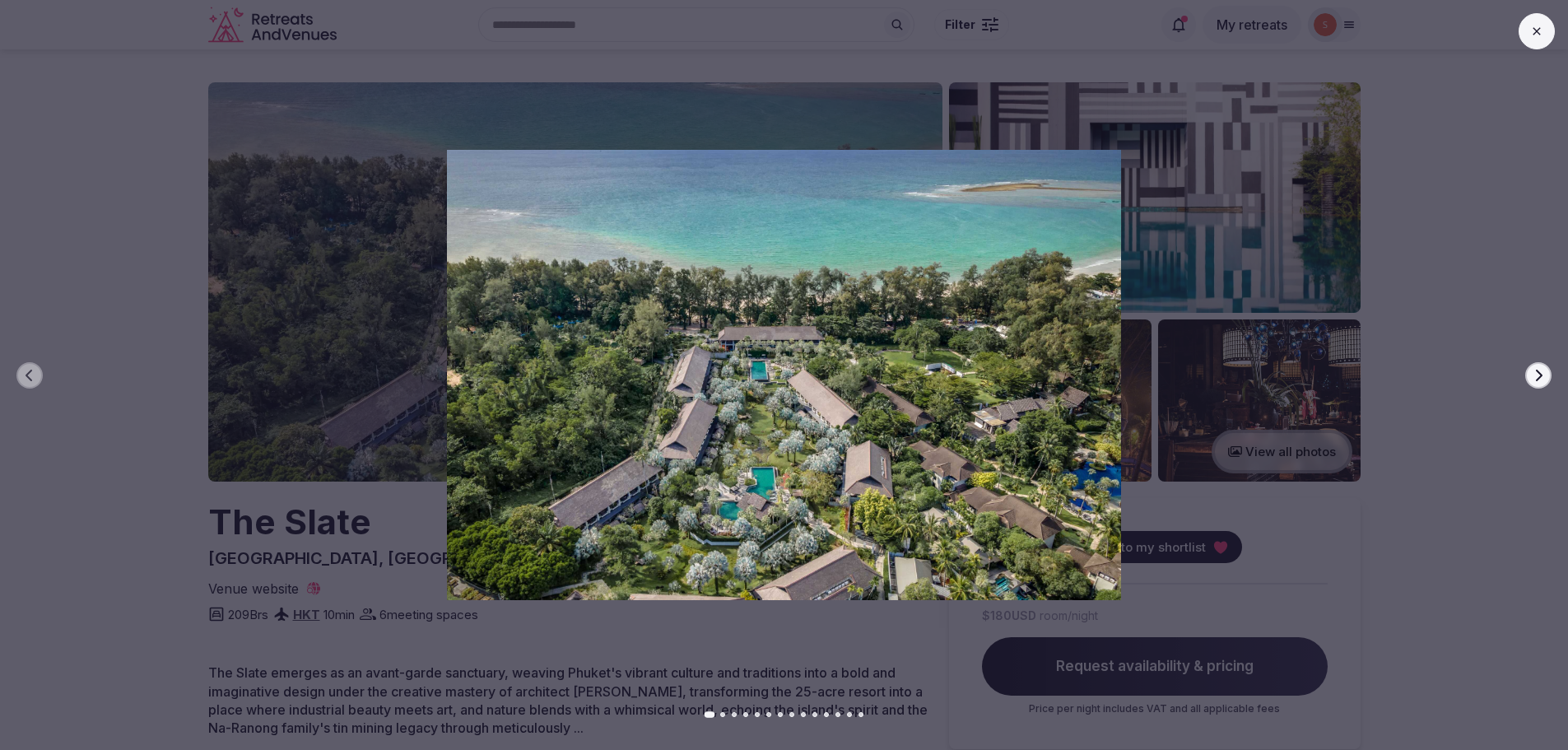
click at [1545, 379] on button "Next slide" at bounding box center [1539, 375] width 27 height 27
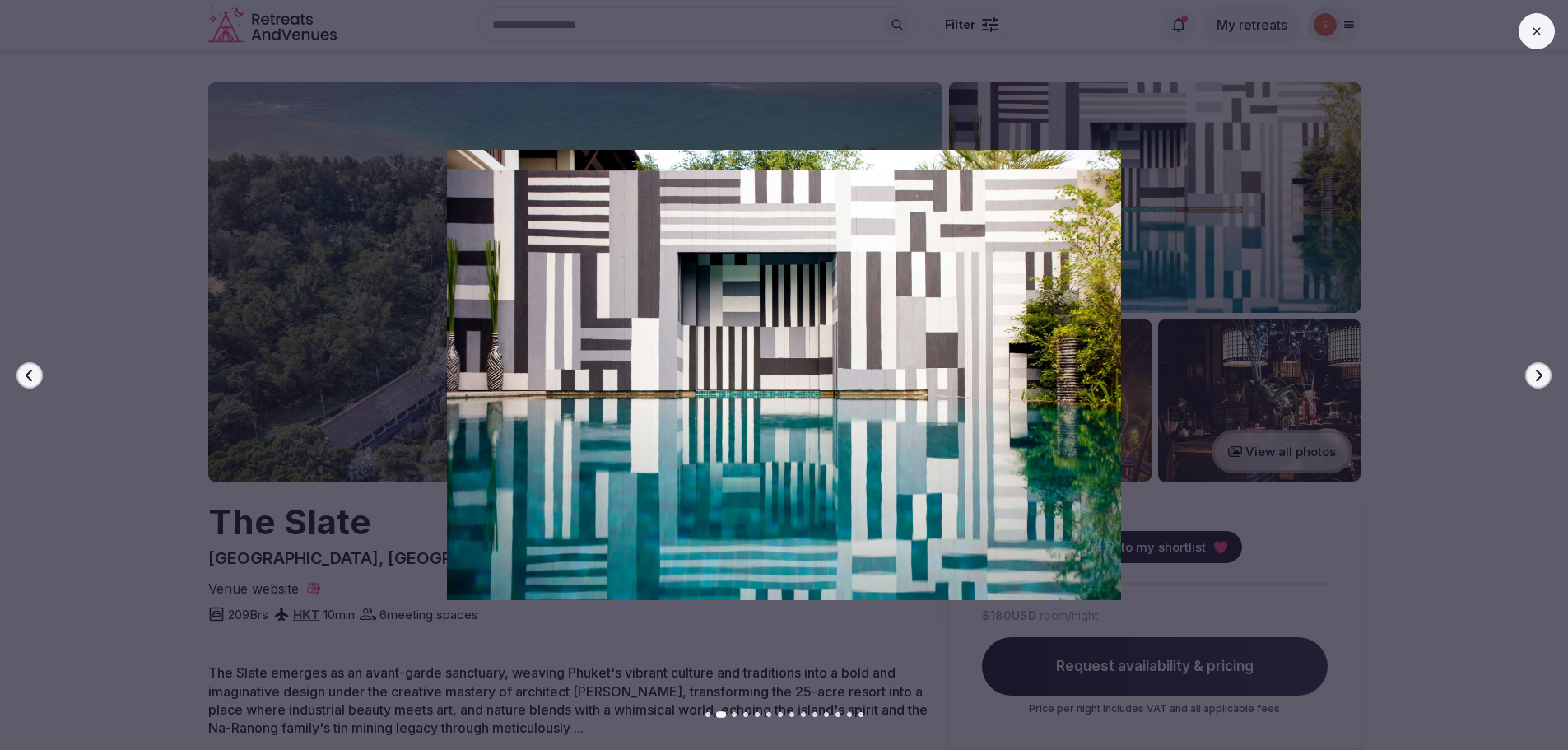
click at [1545, 379] on button "Next slide" at bounding box center [1539, 375] width 27 height 27
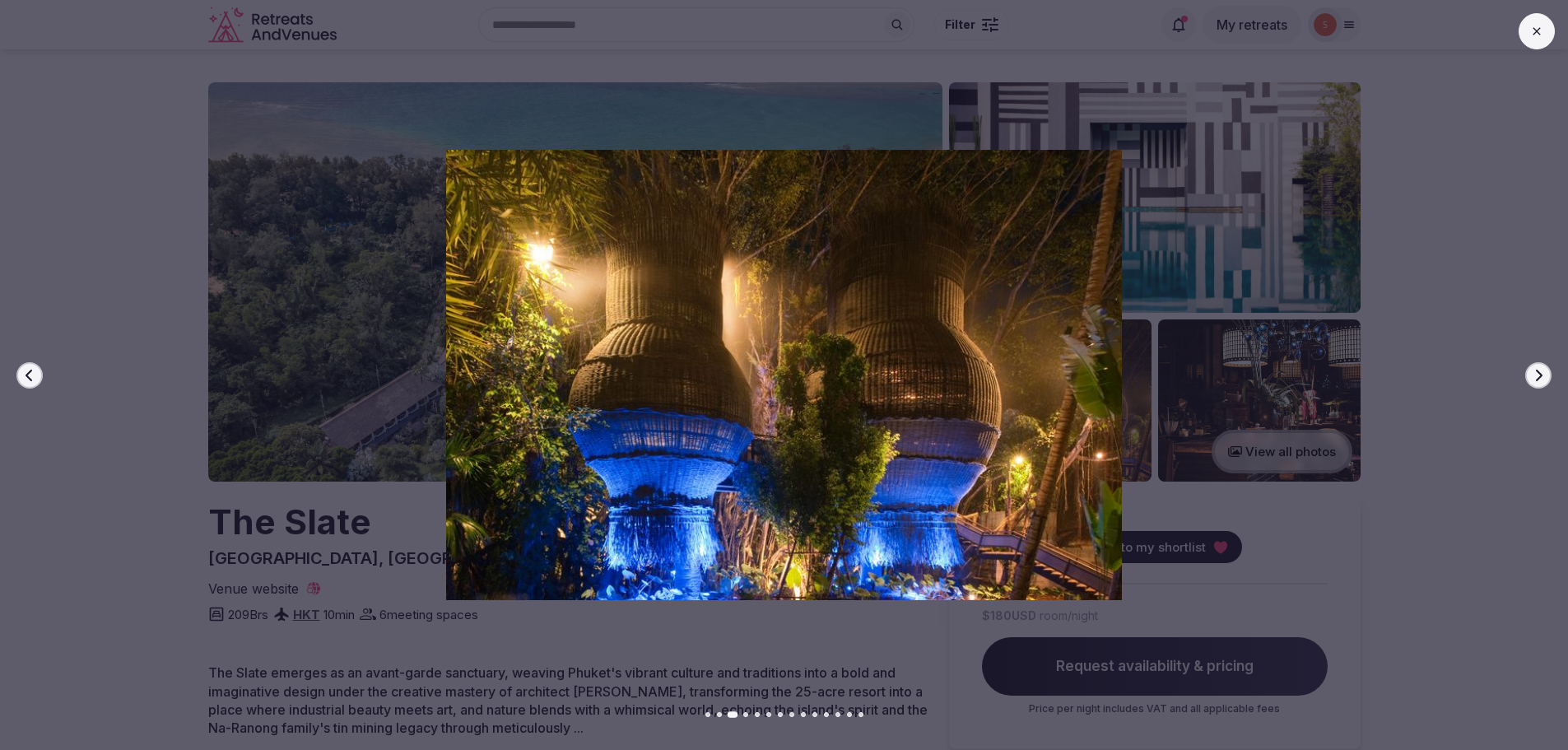
click at [1545, 379] on button "Next slide" at bounding box center [1539, 375] width 27 height 27
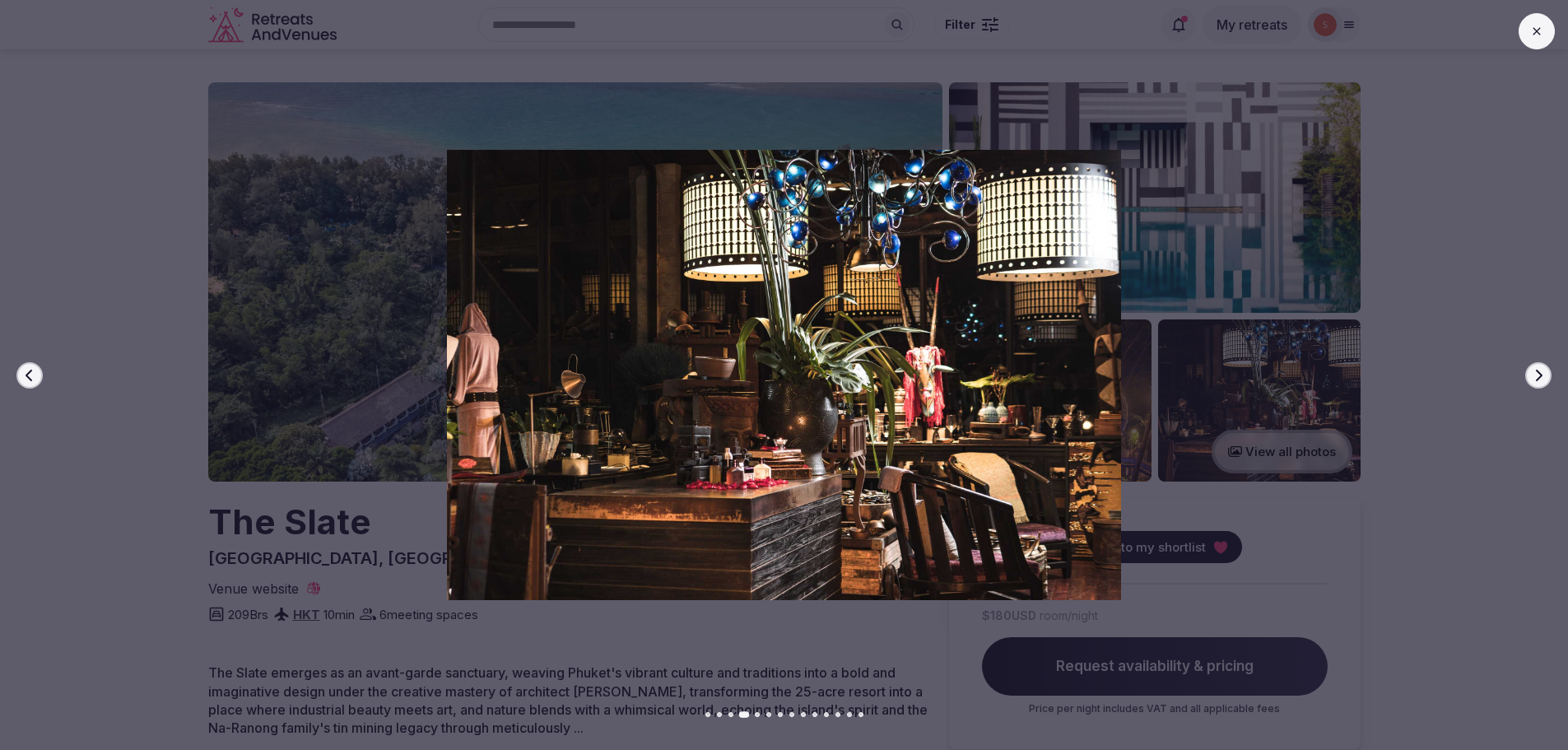
click at [1545, 379] on button "Next slide" at bounding box center [1539, 375] width 27 height 27
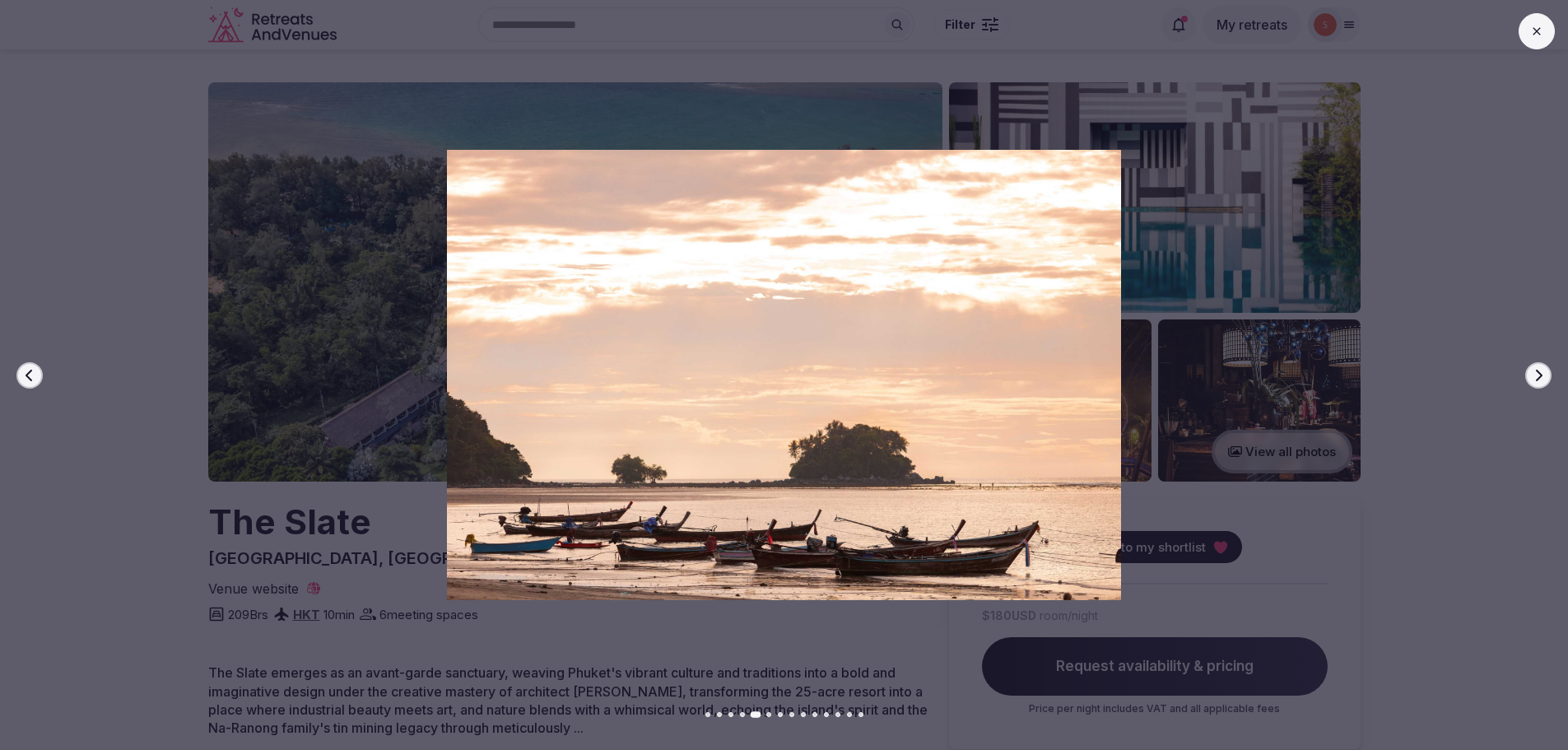
click at [1545, 379] on button "Next slide" at bounding box center [1539, 375] width 27 height 27
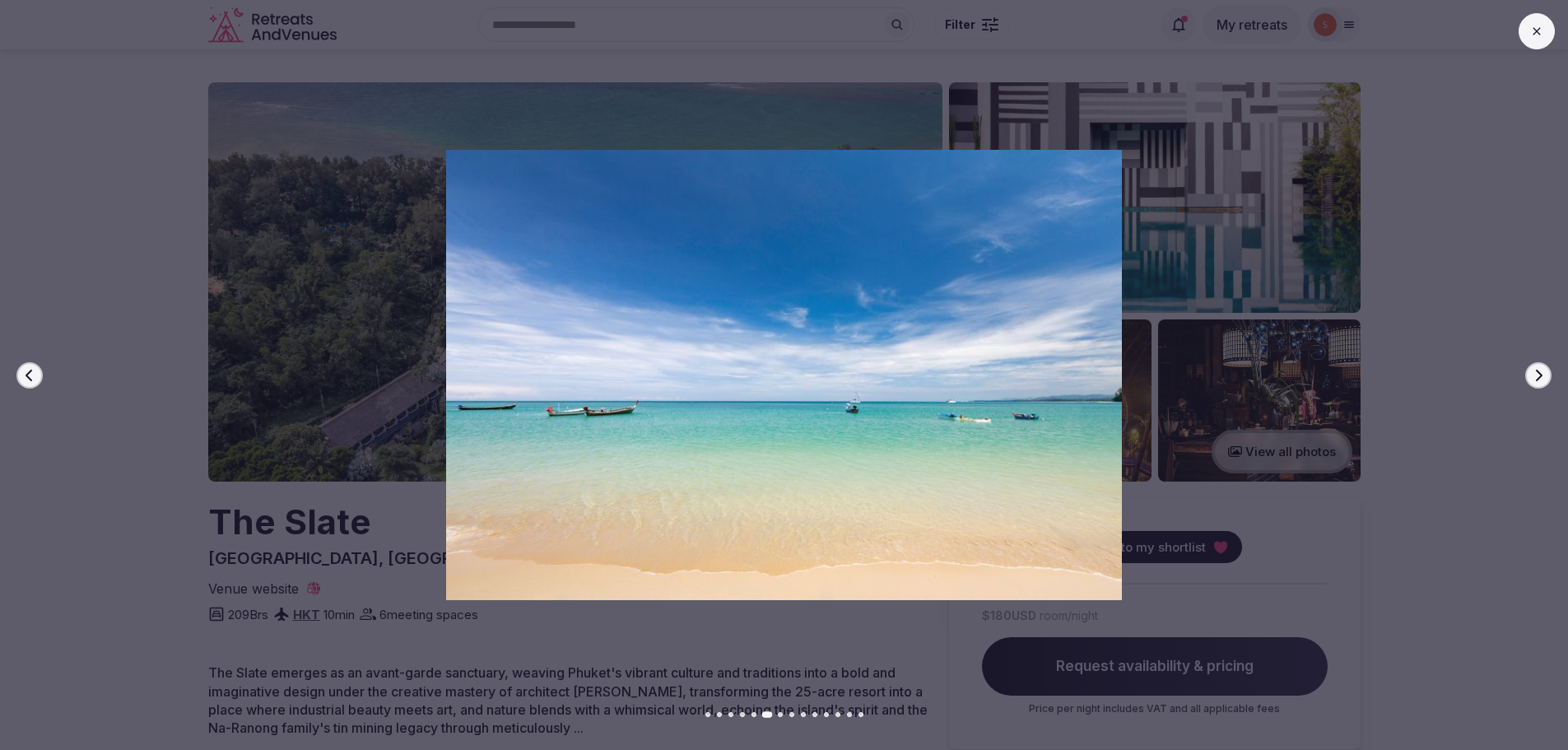
click at [1545, 379] on button "Next slide" at bounding box center [1539, 375] width 27 height 27
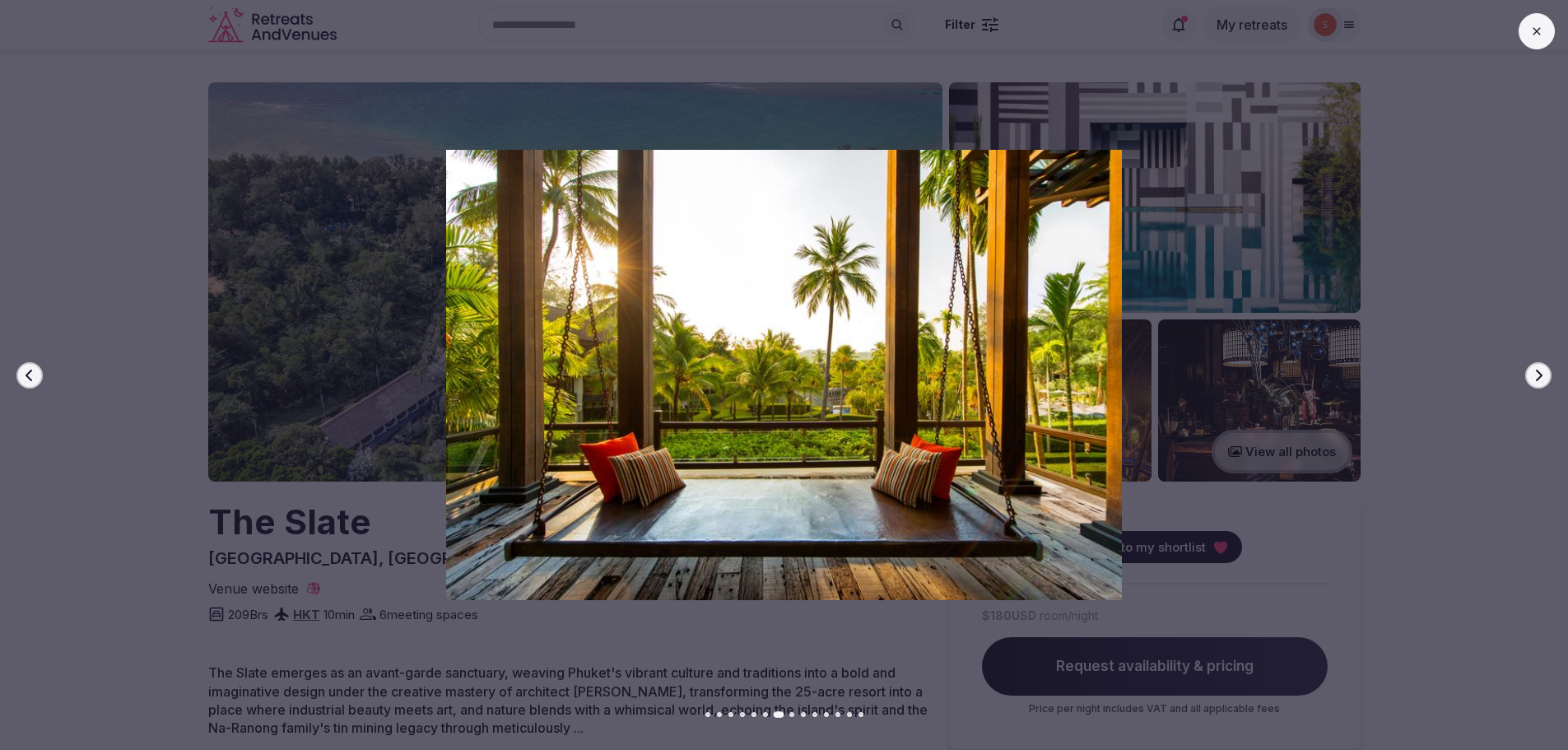
click at [1545, 379] on button "Next slide" at bounding box center [1539, 375] width 27 height 27
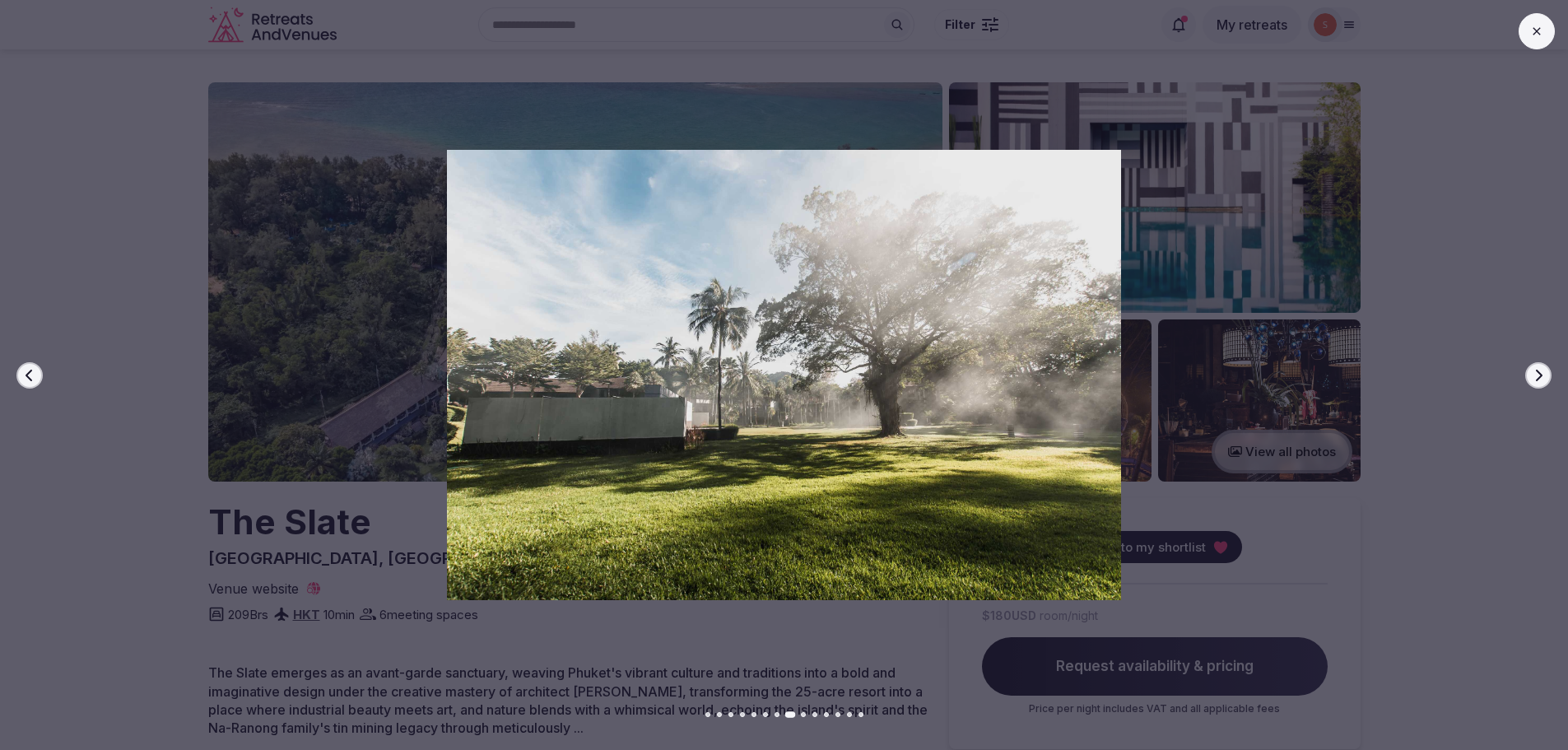
click at [1545, 379] on button "Next slide" at bounding box center [1539, 375] width 27 height 27
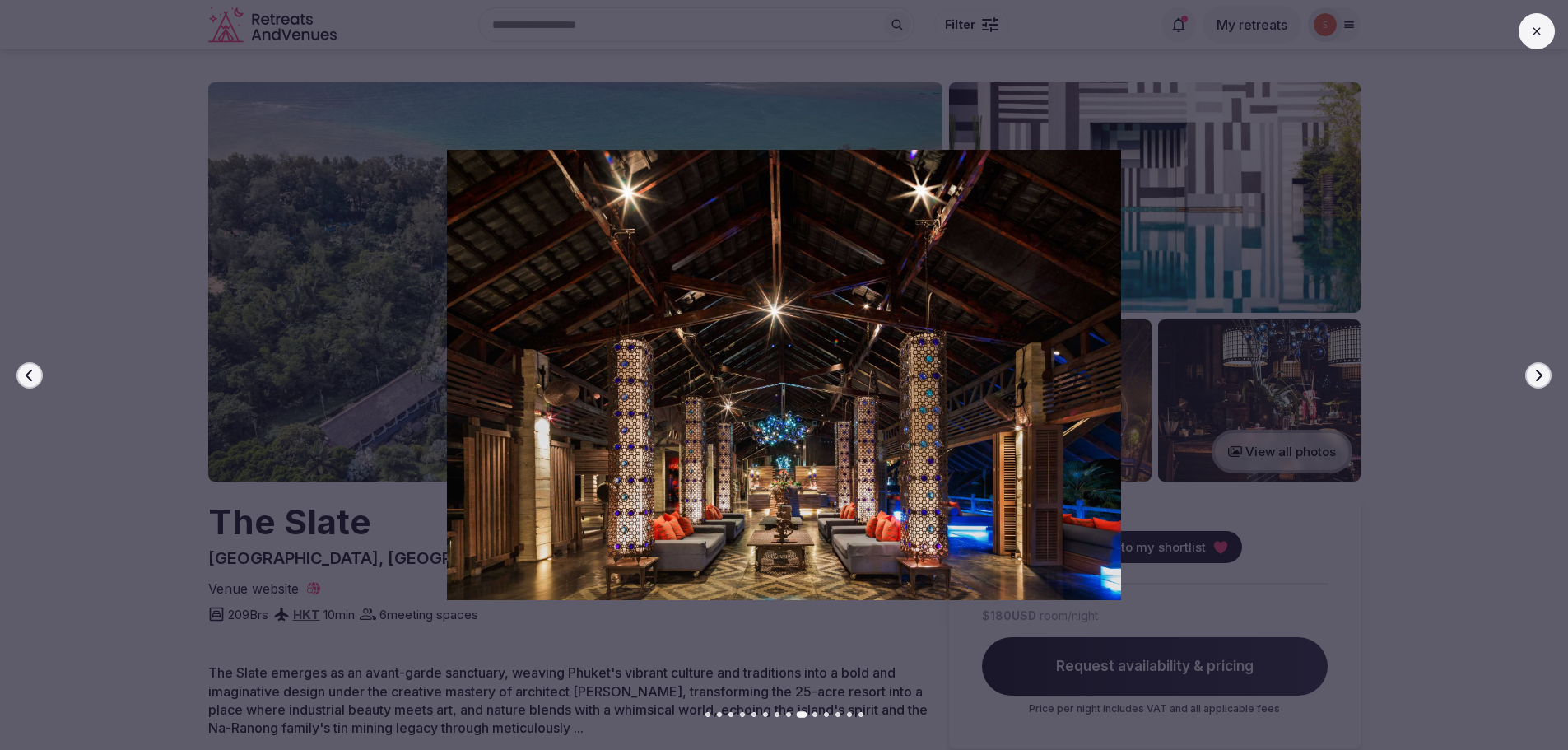
click at [1545, 379] on button "Next slide" at bounding box center [1539, 375] width 27 height 27
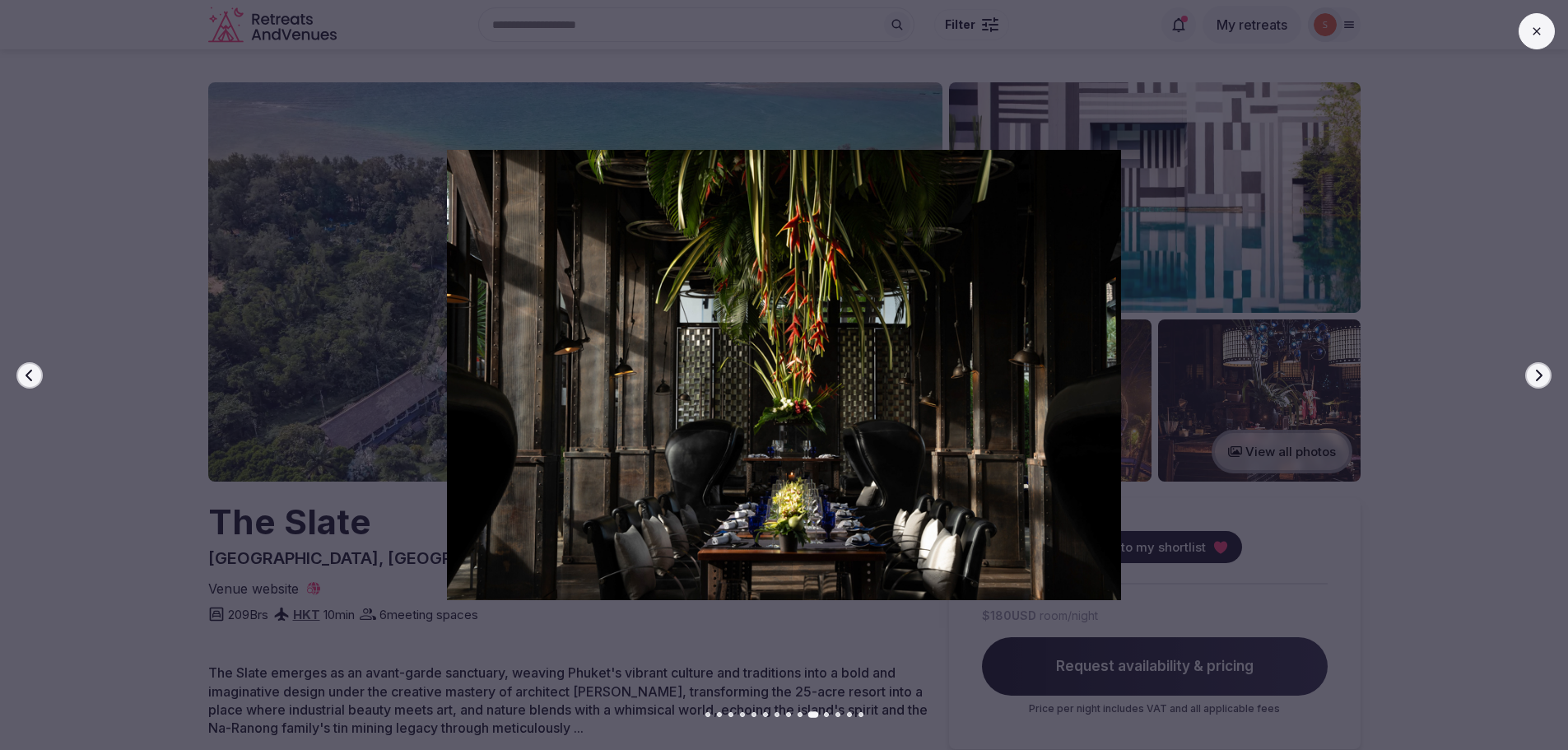
click at [1545, 379] on button "Next slide" at bounding box center [1539, 375] width 27 height 27
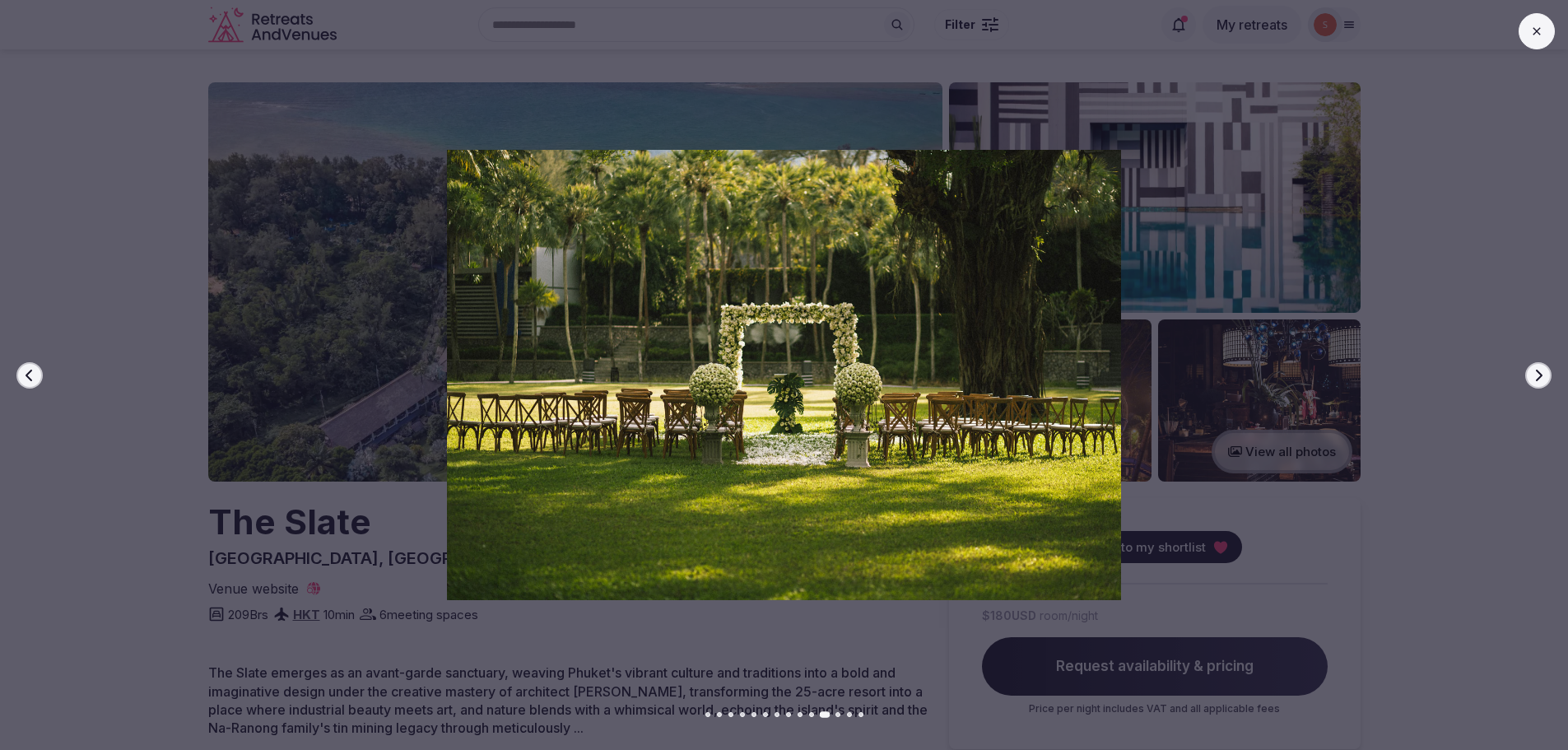
click at [1545, 379] on button "Next slide" at bounding box center [1539, 375] width 27 height 27
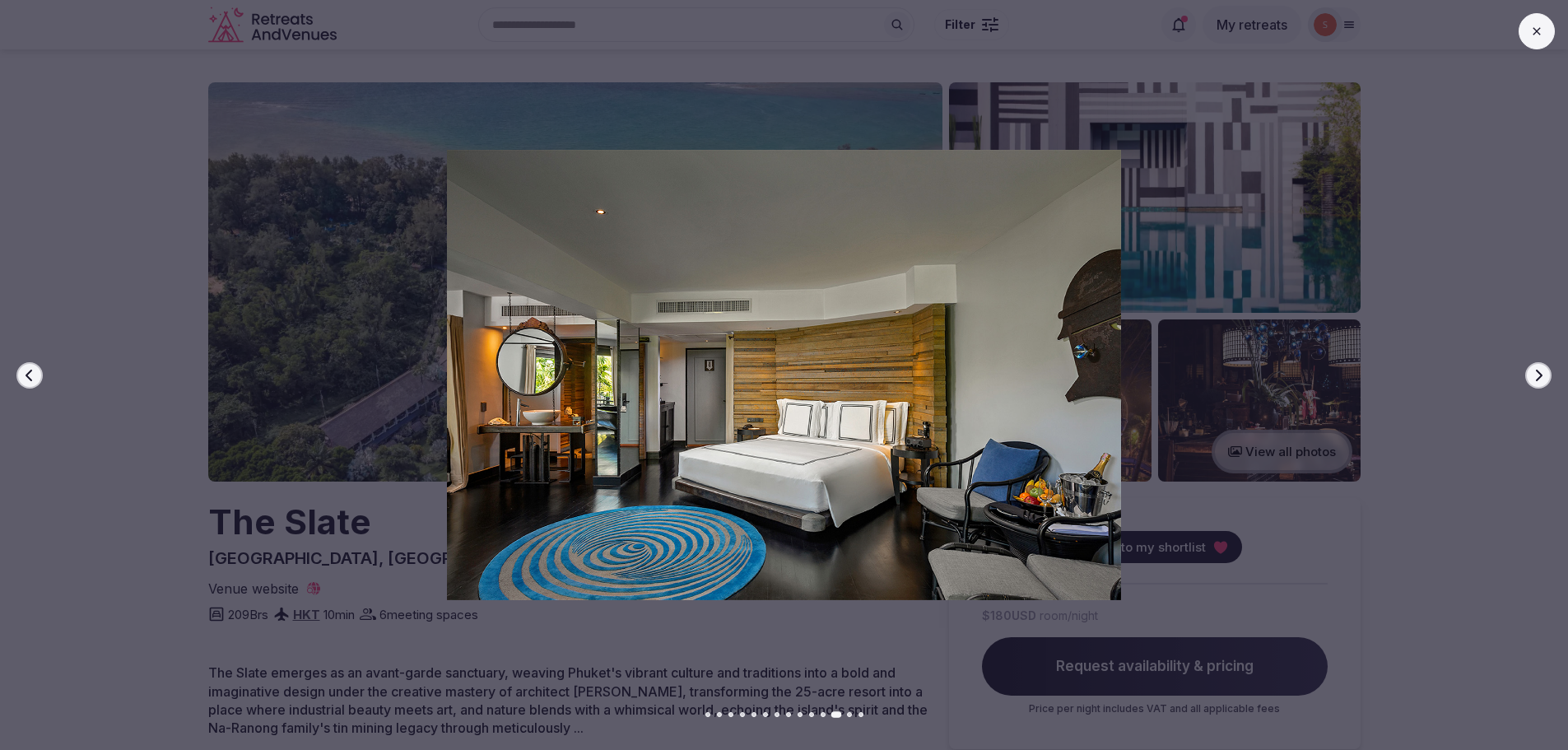
click at [1545, 379] on button "Next slide" at bounding box center [1539, 375] width 27 height 27
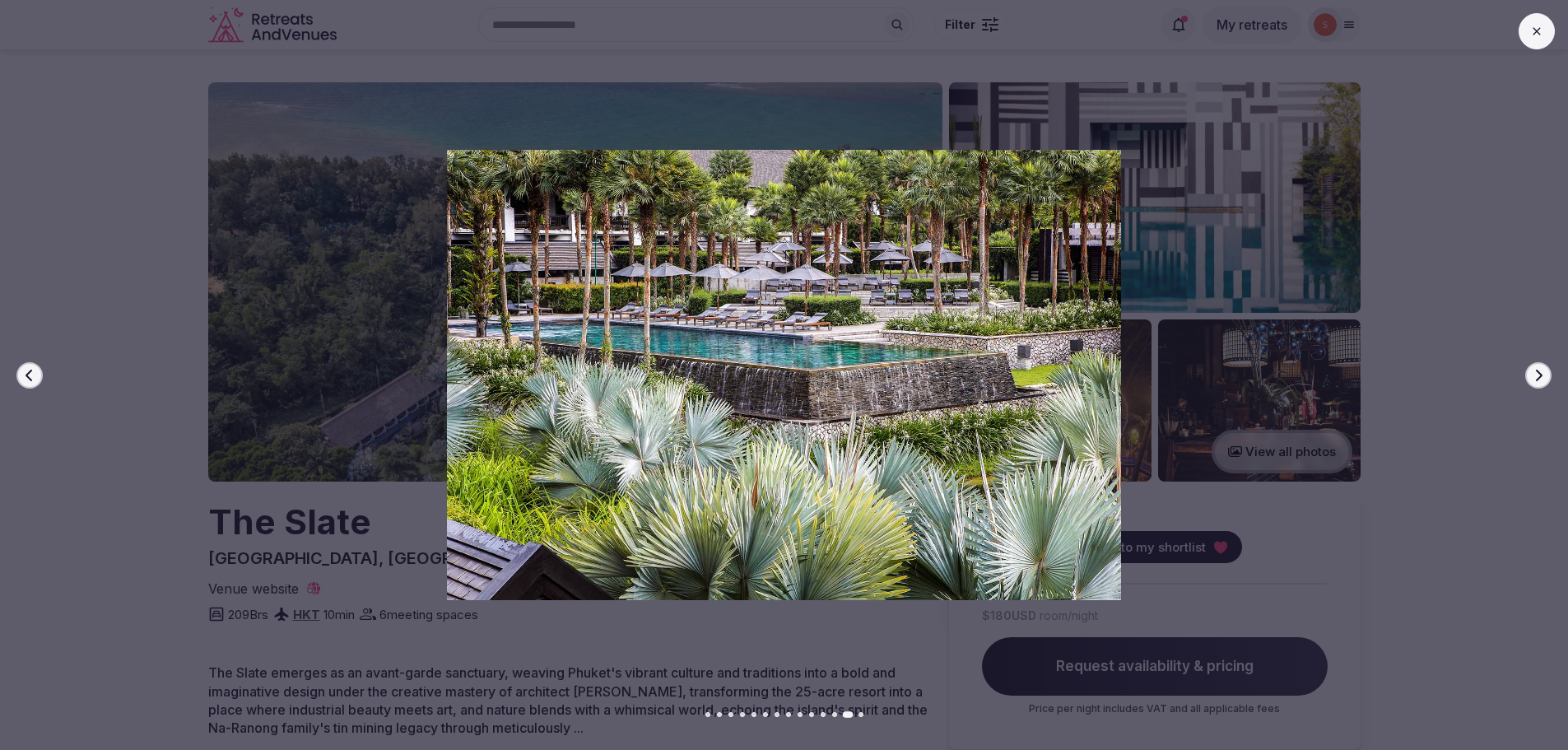
click at [1545, 379] on button "Next slide" at bounding box center [1539, 375] width 27 height 27
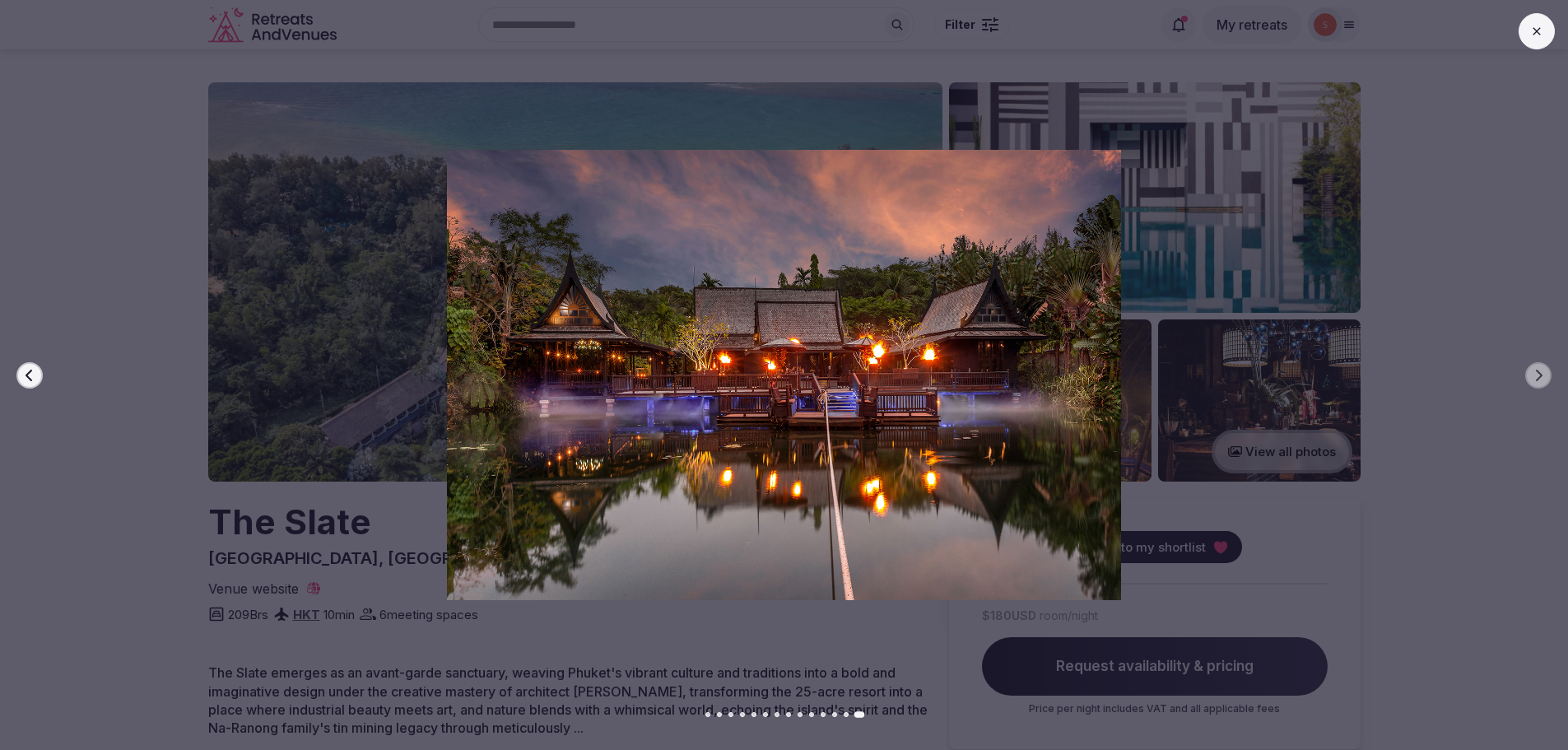
click at [1522, 31] on button at bounding box center [1537, 30] width 36 height 36
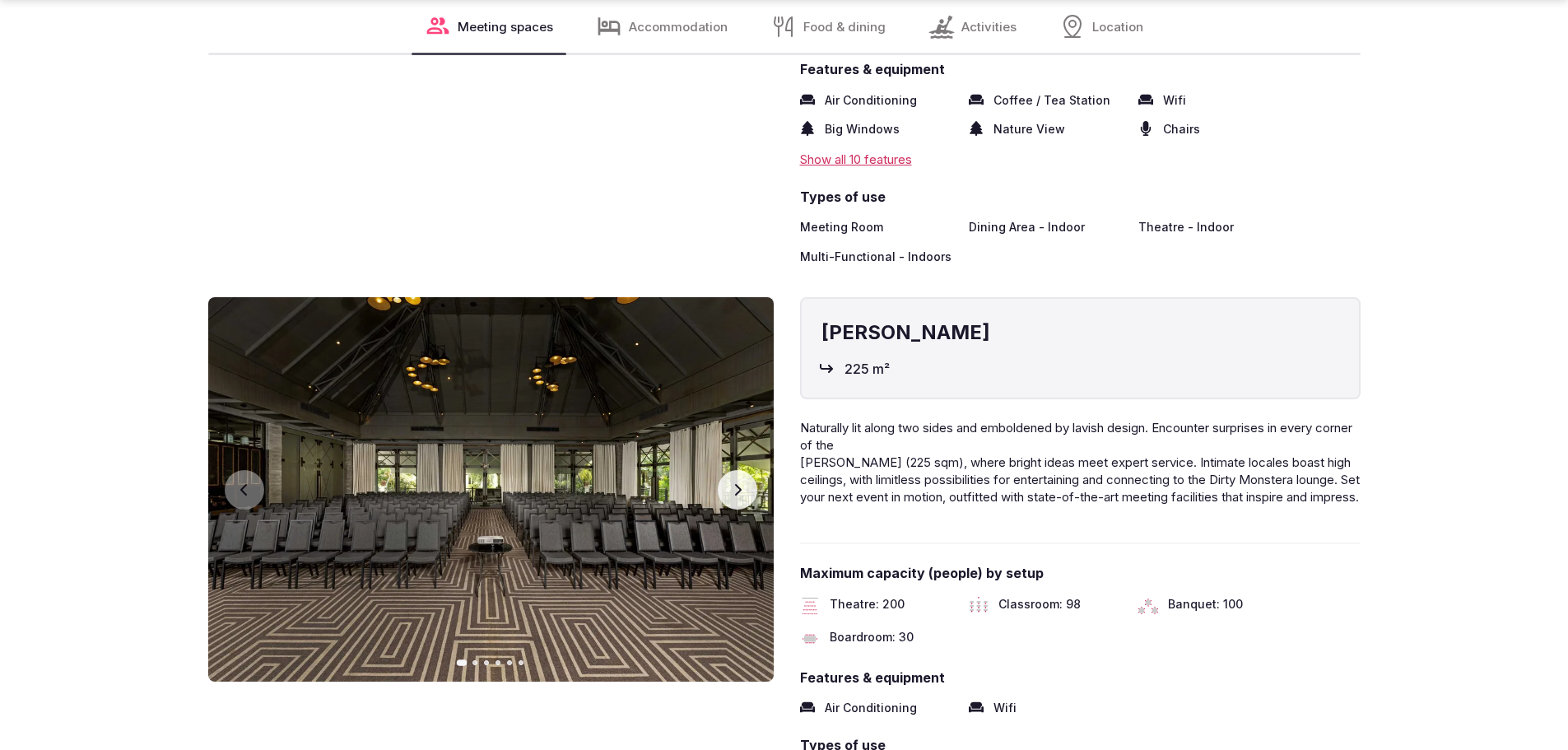
scroll to position [2304, 0]
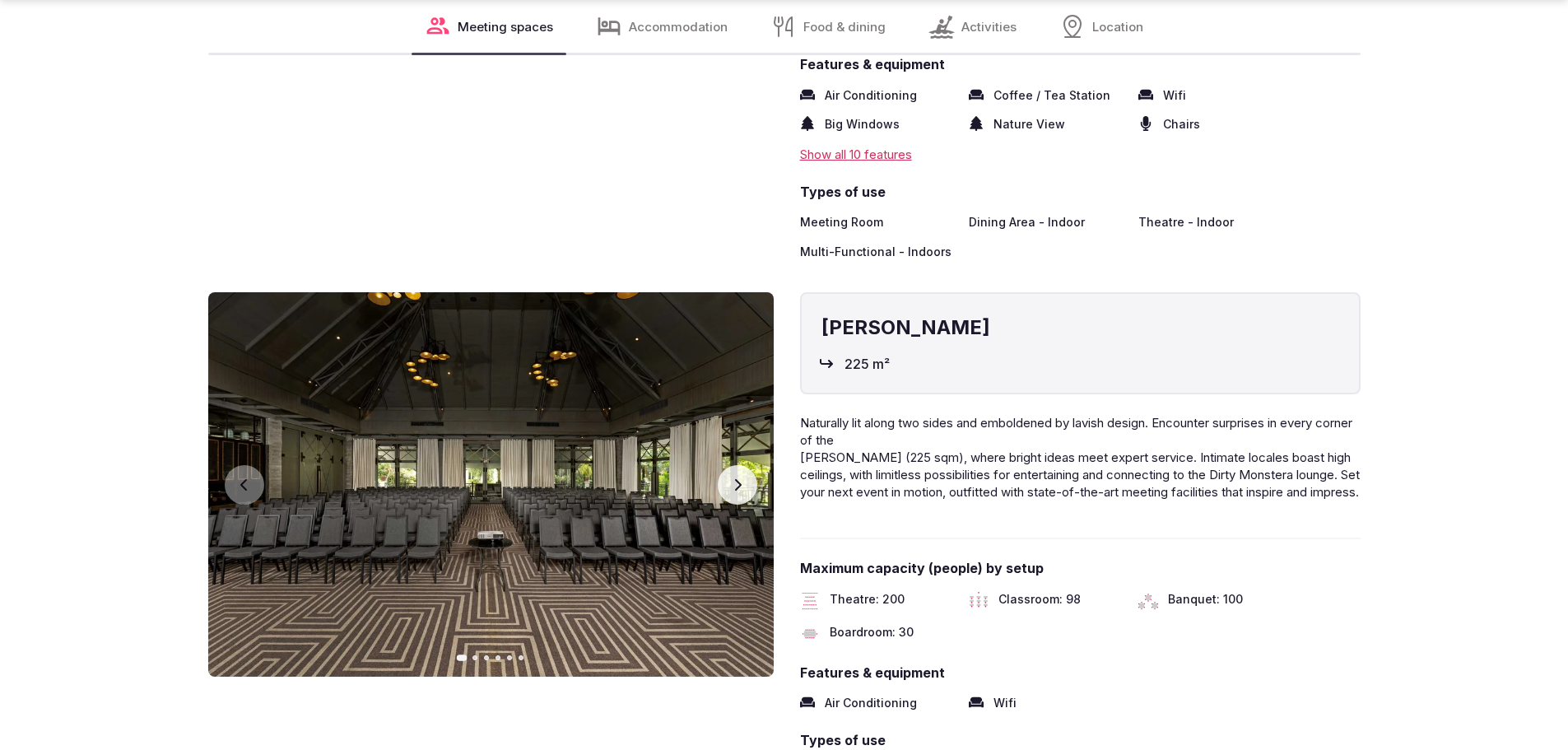
click at [733, 471] on button "Next slide" at bounding box center [737, 485] width 39 height 39
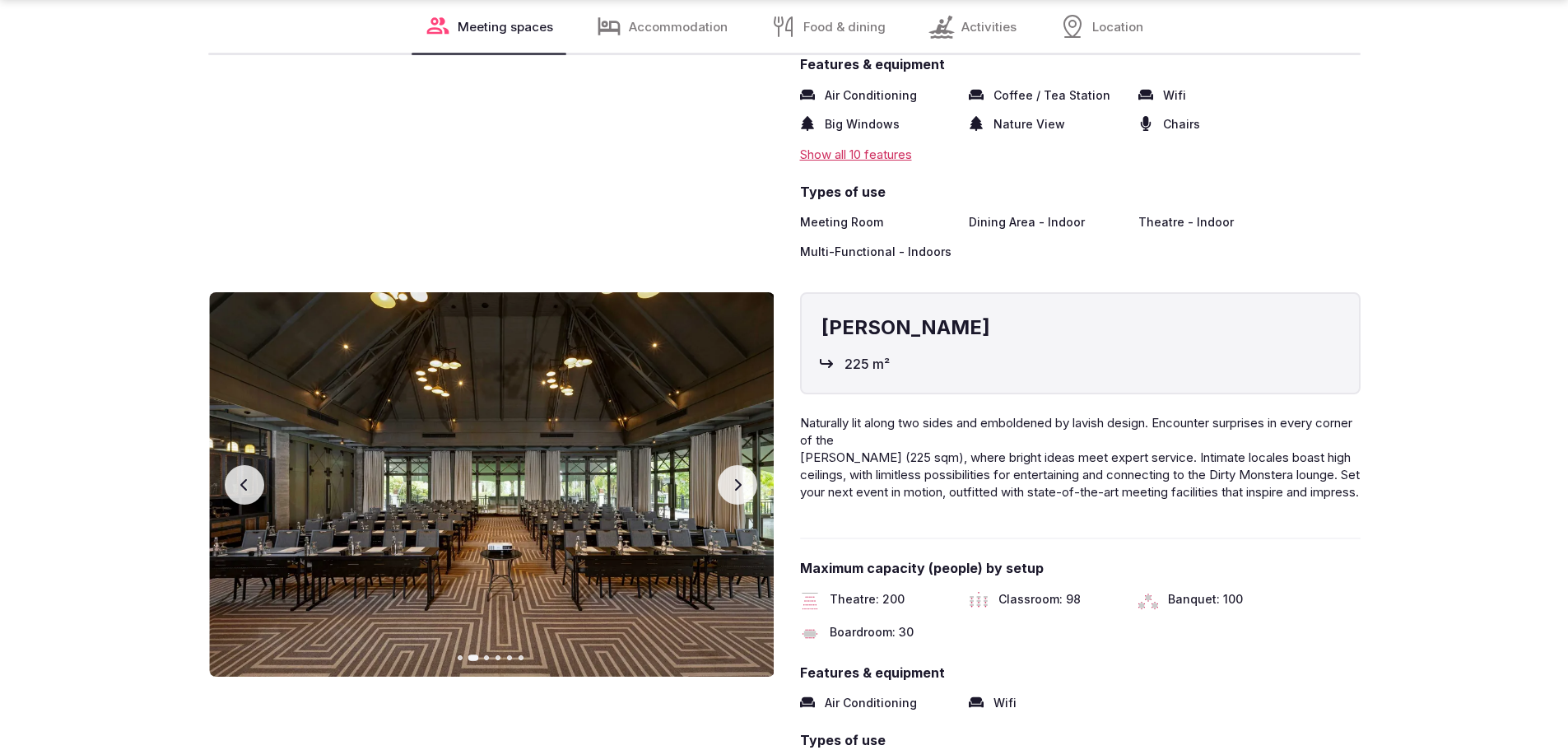
click at [738, 475] on button "Next slide" at bounding box center [737, 485] width 39 height 39
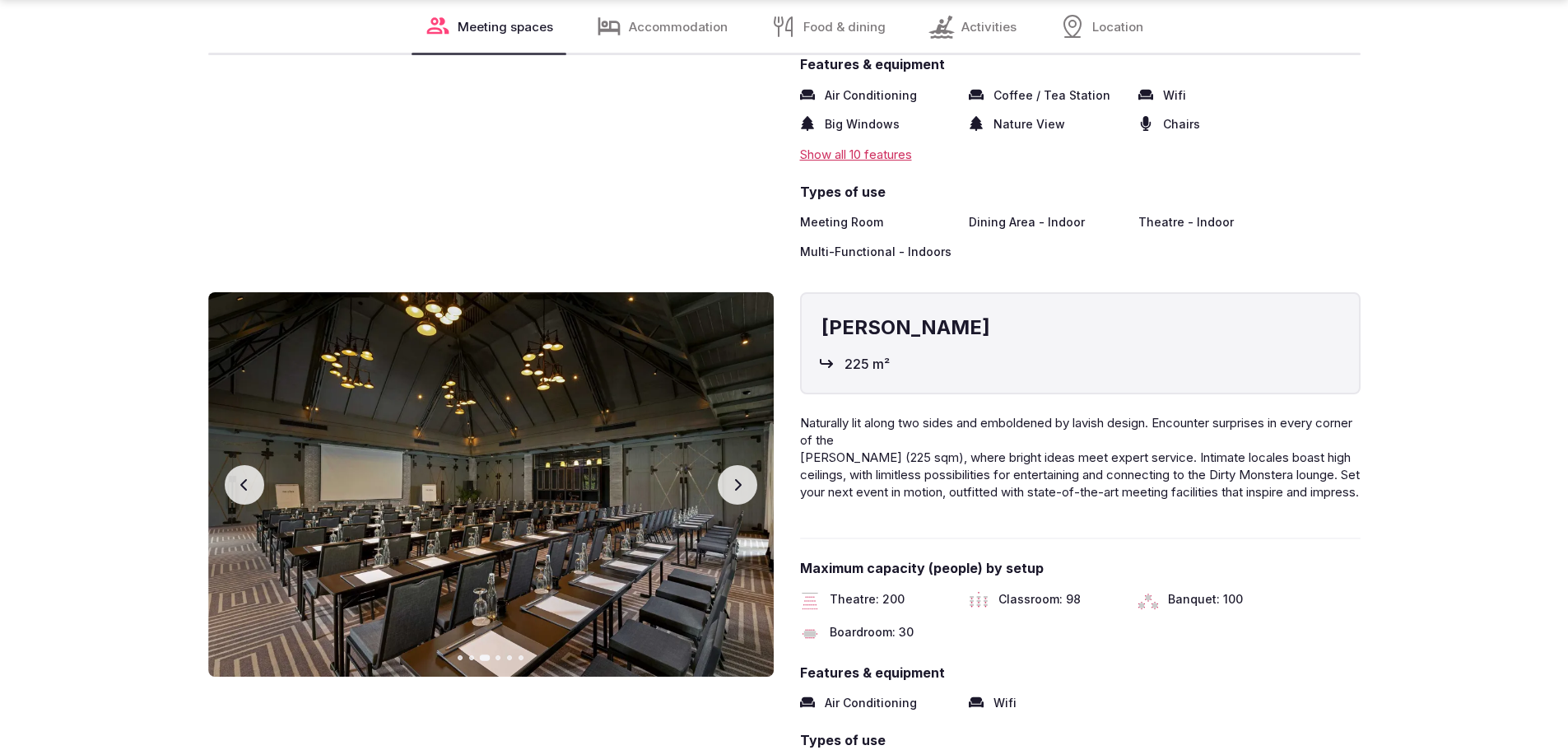
click at [738, 476] on button "Next slide" at bounding box center [737, 485] width 39 height 39
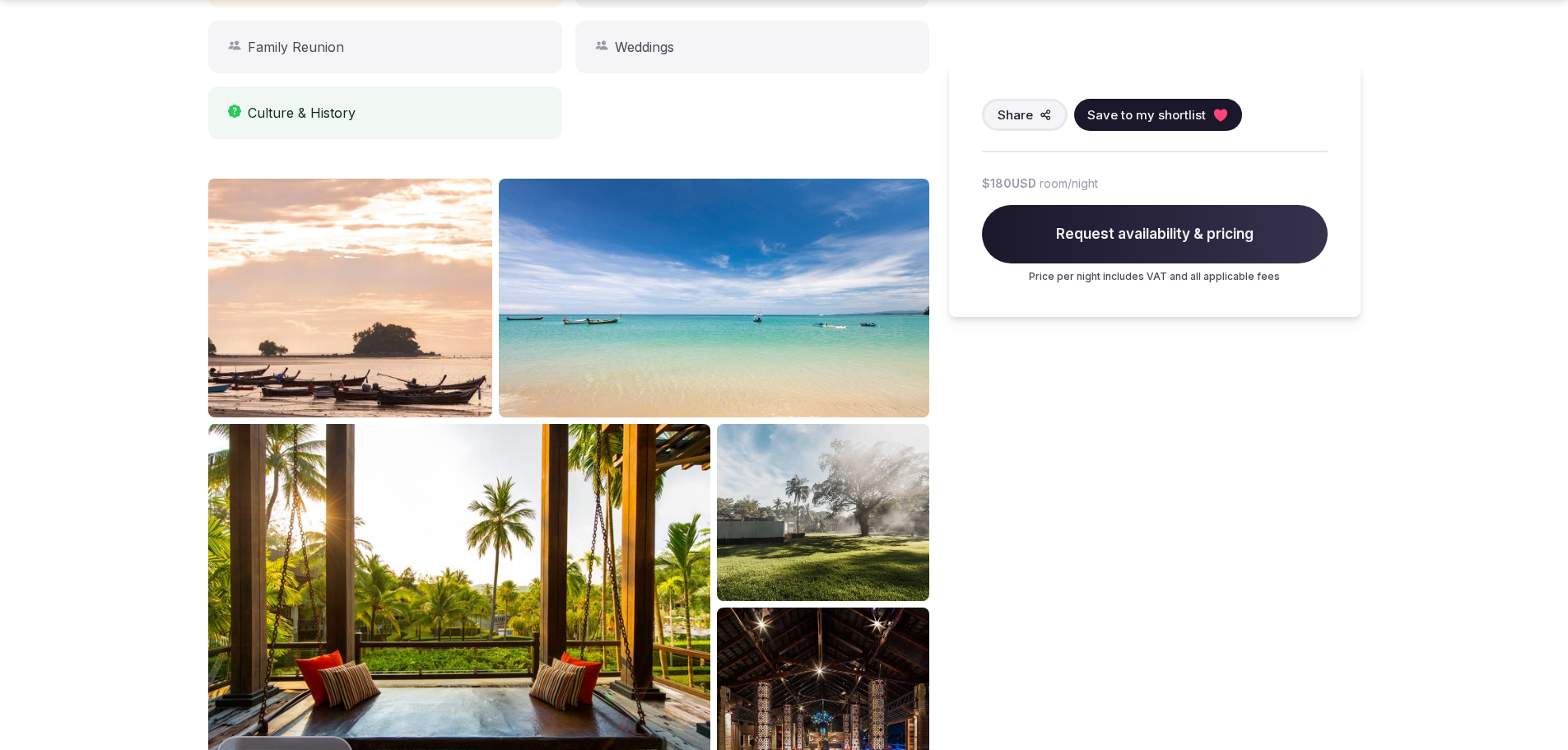
scroll to position [1070, 0]
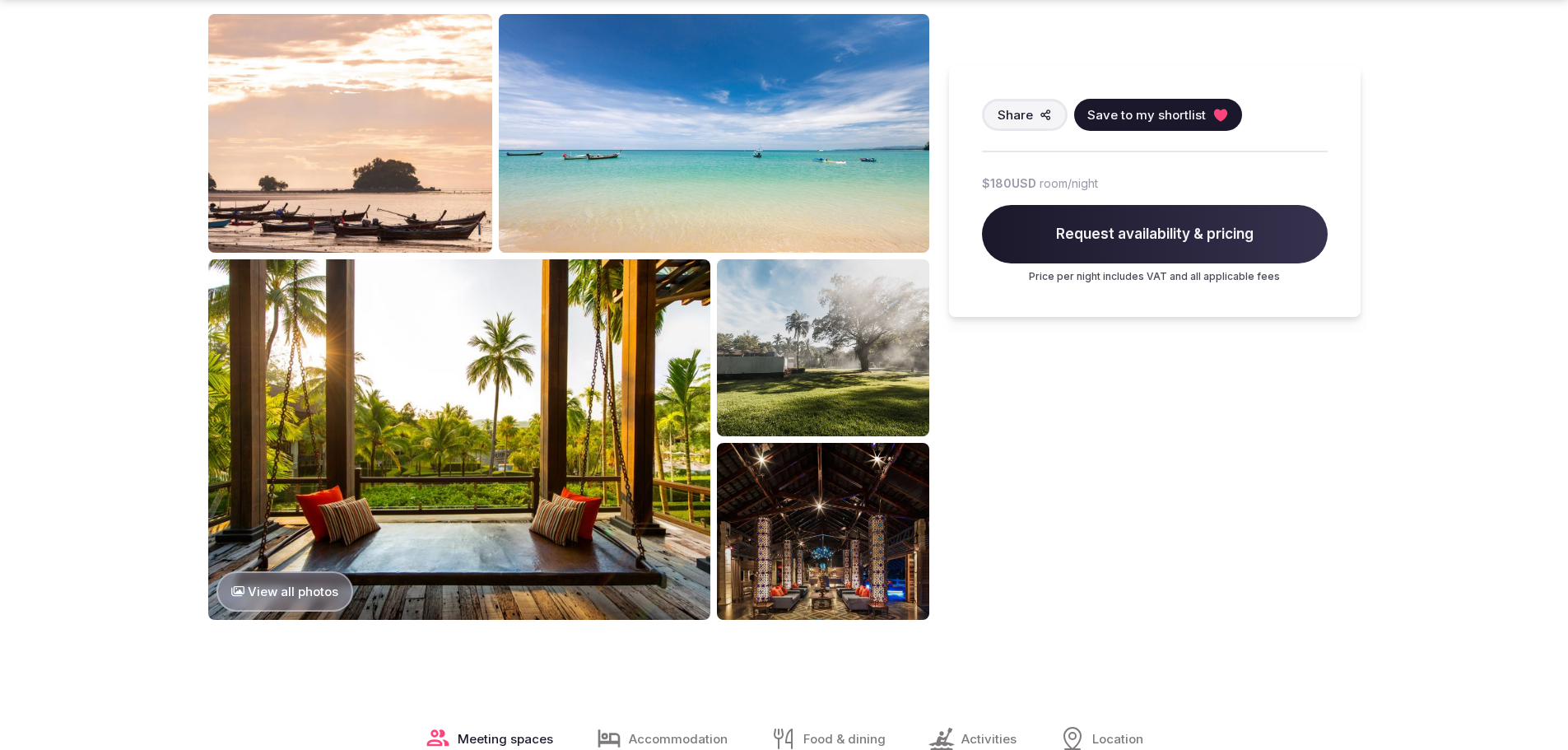
click at [834, 363] on img at bounding box center [822, 348] width 211 height 177
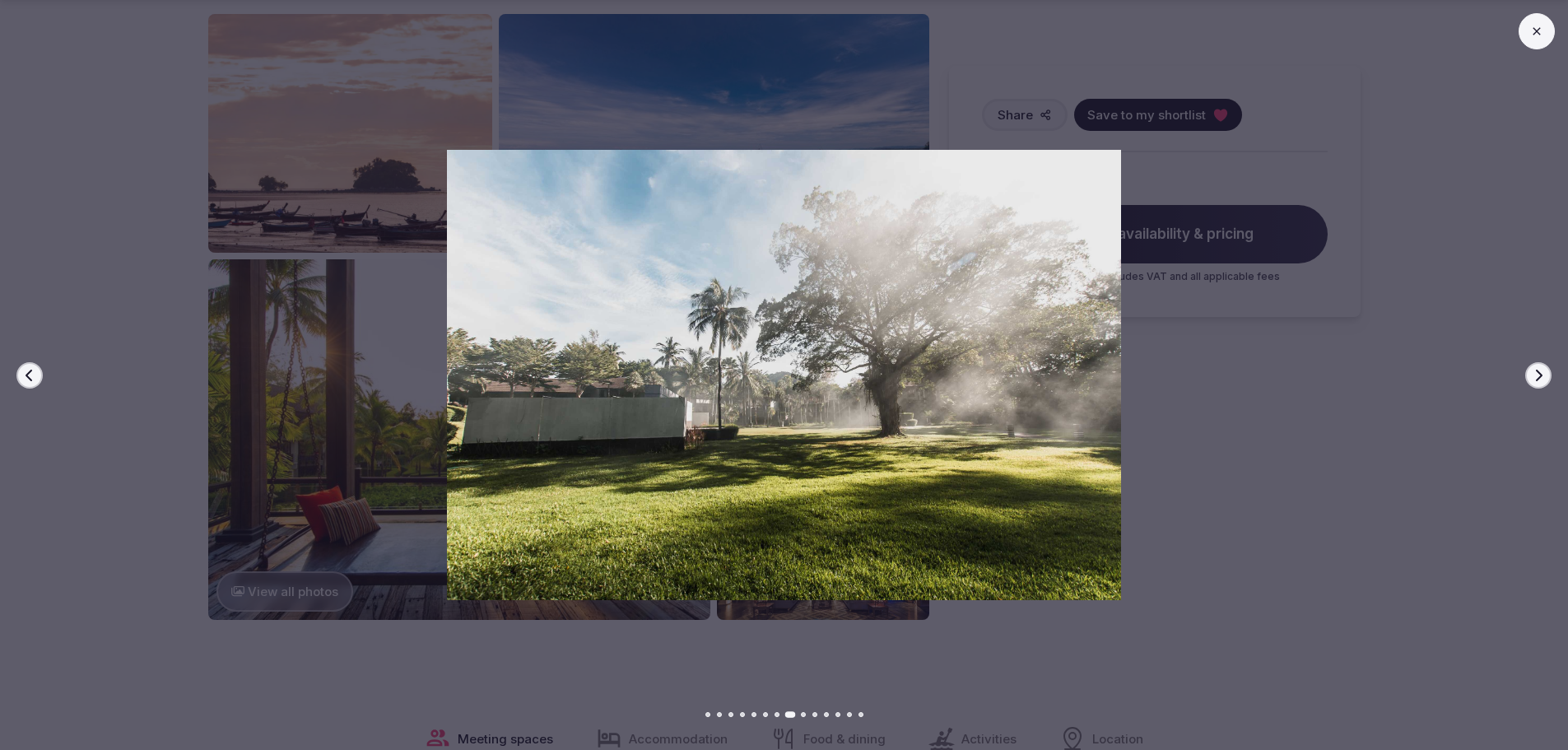
click at [1532, 369] on icon "button" at bounding box center [1538, 375] width 13 height 13
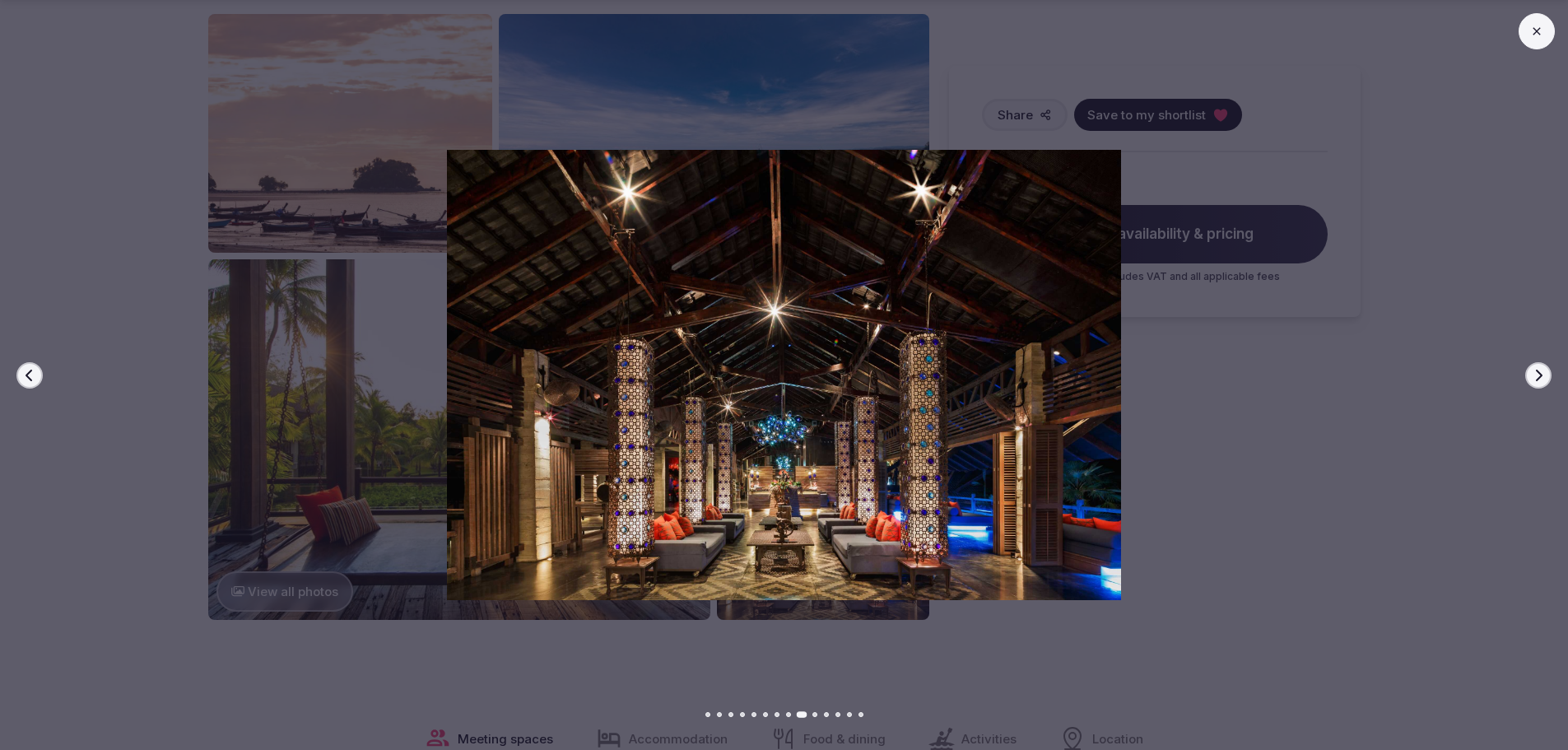
click at [1531, 369] on button "Next slide" at bounding box center [1539, 375] width 27 height 27
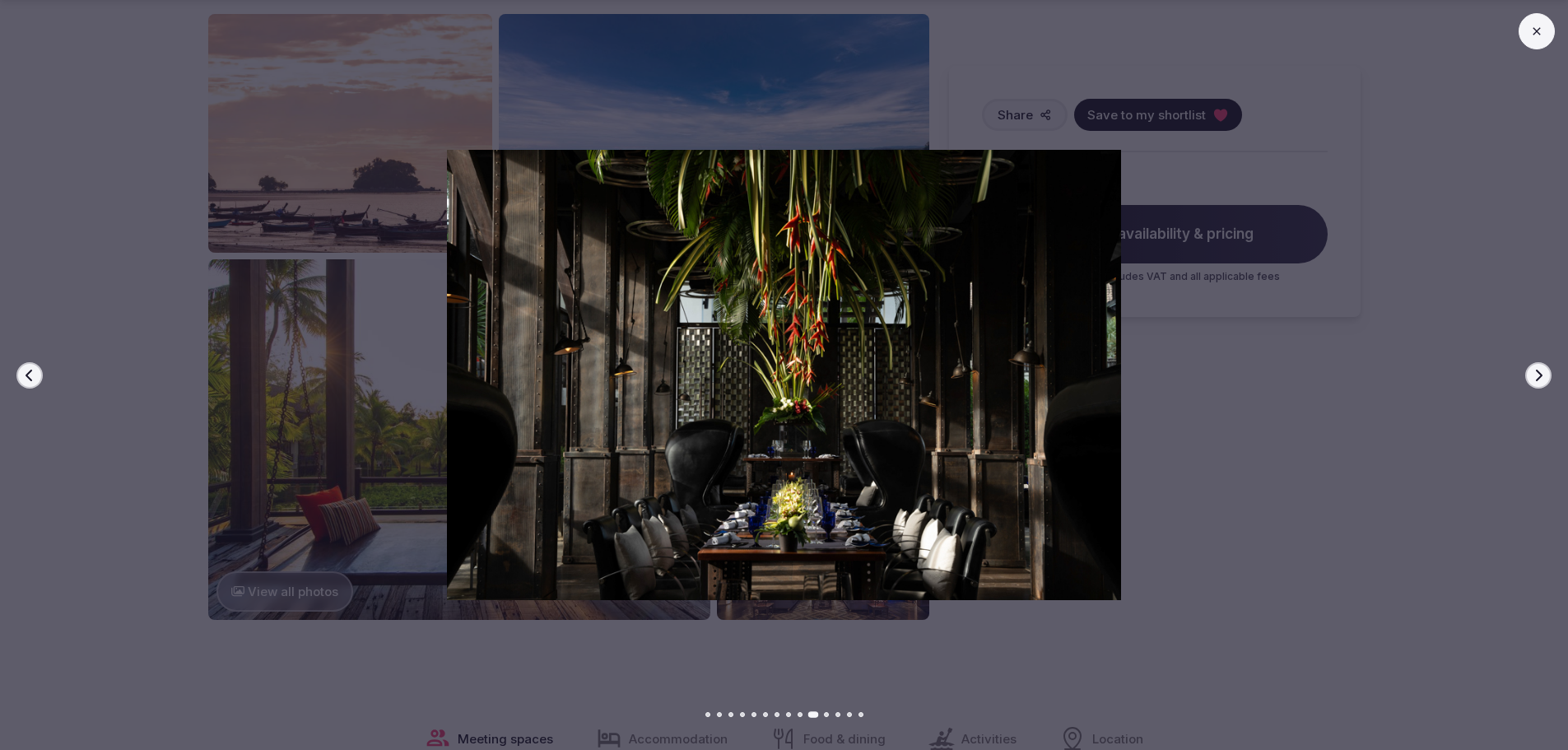
click at [1531, 369] on button "Next slide" at bounding box center [1539, 375] width 27 height 27
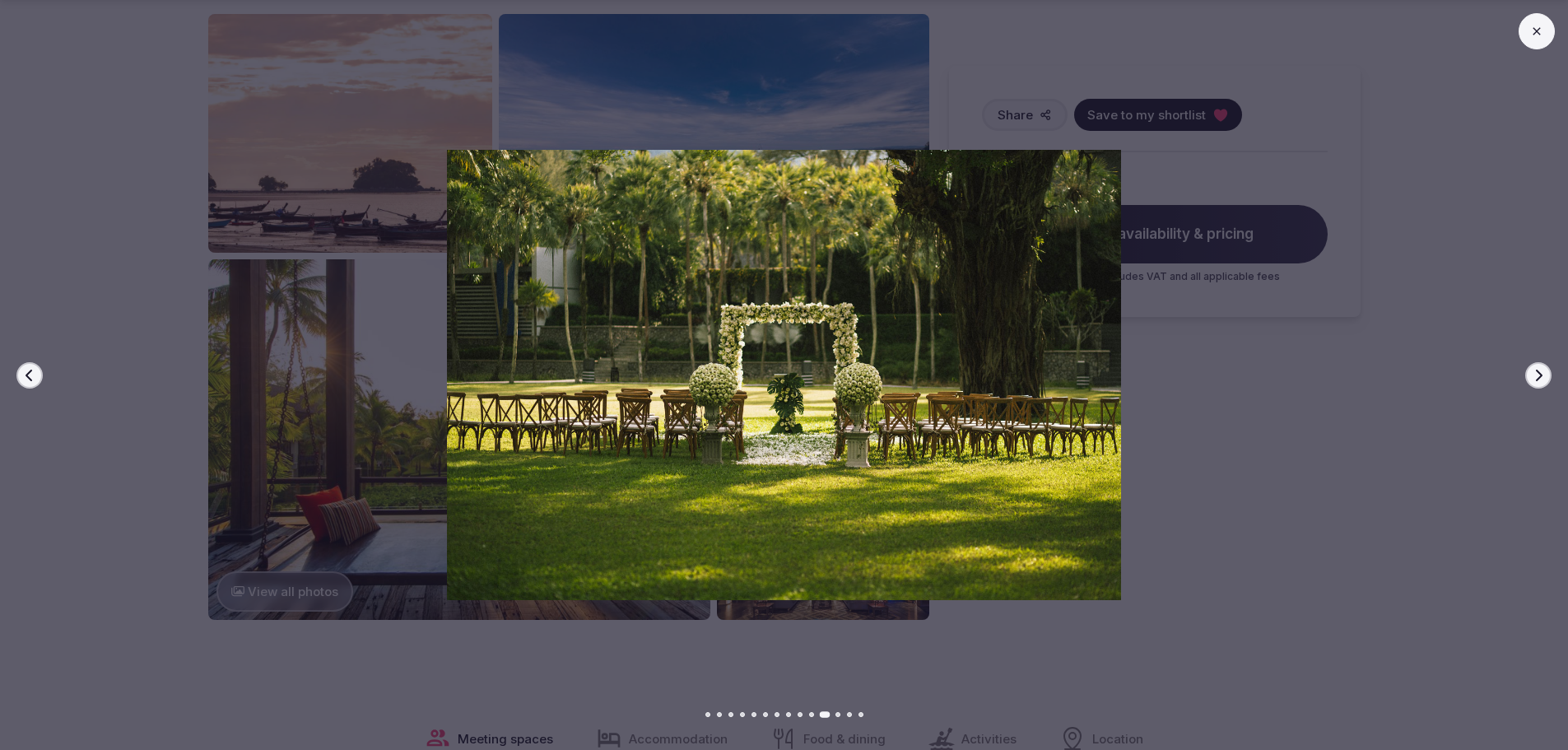
click at [1531, 369] on button "Next slide" at bounding box center [1539, 375] width 27 height 27
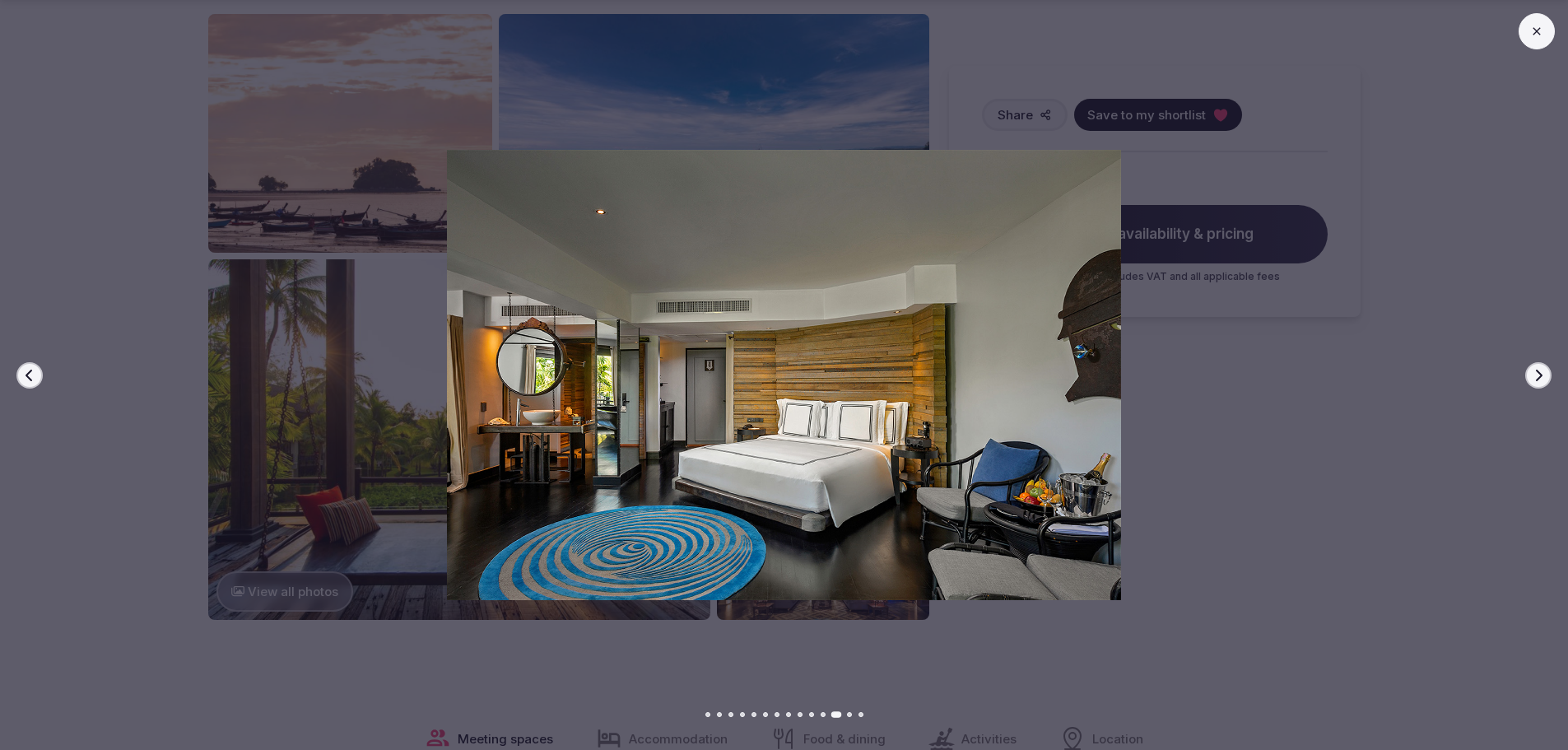
click at [1531, 369] on button "Next slide" at bounding box center [1539, 375] width 27 height 27
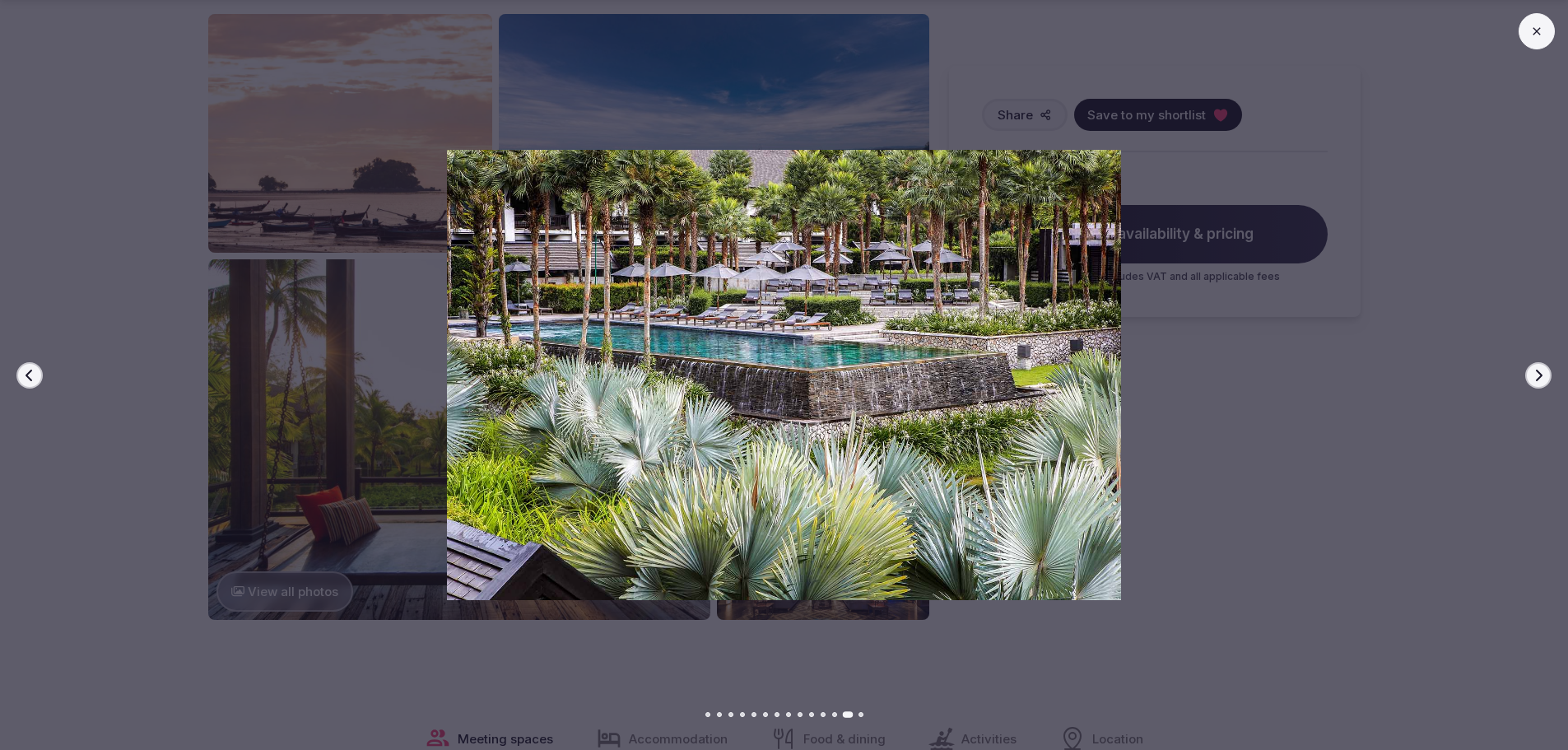
click at [1540, 29] on icon at bounding box center [1537, 30] width 13 height 13
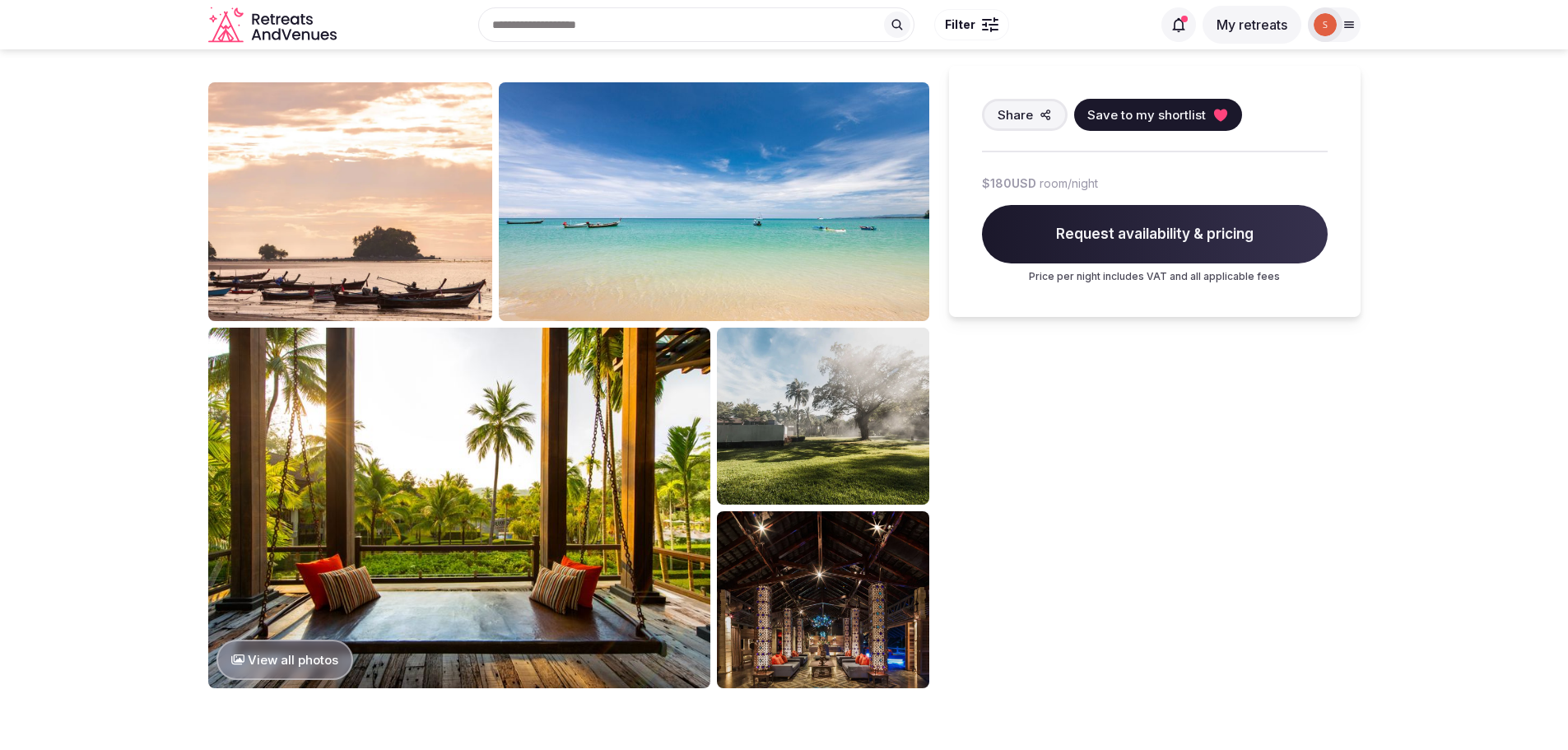
scroll to position [659, 0]
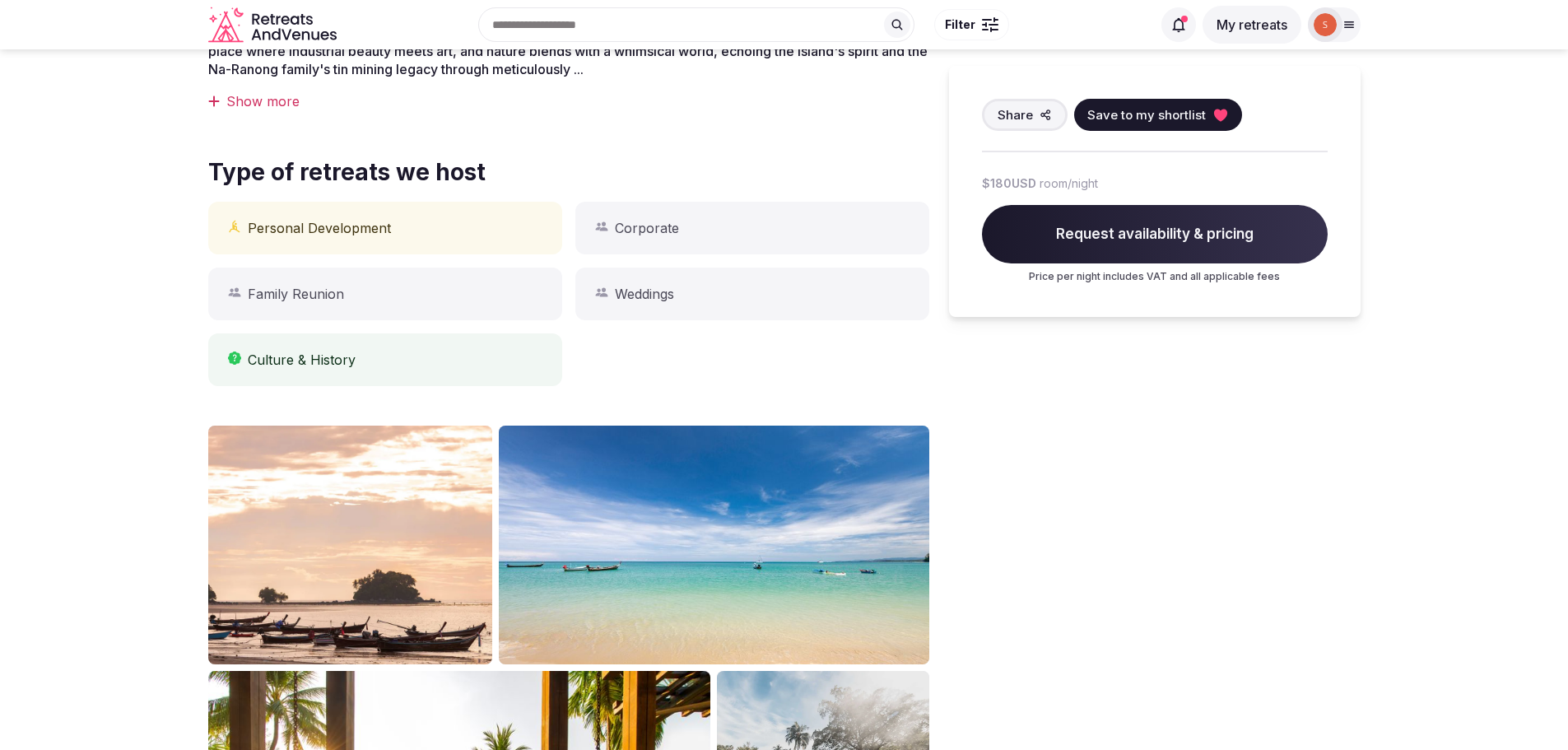
click at [399, 558] on img at bounding box center [351, 544] width 285 height 239
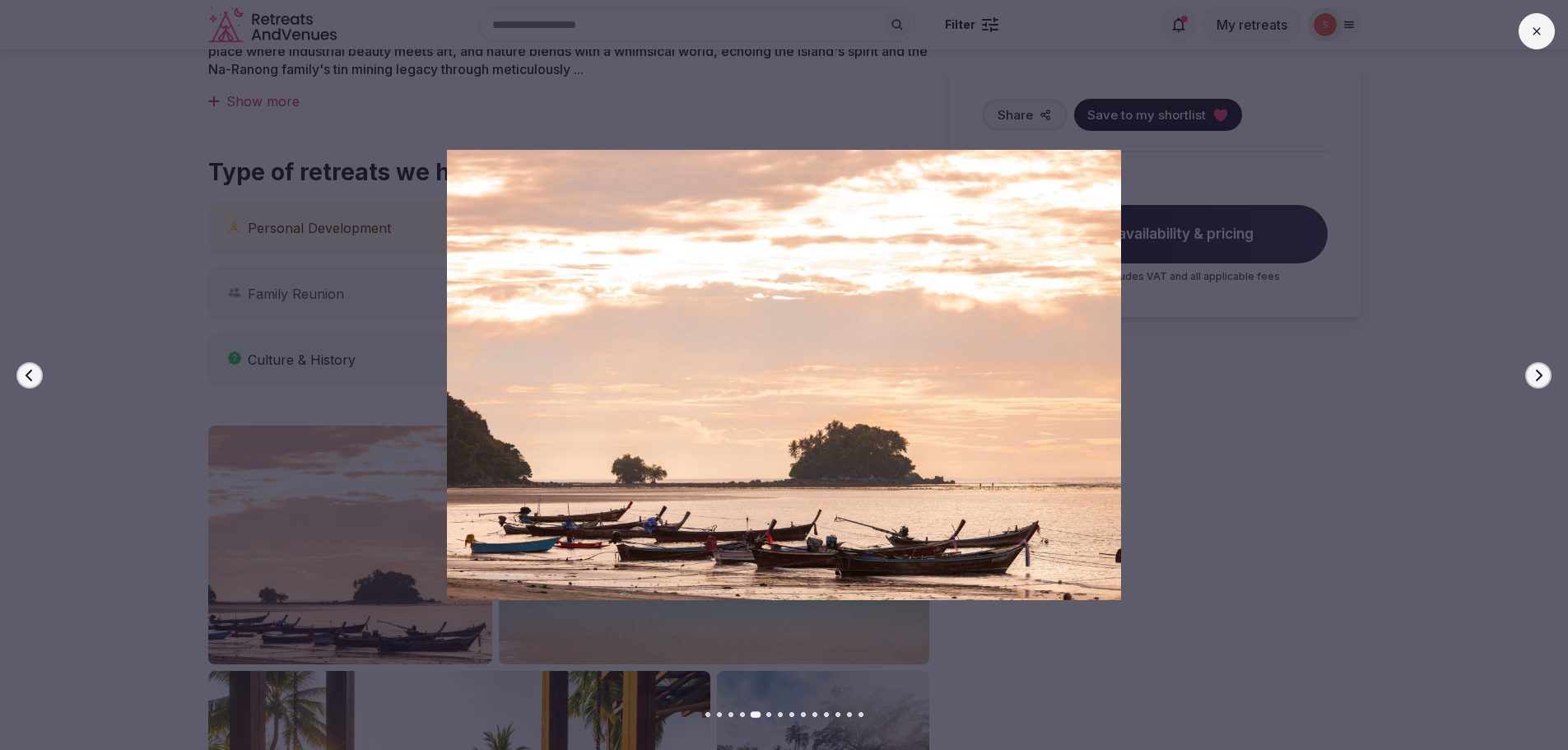
click at [706, 712] on button "Go to slide 1" at bounding box center [707, 714] width 5 height 5
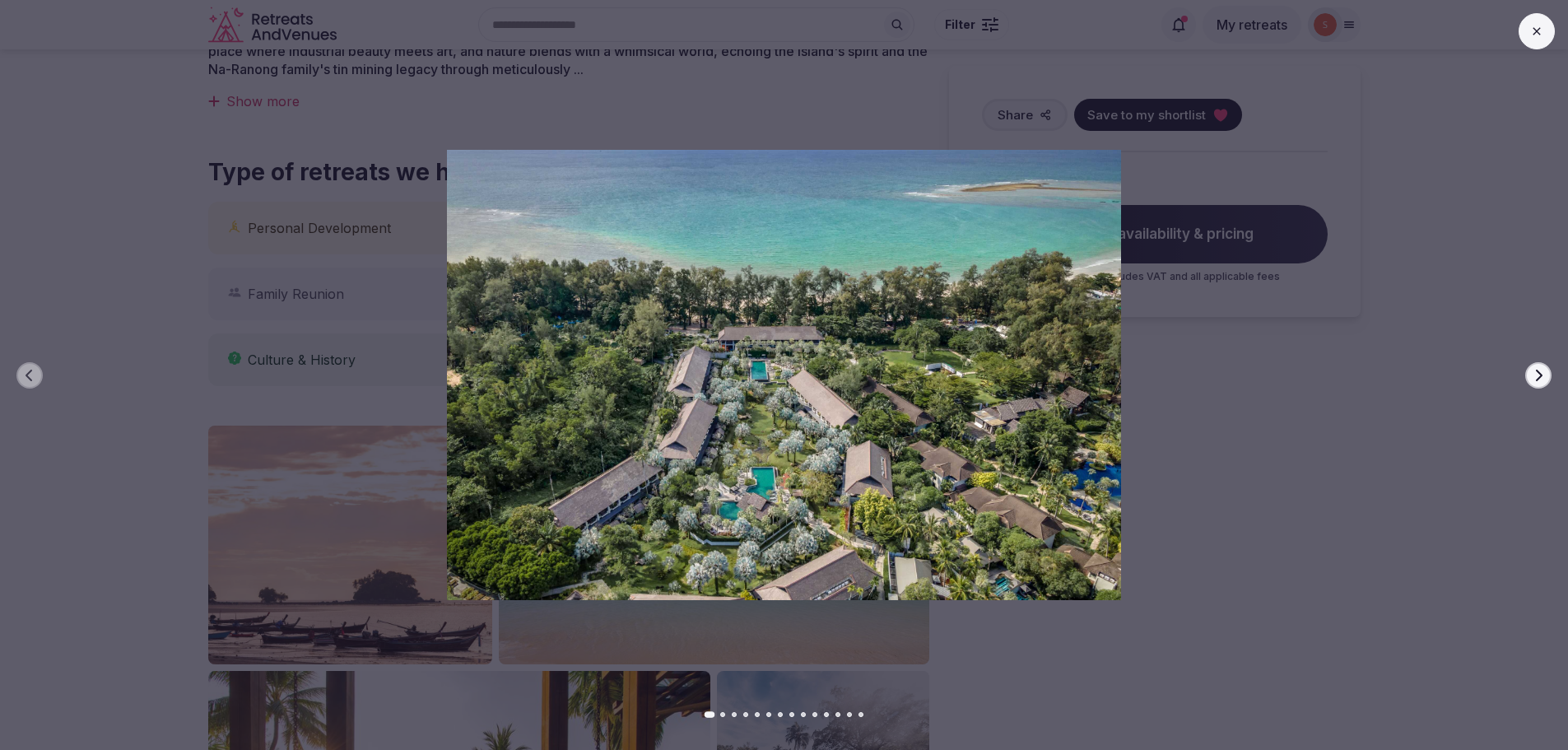
click at [1536, 30] on icon at bounding box center [1537, 30] width 13 height 13
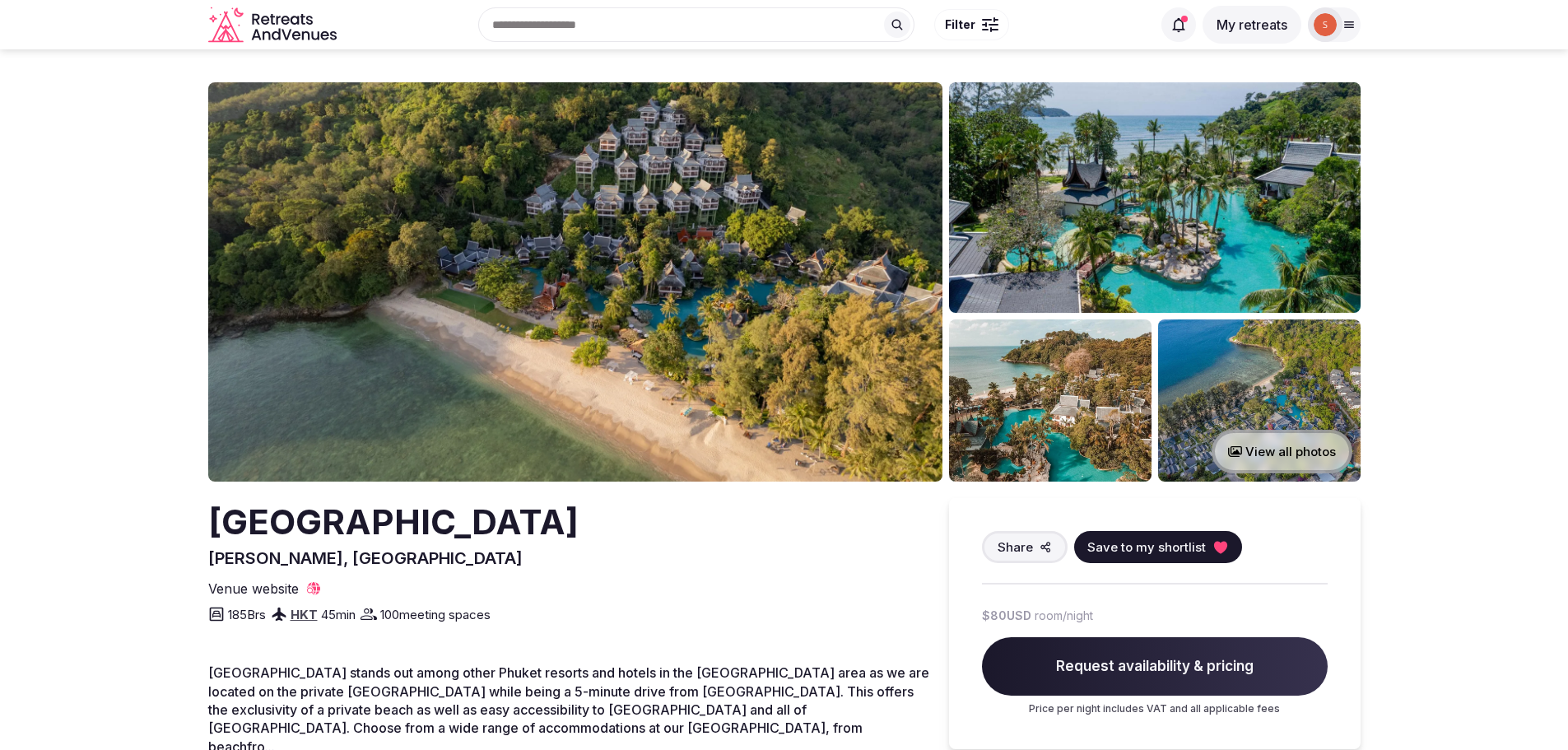
click at [789, 254] on img at bounding box center [575, 282] width 734 height 400
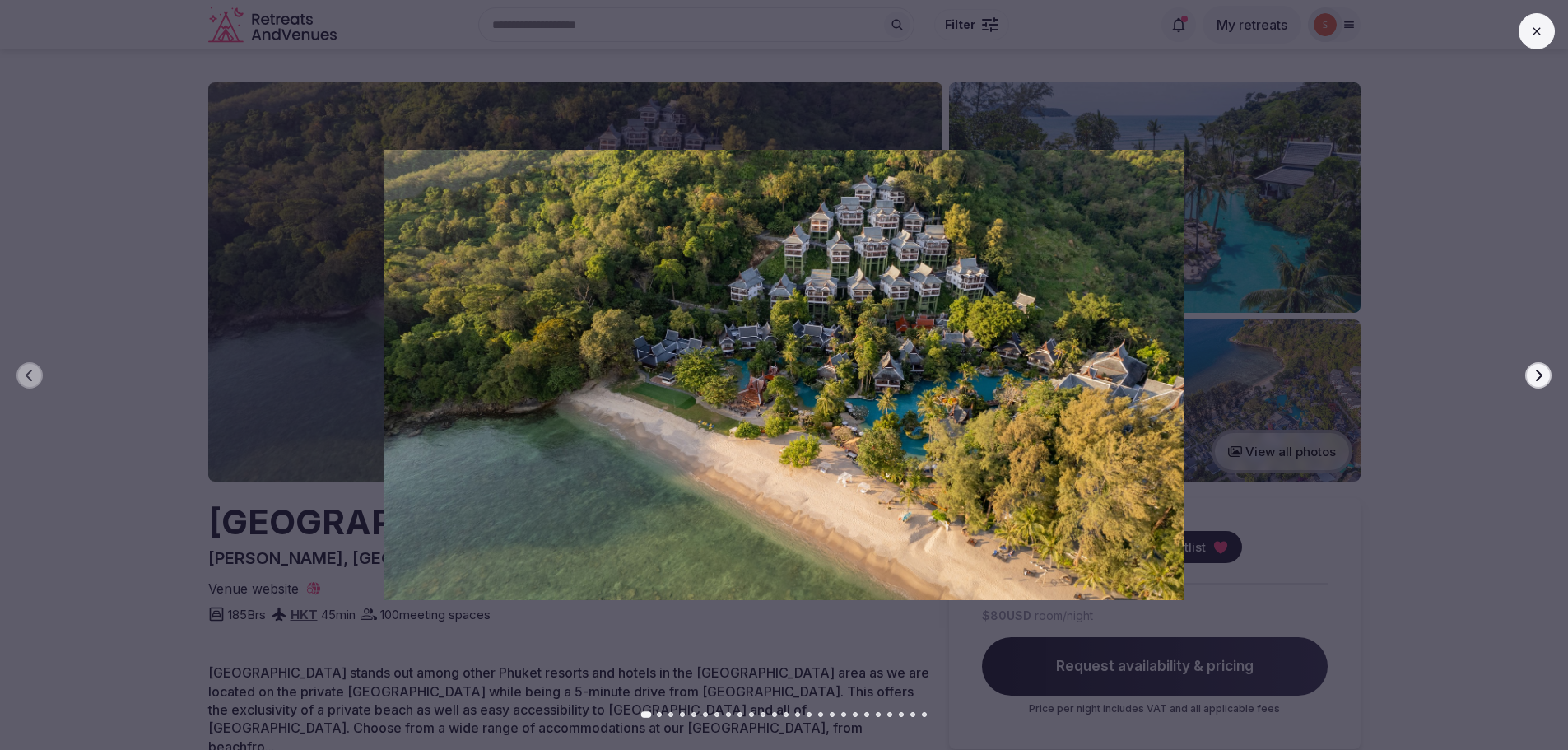
click at [1548, 385] on div at bounding box center [778, 375] width 1582 height 451
click at [1542, 379] on icon "button" at bounding box center [1538, 375] width 13 height 13
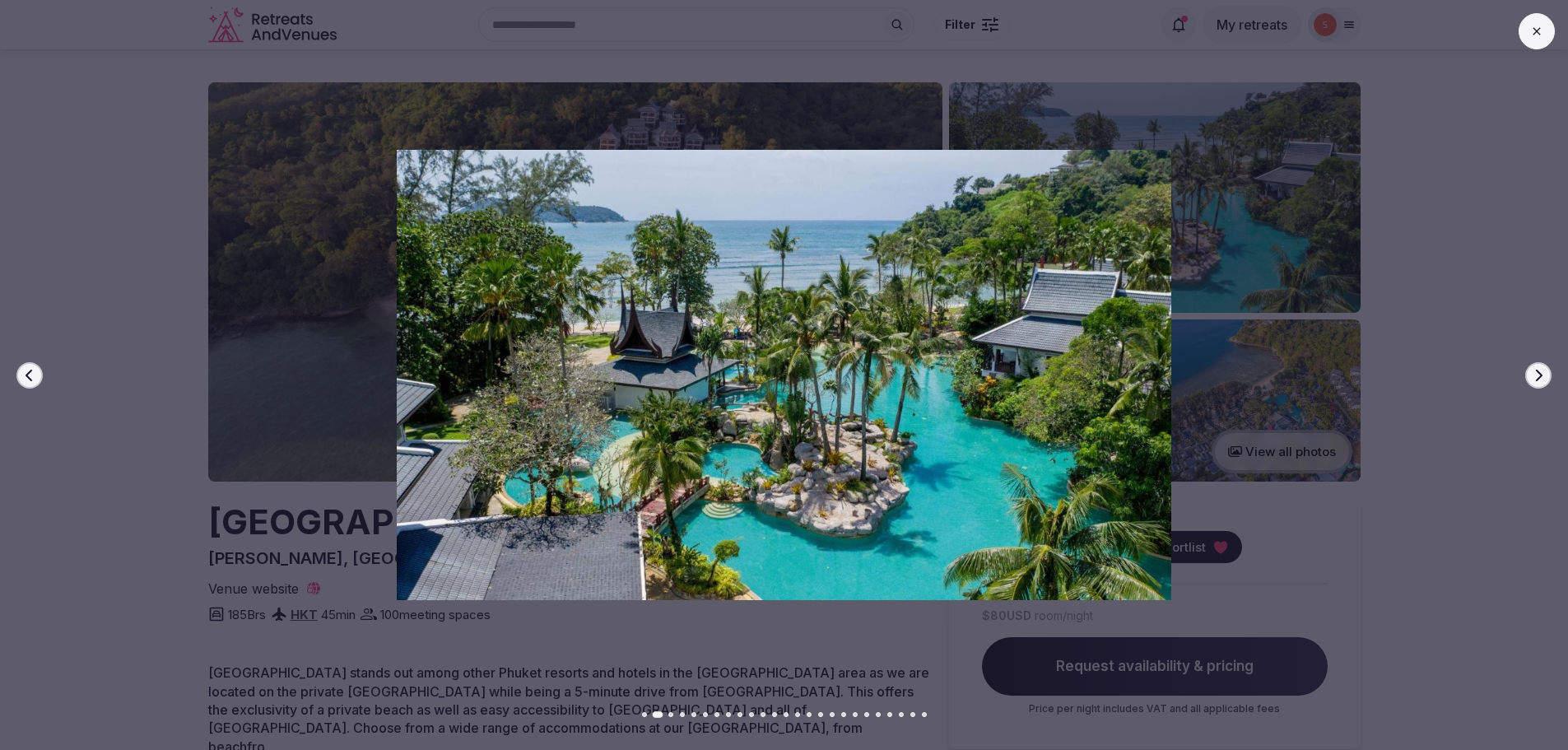
click at [1542, 379] on icon "button" at bounding box center [1538, 375] width 13 height 13
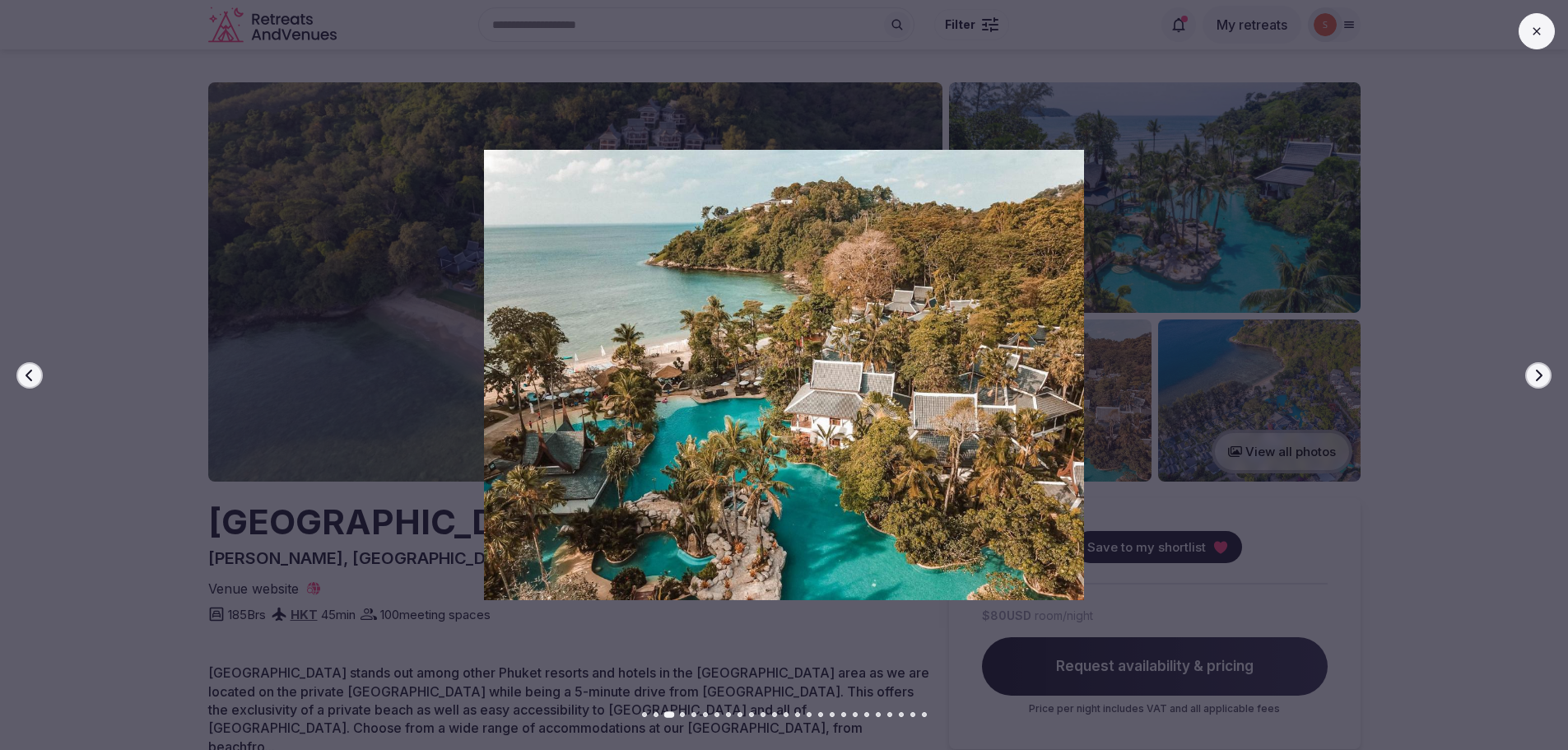
click at [1542, 379] on icon "button" at bounding box center [1538, 375] width 13 height 13
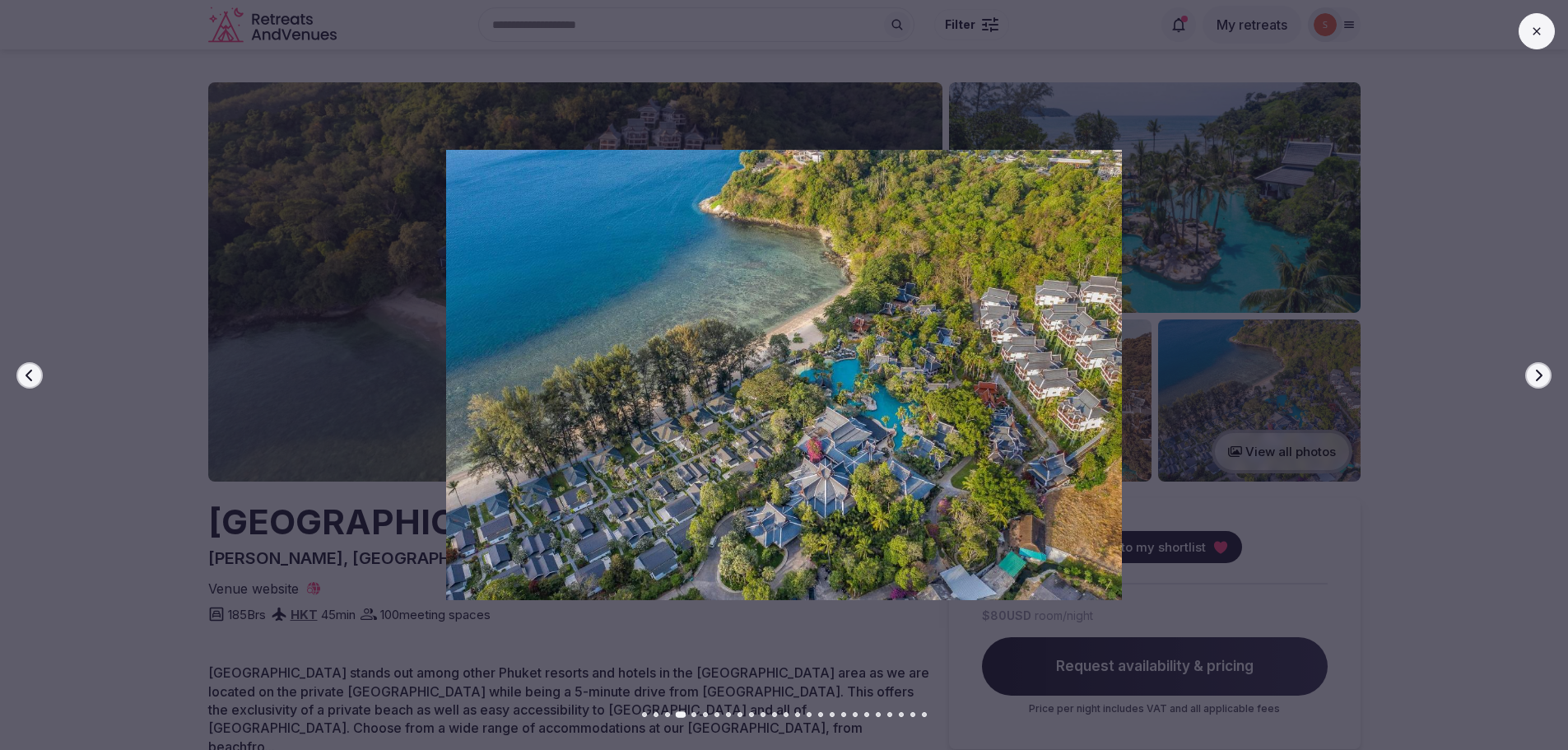
click at [1542, 379] on icon "button" at bounding box center [1538, 375] width 13 height 13
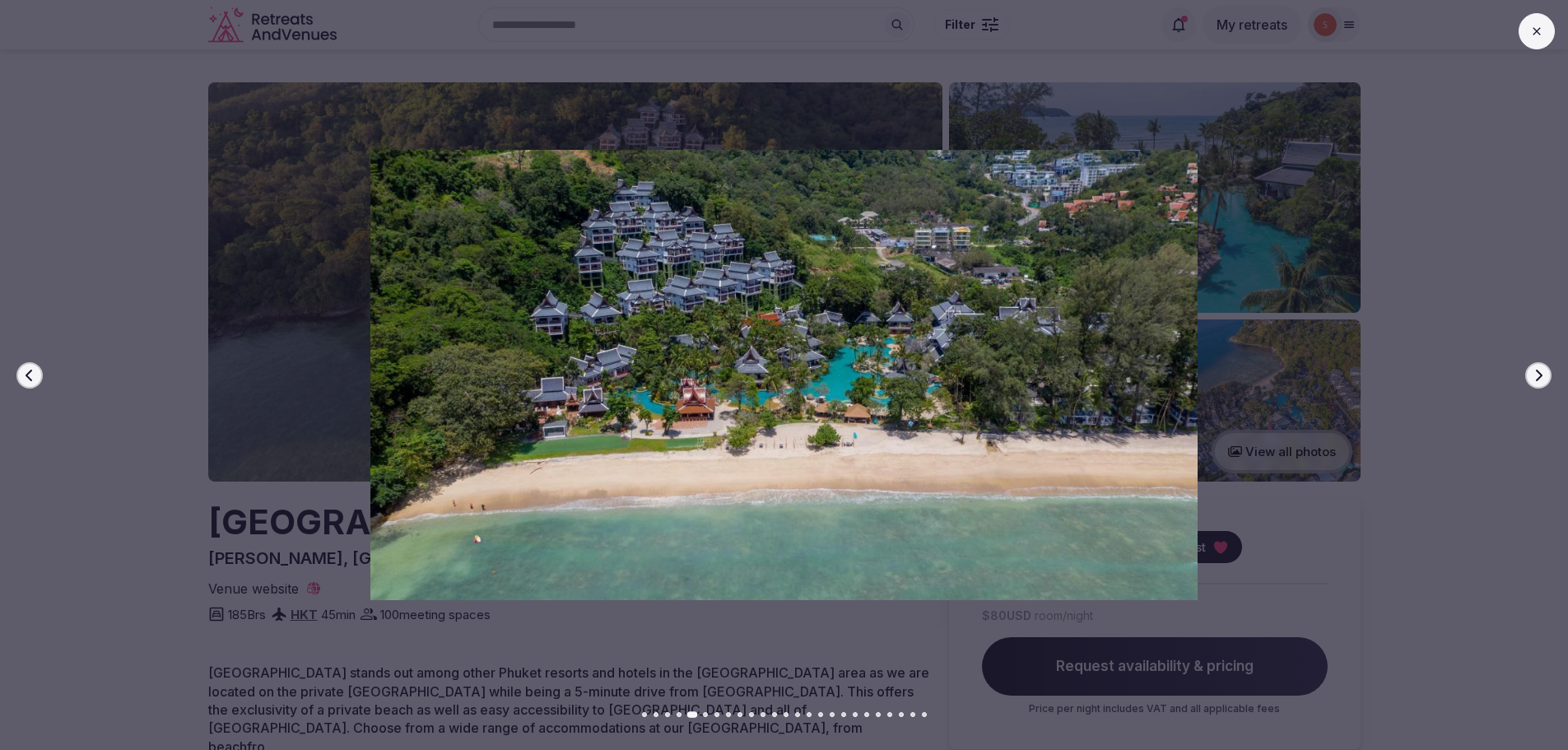
click at [1542, 379] on icon "button" at bounding box center [1538, 375] width 13 height 13
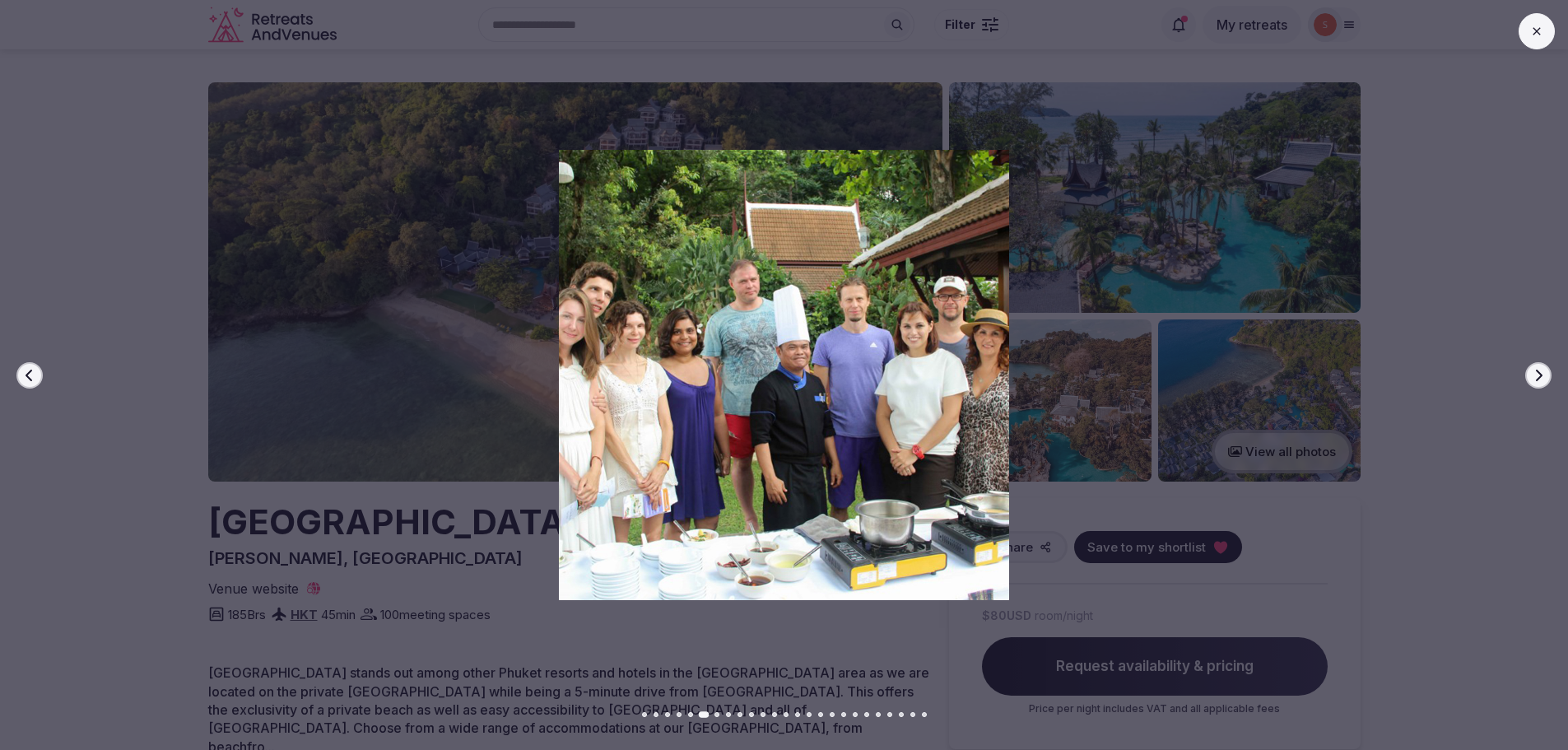
click at [1542, 379] on icon "button" at bounding box center [1538, 375] width 13 height 13
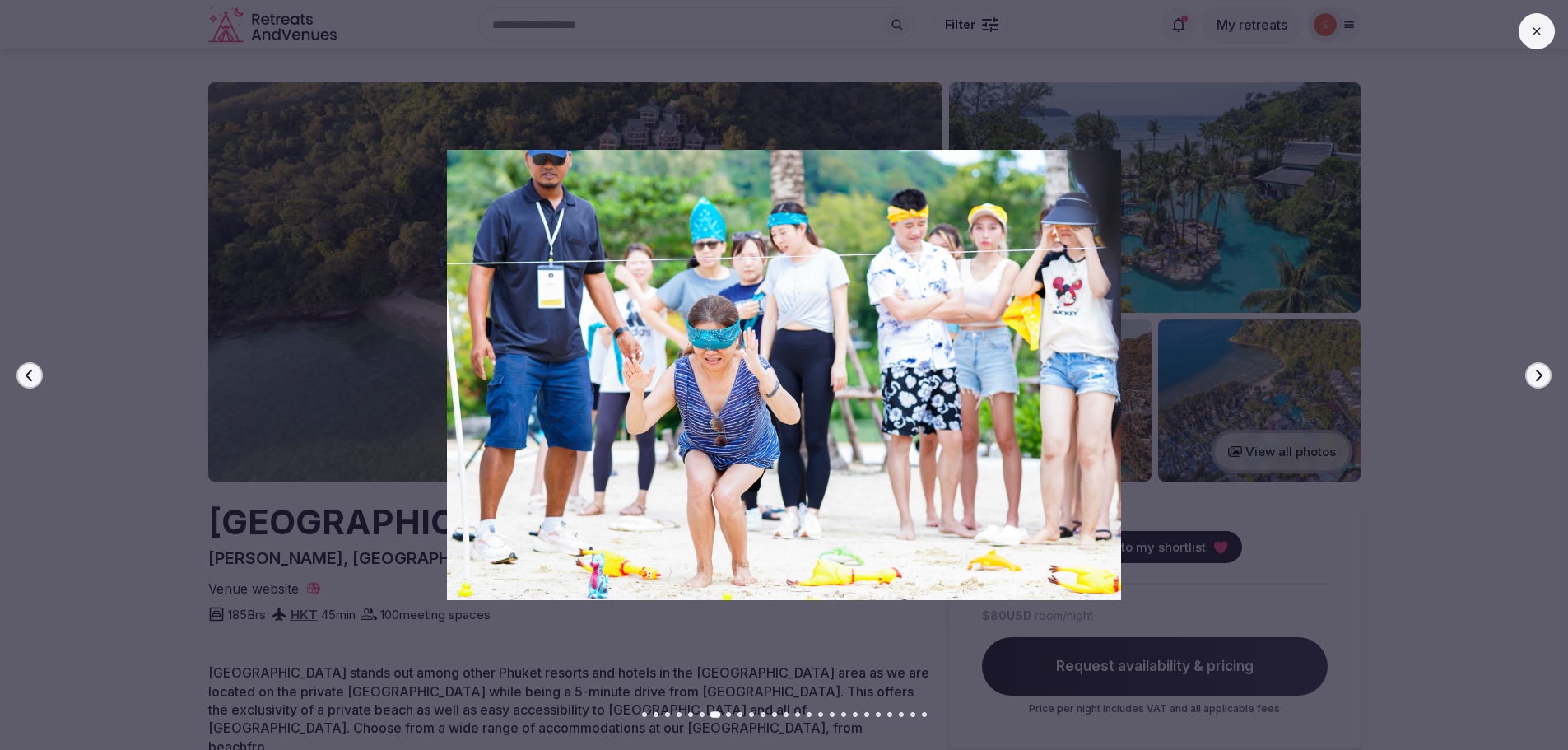
click at [1542, 379] on icon "button" at bounding box center [1538, 375] width 13 height 13
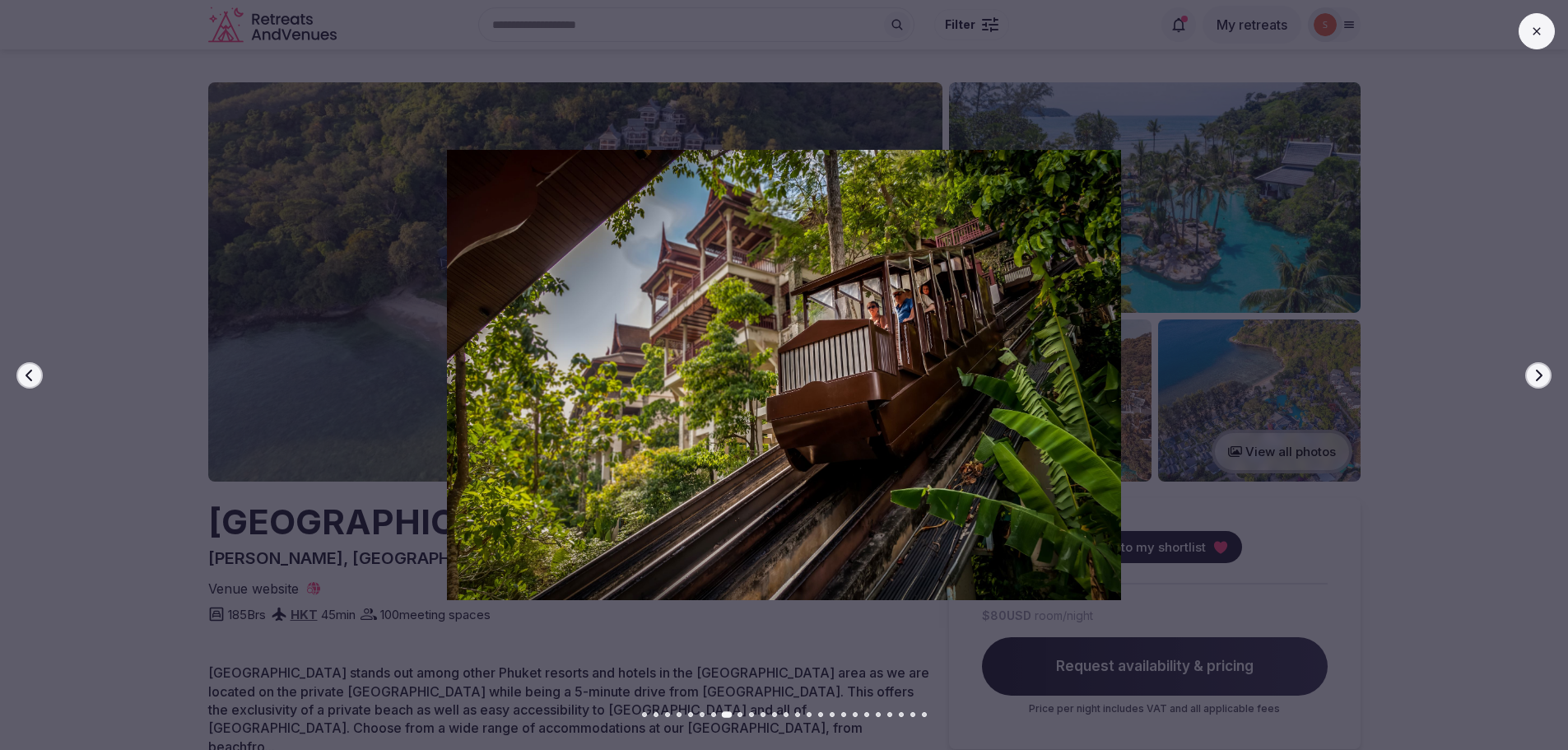
click at [1542, 379] on icon "button" at bounding box center [1538, 375] width 13 height 13
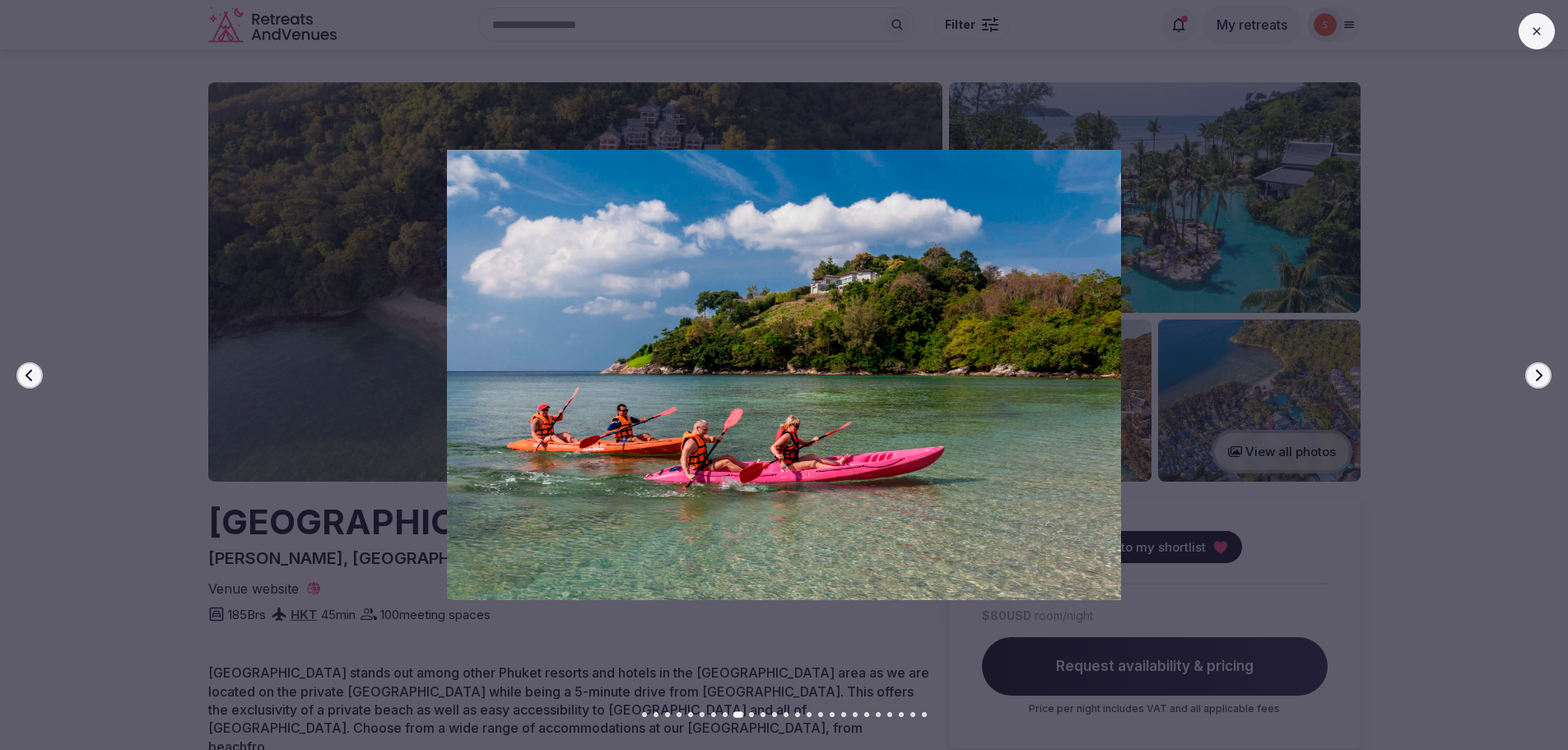
click at [1542, 379] on icon "button" at bounding box center [1538, 375] width 13 height 13
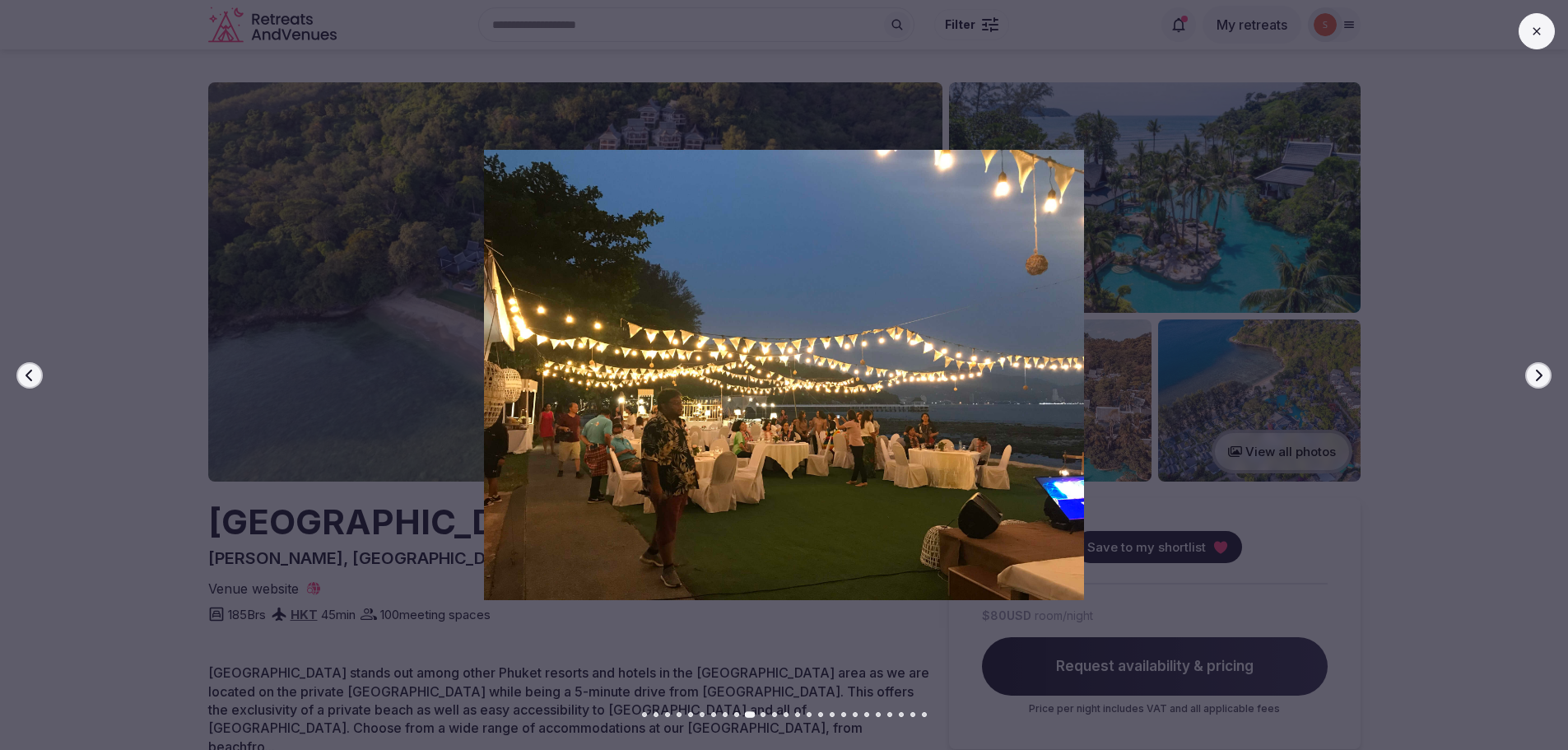
click at [1542, 379] on icon "button" at bounding box center [1538, 375] width 13 height 13
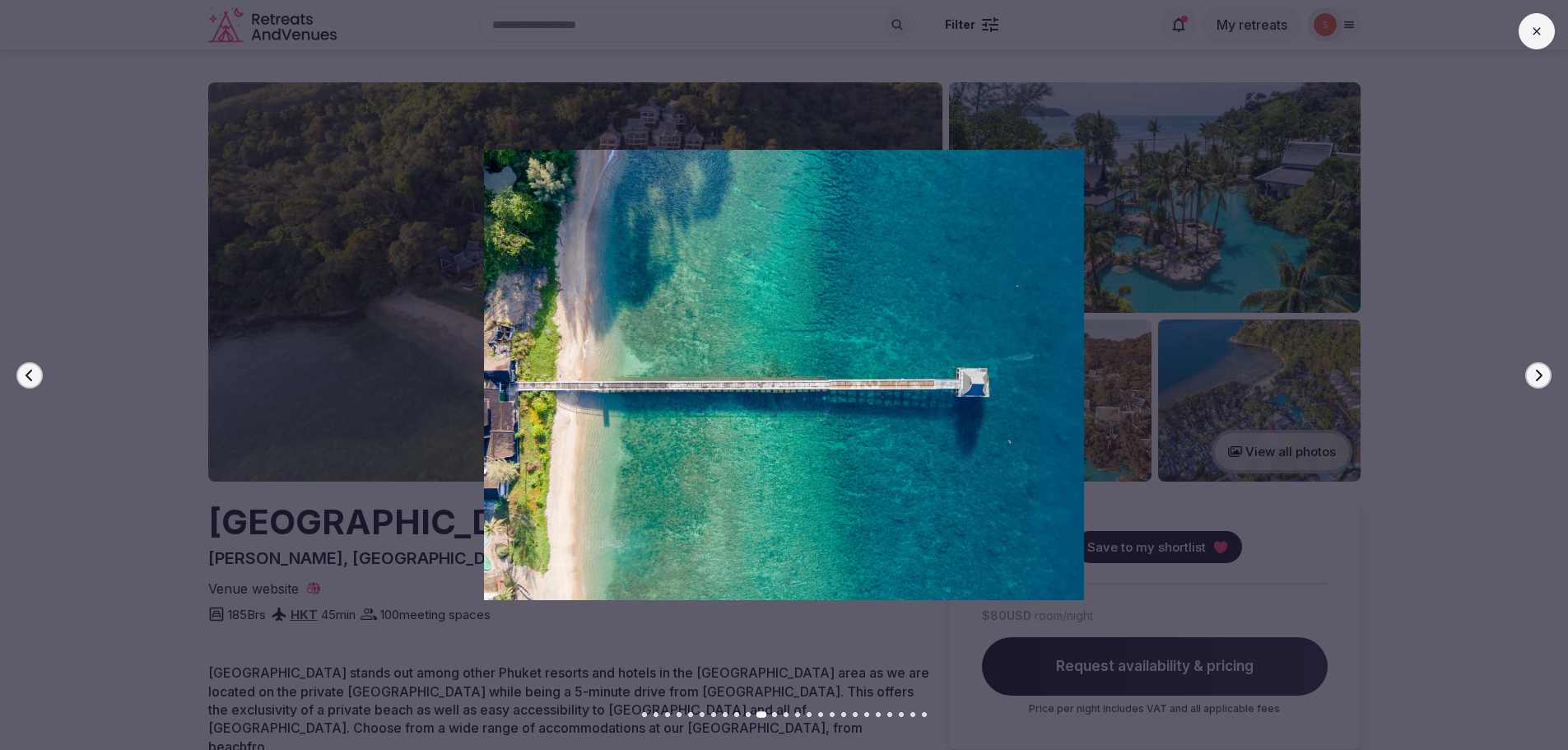
click at [1539, 379] on icon "button" at bounding box center [1538, 375] width 13 height 13
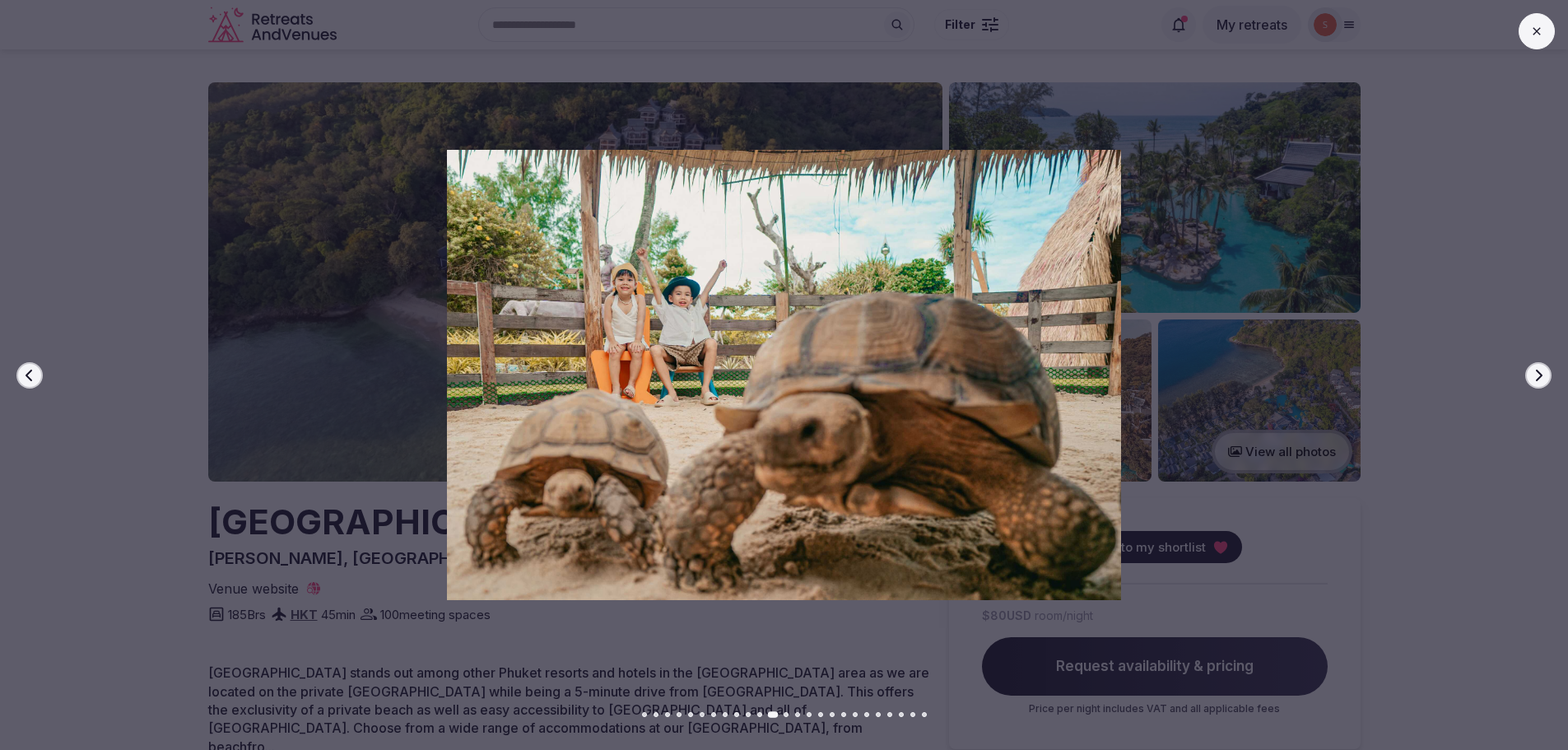
click at [1541, 31] on icon at bounding box center [1537, 30] width 13 height 13
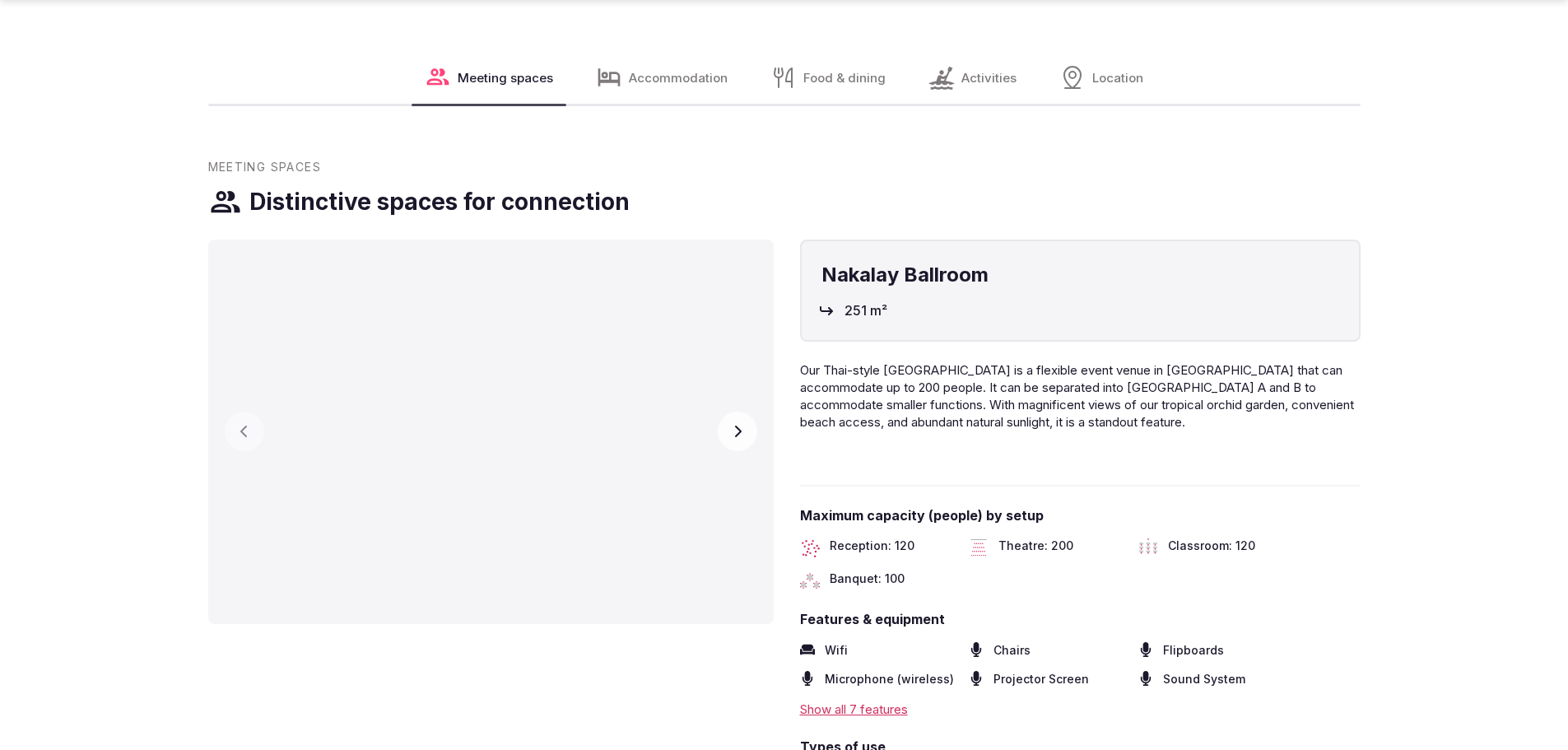
scroll to position [2304, 0]
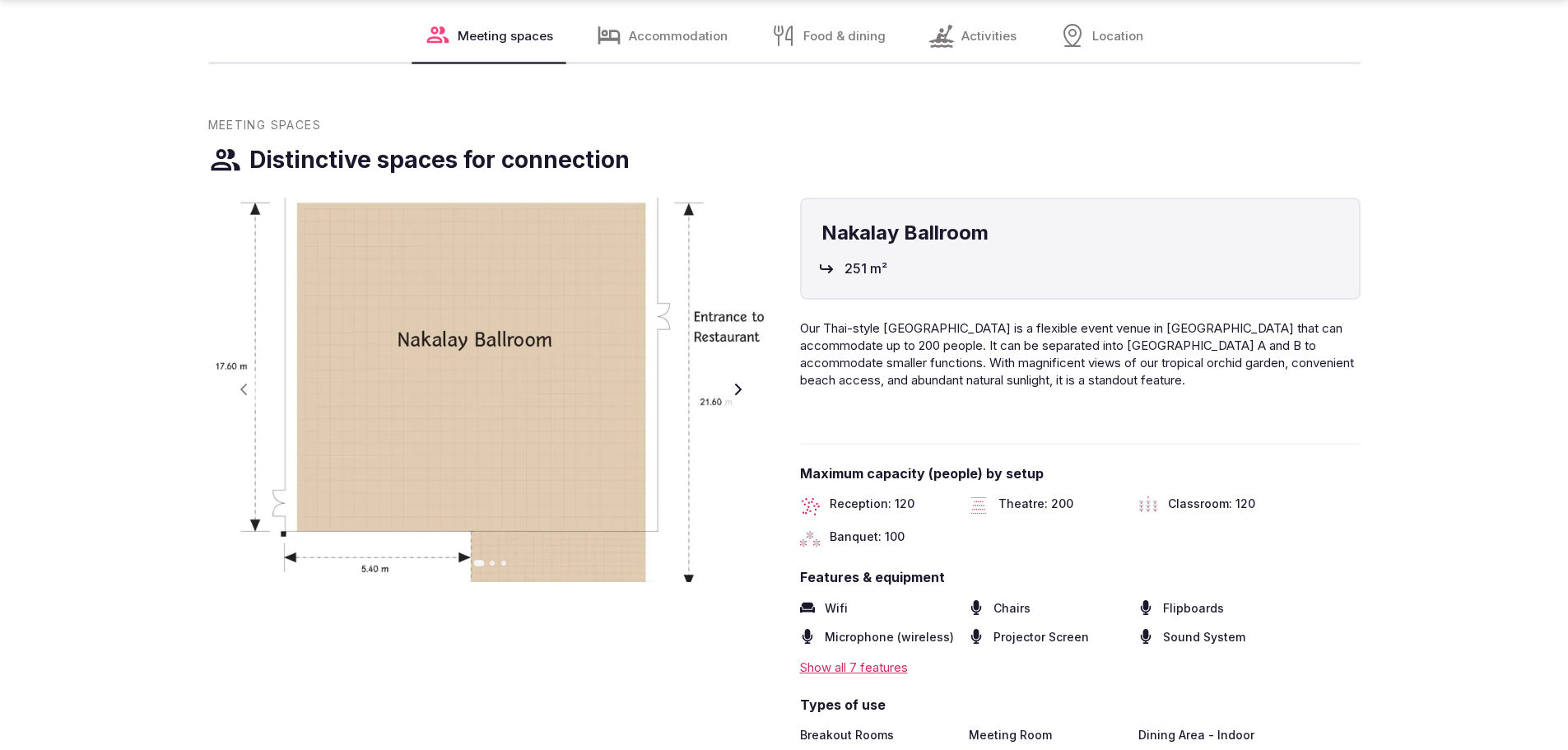
click at [736, 384] on icon "button" at bounding box center [737, 390] width 7 height 12
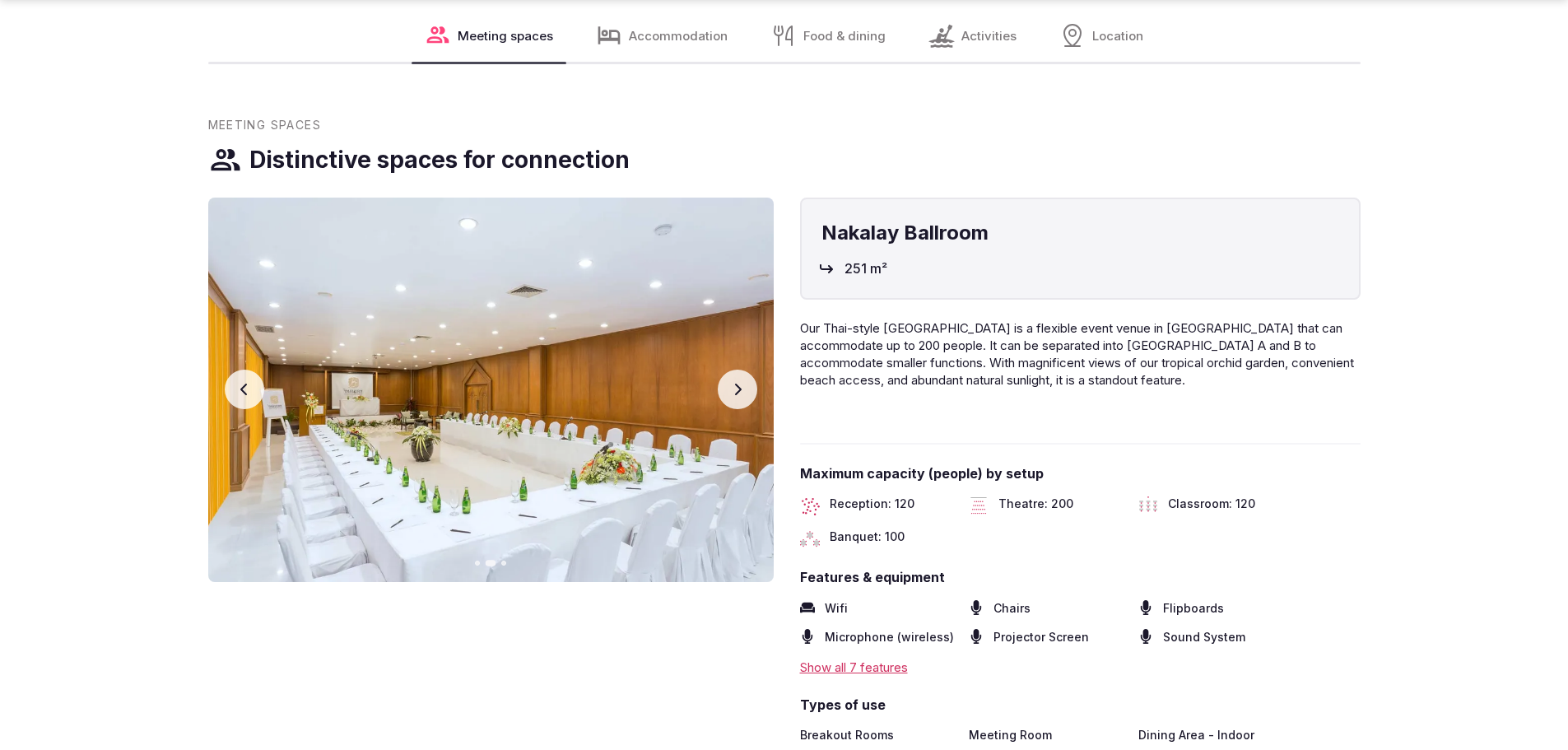
click at [736, 384] on icon "button" at bounding box center [737, 390] width 7 height 12
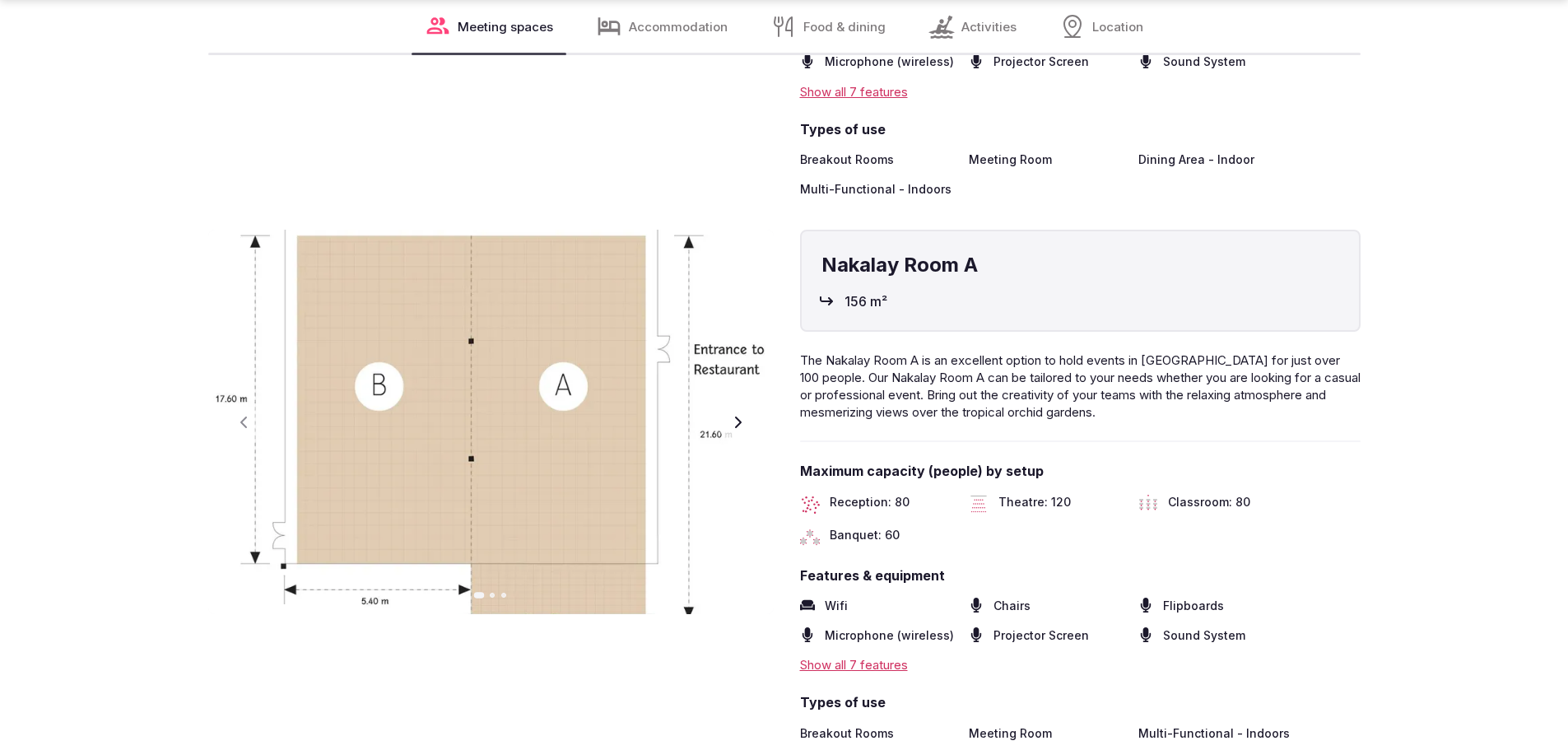
scroll to position [2880, 0]
click at [735, 415] on icon "button" at bounding box center [736, 421] width 13 height 13
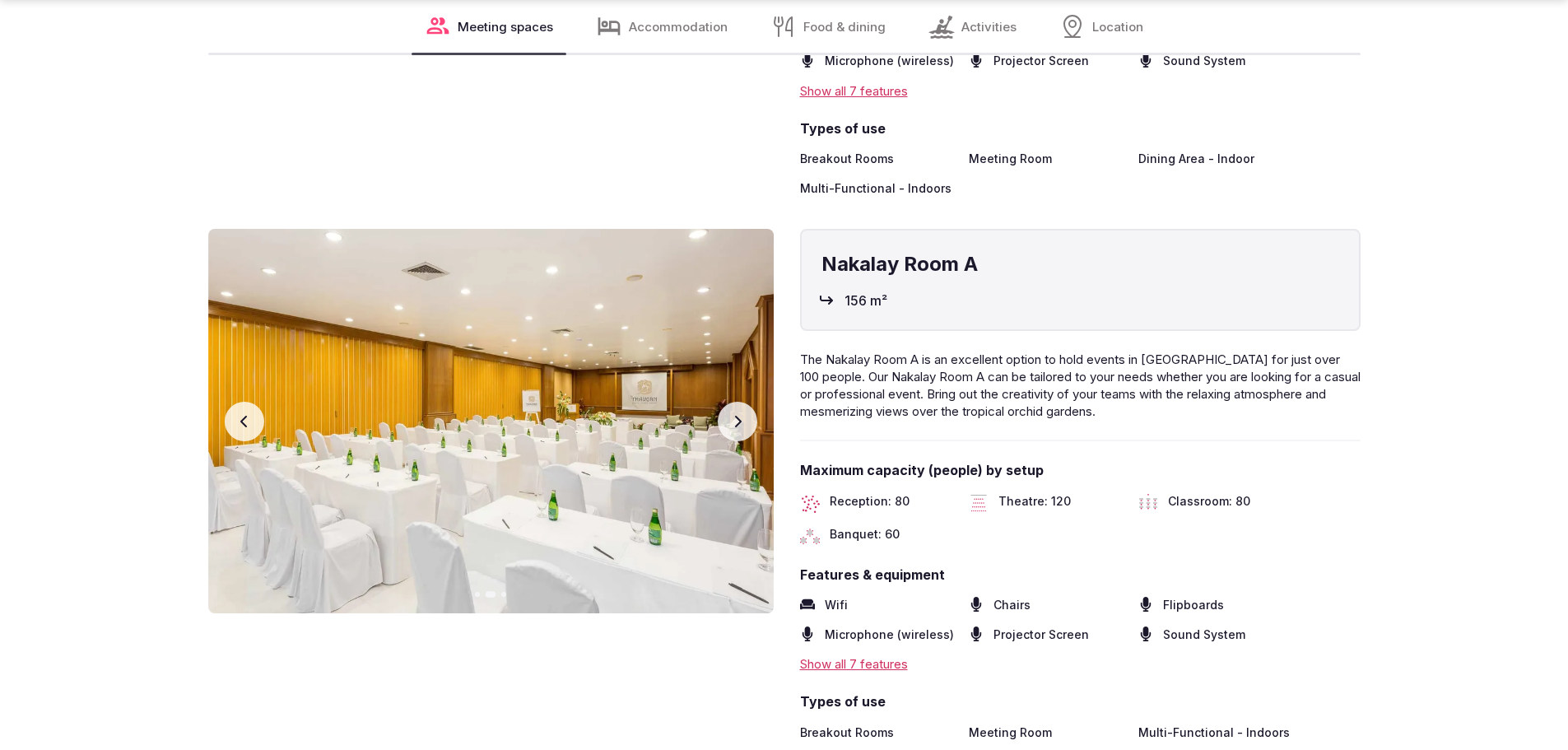
click at [737, 415] on icon "button" at bounding box center [737, 421] width 7 height 12
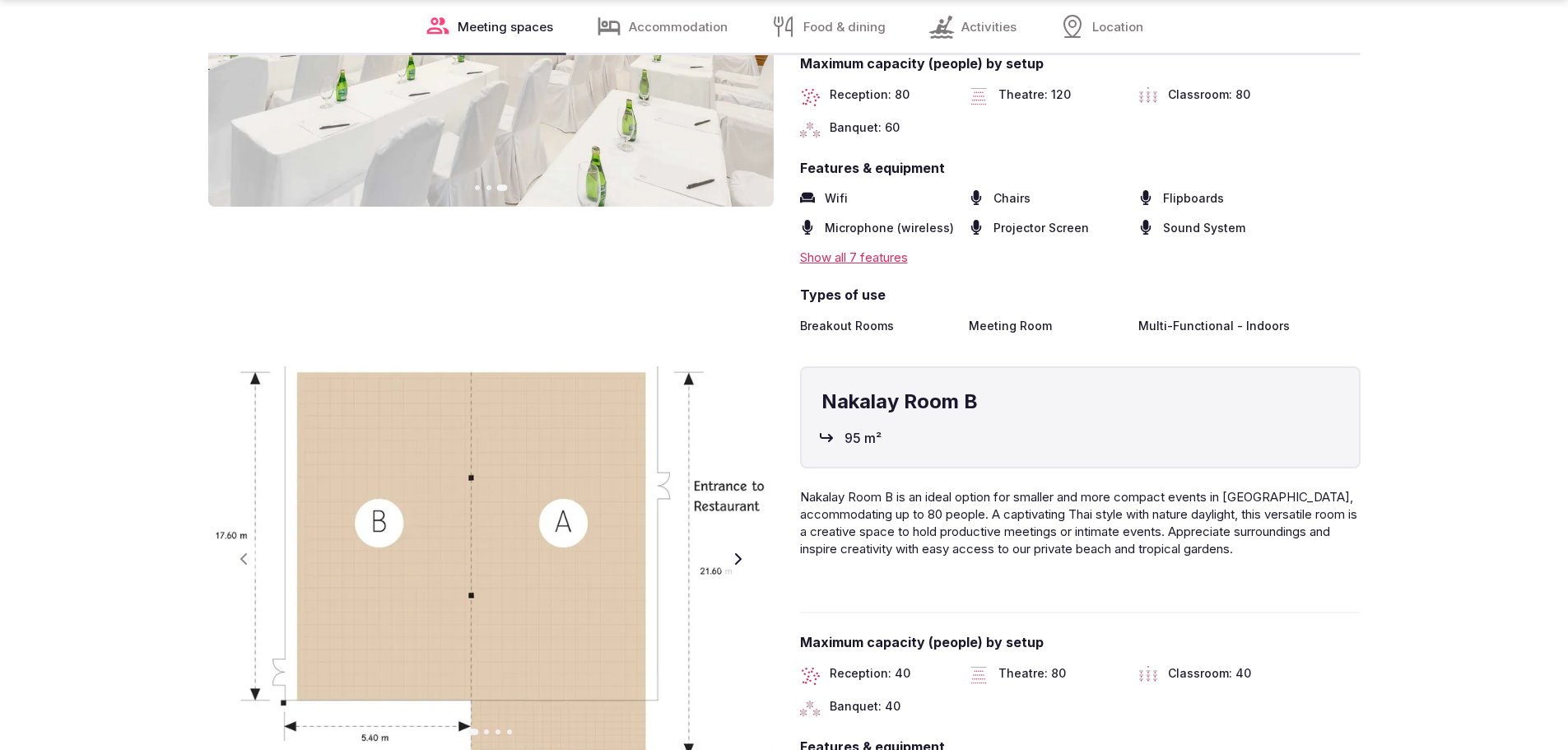
scroll to position [3374, 0]
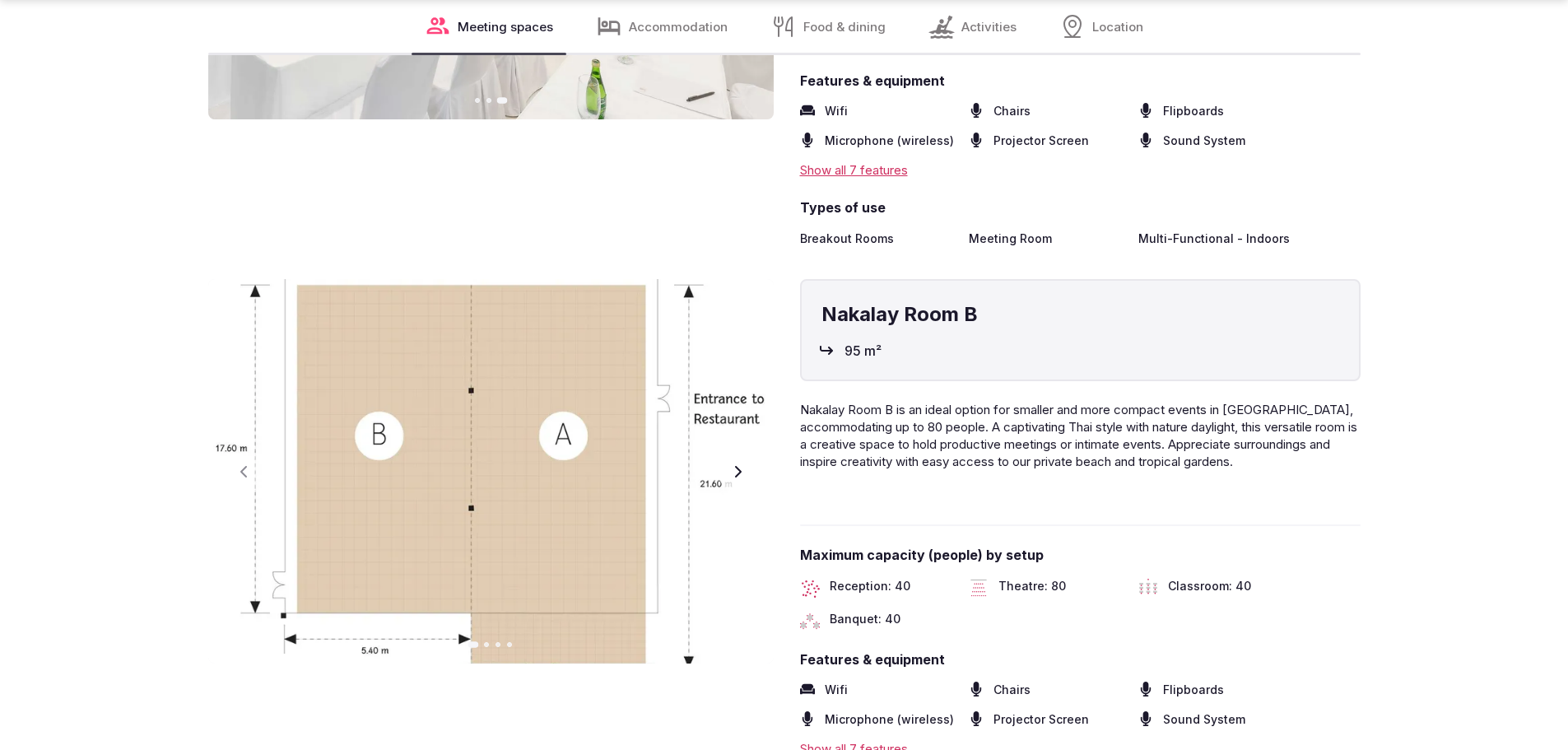
click at [728, 452] on button "Next slide" at bounding box center [737, 471] width 39 height 39
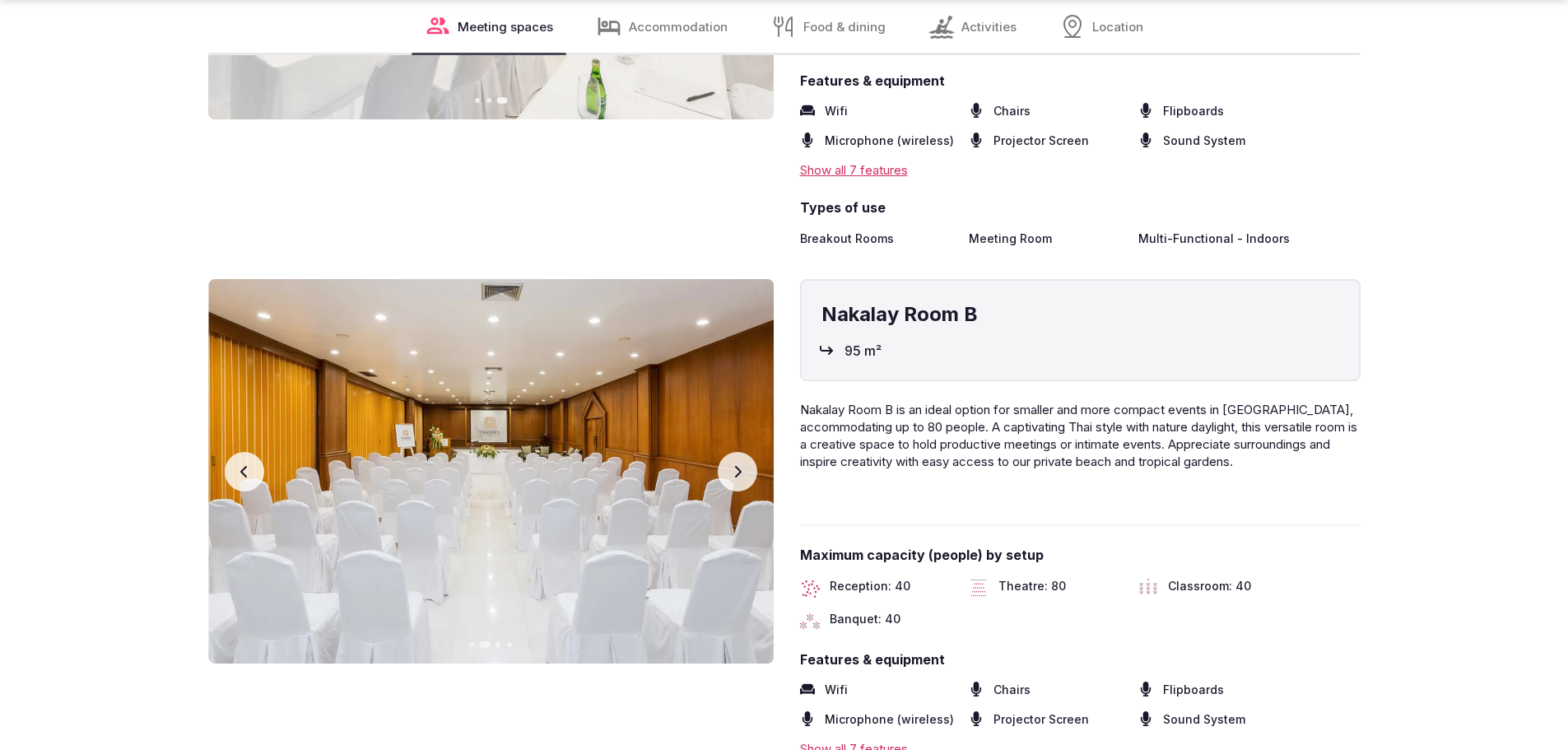
click at [728, 452] on button "Next slide" at bounding box center [737, 471] width 39 height 39
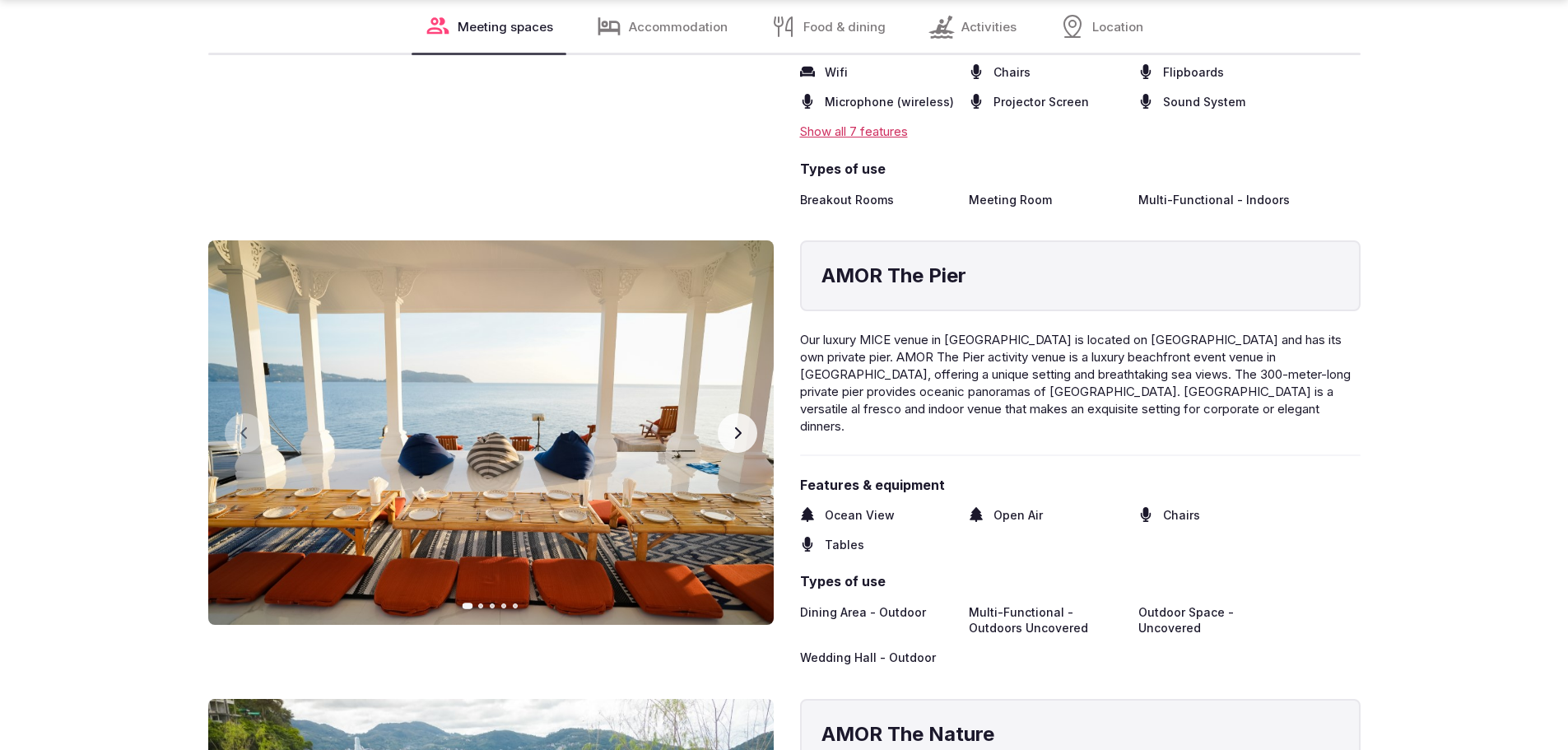
scroll to position [4115, 0]
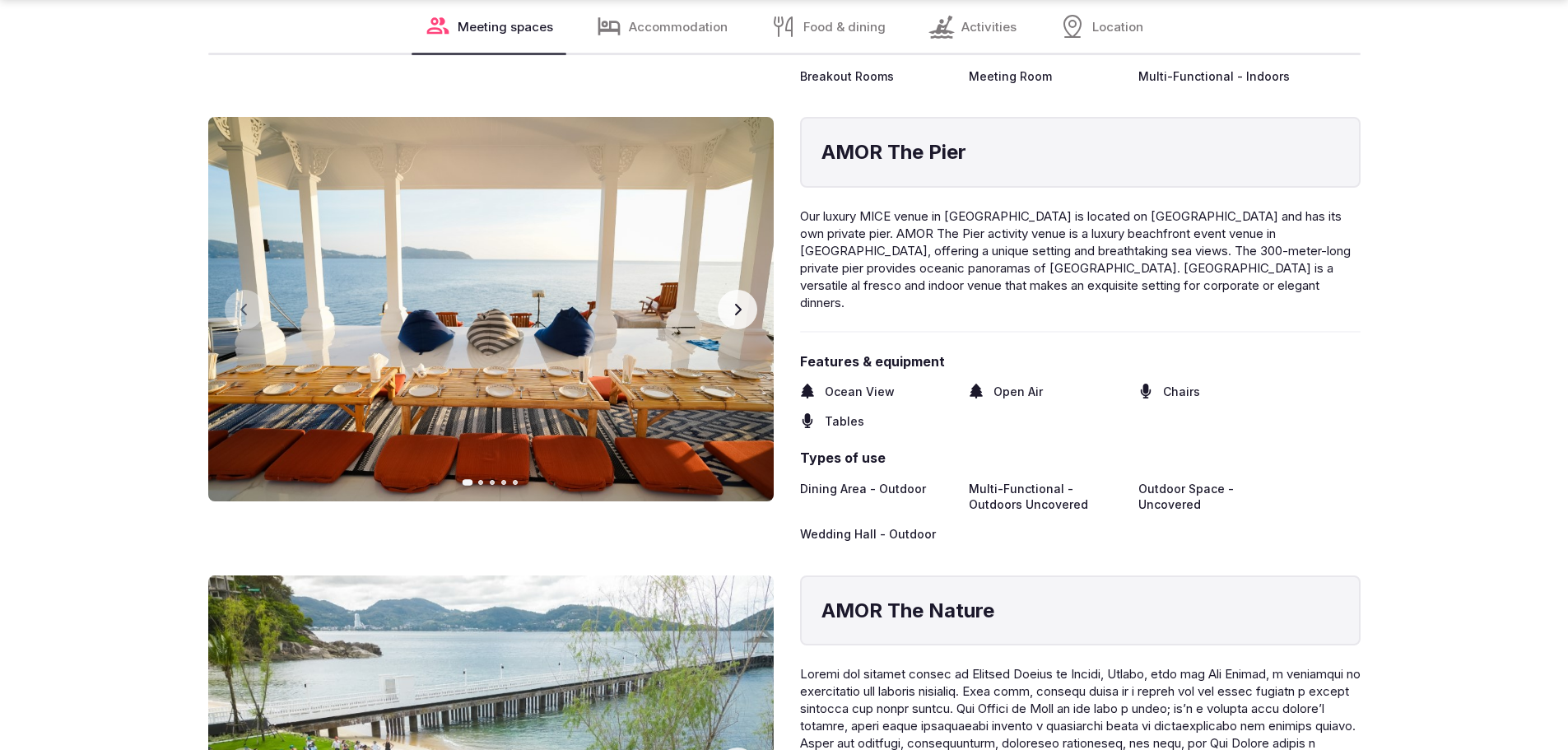
click at [739, 290] on button "Next slide" at bounding box center [737, 309] width 39 height 39
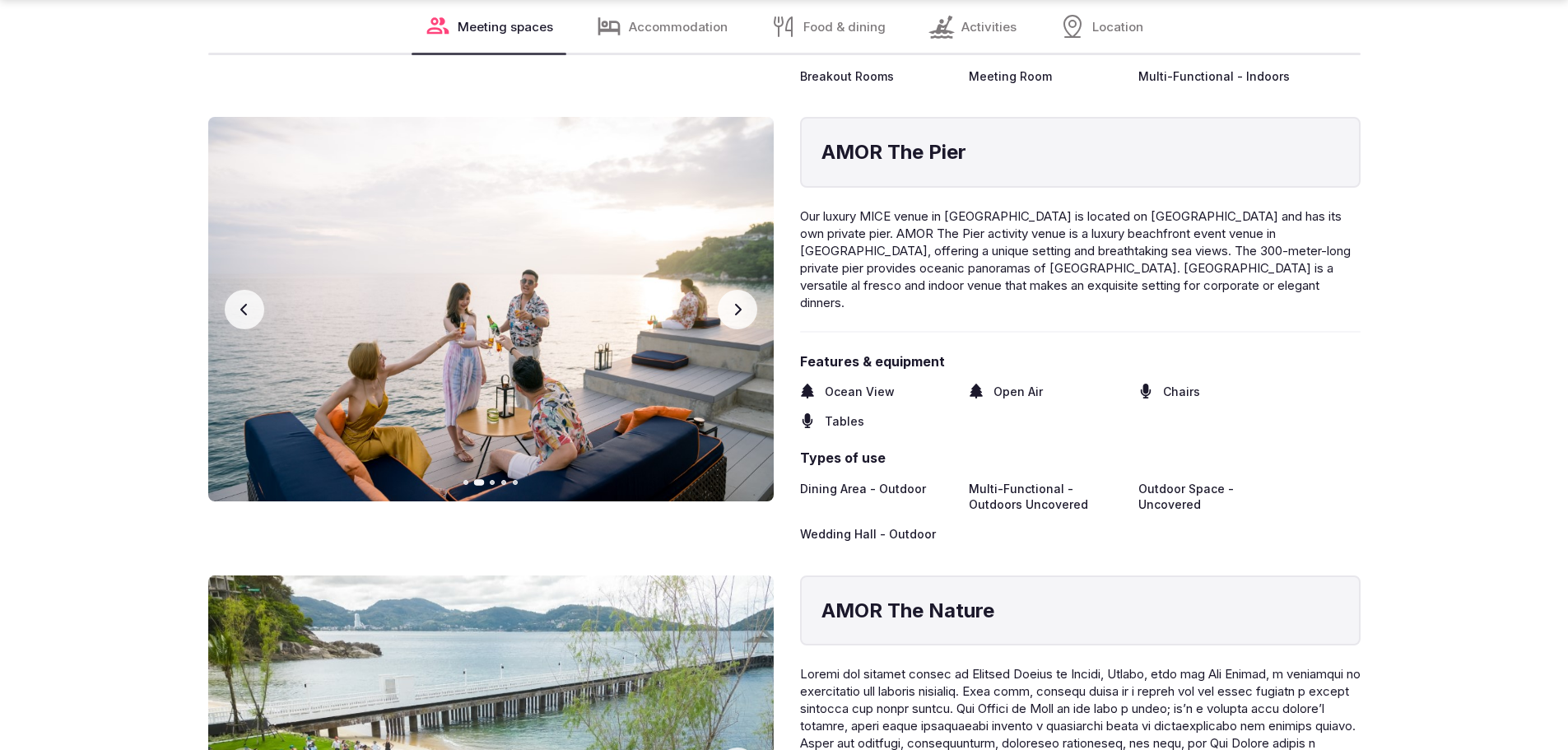
click at [739, 290] on button "Next slide" at bounding box center [737, 309] width 39 height 39
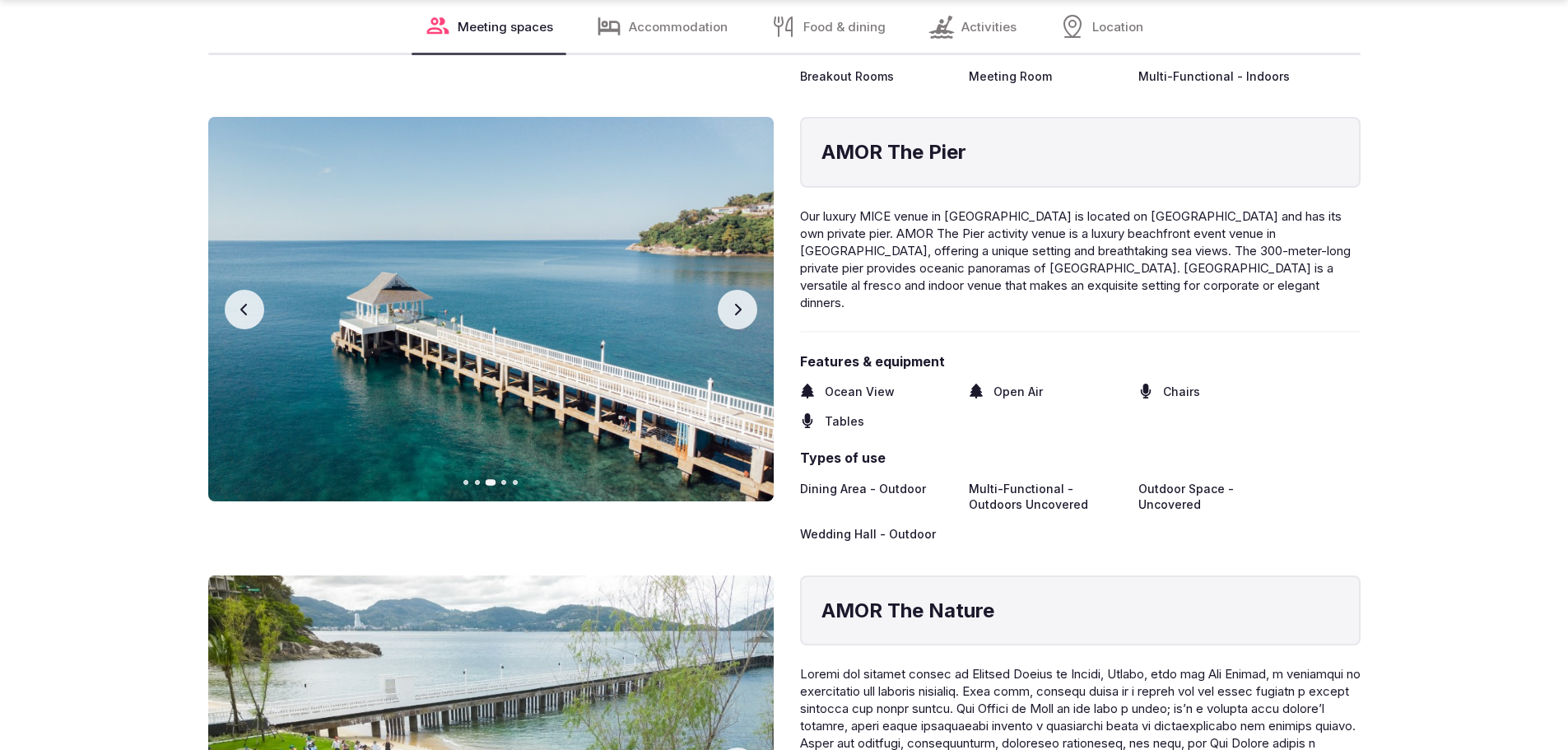
click at [739, 290] on button "Next slide" at bounding box center [737, 309] width 39 height 39
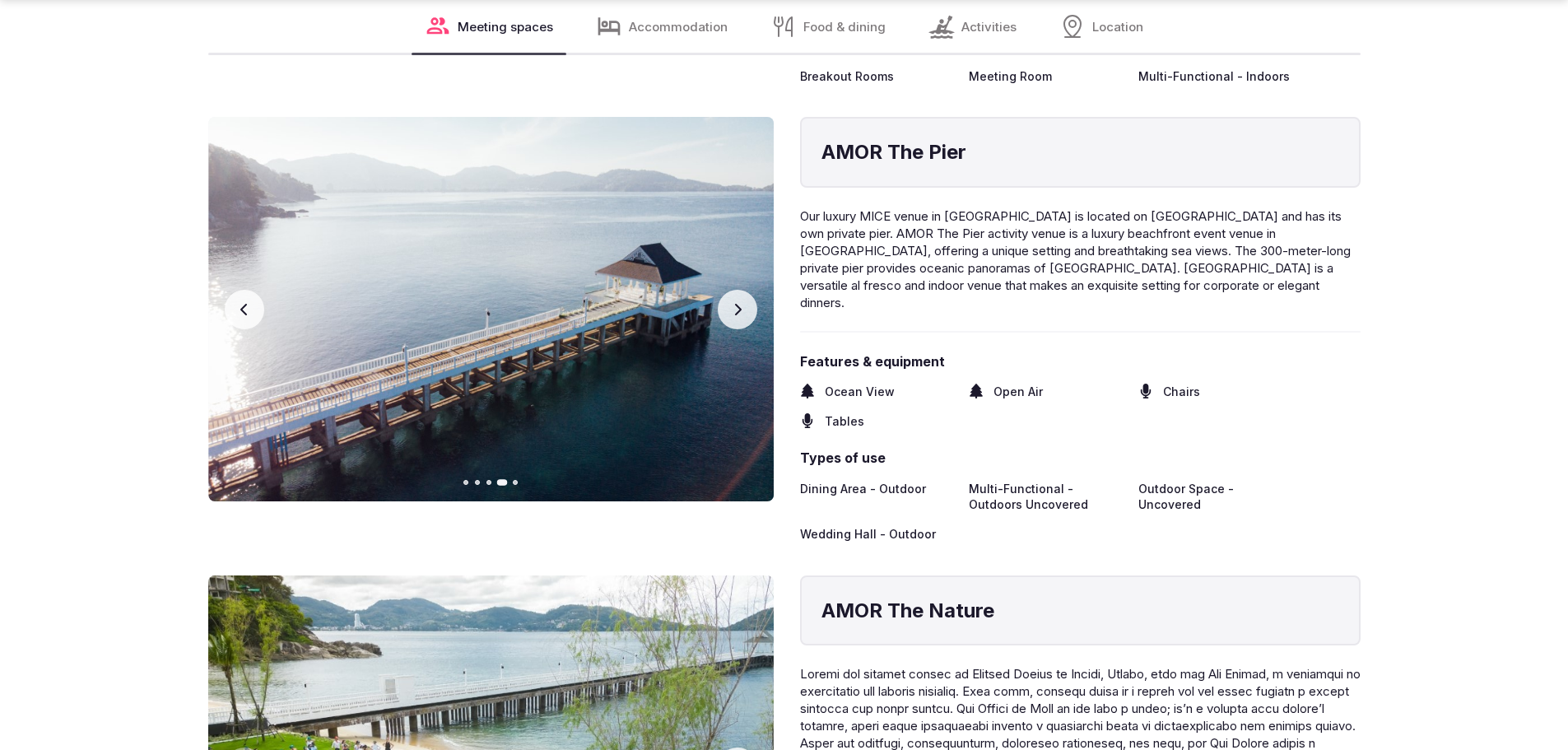
click at [739, 290] on button "Next slide" at bounding box center [737, 309] width 39 height 39
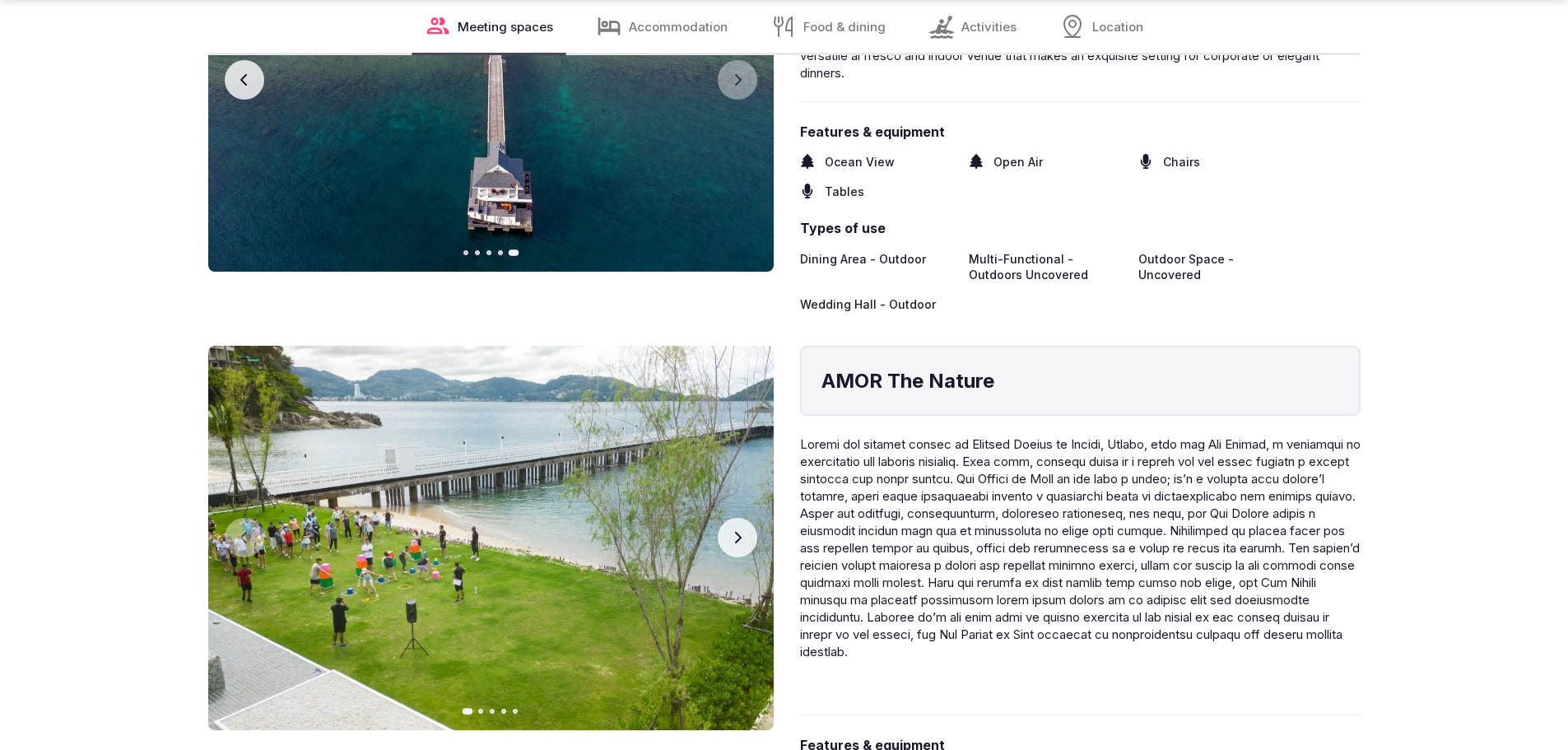
scroll to position [4444, 0]
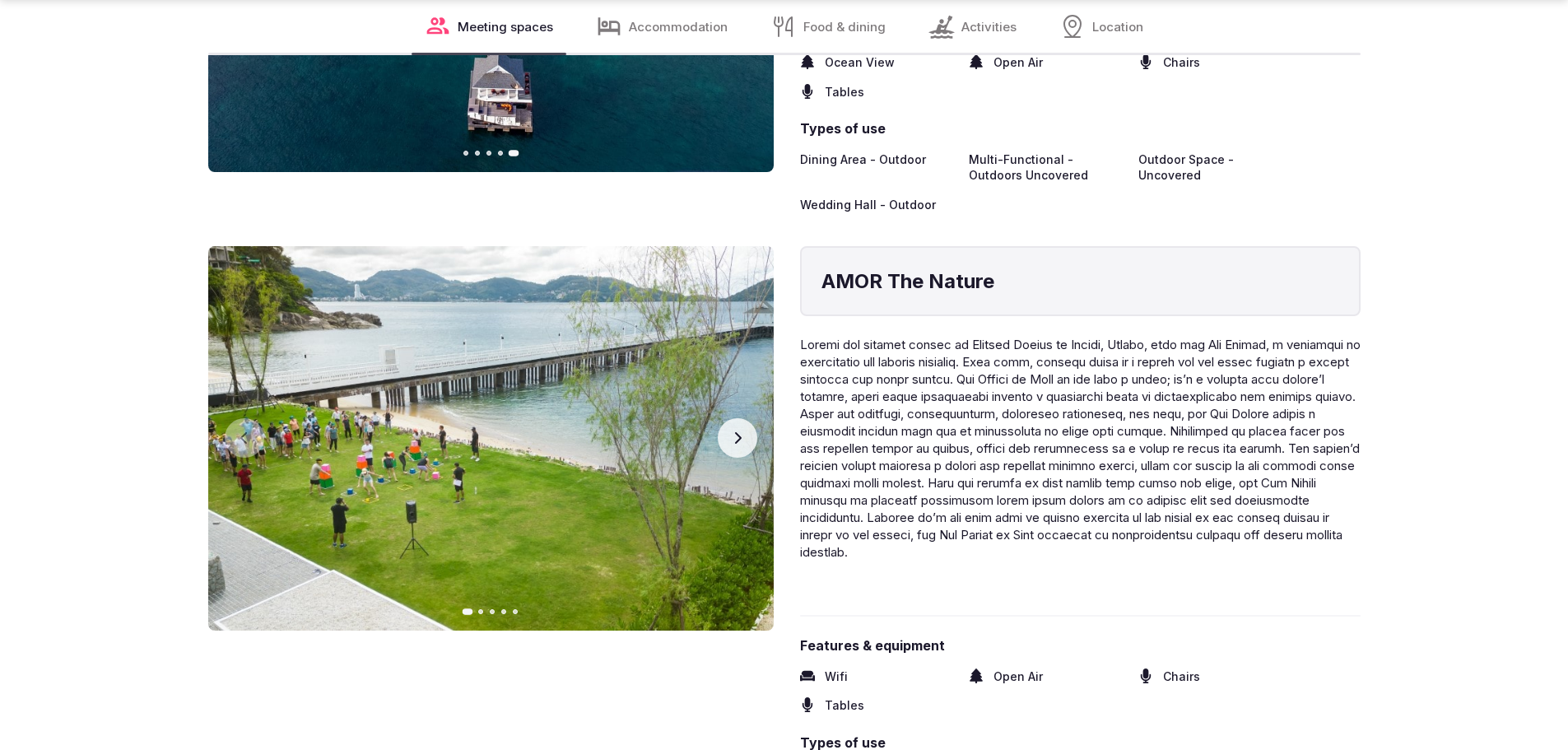
click at [729, 418] on button "Next slide" at bounding box center [737, 438] width 39 height 39
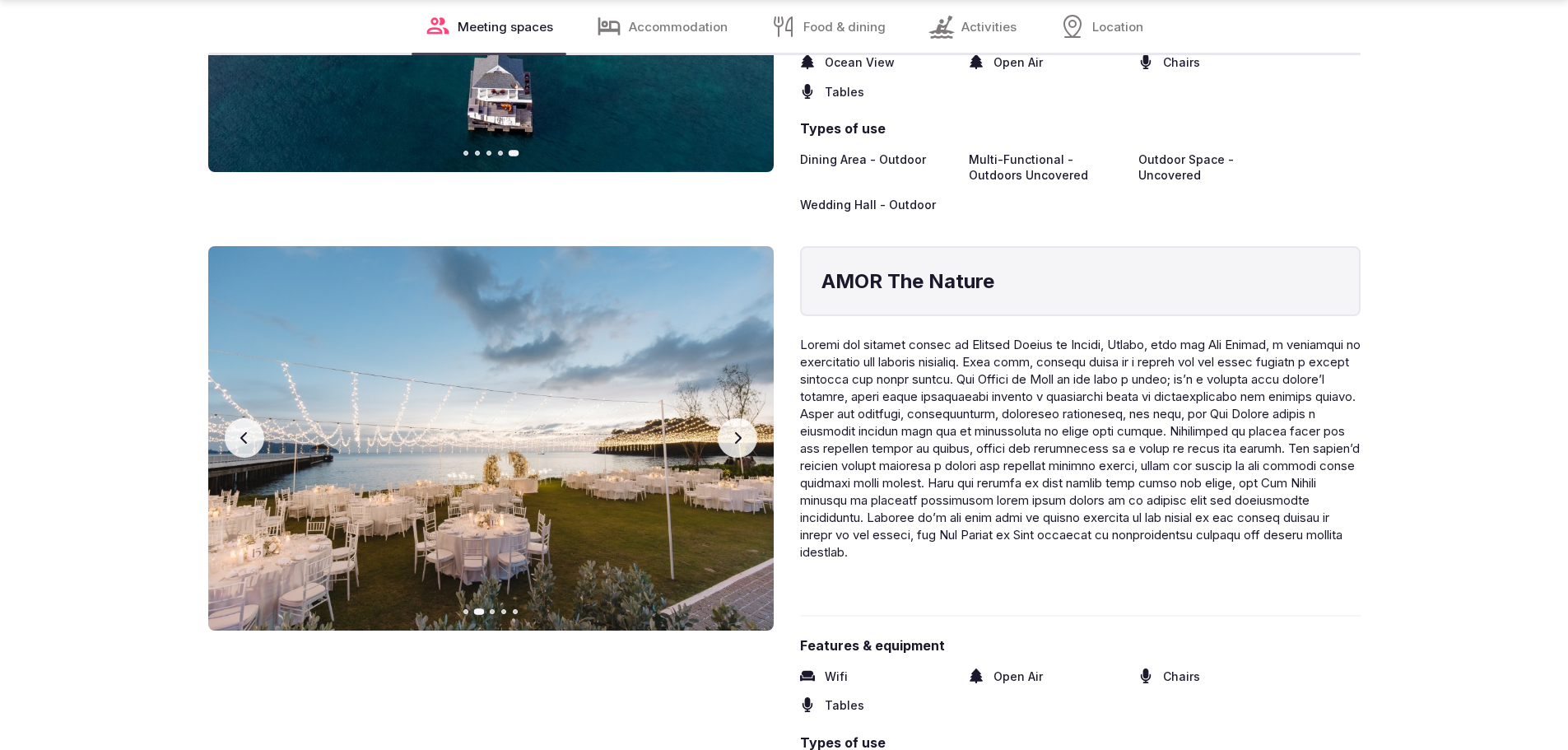
click at [247, 431] on icon "button" at bounding box center [243, 437] width 13 height 13
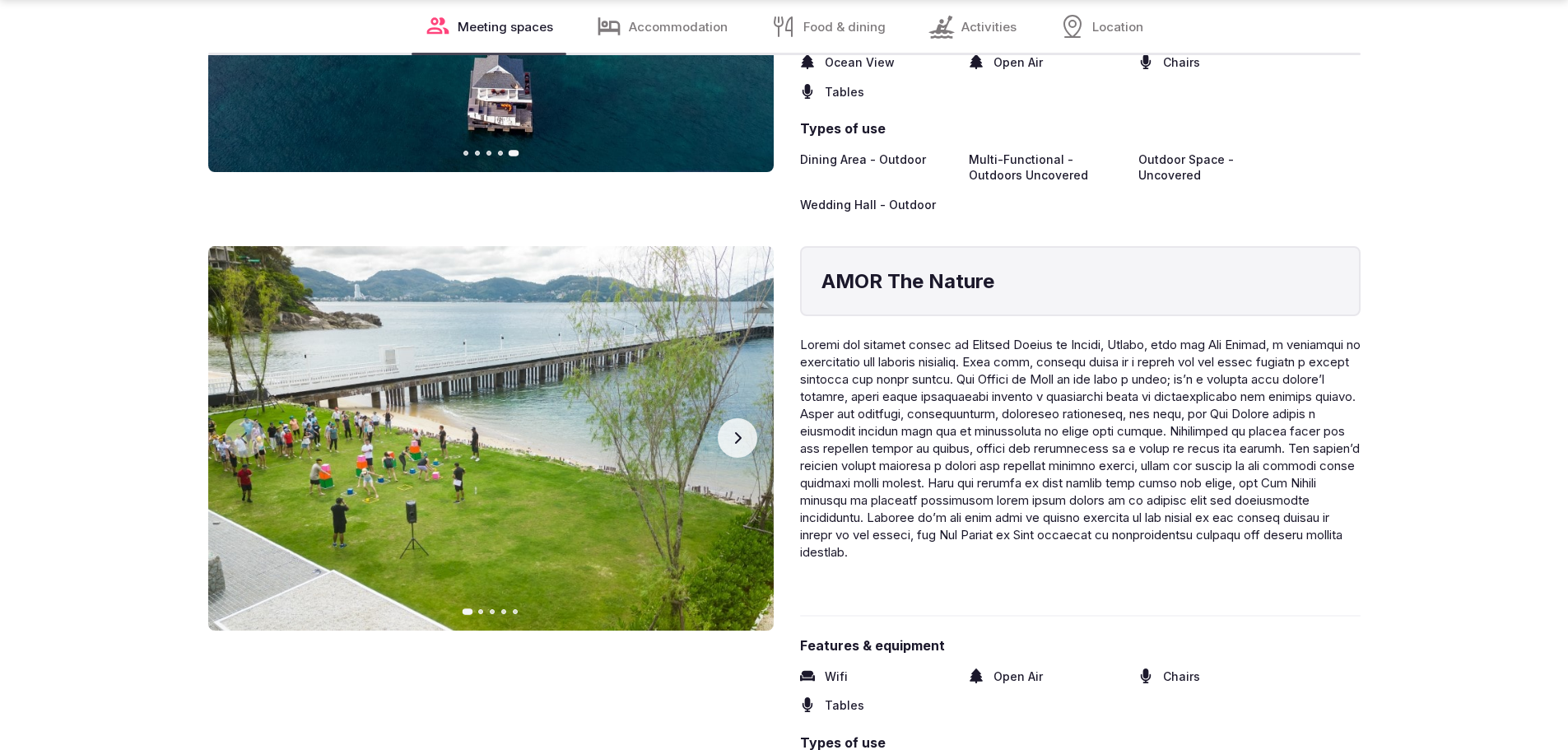
click at [747, 418] on button "Next slide" at bounding box center [737, 438] width 39 height 39
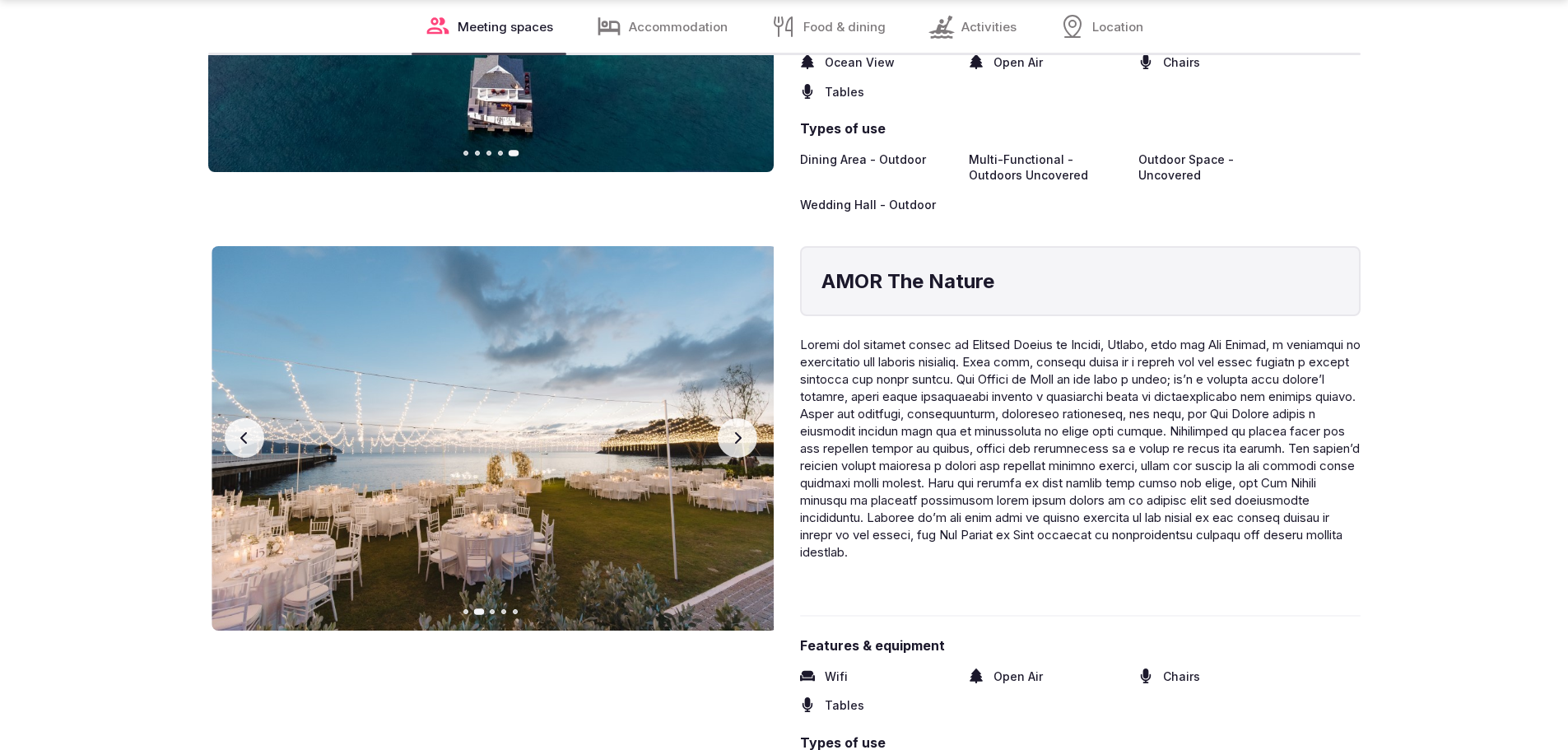
click at [747, 418] on button "Next slide" at bounding box center [737, 438] width 39 height 39
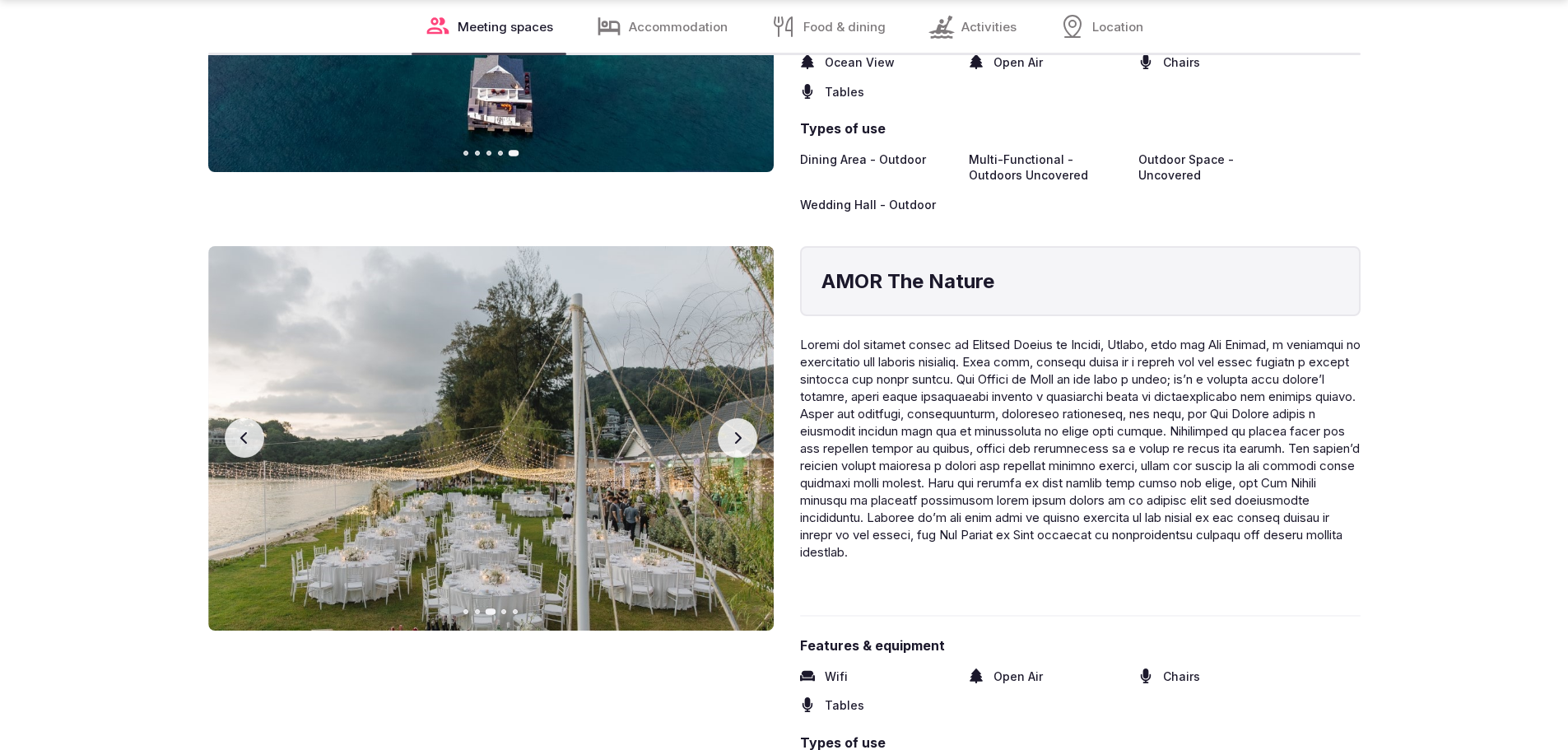
click at [747, 418] on button "Next slide" at bounding box center [737, 438] width 39 height 39
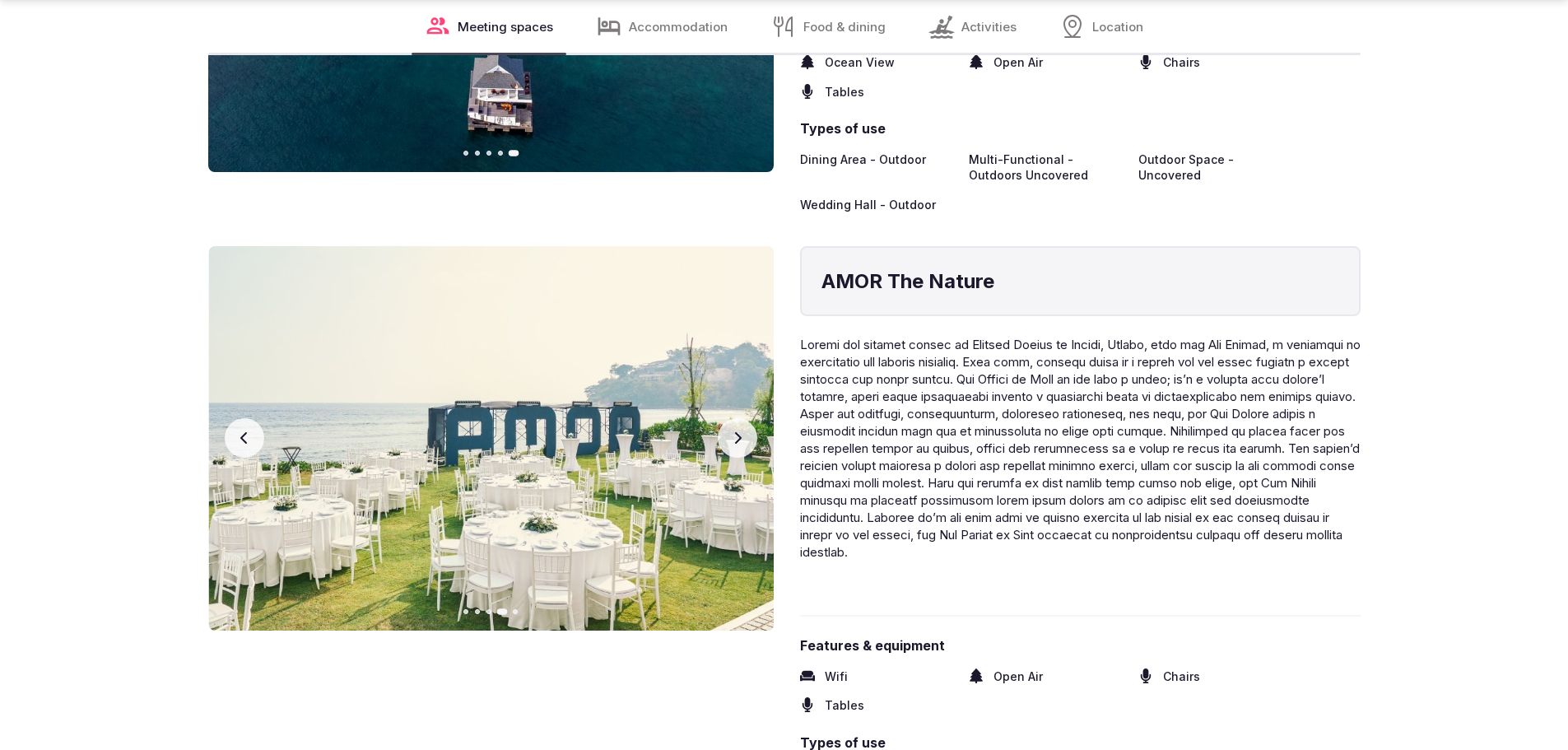
click at [747, 418] on button "Next slide" at bounding box center [737, 438] width 39 height 39
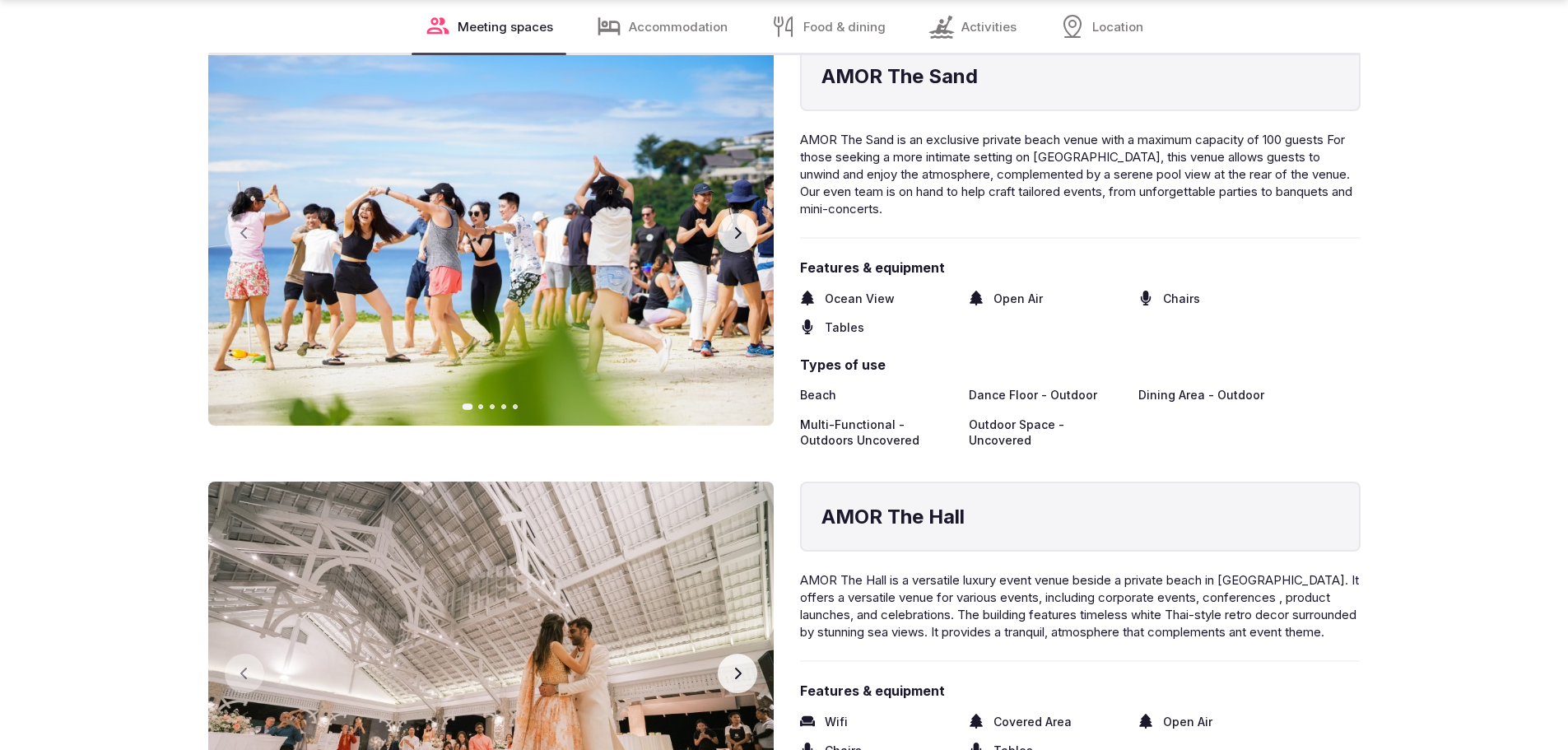
scroll to position [5432, 0]
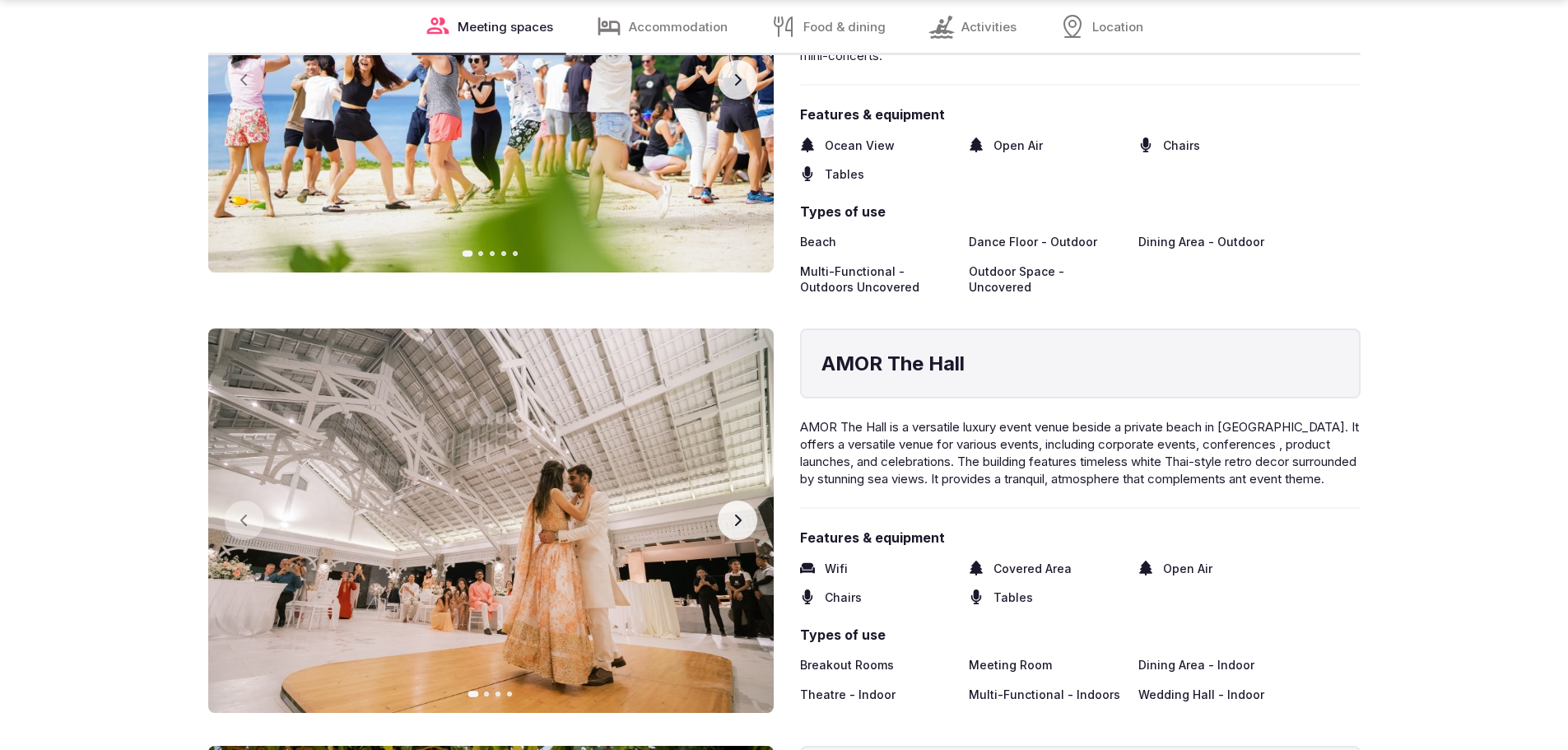
click at [724, 501] on button "Next slide" at bounding box center [737, 520] width 39 height 39
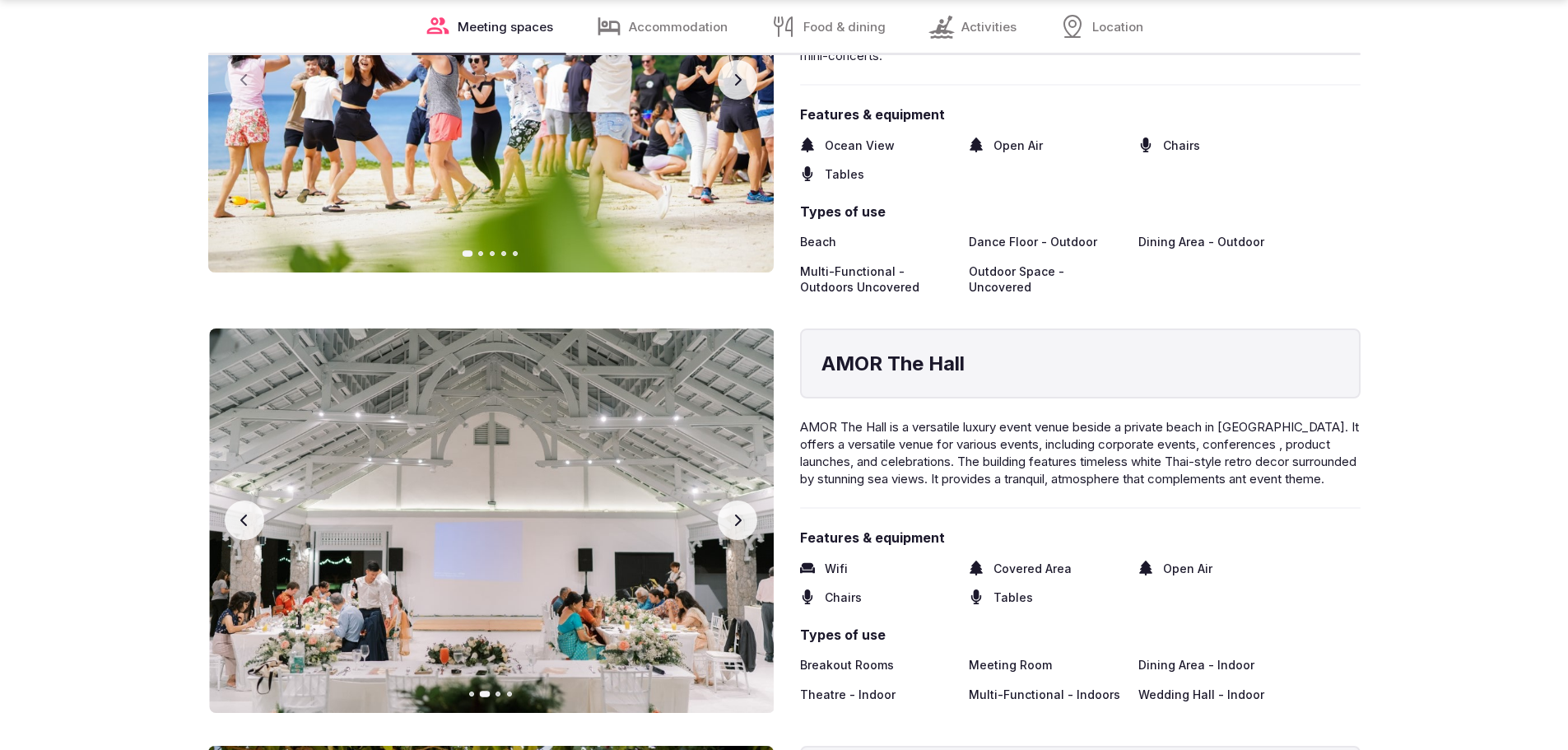
click at [724, 501] on button "Next slide" at bounding box center [737, 520] width 39 height 39
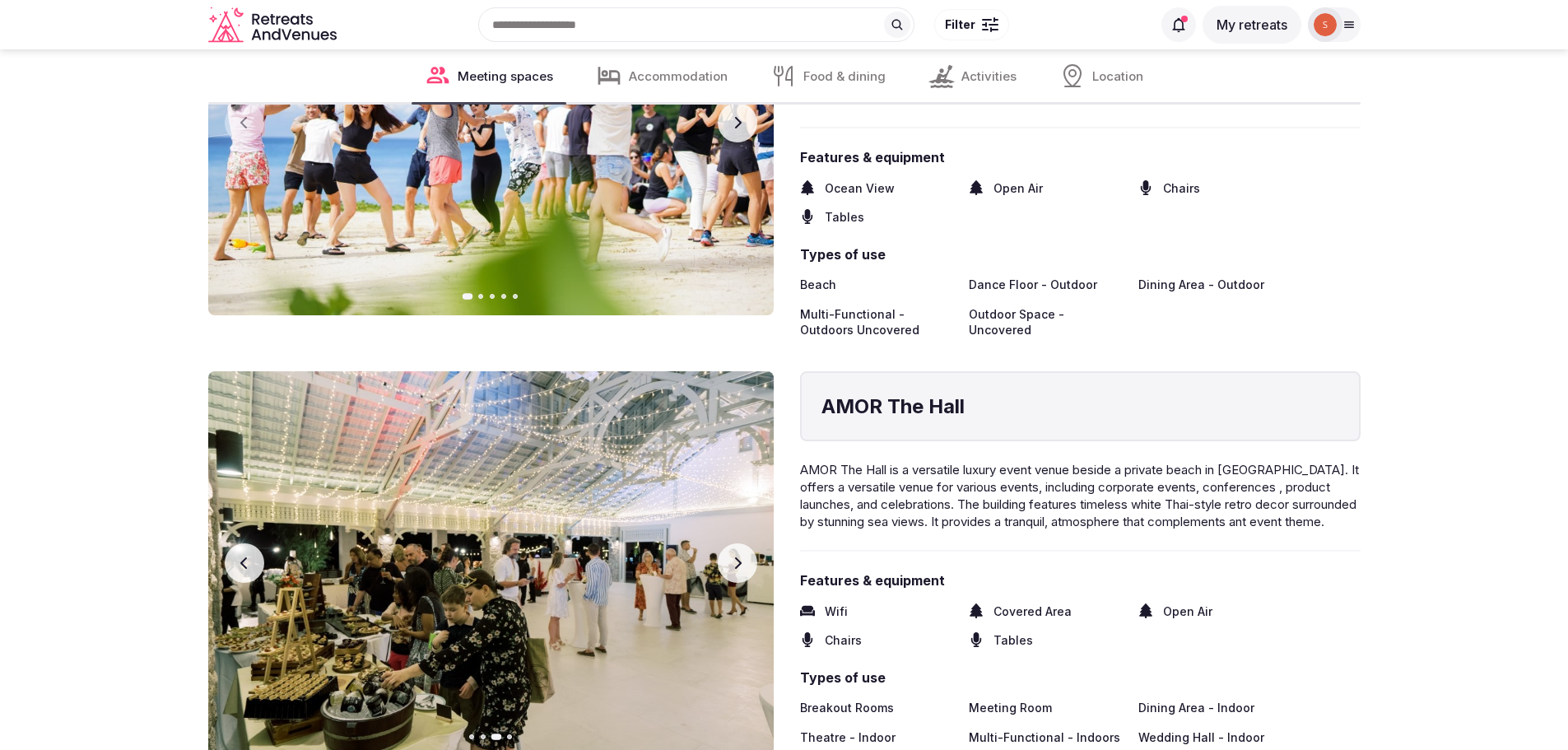
scroll to position [5349, 0]
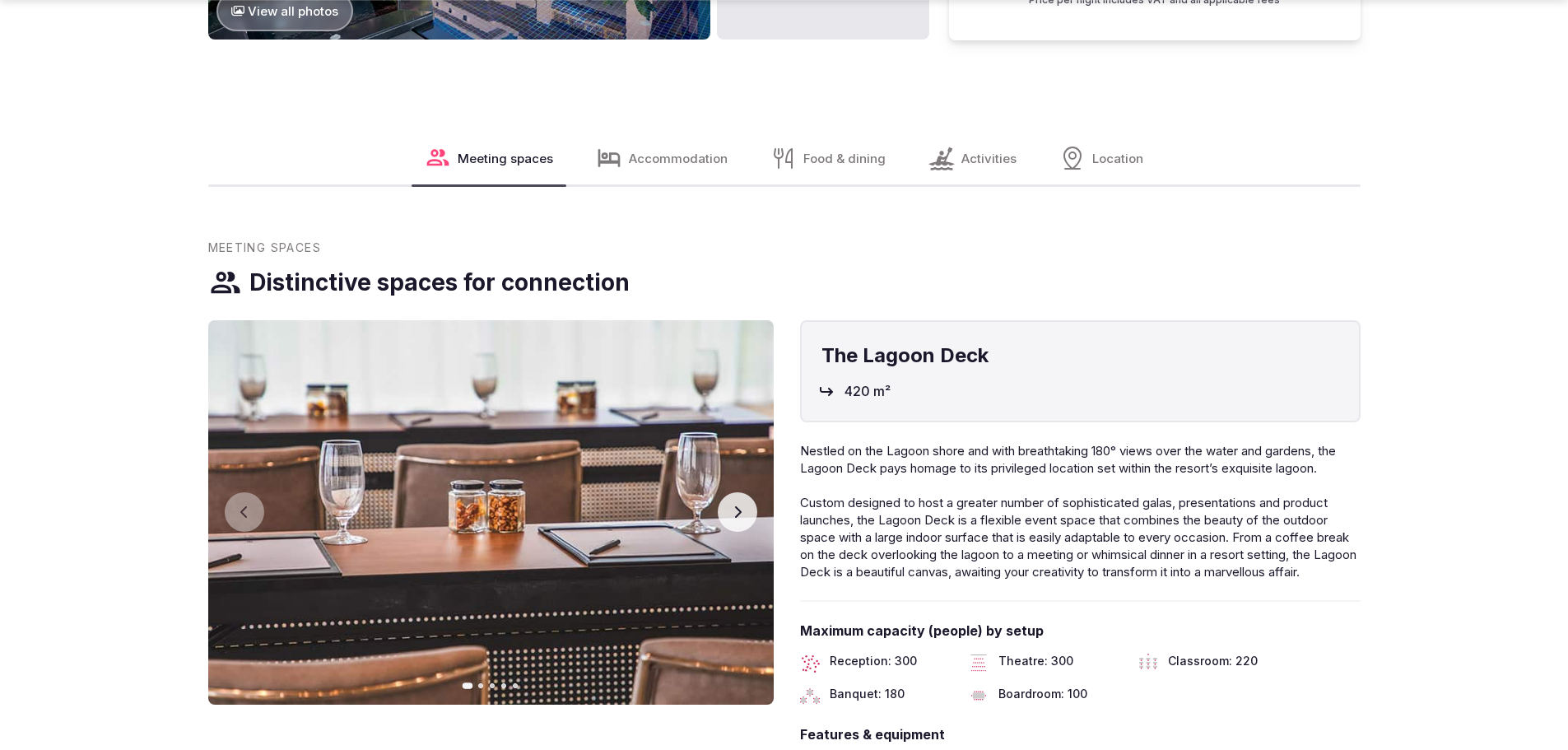
scroll to position [2223, 0]
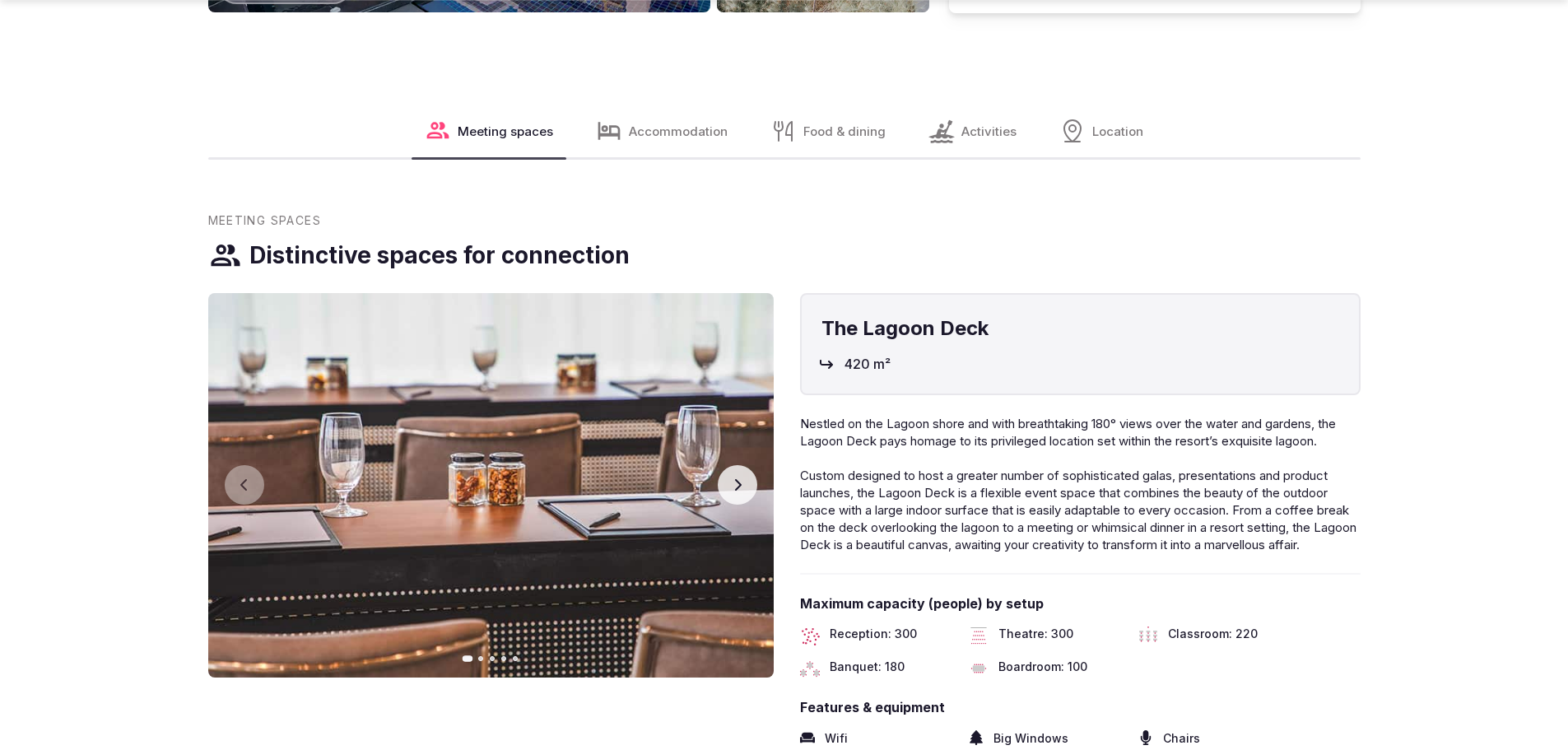
click at [744, 476] on button "Next slide" at bounding box center [737, 485] width 39 height 39
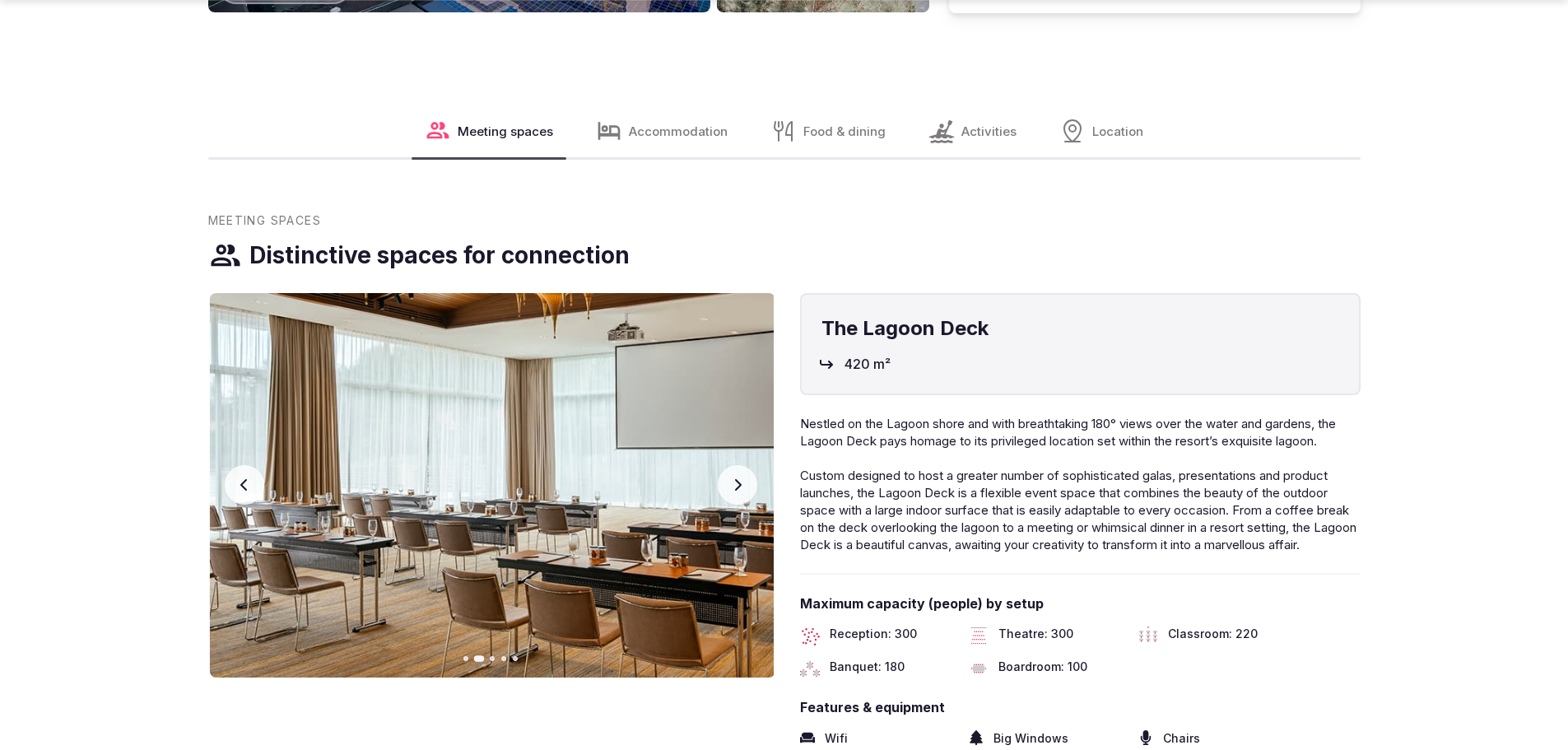
click at [744, 476] on button "Next slide" at bounding box center [737, 485] width 39 height 39
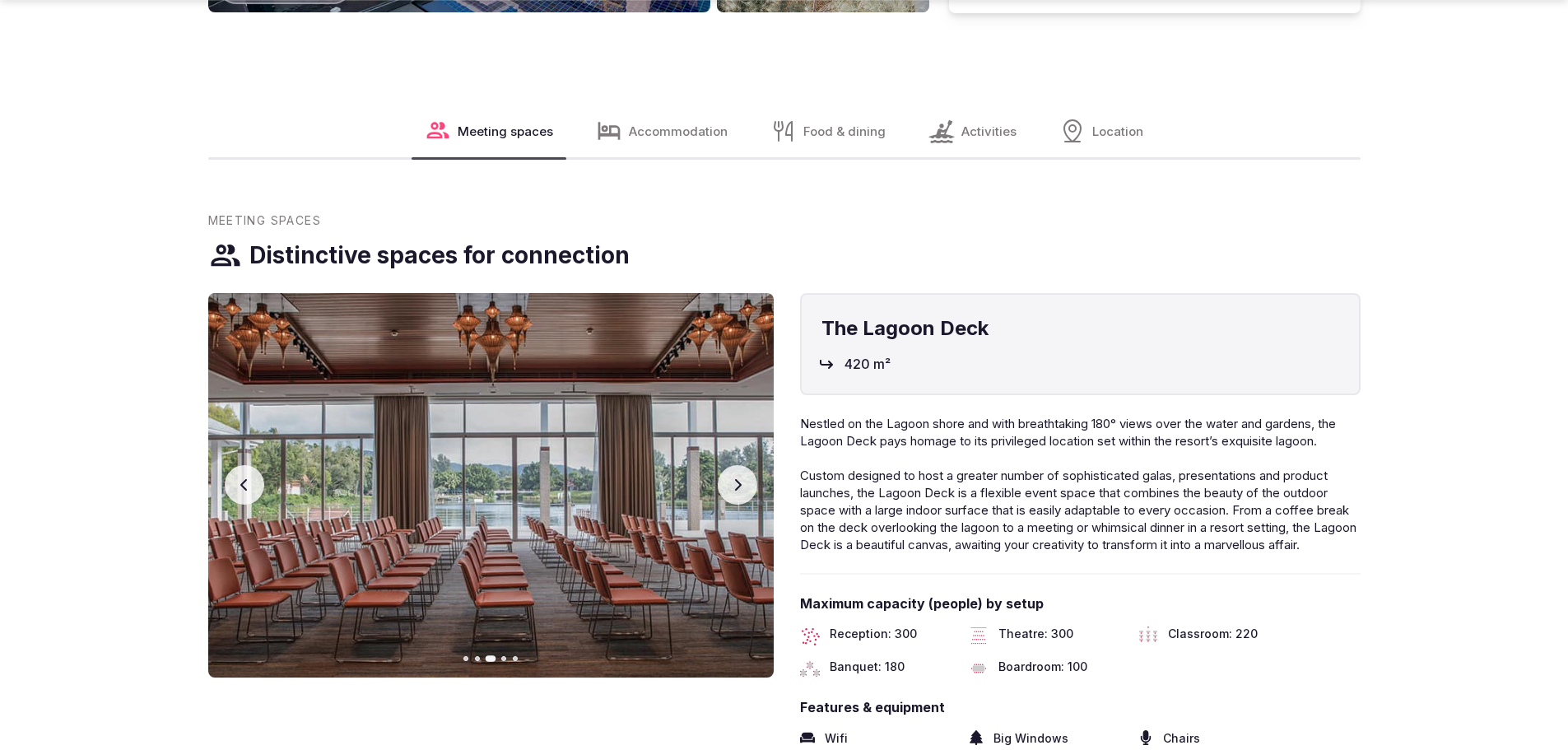
click at [744, 476] on button "Next slide" at bounding box center [737, 485] width 39 height 39
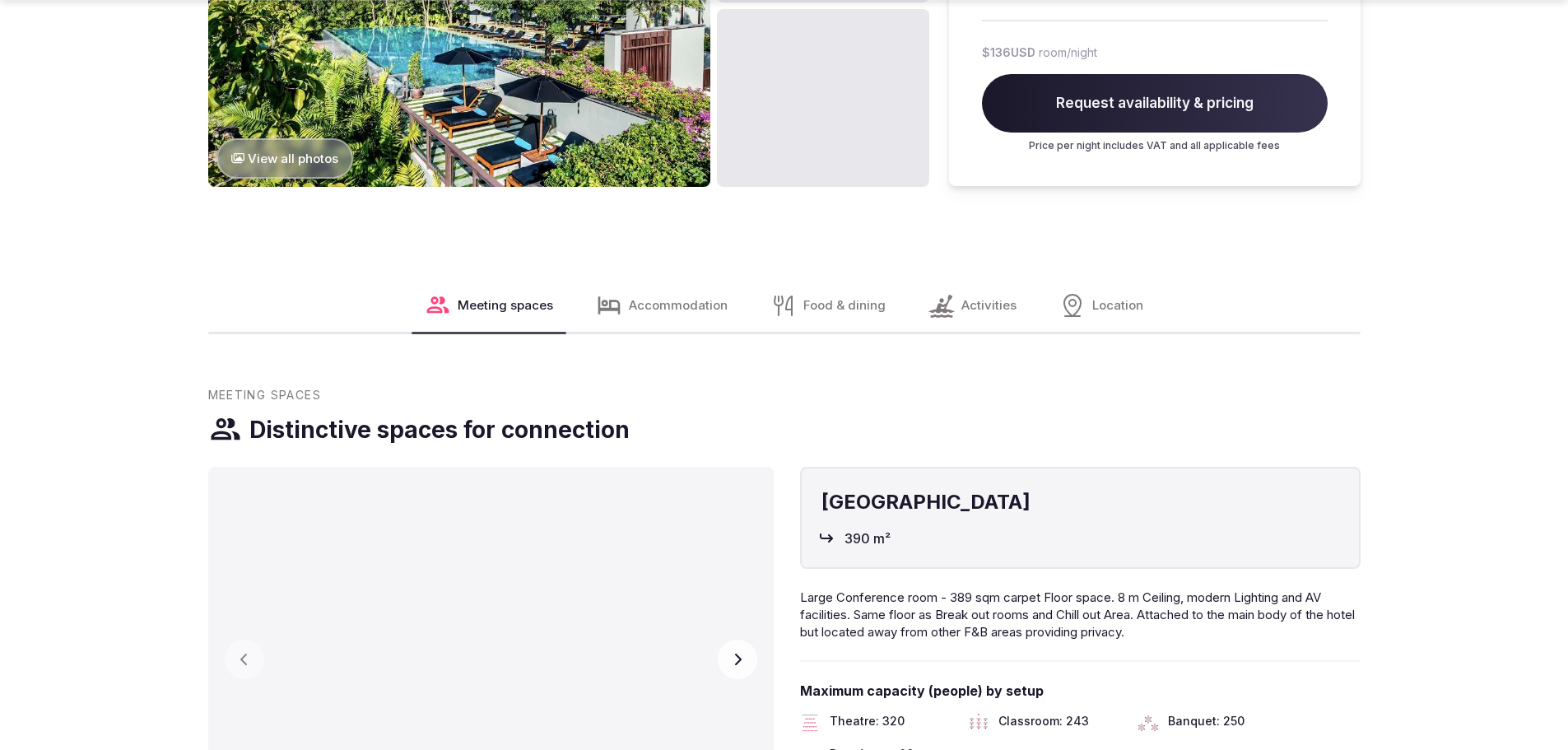
scroll to position [1729, 0]
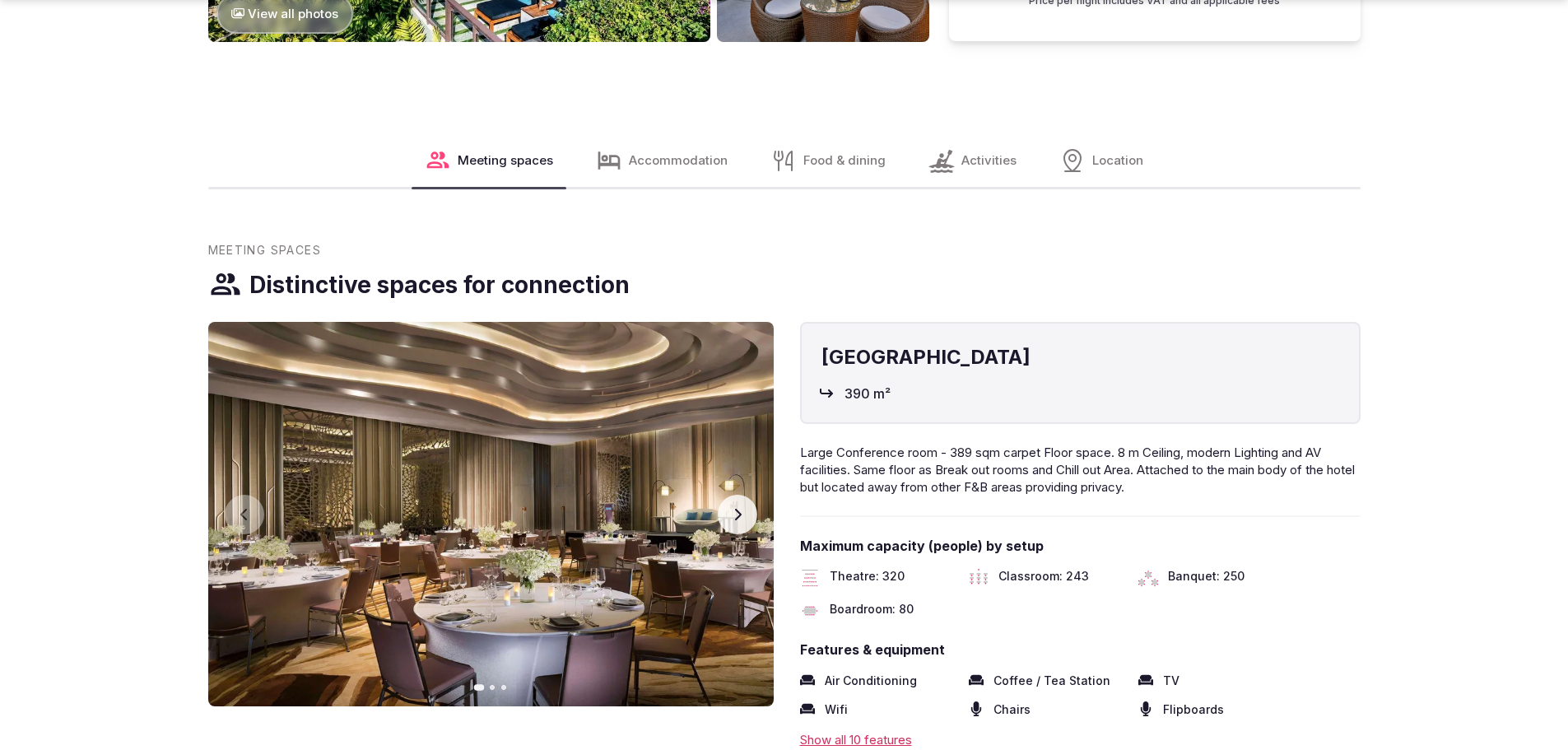
click at [726, 525] on button "Next slide" at bounding box center [737, 514] width 39 height 39
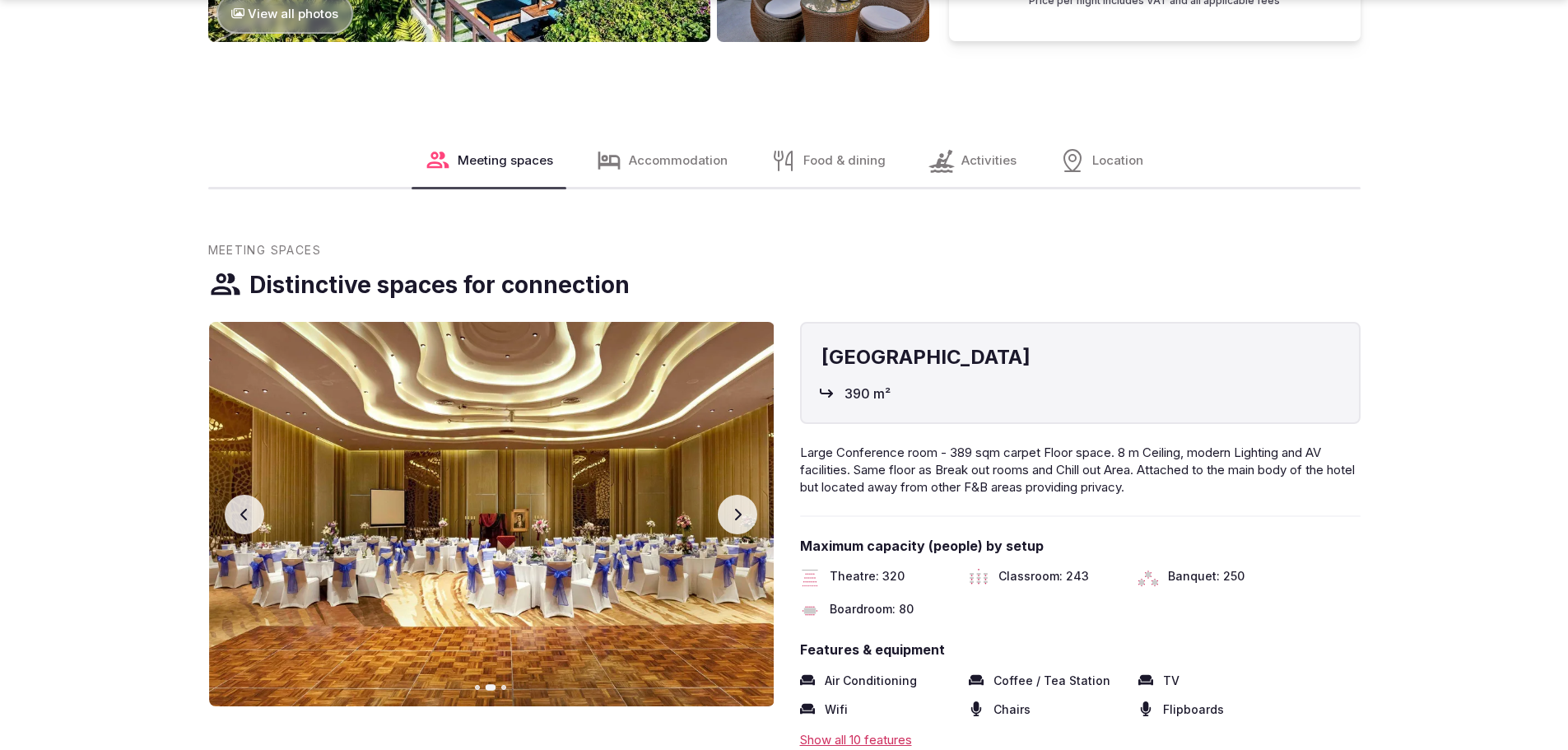
click at [726, 526] on button "Next slide" at bounding box center [737, 514] width 39 height 39
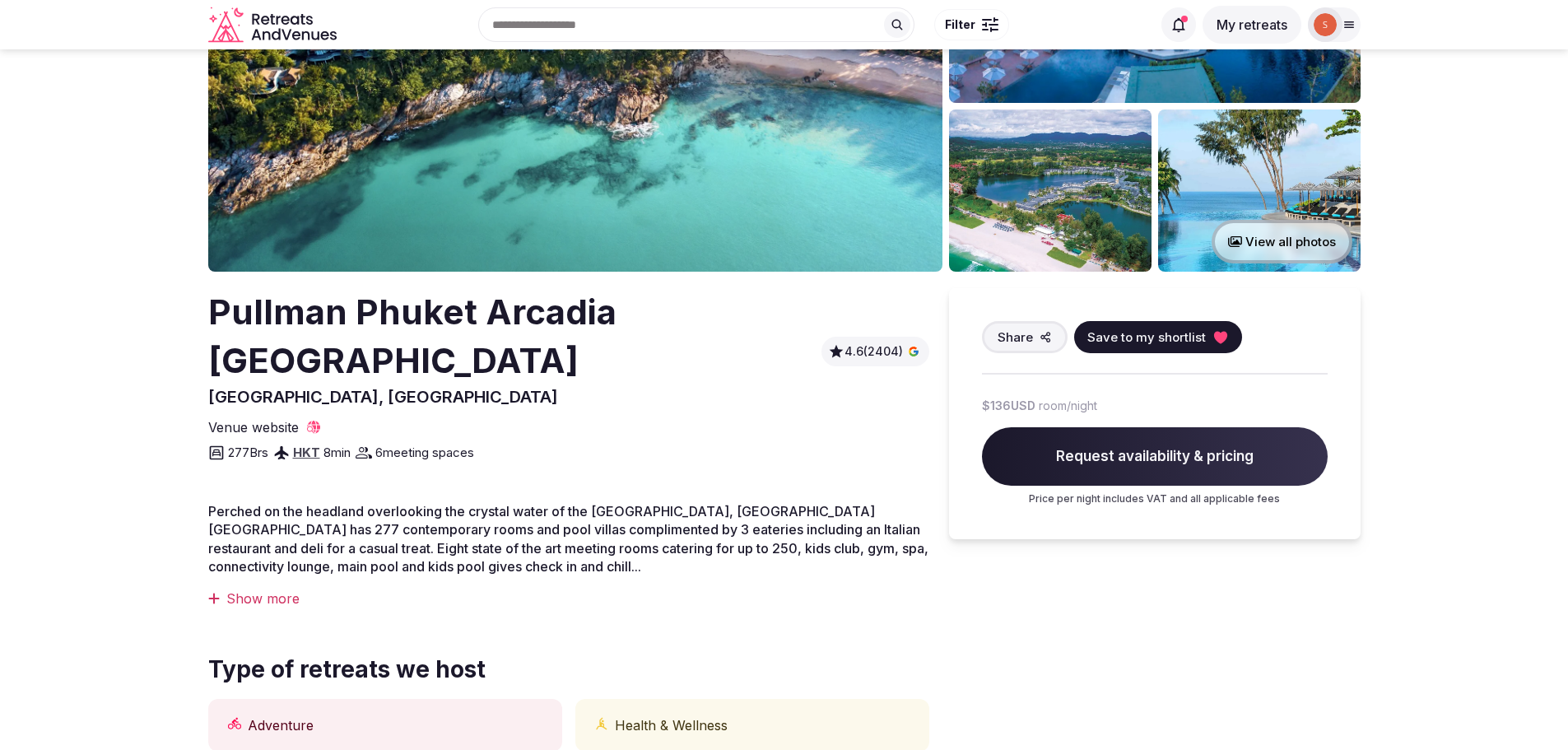
scroll to position [0, 0]
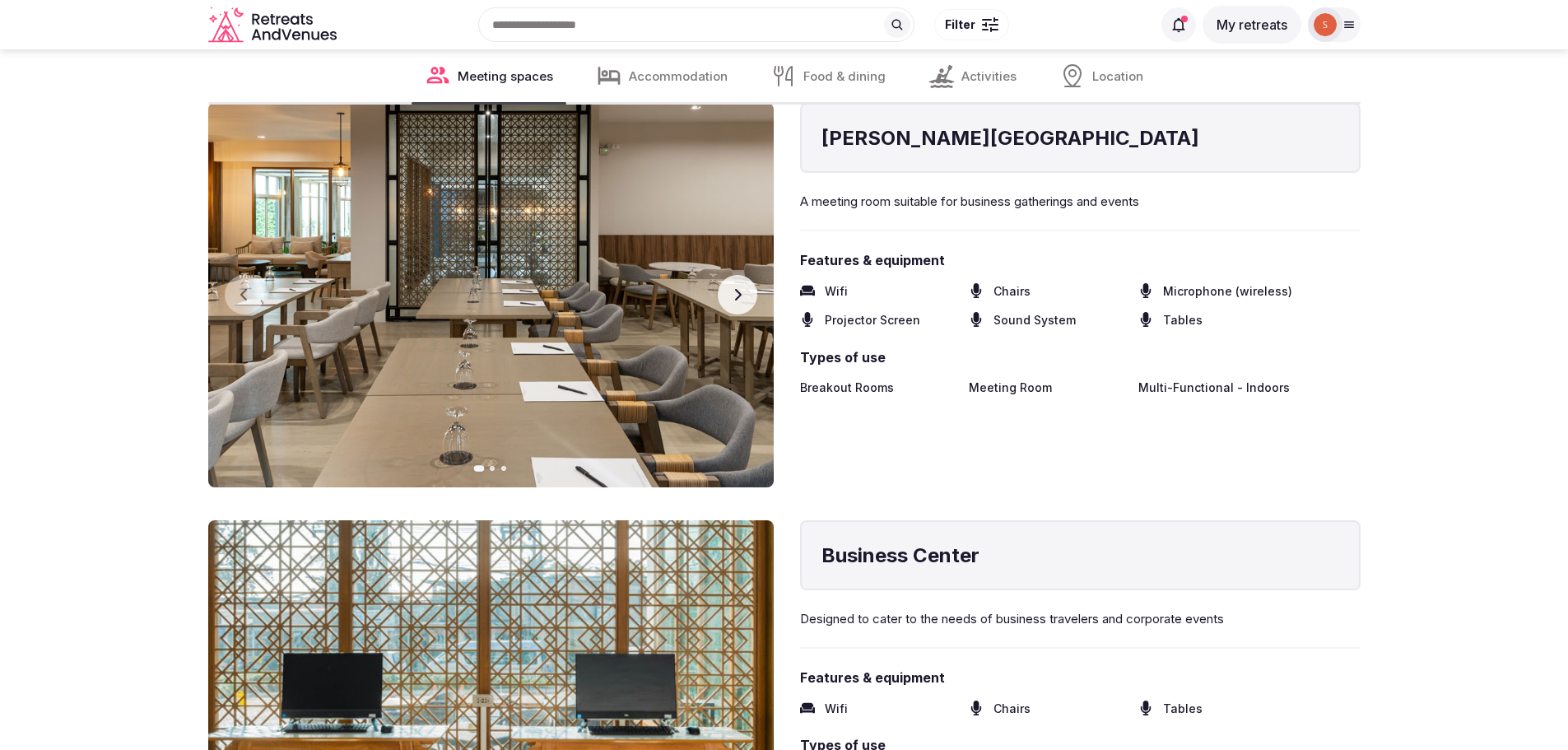
scroll to position [1729, 0]
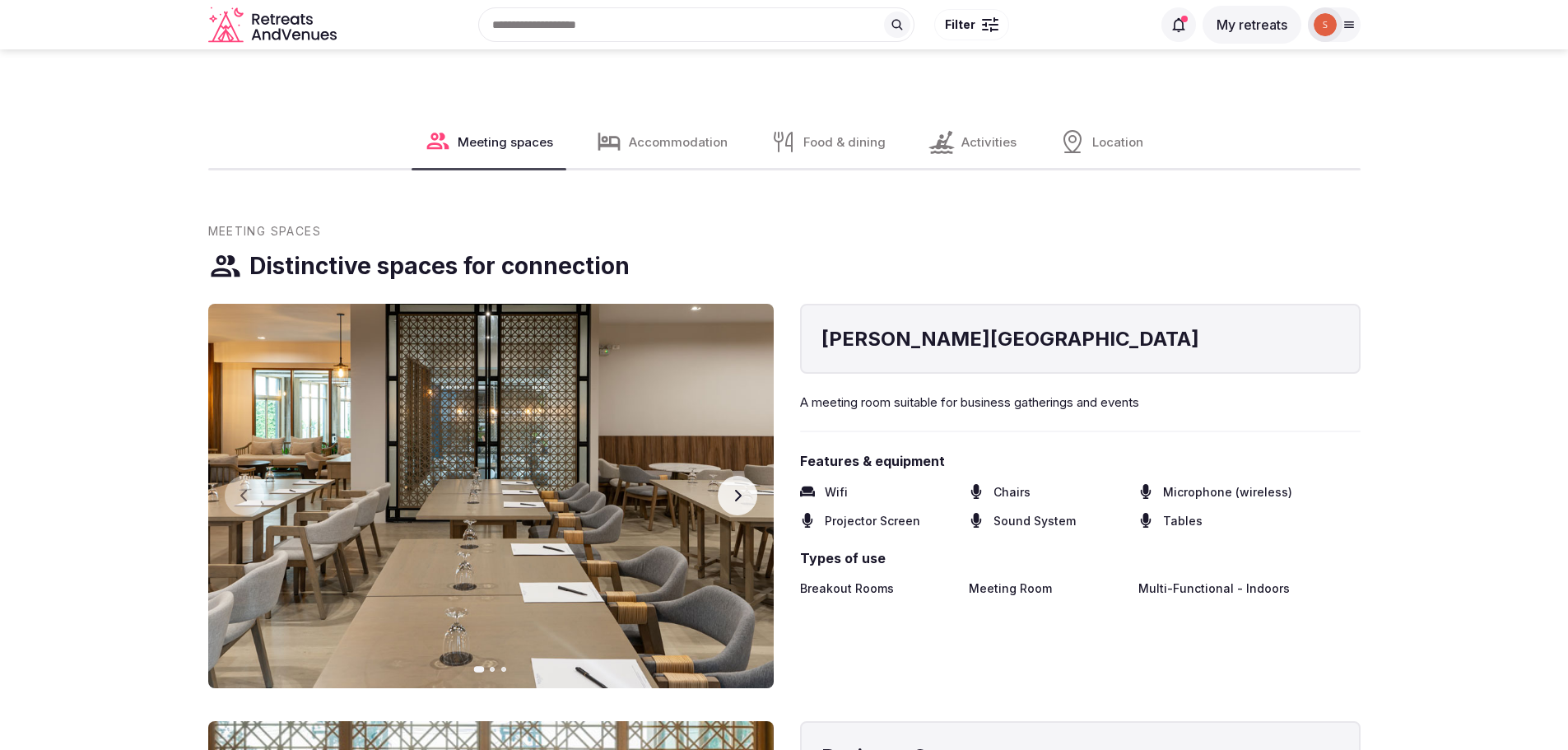
click at [739, 489] on icon "button" at bounding box center [736, 495] width 13 height 13
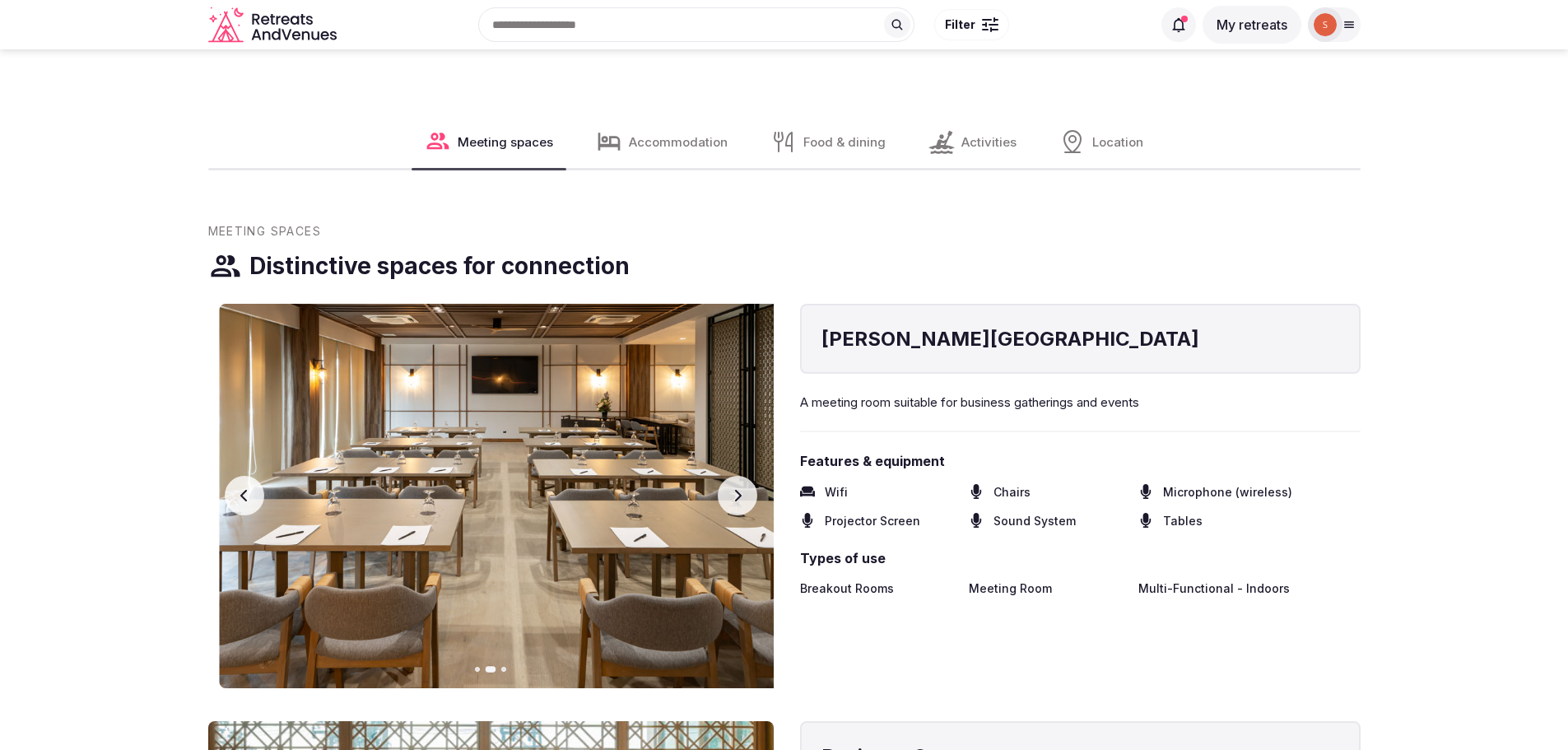
click at [739, 489] on icon "button" at bounding box center [736, 495] width 13 height 13
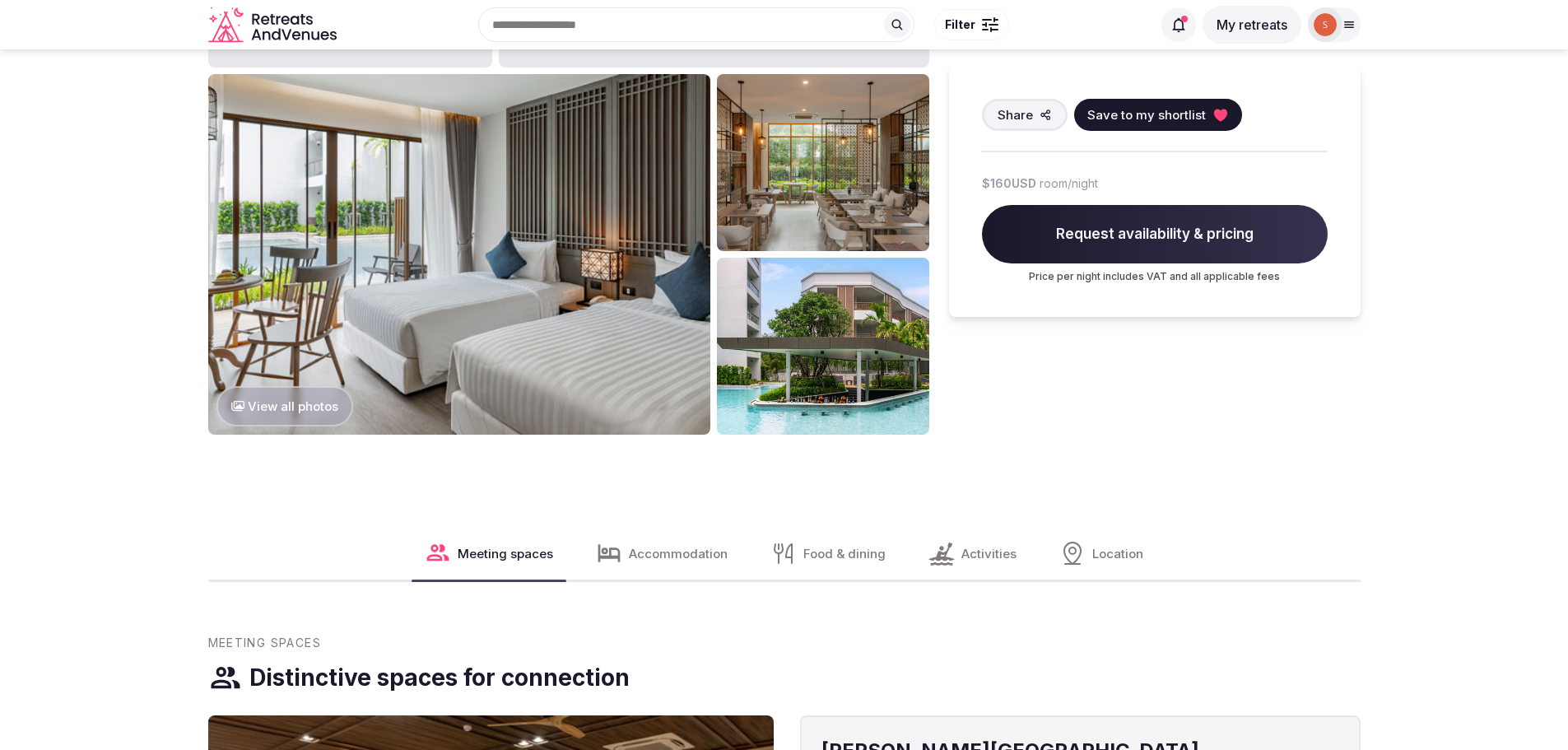
scroll to position [905, 0]
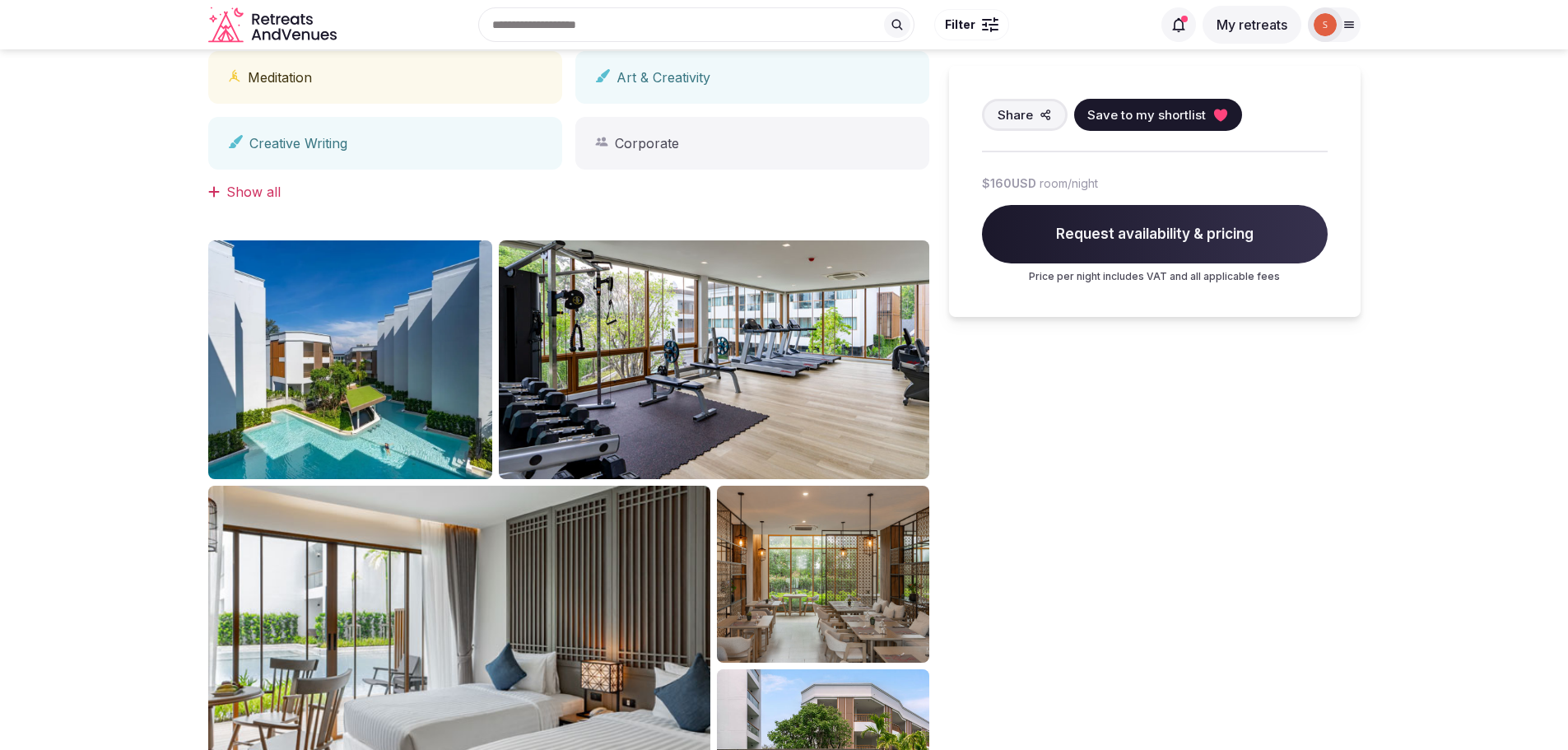
click at [426, 318] on img at bounding box center [351, 359] width 285 height 239
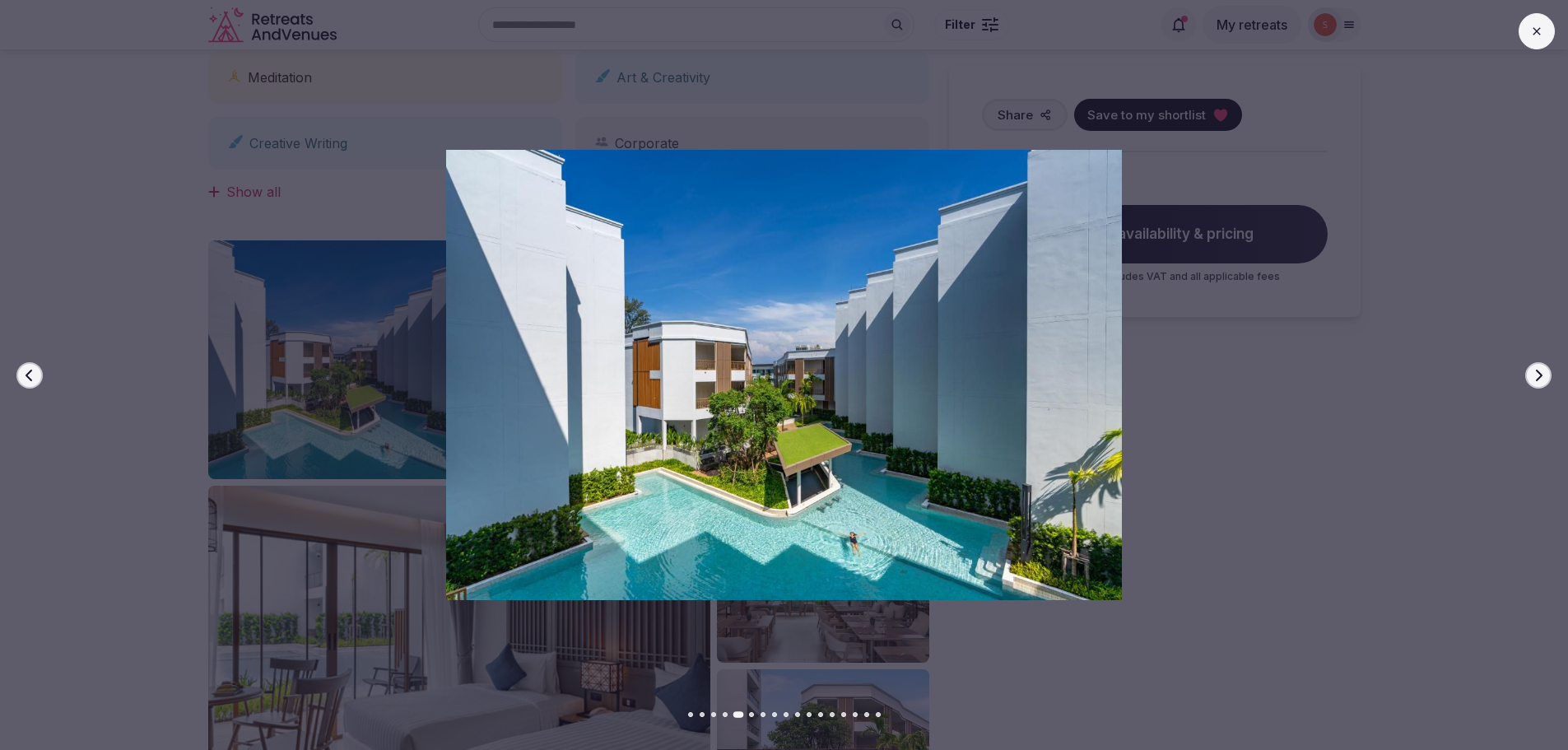
click at [1531, 367] on button "Next slide" at bounding box center [1539, 375] width 27 height 27
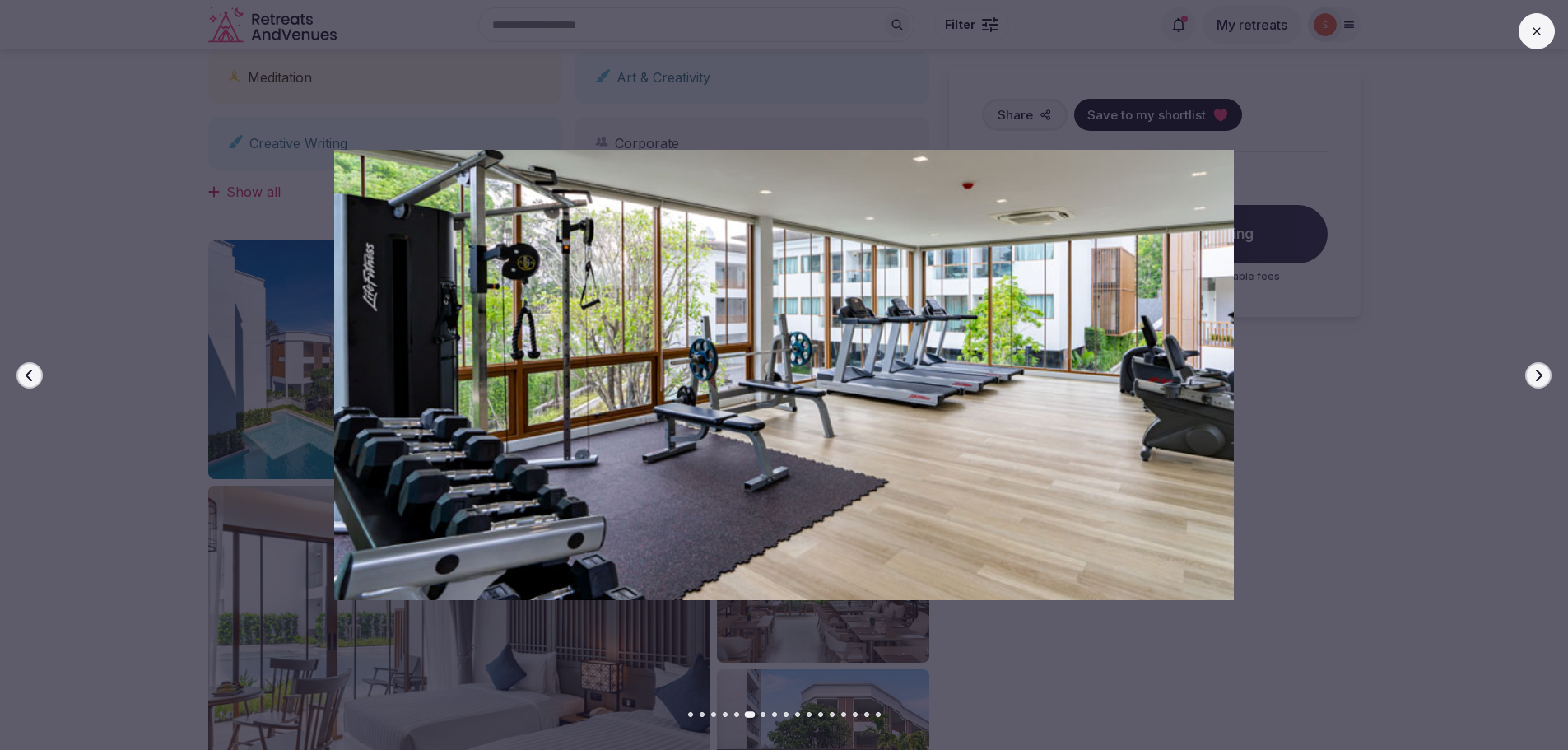
click at [1531, 367] on button "Next slide" at bounding box center [1539, 375] width 27 height 27
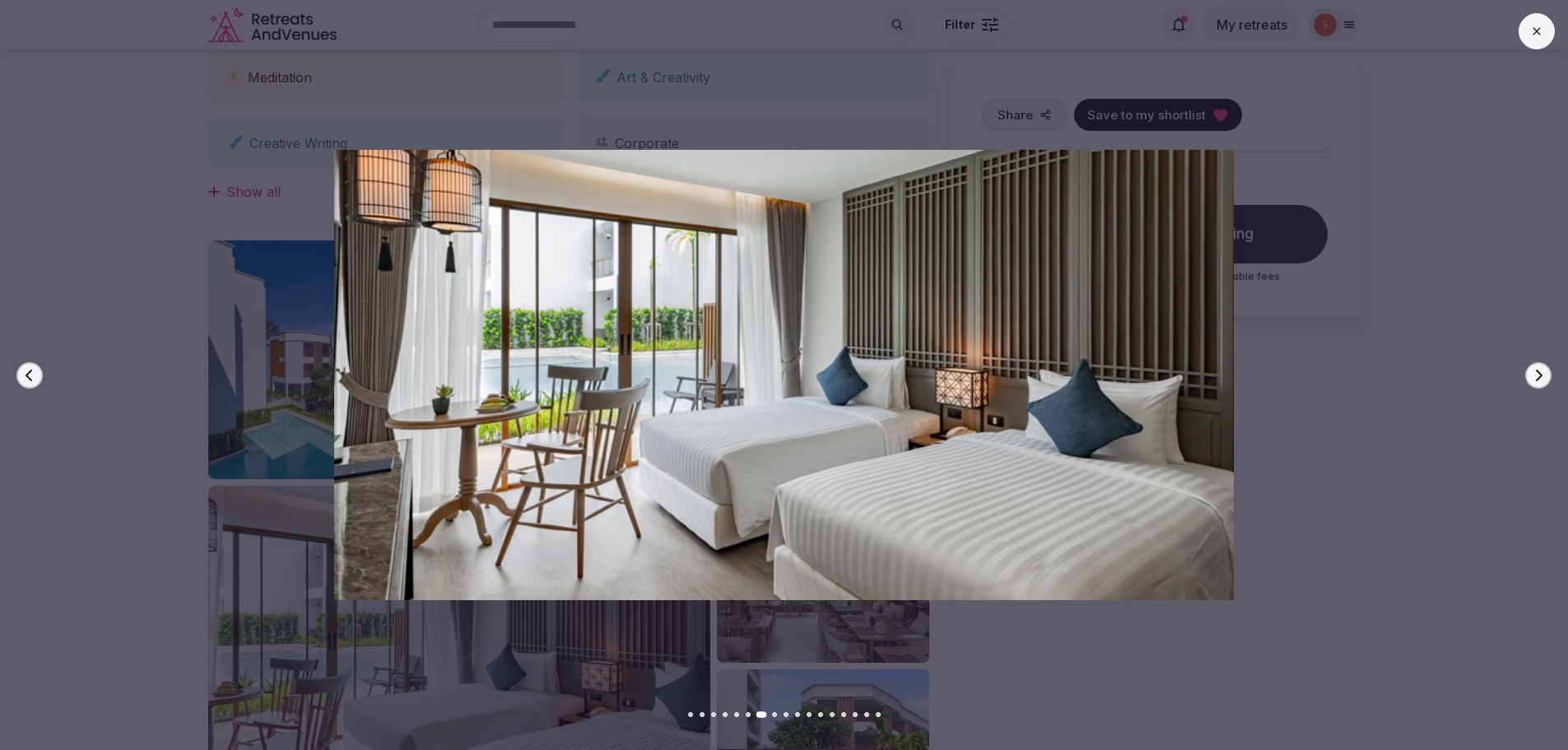
click at [1531, 367] on button "Next slide" at bounding box center [1539, 375] width 27 height 27
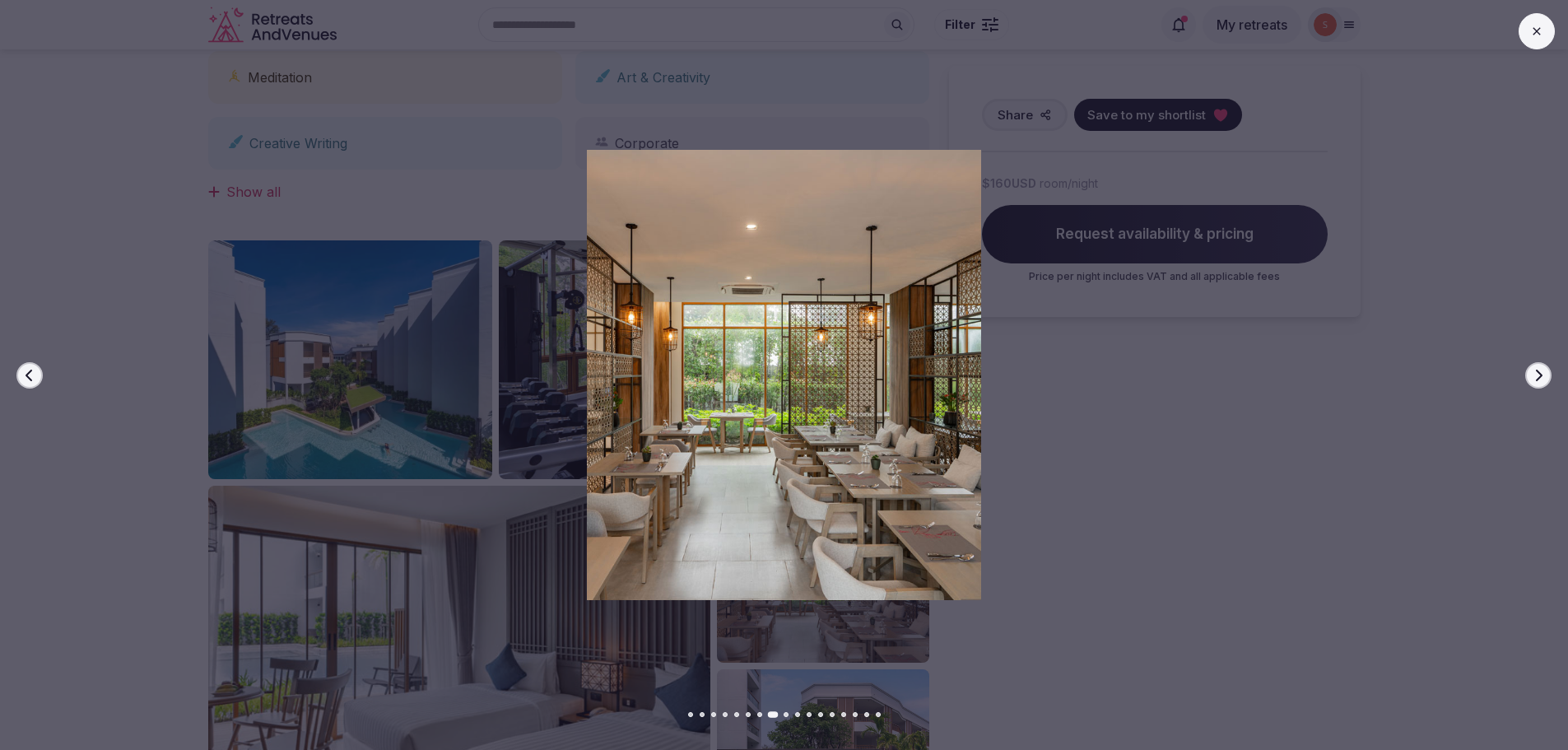
click at [1531, 367] on button "Next slide" at bounding box center [1539, 375] width 27 height 27
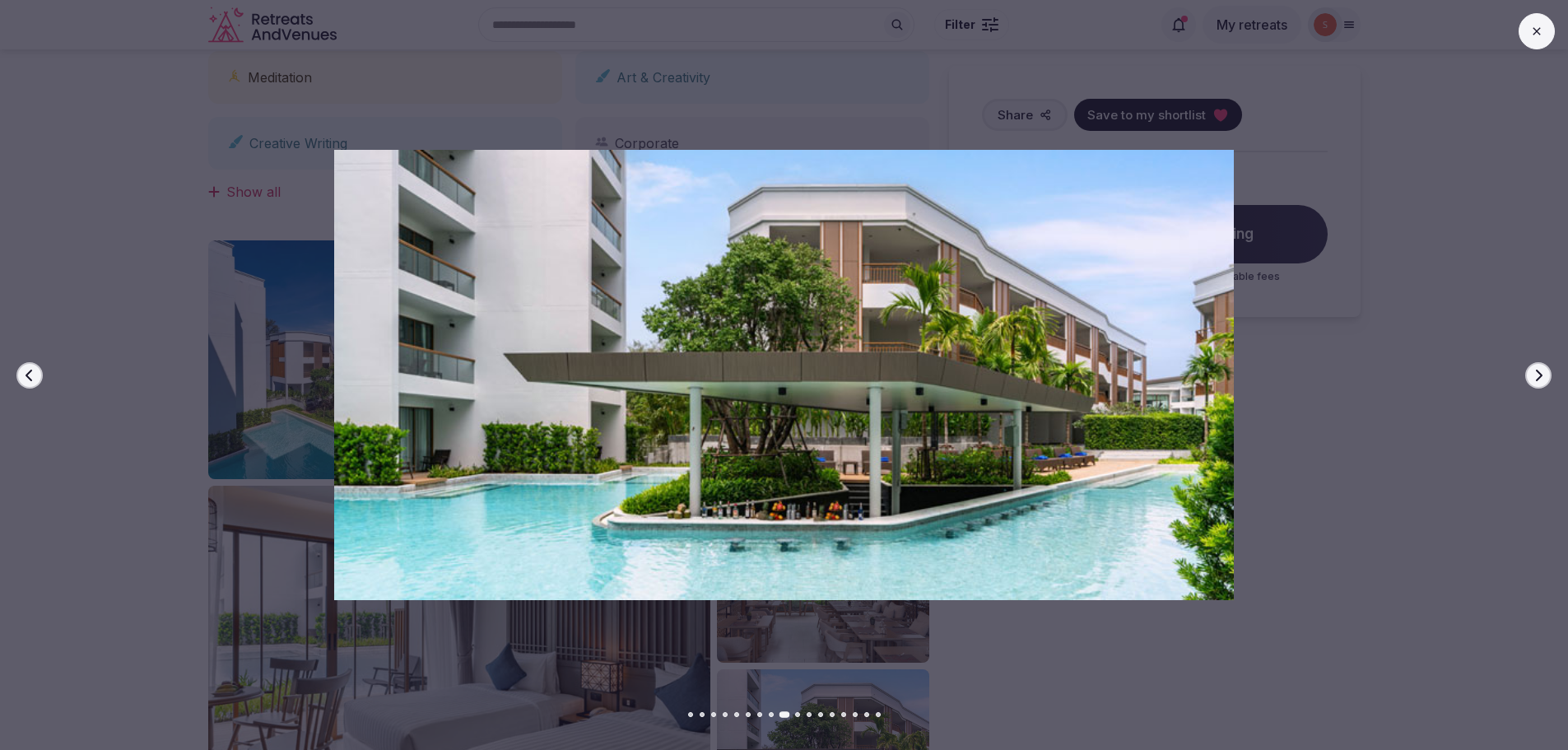
click at [1531, 367] on button "Next slide" at bounding box center [1539, 375] width 27 height 27
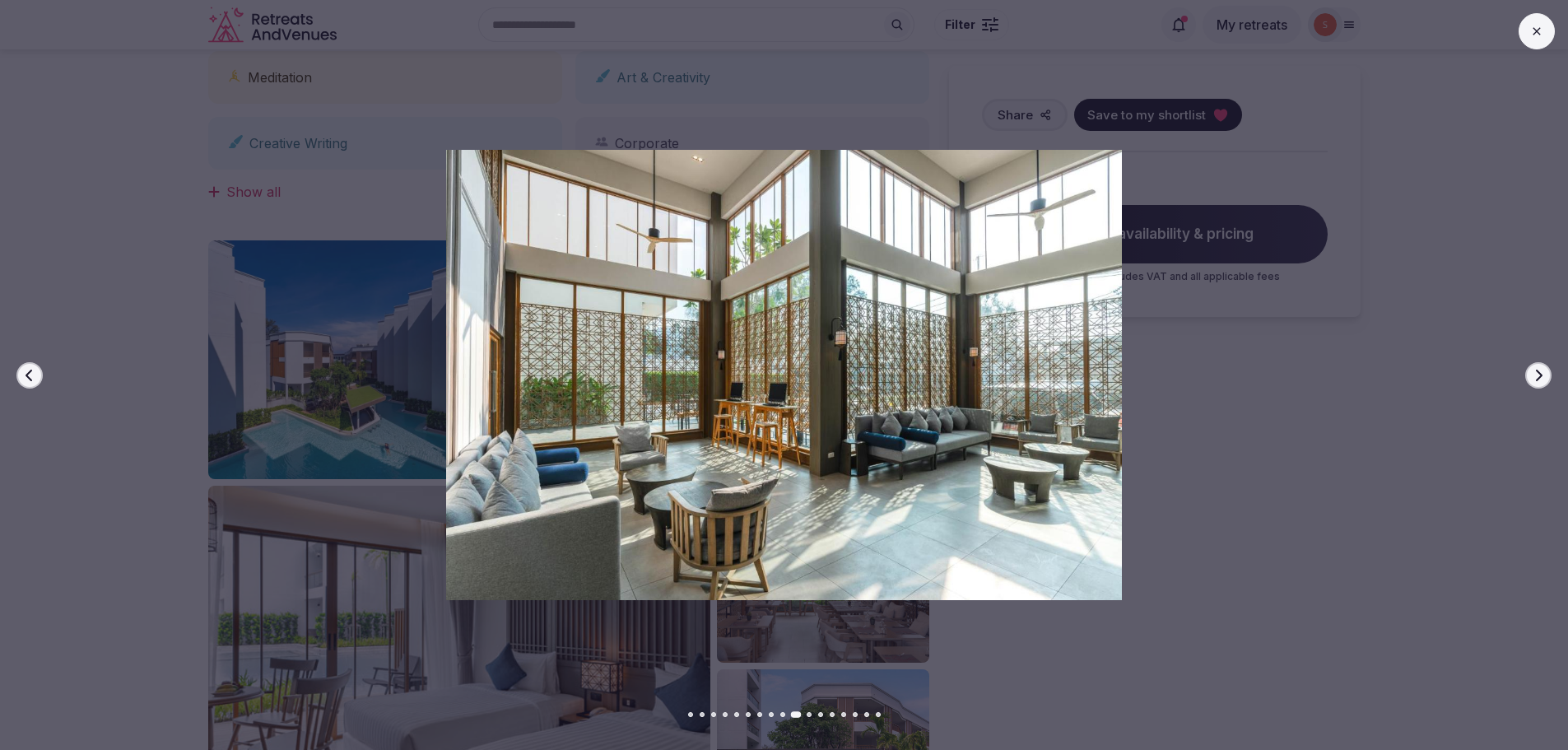
click at [1531, 367] on button "Next slide" at bounding box center [1539, 375] width 27 height 27
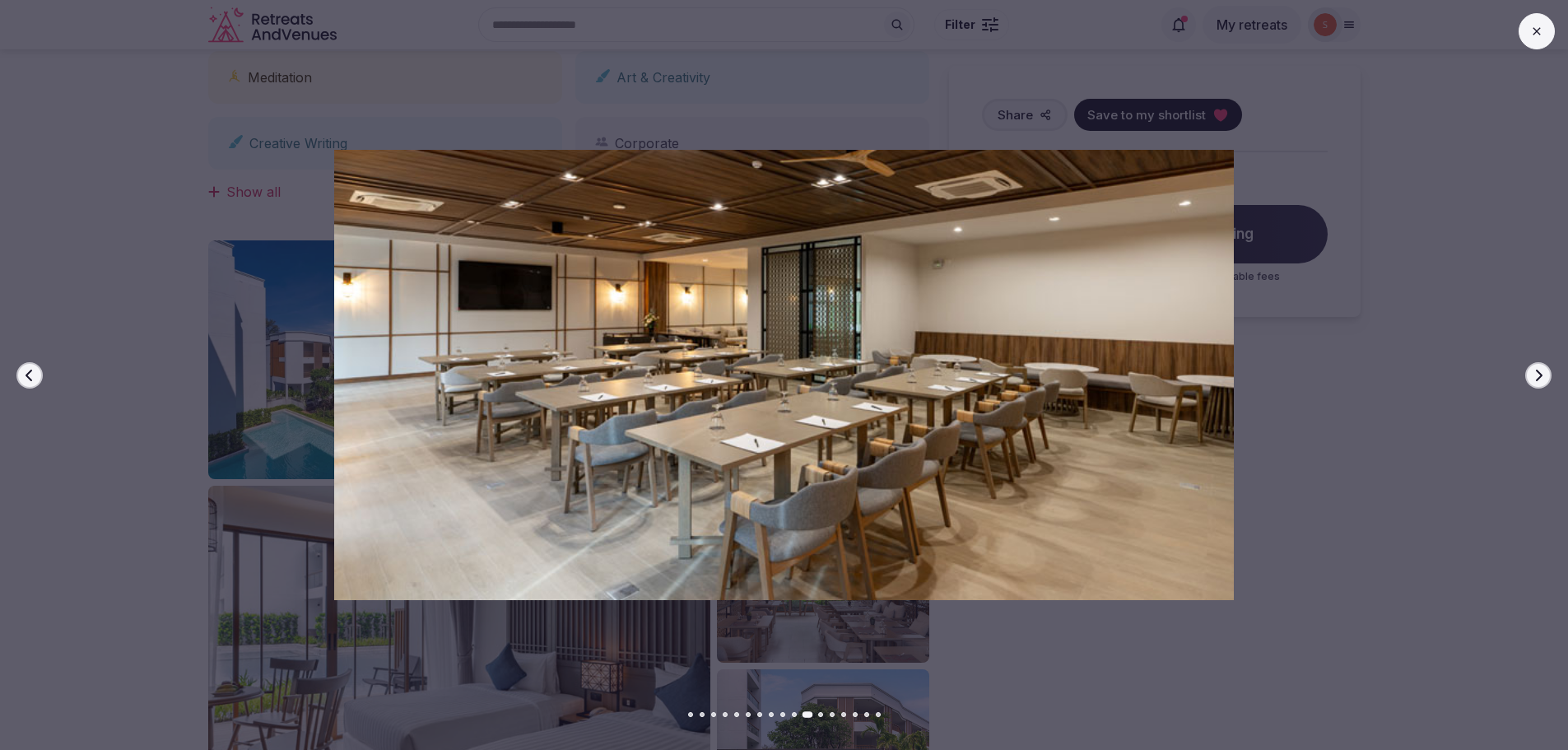
click at [1531, 367] on button "Next slide" at bounding box center [1539, 375] width 27 height 27
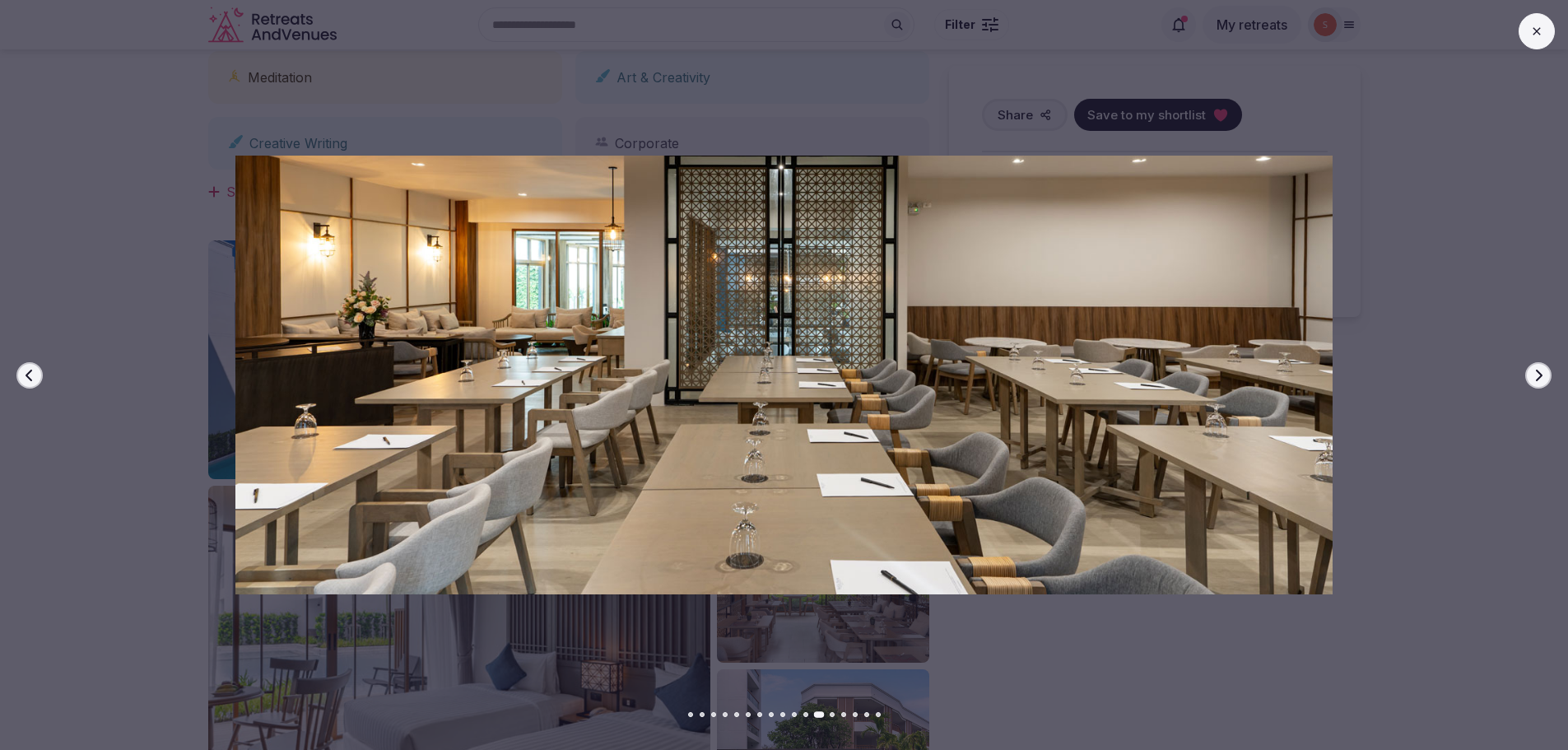
click at [1531, 367] on button "Next slide" at bounding box center [1539, 375] width 27 height 27
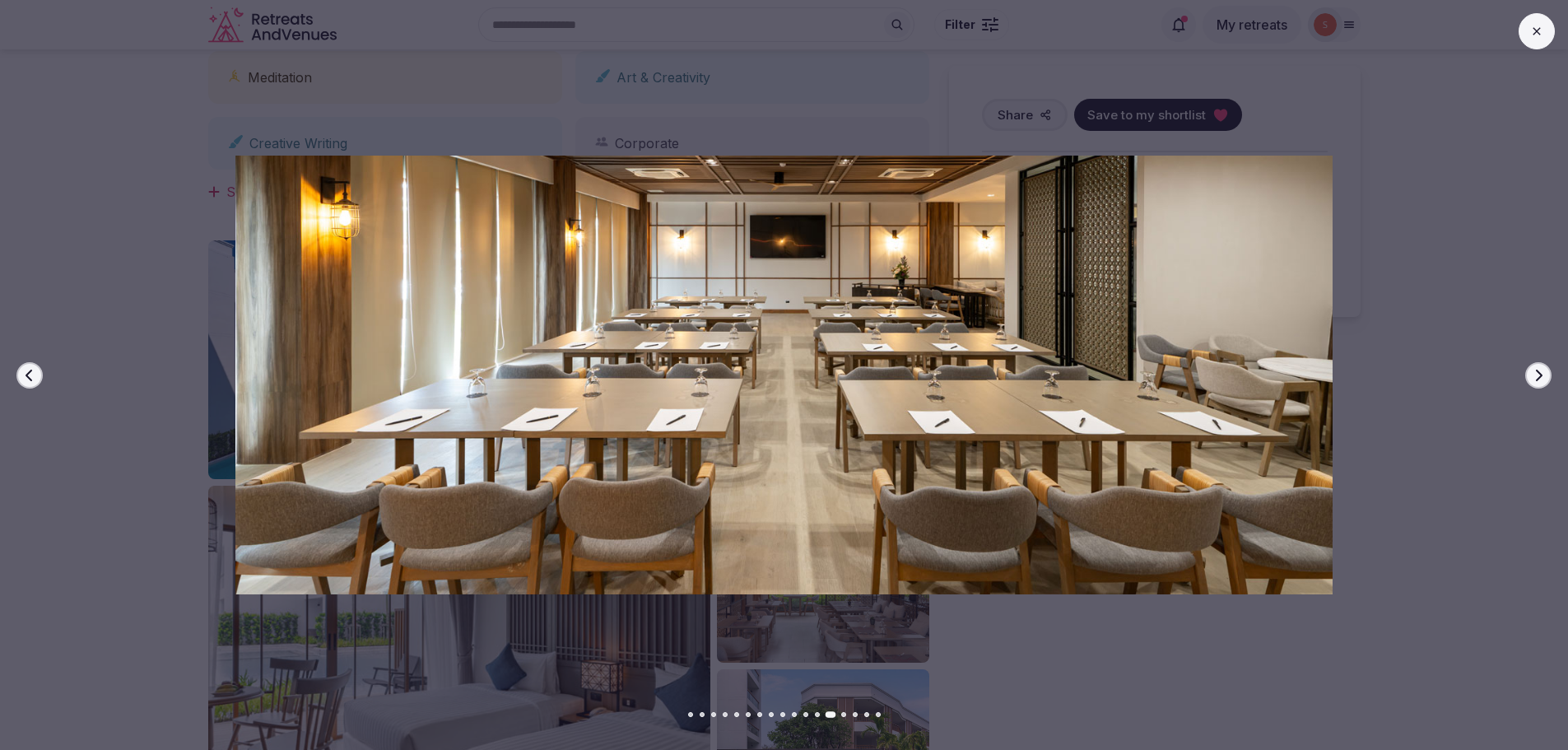
click at [1531, 367] on button "Next slide" at bounding box center [1539, 375] width 27 height 27
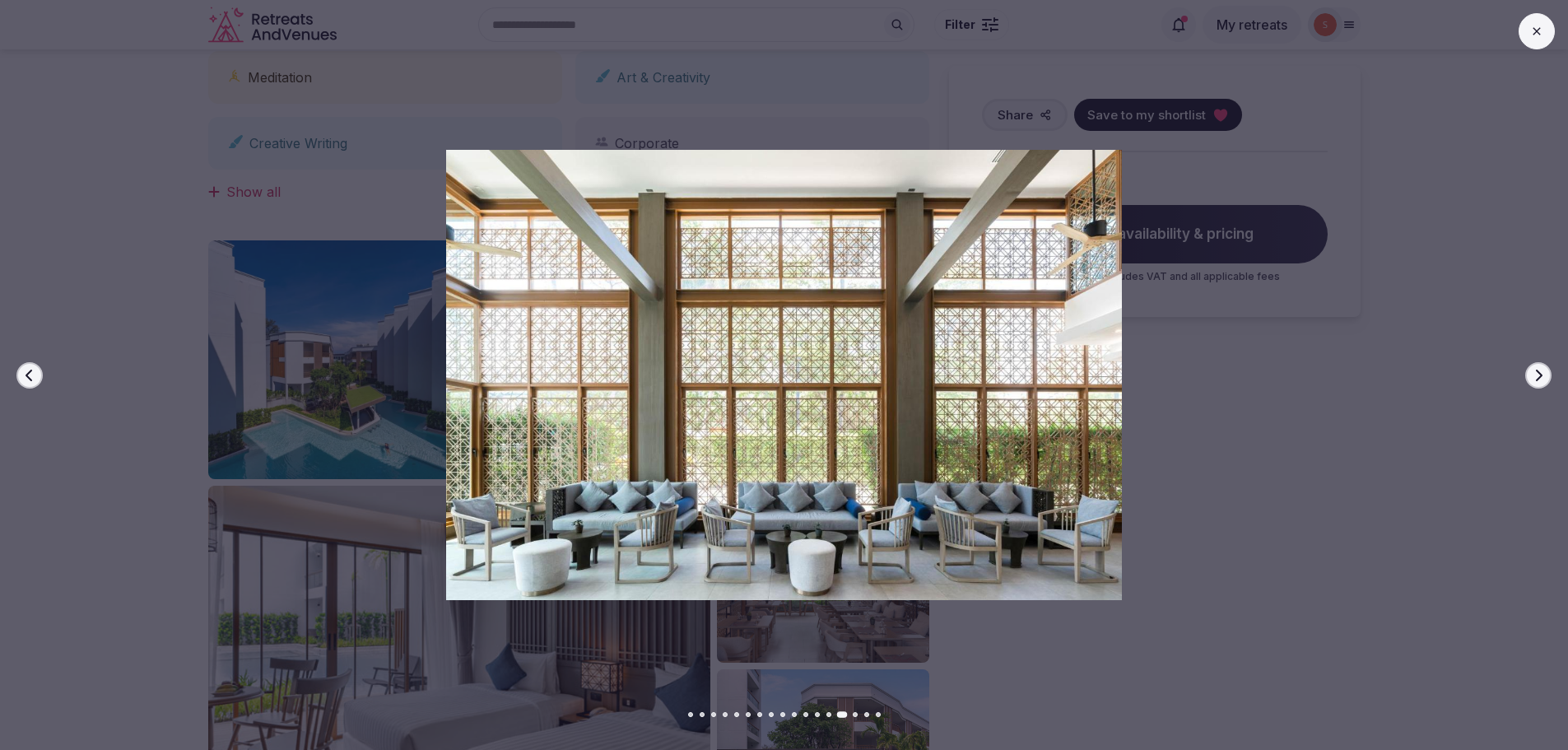
click at [1531, 367] on button "Next slide" at bounding box center [1539, 375] width 27 height 27
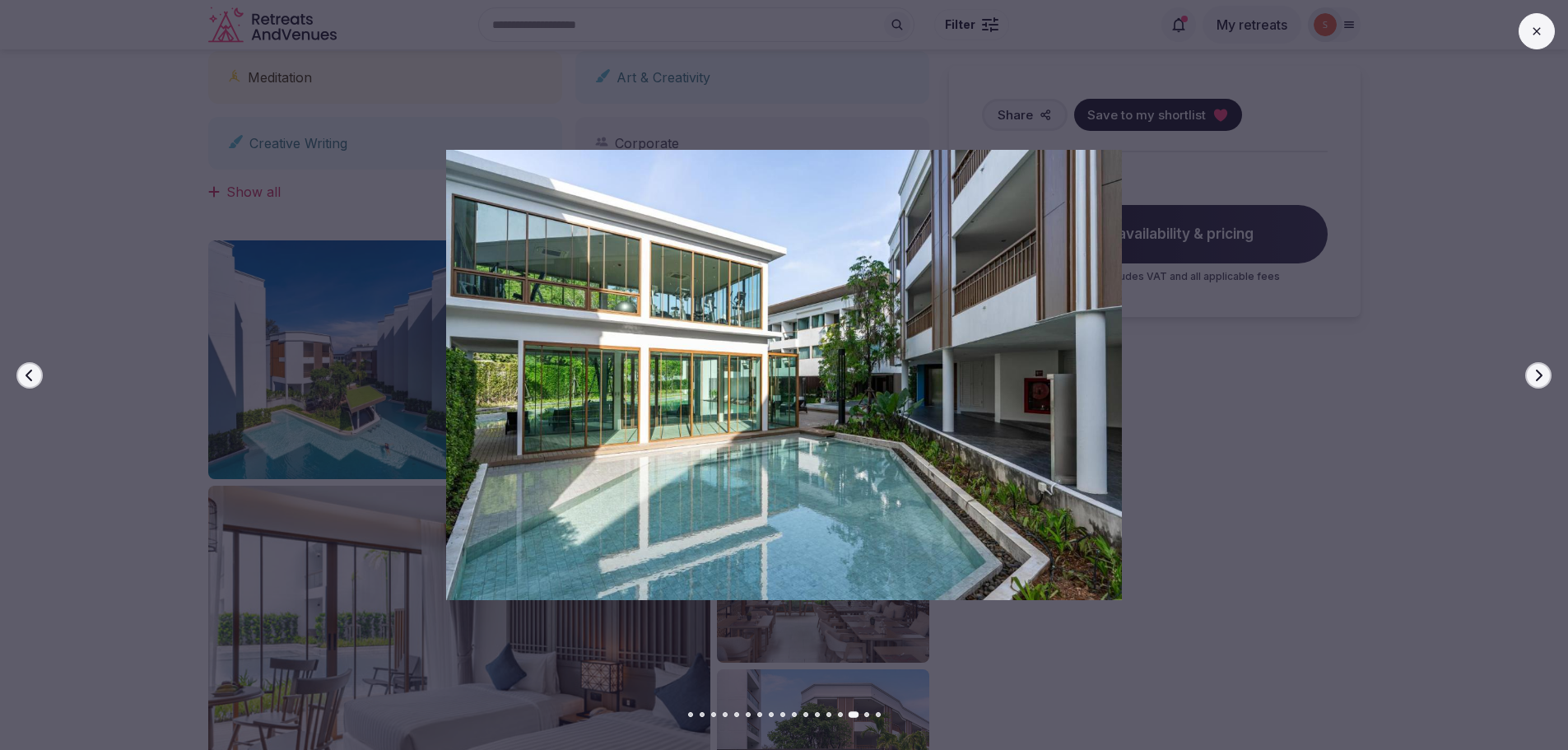
click at [1531, 367] on button "Next slide" at bounding box center [1539, 375] width 27 height 27
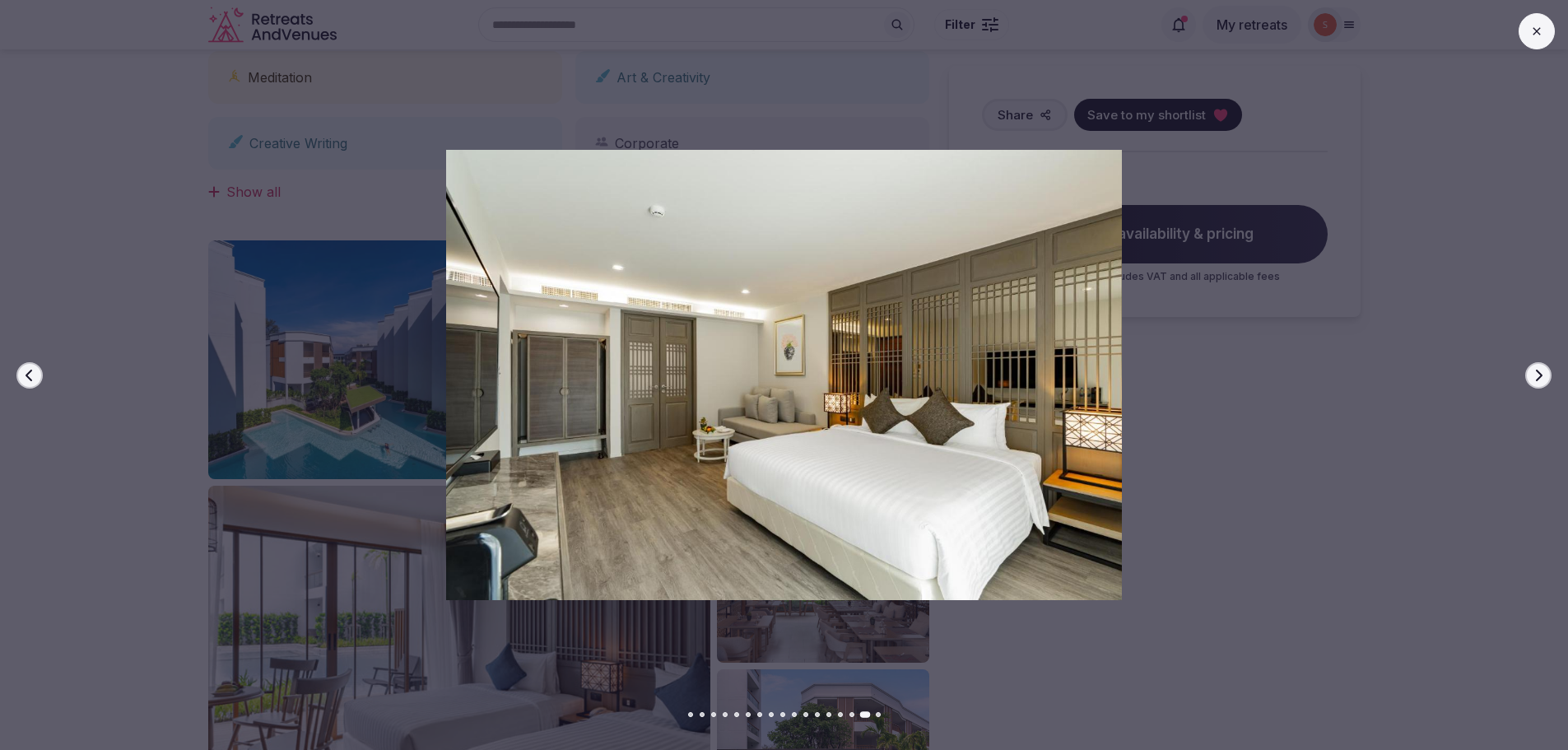
click at [1544, 40] on button at bounding box center [1537, 30] width 36 height 36
